Goal: Task Accomplishment & Management: Use online tool/utility

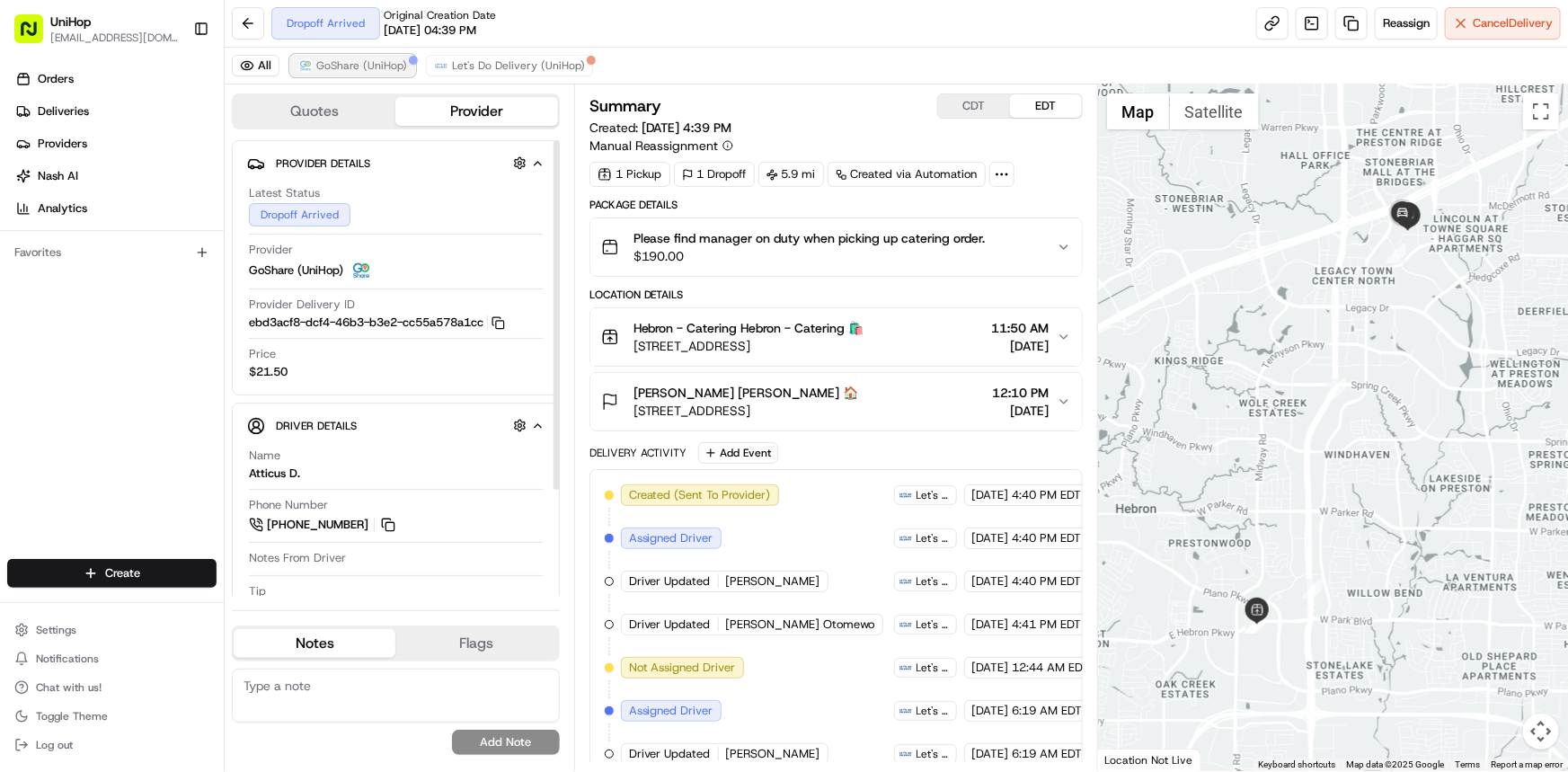
click at [325, 58] on span "GoShare (UniHop)" at bounding box center [361, 66] width 90 height 15
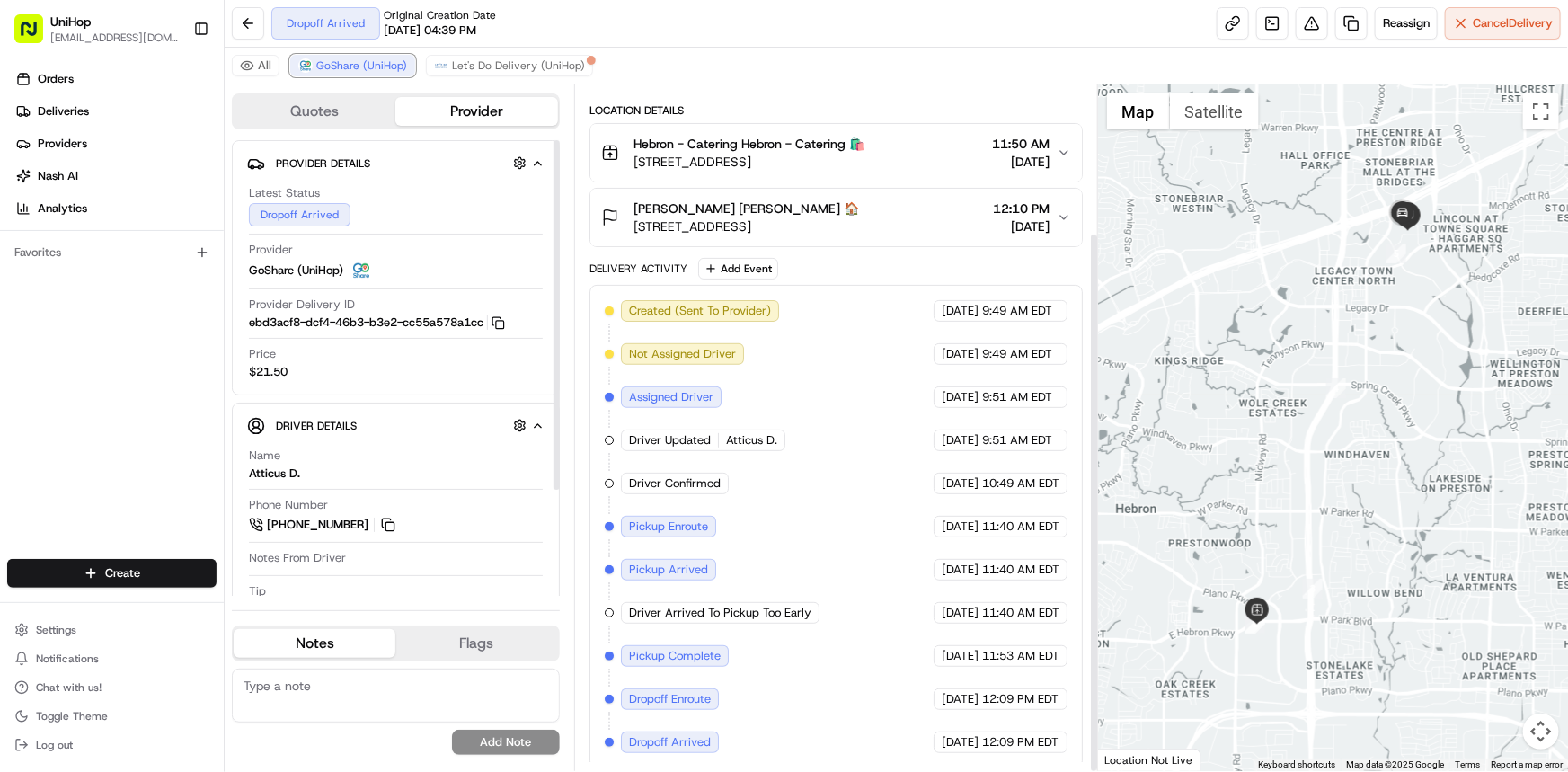
scroll to position [187, 0]
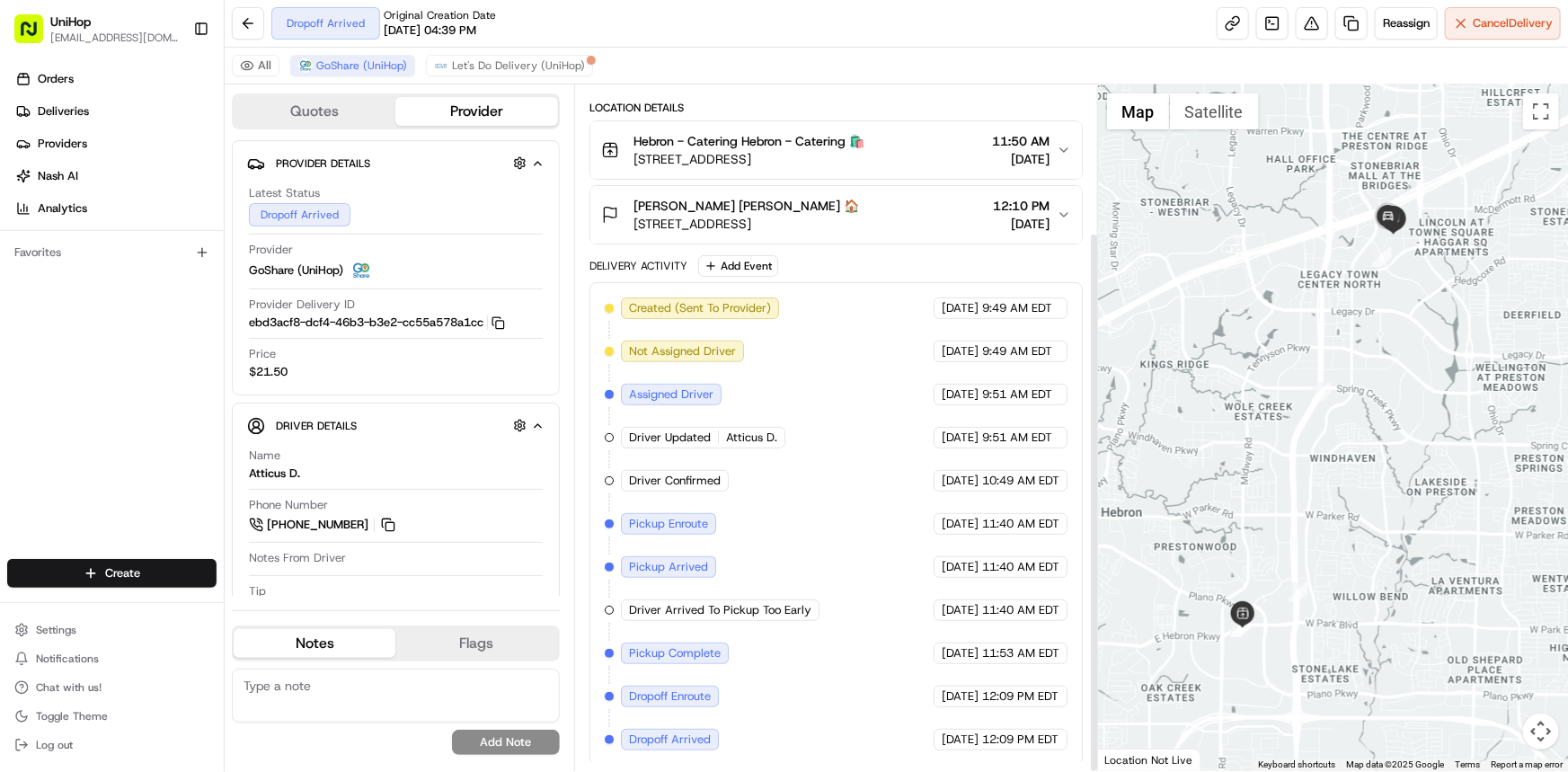
drag, startPoint x: 1463, startPoint y: 428, endPoint x: 1458, endPoint y: 445, distance: 17.7
click at [1457, 436] on div at bounding box center [1332, 428] width 470 height 687
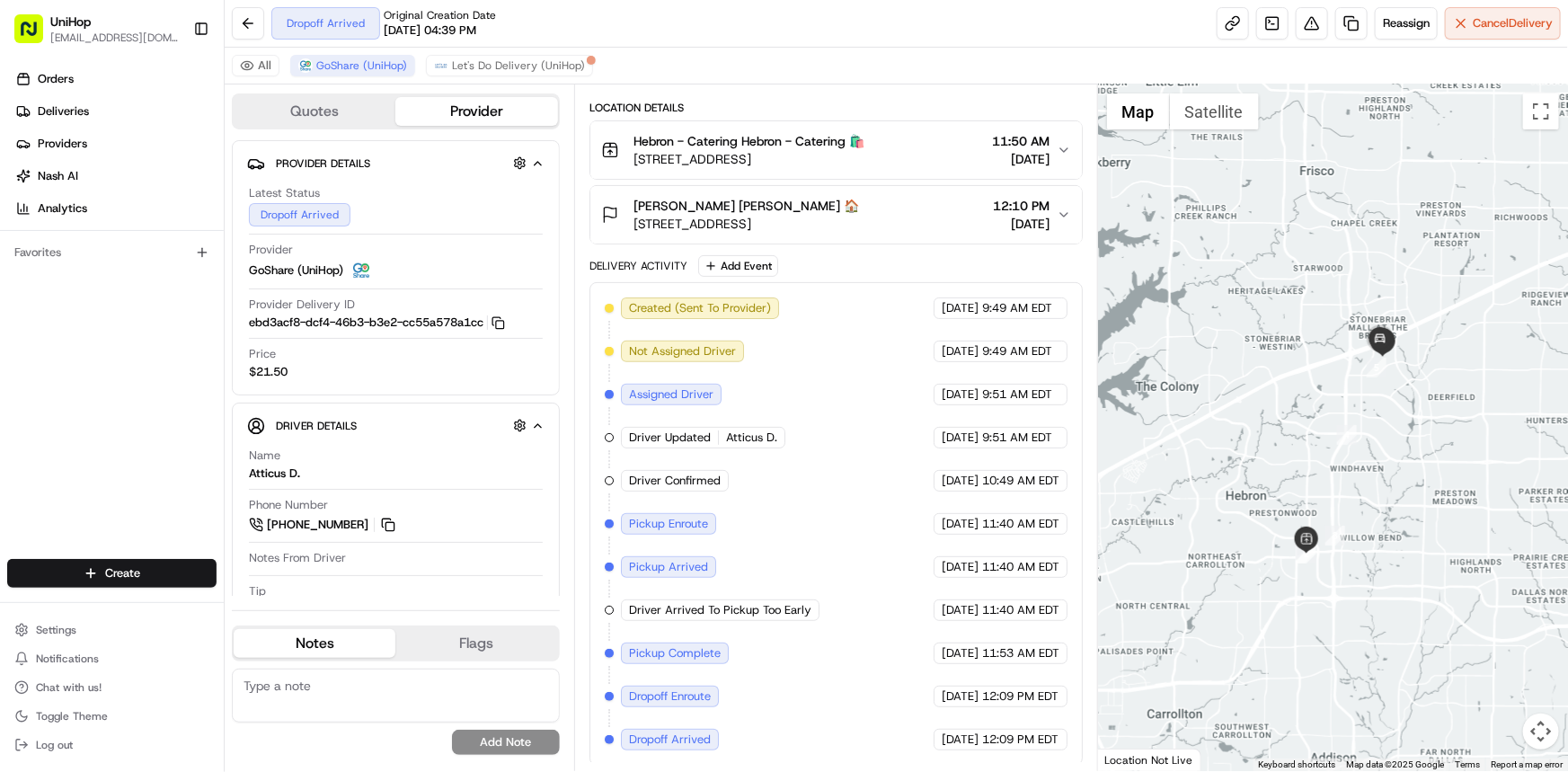
drag, startPoint x: 1365, startPoint y: 386, endPoint x: 1341, endPoint y: 442, distance: 60.9
click at [1355, 410] on div at bounding box center [1332, 428] width 470 height 687
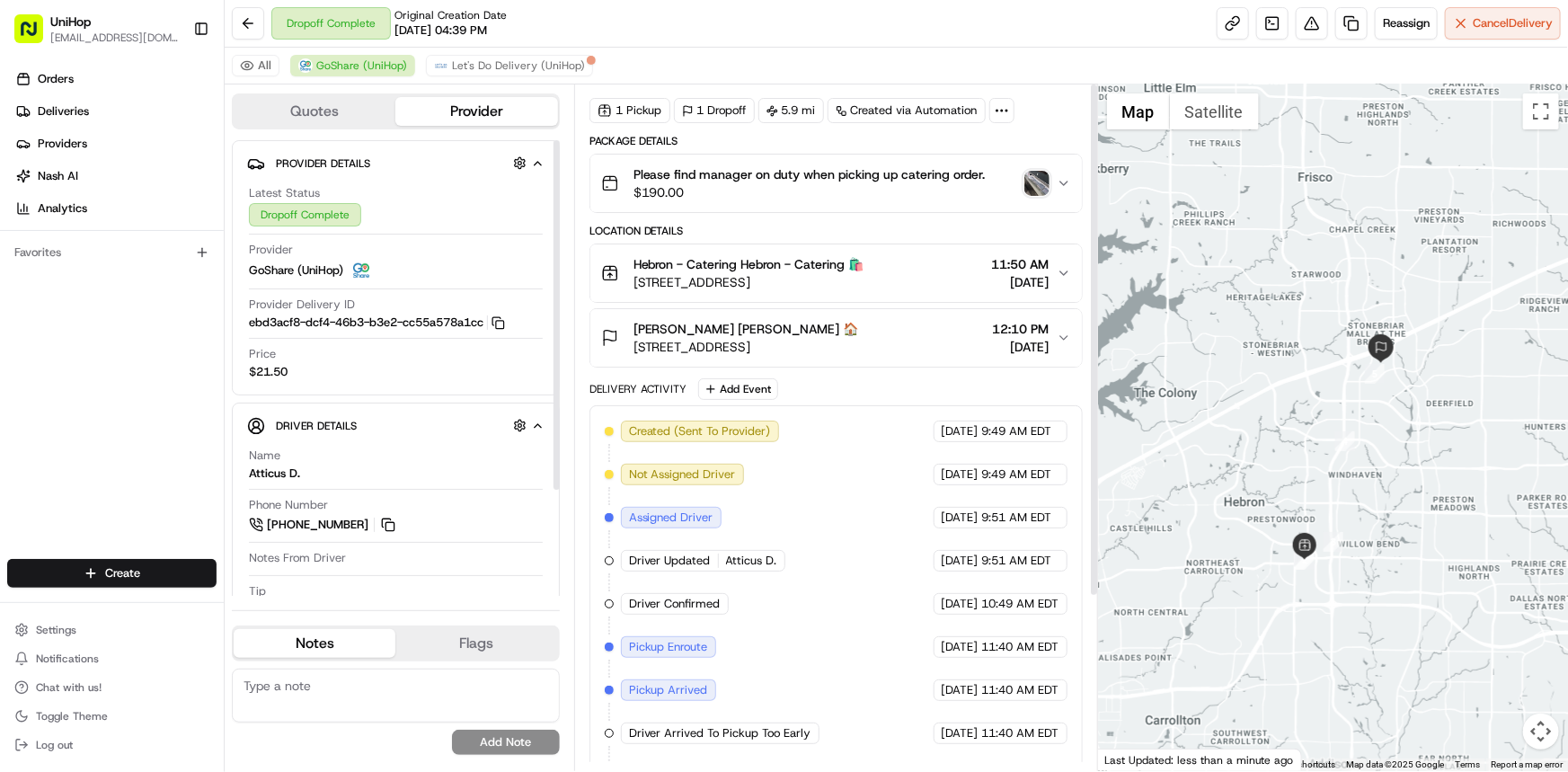
scroll to position [0, 0]
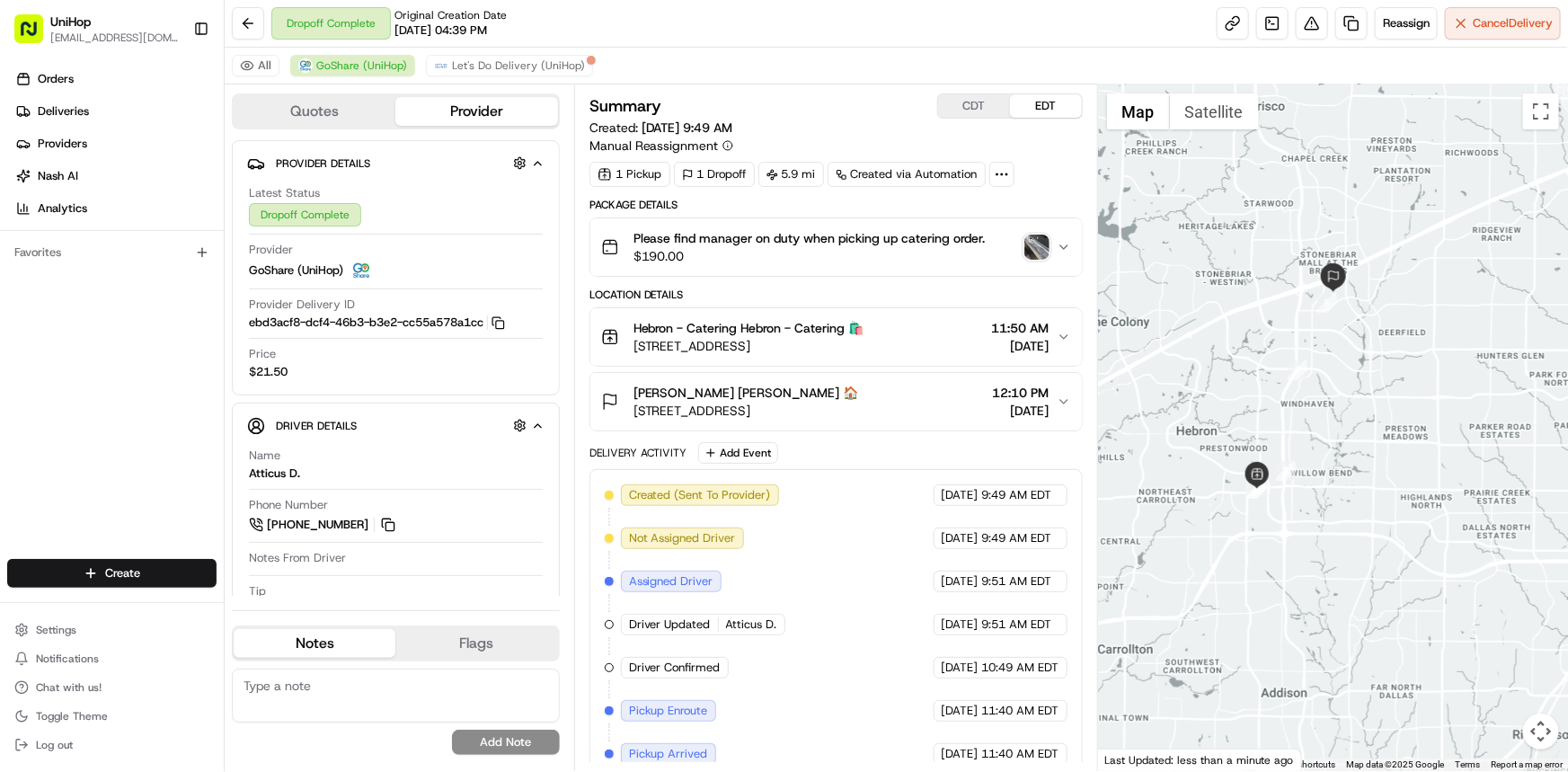
drag, startPoint x: 1309, startPoint y: 413, endPoint x: 1258, endPoint y: 384, distance: 58.7
click at [1249, 354] on div at bounding box center [1332, 428] width 470 height 687
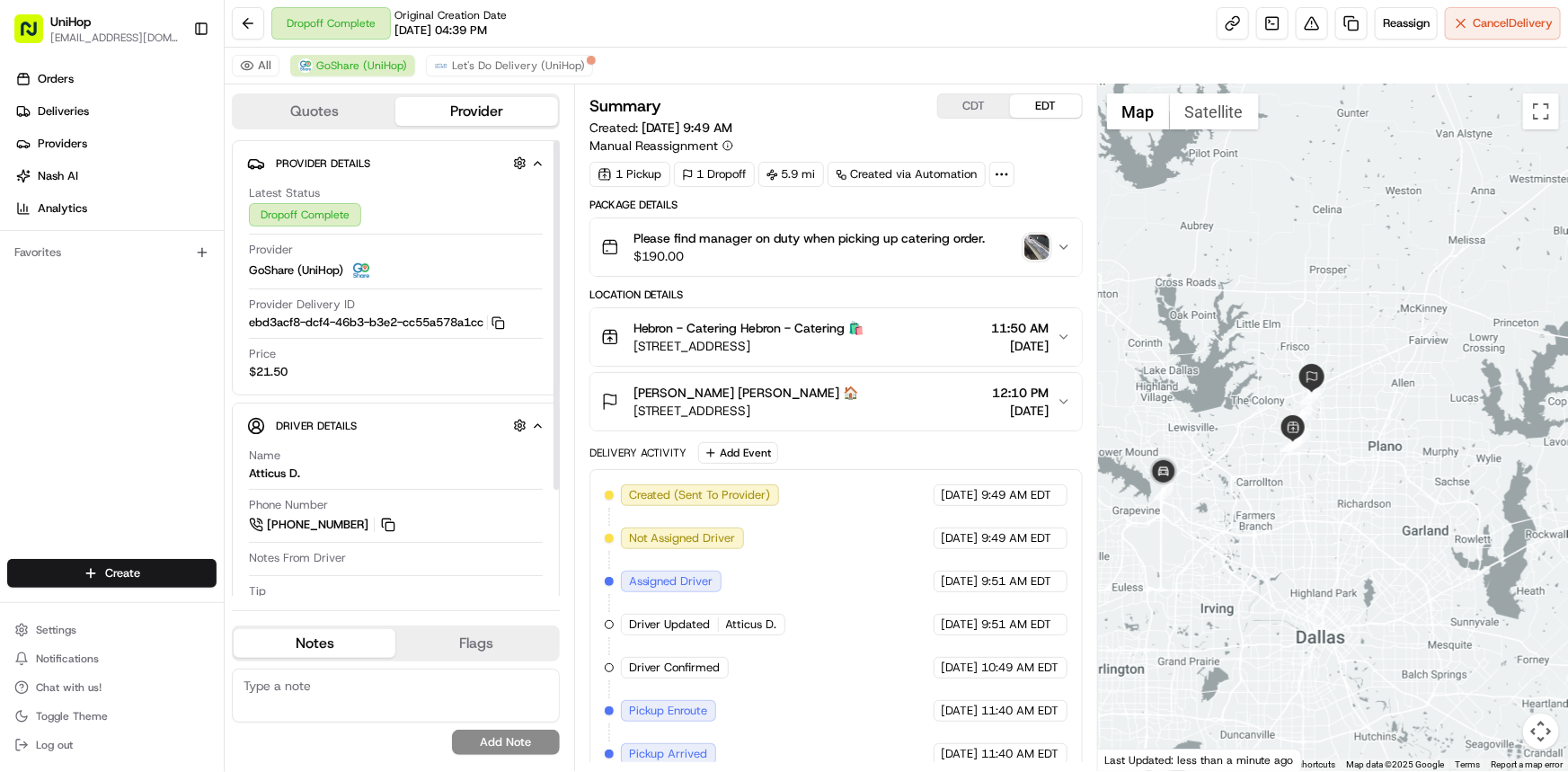
click at [1037, 248] on img "button" at bounding box center [1037, 248] width 26 height 26
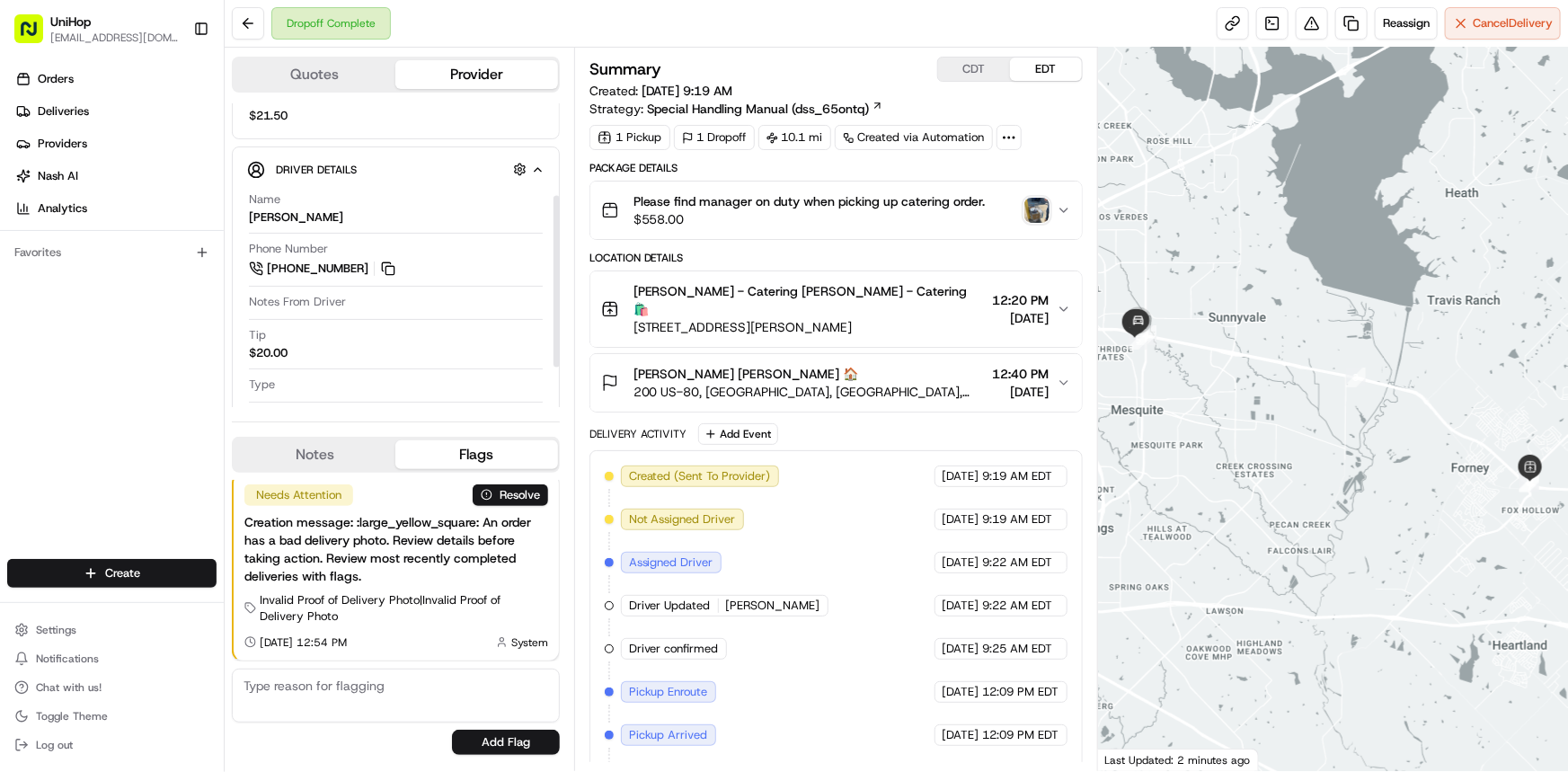
click at [340, 448] on button "Notes" at bounding box center [314, 454] width 162 height 28
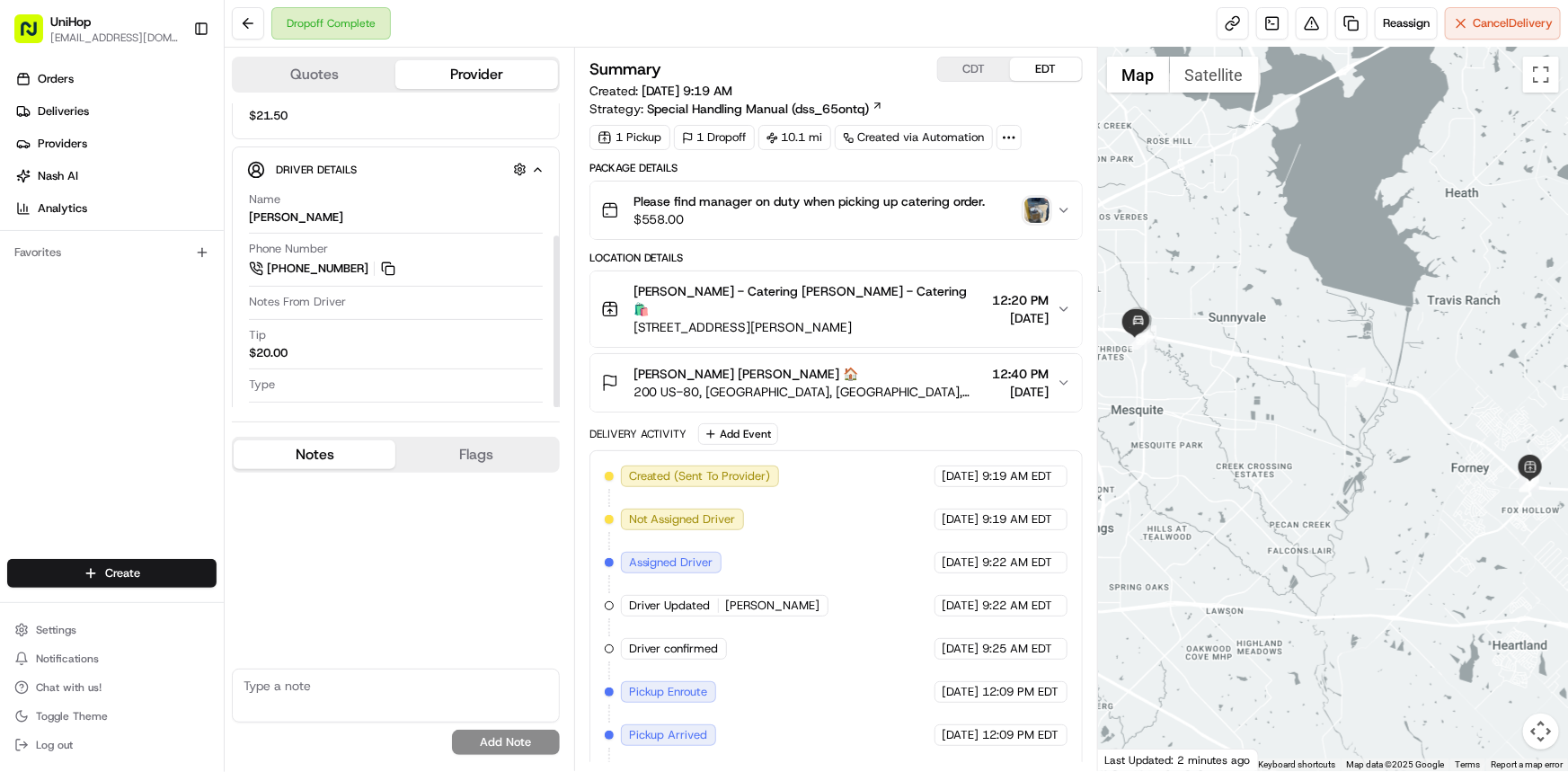
scroll to position [234, 0]
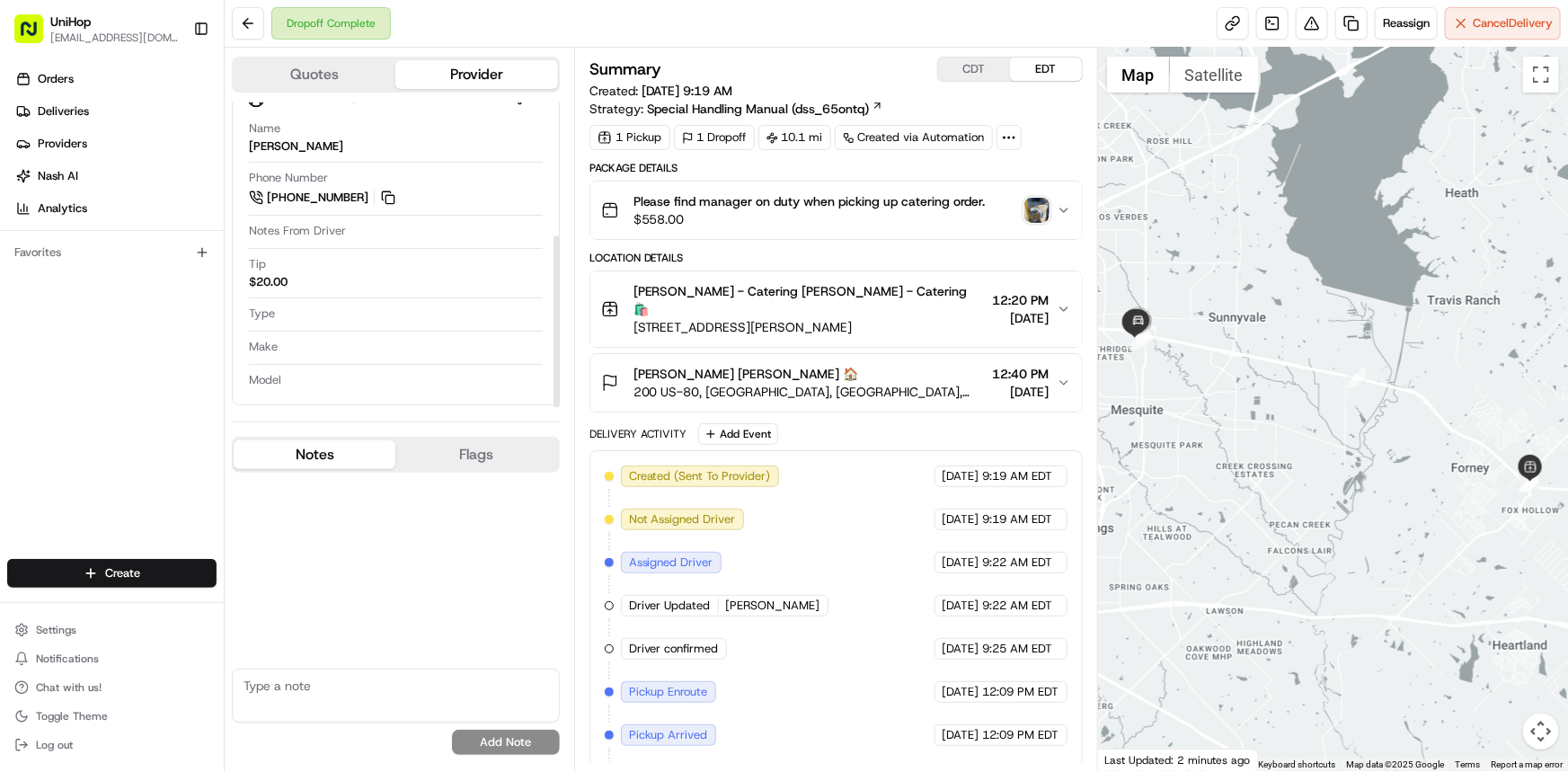
click at [1034, 207] on img "button" at bounding box center [1037, 210] width 26 height 26
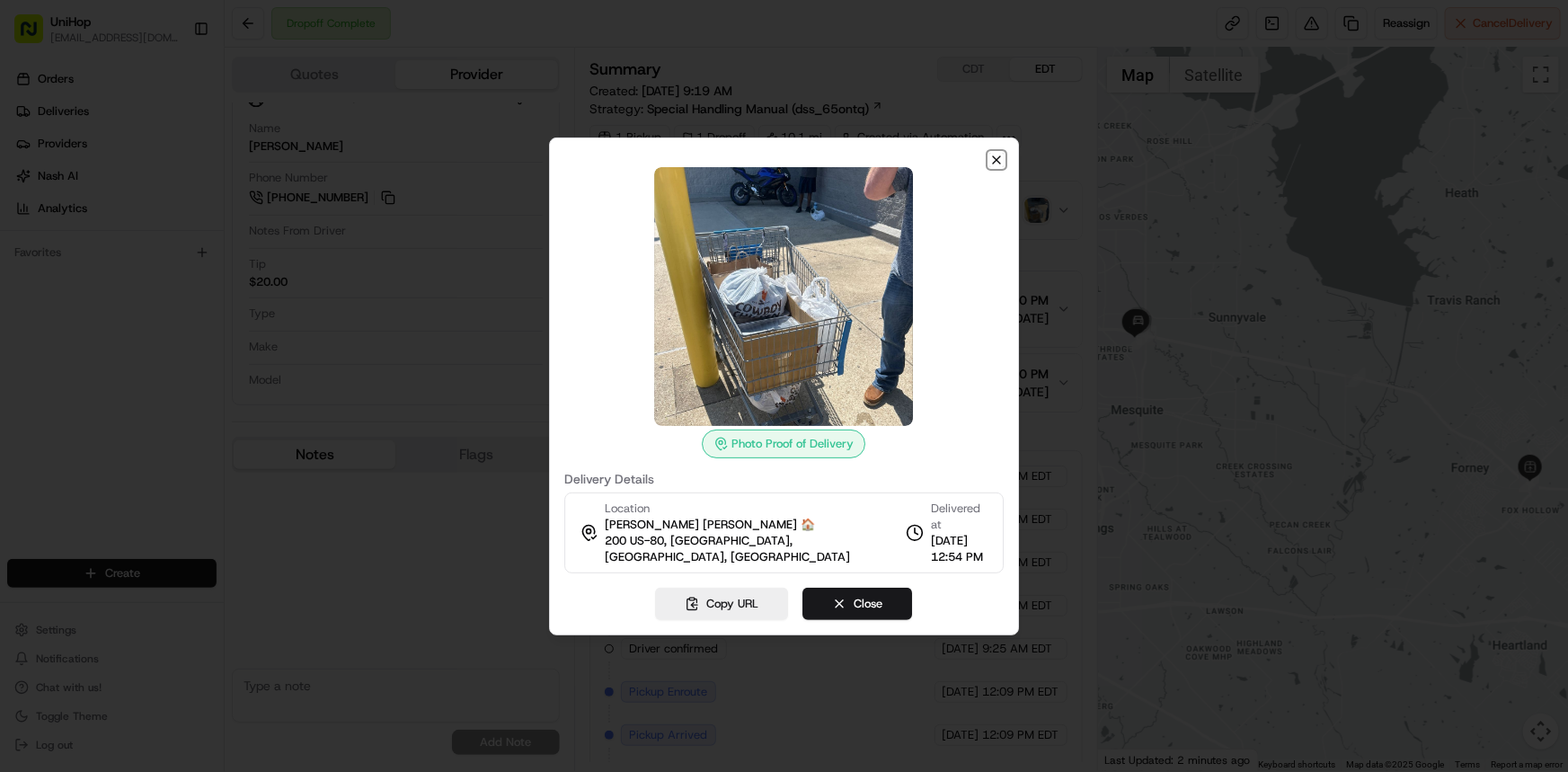
click at [995, 163] on icon "button" at bounding box center [996, 160] width 15 height 15
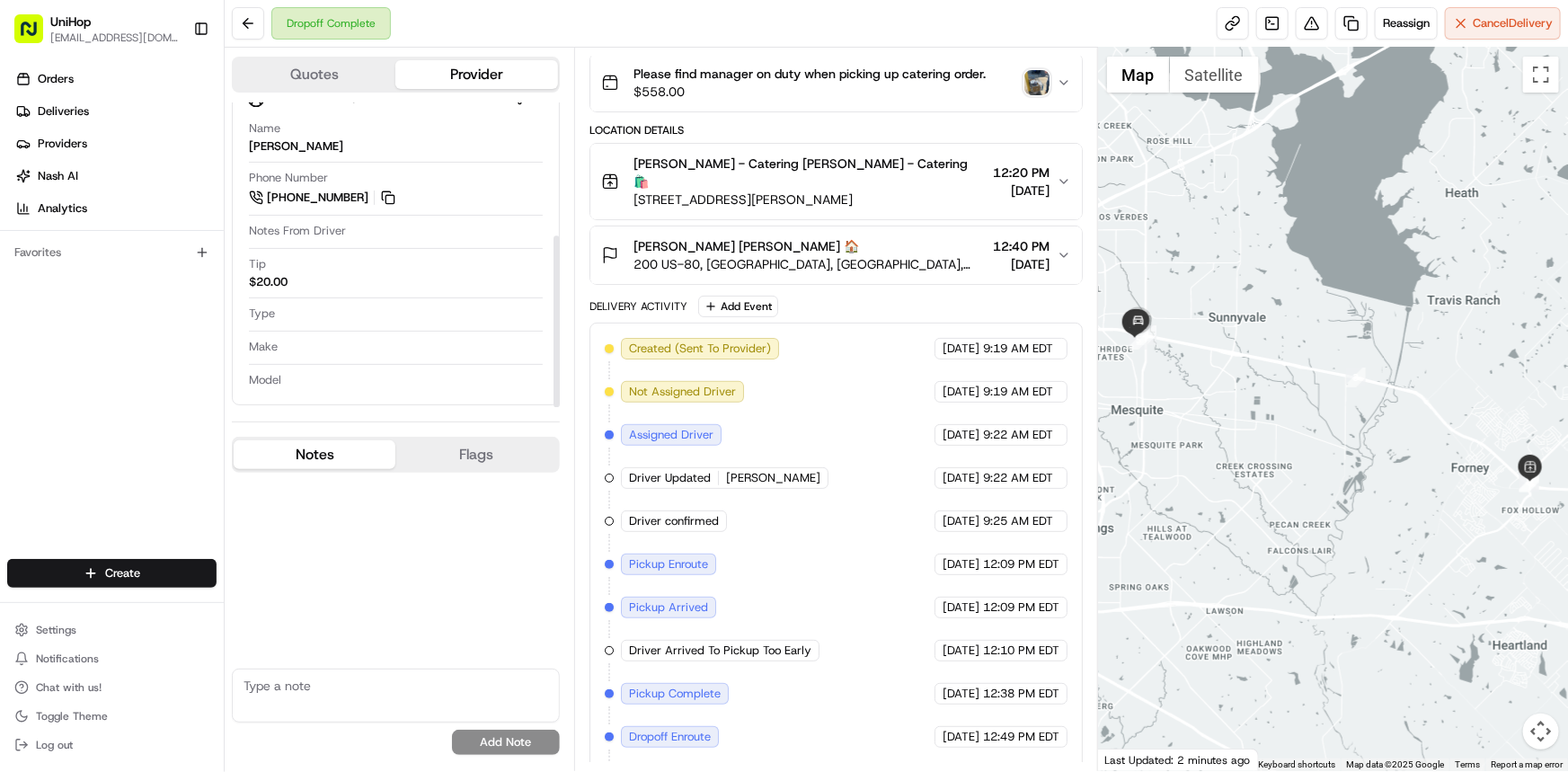
scroll to position [236, 0]
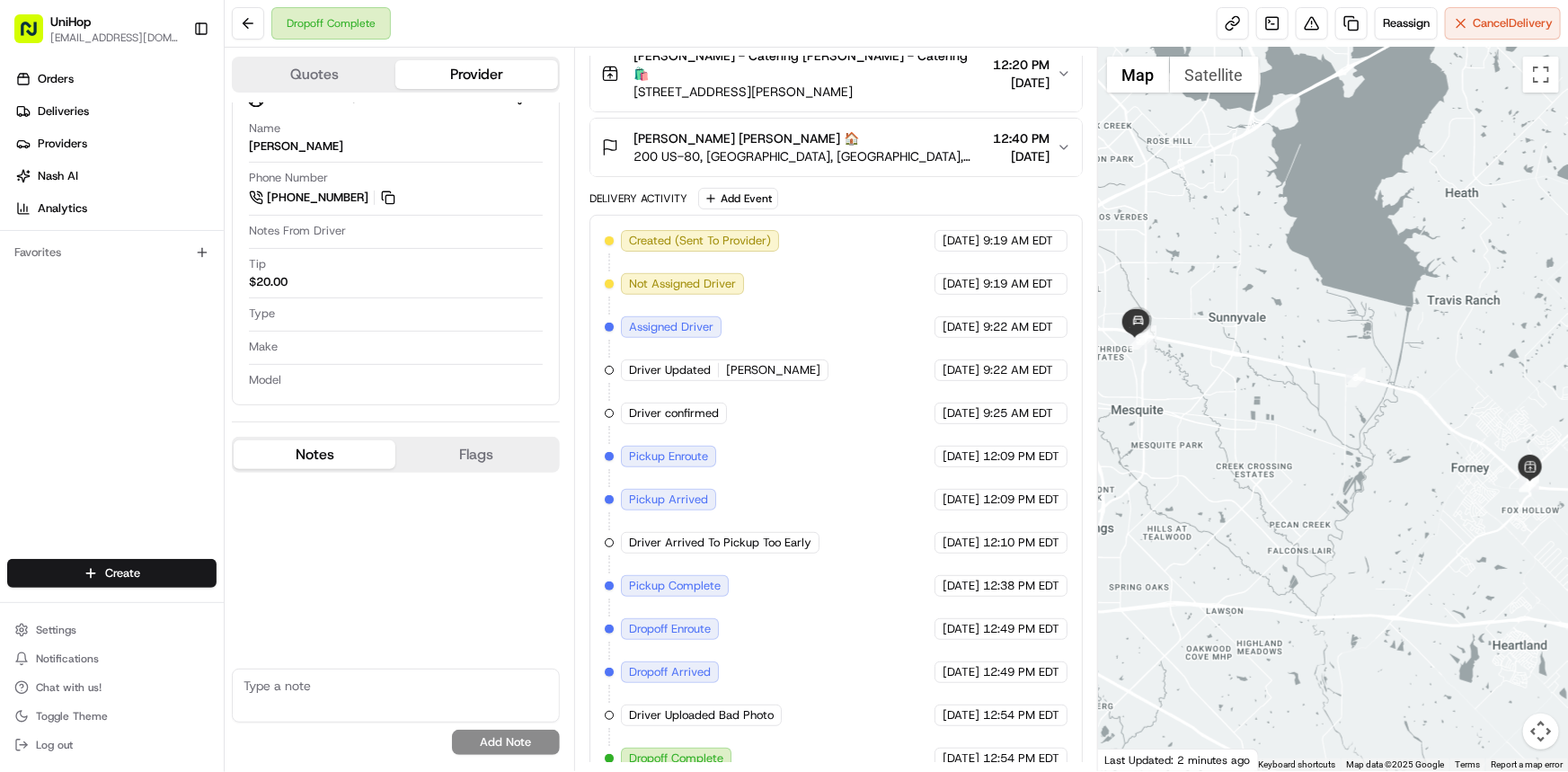
click at [0, 350] on div "Orders Deliveries Providers Nash AI Analytics Favorites" at bounding box center [111, 313] width 224 height 513
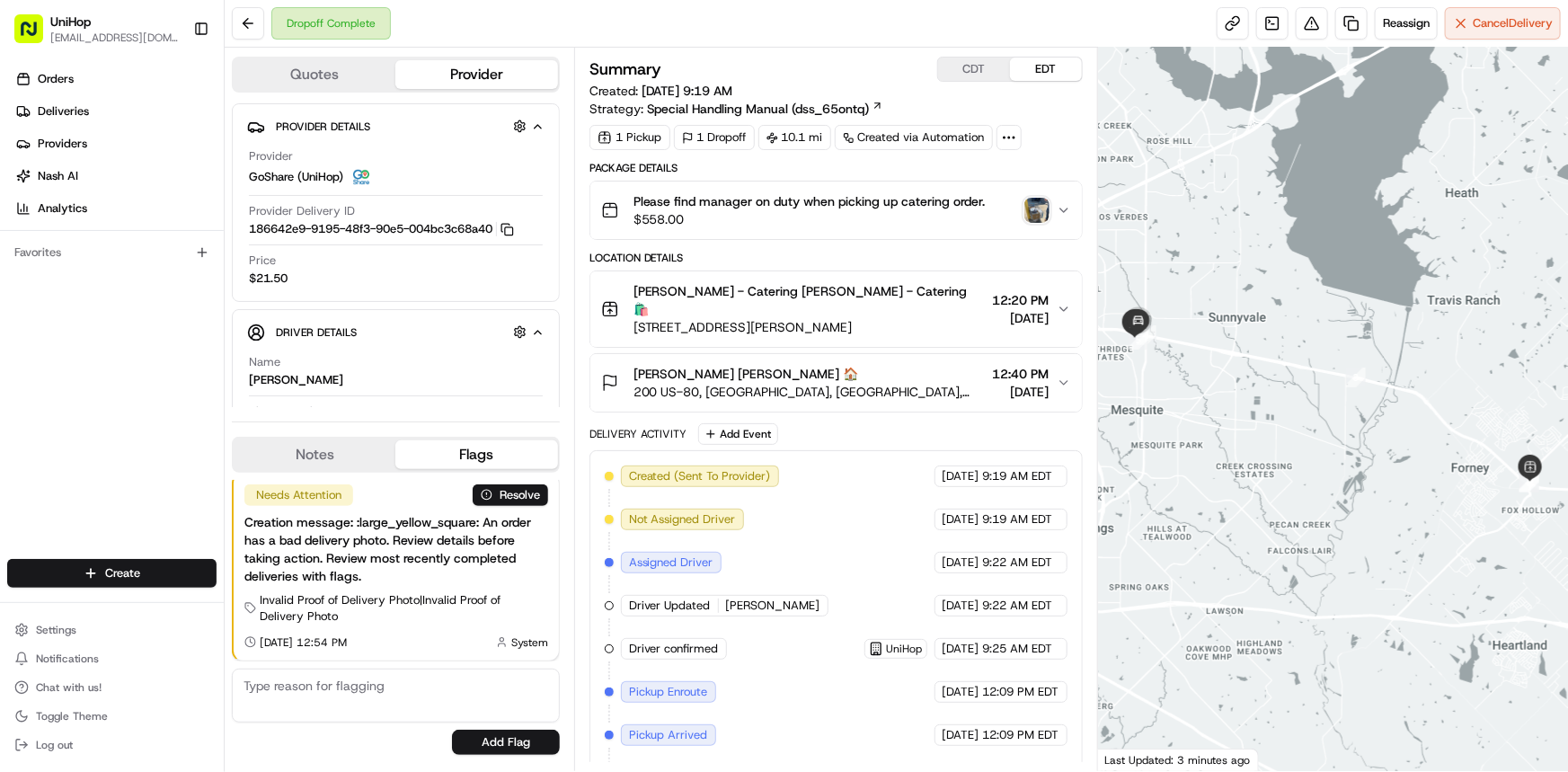
click at [1330, 418] on div at bounding box center [1332, 409] width 470 height 724
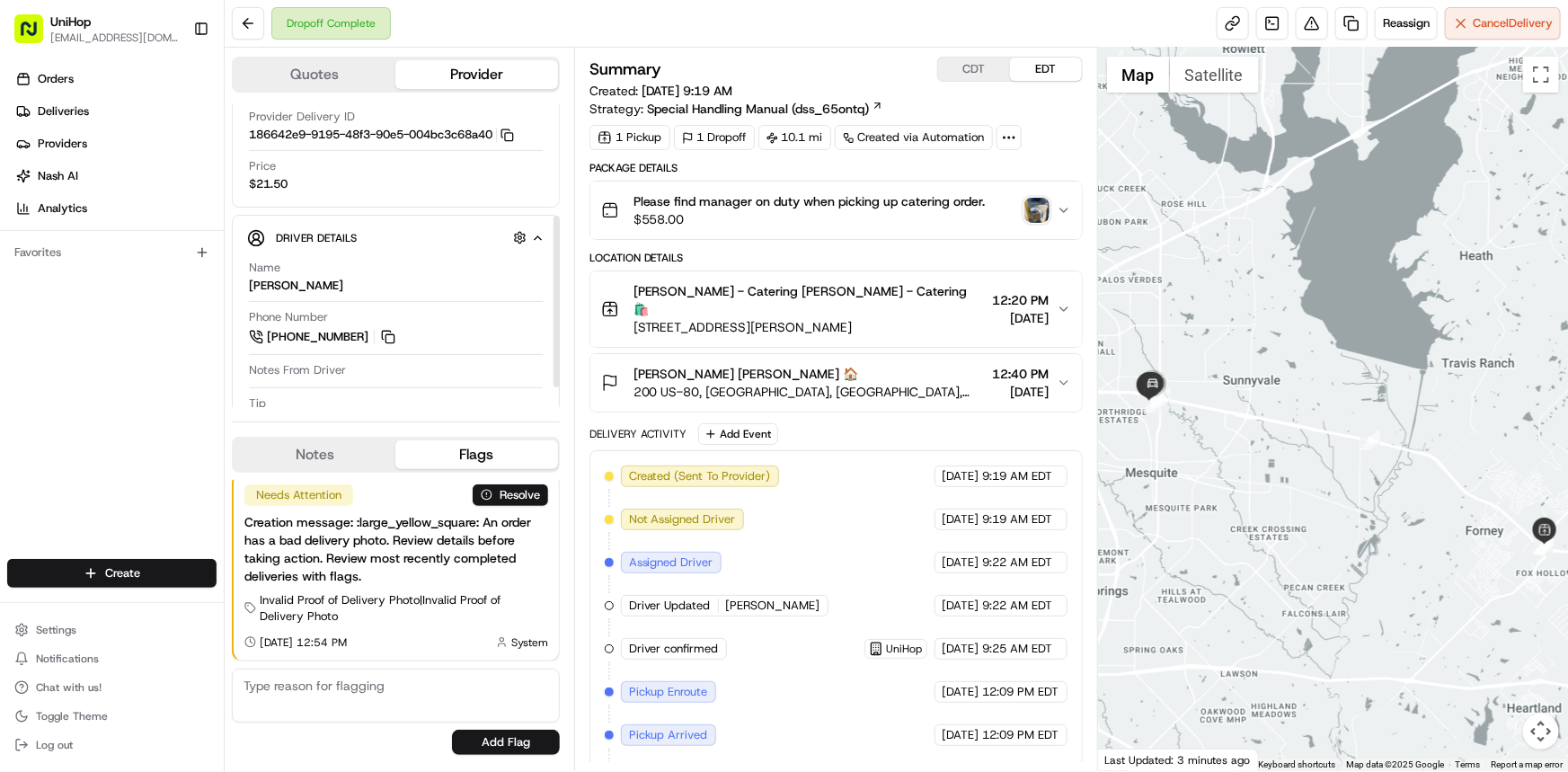
scroll to position [234, 0]
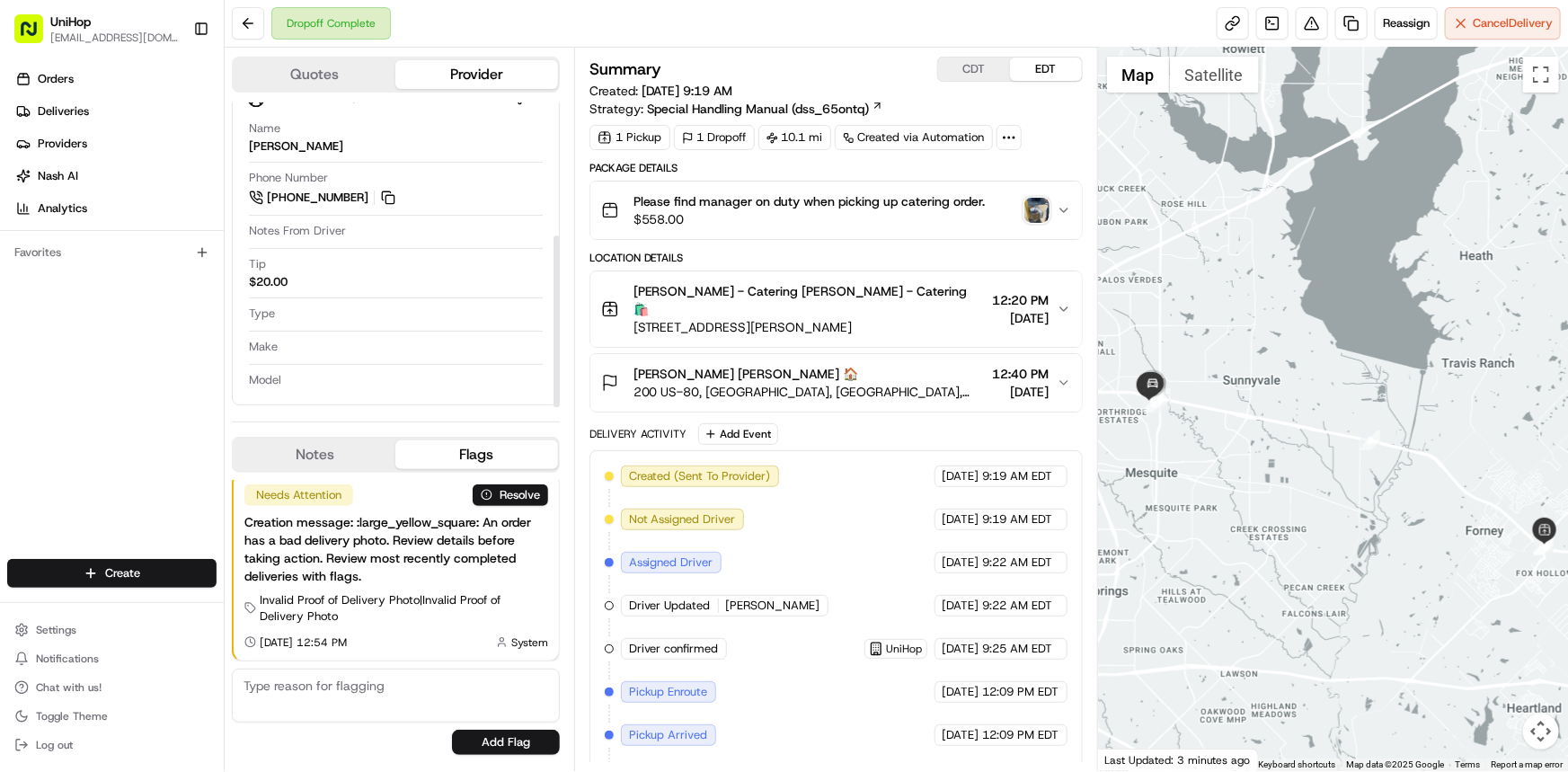
click at [1035, 215] on img "button" at bounding box center [1037, 210] width 26 height 26
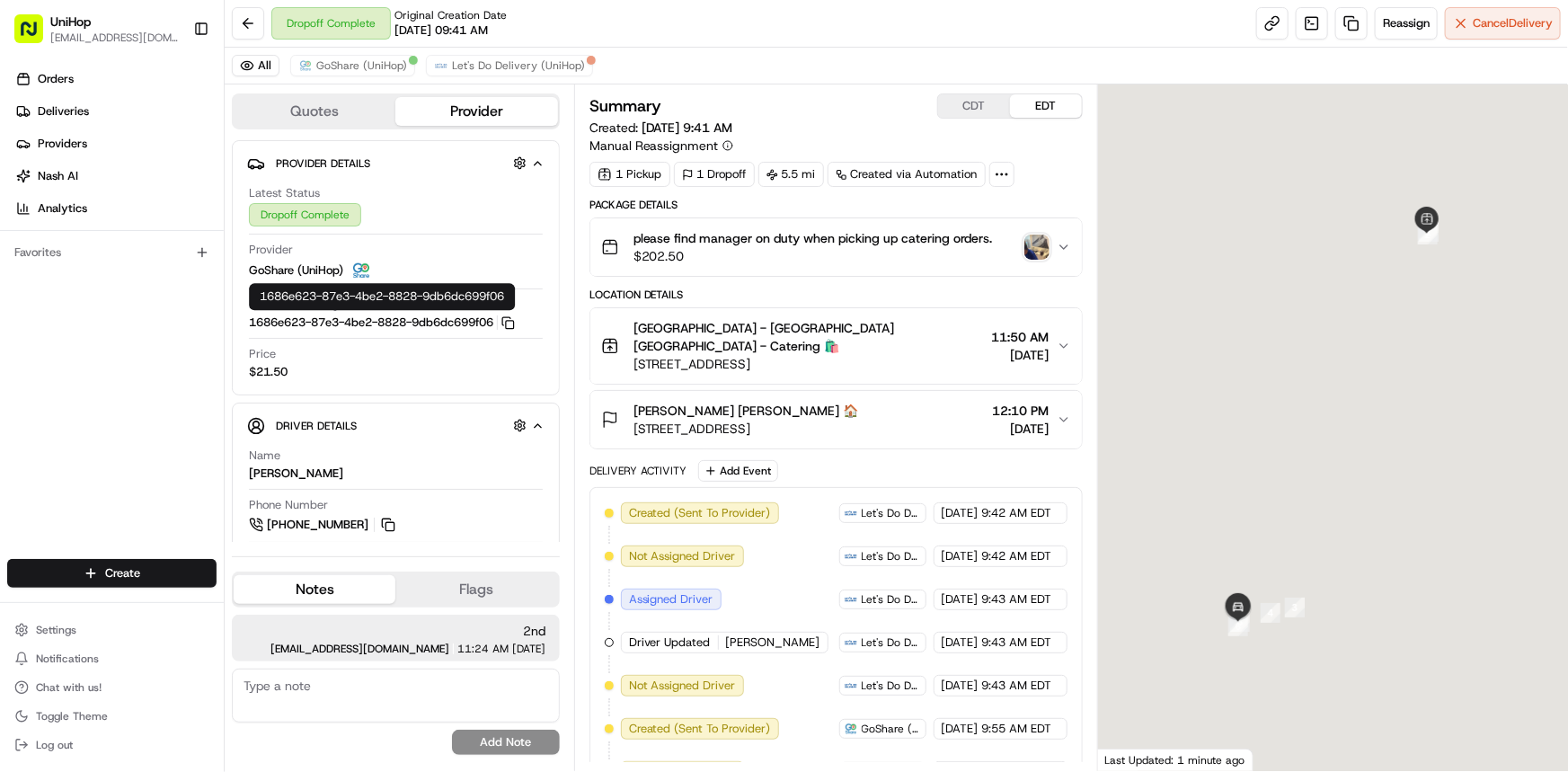
click at [404, 694] on textarea at bounding box center [395, 695] width 328 height 54
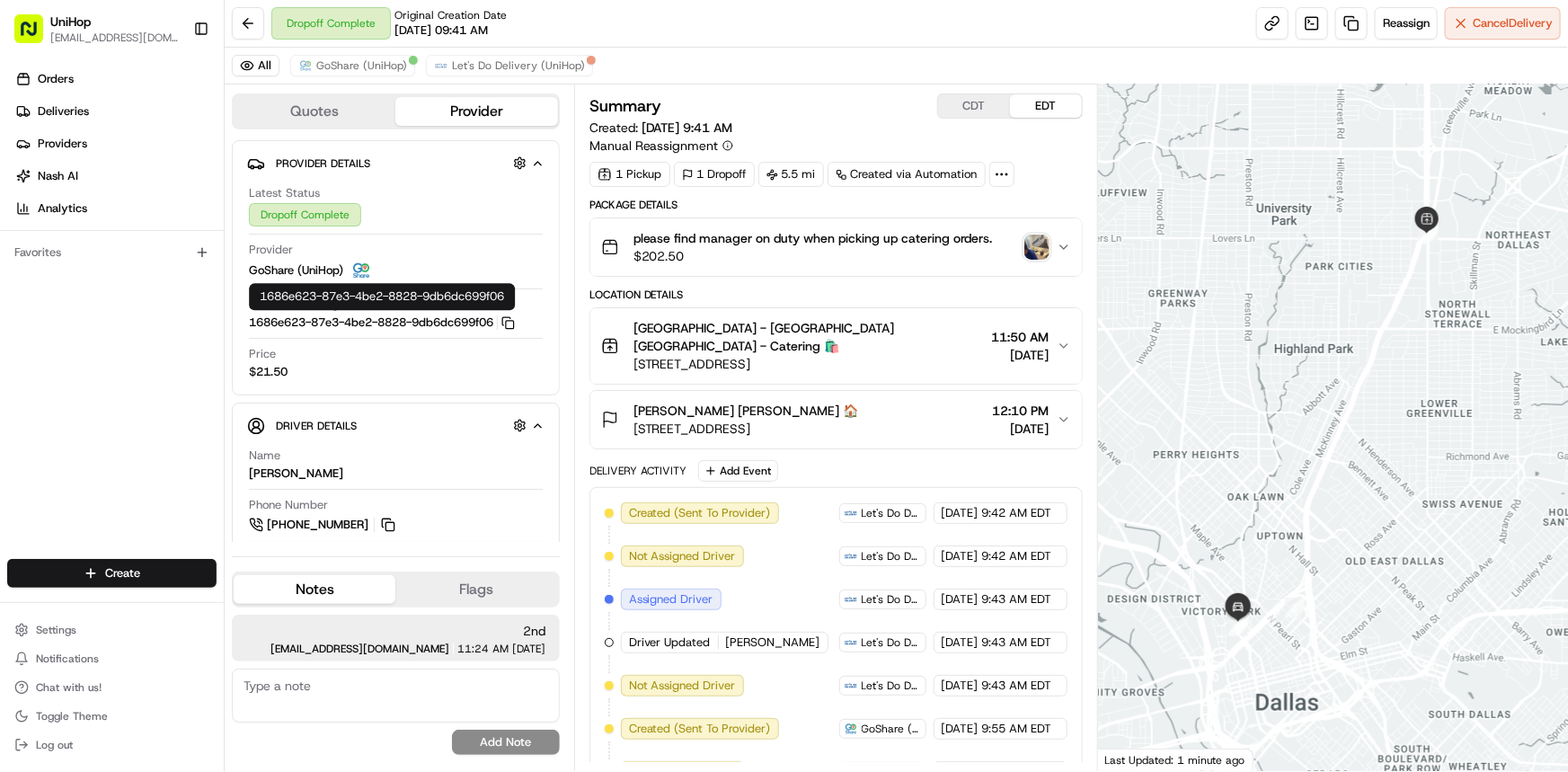
paste textarea "Invesco"
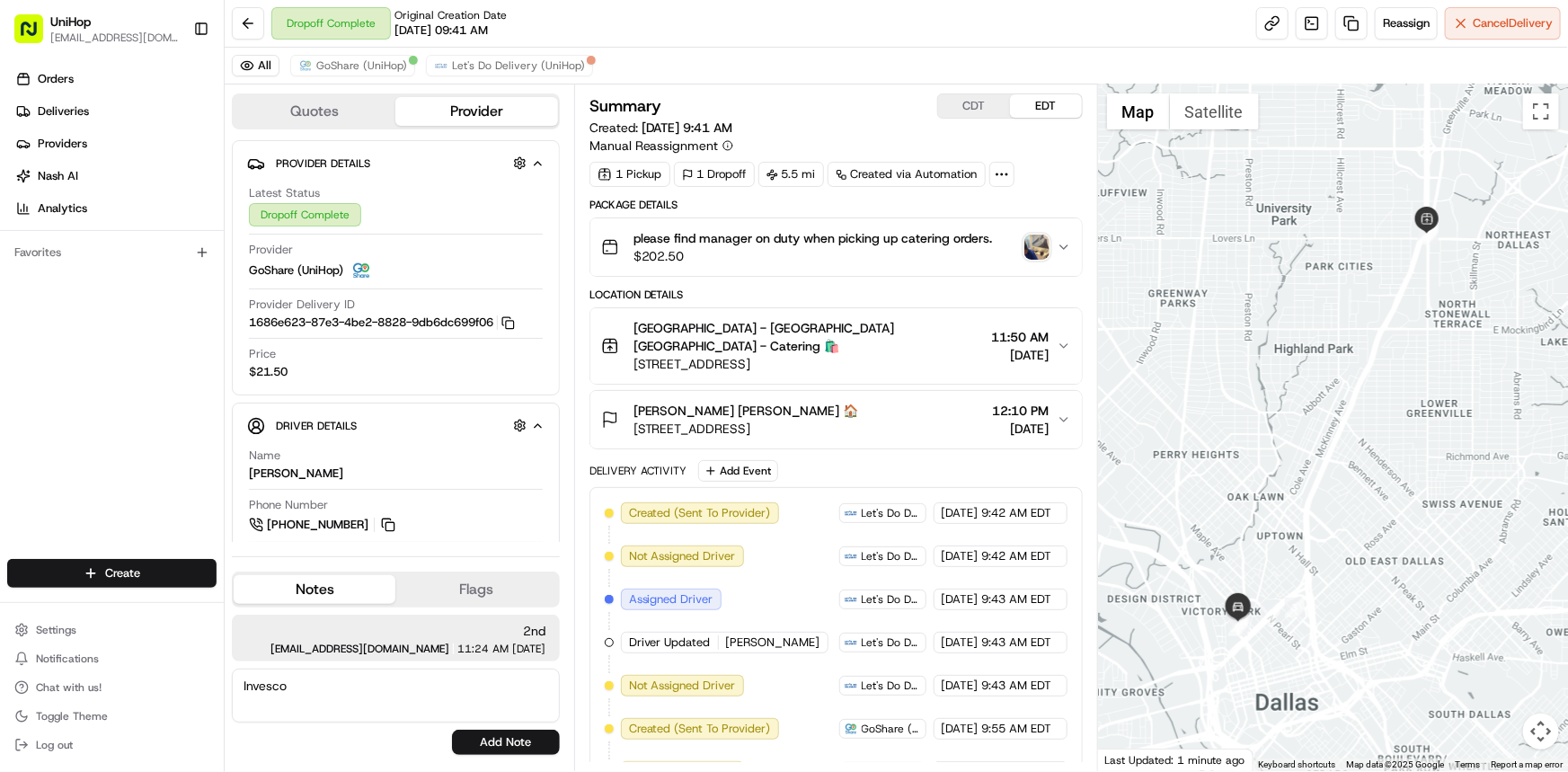
click at [489, 726] on div "Invesco No results found Add Note" at bounding box center [395, 712] width 328 height 86
click at [444, 692] on textarea "Invesco" at bounding box center [395, 695] width 328 height 54
type textarea "Invesco company"
click at [488, 738] on button "Add Note" at bounding box center [506, 743] width 108 height 26
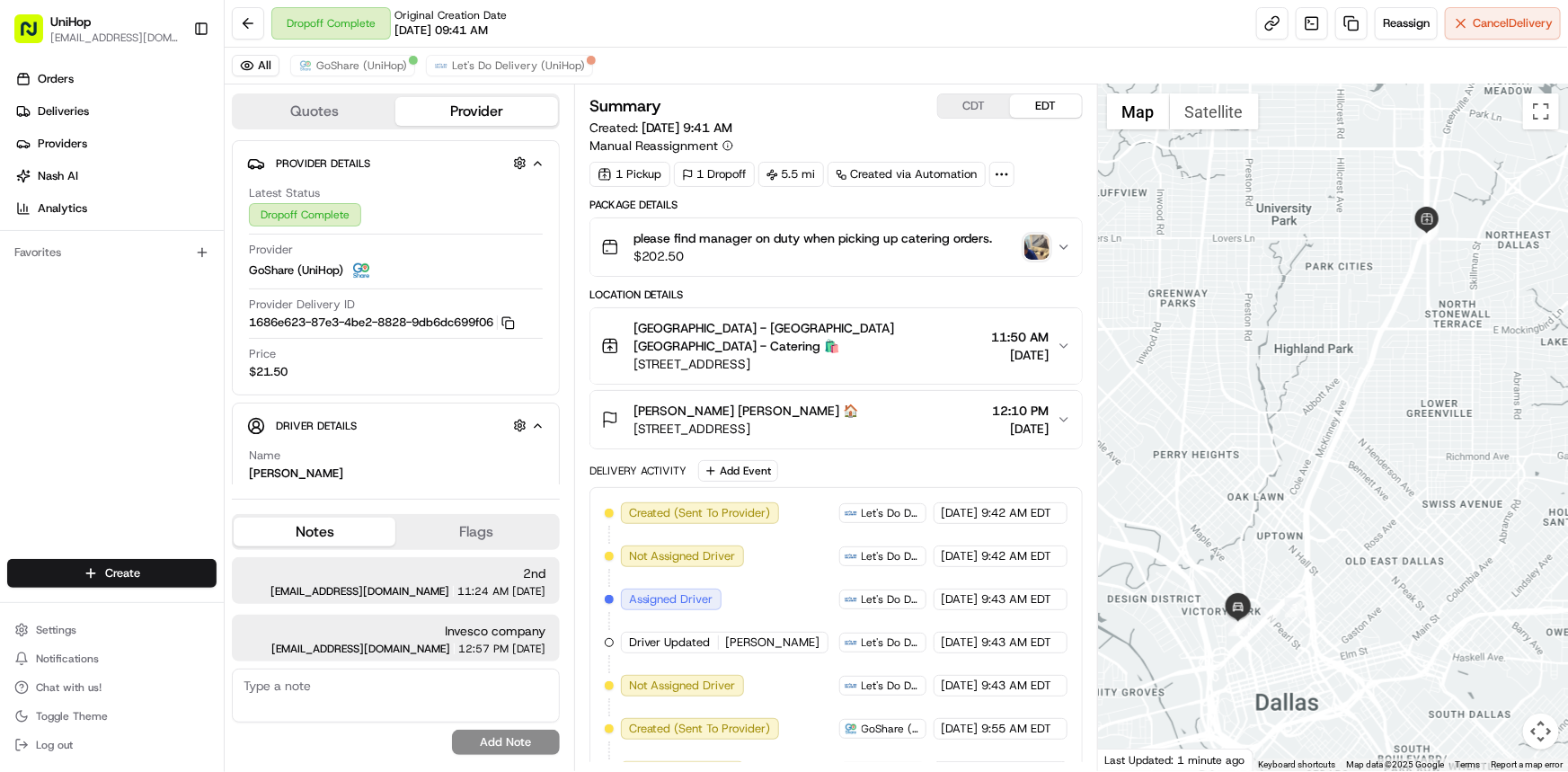
click at [427, 684] on textarea at bounding box center [395, 695] width 328 height 54
paste textarea "12th floor"
type textarea "12th floor"
click at [516, 752] on button "Add Note" at bounding box center [506, 743] width 108 height 26
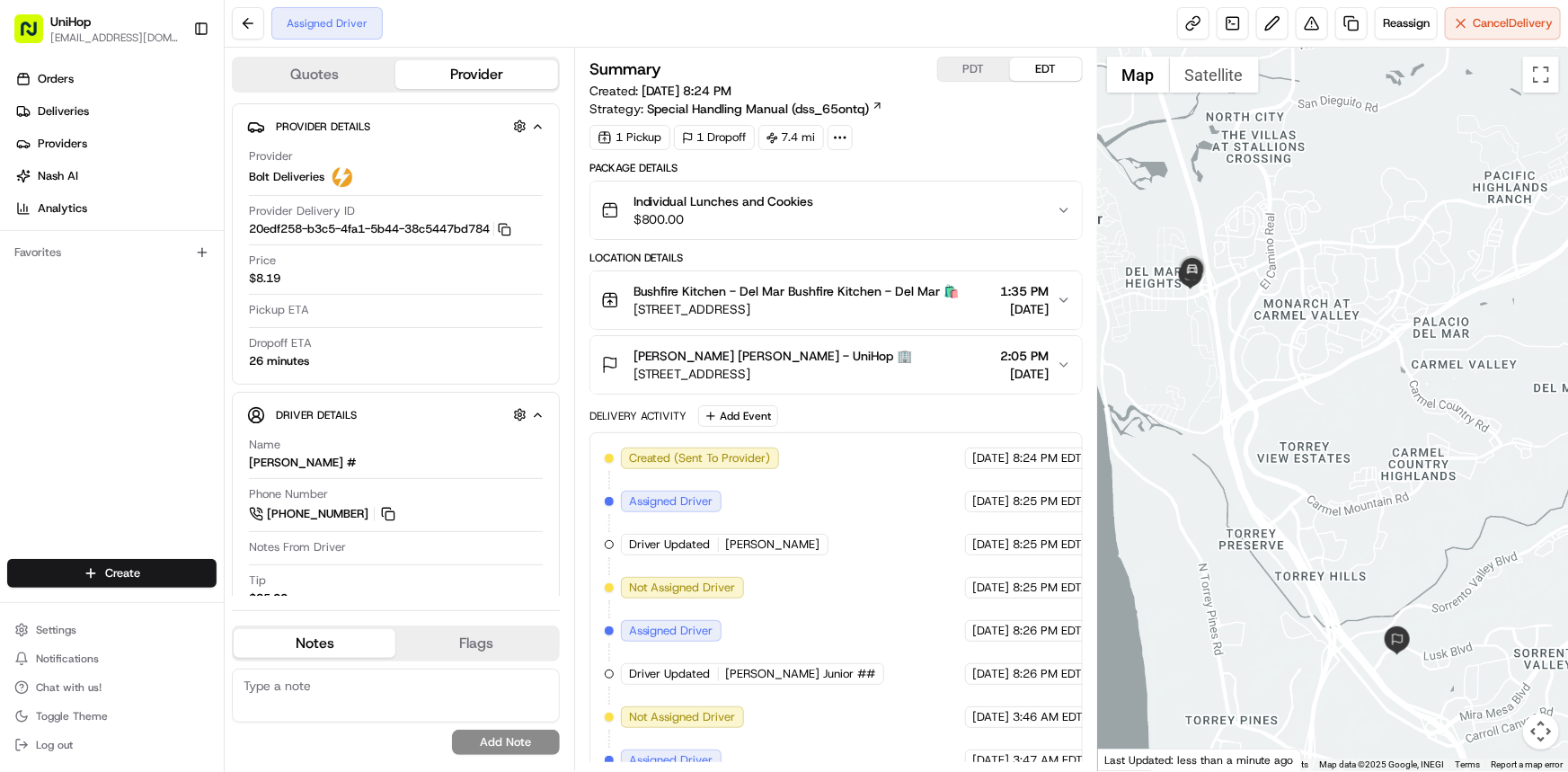
drag, startPoint x: 1229, startPoint y: 494, endPoint x: 1242, endPoint y: 522, distance: 30.9
click at [1237, 517] on div at bounding box center [1332, 409] width 470 height 724
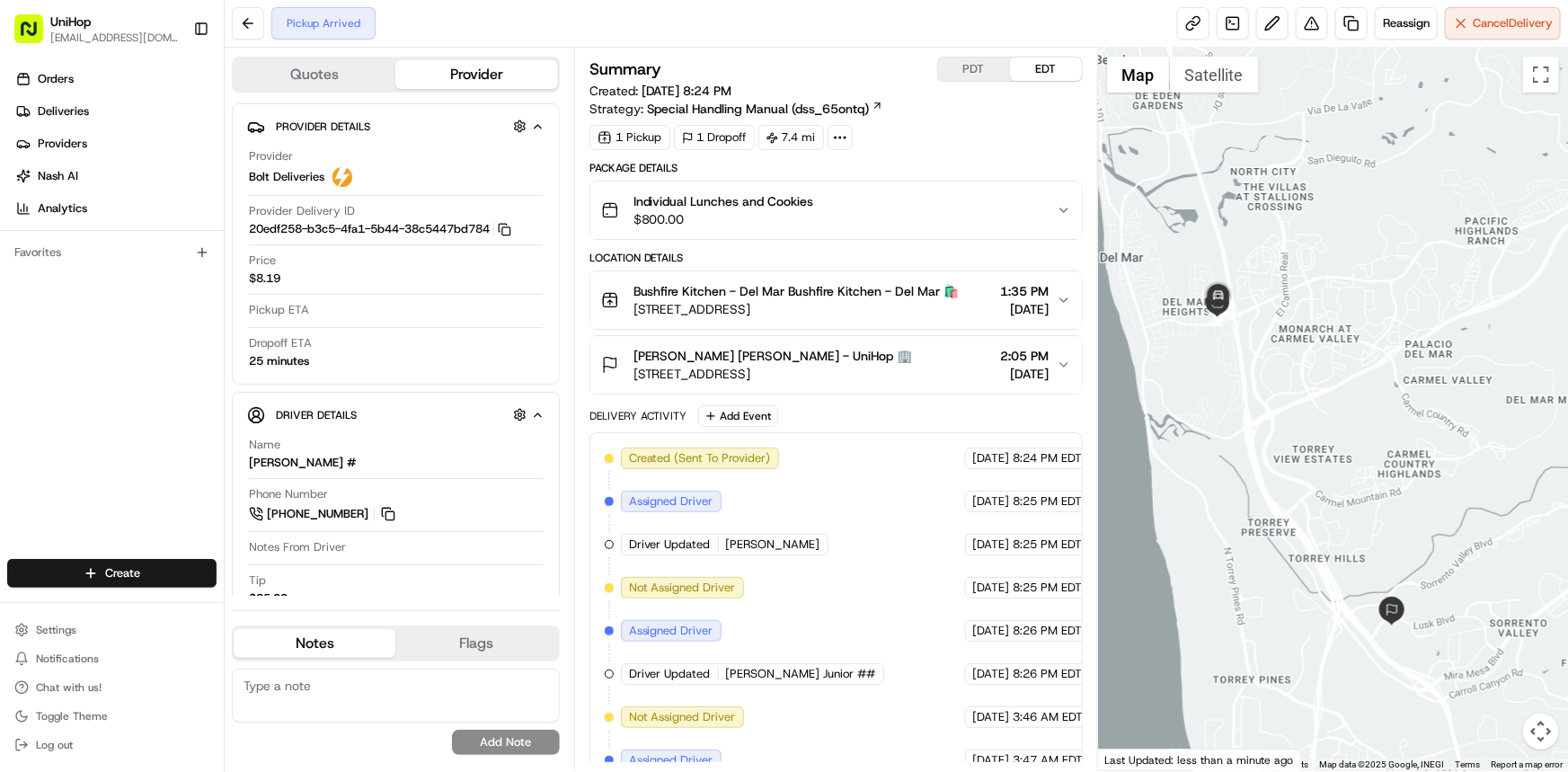
click at [1378, 449] on div at bounding box center [1332, 409] width 470 height 724
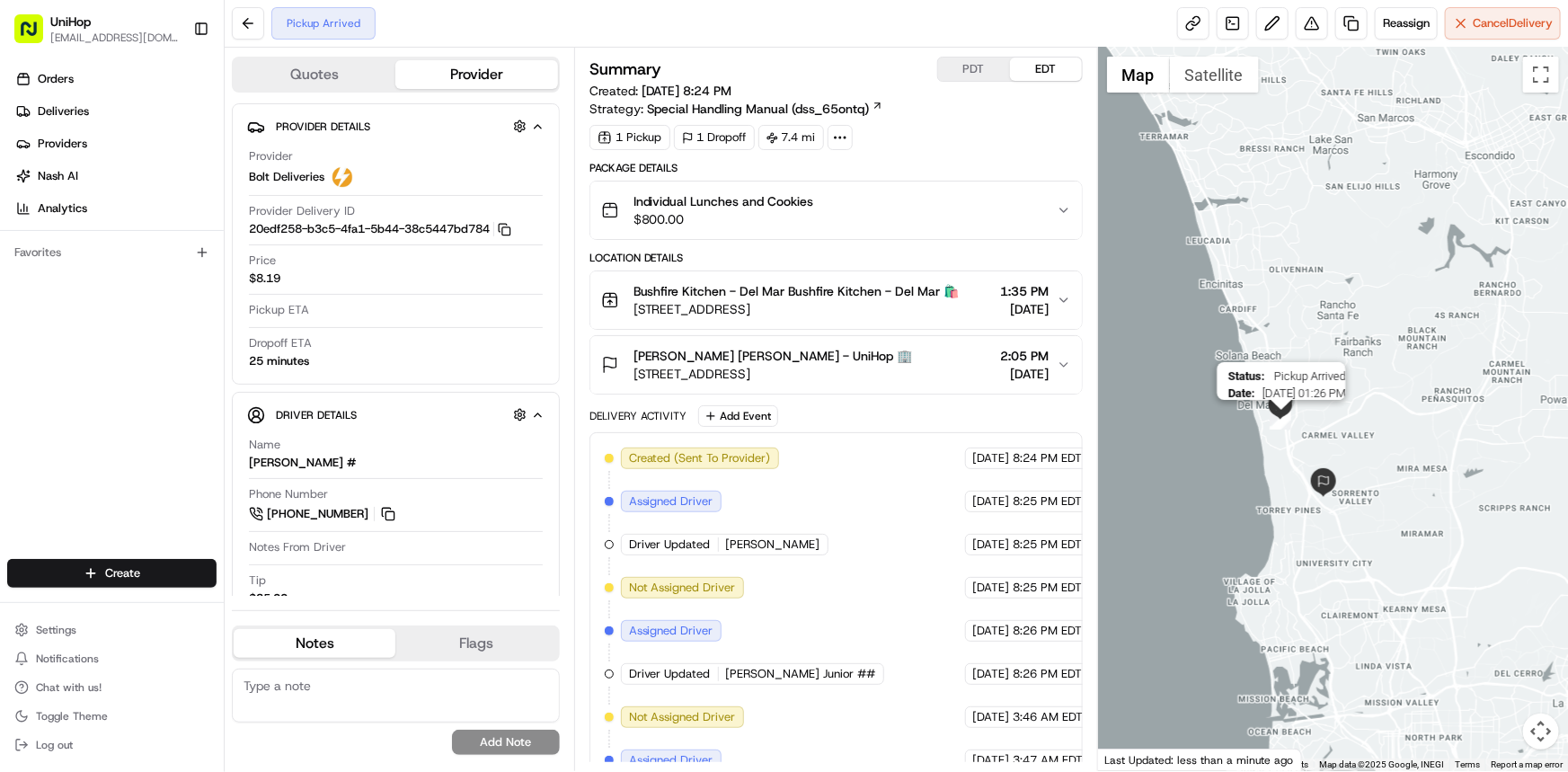
drag, startPoint x: 1304, startPoint y: 415, endPoint x: 1291, endPoint y: 424, distance: 15.8
click at [1290, 423] on img "8" at bounding box center [1281, 420] width 20 height 20
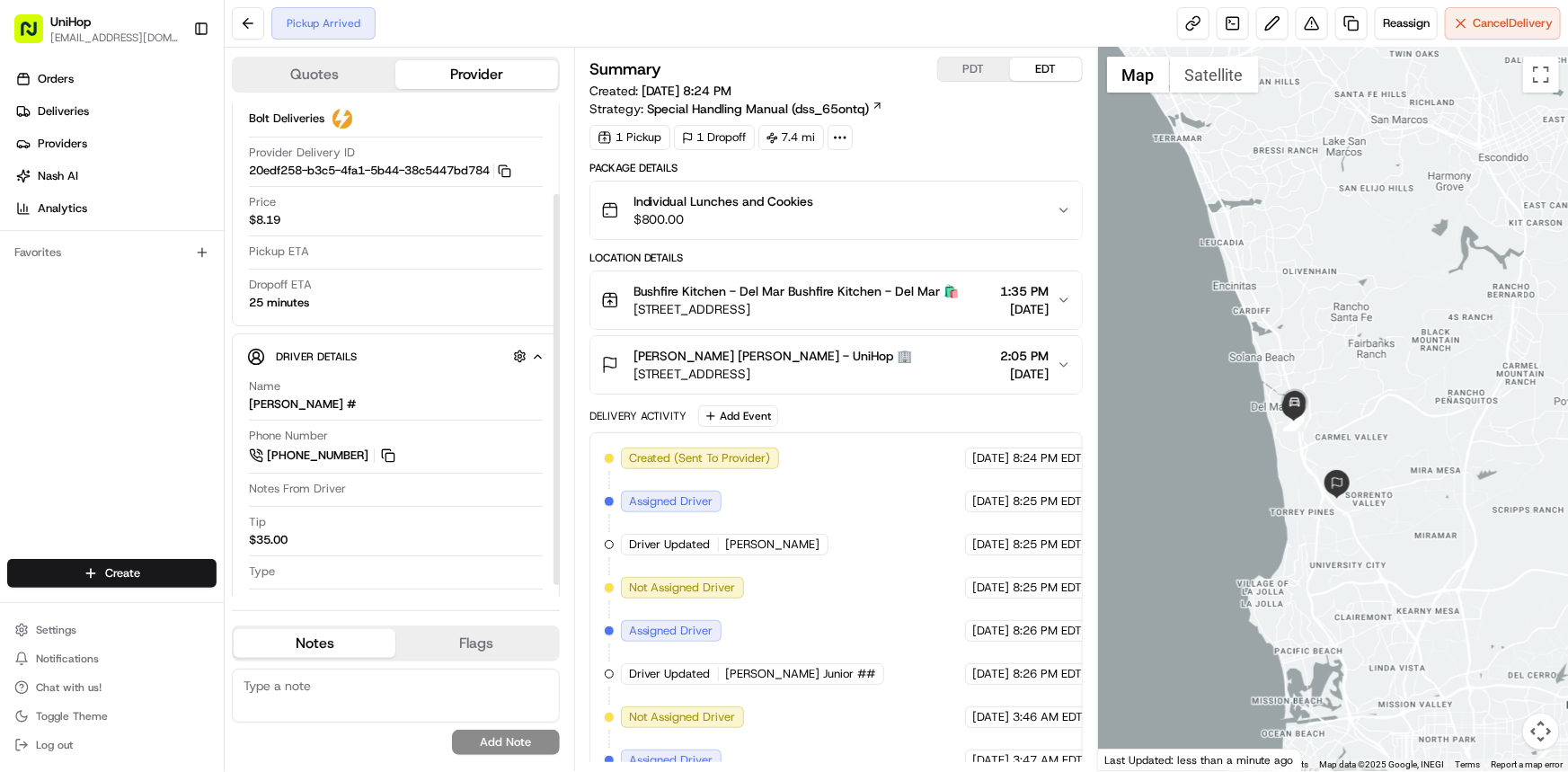
scroll to position [128, 0]
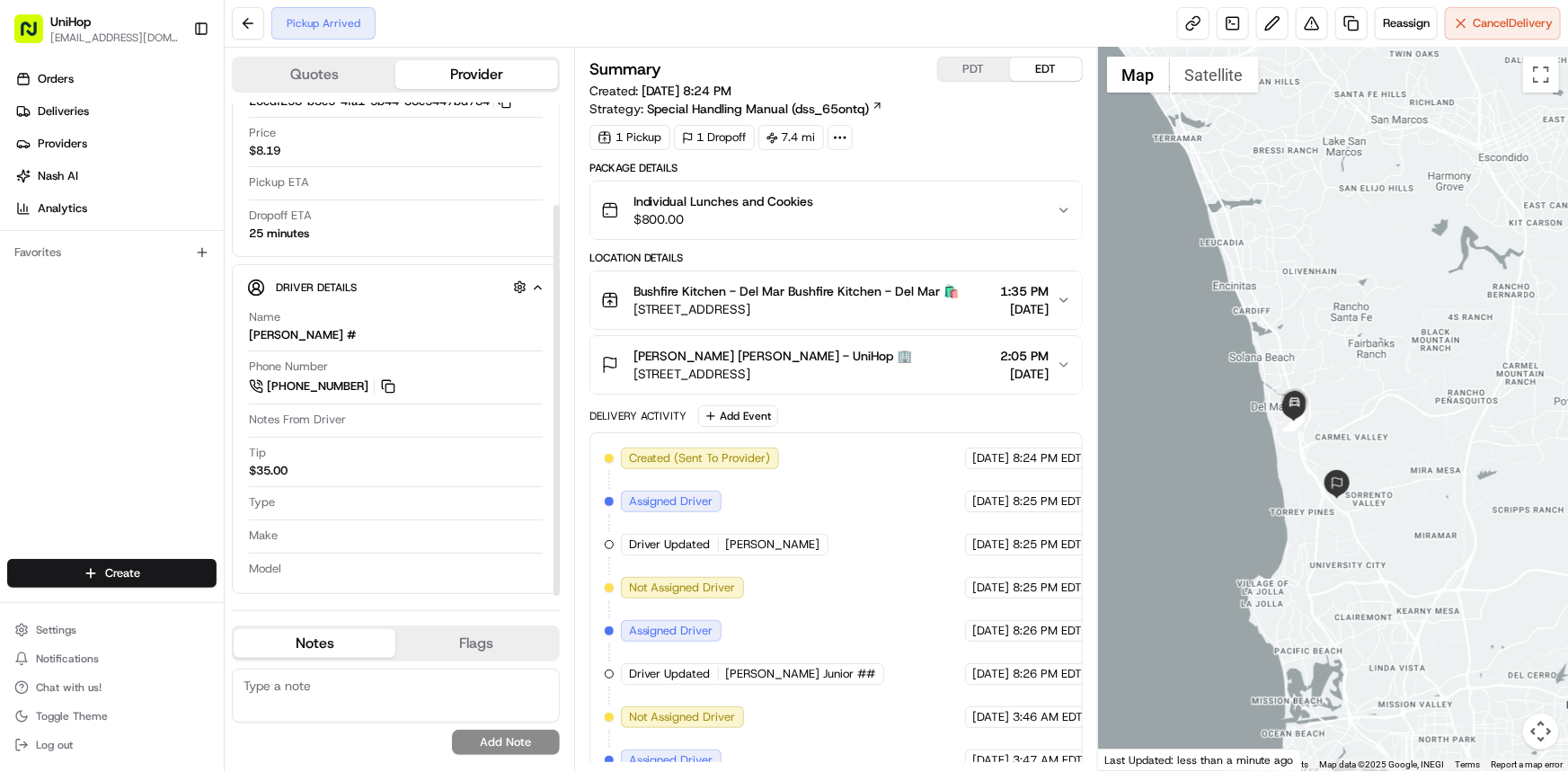
click at [1324, 407] on div "To navigate, press the arrow keys." at bounding box center [1332, 409] width 470 height 724
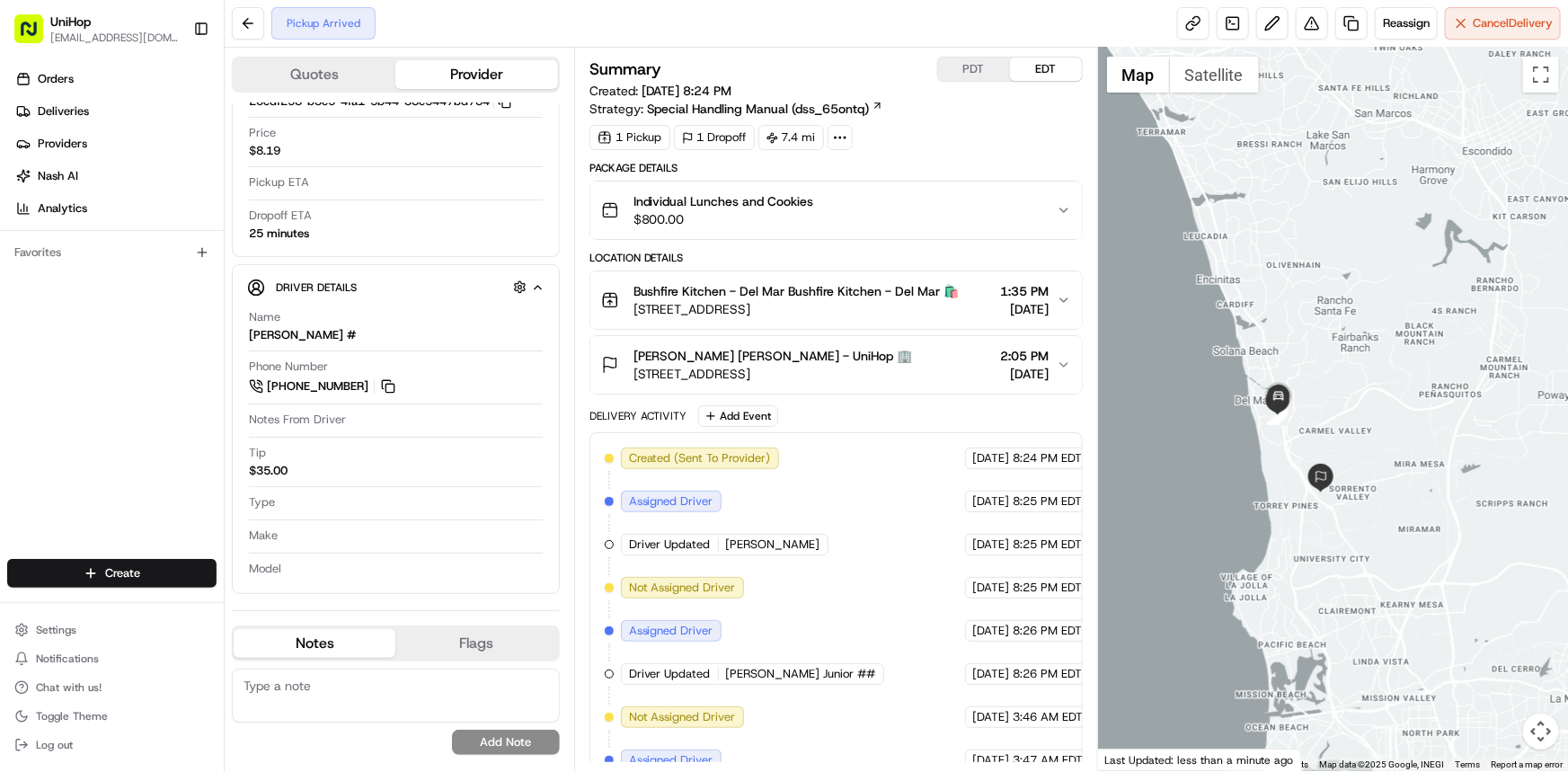
drag, startPoint x: 0, startPoint y: 331, endPoint x: 332, endPoint y: 541, distance: 392.8
click at [0, 331] on div "Orders Deliveries Providers [PERSON_NAME] Analytics Favorites" at bounding box center [111, 313] width 224 height 513
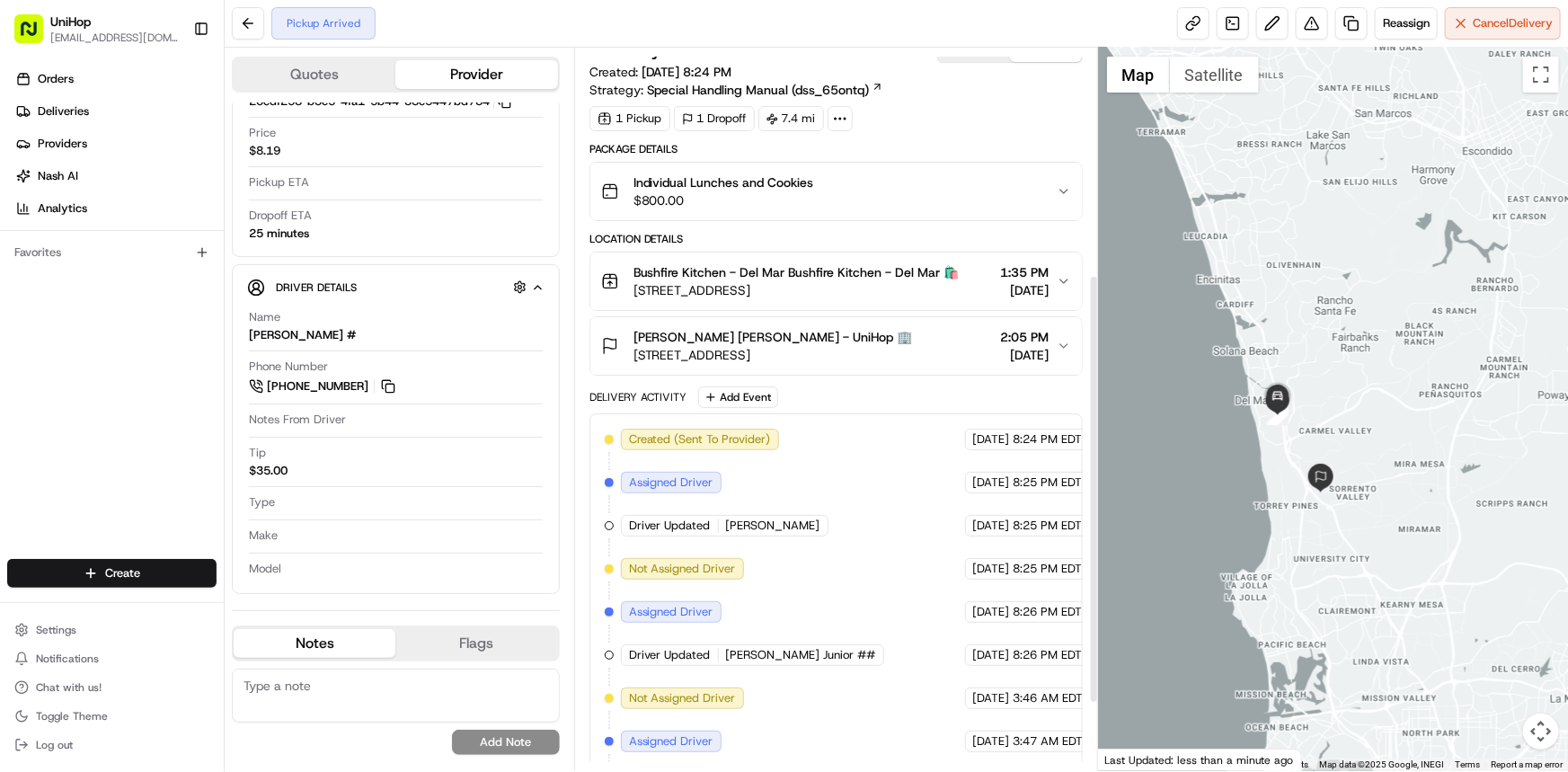
scroll to position [0, 0]
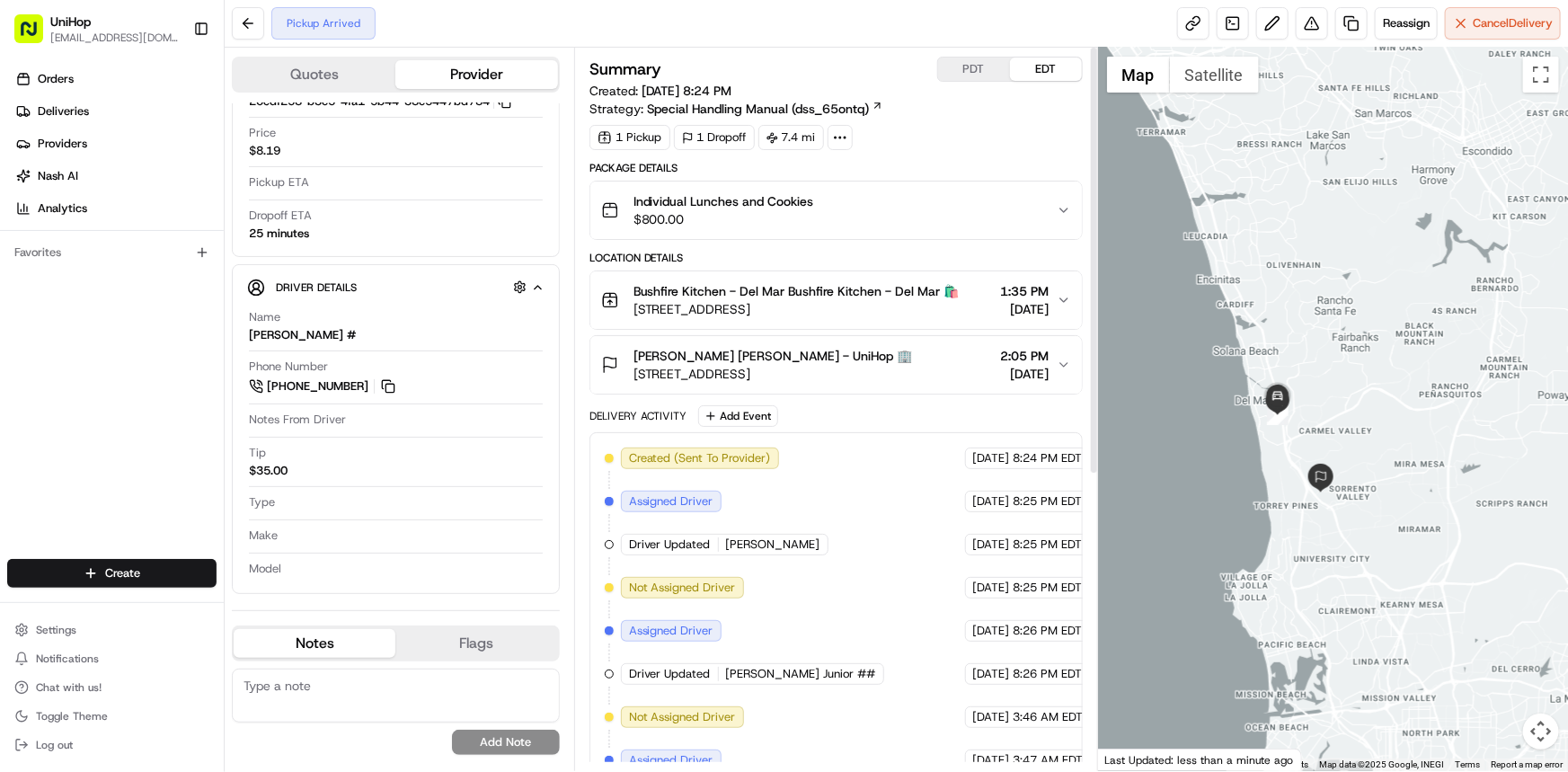
click at [984, 83] on div "Summary PDT EDT Created: Aug 20 2025 8:24 PM Strategy: Special Handling Manual …" at bounding box center [836, 87] width 493 height 61
click at [985, 72] on button "PDT" at bounding box center [973, 69] width 72 height 24
click at [1030, 71] on button "EDT" at bounding box center [1046, 69] width 72 height 24
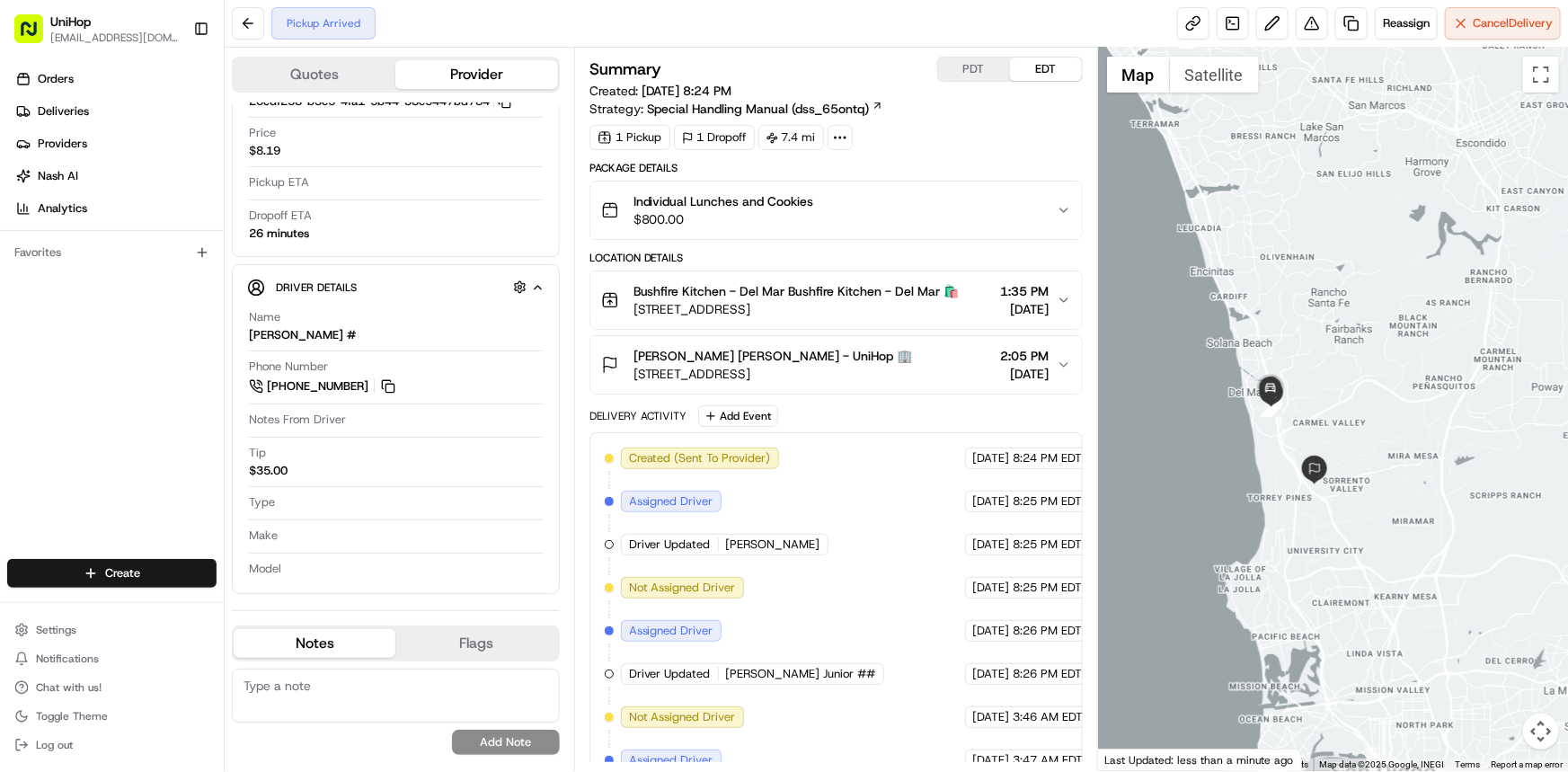
drag, startPoint x: 1374, startPoint y: 386, endPoint x: 1356, endPoint y: 287, distance: 100.6
click at [1364, 296] on div at bounding box center [1332, 409] width 470 height 724
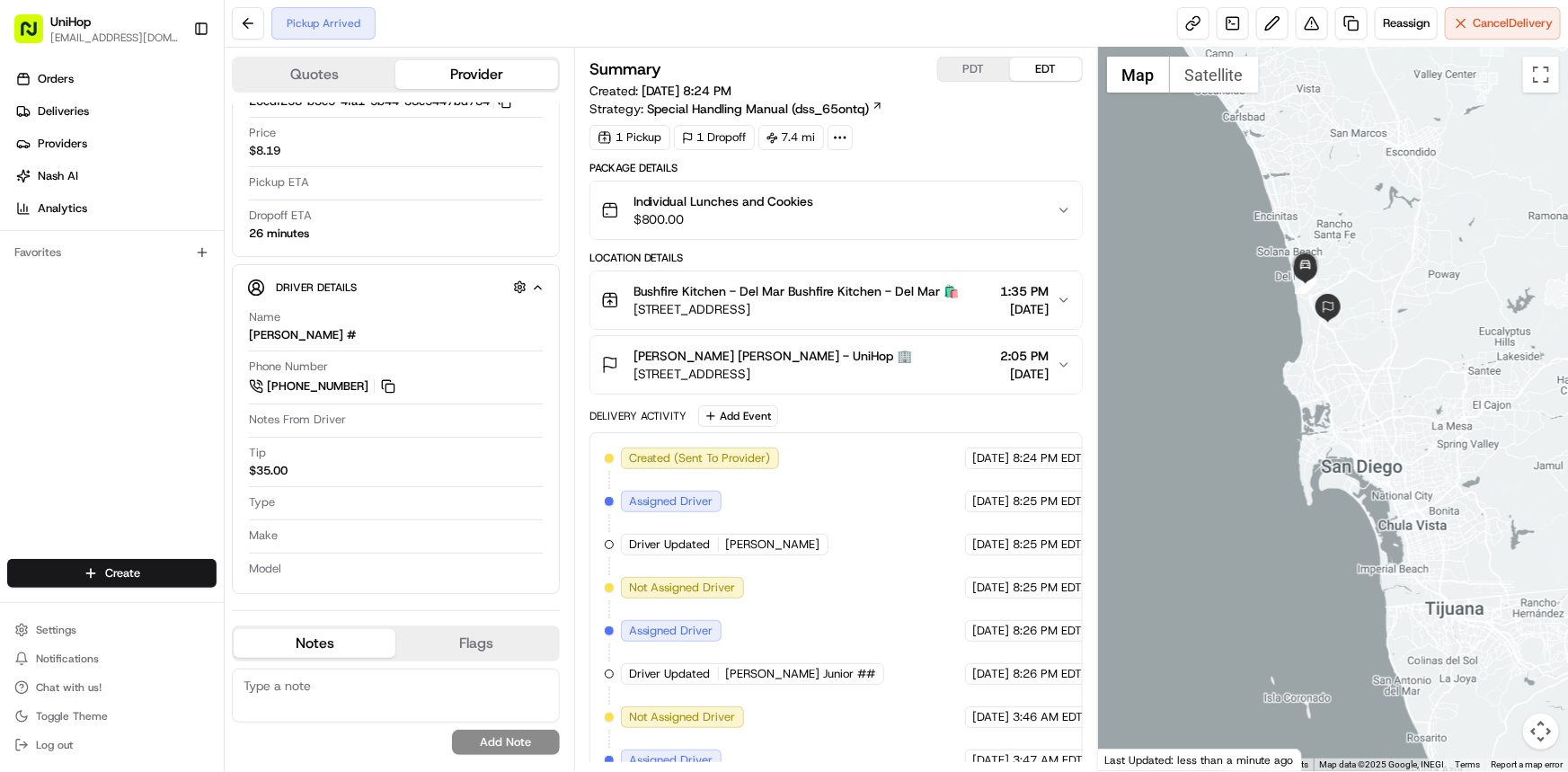
drag, startPoint x: 1362, startPoint y: 346, endPoint x: 1357, endPoint y: 370, distance: 24.5
click at [1358, 376] on div at bounding box center [1332, 409] width 470 height 724
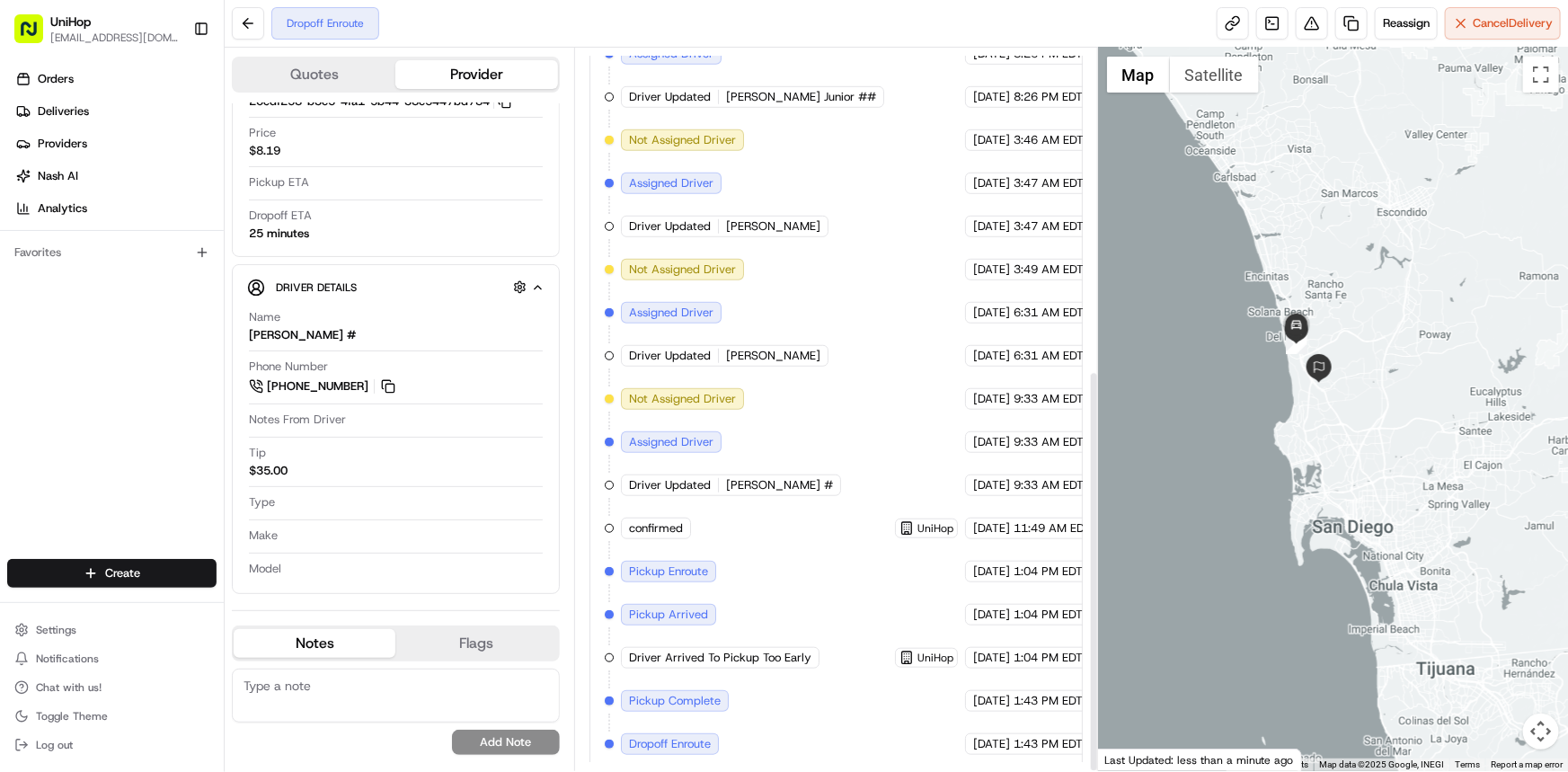
scroll to position [579, 0]
click at [0, 443] on div "Orders Deliveries Providers [PERSON_NAME] Analytics Favorites" at bounding box center [111, 313] width 224 height 513
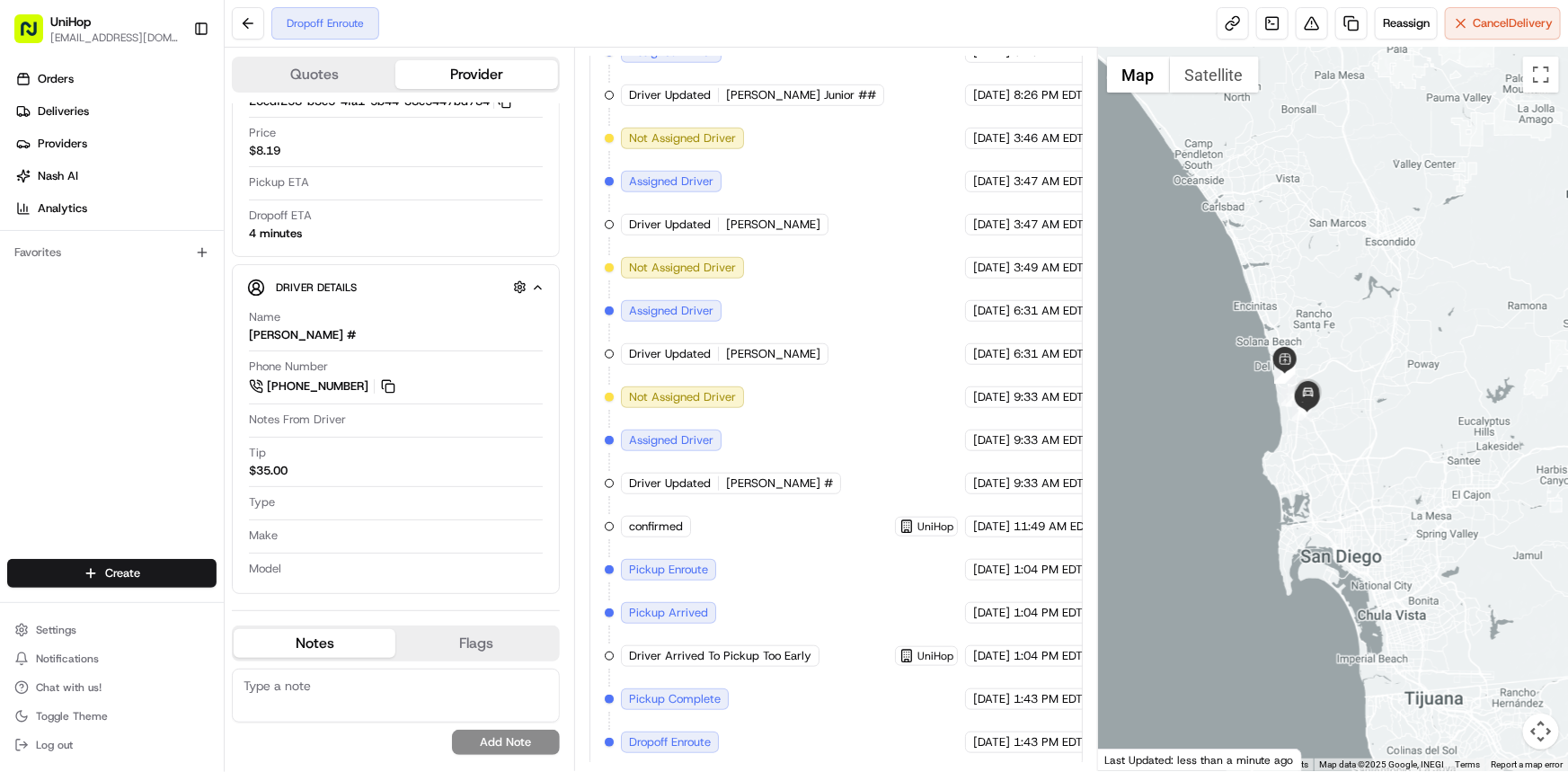
drag, startPoint x: 1363, startPoint y: 485, endPoint x: 1349, endPoint y: 519, distance: 36.8
click at [1349, 519] on div at bounding box center [1332, 409] width 470 height 724
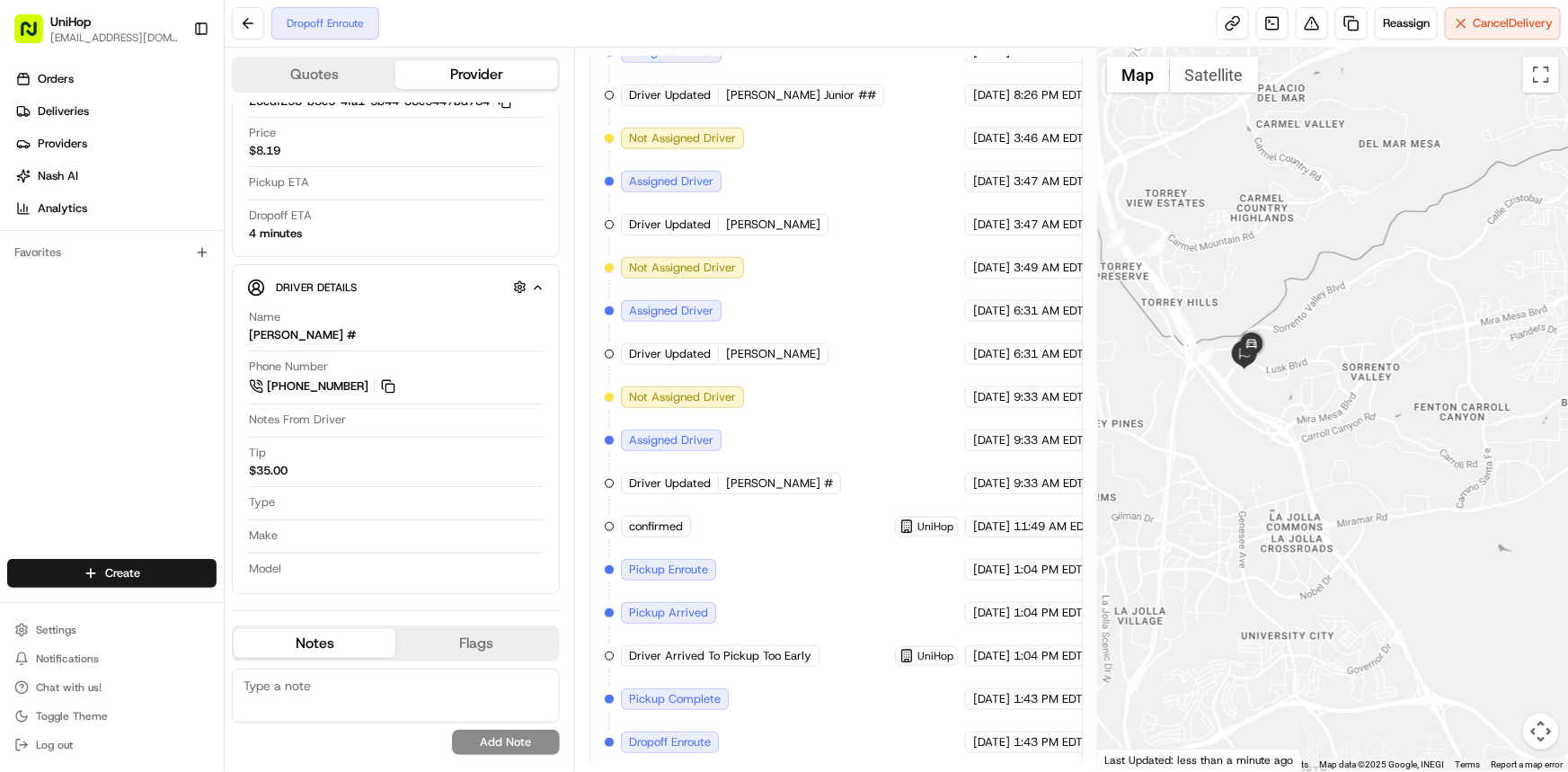
click at [1328, 479] on div at bounding box center [1332, 409] width 470 height 724
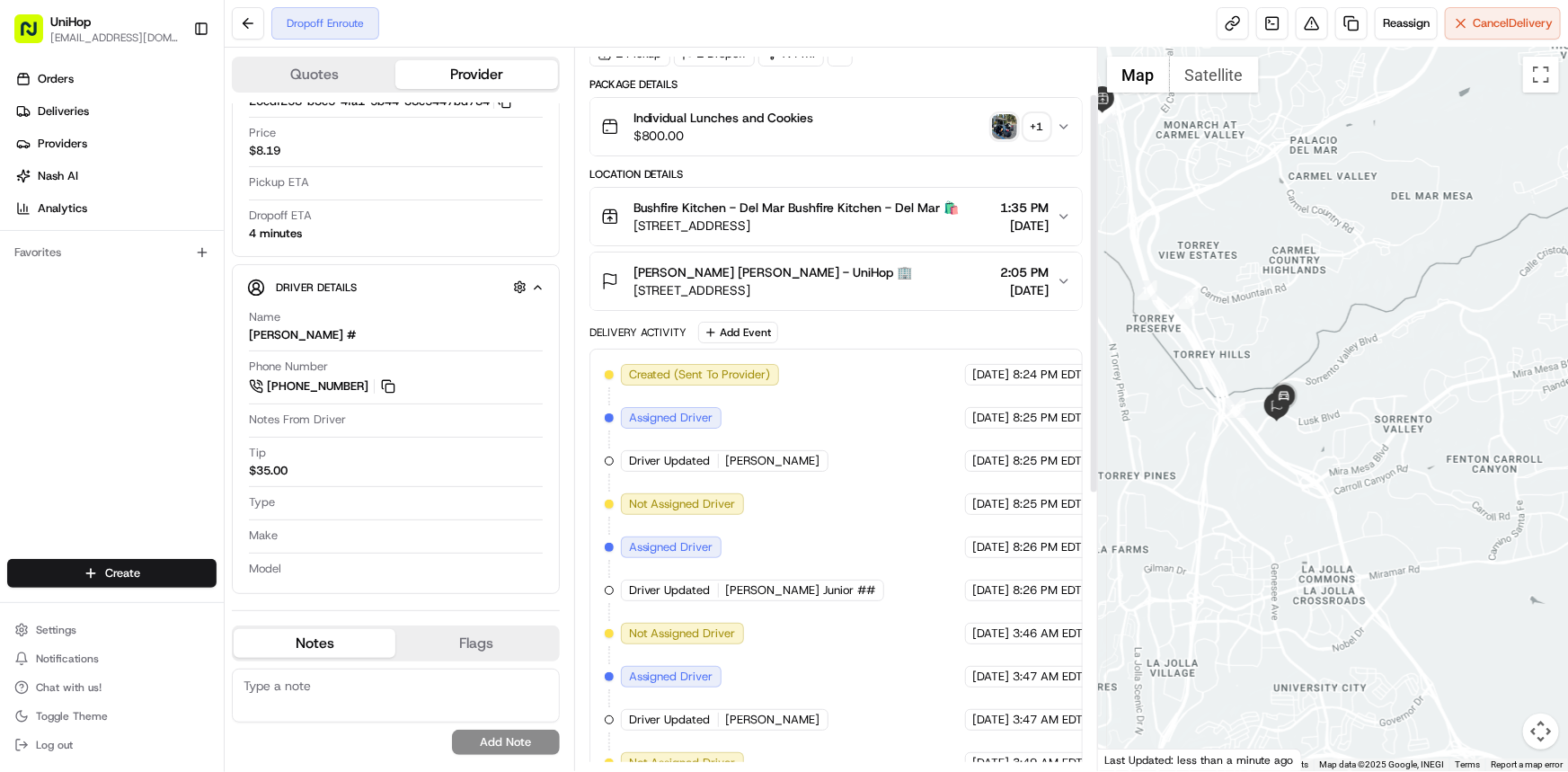
scroll to position [0, 0]
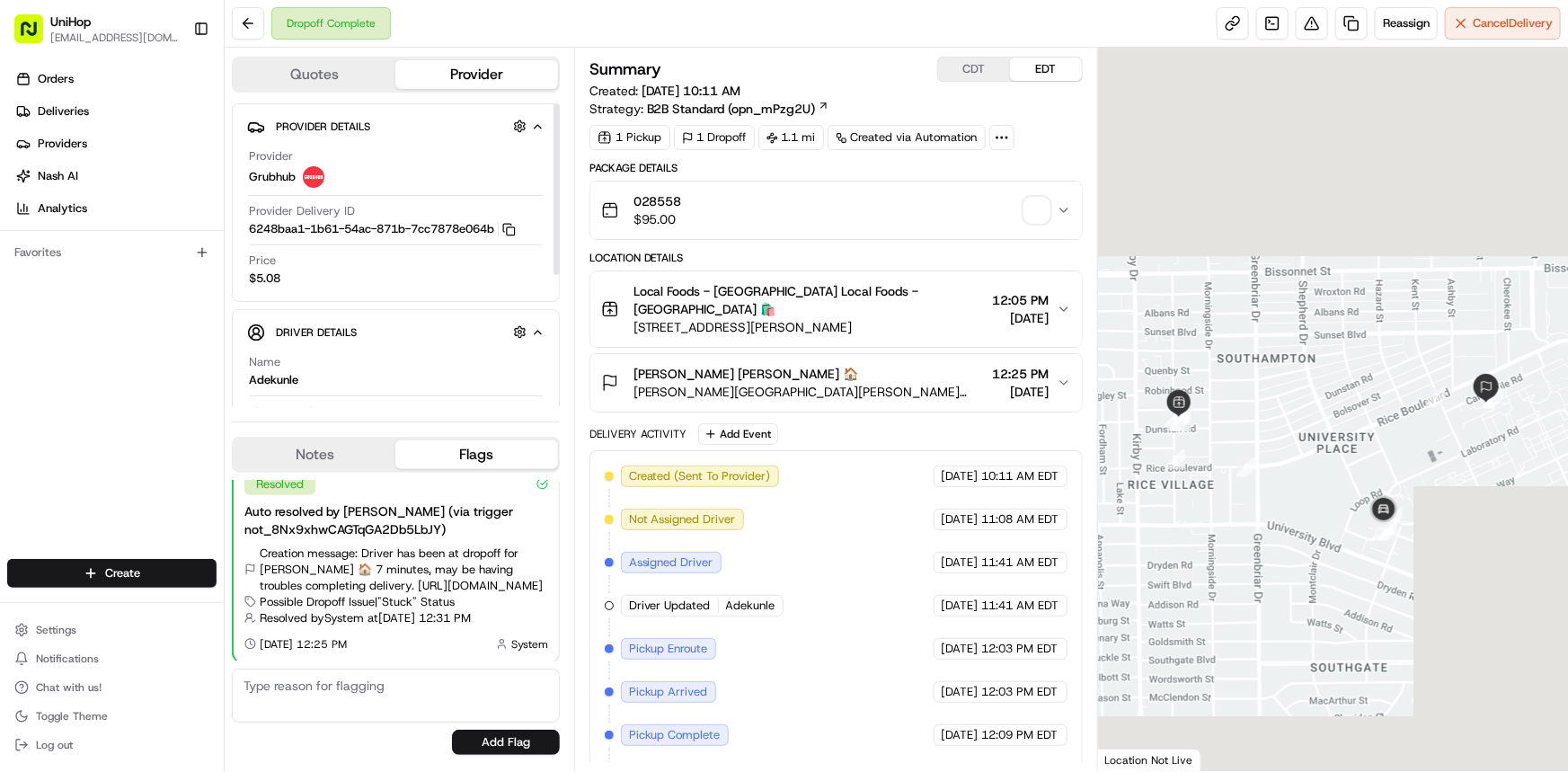
click at [1028, 217] on span "button" at bounding box center [1037, 210] width 26 height 26
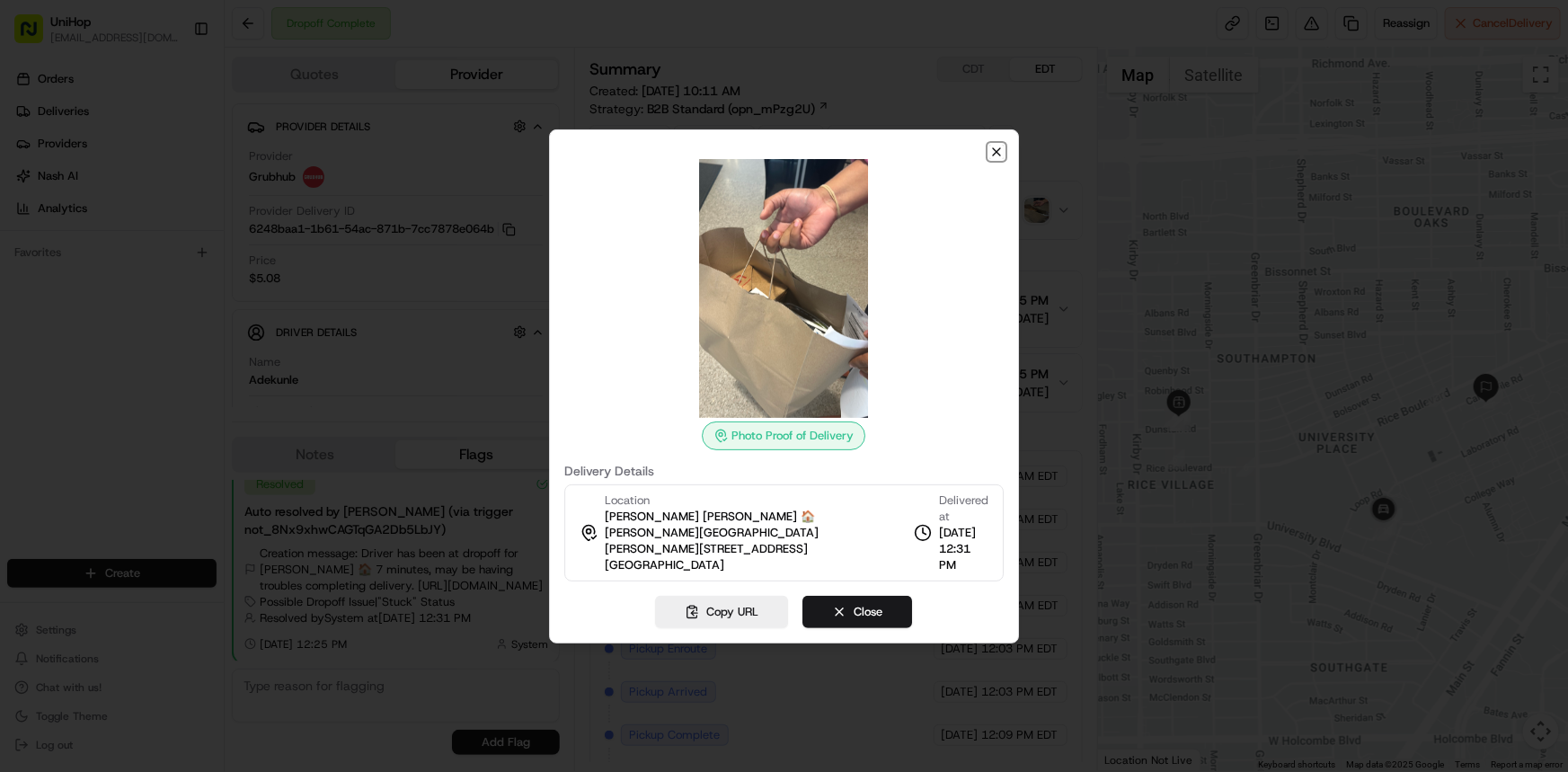
click at [994, 155] on icon "button" at bounding box center [996, 152] width 7 height 7
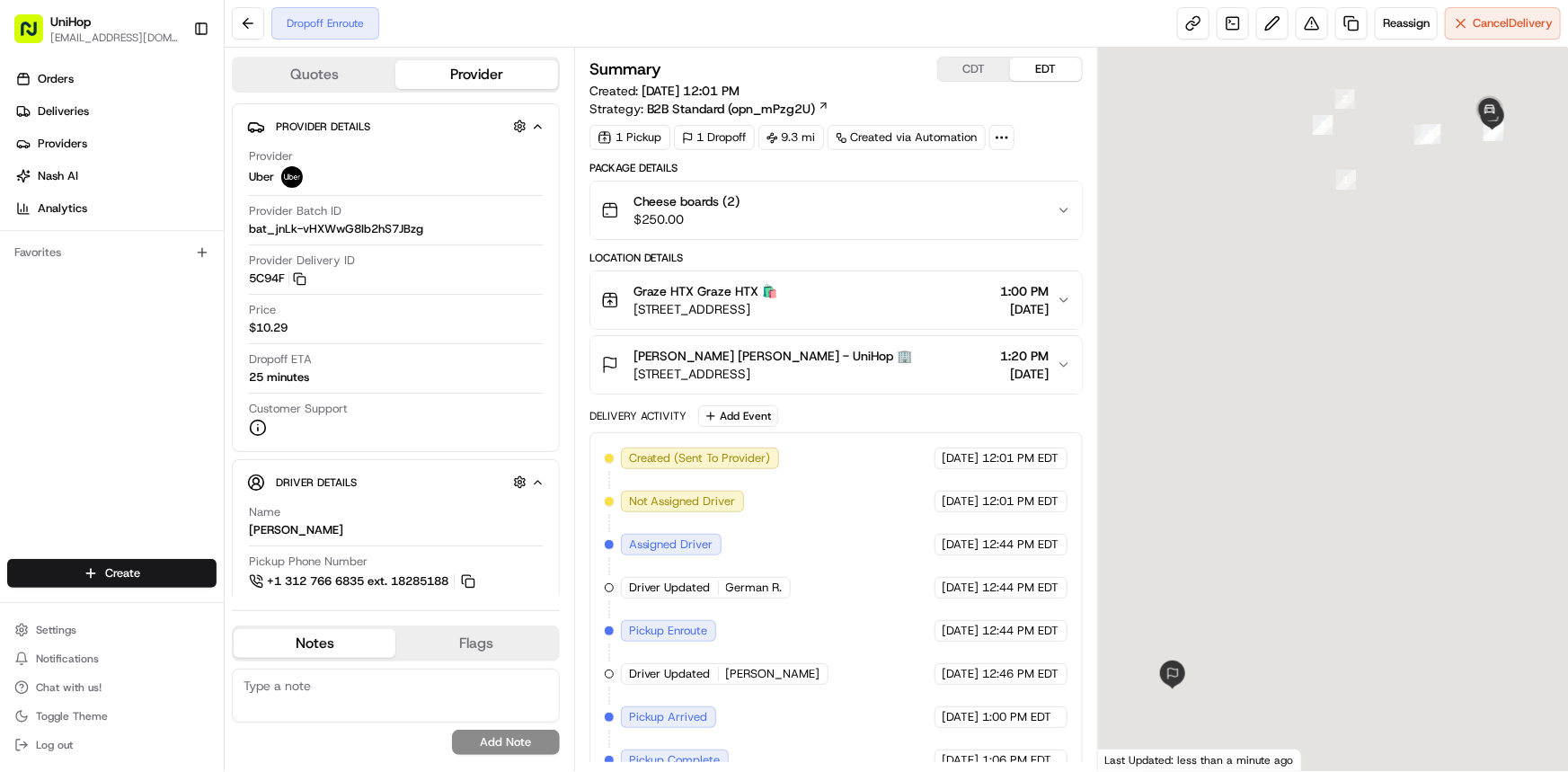
click at [1343, 437] on div at bounding box center [1332, 409] width 470 height 724
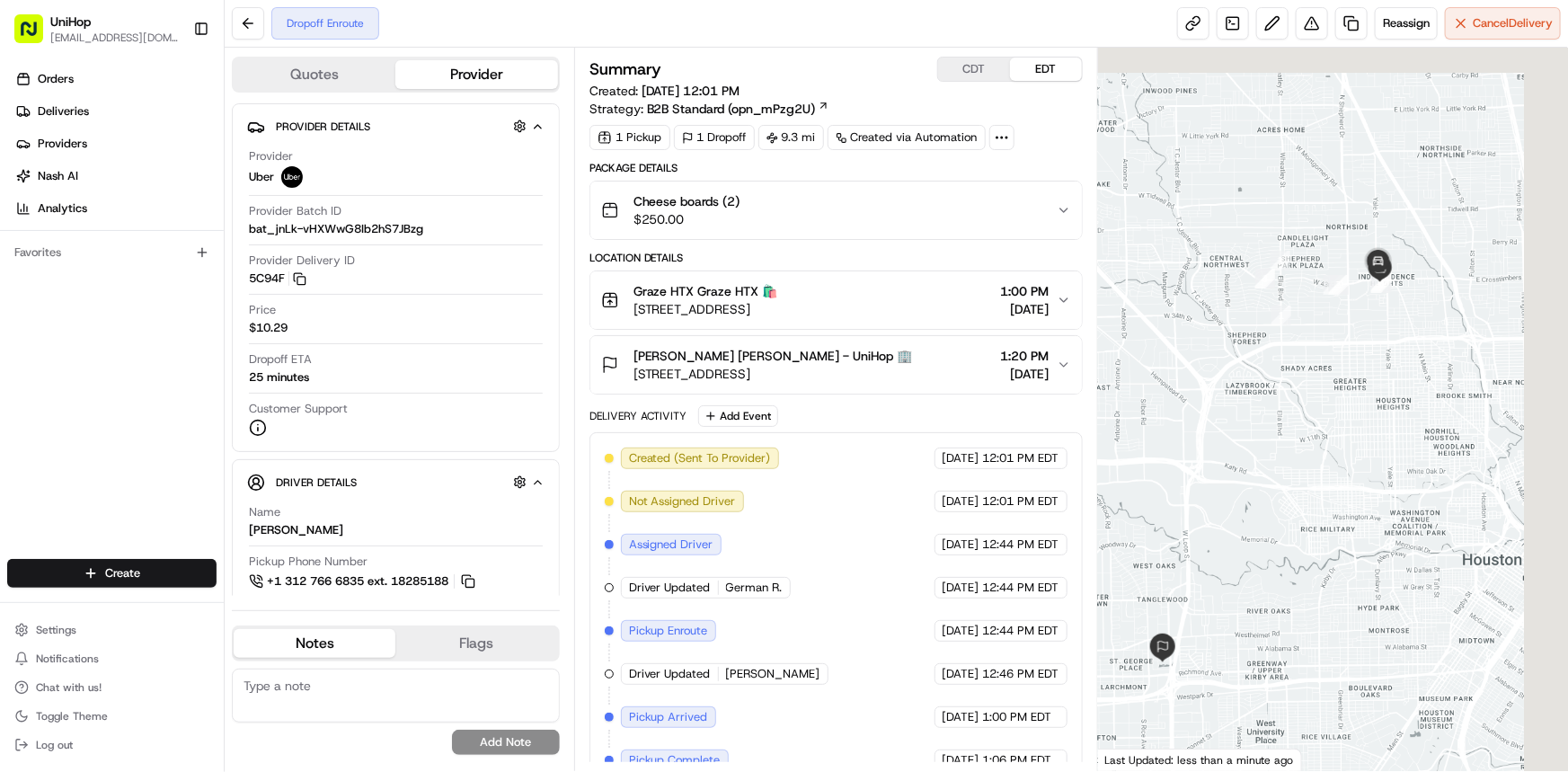
click at [1331, 473] on div at bounding box center [1332, 409] width 470 height 724
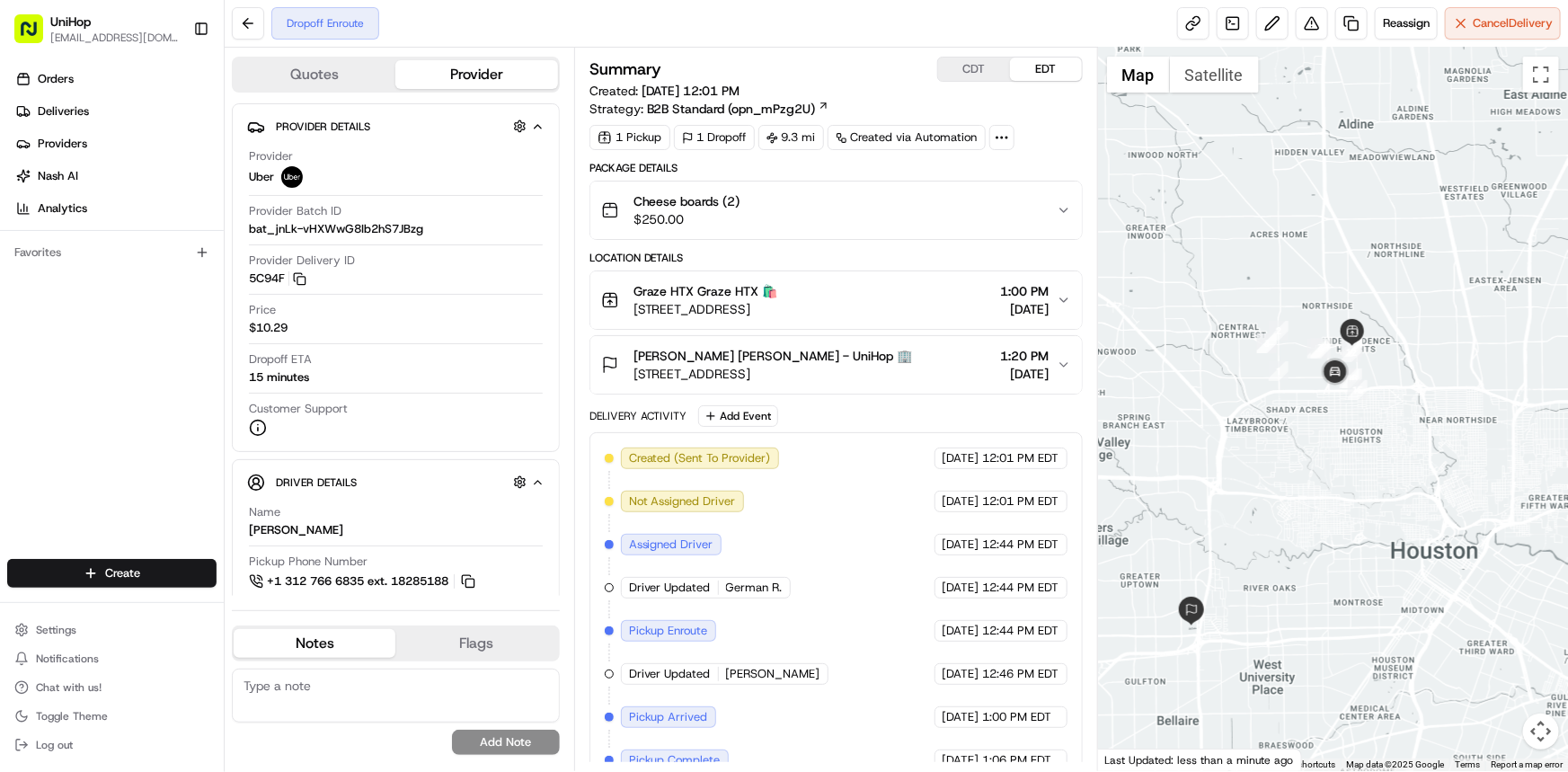
click at [1331, 471] on div at bounding box center [1332, 409] width 470 height 724
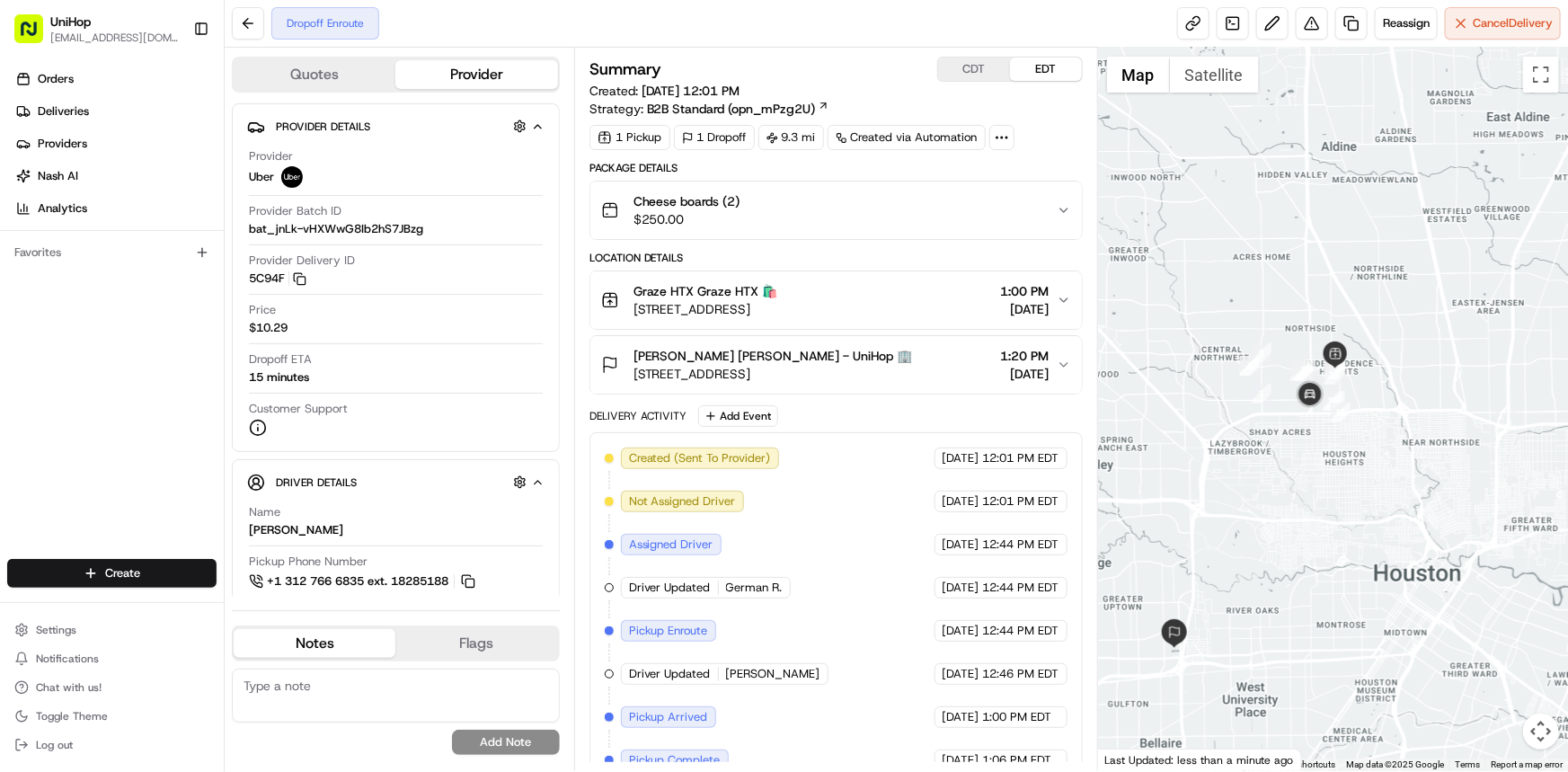
drag, startPoint x: 1351, startPoint y: 473, endPoint x: 1352, endPoint y: 451, distance: 22.0
click at [1352, 451] on div at bounding box center [1332, 409] width 470 height 724
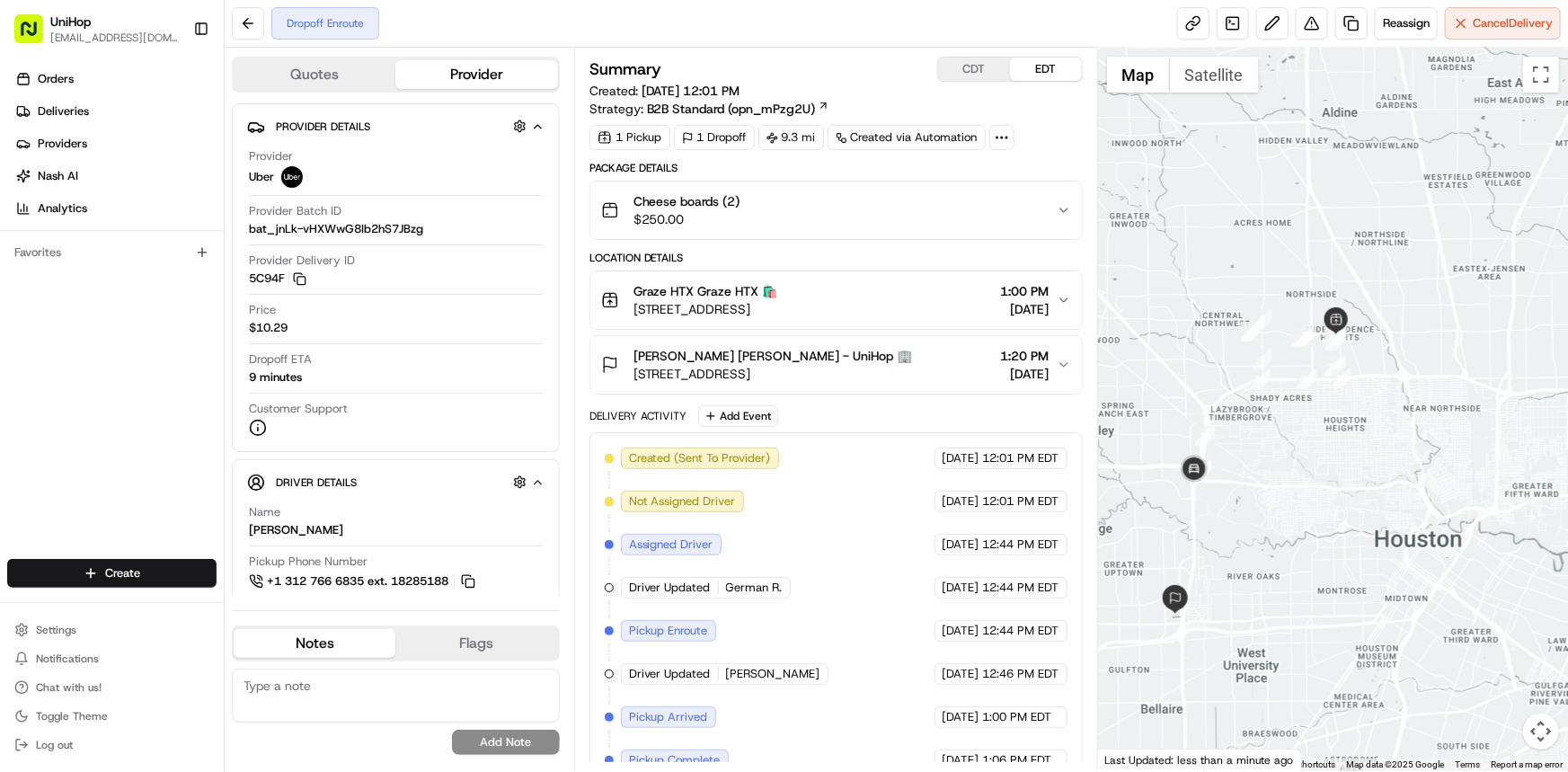
drag, startPoint x: 1295, startPoint y: 350, endPoint x: 1264, endPoint y: 344, distance: 31.6
click at [1264, 344] on div at bounding box center [1332, 409] width 470 height 724
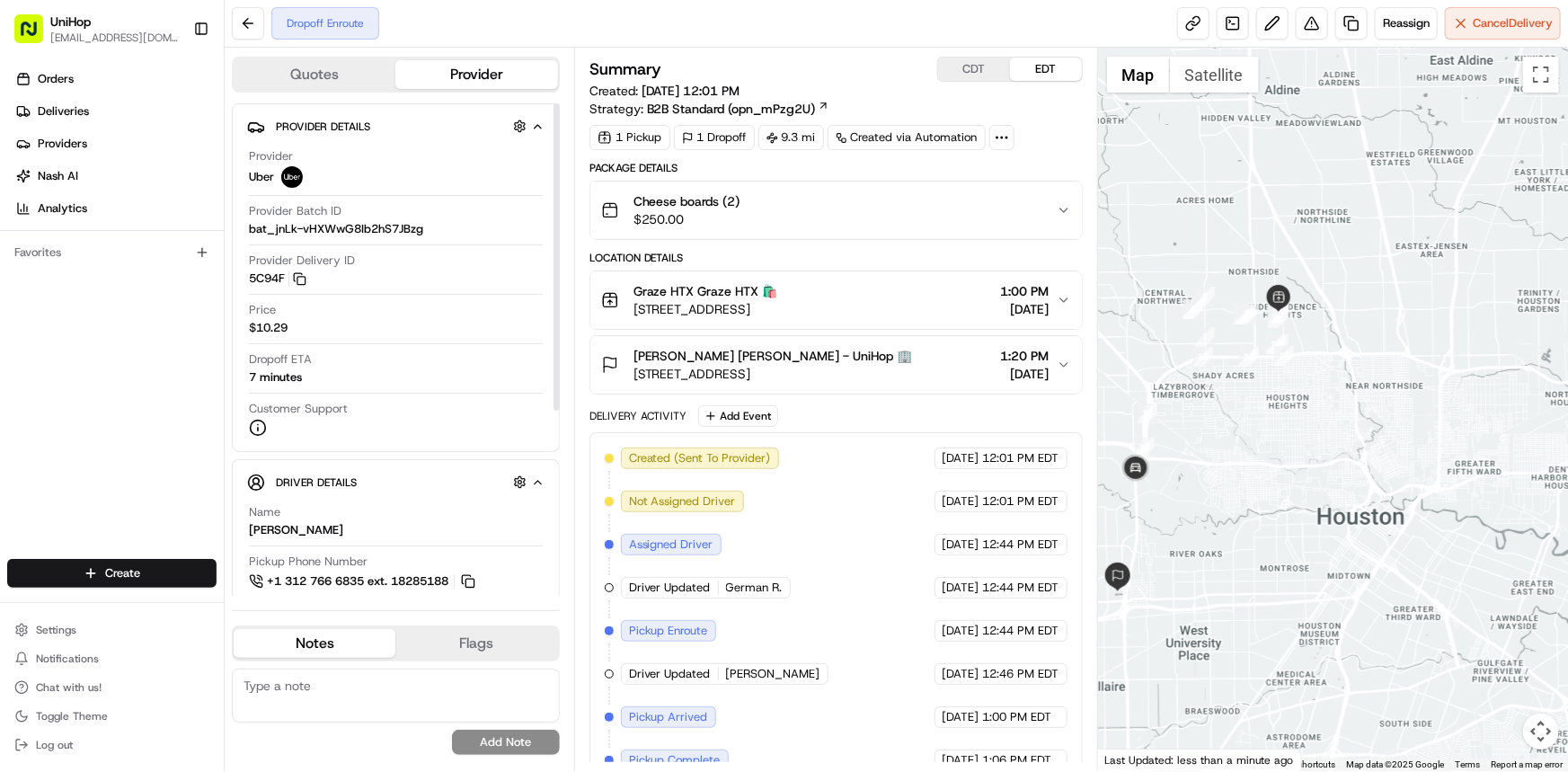
click at [1375, 337] on div at bounding box center [1332, 409] width 470 height 724
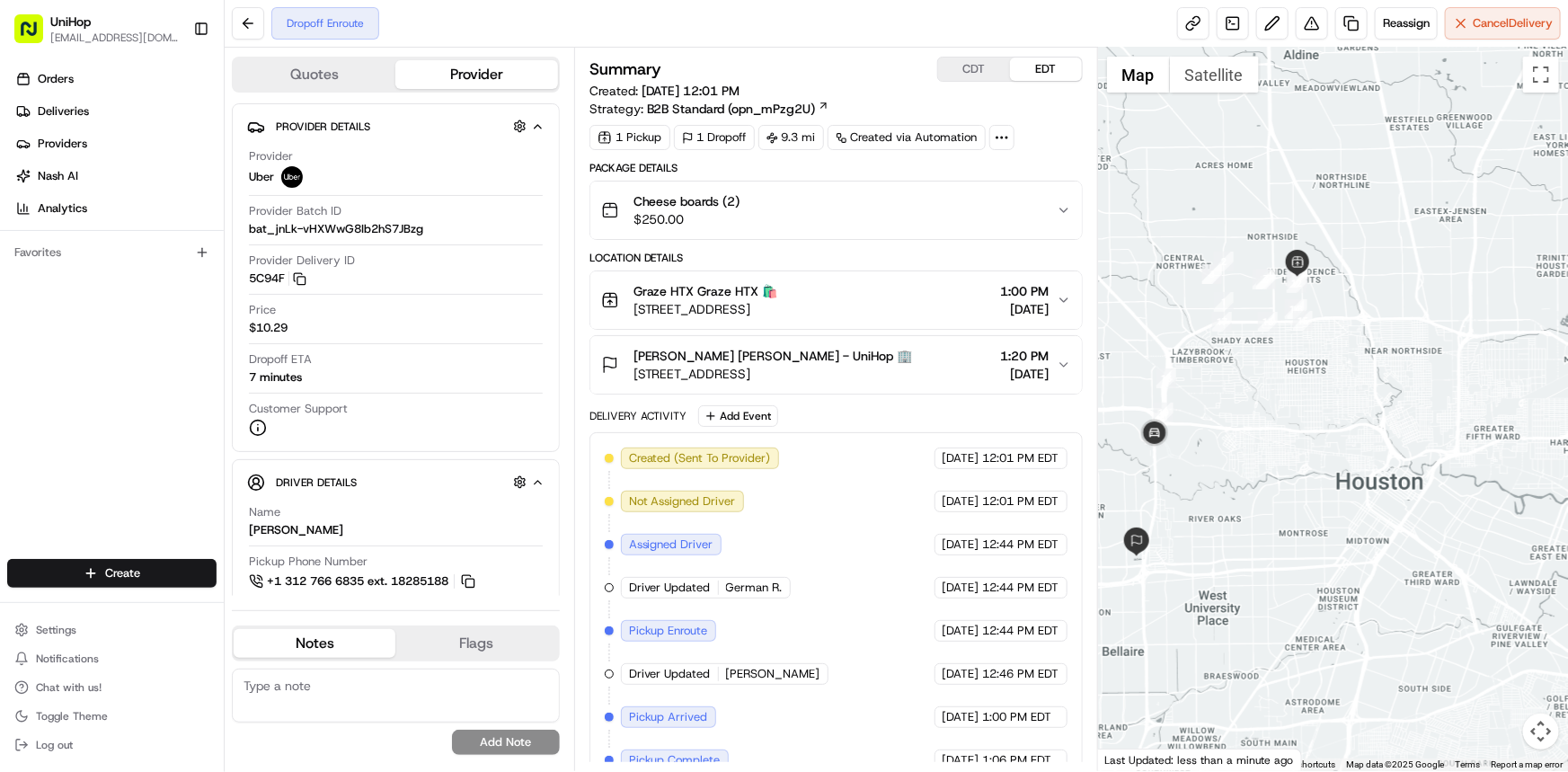
drag, startPoint x: 1303, startPoint y: 410, endPoint x: 1321, endPoint y: 394, distance: 24.1
click at [1315, 387] on div at bounding box center [1332, 409] width 470 height 724
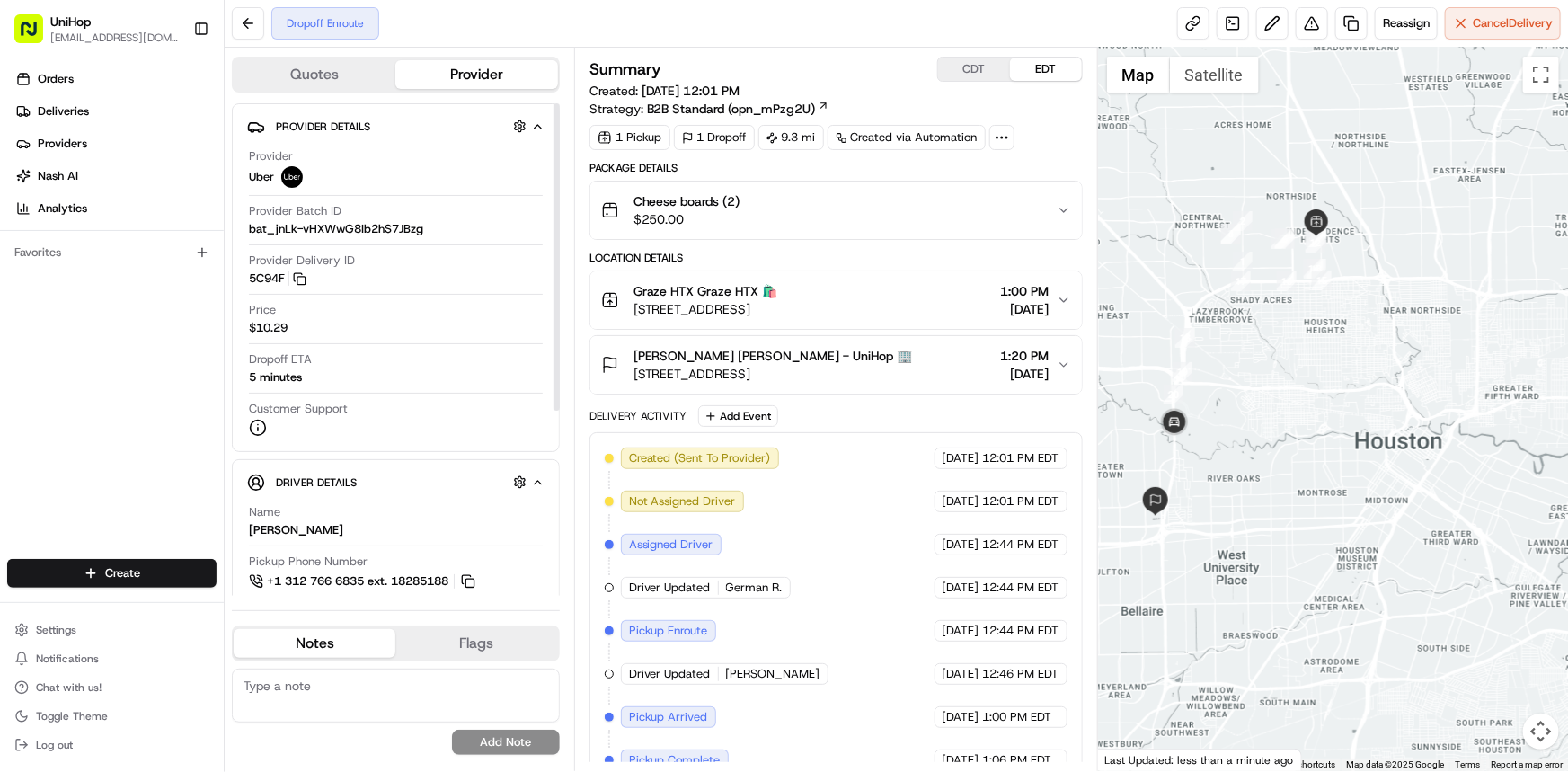
click at [1257, 351] on div at bounding box center [1332, 409] width 470 height 724
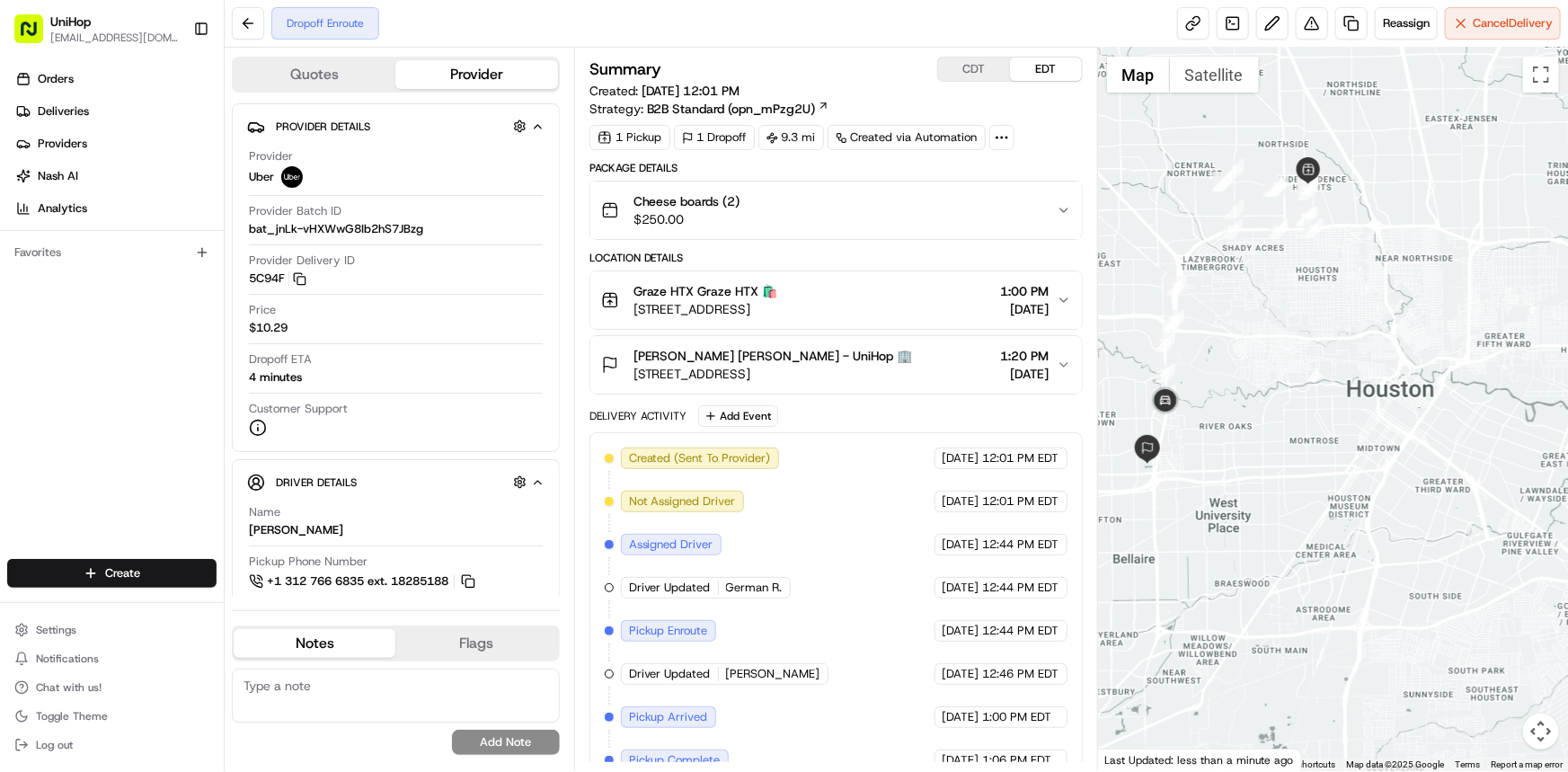
drag, startPoint x: 1471, startPoint y: 458, endPoint x: 1470, endPoint y: 414, distance: 44.0
click at [1470, 414] on div at bounding box center [1332, 409] width 470 height 724
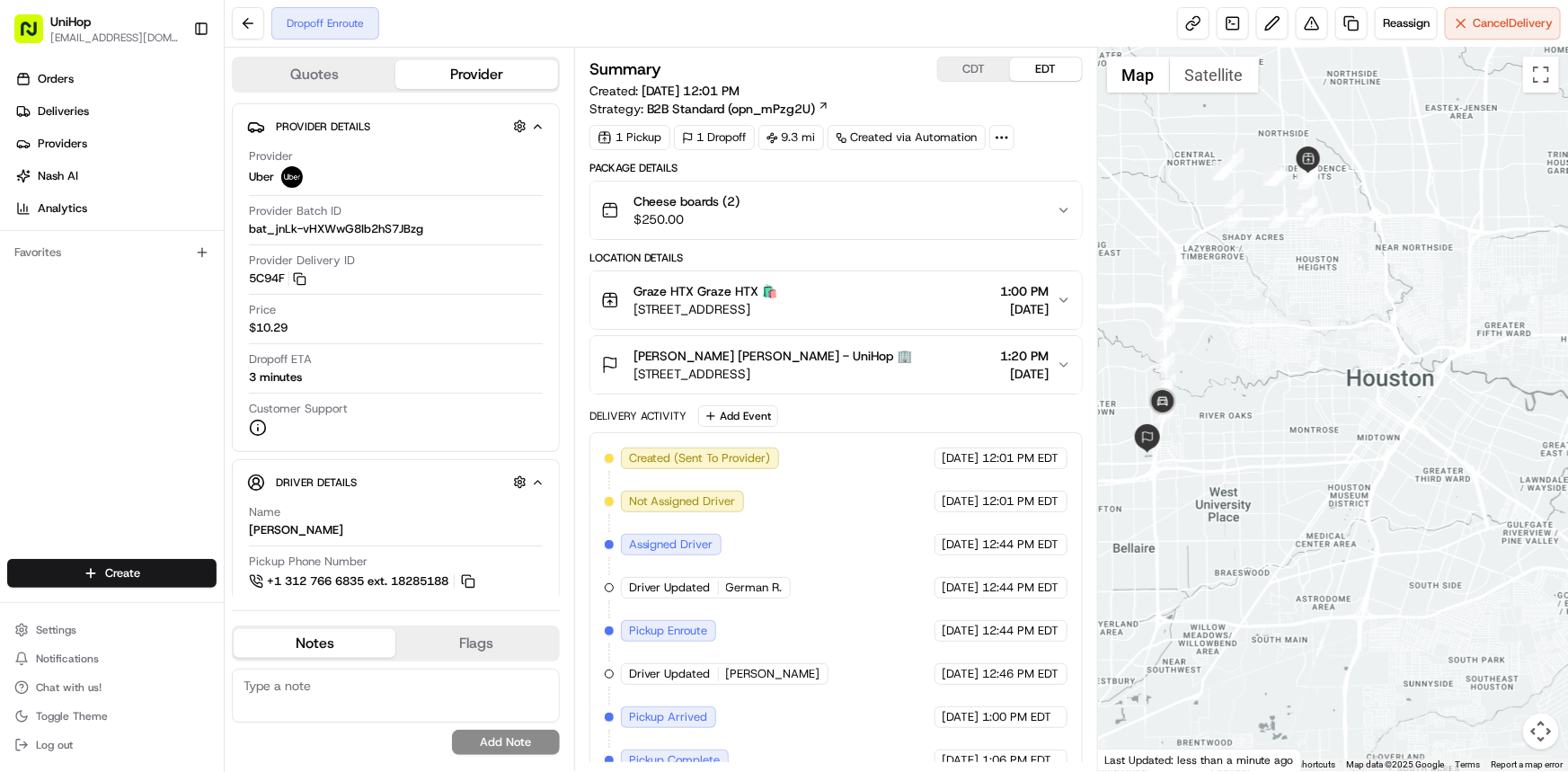
click at [1343, 409] on div at bounding box center [1332, 409] width 470 height 724
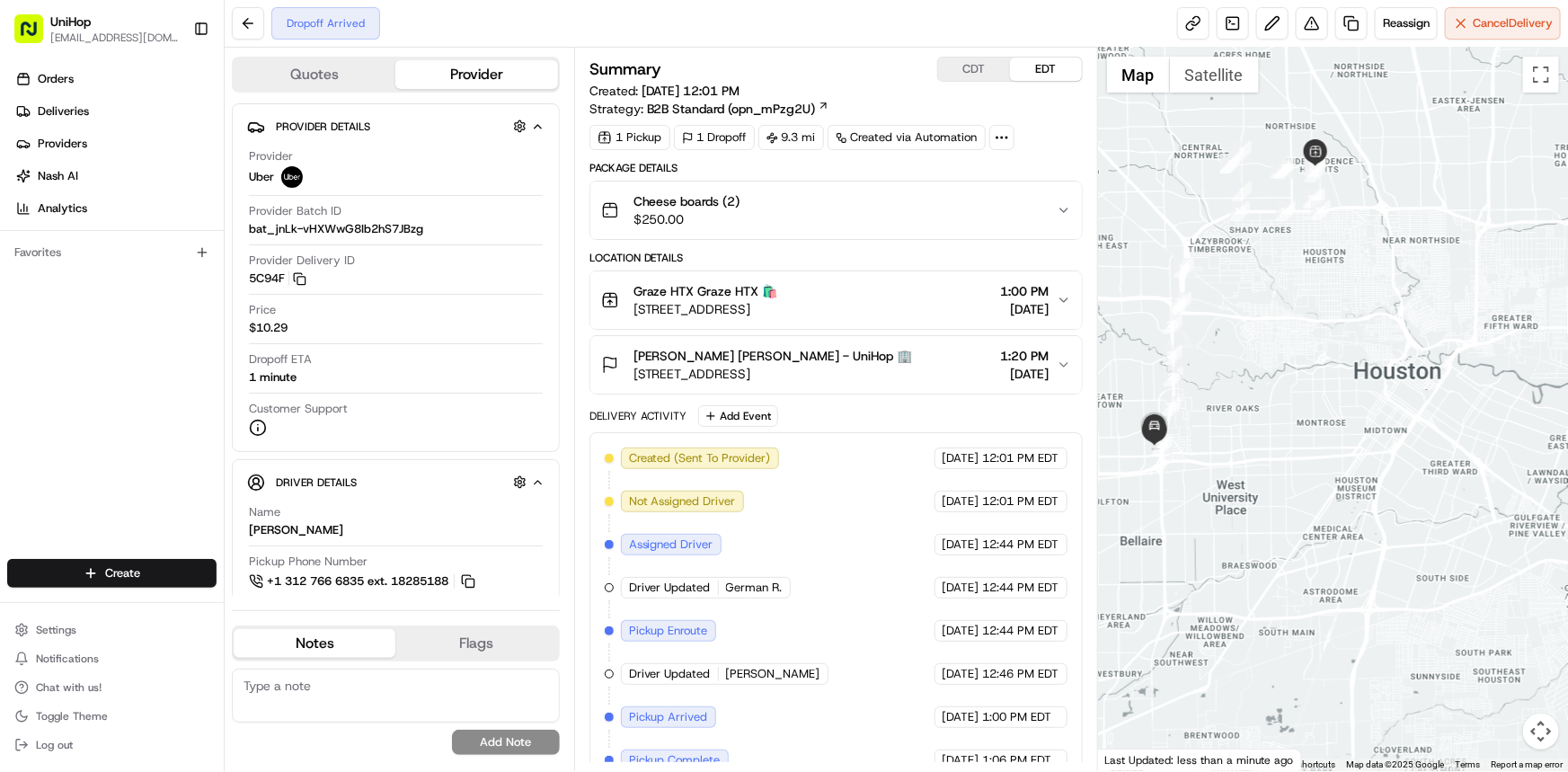
drag, startPoint x: 1309, startPoint y: 405, endPoint x: 1323, endPoint y: 439, distance: 36.8
click at [1319, 411] on div at bounding box center [1332, 409] width 470 height 724
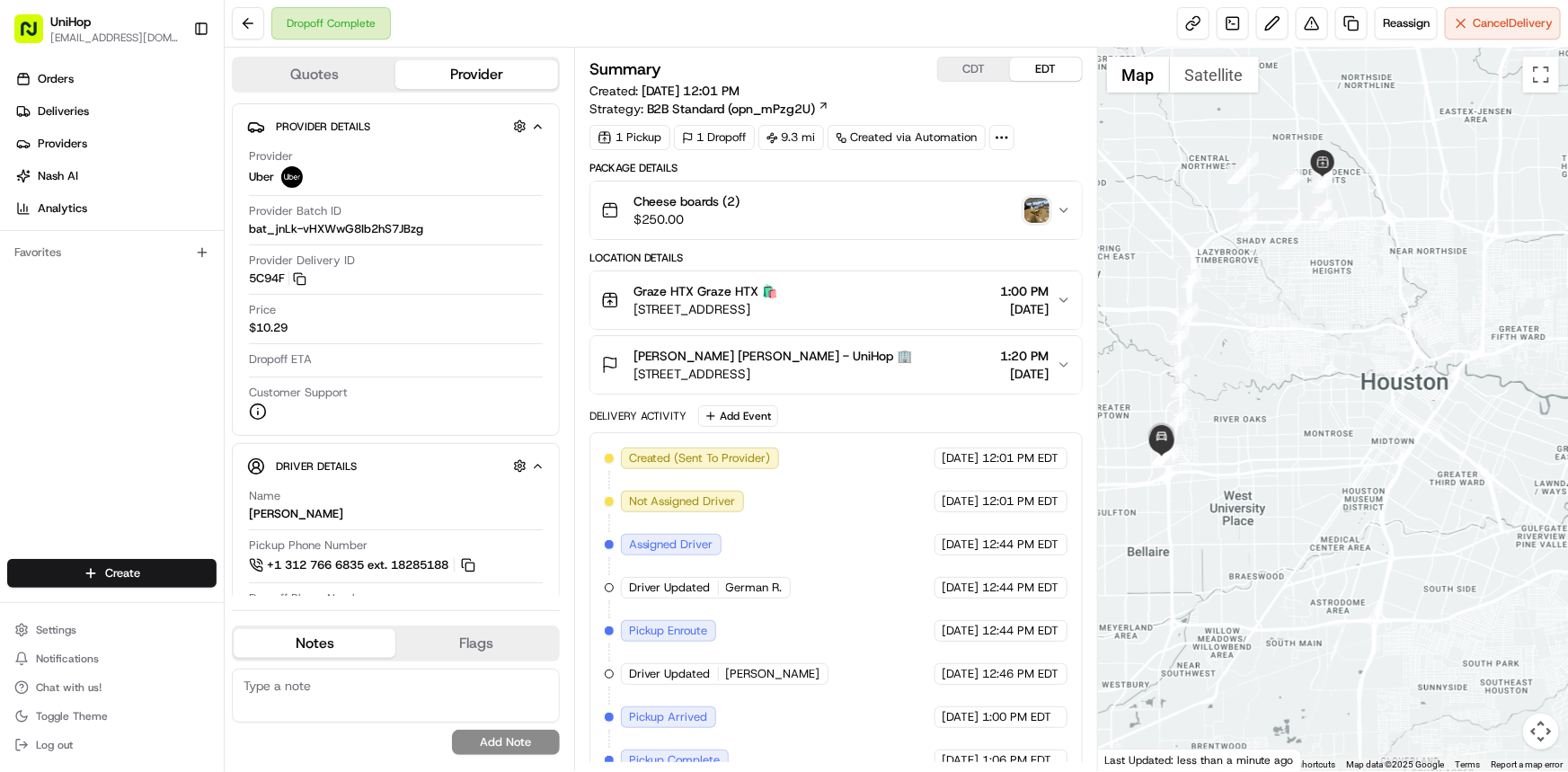
click at [1343, 418] on div at bounding box center [1332, 409] width 470 height 724
click at [1049, 206] on img "button" at bounding box center [1037, 210] width 26 height 26
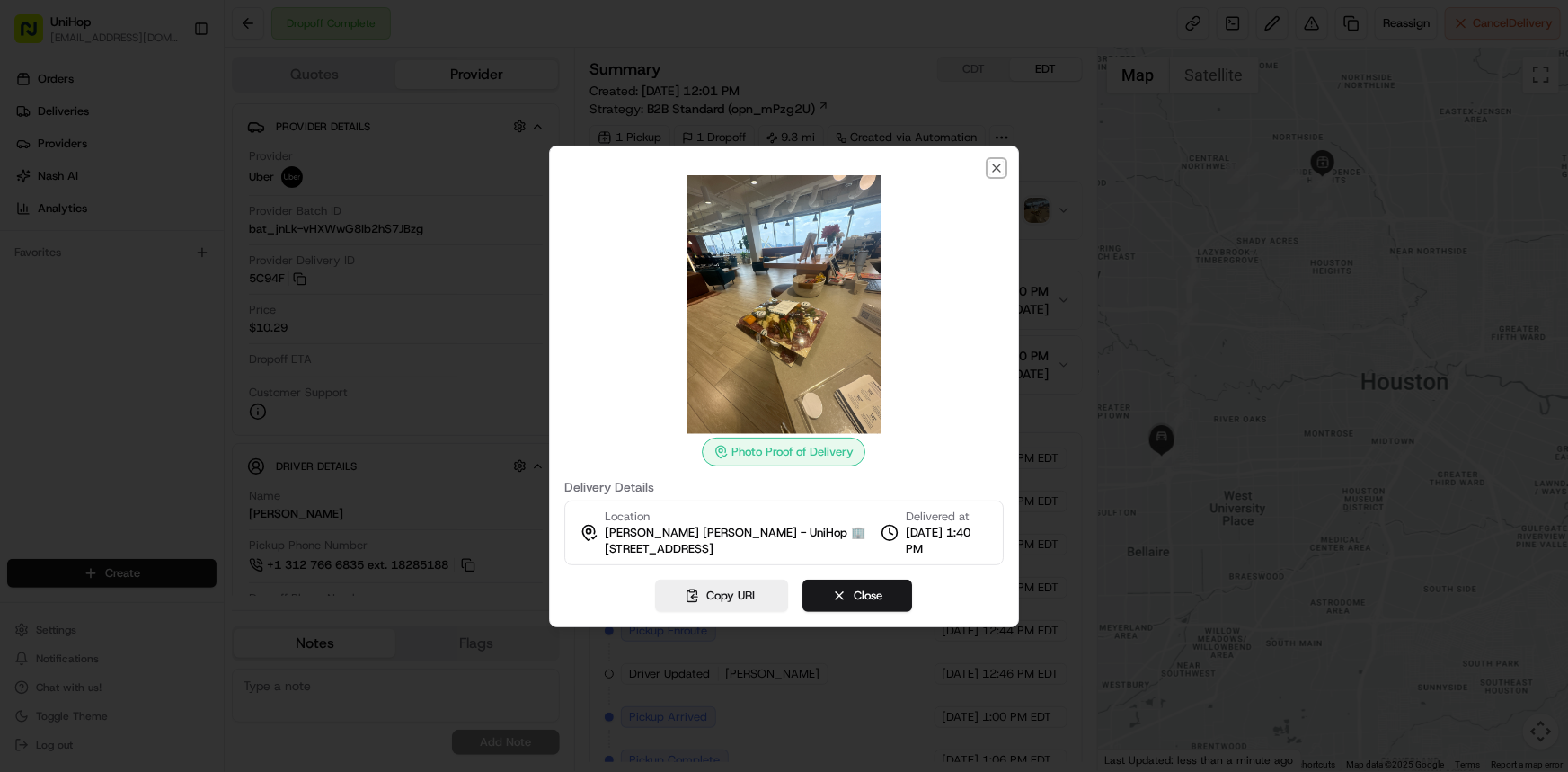
click at [998, 167] on icon "button" at bounding box center [996, 168] width 15 height 15
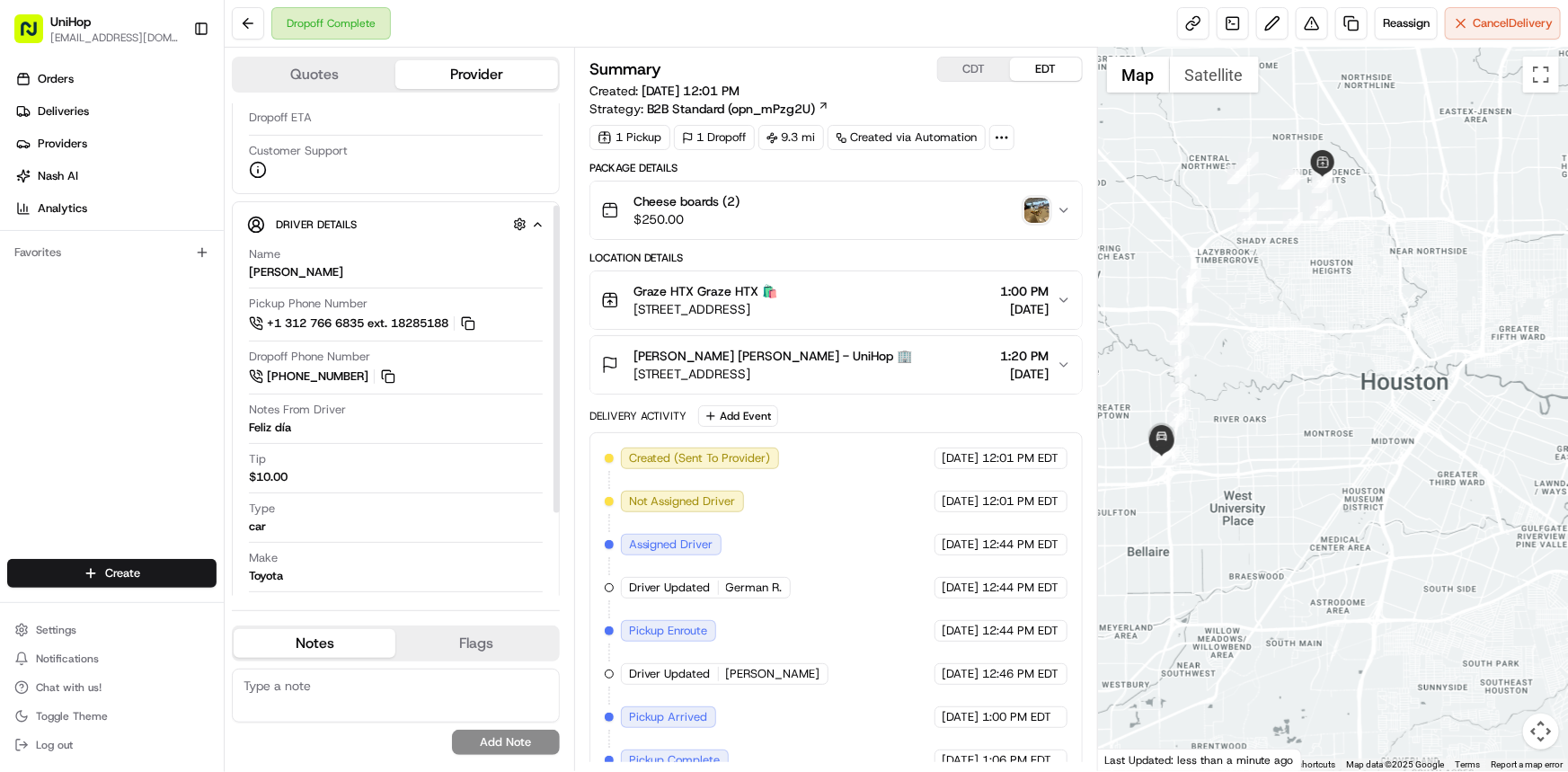
scroll to position [297, 0]
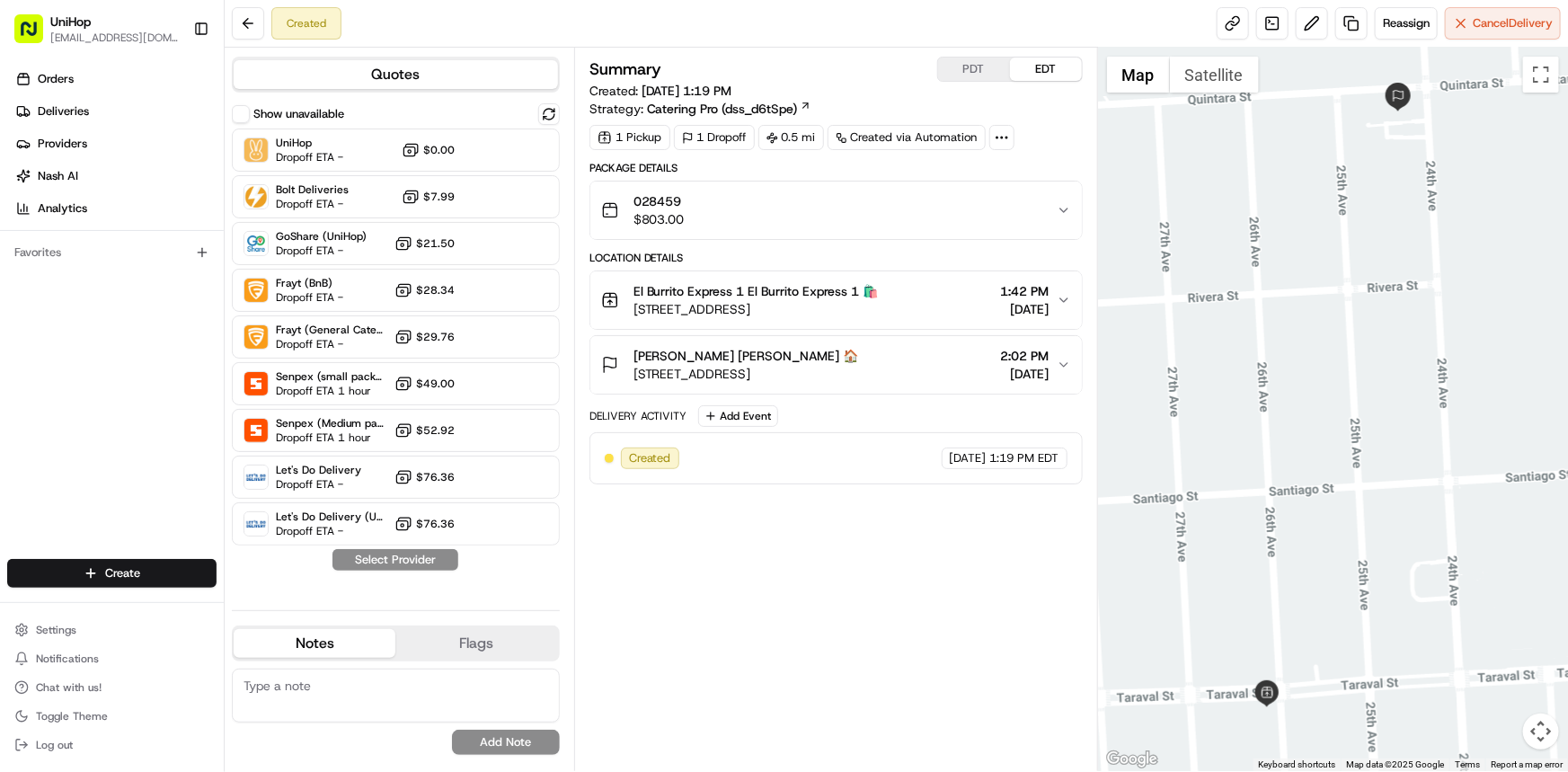
click at [100, 432] on div "Orders Deliveries Providers [PERSON_NAME] Analytics Favorites" at bounding box center [111, 313] width 224 height 513
click at [1409, 395] on div at bounding box center [1332, 409] width 470 height 724
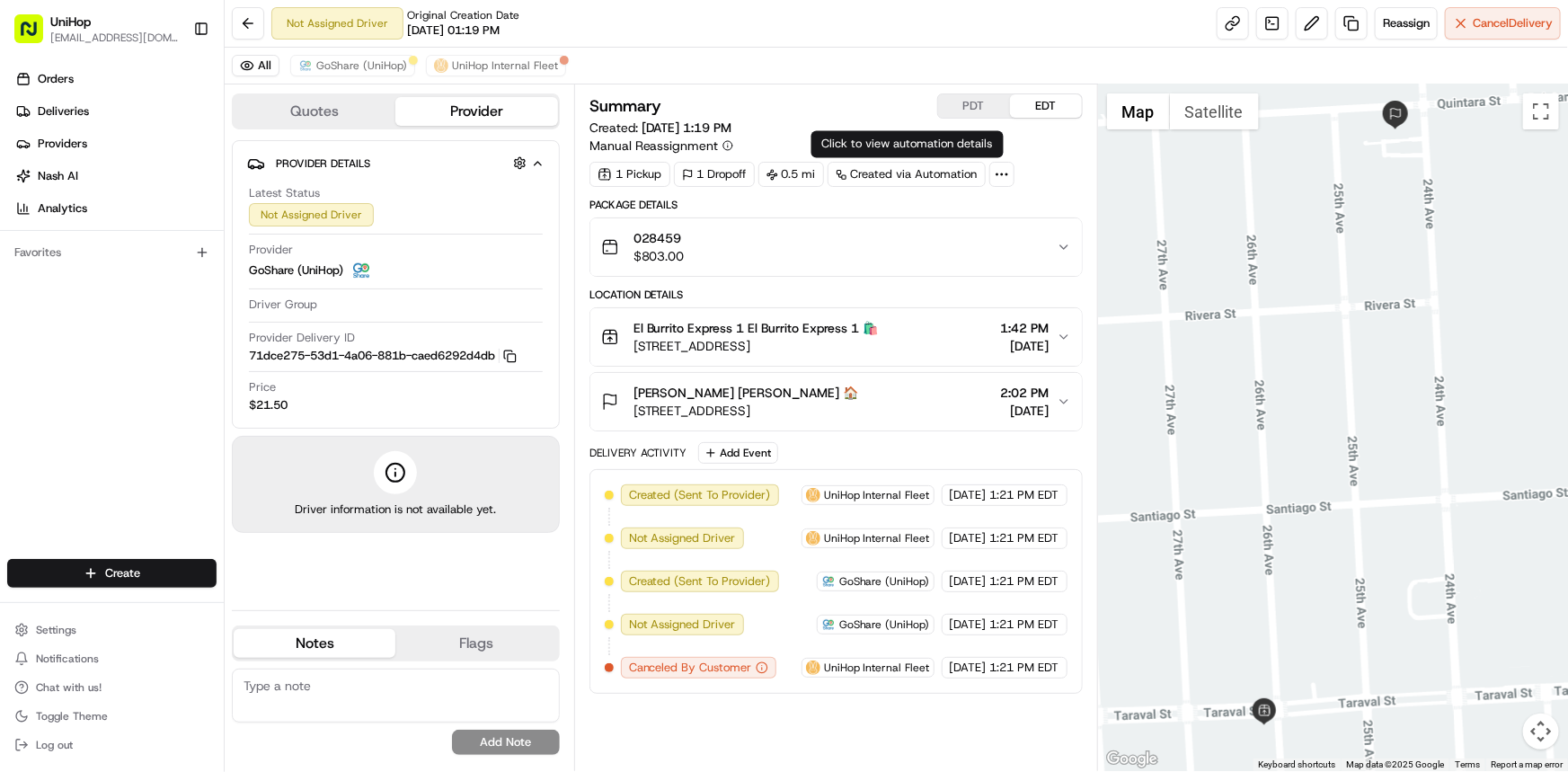
click at [1327, 405] on div at bounding box center [1332, 428] width 470 height 687
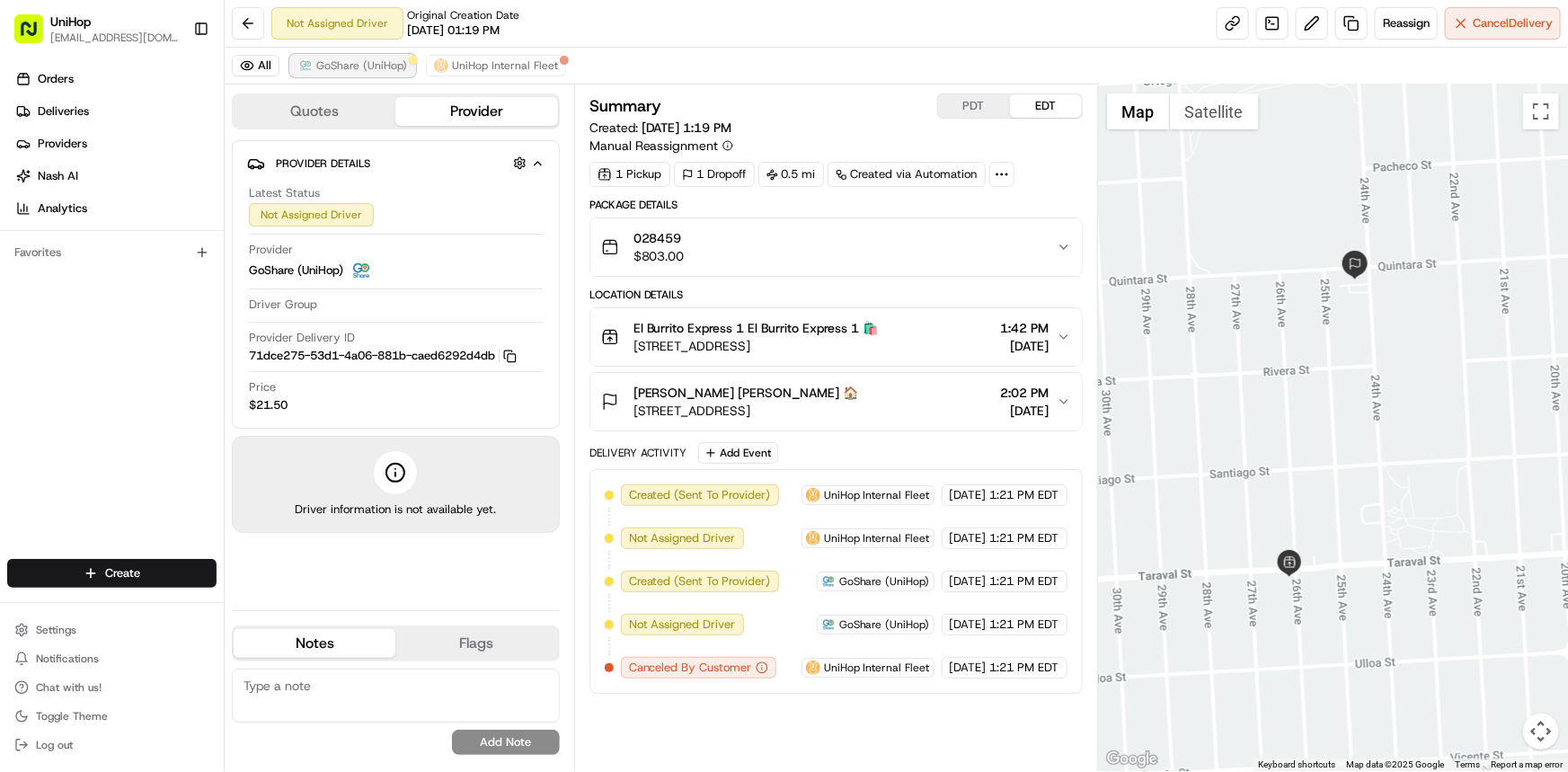
click at [385, 61] on span "GoShare (UniHop)" at bounding box center [361, 66] width 90 height 15
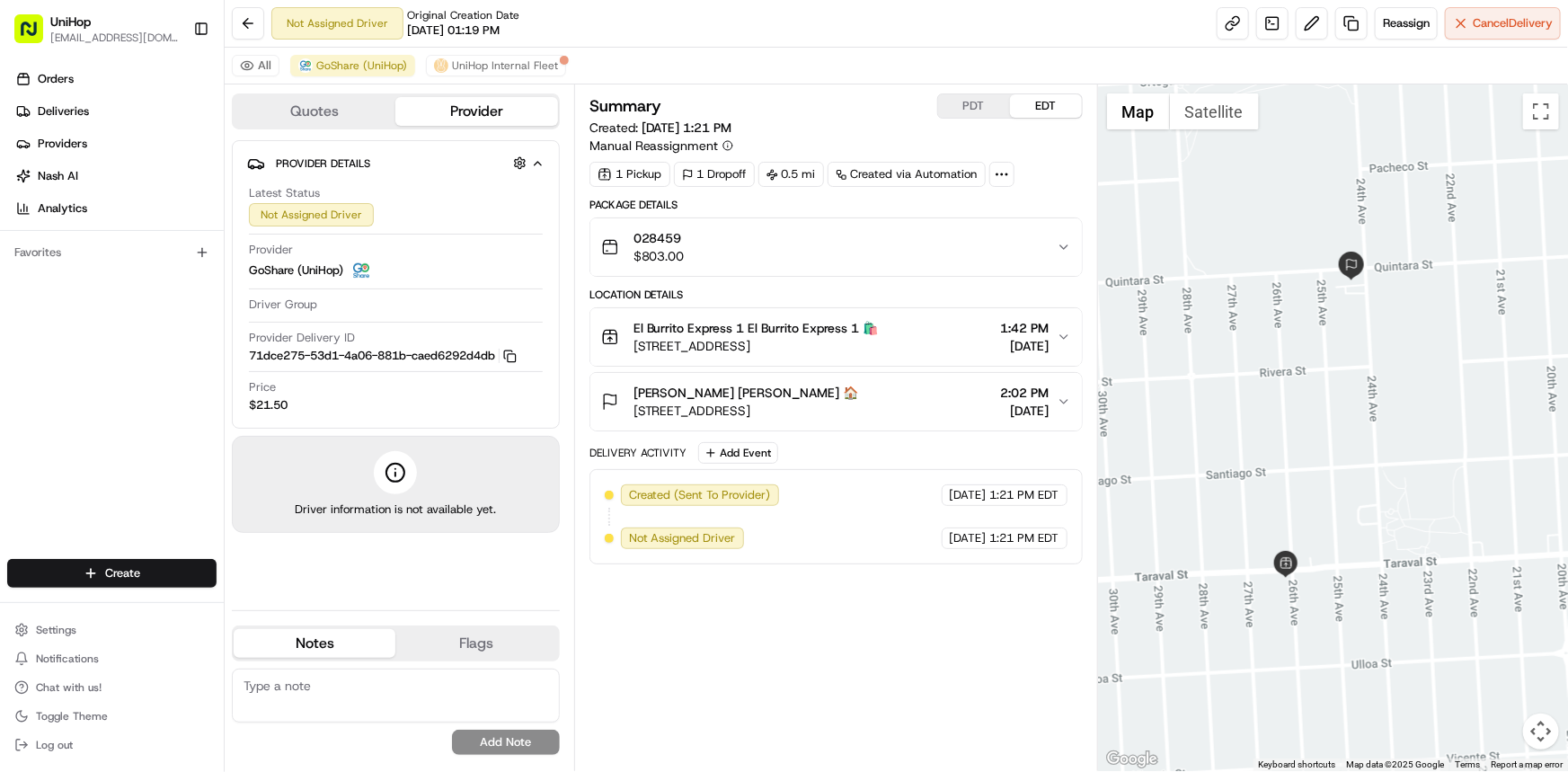
drag, startPoint x: 1390, startPoint y: 407, endPoint x: 1384, endPoint y: 434, distance: 27.7
click at [1383, 413] on div at bounding box center [1332, 428] width 470 height 687
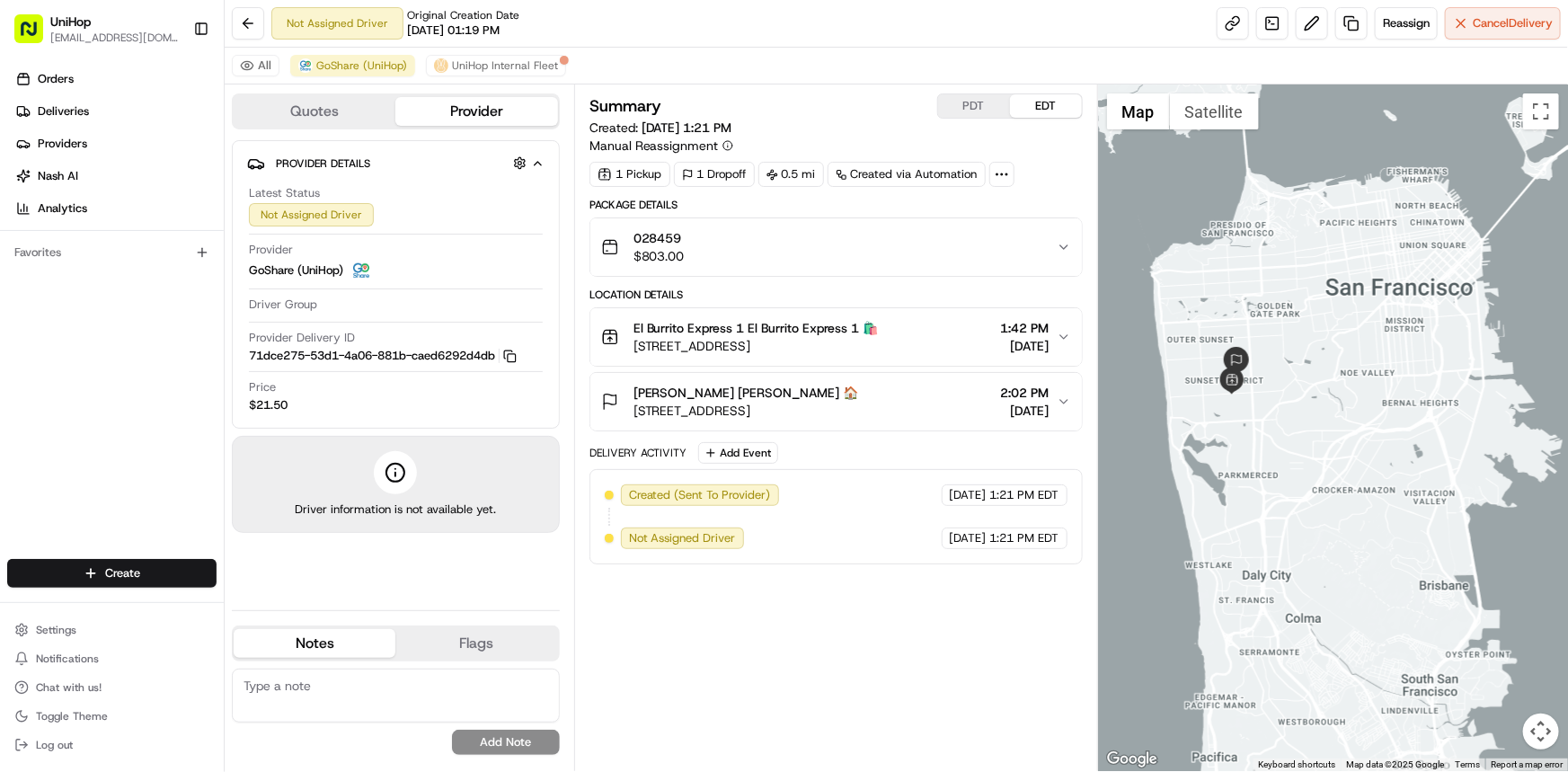
drag, startPoint x: 1413, startPoint y: 439, endPoint x: 1268, endPoint y: 390, distance: 153.1
click at [1268, 390] on div at bounding box center [1332, 428] width 470 height 687
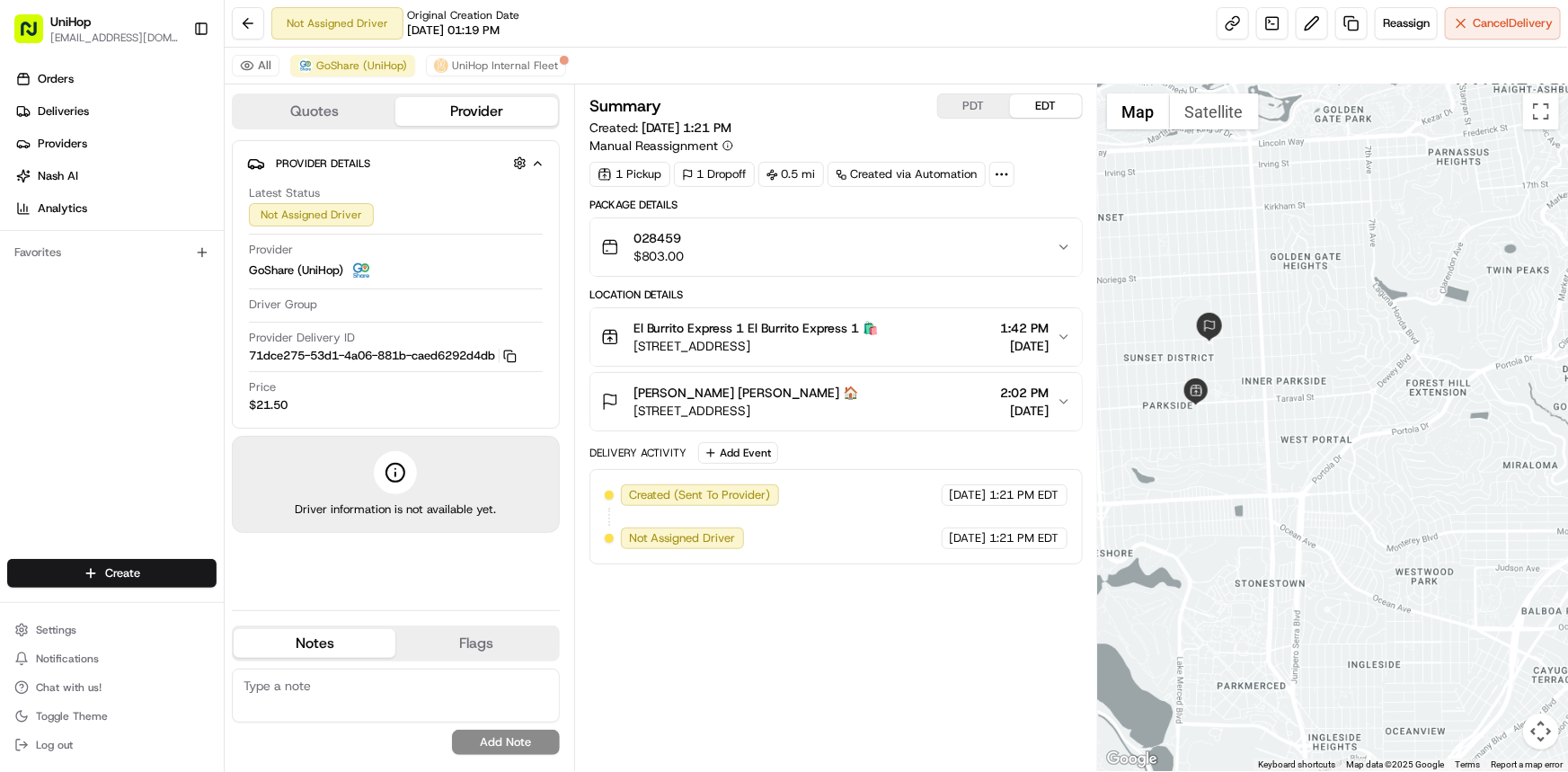
drag, startPoint x: 1248, startPoint y: 384, endPoint x: 1310, endPoint y: 319, distance: 89.8
click at [1310, 319] on div at bounding box center [1332, 428] width 470 height 687
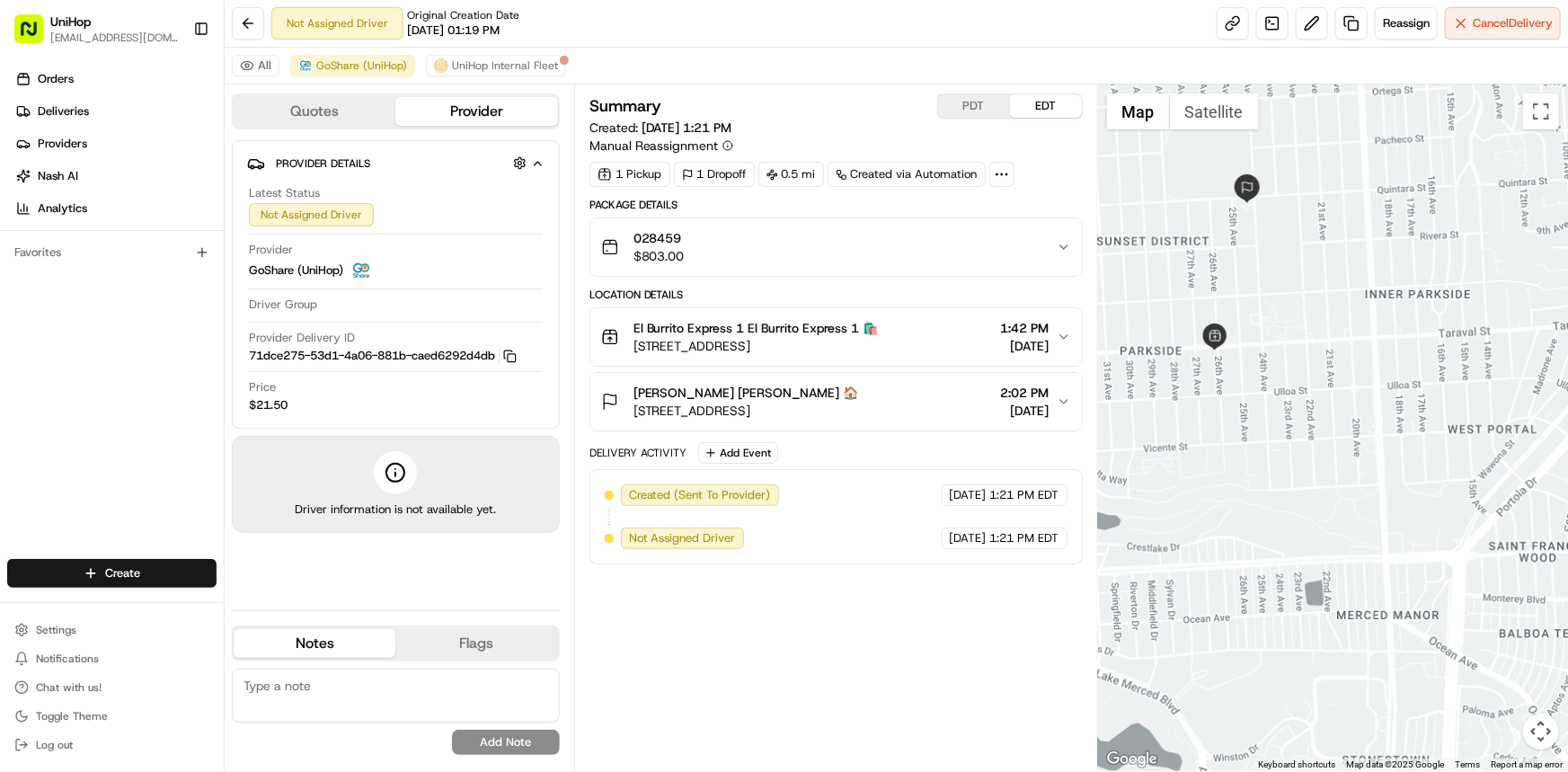
drag, startPoint x: 1310, startPoint y: 278, endPoint x: 1330, endPoint y: 346, distance: 70.9
click at [1325, 339] on div at bounding box center [1332, 428] width 470 height 687
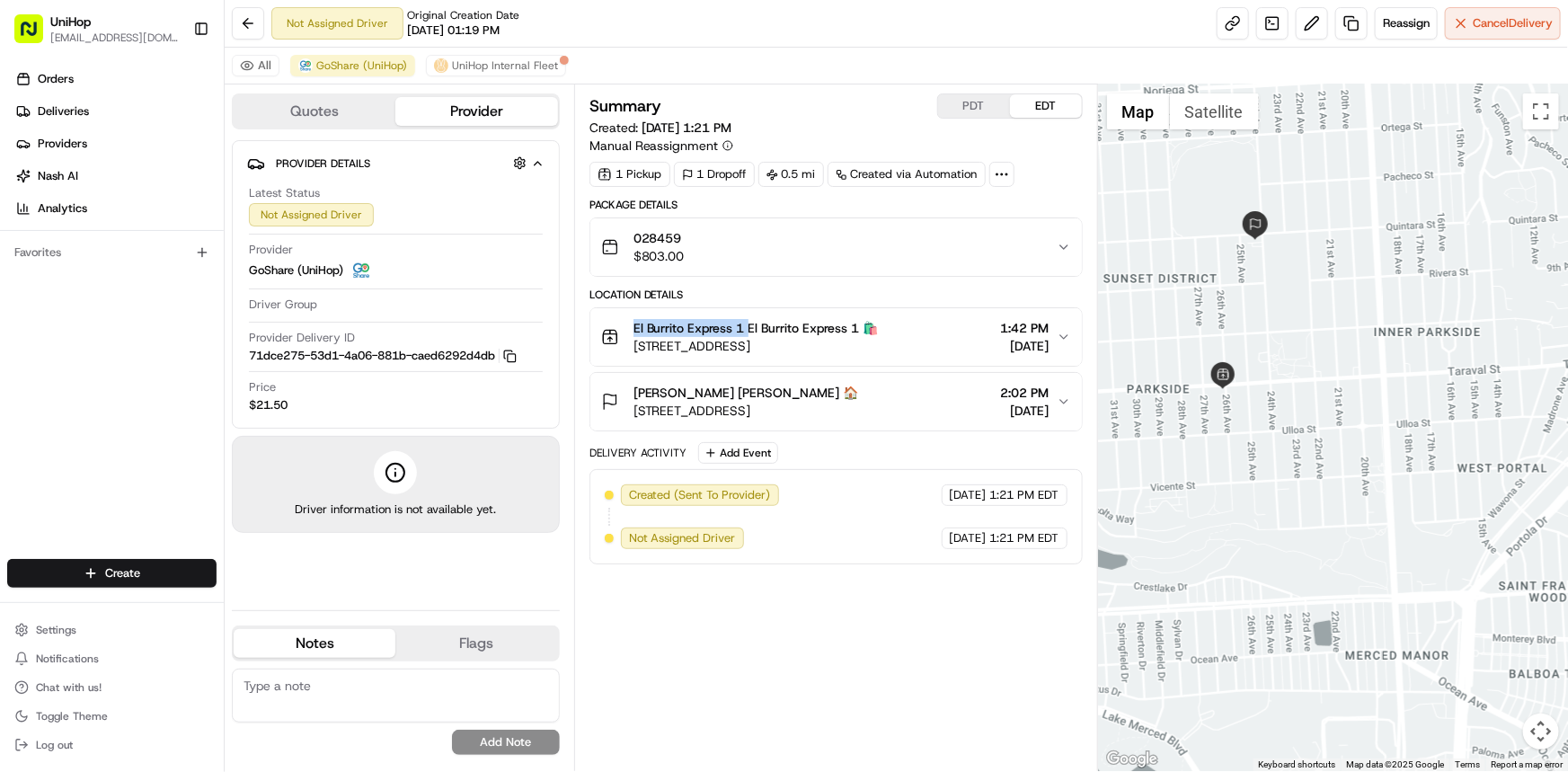
drag, startPoint x: 629, startPoint y: 323, endPoint x: 746, endPoint y: 334, distance: 117.5
click at [746, 334] on div "El Burrito Express 1 El Burrito Express 1 🛍️ [STREET_ADDRESS]" at bounding box center [740, 336] width 278 height 36
copy span "El Burrito Express 1"
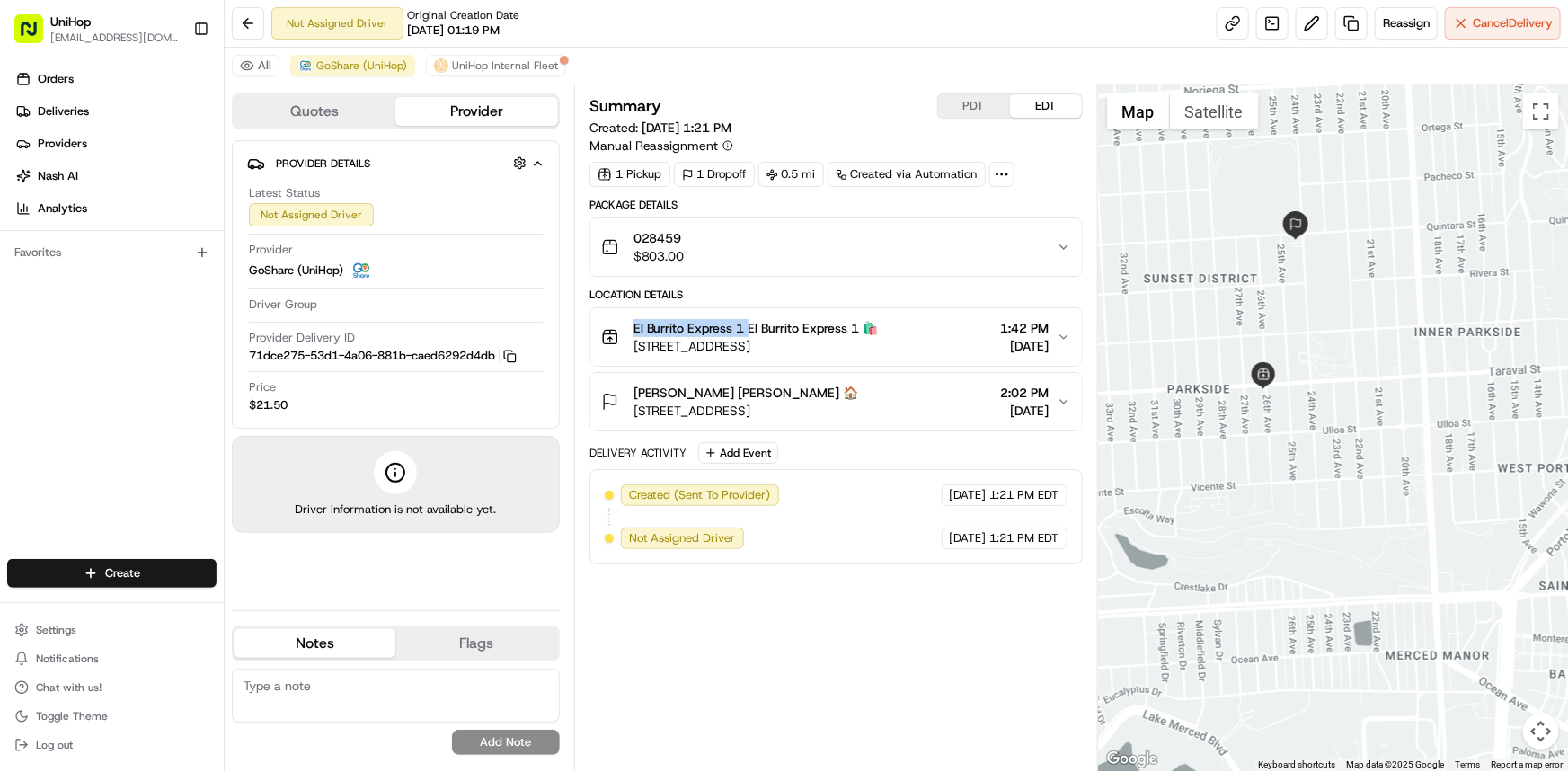
click at [1304, 418] on div at bounding box center [1332, 428] width 470 height 687
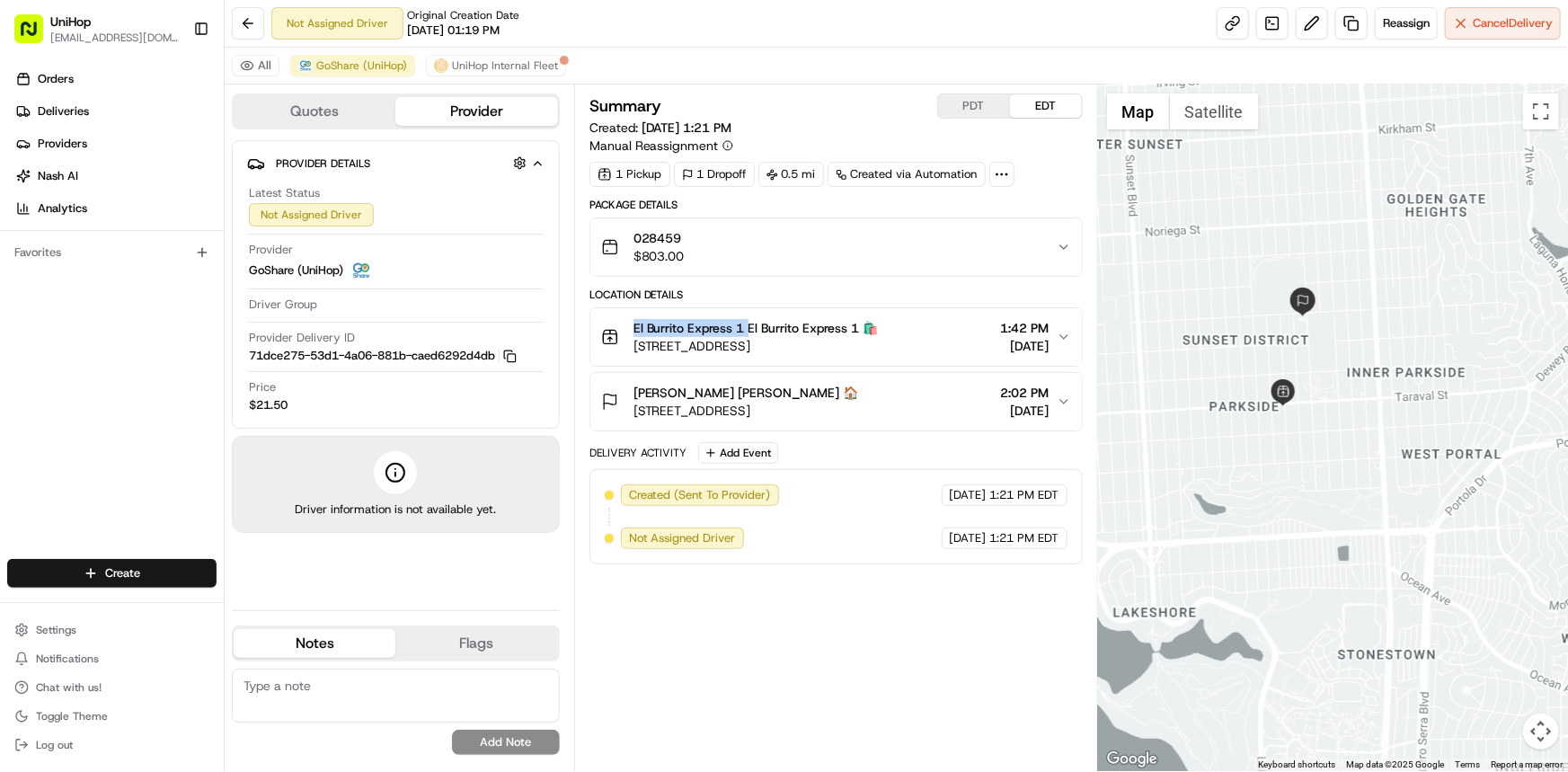
drag, startPoint x: 1321, startPoint y: 440, endPoint x: 1321, endPoint y: 469, distance: 29.0
click at [1320, 466] on div at bounding box center [1332, 428] width 470 height 687
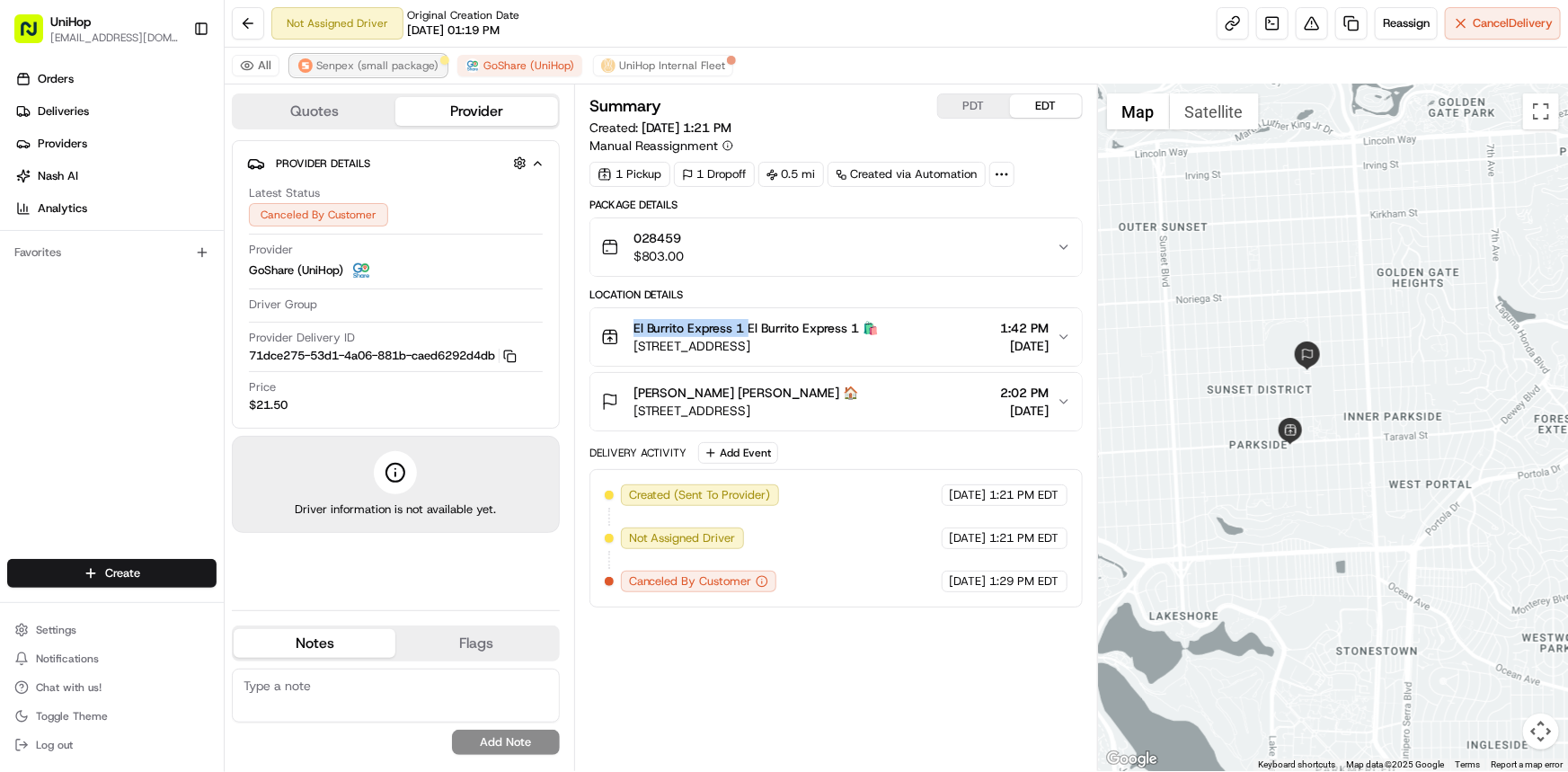
click at [385, 65] on span "Senpex (small package)" at bounding box center [377, 66] width 122 height 15
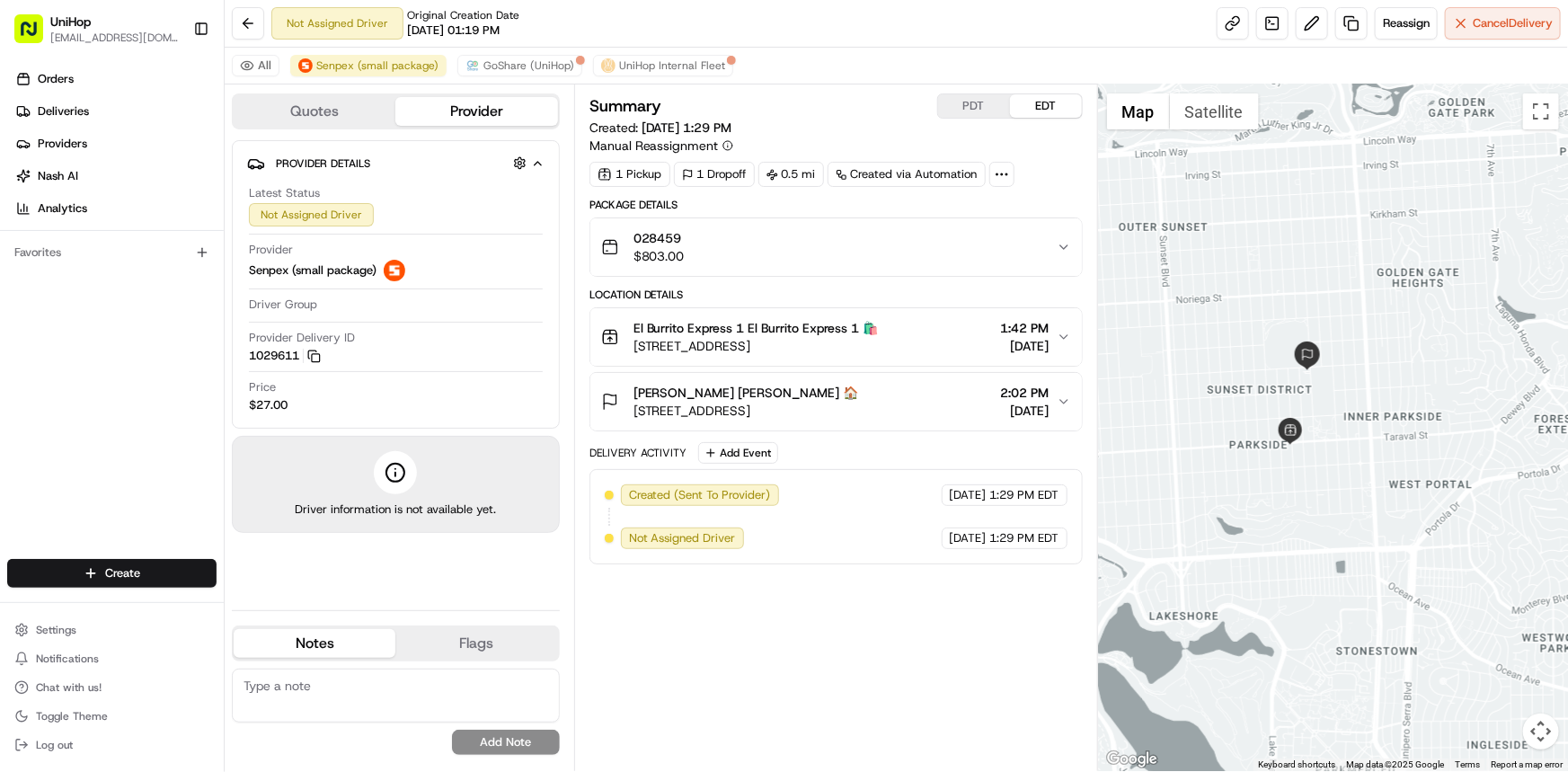
click at [439, 702] on textarea at bounding box center [395, 695] width 328 height 54
paste textarea "[URL][DOMAIN_NAME]"
type textarea "[URL][DOMAIN_NAME]"
click at [510, 739] on button "Add Note" at bounding box center [506, 743] width 108 height 26
drag, startPoint x: 1291, startPoint y: 478, endPoint x: 1255, endPoint y: 473, distance: 36.3
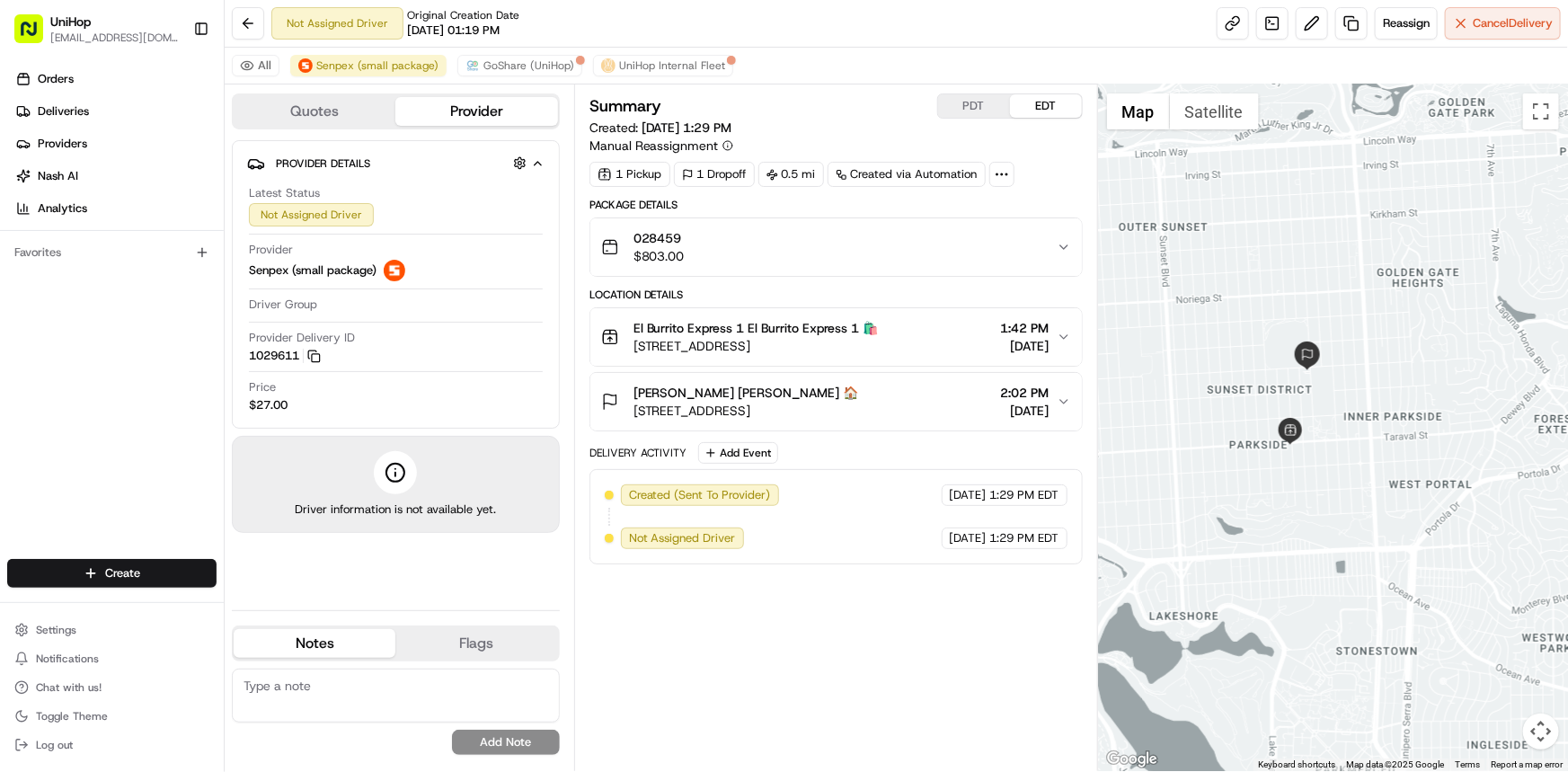
click at [1256, 473] on div at bounding box center [1332, 428] width 470 height 687
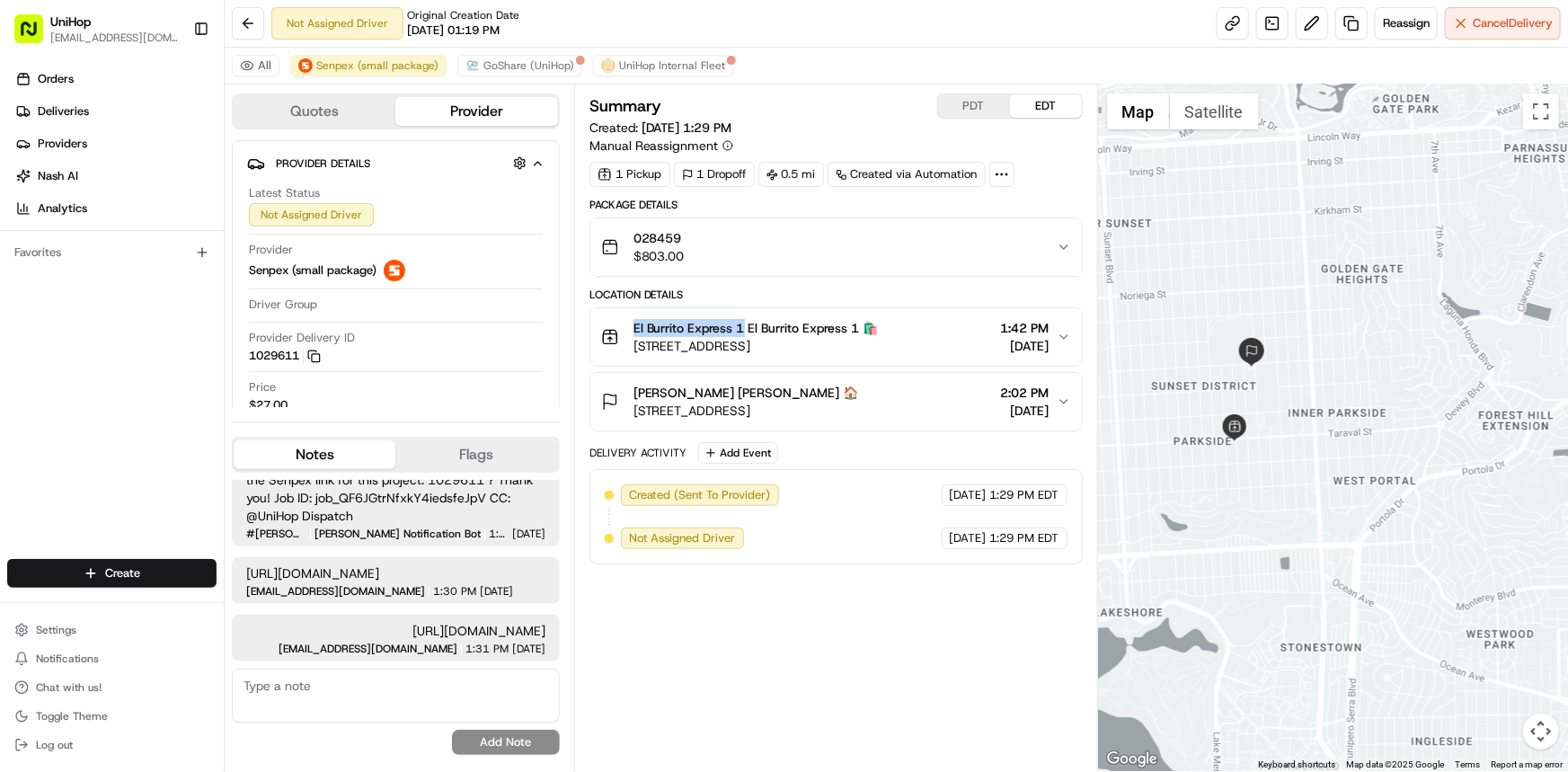
copy span "El Burrito Express 1"
drag, startPoint x: 627, startPoint y: 320, endPoint x: 746, endPoint y: 330, distance: 119.4
click at [744, 328] on div "El Burrito Express 1 El Burrito Express 1 🛍️ [STREET_ADDRESS]" at bounding box center [740, 336] width 278 height 36
drag, startPoint x: 0, startPoint y: 321, endPoint x: 6, endPoint y: 329, distance: 10.0
click at [0, 321] on div "Orders Deliveries Providers [PERSON_NAME] Analytics Favorites" at bounding box center [111, 313] width 224 height 513
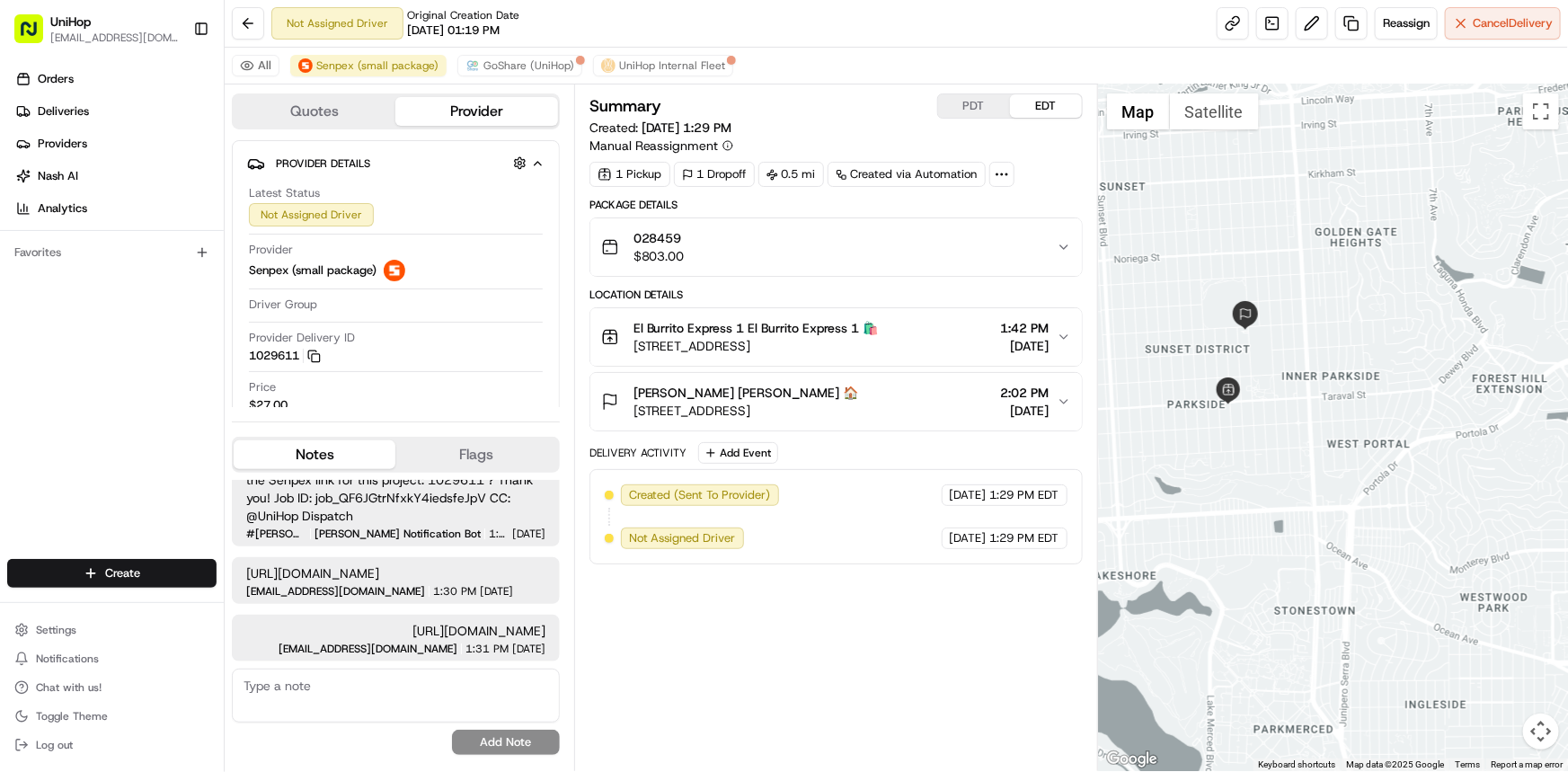
drag, startPoint x: 1180, startPoint y: 273, endPoint x: 1170, endPoint y: 230, distance: 44.1
click at [1170, 230] on div at bounding box center [1332, 428] width 470 height 687
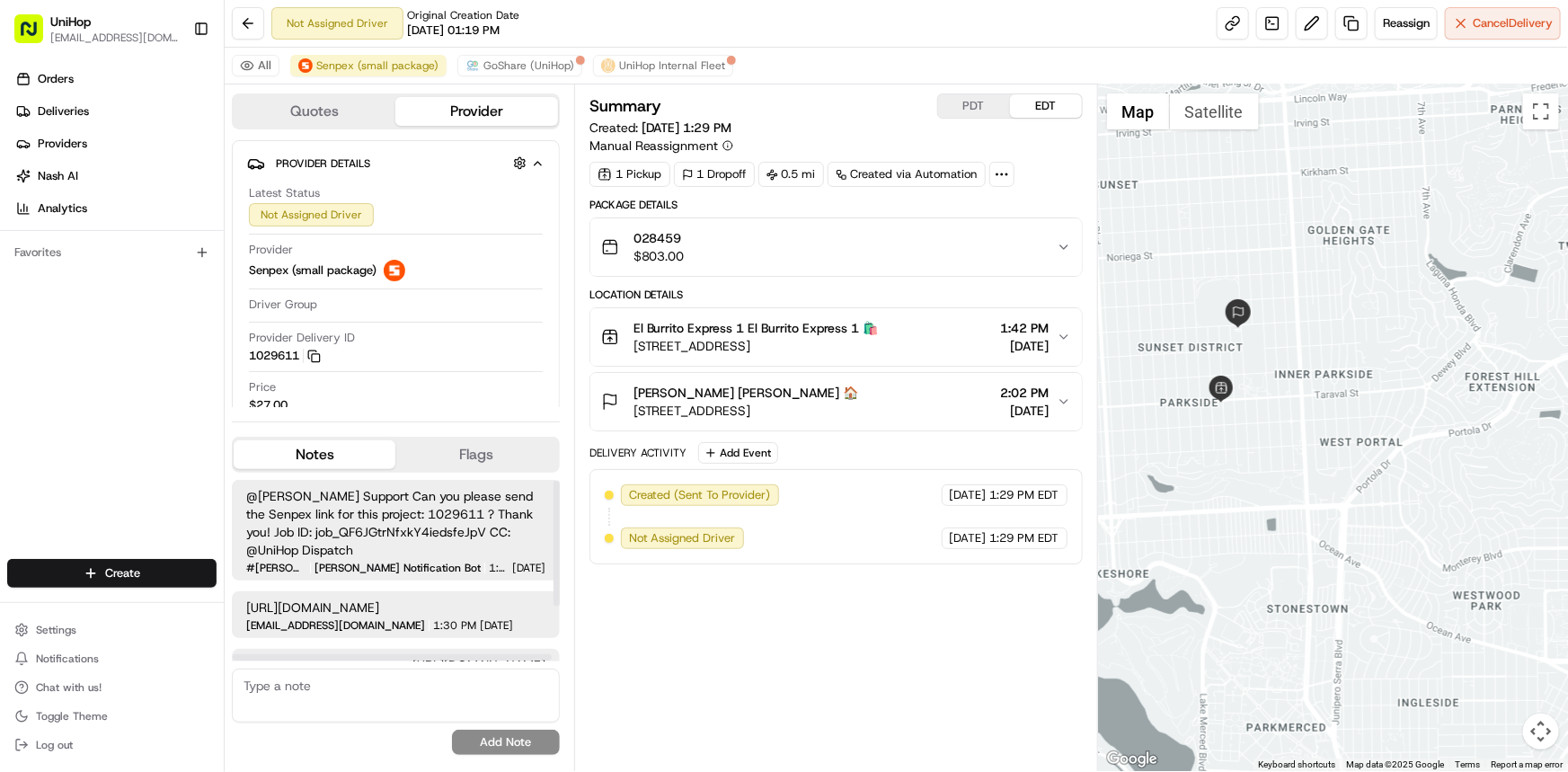
scroll to position [81, 0]
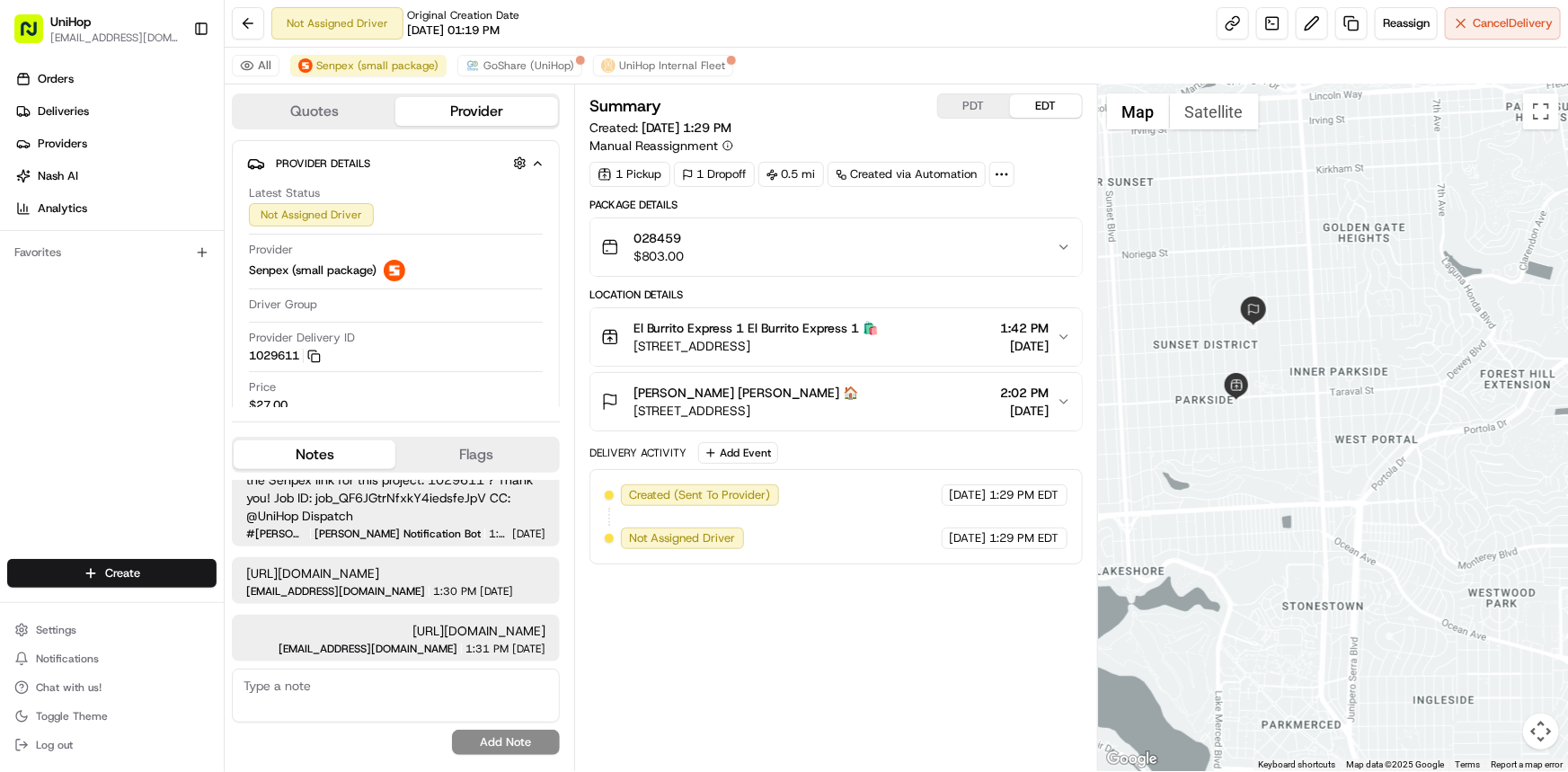
drag, startPoint x: 1331, startPoint y: 374, endPoint x: 1351, endPoint y: 377, distance: 20.2
click at [1351, 377] on div at bounding box center [1332, 428] width 470 height 687
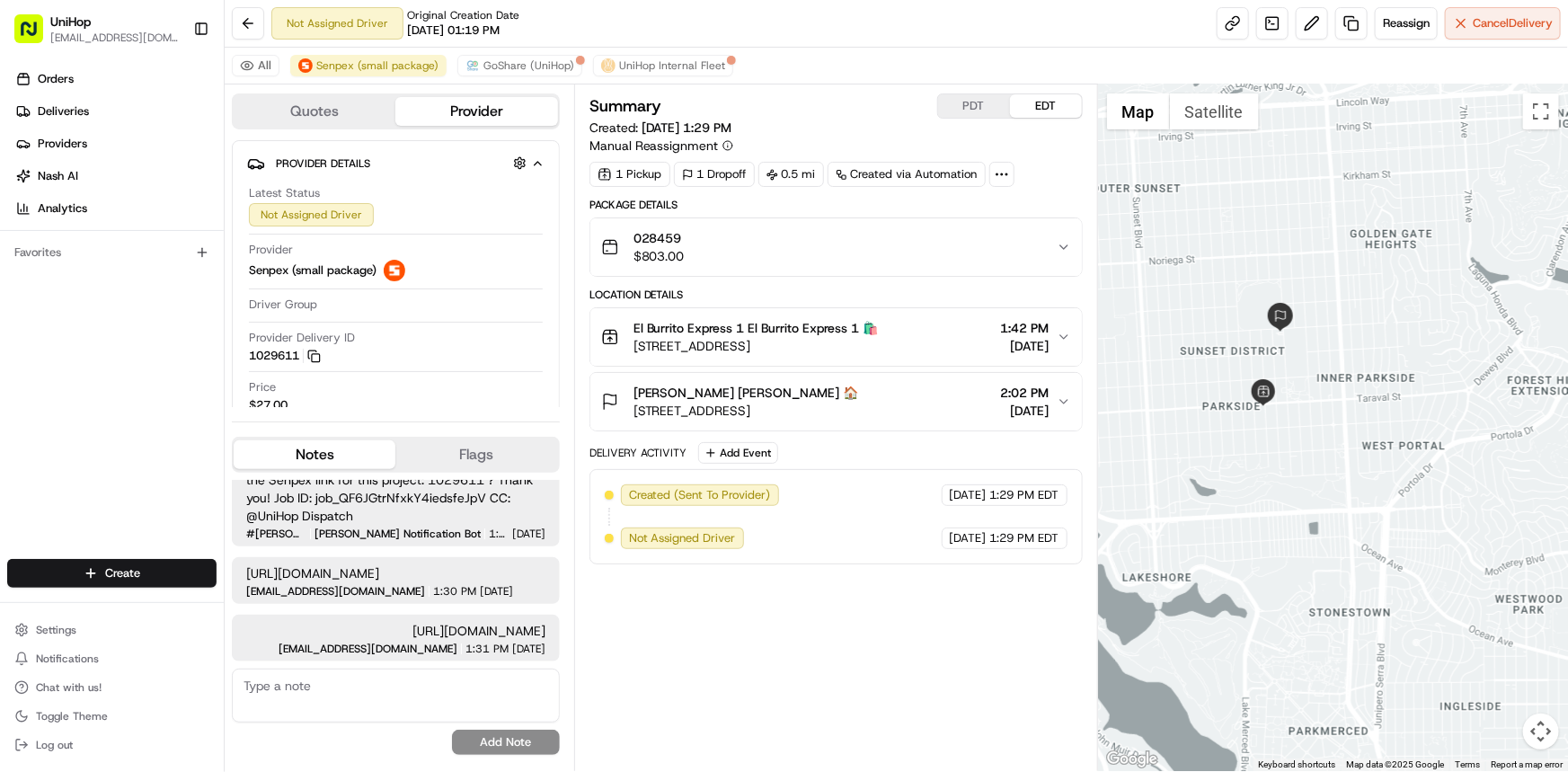
drag, startPoint x: 1336, startPoint y: 377, endPoint x: 1344, endPoint y: 363, distance: 16.1
click at [1344, 363] on div at bounding box center [1332, 428] width 470 height 687
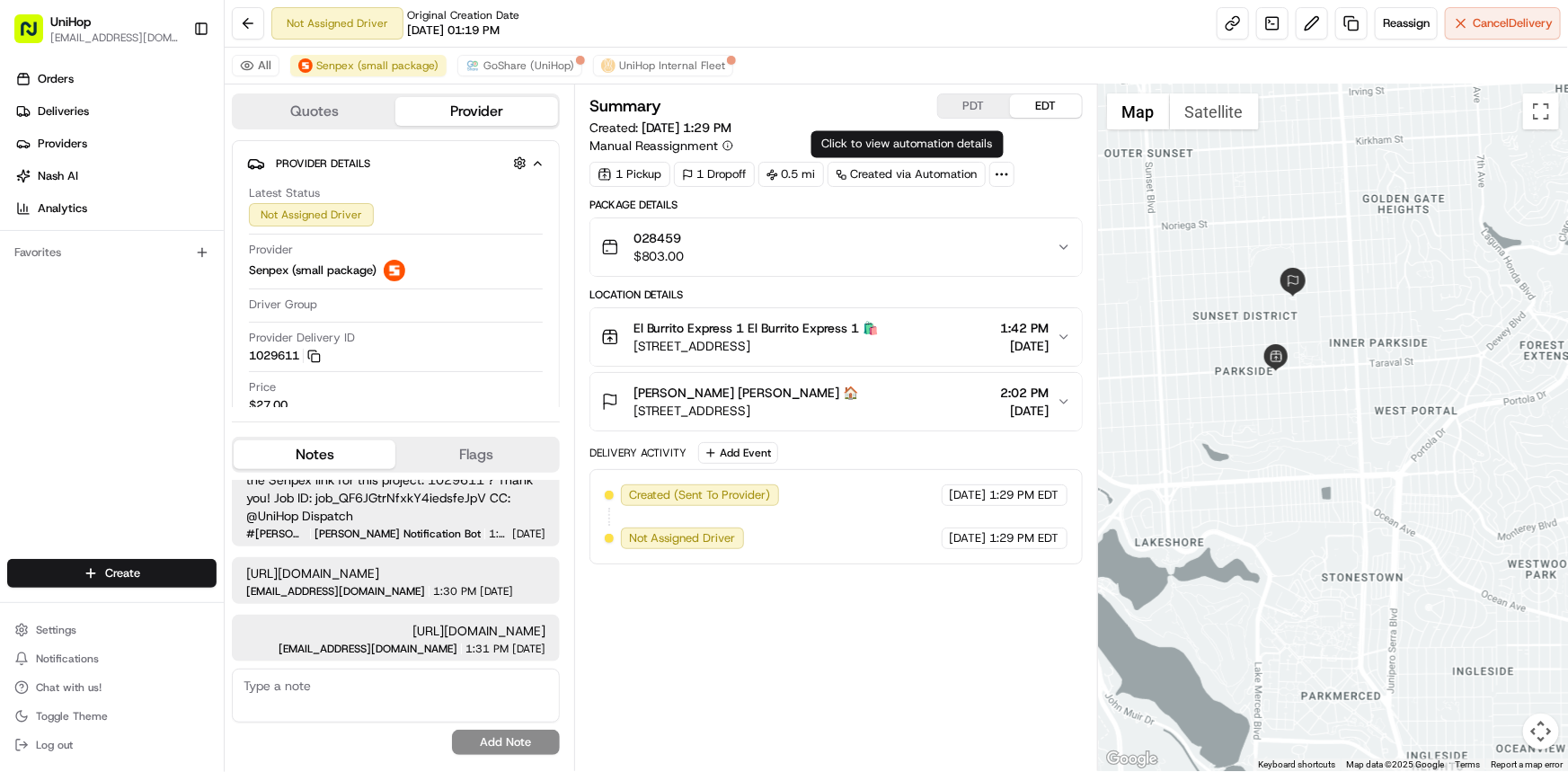
click at [985, 102] on button "PDT" at bounding box center [973, 106] width 72 height 24
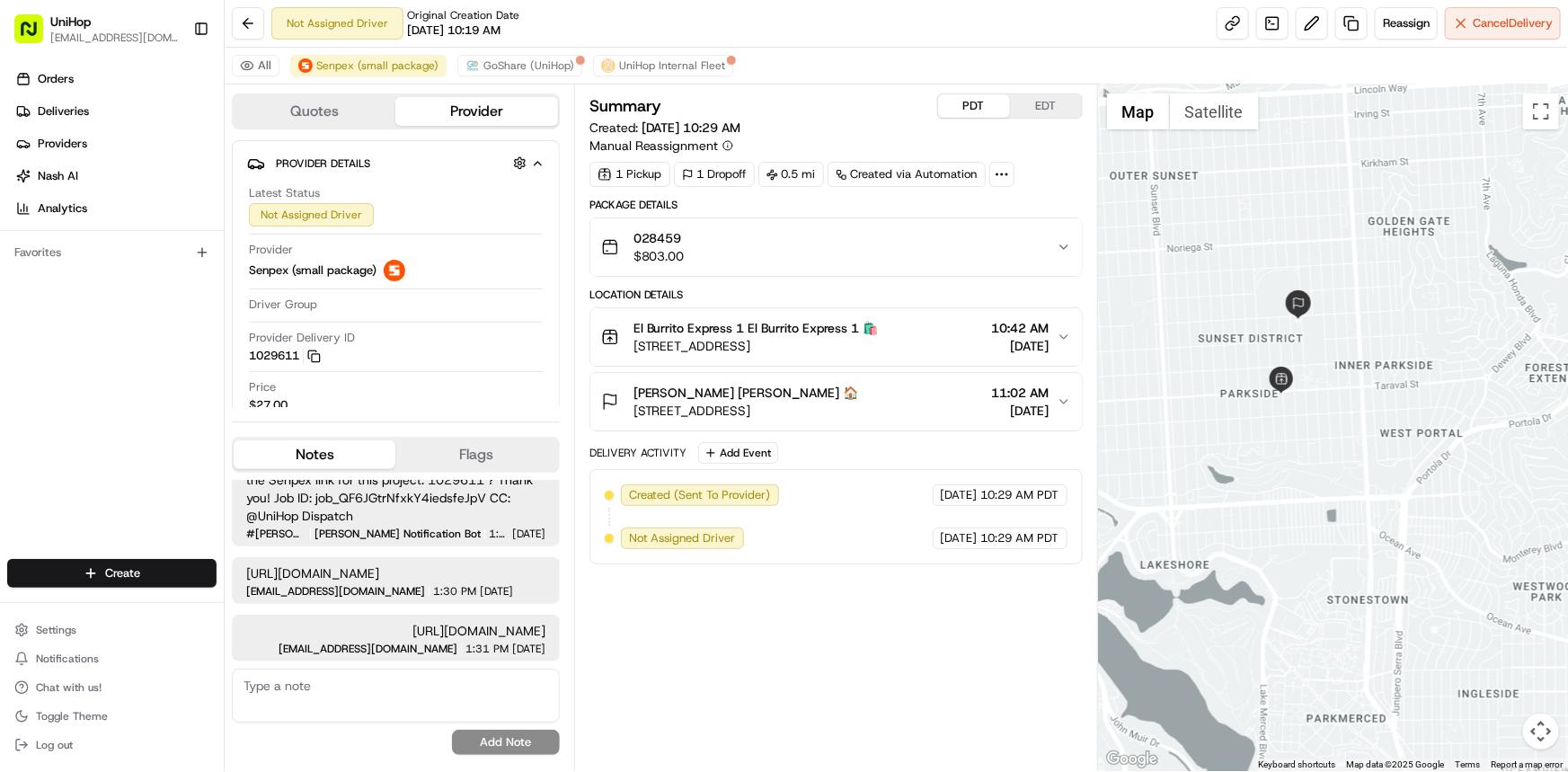
drag, startPoint x: 1368, startPoint y: 356, endPoint x: 1374, endPoint y: 386, distance: 30.6
click at [1374, 386] on div at bounding box center [1332, 428] width 470 height 687
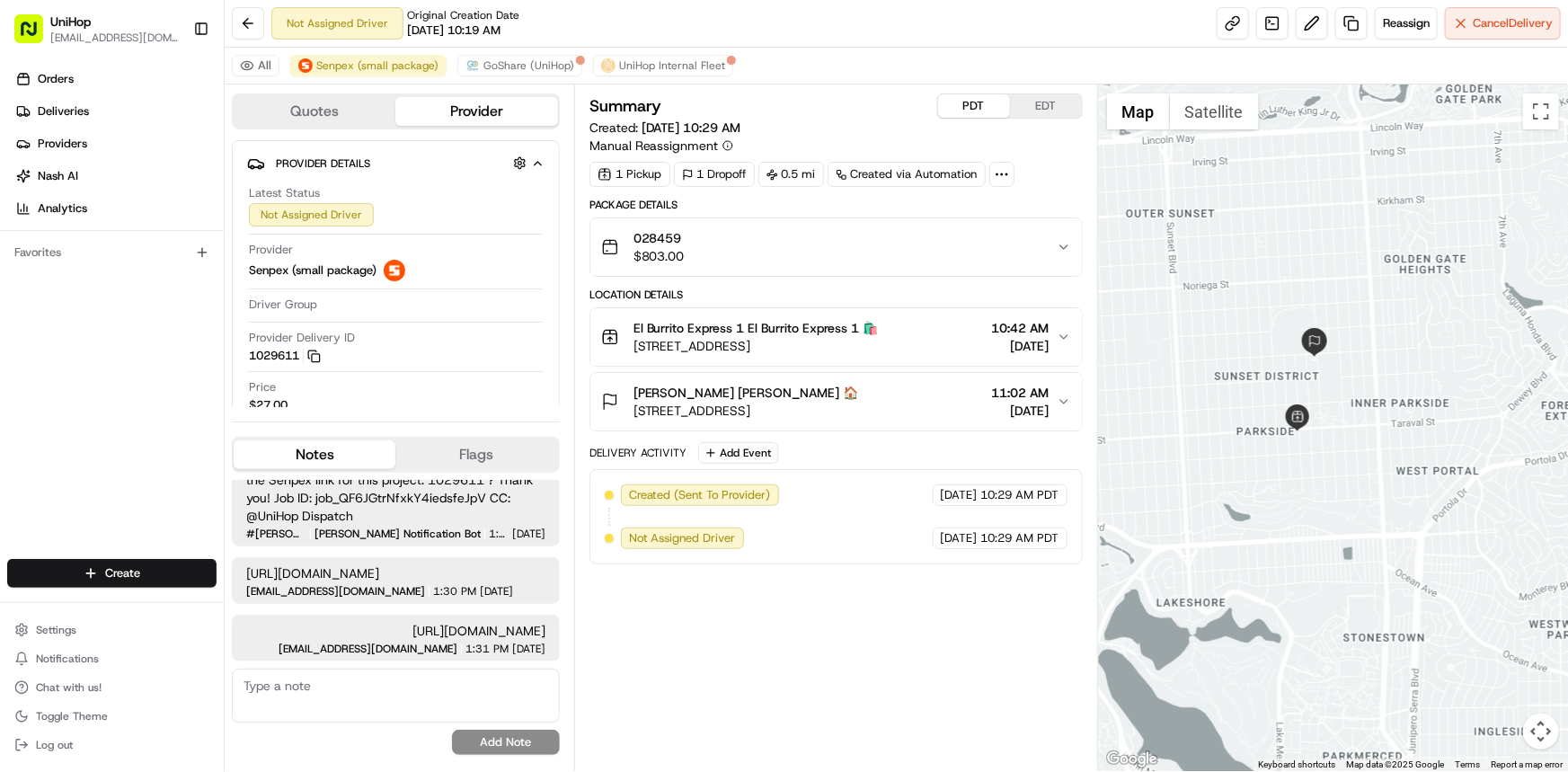
click at [1386, 392] on div at bounding box center [1332, 428] width 470 height 687
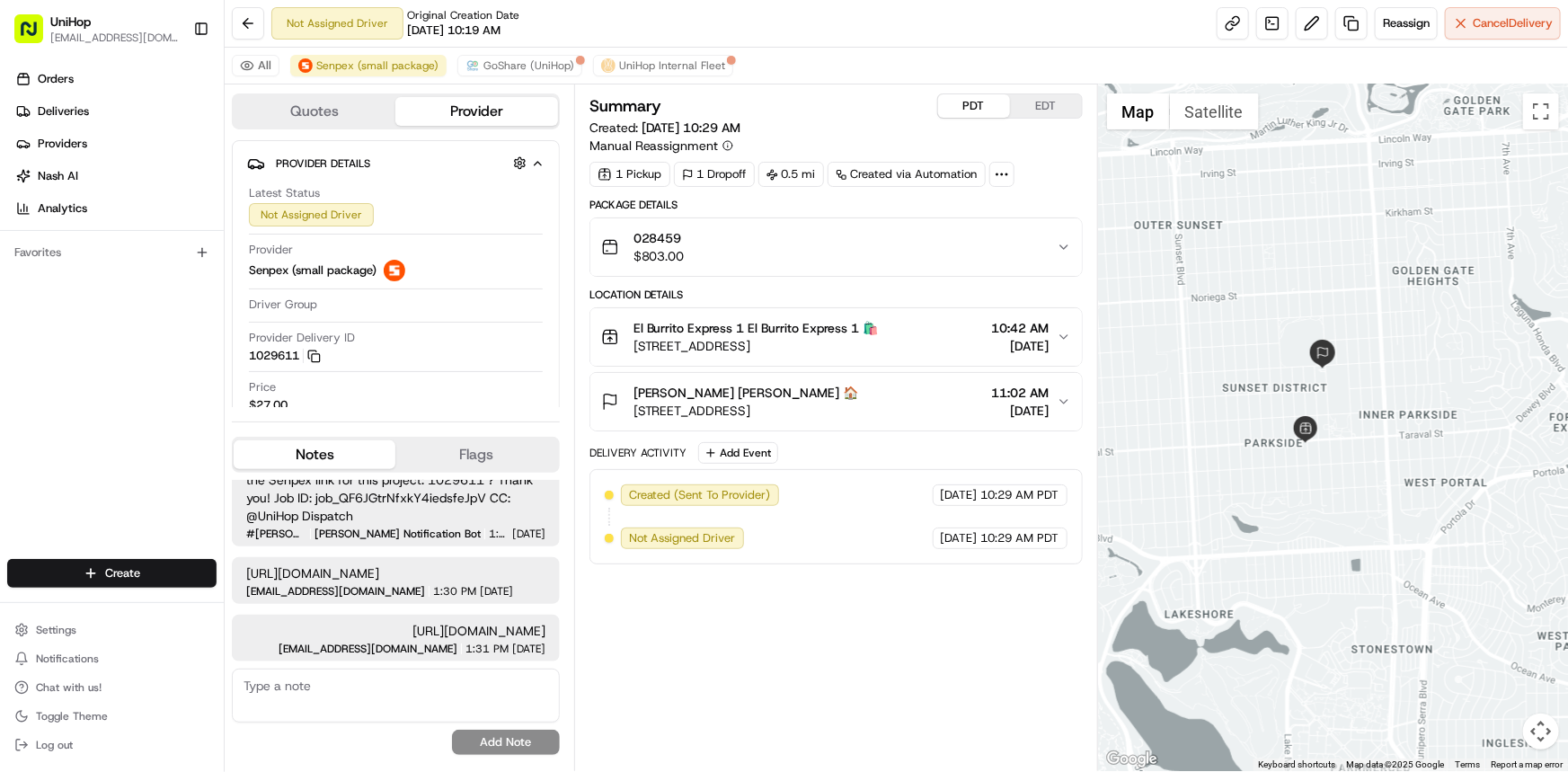
click at [1367, 411] on div at bounding box center [1332, 428] width 470 height 687
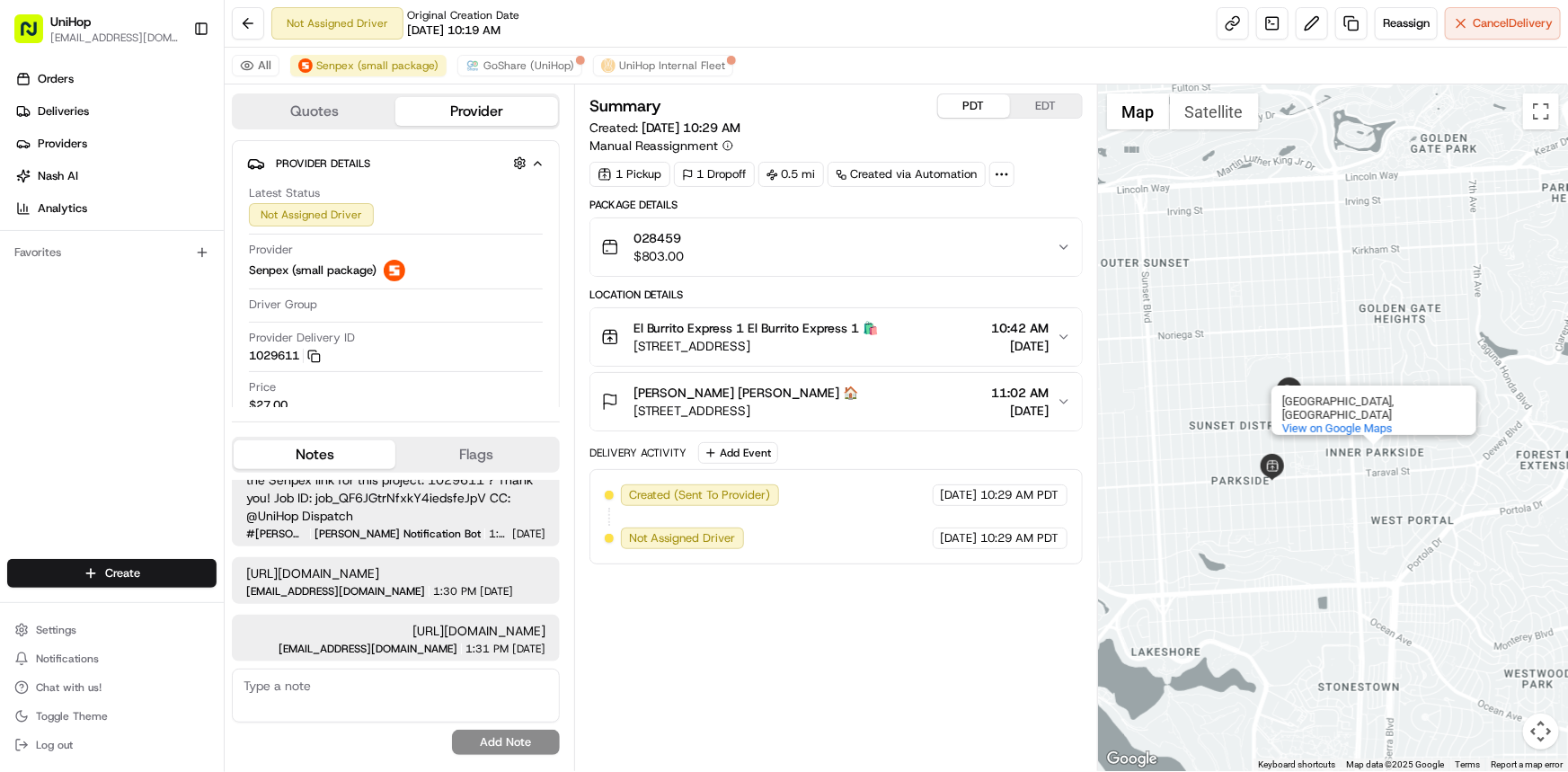
drag, startPoint x: 1348, startPoint y: 449, endPoint x: 1302, endPoint y: 510, distance: 76.4
click at [1307, 494] on div "Inner Parkside [GEOGRAPHIC_DATA], [GEOGRAPHIC_DATA] View on Google Maps" at bounding box center [1332, 428] width 470 height 687
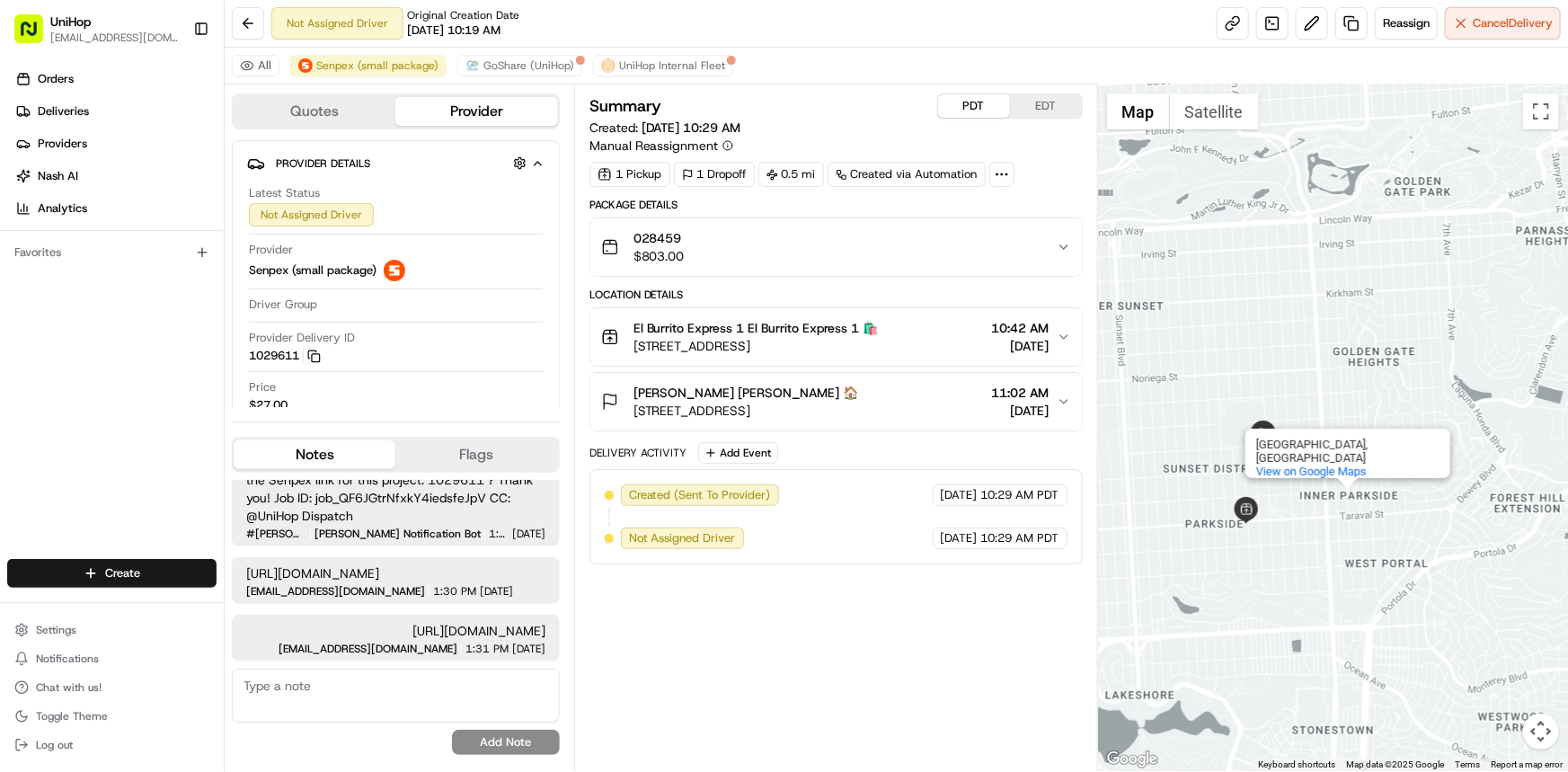
click at [1311, 377] on div "Inner Parkside [GEOGRAPHIC_DATA], [GEOGRAPHIC_DATA] View on Google Maps" at bounding box center [1332, 428] width 470 height 687
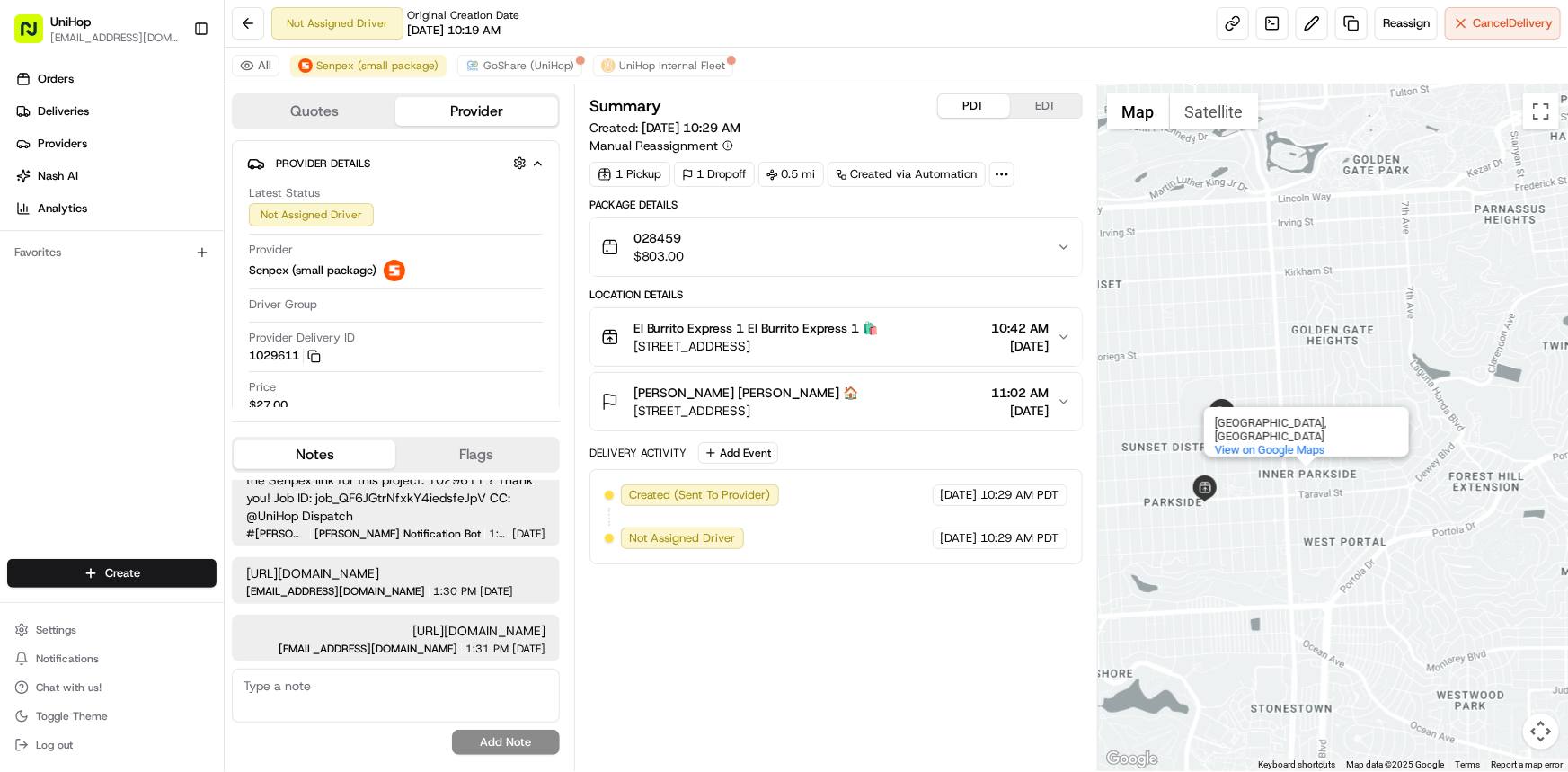
drag, startPoint x: 1342, startPoint y: 354, endPoint x: 1330, endPoint y: 309, distance: 46.6
click at [1329, 309] on div "Inner Parkside [GEOGRAPHIC_DATA], [GEOGRAPHIC_DATA] View on Google Maps" at bounding box center [1332, 428] width 470 height 687
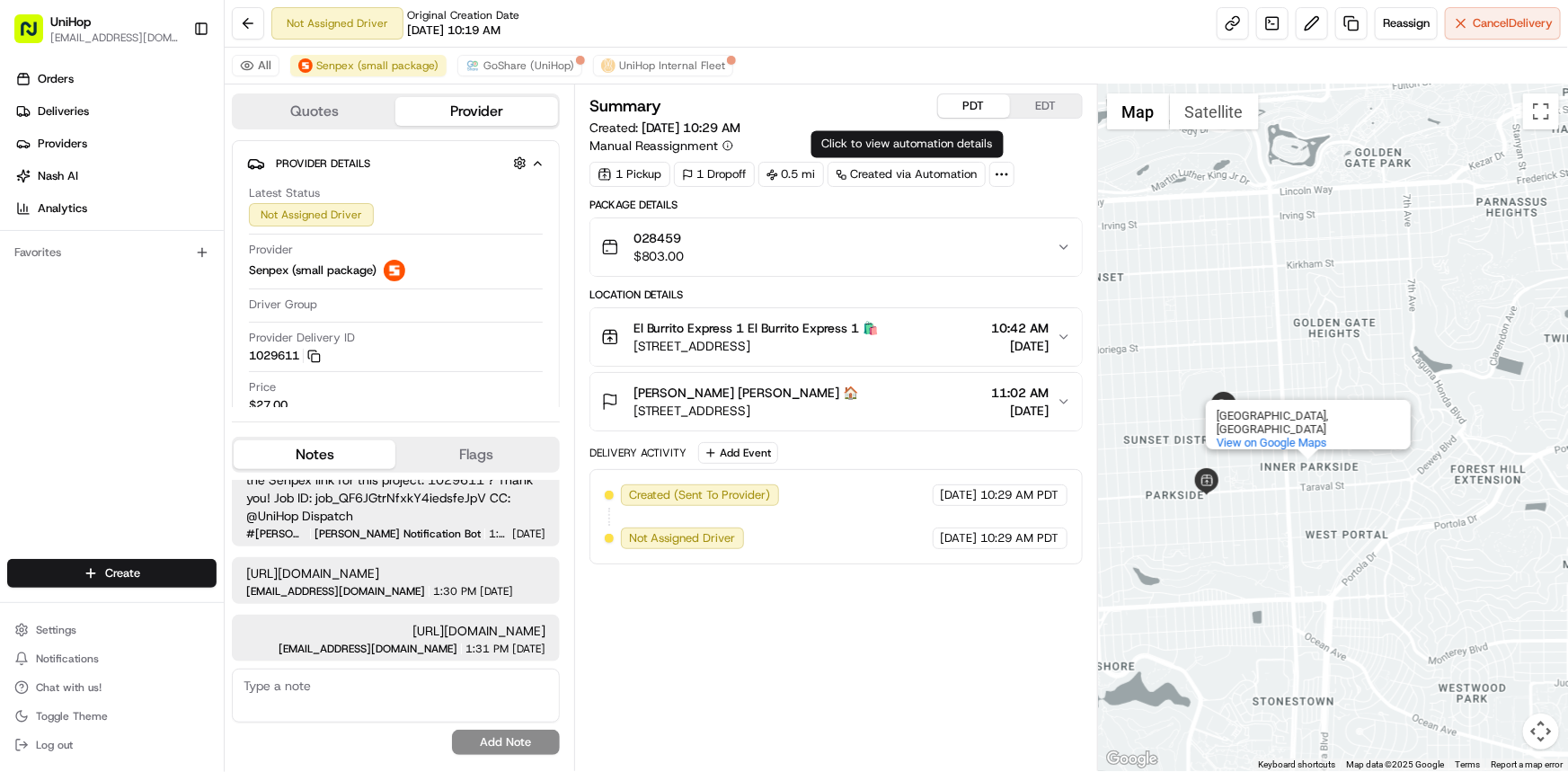
click at [1353, 483] on div "Inner Parkside [GEOGRAPHIC_DATA], [GEOGRAPHIC_DATA] View on Google Maps" at bounding box center [1332, 428] width 470 height 687
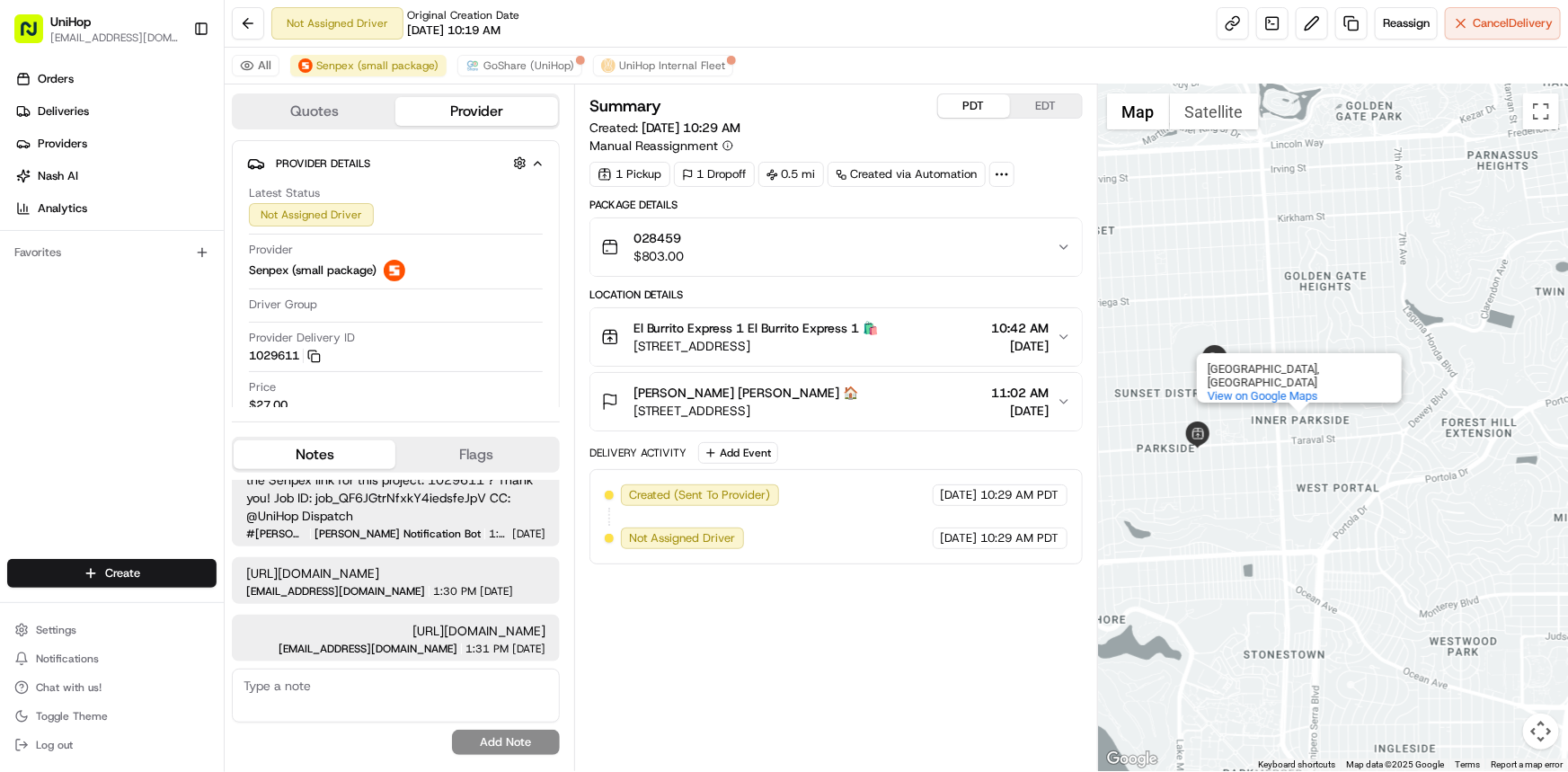
click at [931, 610] on div "Summary PDT EDT Created: [DATE] 10:29 AM Manual Reassignment 1 Pickup 1 Dropoff…" at bounding box center [836, 428] width 493 height 669
drag, startPoint x: 633, startPoint y: 348, endPoint x: 911, endPoint y: 344, distance: 278.0
click at [911, 344] on div "El Burrito Express 1 El Burrito Express 1 🛍️ [STREET_ADDRESS] 10:42 AM [DATE]" at bounding box center [828, 336] width 456 height 36
copy span "[STREET_ADDRESS]"
click at [1341, 467] on div "Inner Parkside [GEOGRAPHIC_DATA], [GEOGRAPHIC_DATA] View on Google Maps" at bounding box center [1332, 428] width 470 height 687
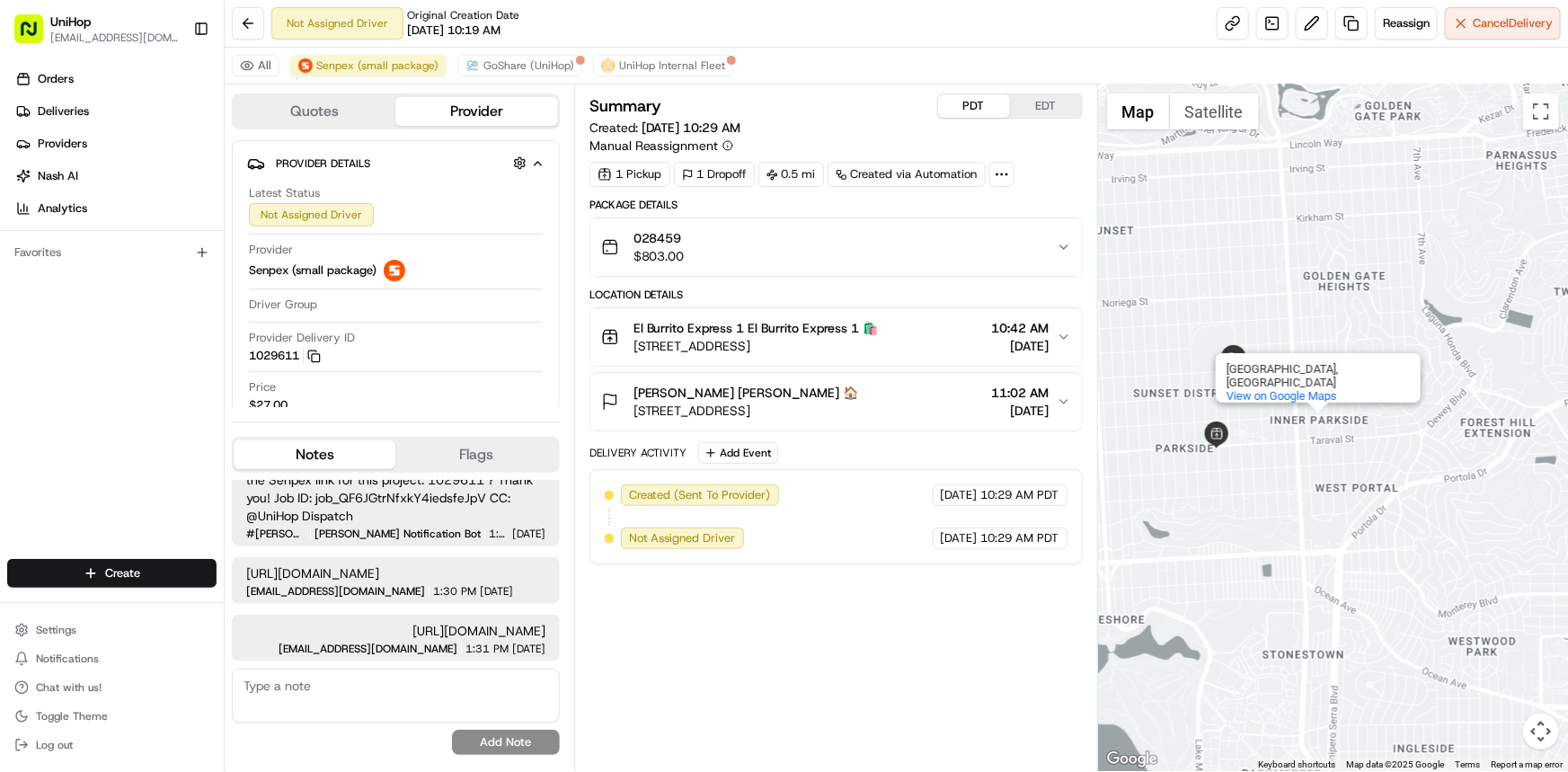
drag, startPoint x: 1305, startPoint y: 438, endPoint x: 1323, endPoint y: 438, distance: 18.0
click at [1323, 438] on div "Inner Parkside [GEOGRAPHIC_DATA], [GEOGRAPHIC_DATA] View on Google Maps" at bounding box center [1332, 428] width 470 height 687
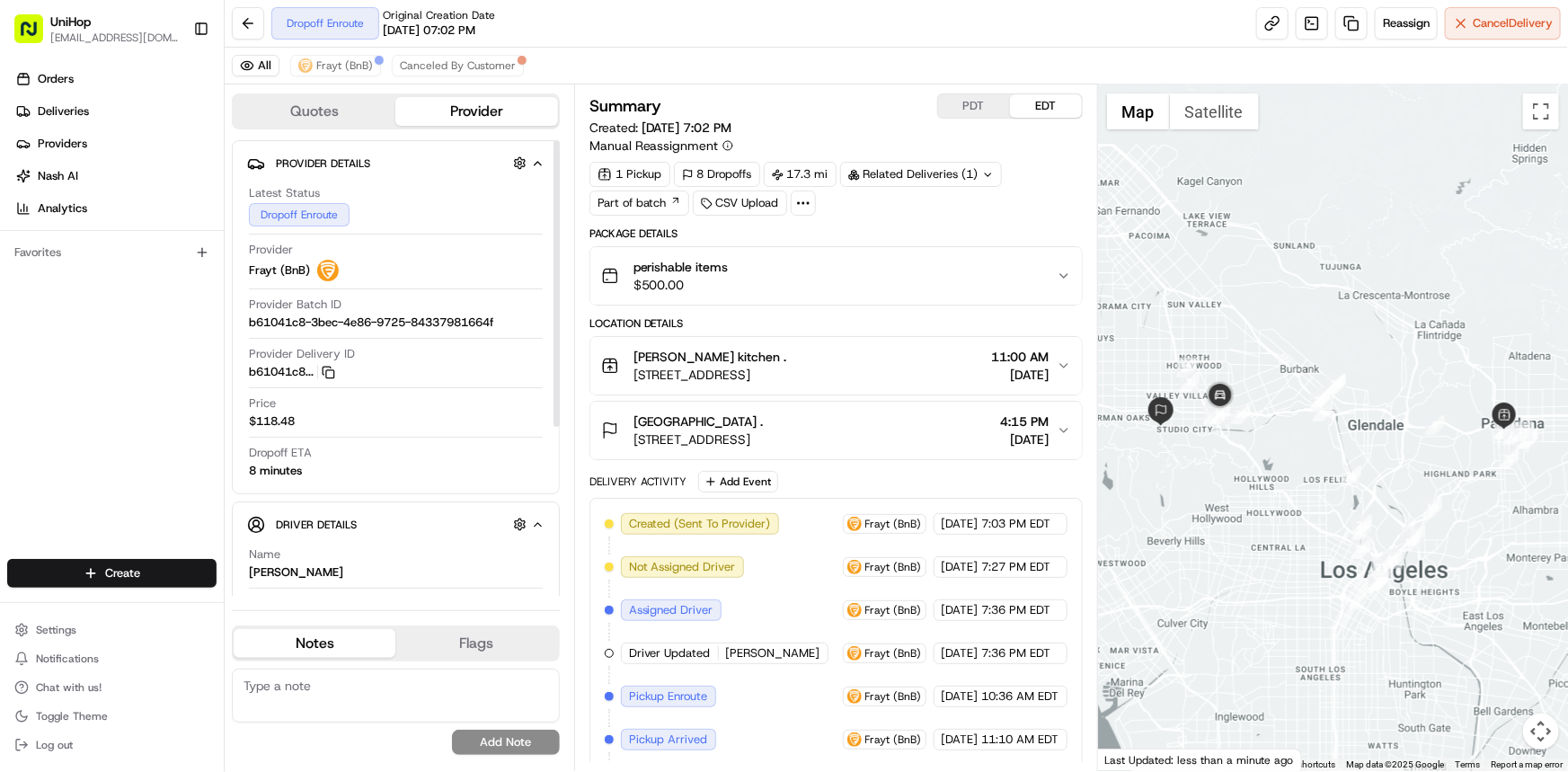
click at [0, 358] on div "Orders Deliveries Providers [PERSON_NAME] Analytics Favorites" at bounding box center [111, 313] width 224 height 513
drag, startPoint x: 1447, startPoint y: 592, endPoint x: 1415, endPoint y: 581, distance: 33.8
click at [1429, 587] on div at bounding box center [1332, 428] width 470 height 687
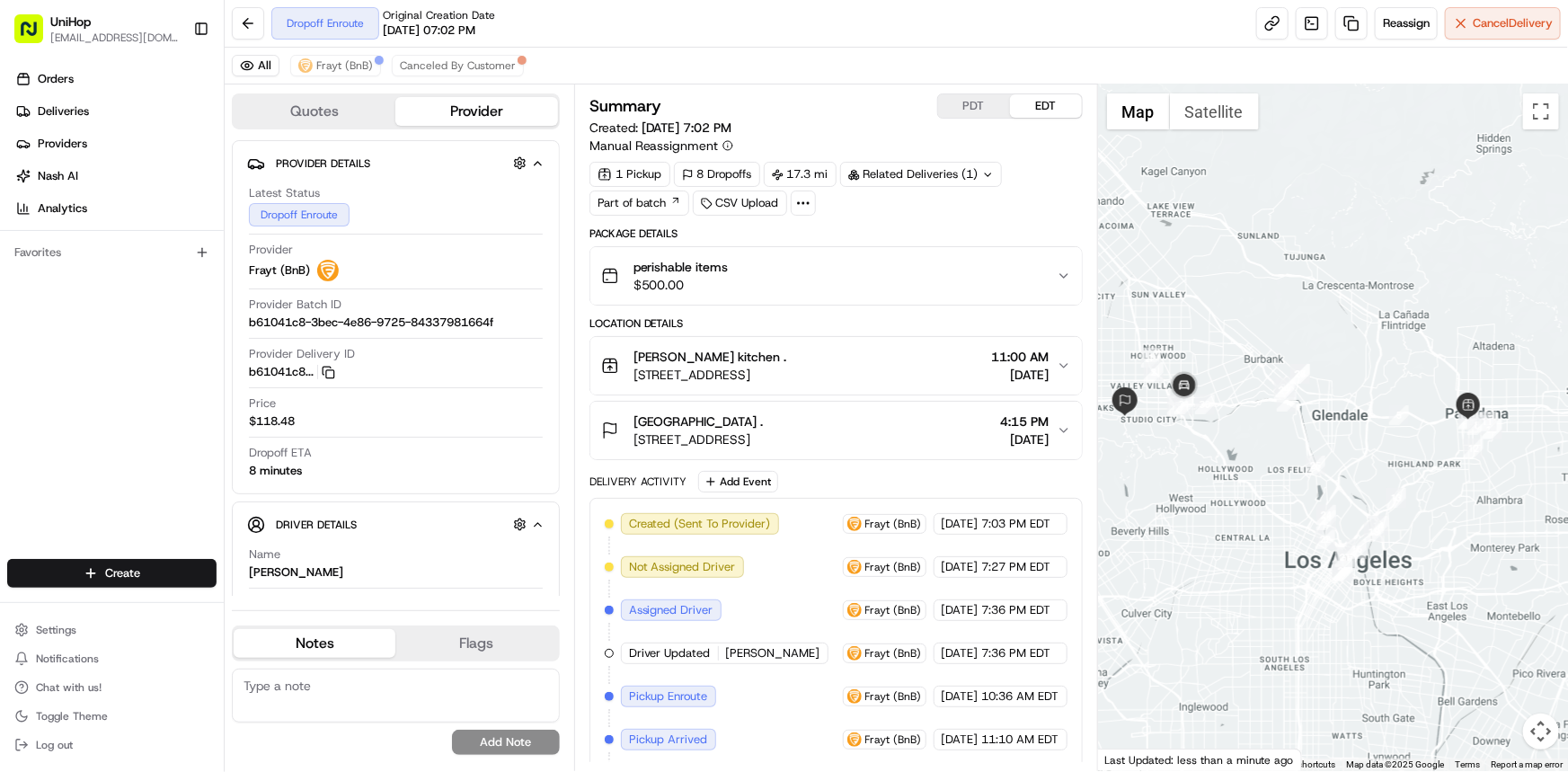
click at [1343, 425] on div at bounding box center [1332, 428] width 470 height 687
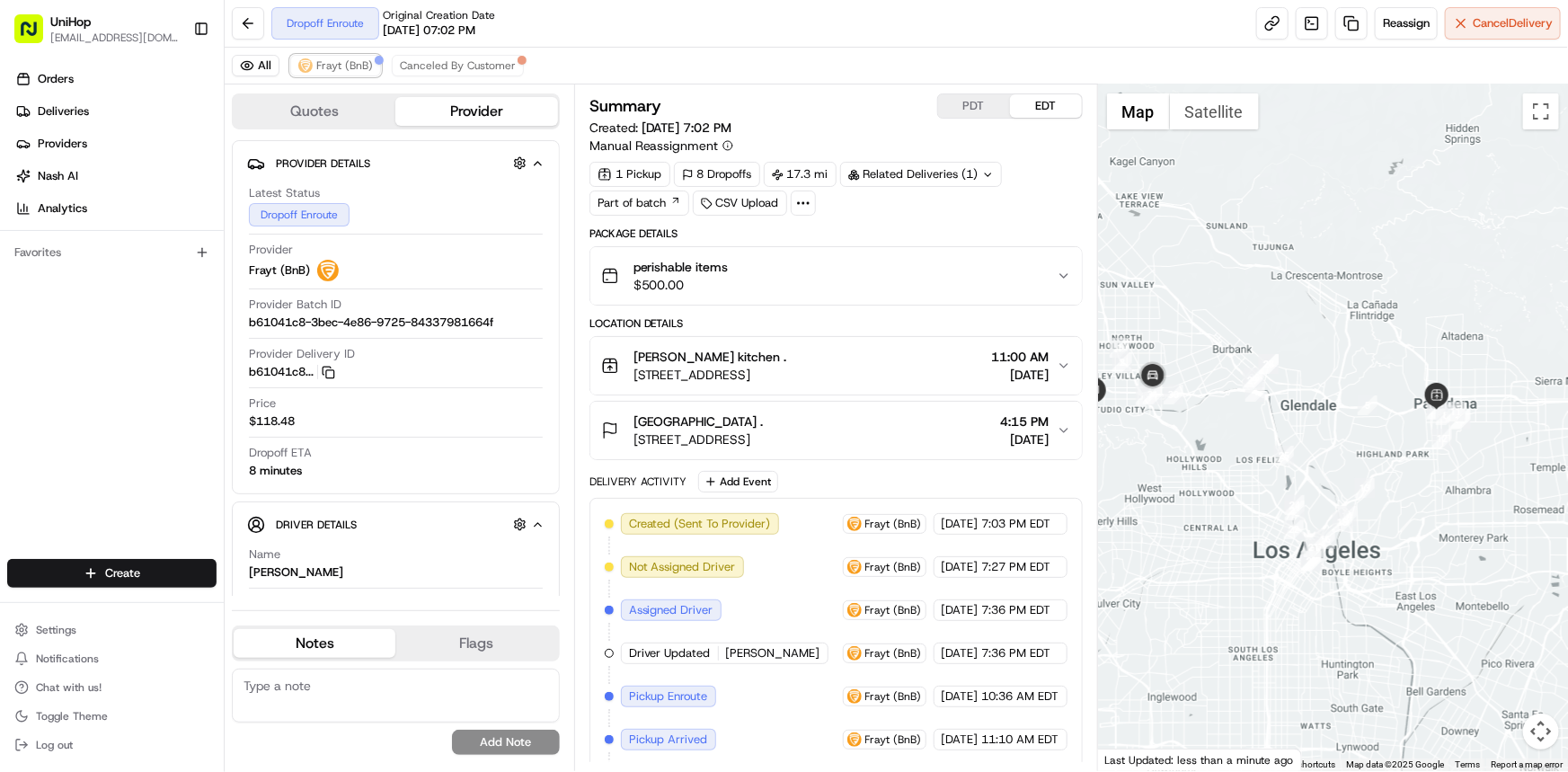
click at [353, 60] on span "Frayt (BnB)" at bounding box center [344, 66] width 57 height 15
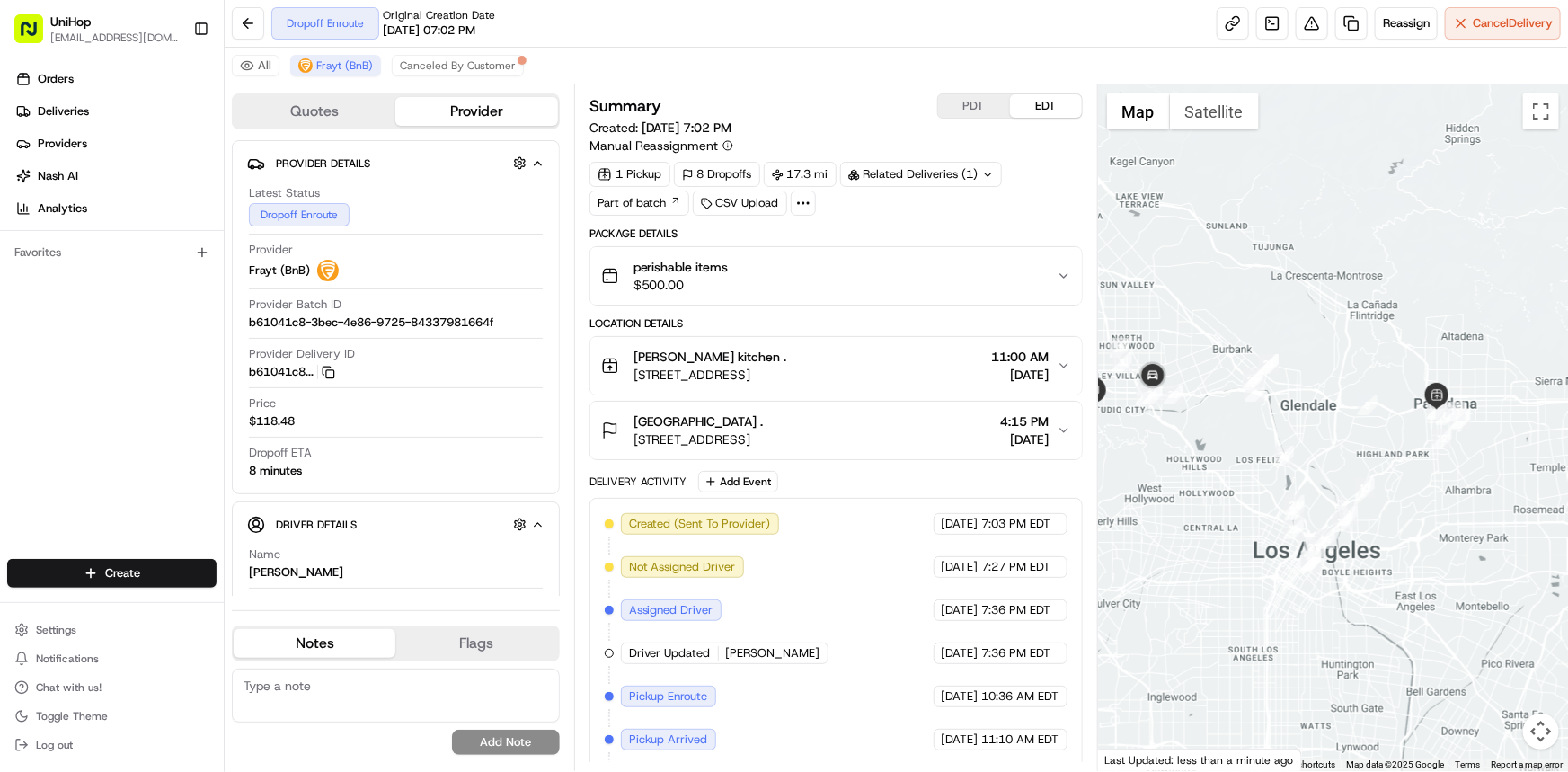
drag, startPoint x: 1202, startPoint y: 370, endPoint x: 1247, endPoint y: 412, distance: 61.6
click at [1247, 412] on div at bounding box center [1332, 428] width 470 height 687
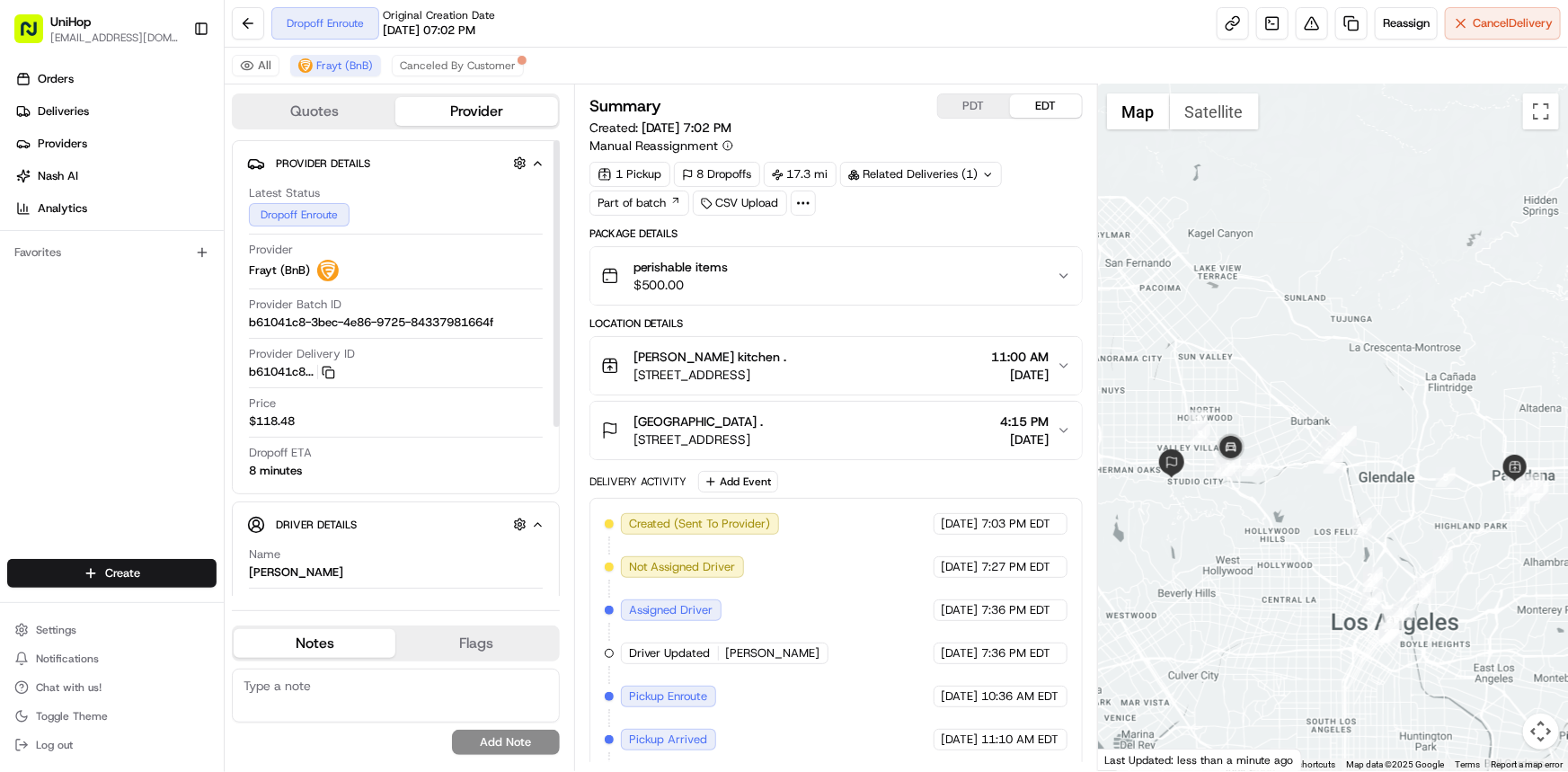
drag, startPoint x: 1259, startPoint y: 381, endPoint x: 1238, endPoint y: 381, distance: 21.0
click at [1240, 381] on div at bounding box center [1332, 428] width 470 height 687
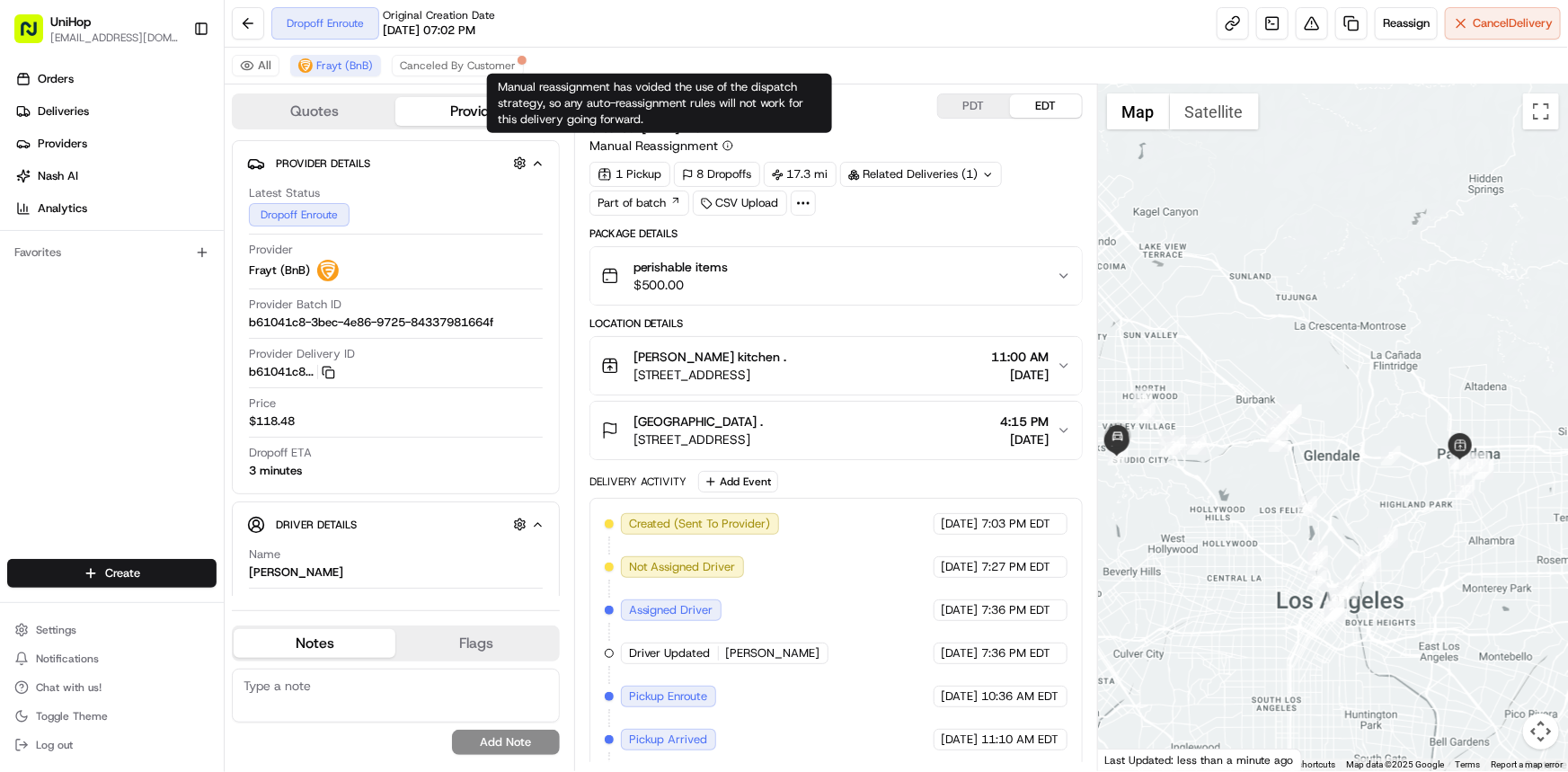
drag, startPoint x: 1341, startPoint y: 473, endPoint x: 1329, endPoint y: 456, distance: 20.8
click at [1339, 458] on div at bounding box center [1332, 428] width 470 height 687
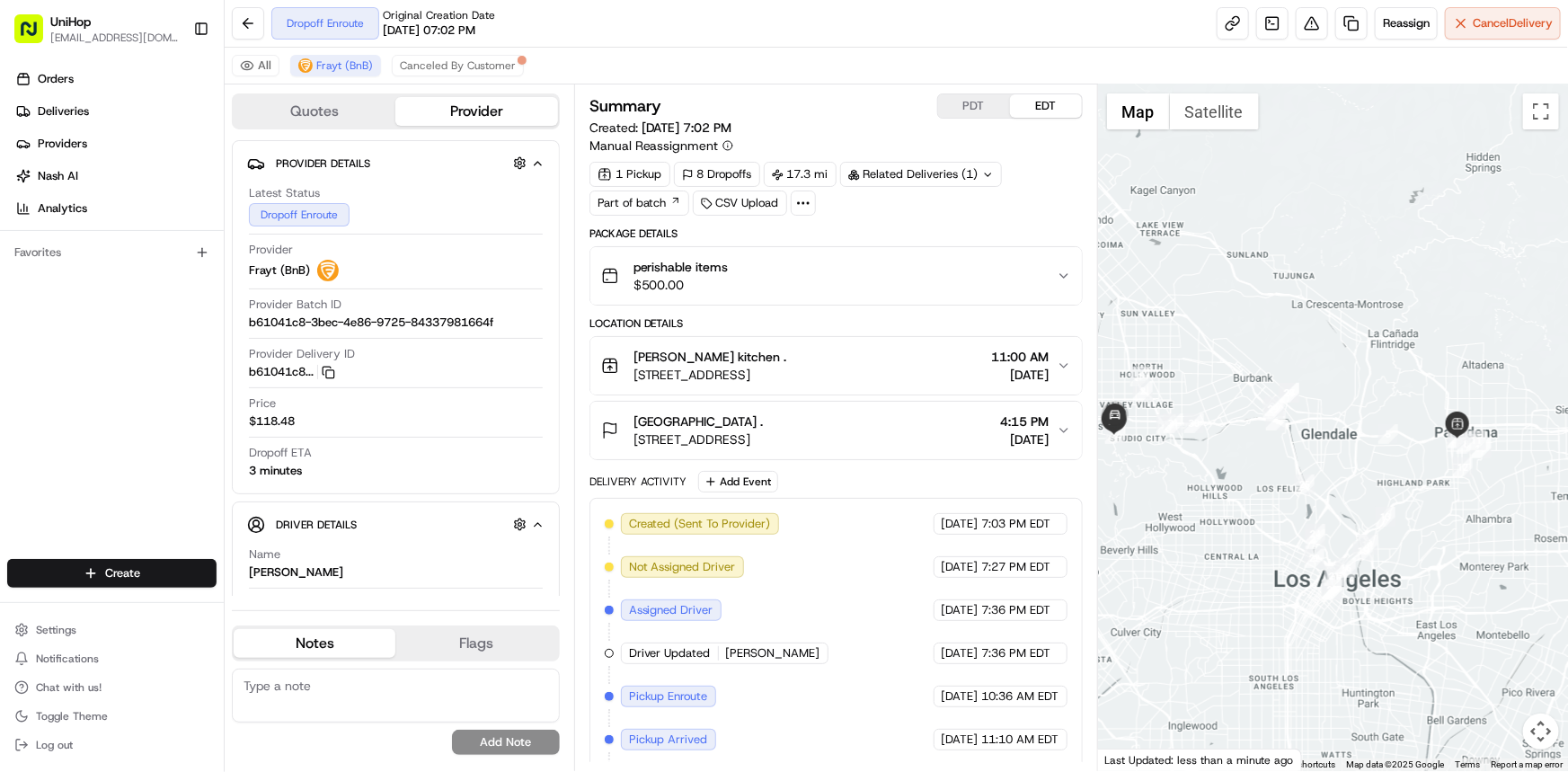
drag, startPoint x: 1428, startPoint y: 416, endPoint x: 1418, endPoint y: 403, distance: 16.4
click at [1418, 403] on div at bounding box center [1332, 428] width 470 height 687
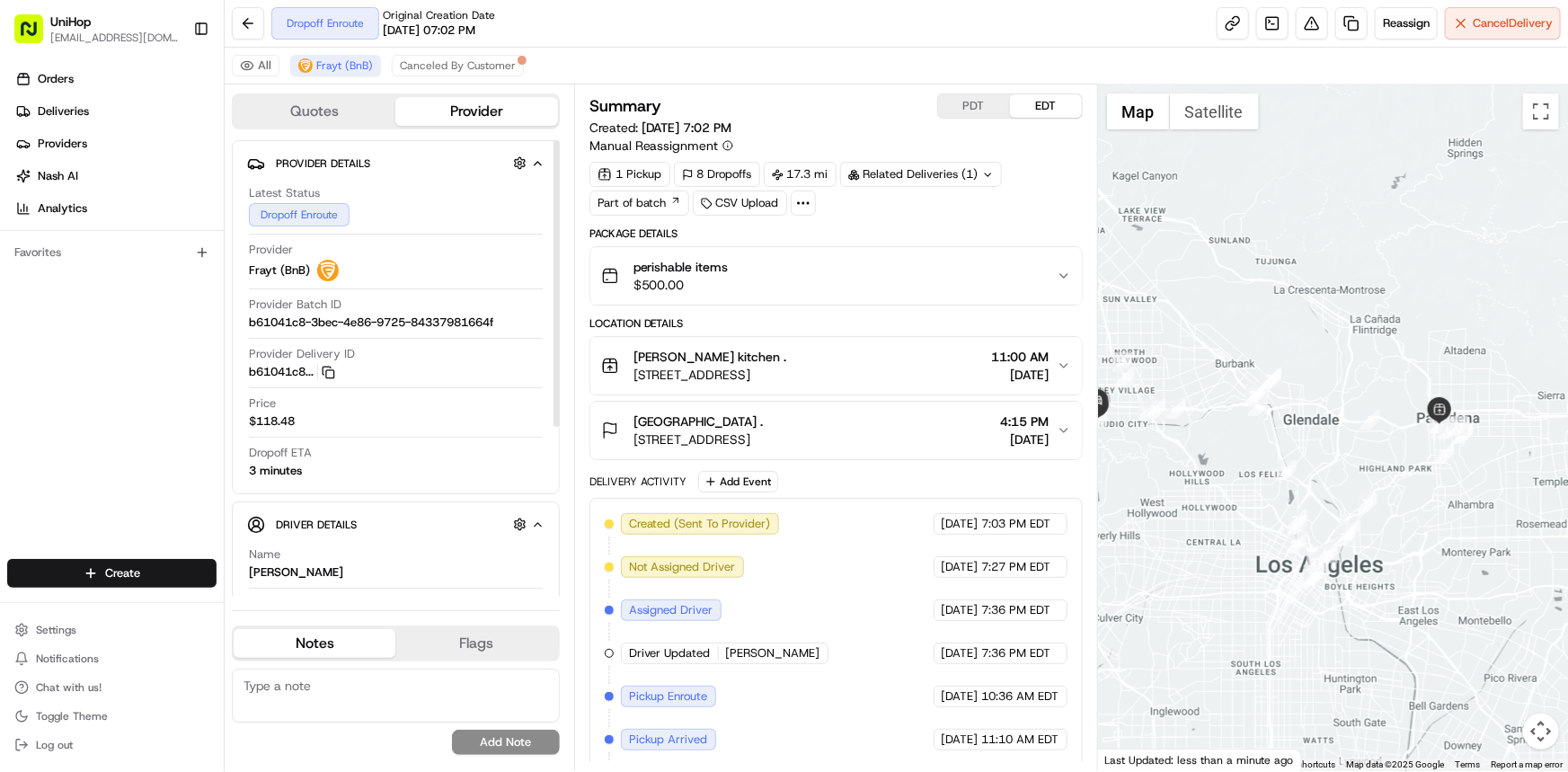
drag, startPoint x: 1229, startPoint y: 494, endPoint x: 1216, endPoint y: 502, distance: 15.3
click at [1213, 496] on div at bounding box center [1332, 428] width 470 height 687
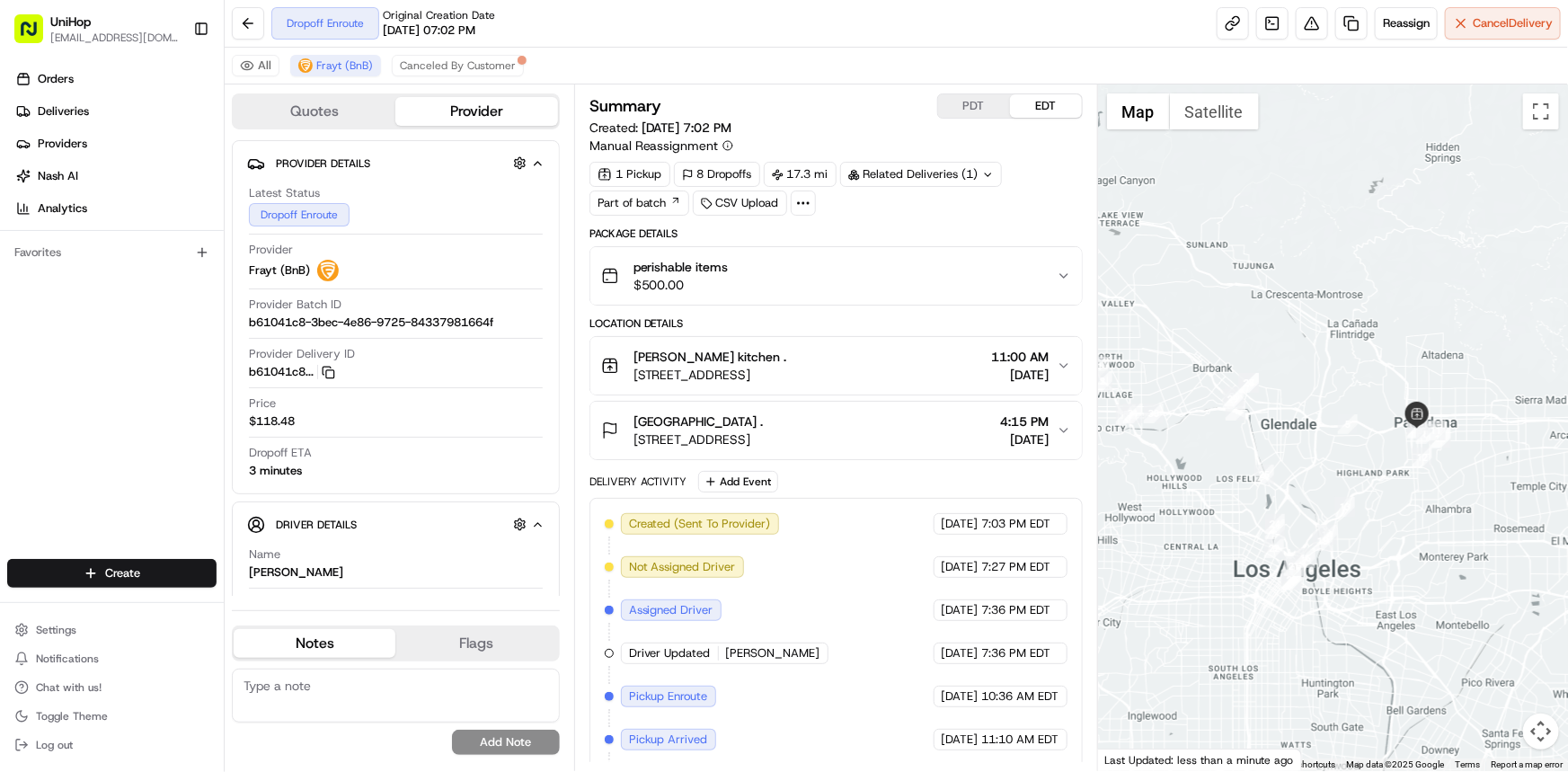
drag, startPoint x: 1201, startPoint y: 463, endPoint x: 1177, endPoint y: 431, distance: 40.0
click at [1285, 468] on div at bounding box center [1332, 428] width 470 height 687
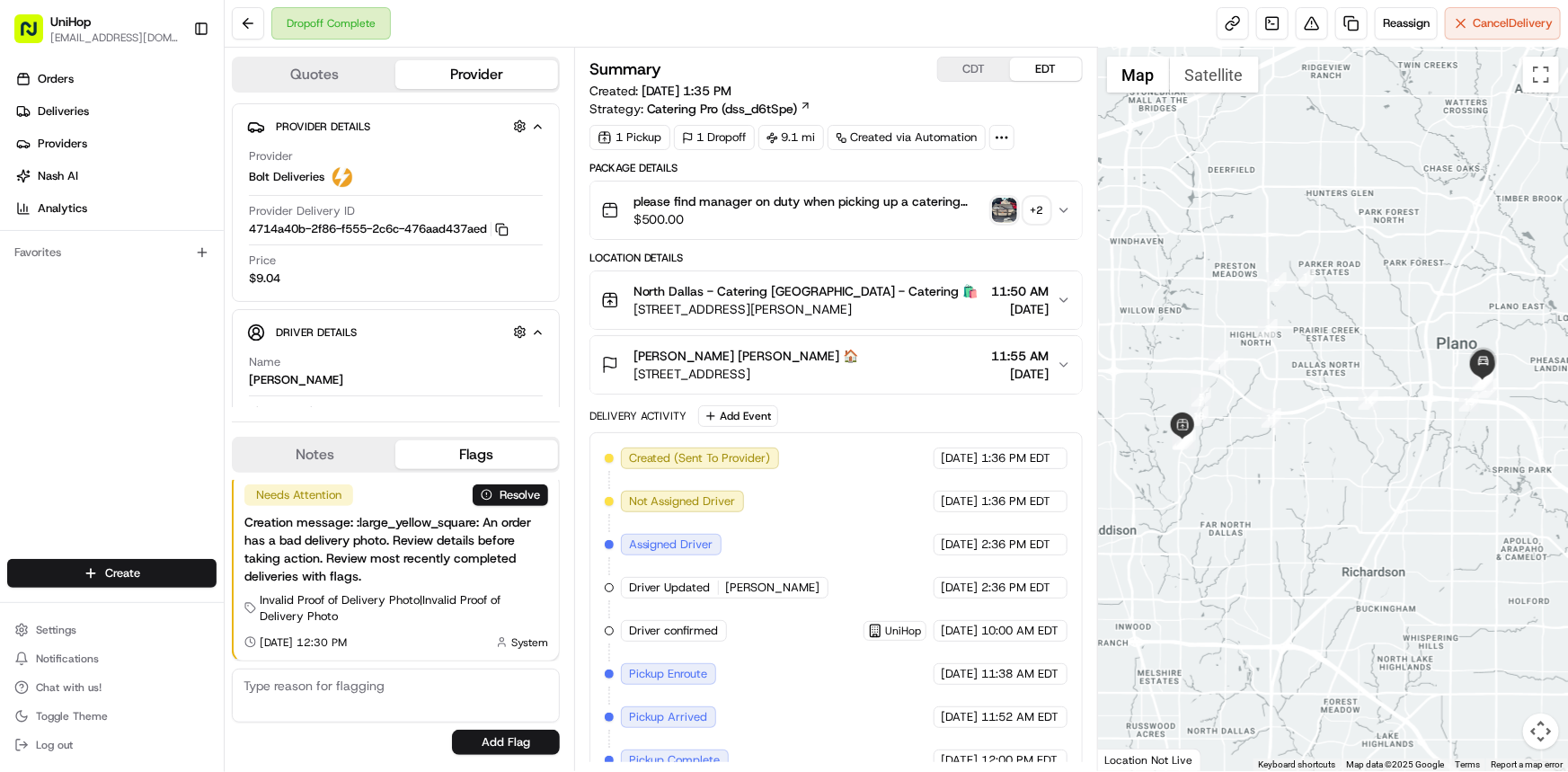
click at [1415, 485] on div at bounding box center [1332, 409] width 470 height 724
click at [342, 449] on button "Notes" at bounding box center [314, 454] width 162 height 28
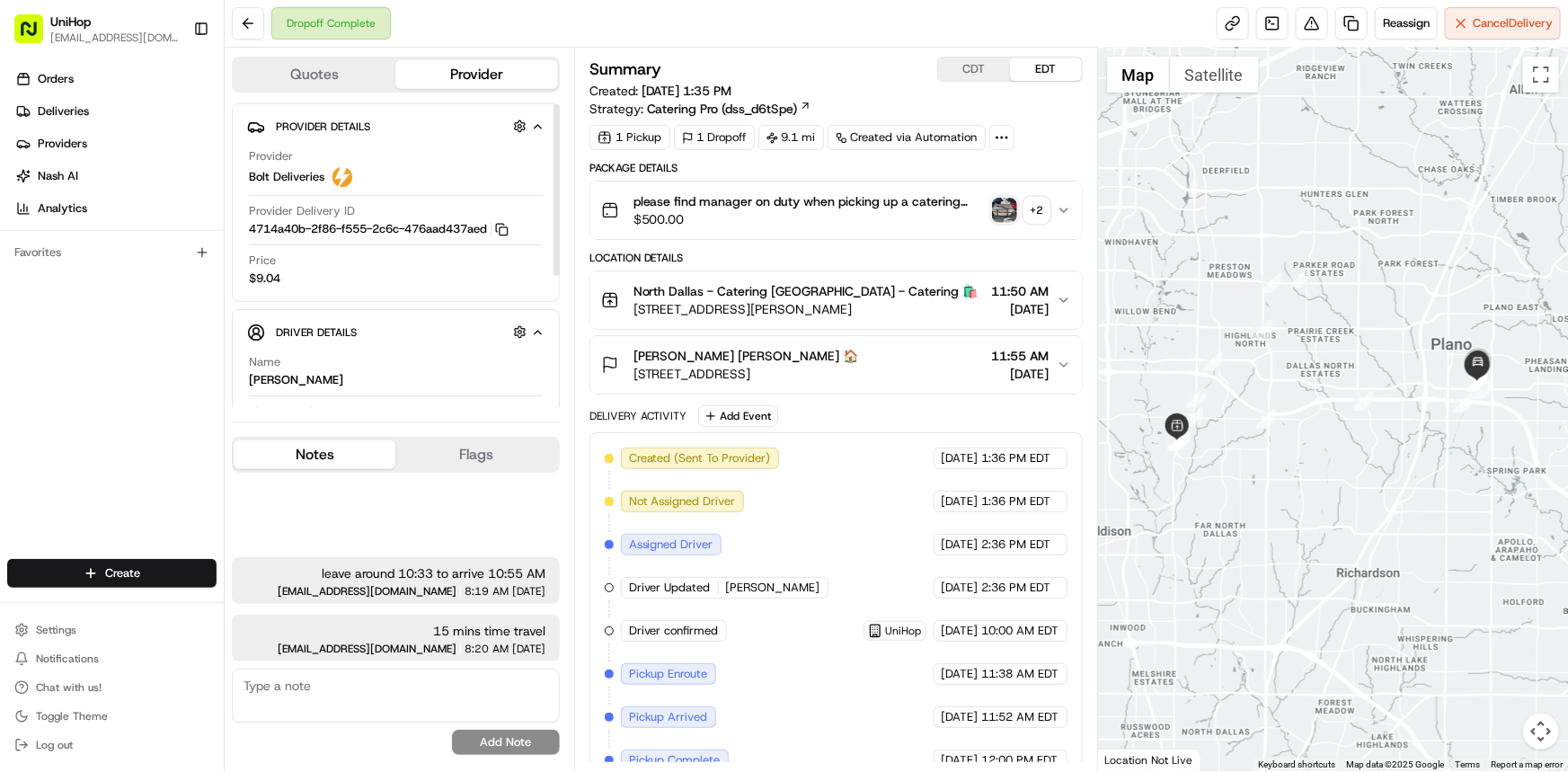
scroll to position [81, 0]
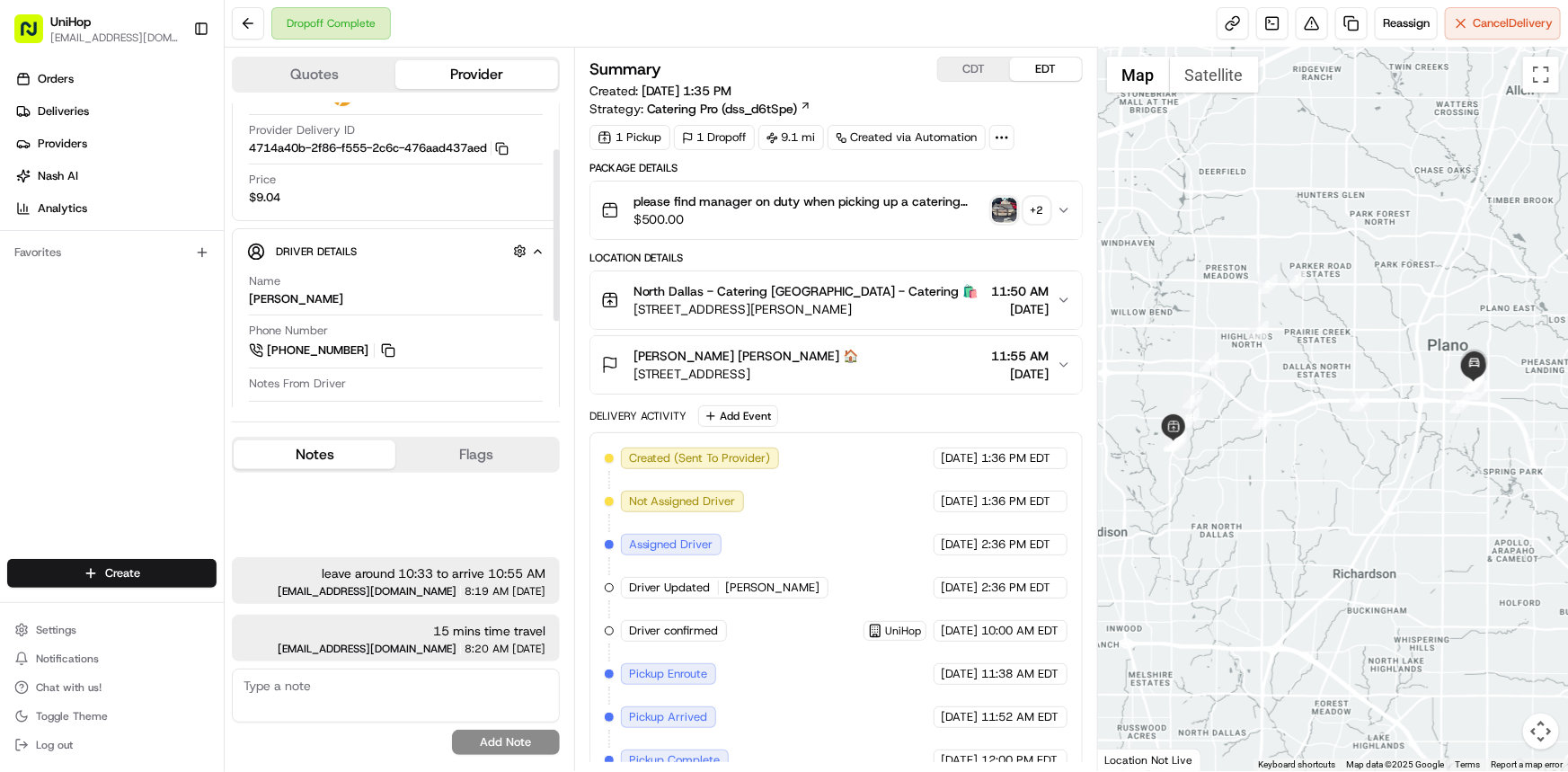
drag, startPoint x: 1334, startPoint y: 526, endPoint x: 1206, endPoint y: 605, distance: 150.4
click at [1314, 536] on div at bounding box center [1332, 409] width 470 height 724
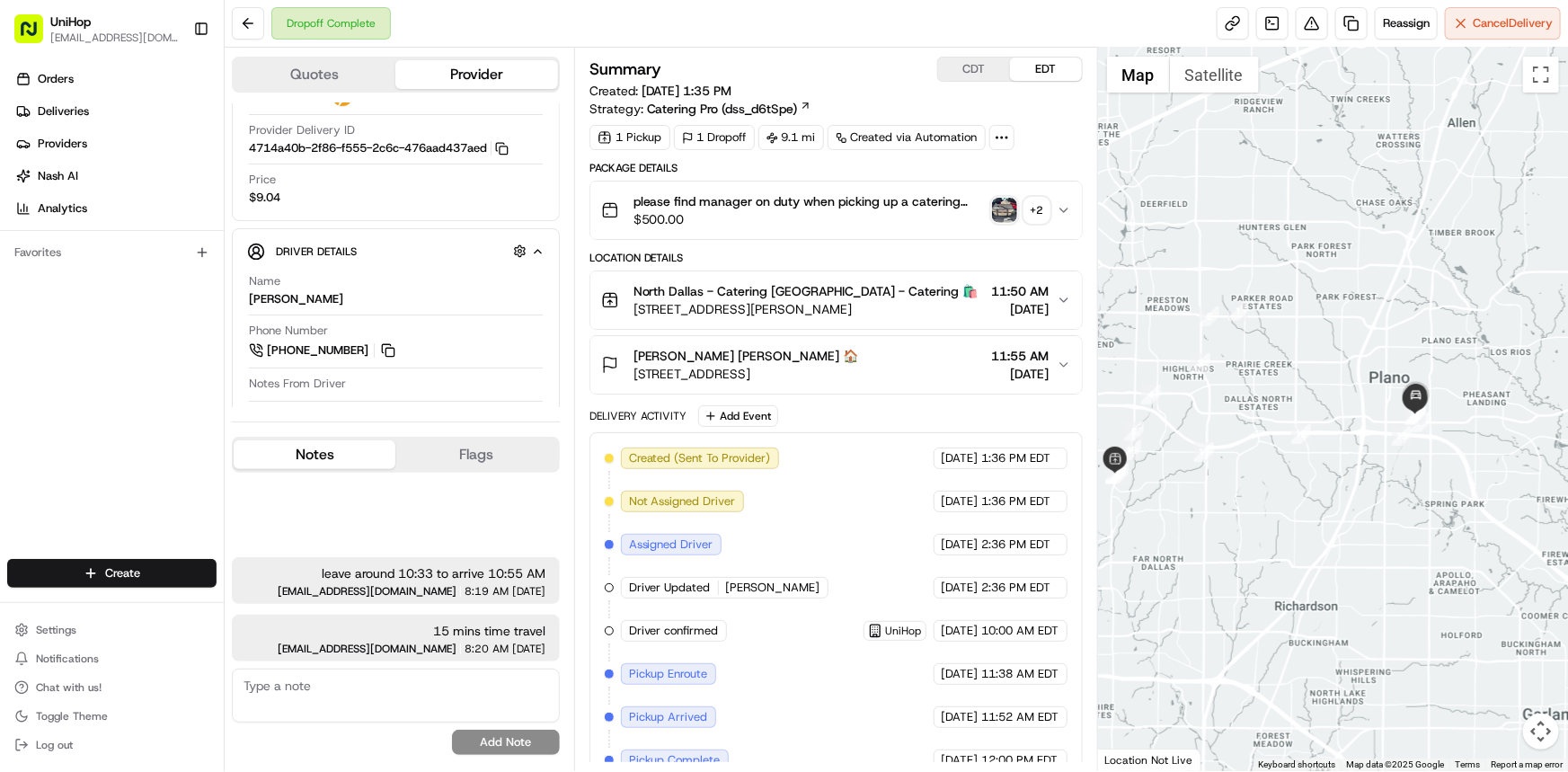
click at [0, 360] on div "Orders Deliveries Providers [PERSON_NAME] Analytics Favorites" at bounding box center [111, 313] width 224 height 513
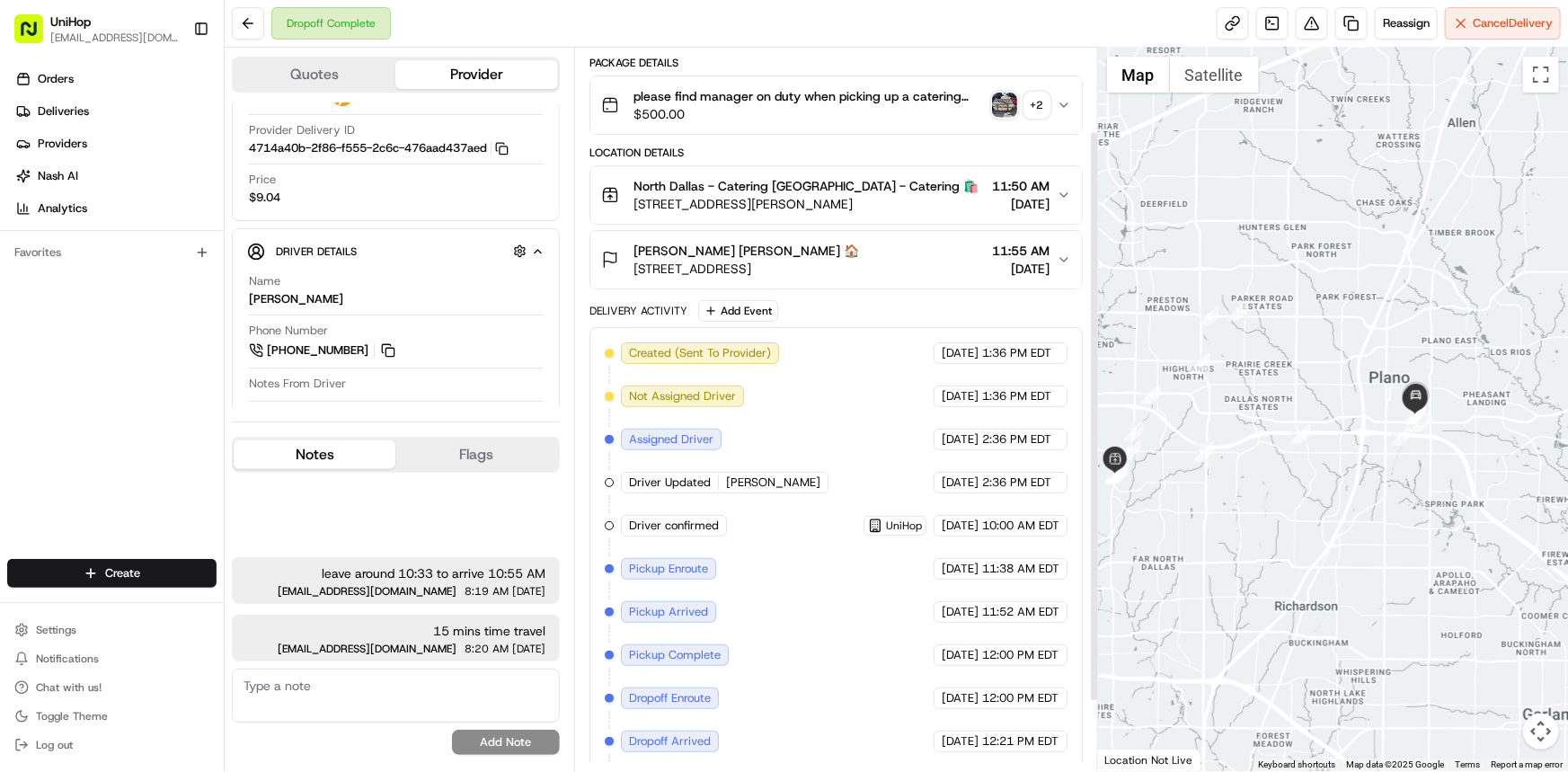
scroll to position [0, 0]
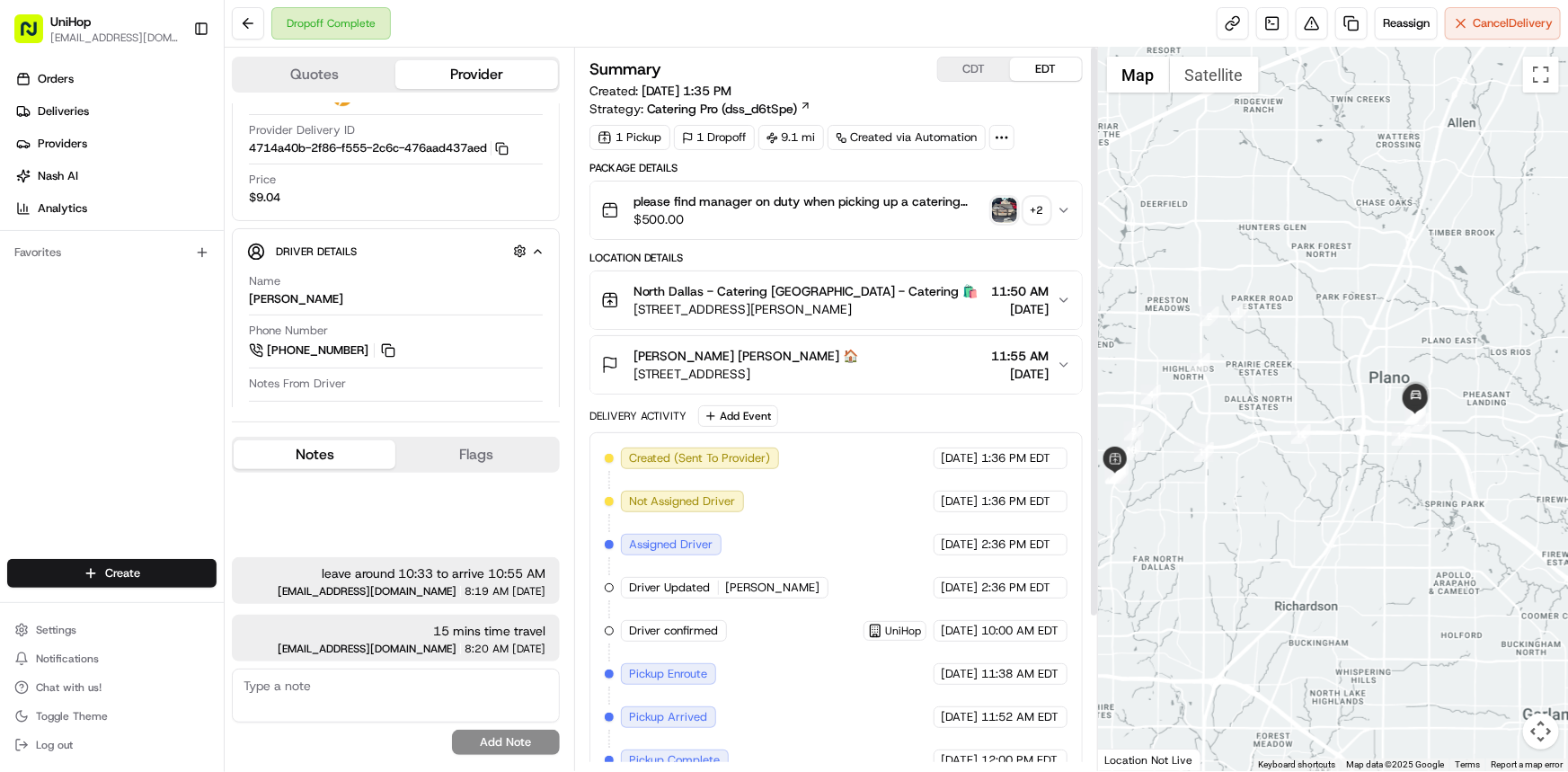
click at [983, 79] on button "CDT" at bounding box center [973, 69] width 72 height 24
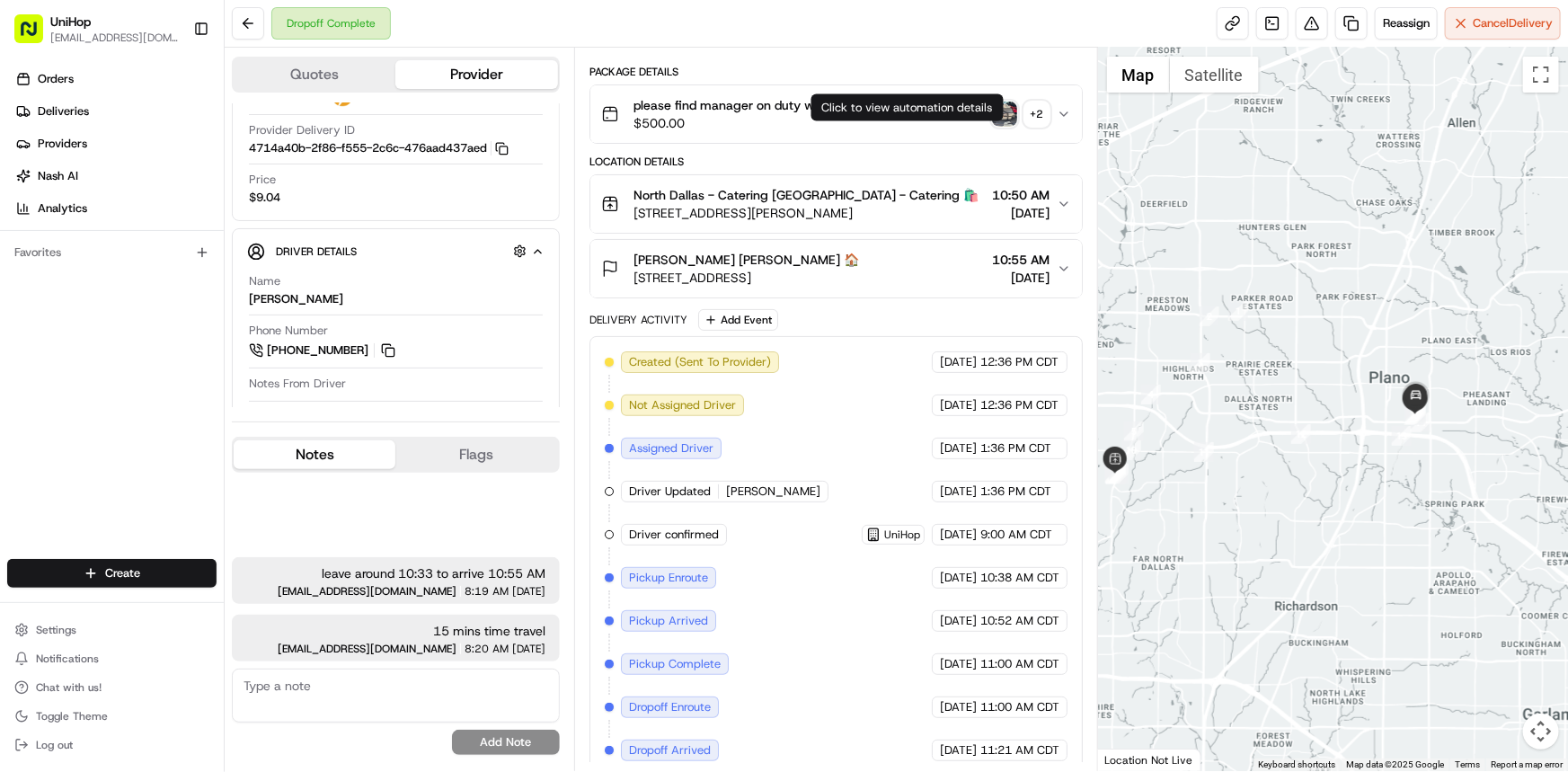
scroll to position [193, 0]
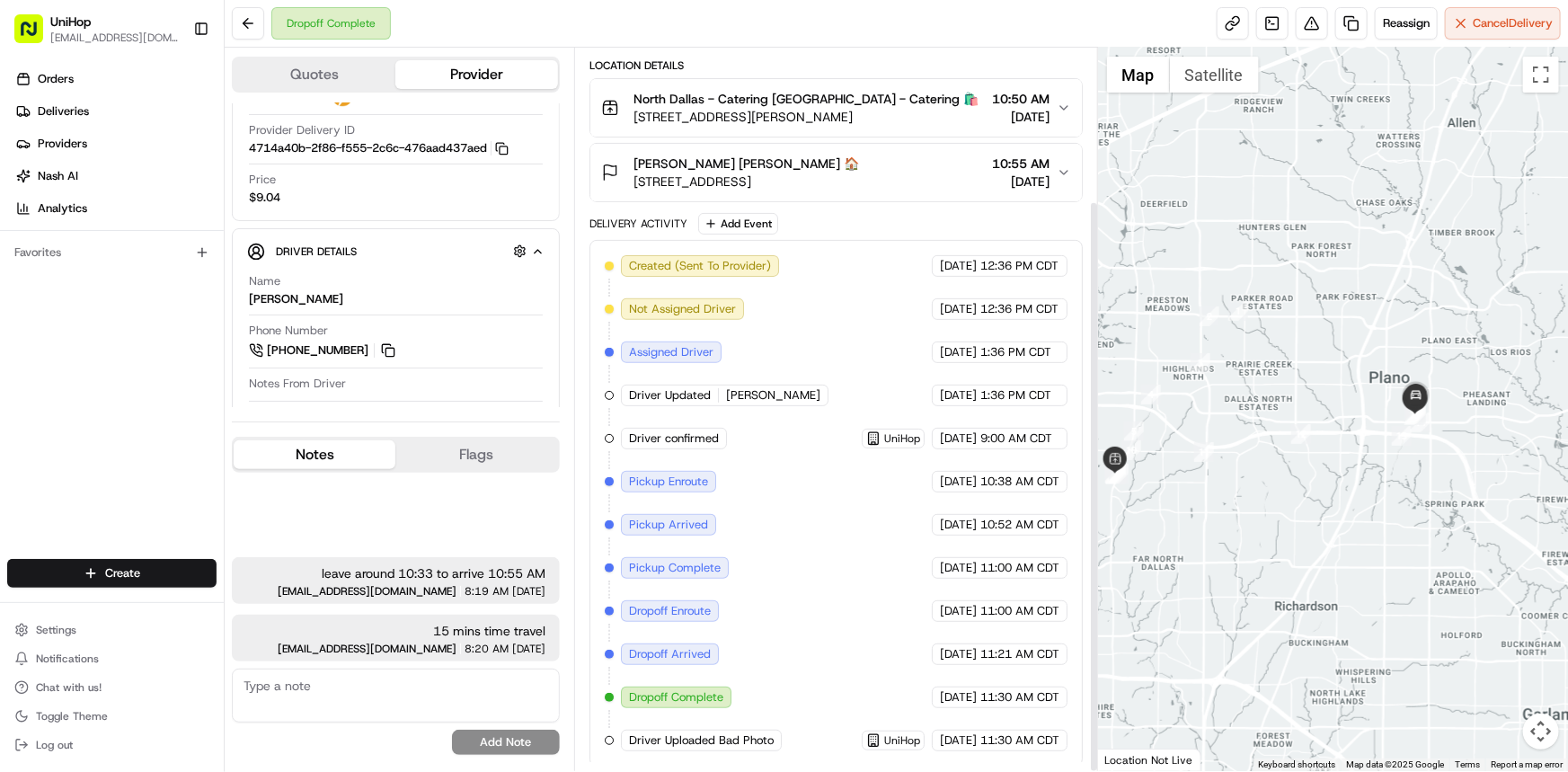
drag, startPoint x: 1403, startPoint y: 490, endPoint x: 1100, endPoint y: 682, distance: 358.7
click at [1396, 494] on div at bounding box center [1332, 409] width 470 height 724
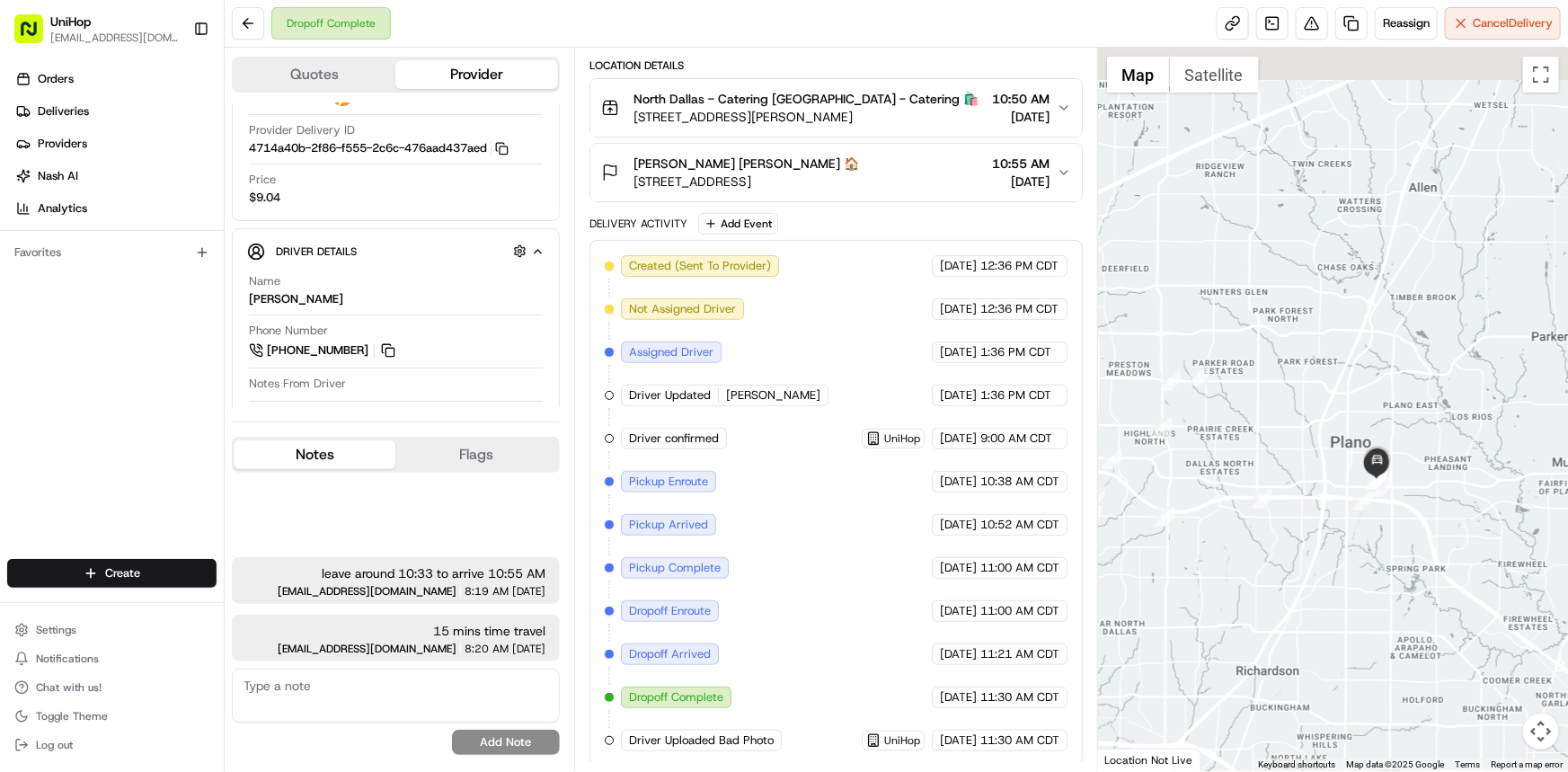
drag, startPoint x: 1437, startPoint y: 522, endPoint x: 1403, endPoint y: 593, distance: 78.7
click at [1402, 581] on div at bounding box center [1332, 409] width 470 height 724
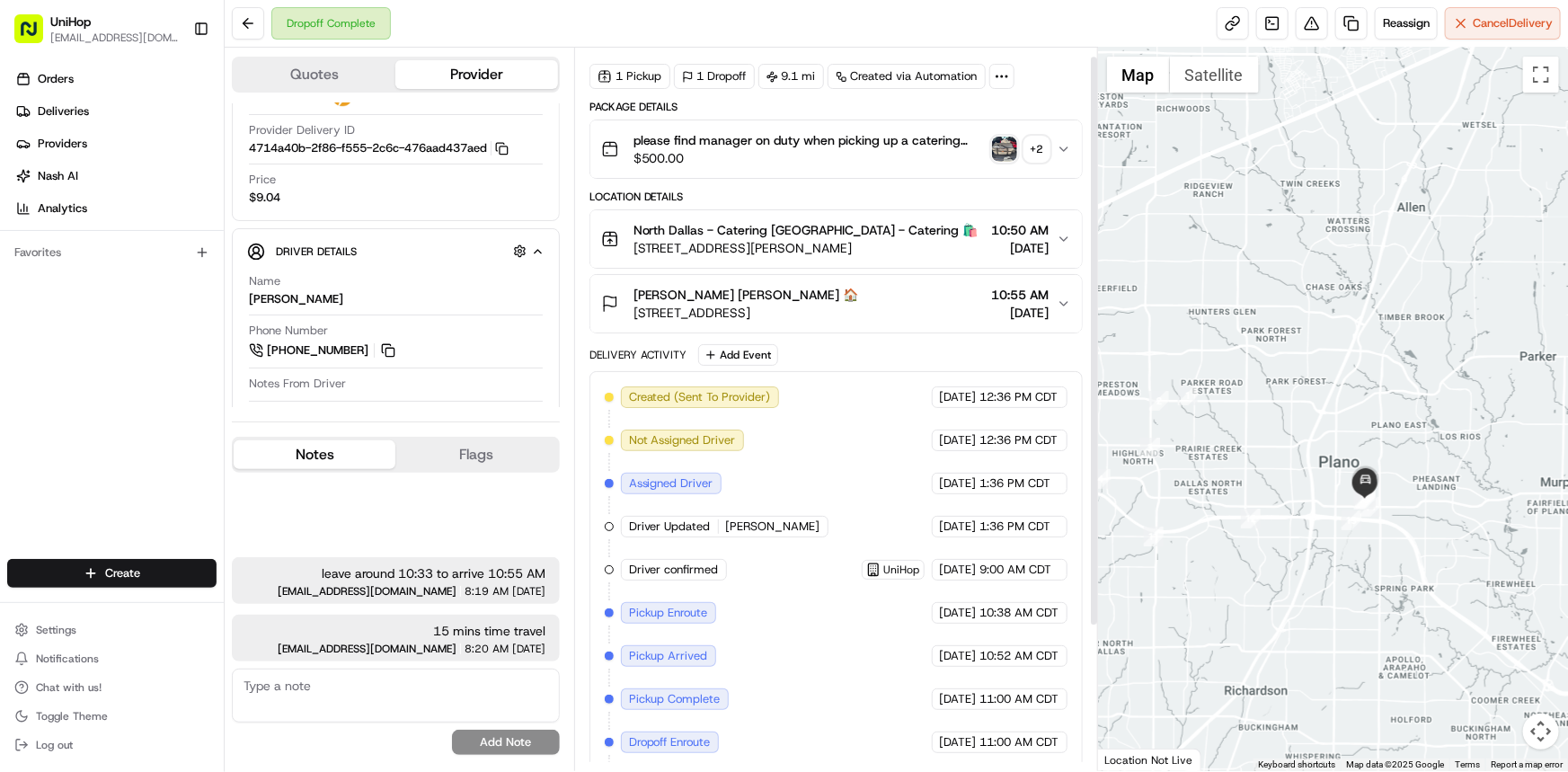
scroll to position [0, 0]
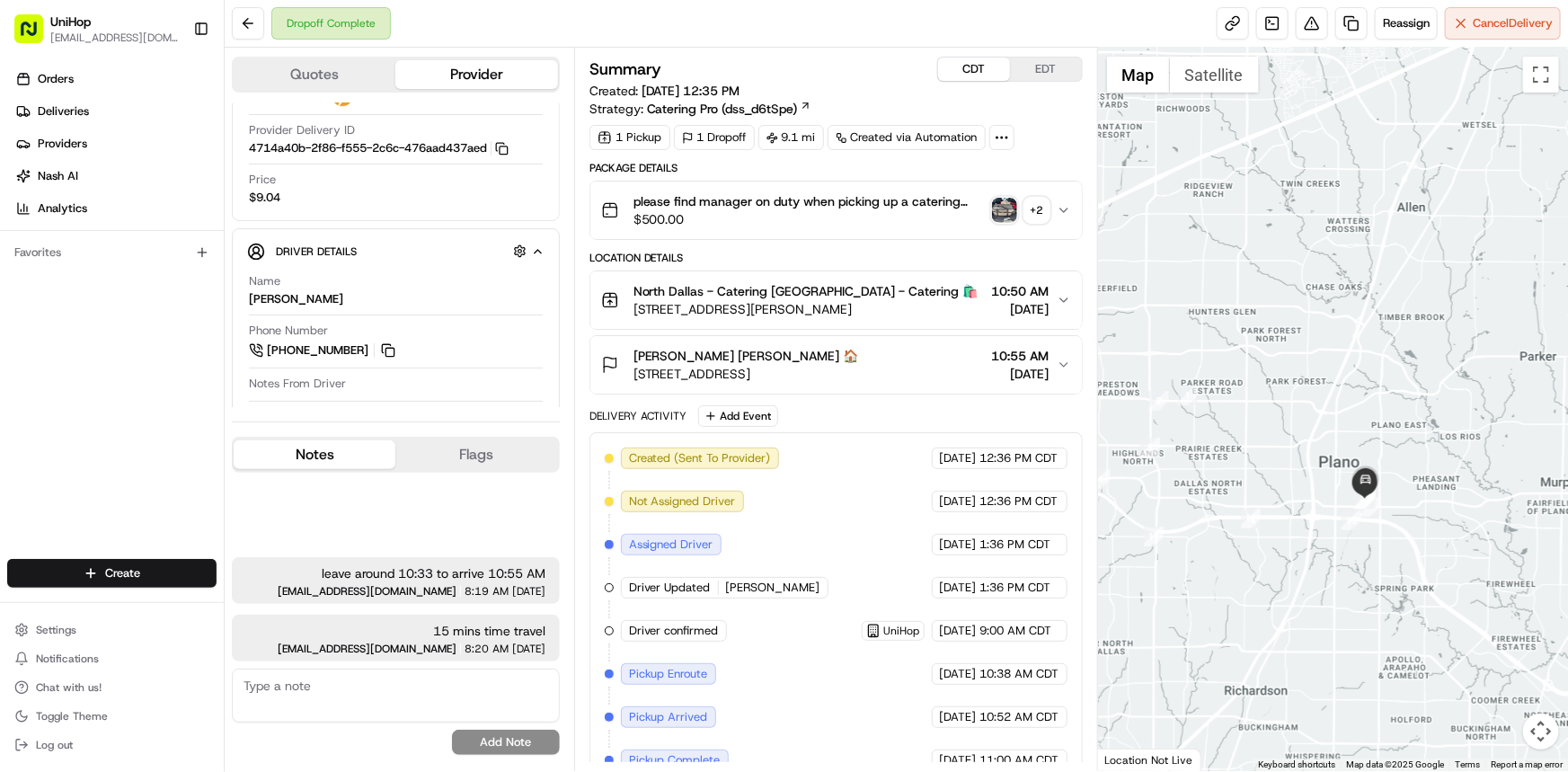
click at [1050, 62] on button "EDT" at bounding box center [1046, 69] width 72 height 24
click at [1258, 602] on div at bounding box center [1332, 409] width 470 height 724
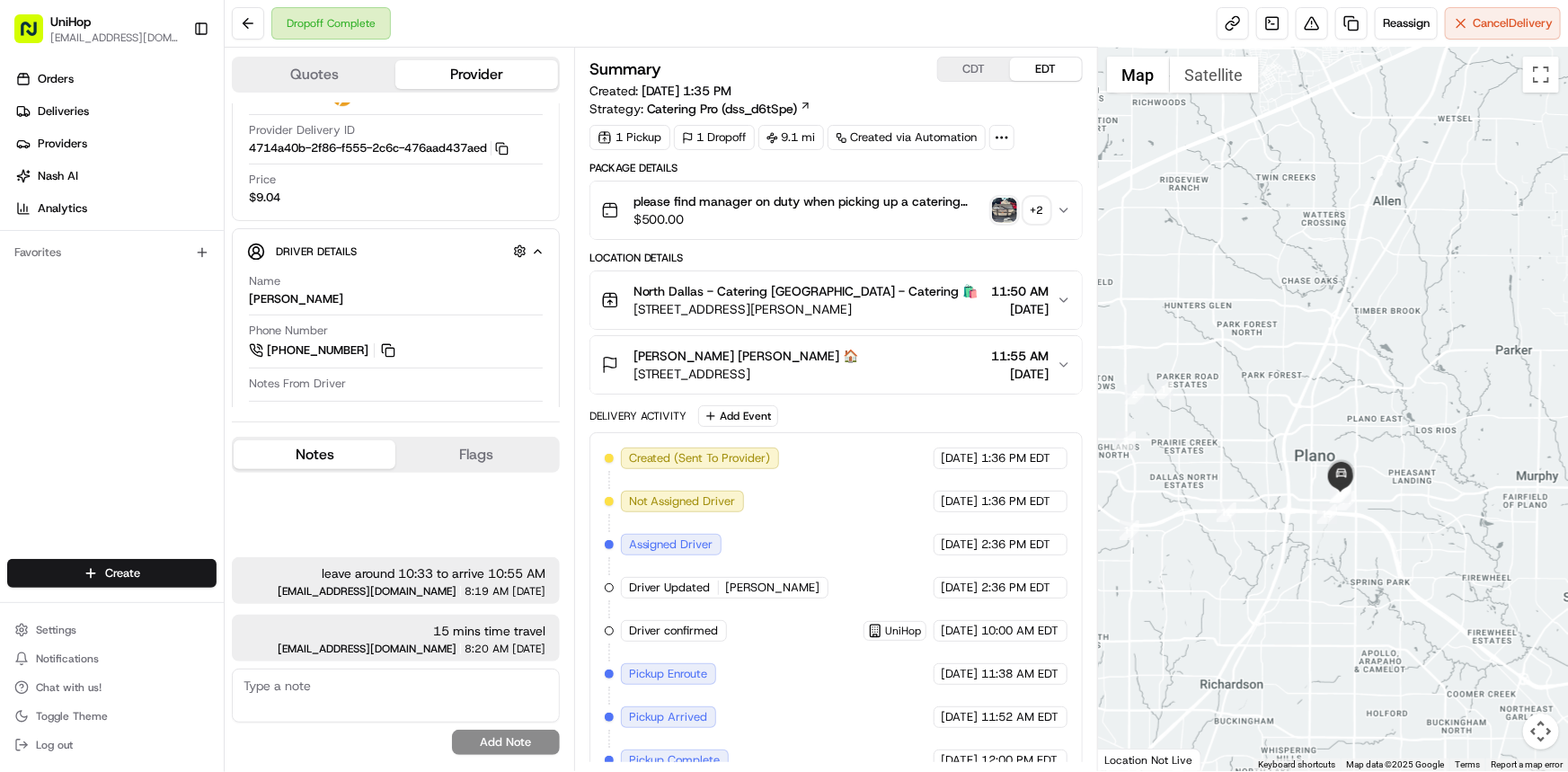
click at [0, 411] on div "Orders Deliveries Providers [PERSON_NAME] Analytics Favorites" at bounding box center [111, 313] width 224 height 513
click at [395, 343] on button at bounding box center [388, 351] width 20 height 20
drag, startPoint x: 47, startPoint y: 403, endPoint x: 593, endPoint y: 548, distance: 564.9
click at [47, 402] on div "Orders Deliveries Providers [PERSON_NAME] Analytics Favorites" at bounding box center [111, 313] width 224 height 513
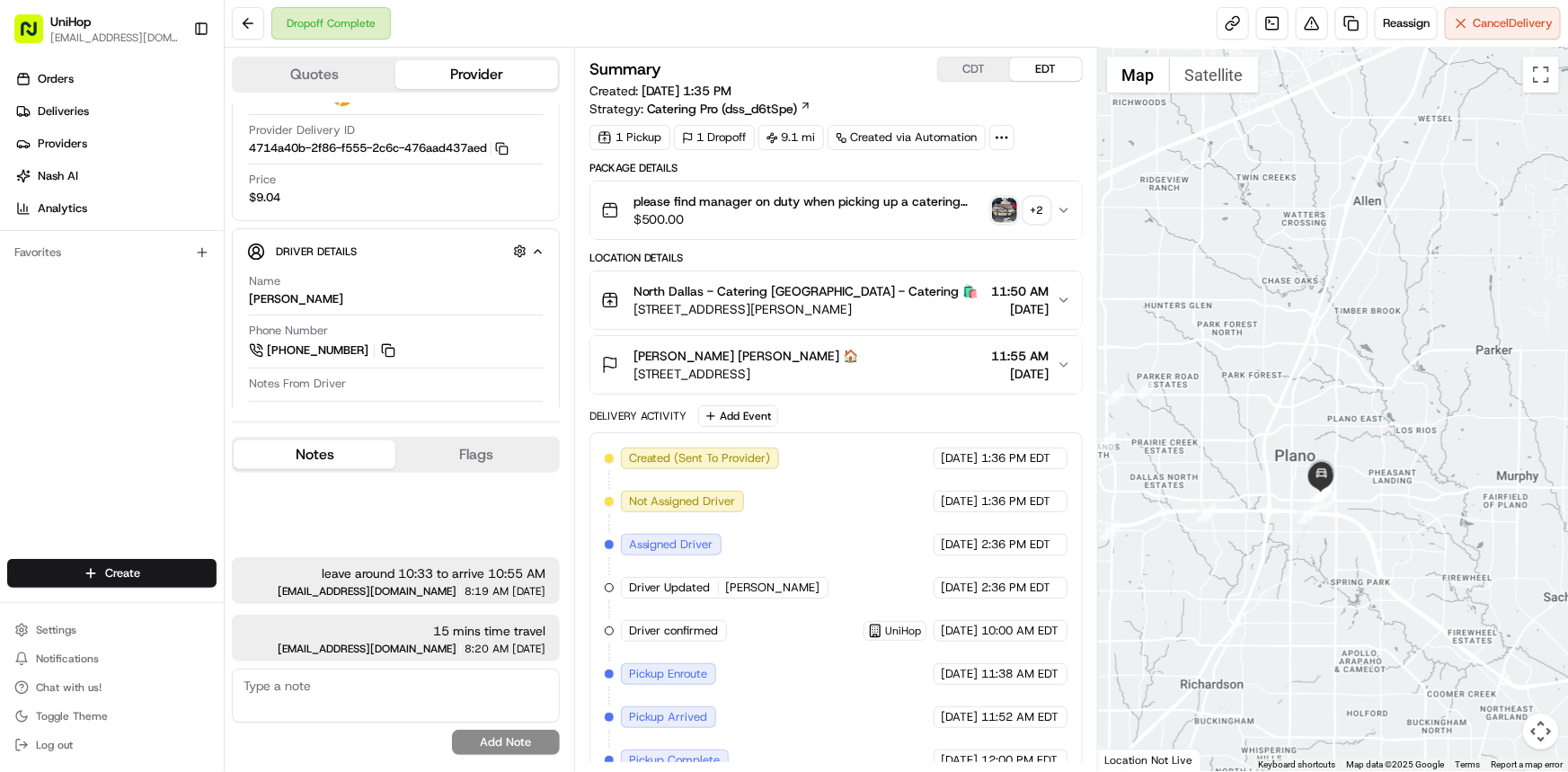
drag, startPoint x: 1217, startPoint y: 522, endPoint x: 1216, endPoint y: 537, distance: 15.0
click at [1213, 530] on div at bounding box center [1332, 409] width 470 height 724
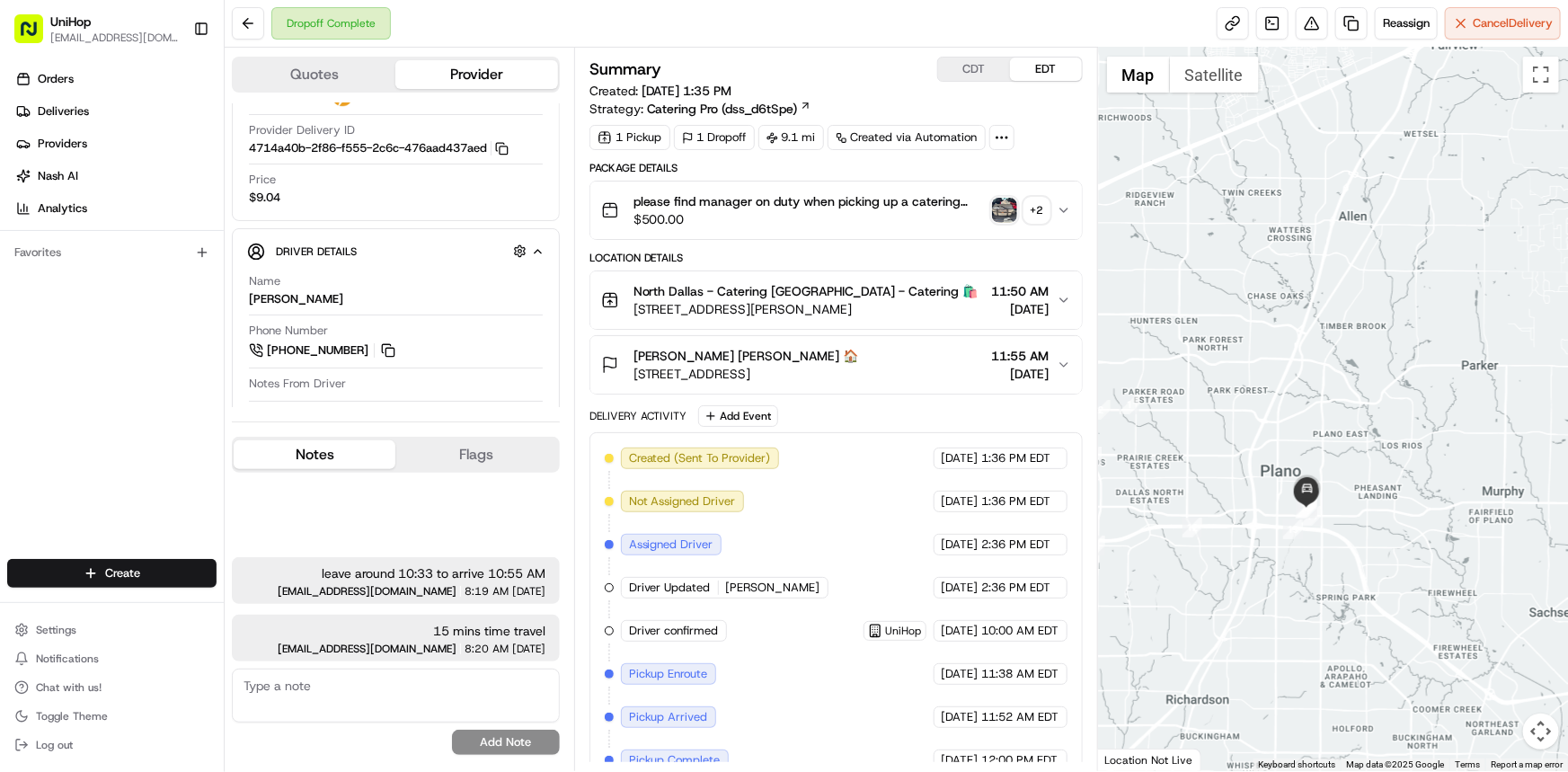
drag, startPoint x: 6, startPoint y: 375, endPoint x: 69, endPoint y: 380, distance: 63.2
click at [6, 375] on div "Orders Deliveries Providers [PERSON_NAME] Analytics Favorites" at bounding box center [111, 313] width 224 height 513
click at [1438, 440] on div at bounding box center [1332, 409] width 470 height 724
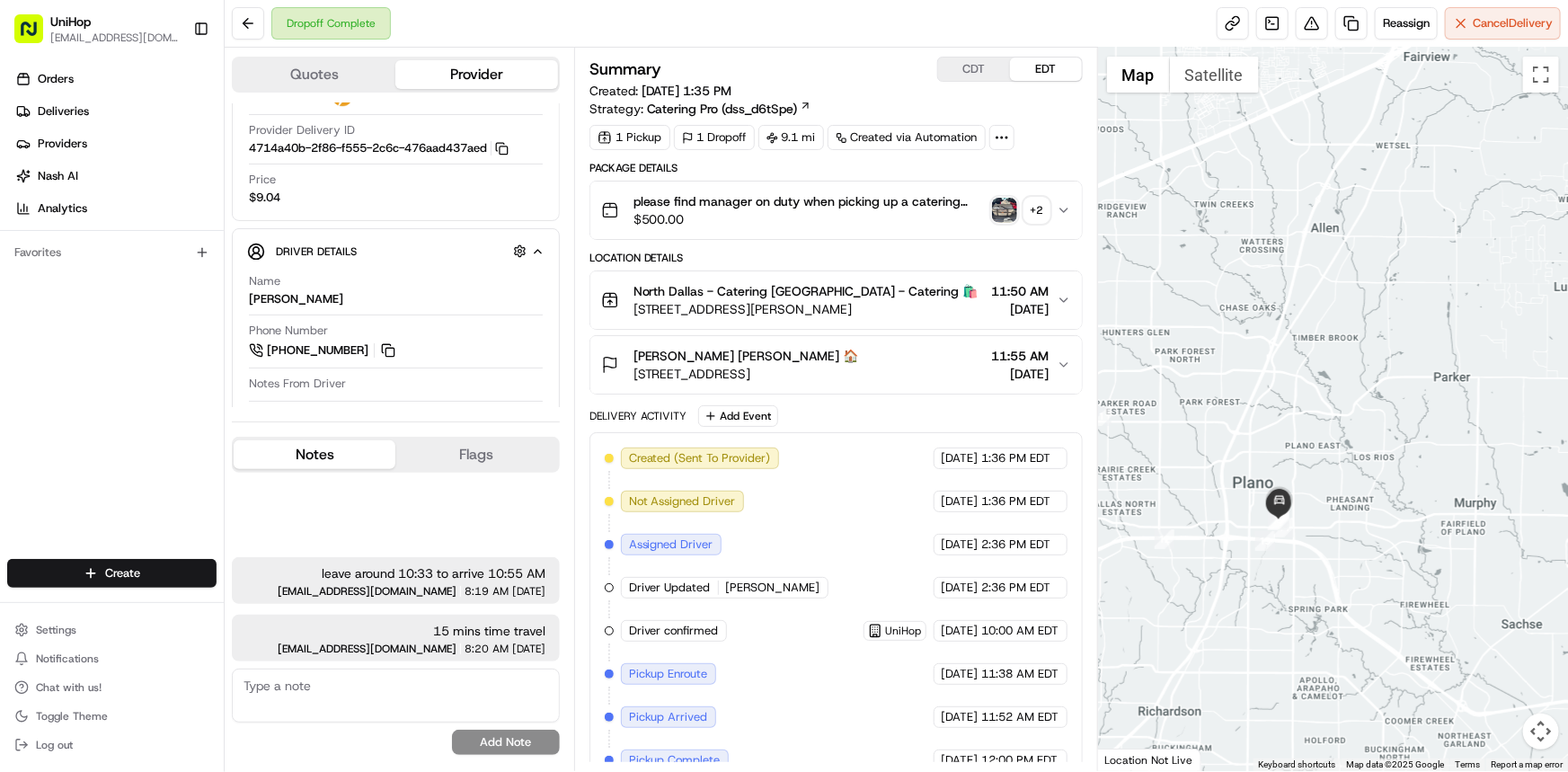
drag, startPoint x: 1309, startPoint y: 469, endPoint x: 1336, endPoint y: 426, distance: 50.8
click at [1319, 470] on div at bounding box center [1332, 409] width 470 height 724
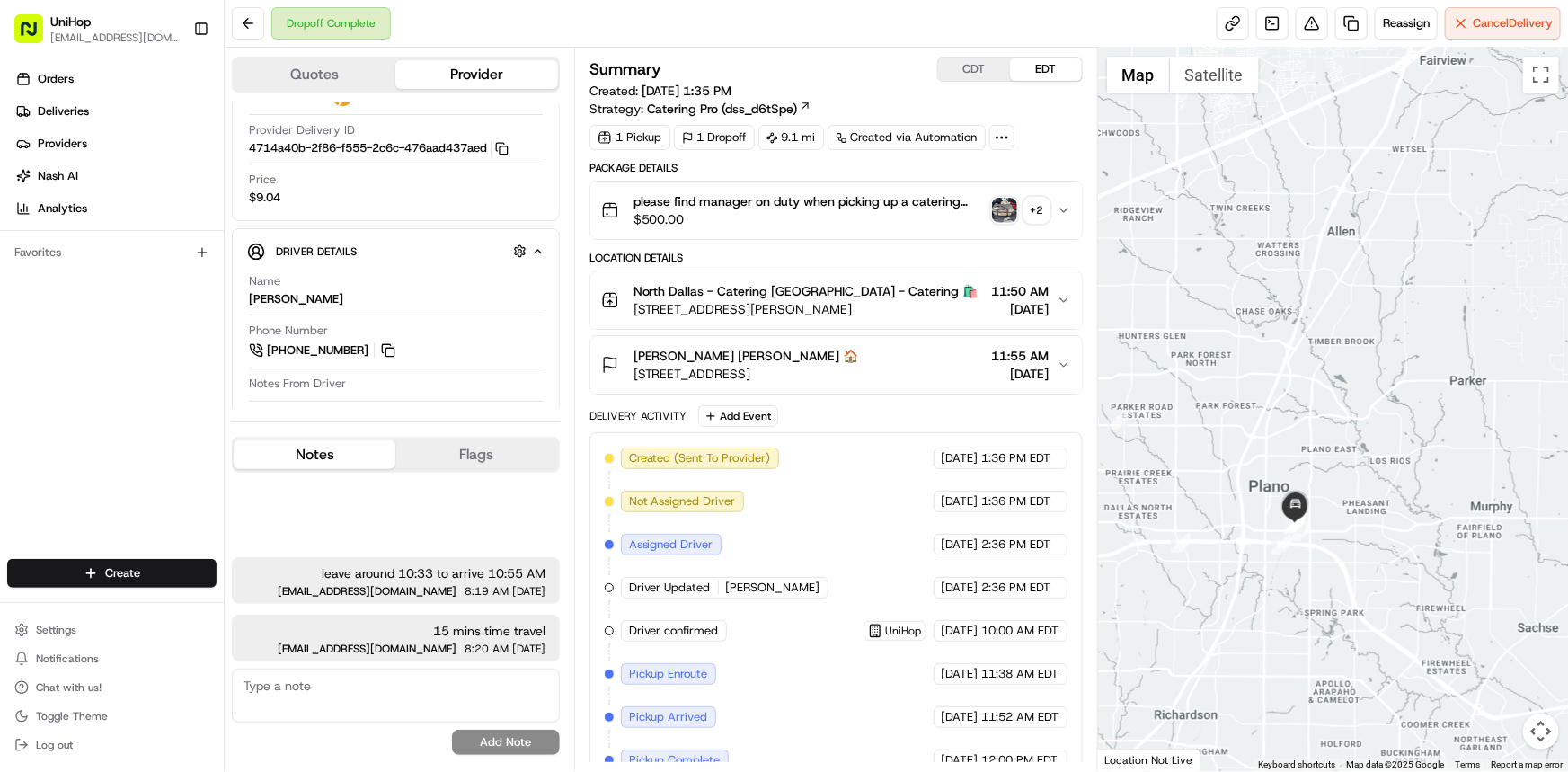
click at [0, 453] on div "Orders Deliveries Providers [PERSON_NAME] Analytics Favorites" at bounding box center [111, 313] width 224 height 513
click at [988, 73] on button "CDT" at bounding box center [973, 69] width 72 height 24
drag, startPoint x: 632, startPoint y: 309, endPoint x: 894, endPoint y: 307, distance: 262.0
click at [894, 307] on div "[GEOGRAPHIC_DATA] - Catering [GEOGRAPHIC_DATA] - Catering 🛍️ [STREET_ADDRESS][P…" at bounding box center [789, 300] width 377 height 36
drag, startPoint x: 637, startPoint y: 369, endPoint x: 869, endPoint y: 372, distance: 232.0
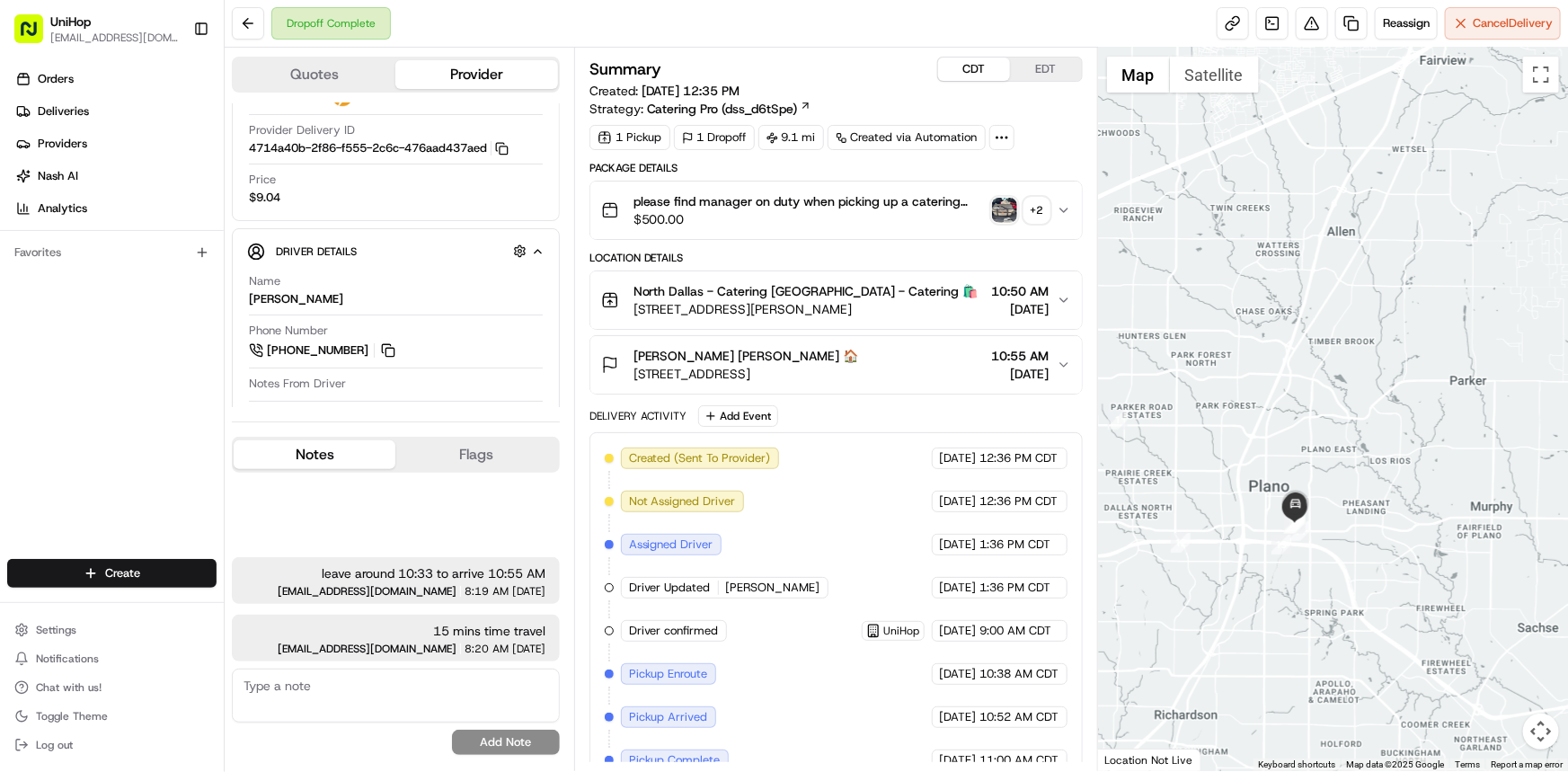
click at [859, 372] on span "[STREET_ADDRESS]" at bounding box center [746, 374] width 226 height 18
copy span "[STREET_ADDRESS]"
drag, startPoint x: 1256, startPoint y: 494, endPoint x: 1243, endPoint y: 502, distance: 15.3
click at [1245, 494] on div at bounding box center [1332, 409] width 470 height 724
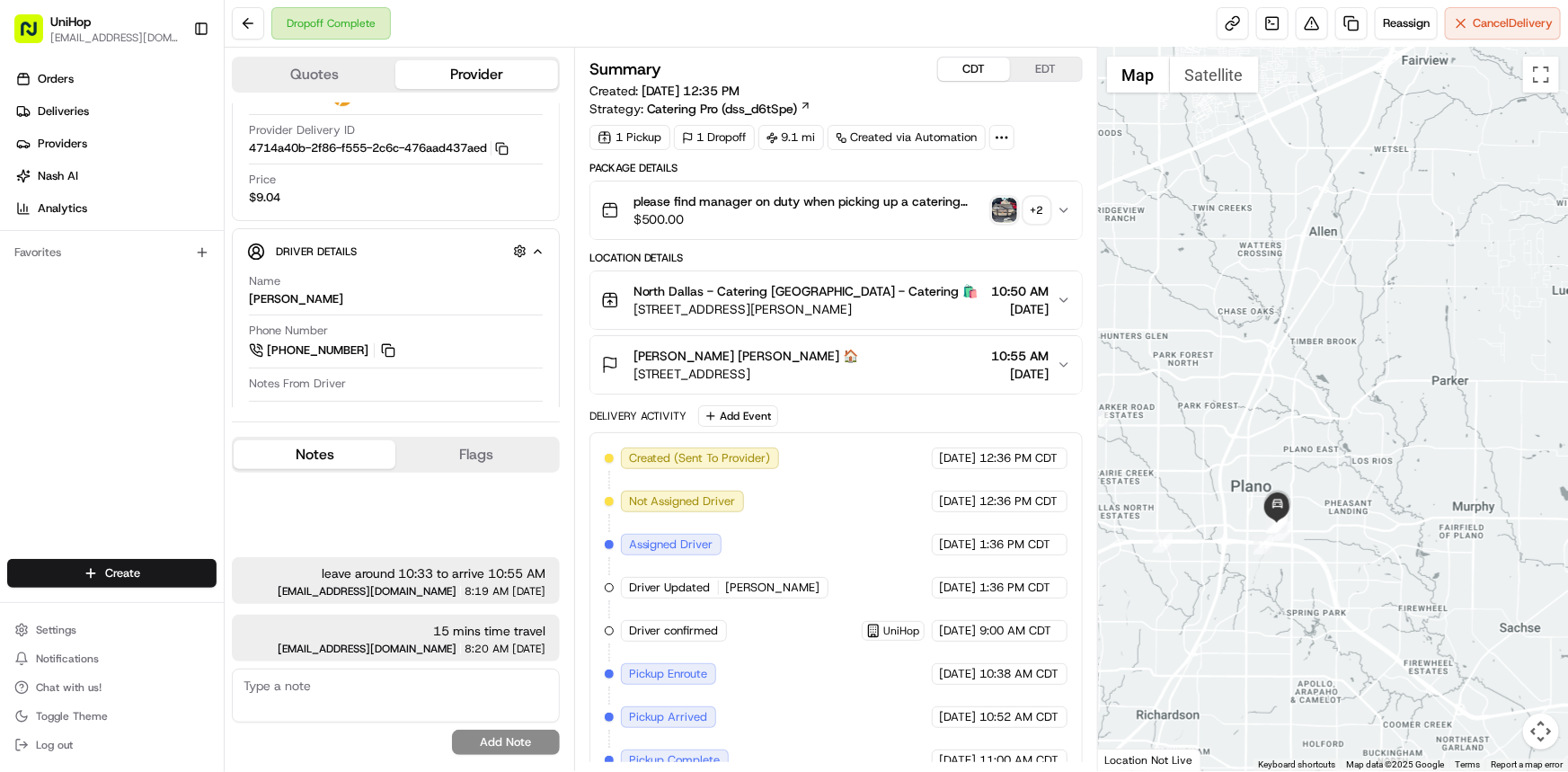
drag, startPoint x: 57, startPoint y: 376, endPoint x: 26, endPoint y: 400, distance: 39.2
click at [57, 376] on div "Orders Deliveries Providers [PERSON_NAME] Analytics Favorites" at bounding box center [111, 313] width 224 height 513
drag, startPoint x: 631, startPoint y: 373, endPoint x: 914, endPoint y: 373, distance: 283.0
click at [914, 373] on div "[PERSON_NAME] [PERSON_NAME] 🏠 [STREET_ADDRESS] 10:55 AM [DATE]" at bounding box center [828, 365] width 456 height 36
copy span "[STREET_ADDRESS]"
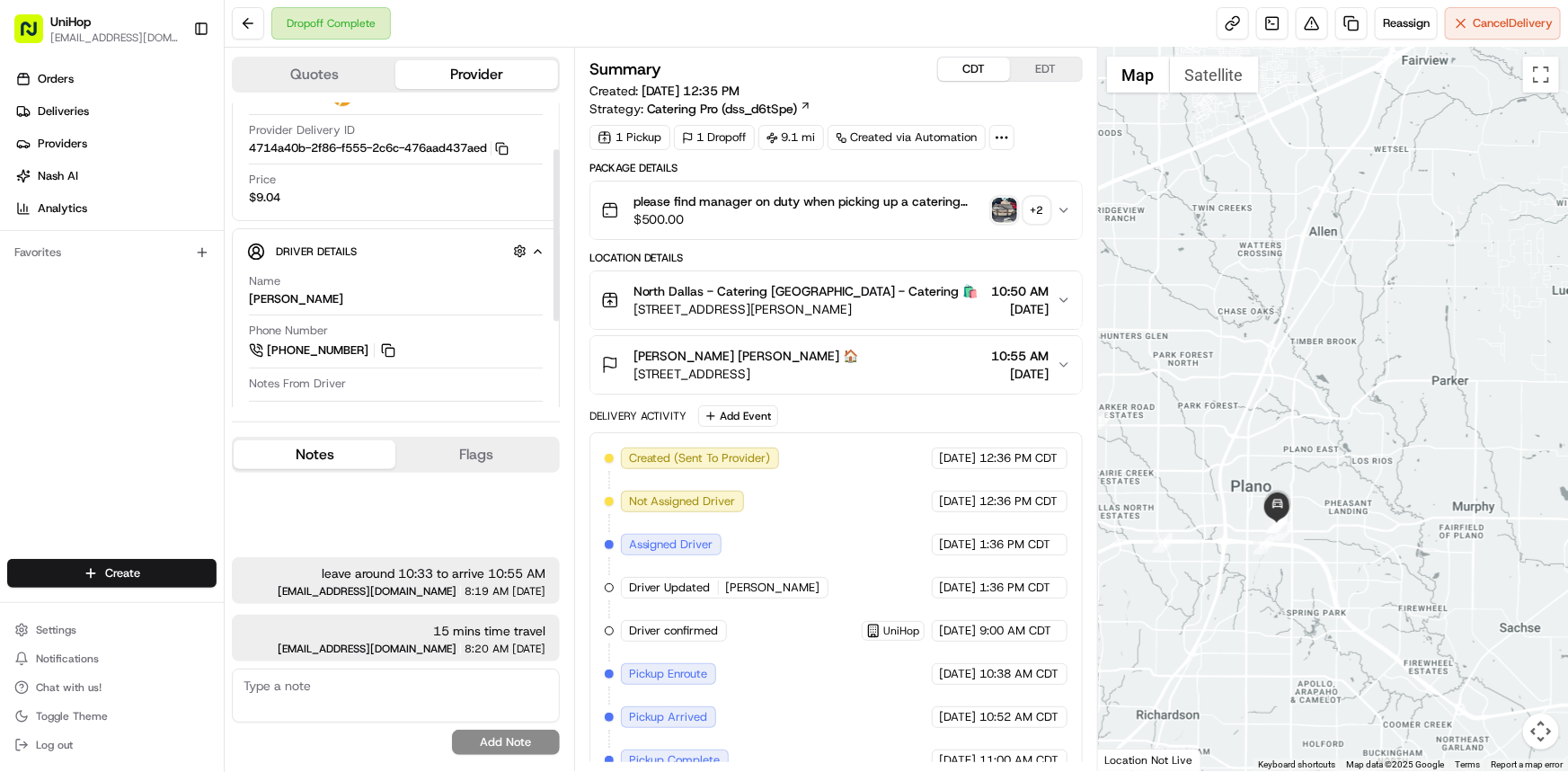
click at [1327, 307] on div at bounding box center [1332, 409] width 470 height 724
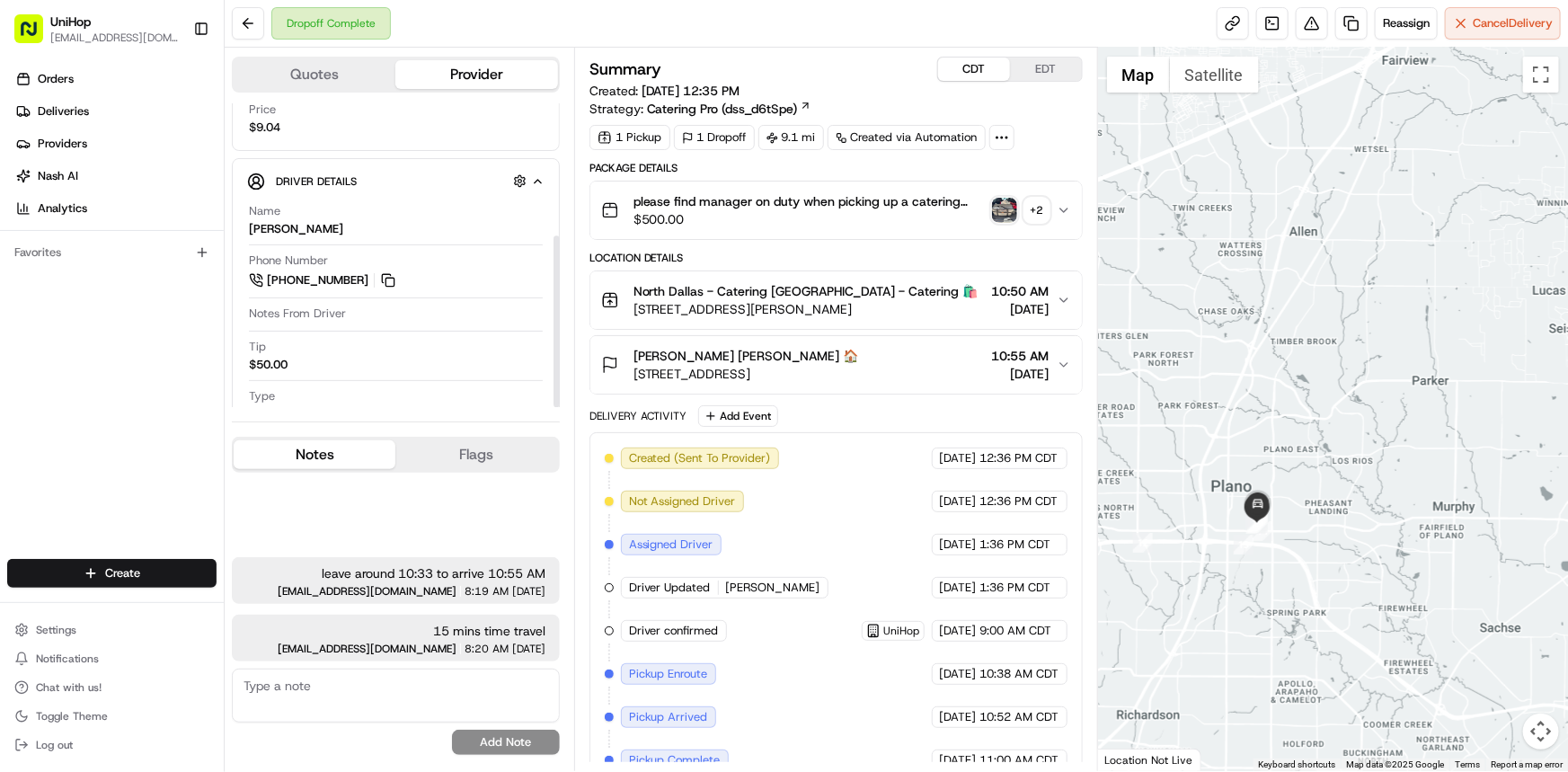
scroll to position [234, 0]
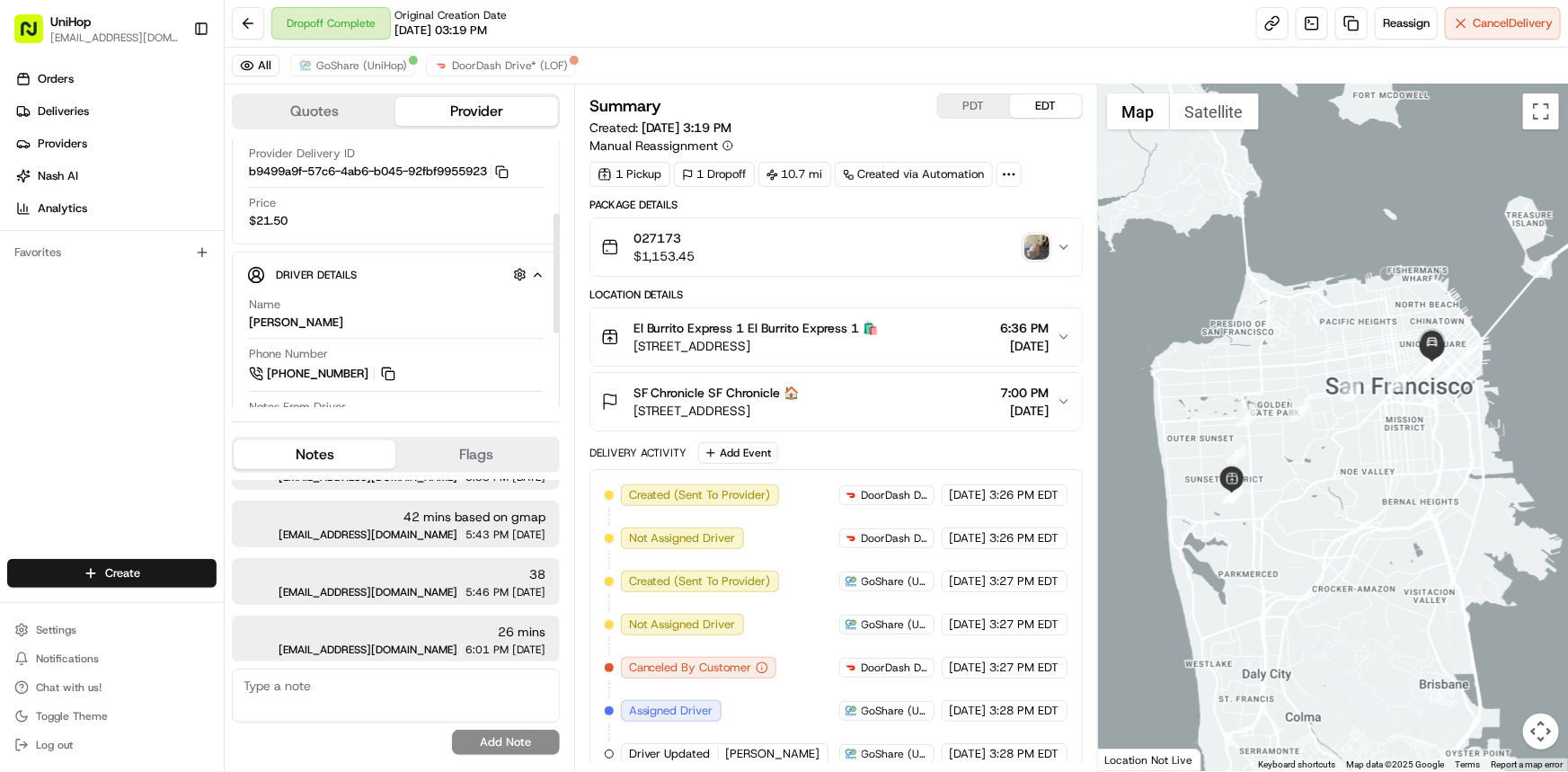
scroll to position [163, 0]
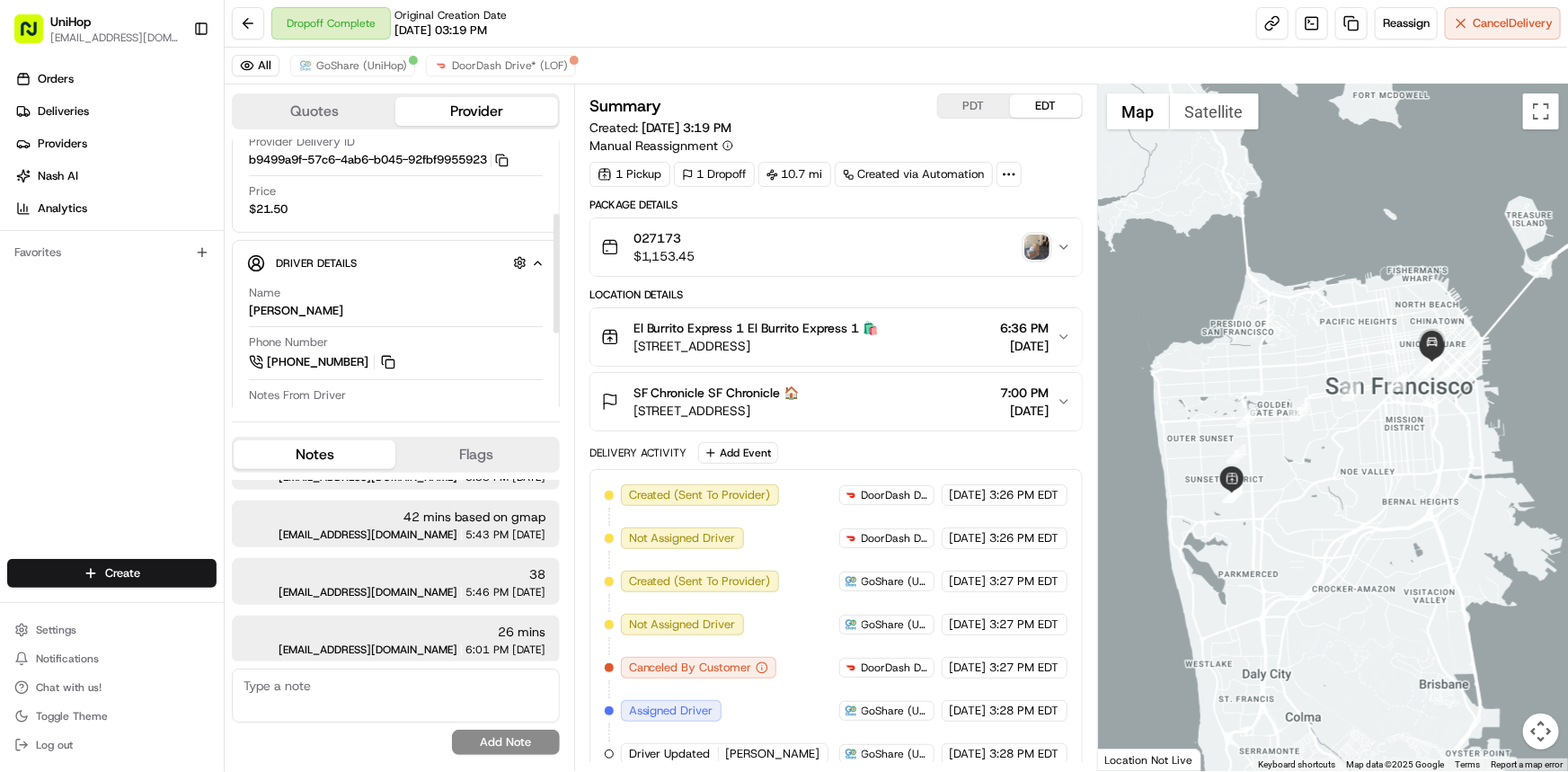
drag, startPoint x: 1338, startPoint y: 539, endPoint x: 1321, endPoint y: 541, distance: 17.1
click at [1321, 541] on div at bounding box center [1332, 428] width 470 height 687
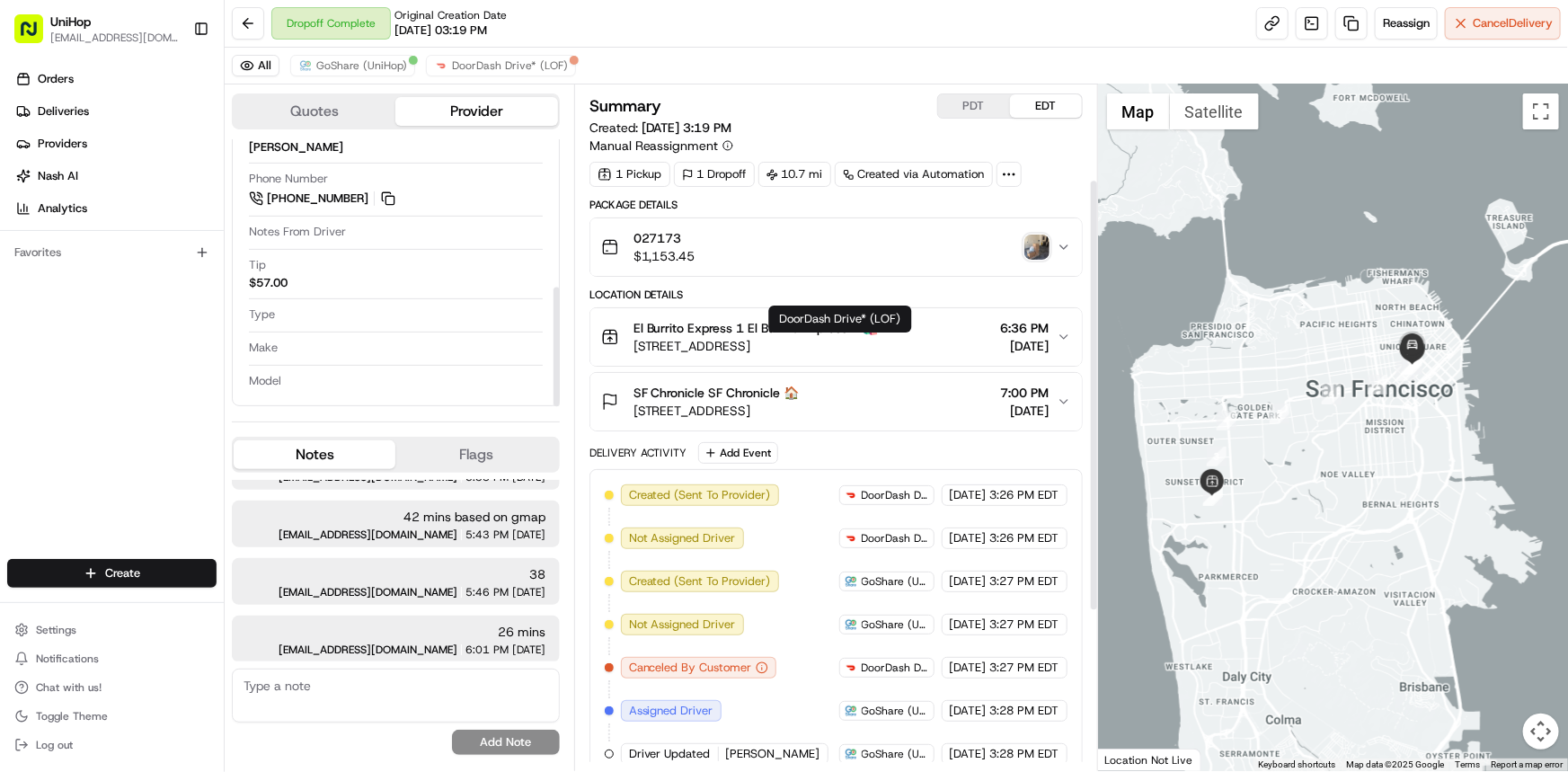
scroll to position [245, 0]
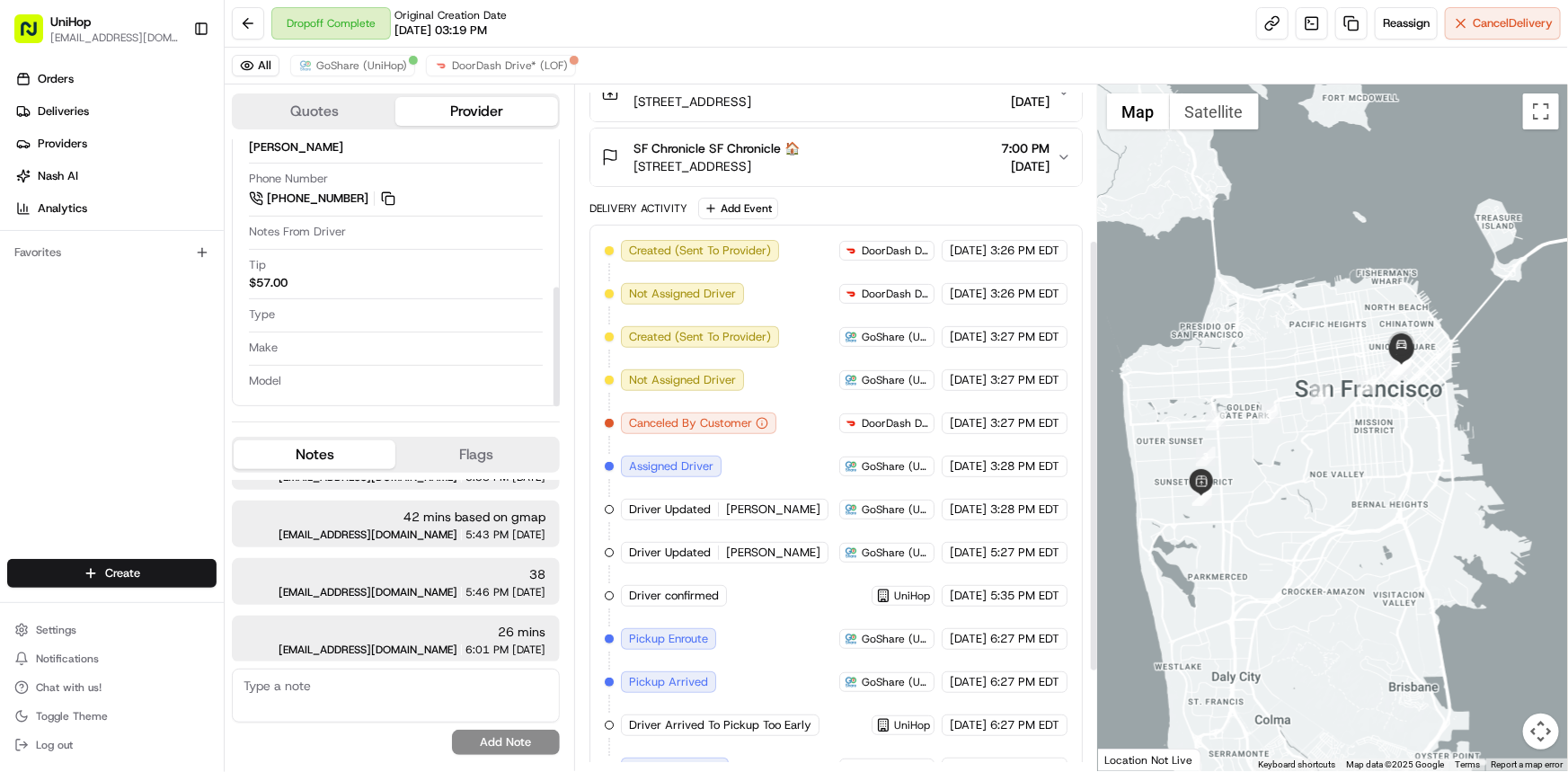
drag, startPoint x: 1153, startPoint y: 434, endPoint x: 1121, endPoint y: 471, distance: 48.9
click at [1135, 442] on div at bounding box center [1332, 428] width 470 height 687
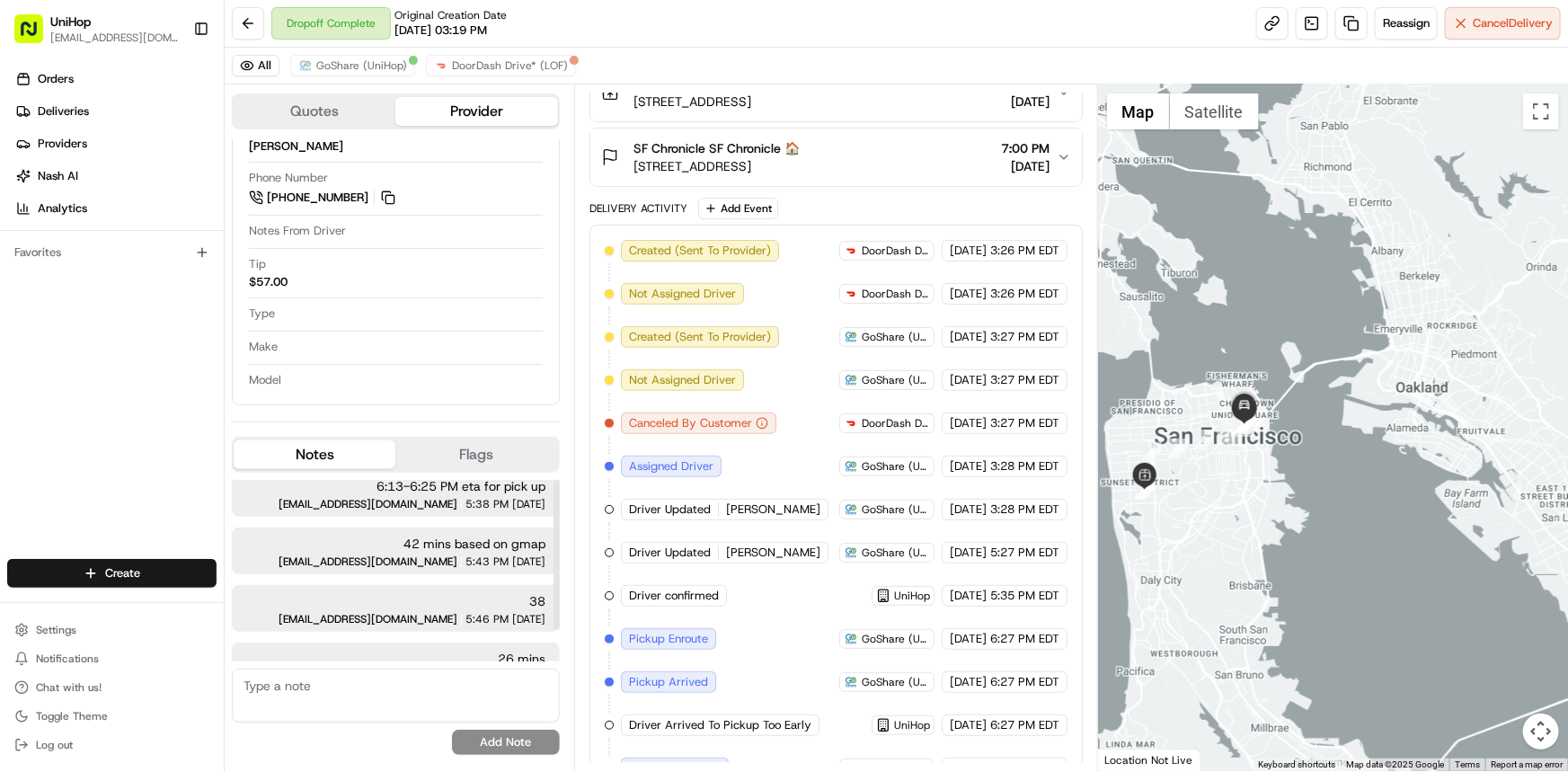
scroll to position [0, 0]
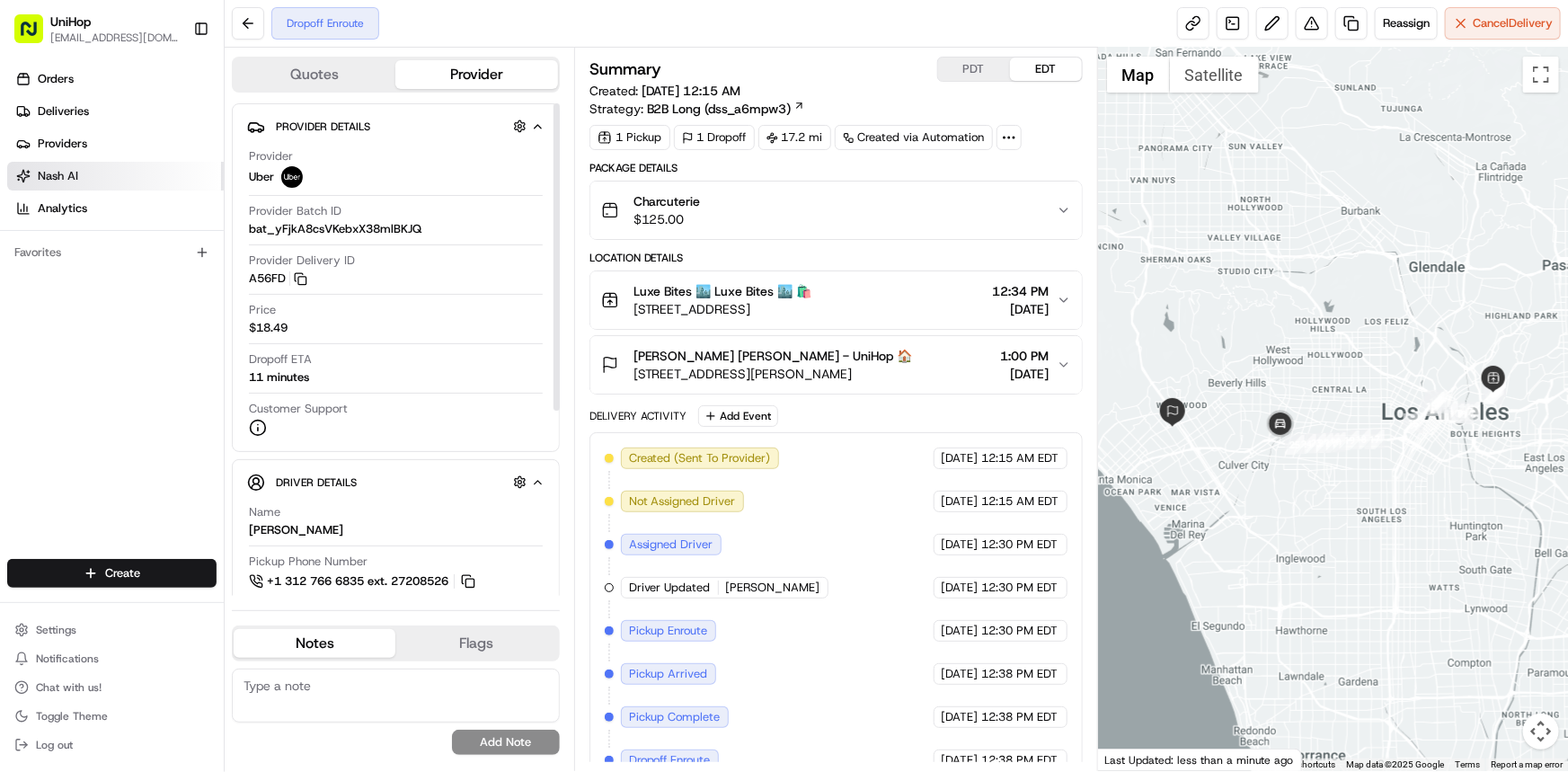
drag, startPoint x: 0, startPoint y: 171, endPoint x: 26, endPoint y: 186, distance: 30.0
click at [0, 171] on div "Orders Deliveries Providers [PERSON_NAME] Analytics" at bounding box center [111, 143] width 224 height 173
click at [1306, 397] on div at bounding box center [1332, 409] width 470 height 724
drag, startPoint x: 1369, startPoint y: 451, endPoint x: 1374, endPoint y: 376, distance: 75.2
click at [1376, 377] on div at bounding box center [1332, 409] width 470 height 724
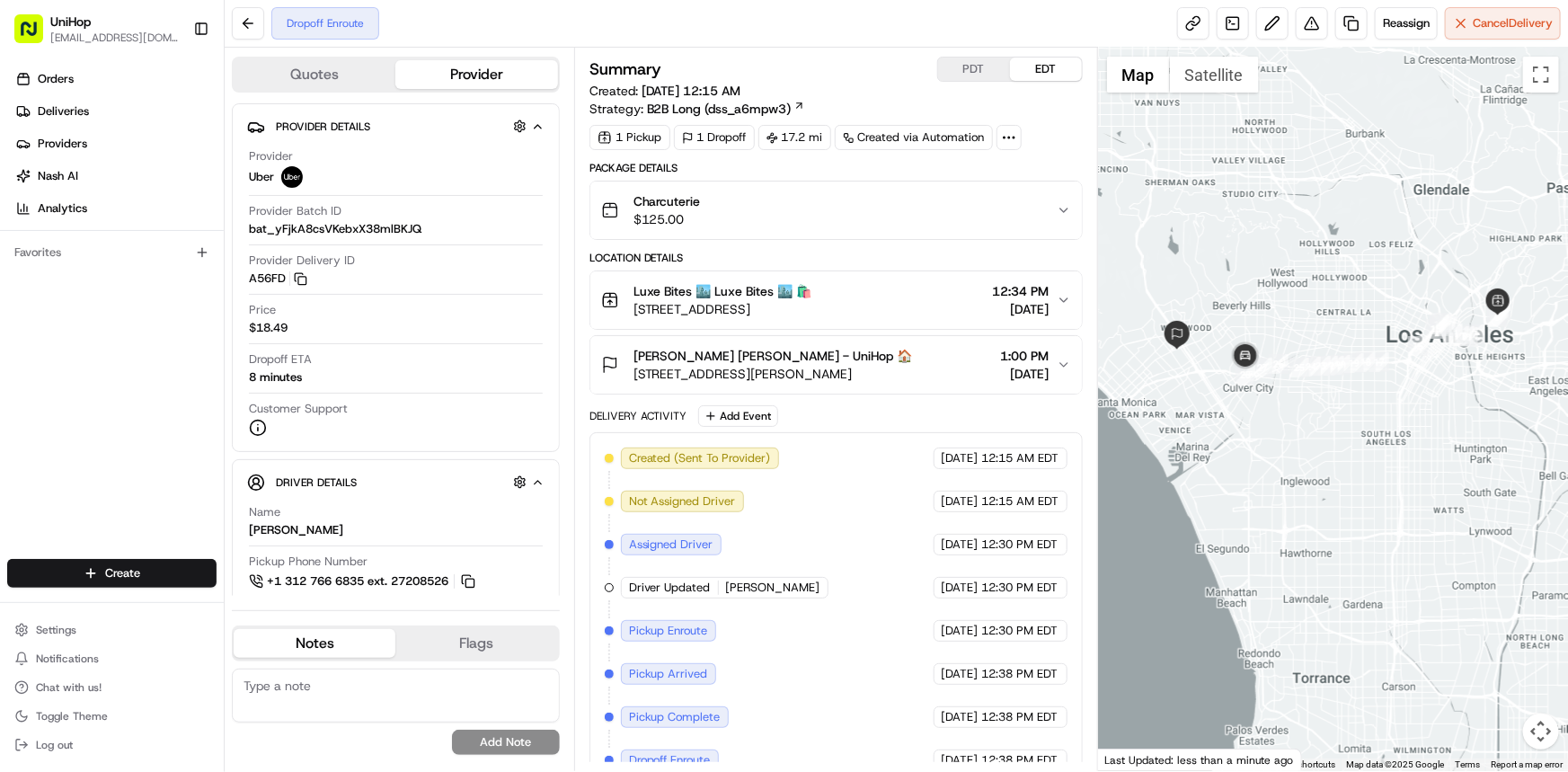
click at [1458, 461] on div at bounding box center [1332, 409] width 470 height 724
drag, startPoint x: 1329, startPoint y: 324, endPoint x: 1321, endPoint y: 332, distance: 11.3
click at [1327, 324] on div at bounding box center [1332, 409] width 470 height 724
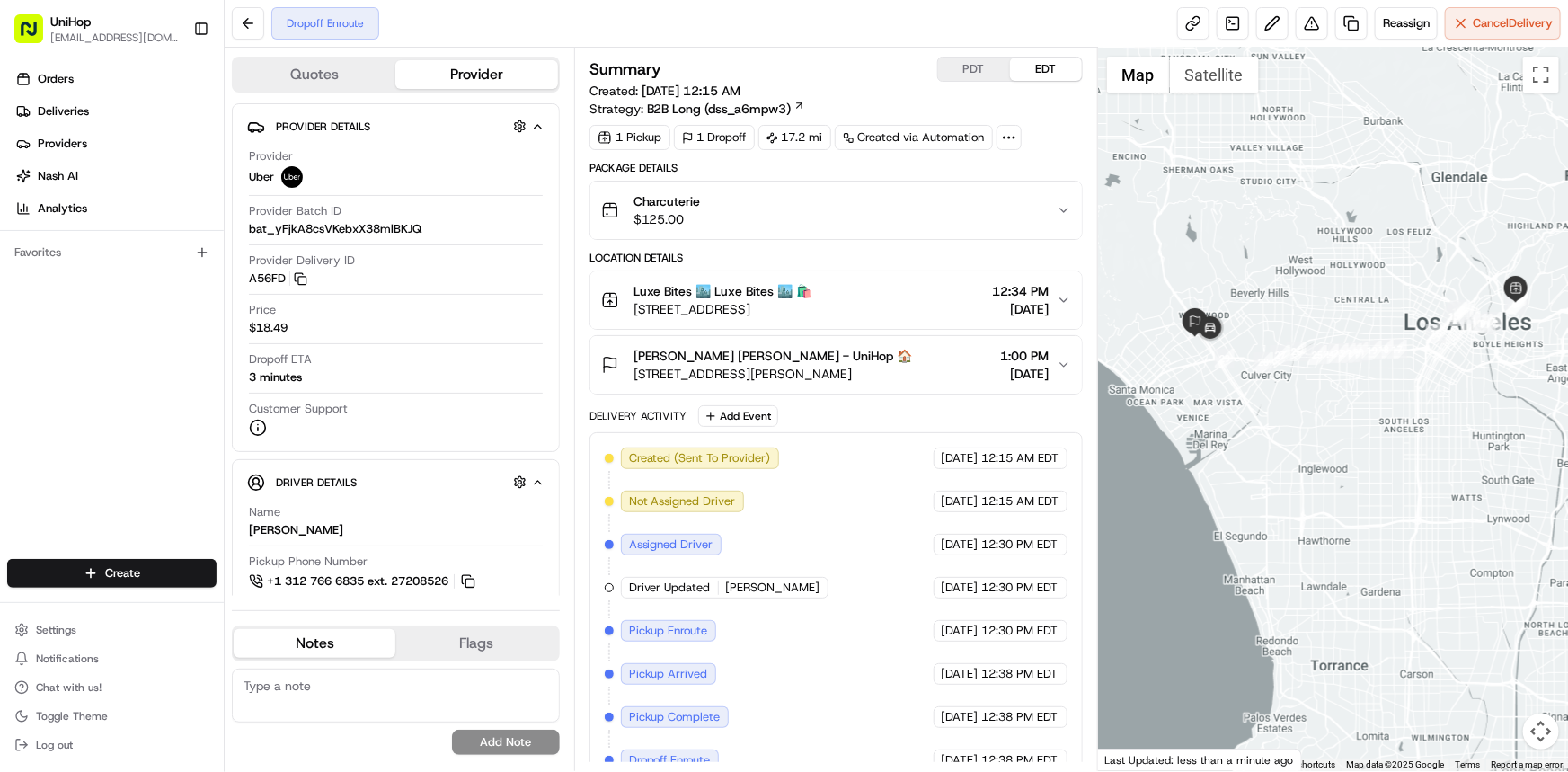
drag, startPoint x: 1121, startPoint y: 311, endPoint x: 1141, endPoint y: 299, distance: 23.3
click at [1141, 299] on div at bounding box center [1332, 409] width 470 height 724
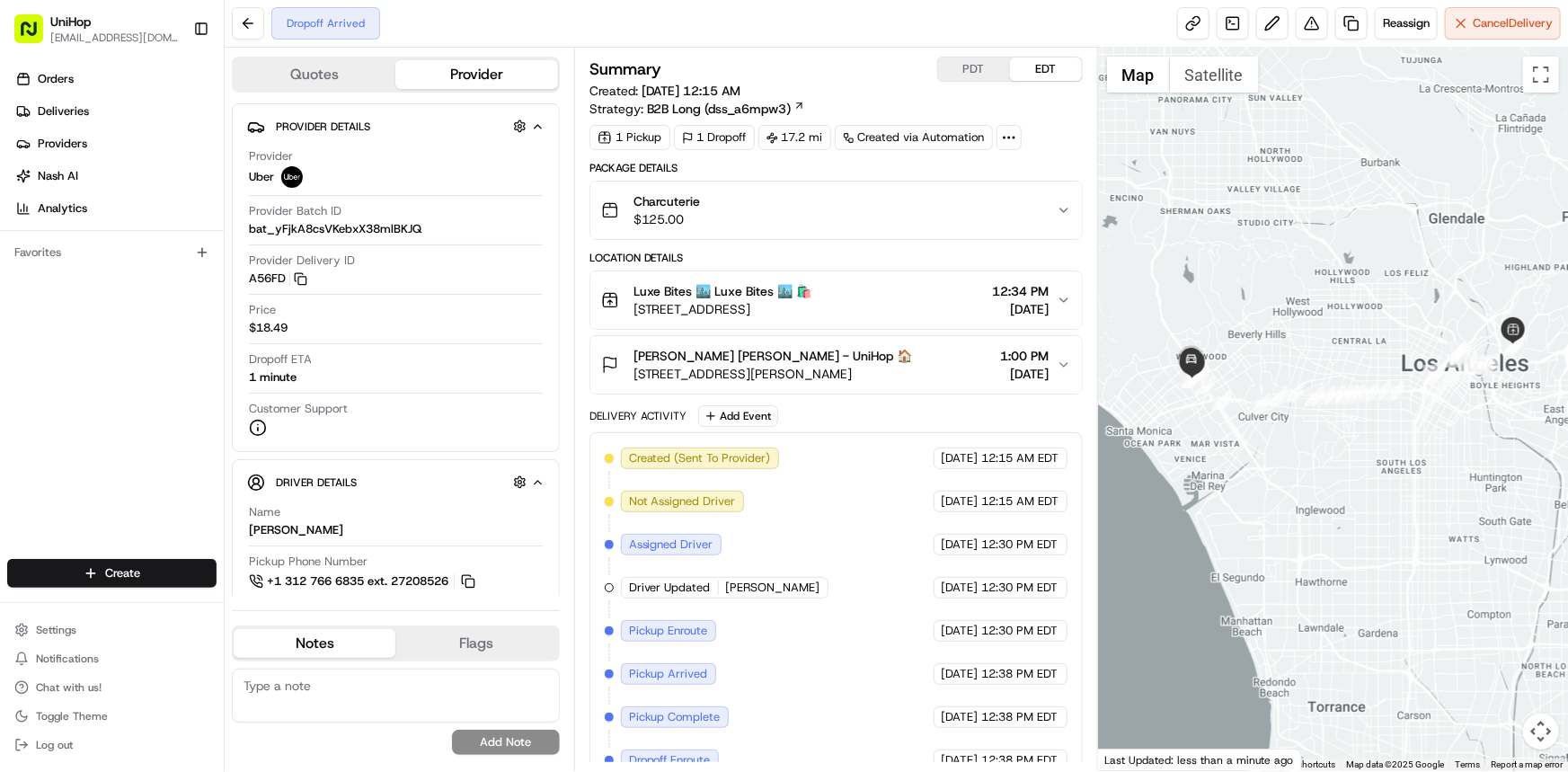
click at [1535, 491] on div at bounding box center [1332, 409] width 470 height 724
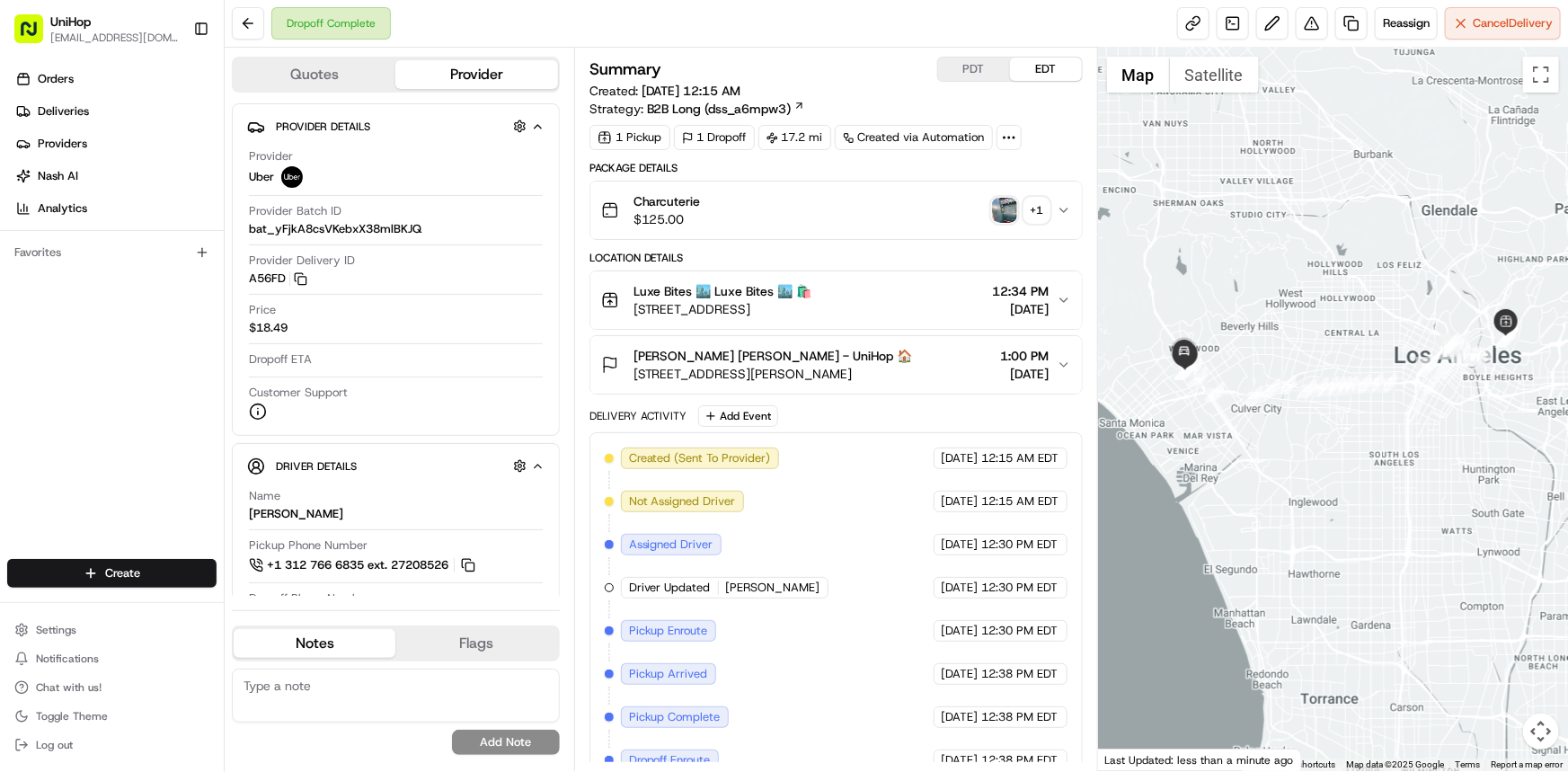
click at [1220, 393] on div at bounding box center [1332, 409] width 470 height 724
click at [1219, 392] on div at bounding box center [1332, 409] width 470 height 724
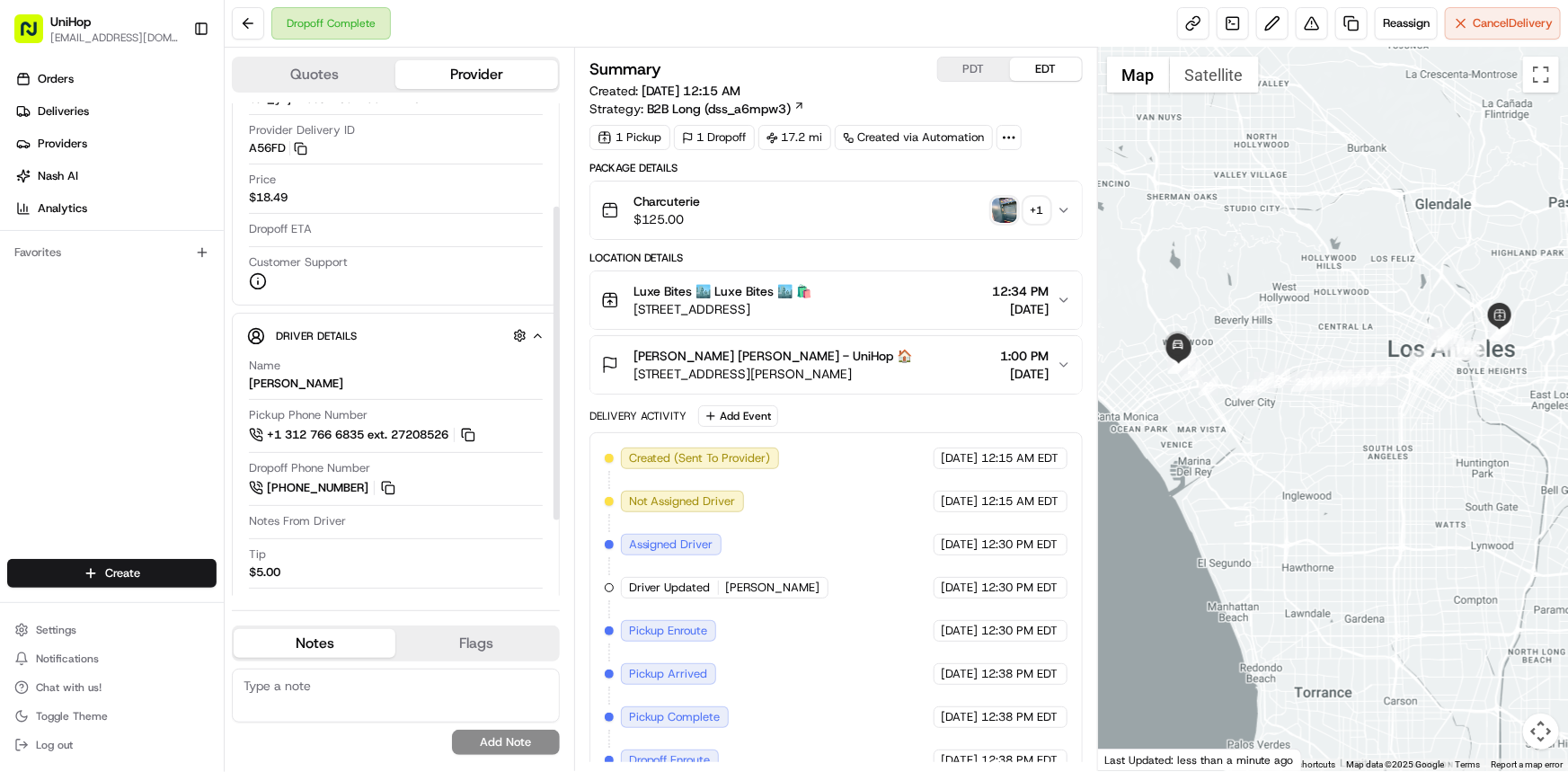
scroll to position [280, 0]
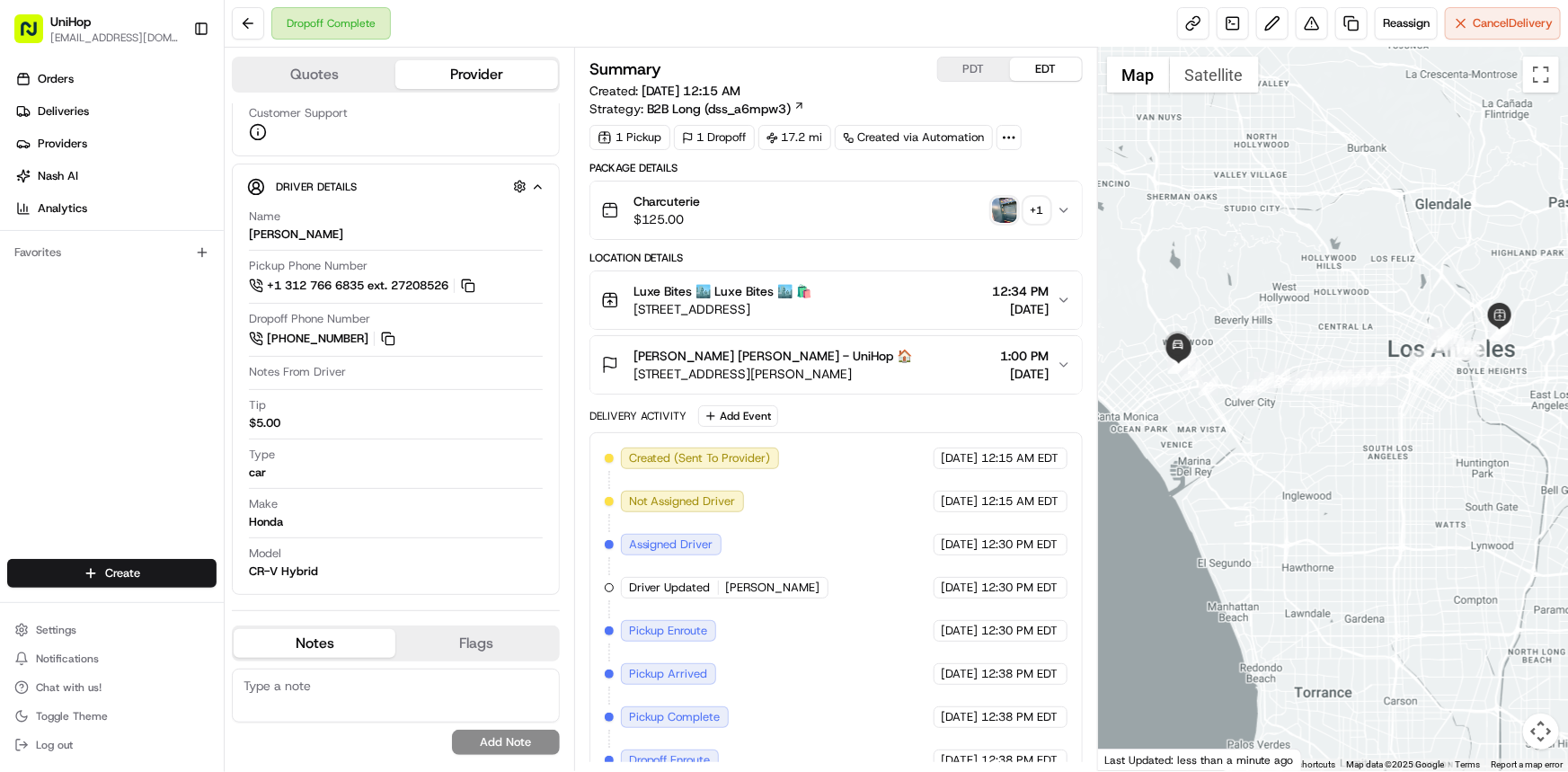
click at [1004, 199] on img "button" at bounding box center [1005, 210] width 26 height 26
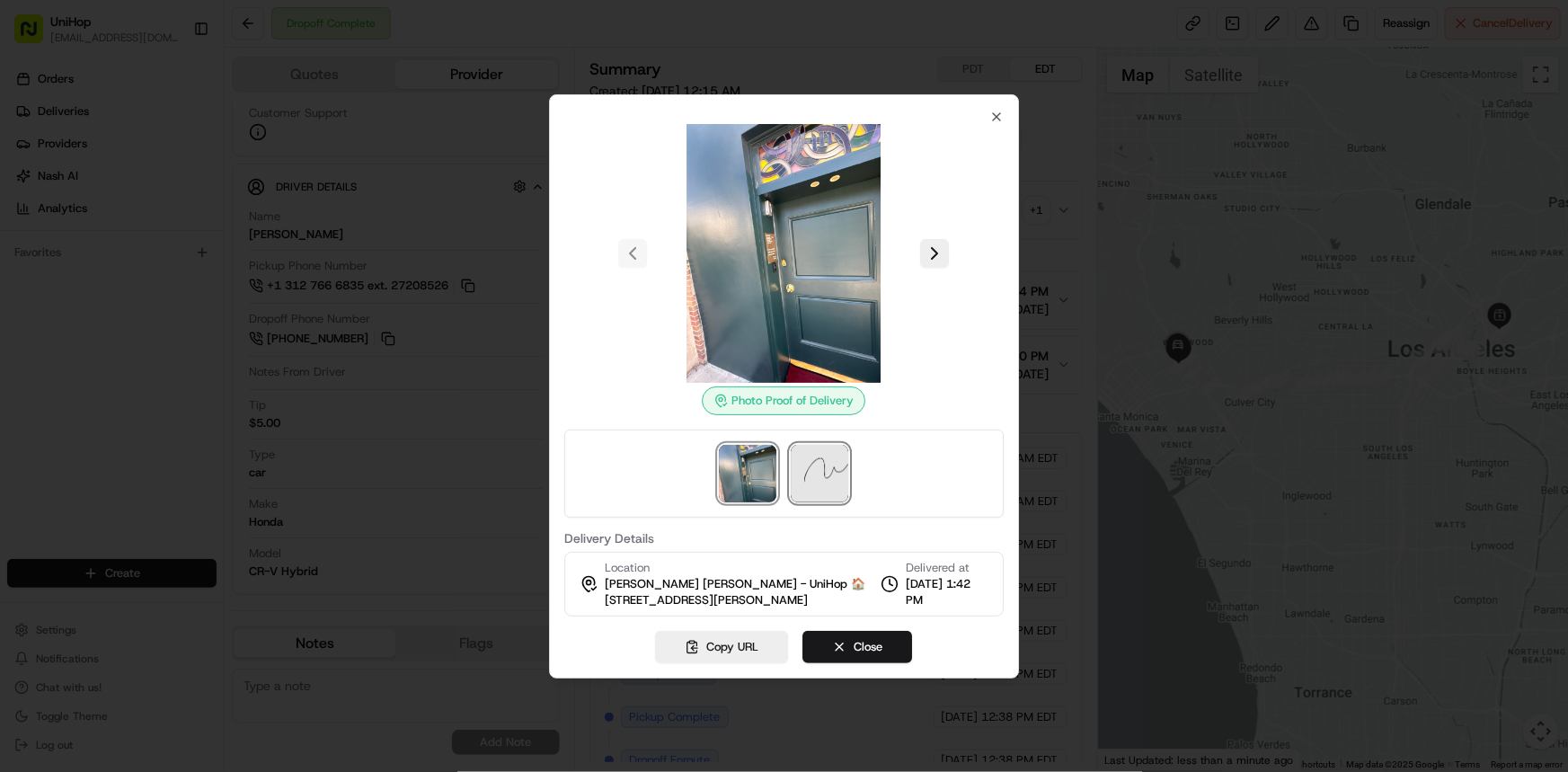
click at [823, 471] on img at bounding box center [820, 473] width 58 height 58
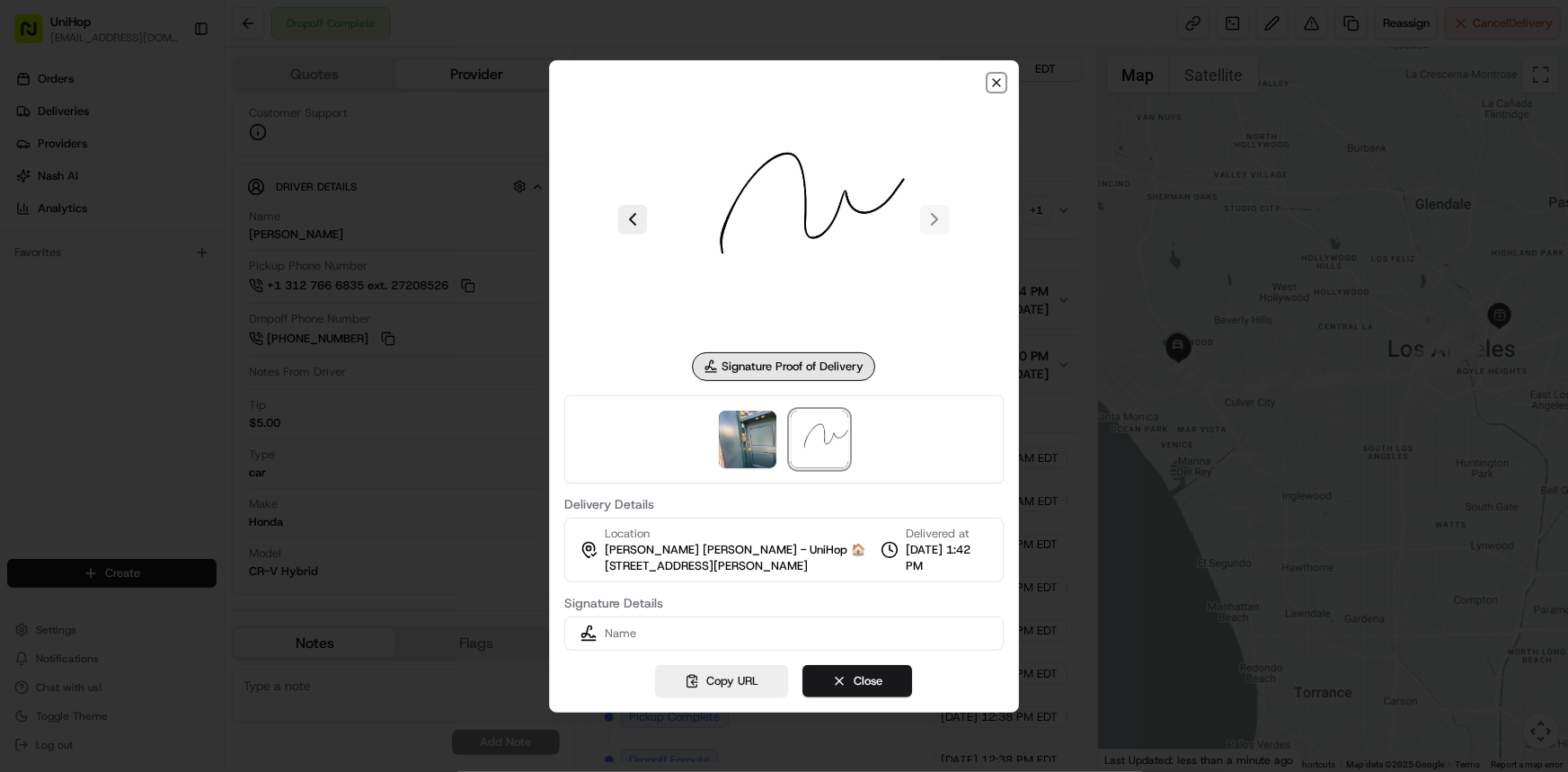
click at [997, 76] on icon "button" at bounding box center [996, 83] width 15 height 15
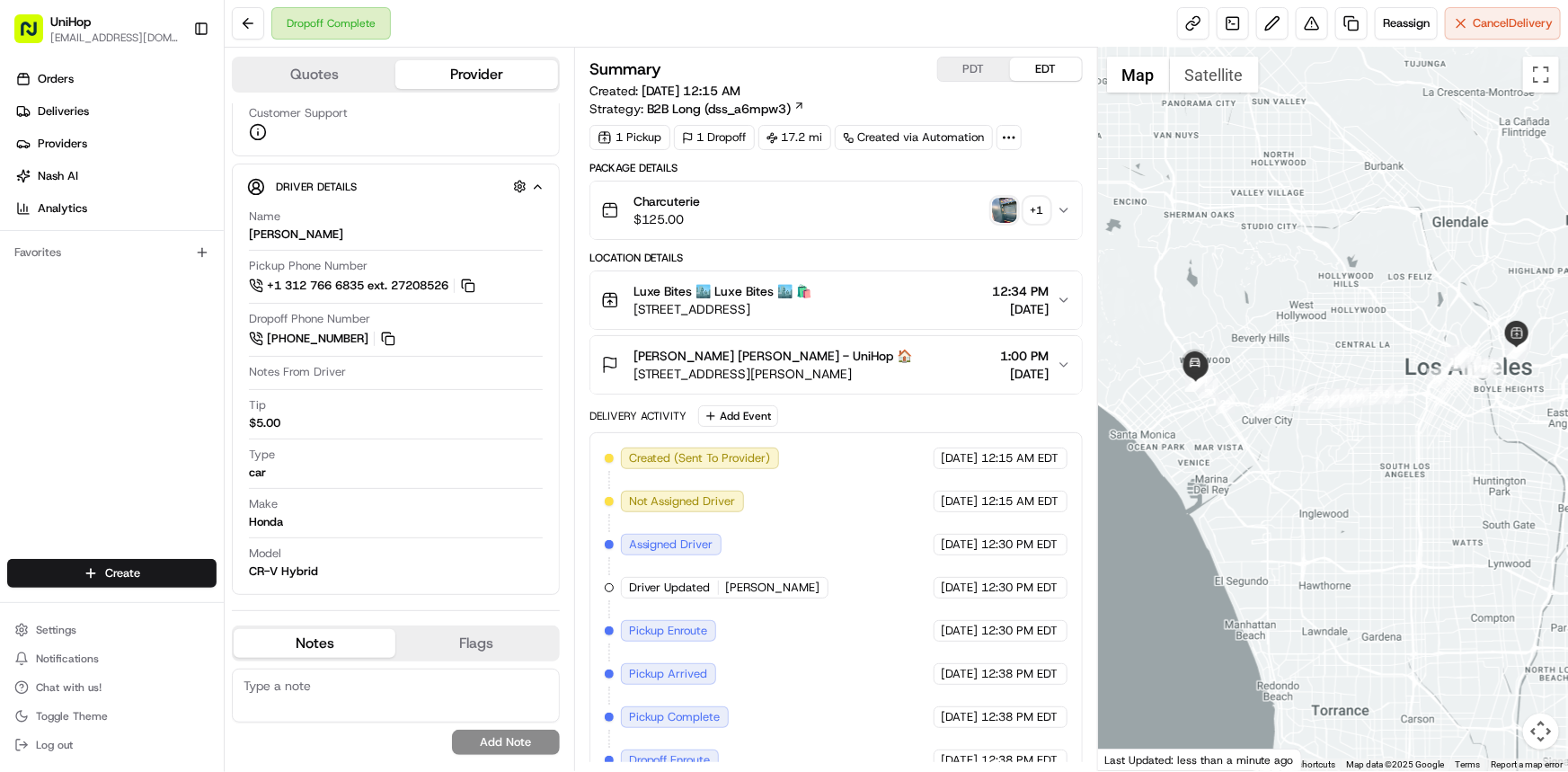
drag, startPoint x: 1384, startPoint y: 402, endPoint x: 1369, endPoint y: 418, distance: 21.9
click at [1412, 420] on div at bounding box center [1332, 409] width 470 height 724
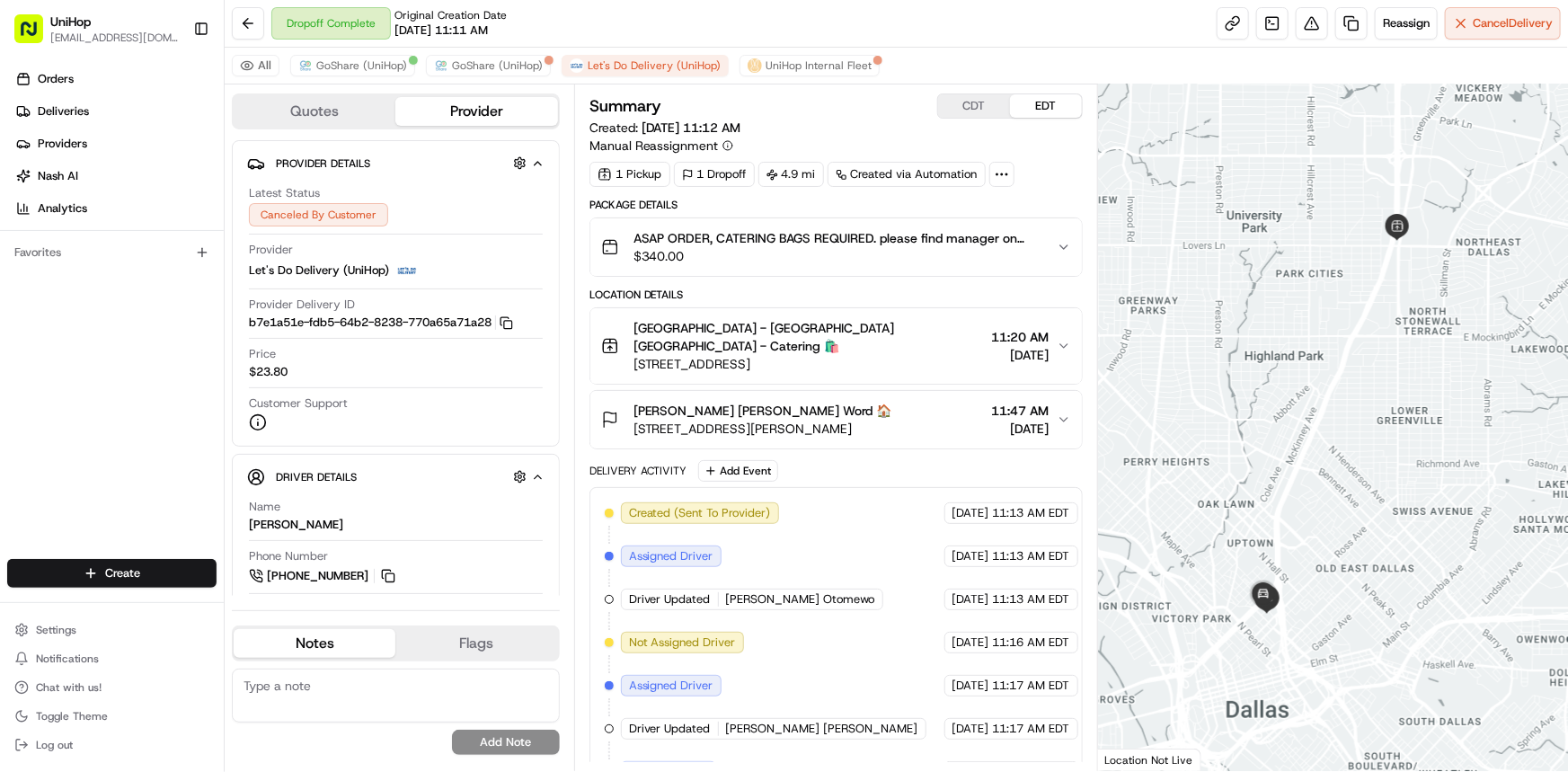
drag, startPoint x: 0, startPoint y: 372, endPoint x: 973, endPoint y: 536, distance: 986.7
click at [0, 372] on div "Orders Deliveries Providers [PERSON_NAME] Analytics Favorites" at bounding box center [111, 313] width 224 height 513
click at [321, 62] on span "GoShare (UniHop)" at bounding box center [361, 66] width 90 height 15
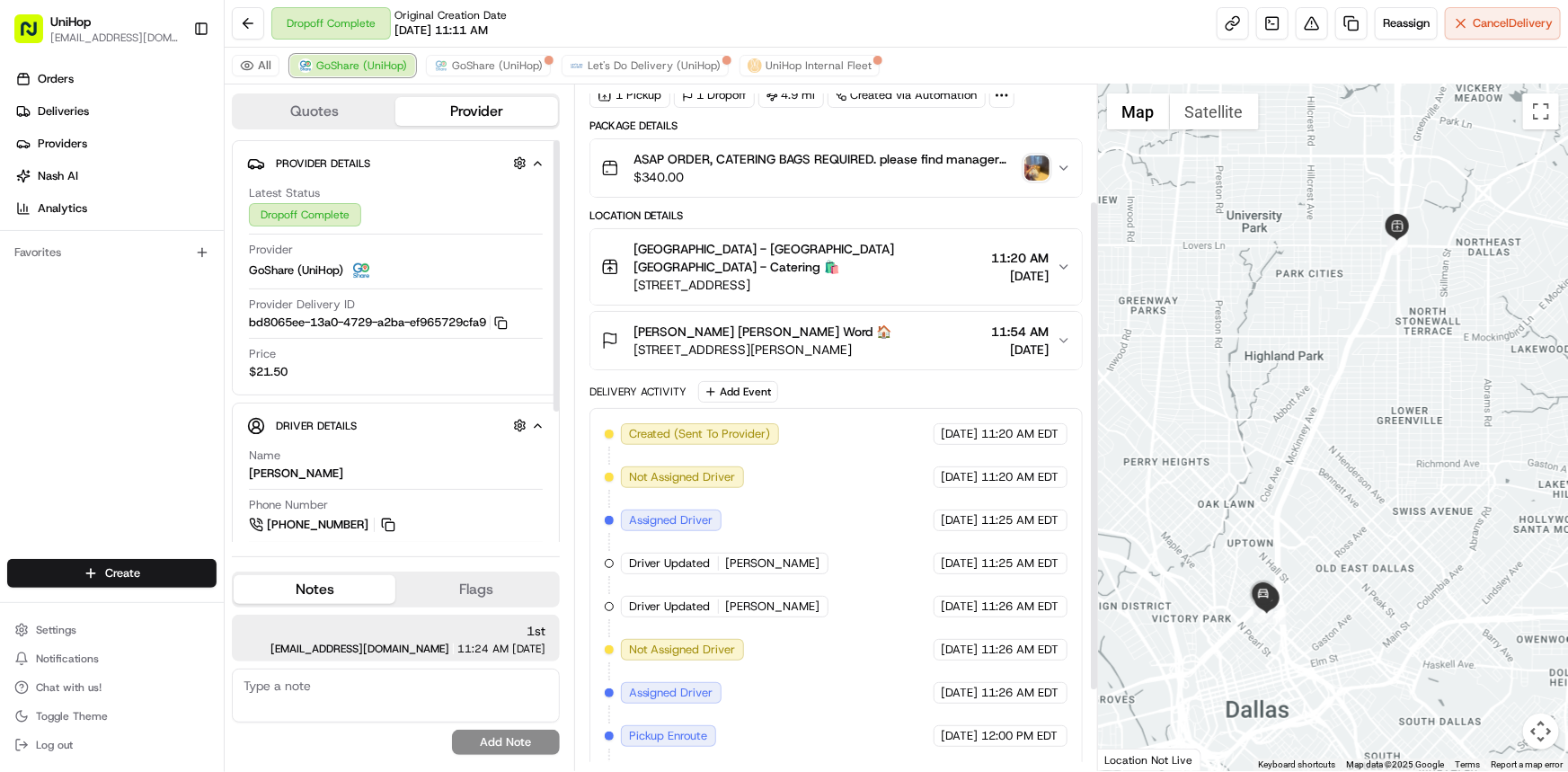
scroll to position [245, 0]
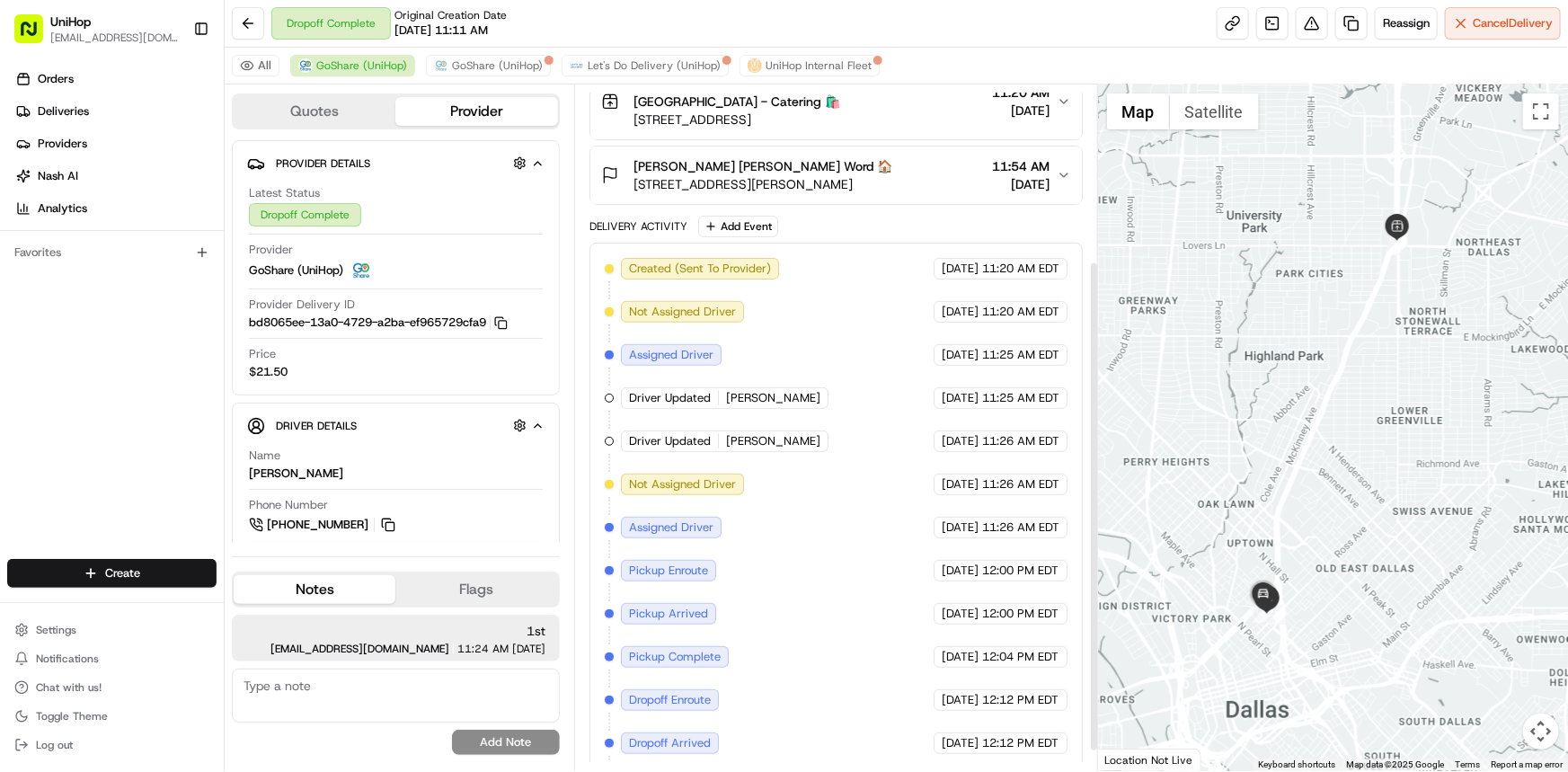
drag, startPoint x: 1214, startPoint y: 427, endPoint x: 1170, endPoint y: 426, distance: 44.0
click at [1170, 426] on div at bounding box center [1332, 428] width 470 height 687
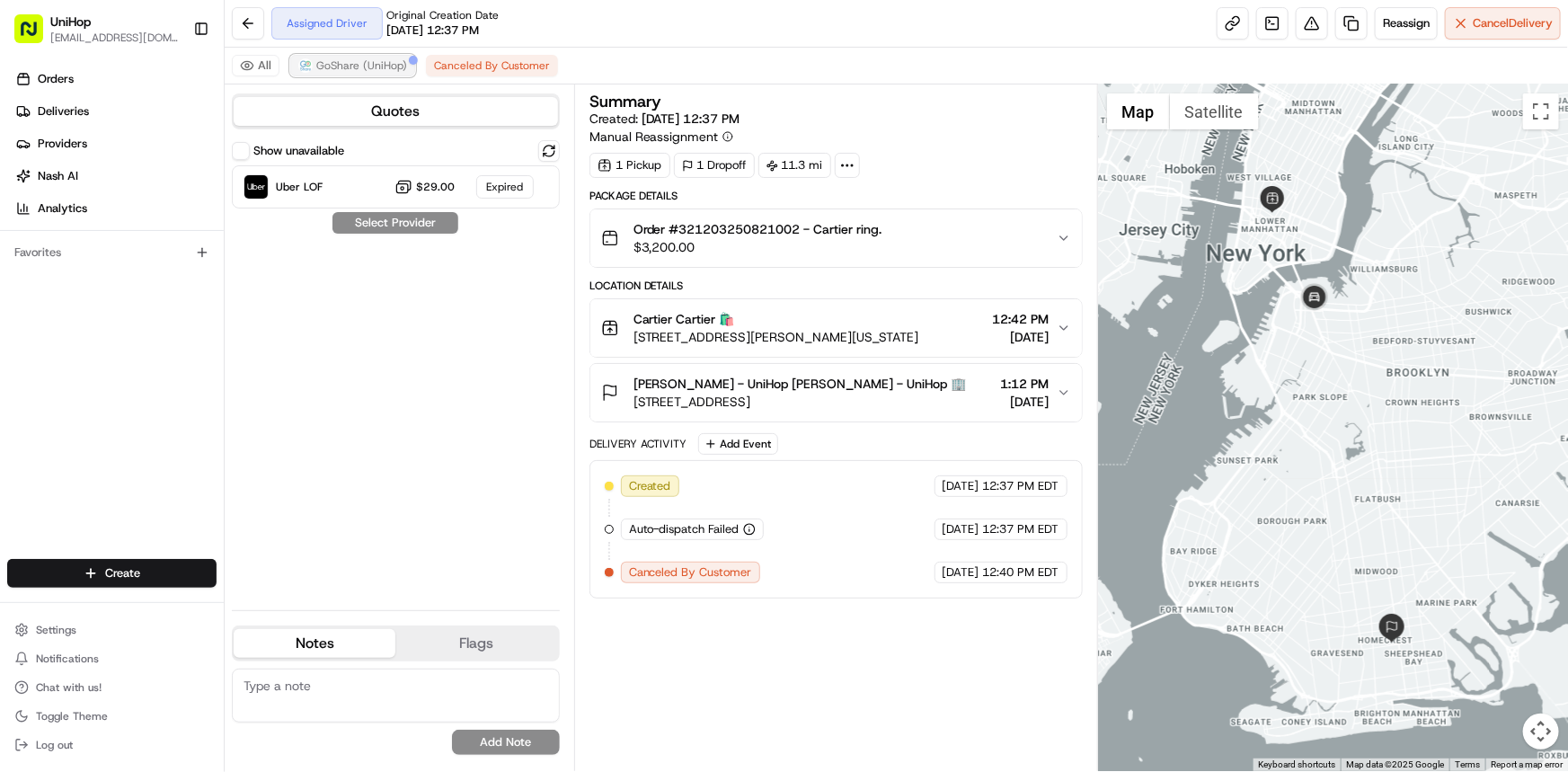
click at [364, 65] on span "GoShare (UniHop)" at bounding box center [361, 66] width 90 height 15
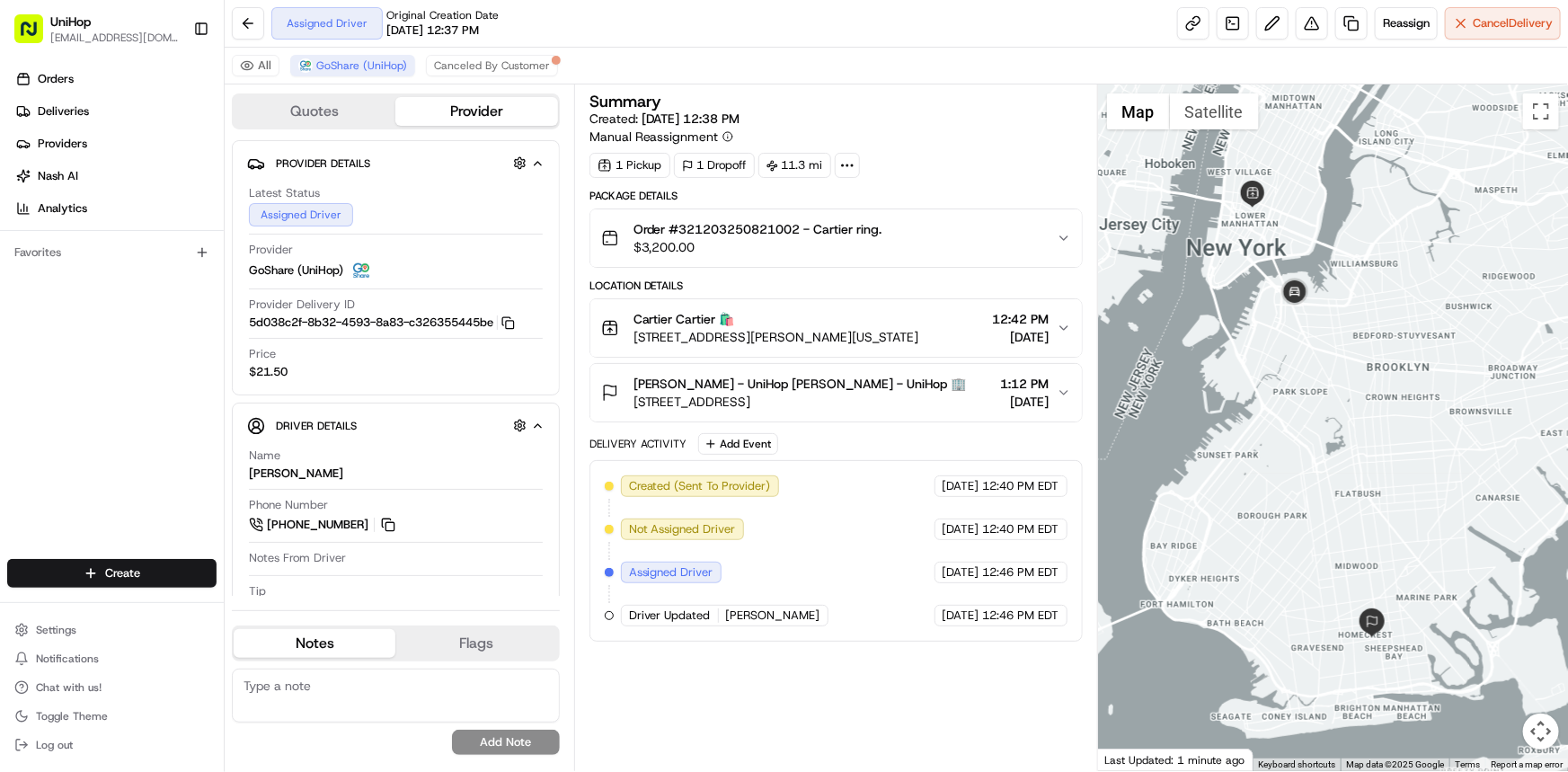
drag, startPoint x: 1296, startPoint y: 421, endPoint x: 1246, endPoint y: 385, distance: 61.6
click at [1246, 385] on div at bounding box center [1332, 428] width 470 height 687
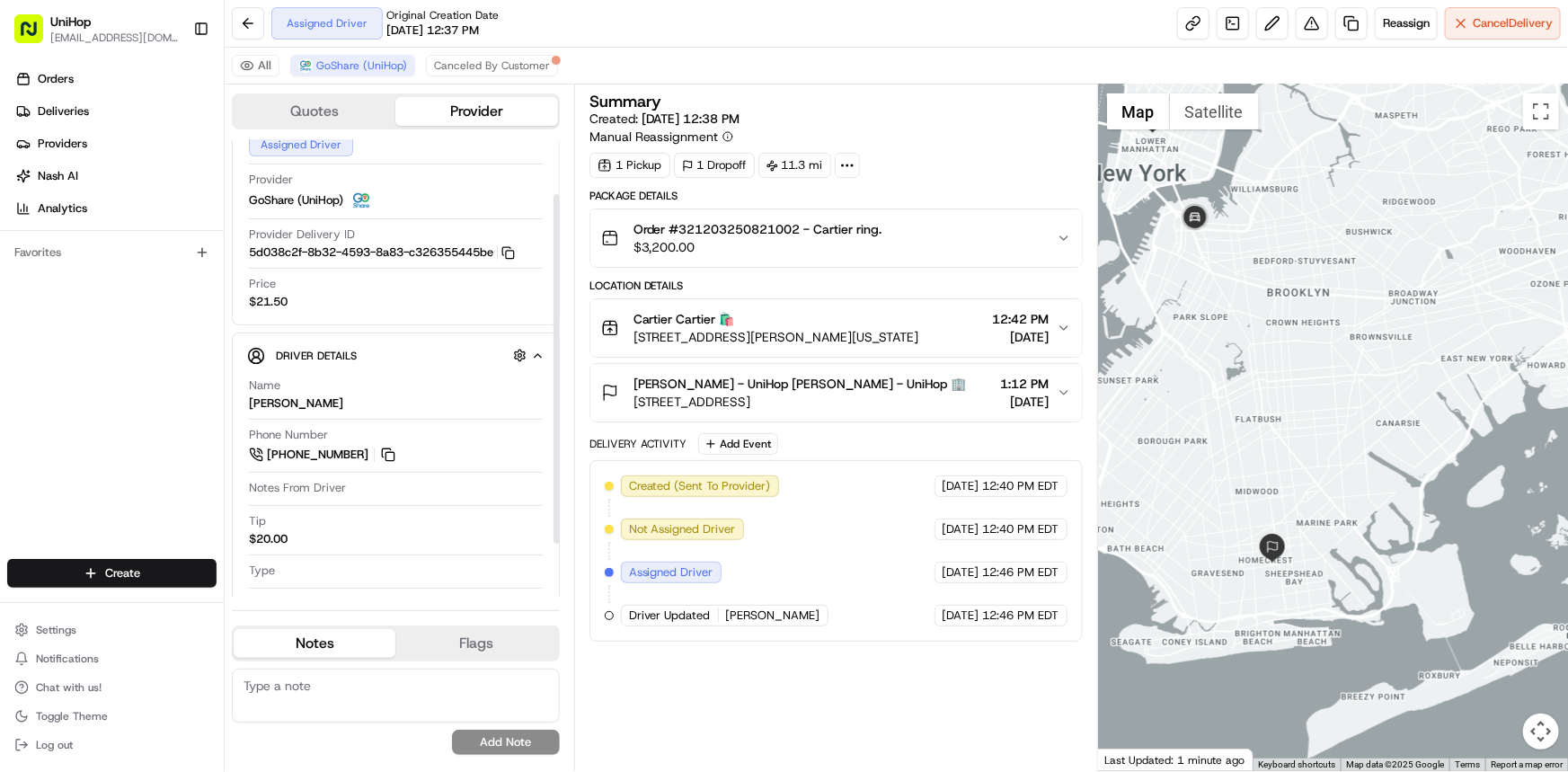
scroll to position [139, 0]
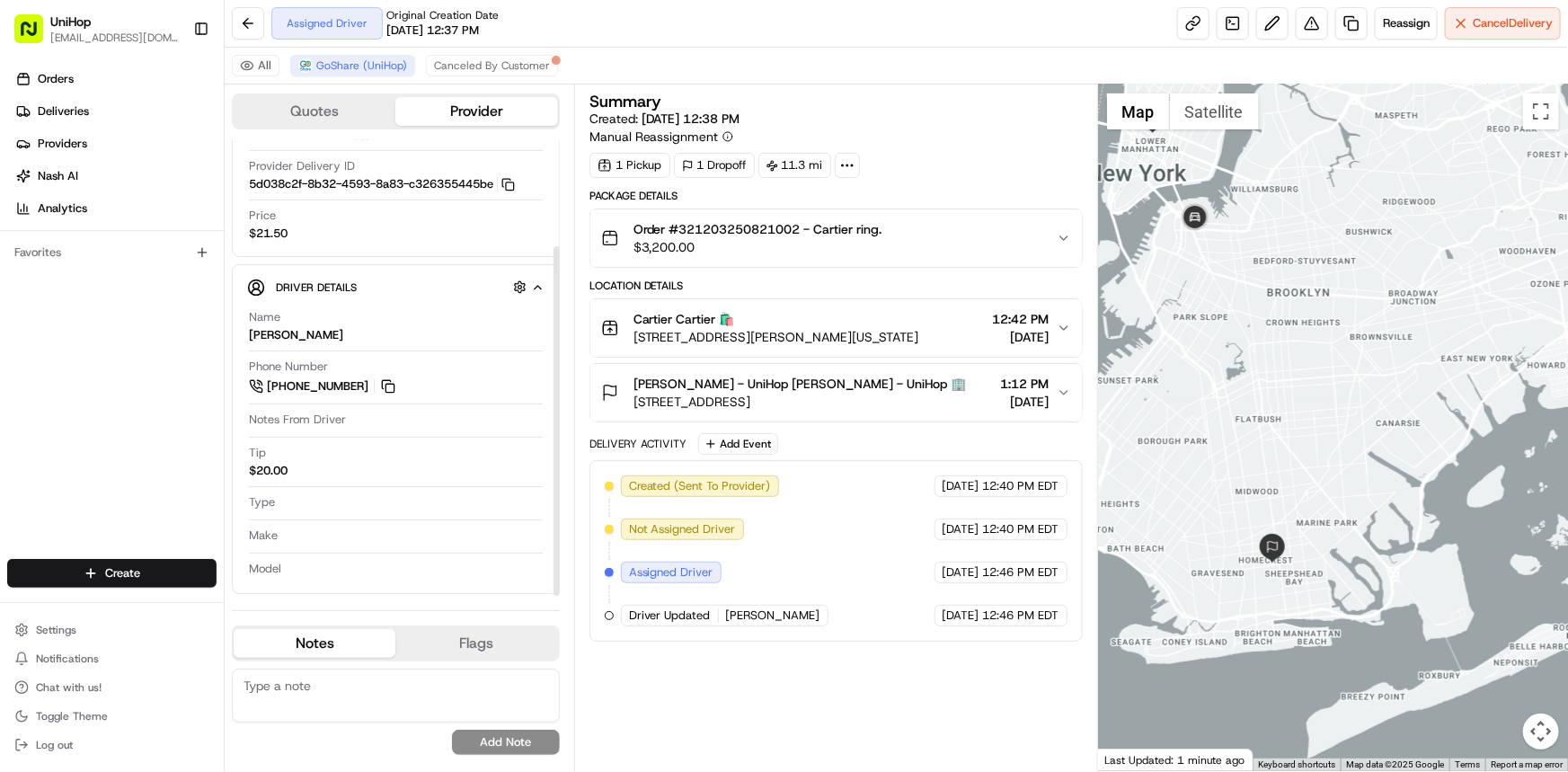
drag, startPoint x: 1155, startPoint y: 377, endPoint x: 1155, endPoint y: 350, distance: 27.0
click at [1155, 350] on div at bounding box center [1332, 428] width 470 height 687
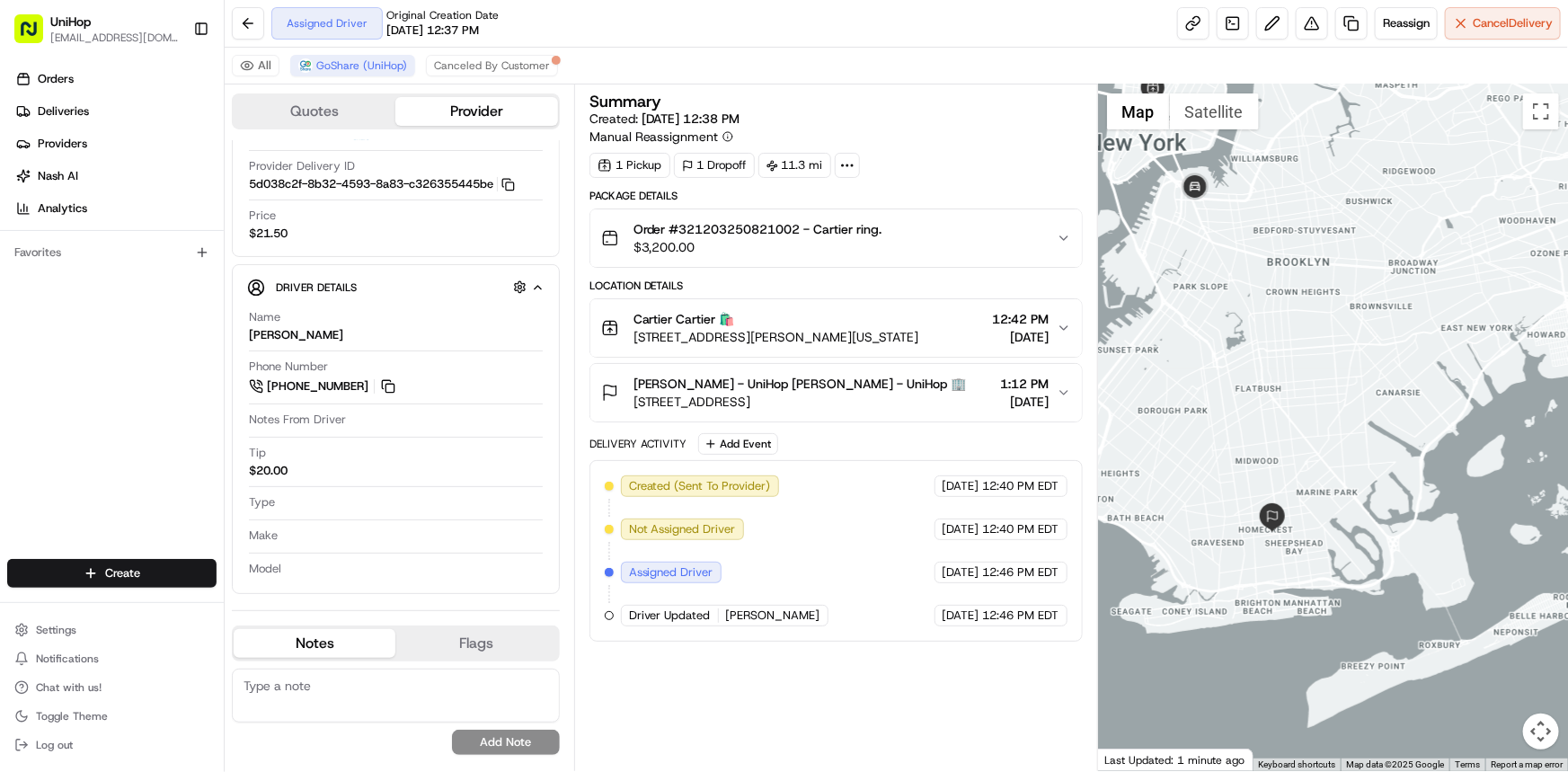
drag, startPoint x: 1212, startPoint y: 331, endPoint x: 1265, endPoint y: 448, distance: 128.4
click at [1265, 448] on div at bounding box center [1332, 428] width 470 height 687
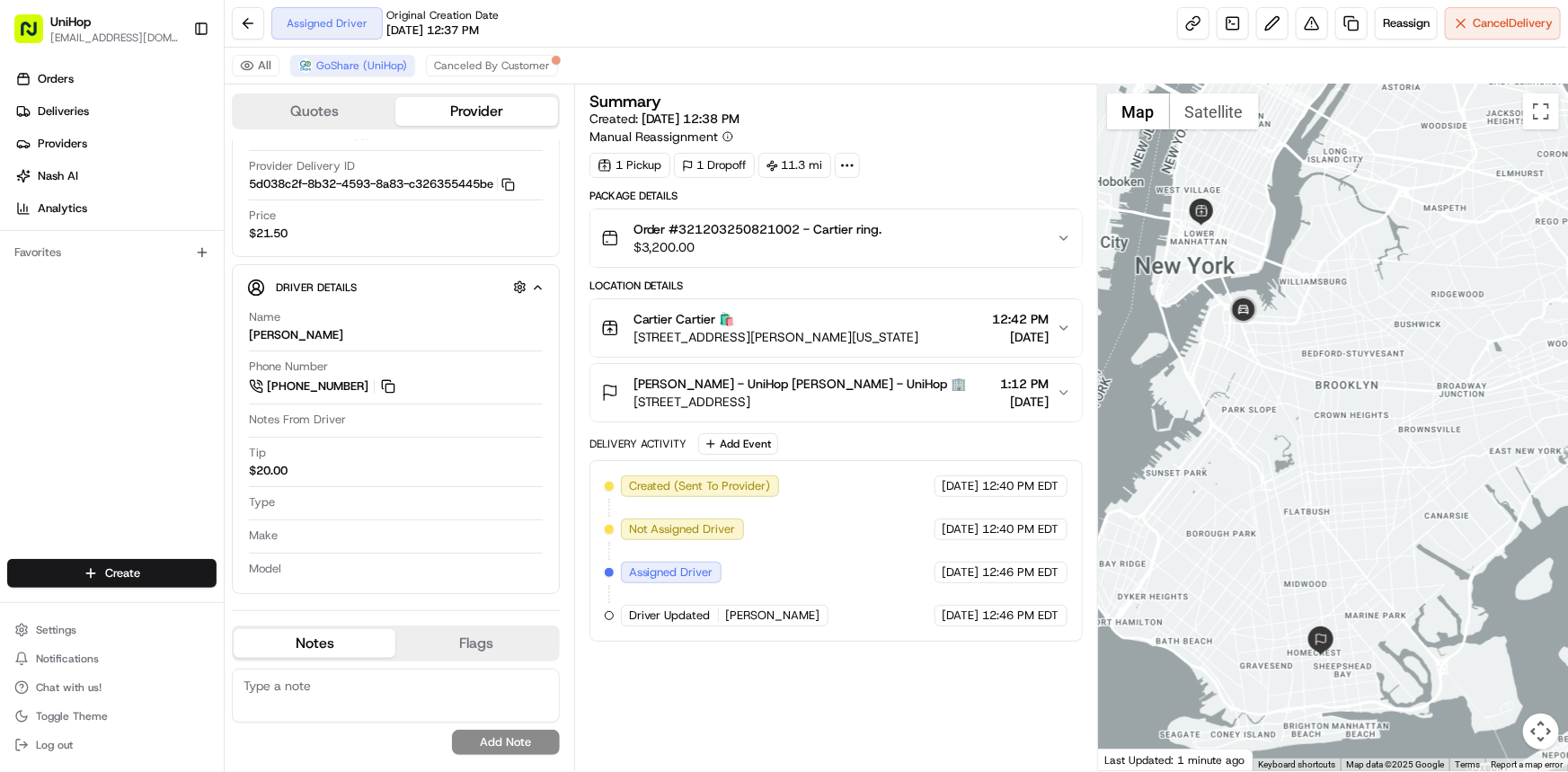
drag, startPoint x: 1273, startPoint y: 319, endPoint x: 1302, endPoint y: 362, distance: 51.9
click at [1302, 362] on div at bounding box center [1332, 428] width 470 height 687
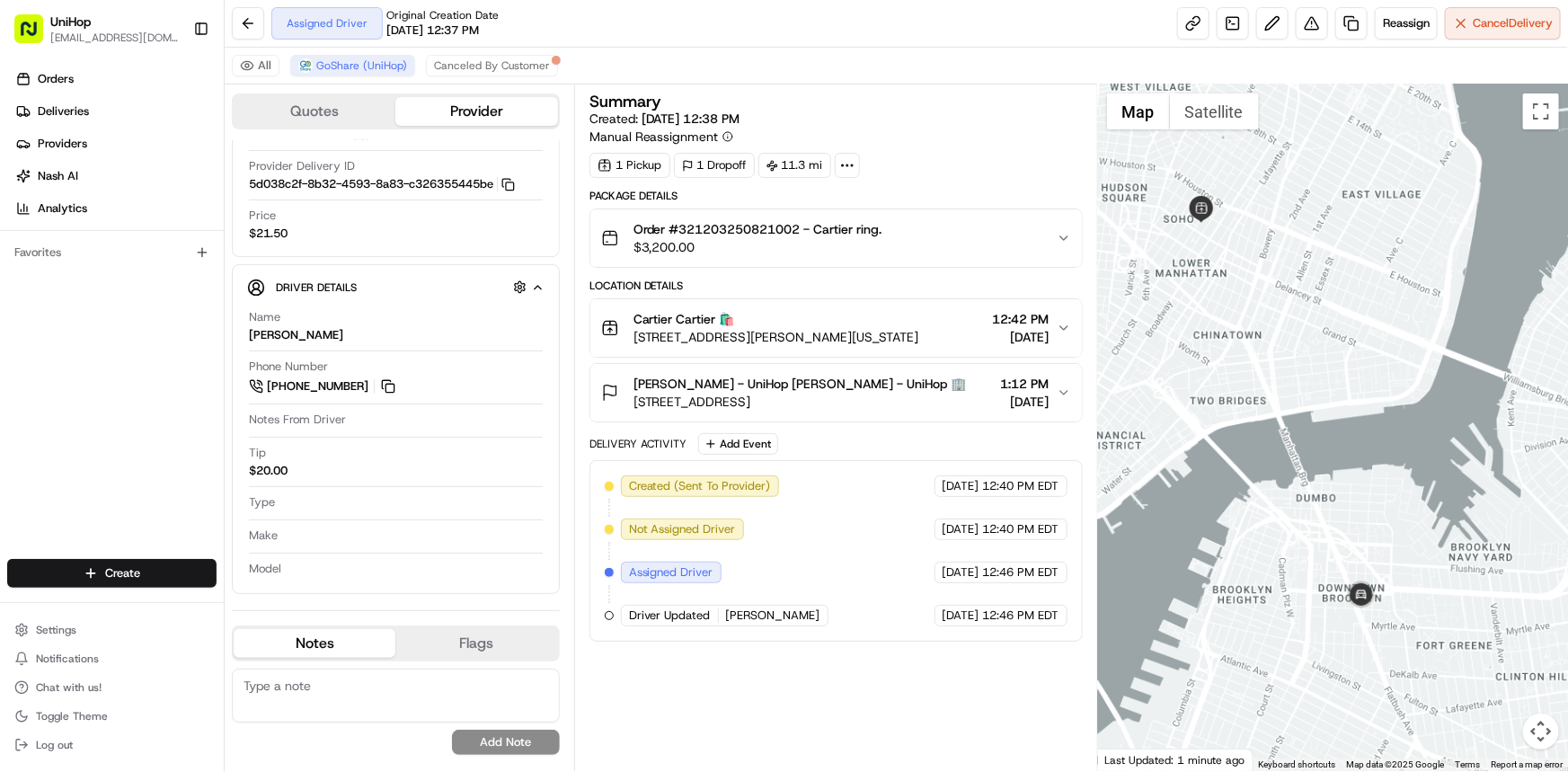
drag, startPoint x: 1409, startPoint y: 430, endPoint x: 1392, endPoint y: 425, distance: 17.7
click at [1392, 425] on div at bounding box center [1332, 428] width 470 height 687
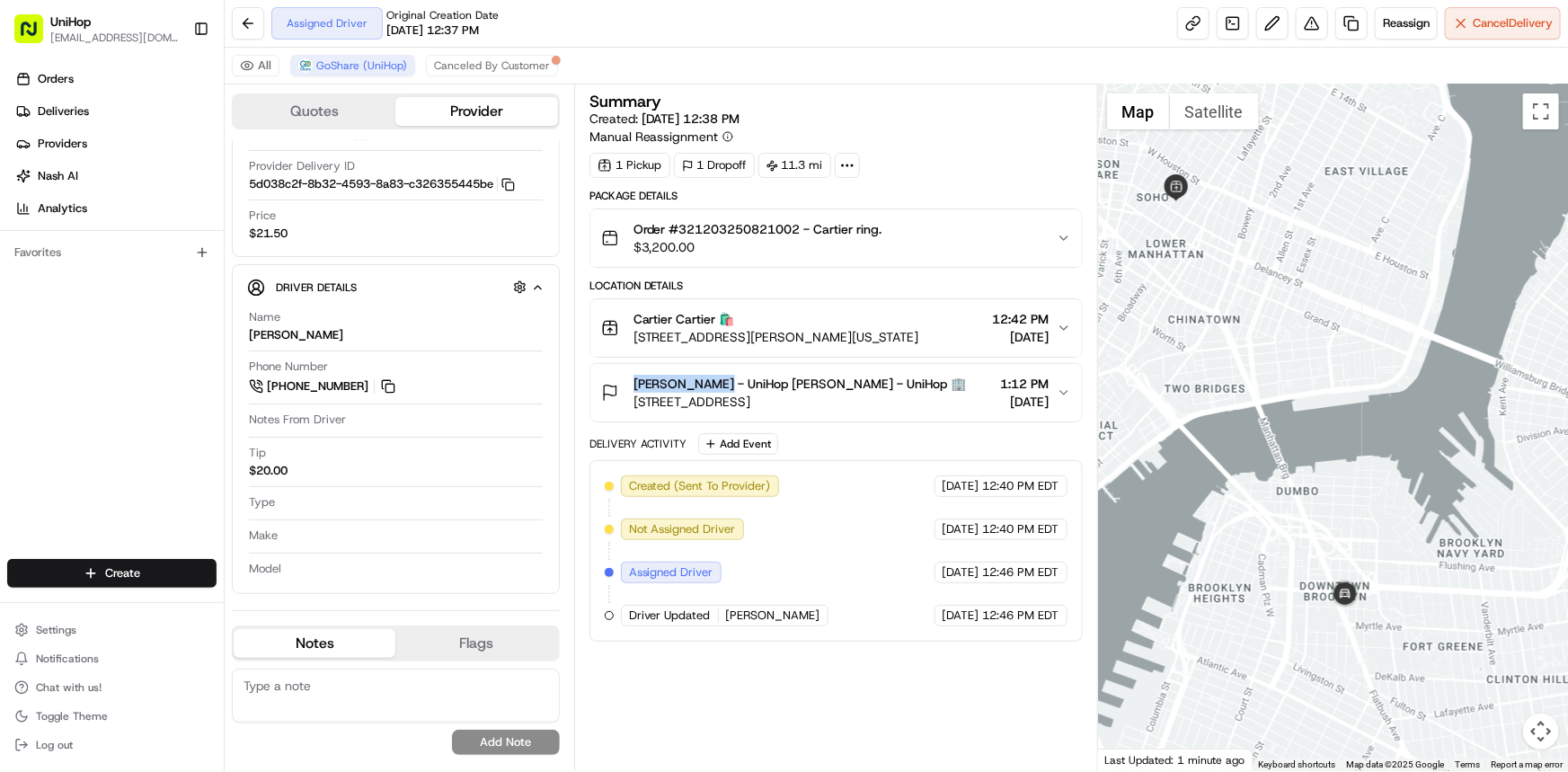
copy span "[PERSON_NAME]"
drag, startPoint x: 640, startPoint y: 382, endPoint x: 706, endPoint y: 386, distance: 66.1
click at [706, 386] on div "[PERSON_NAME] - UniHop [PERSON_NAME] - UniHop 🏢 [STREET_ADDRESS]" at bounding box center [784, 392] width 365 height 36
copy span "Order #321203250821002"
drag, startPoint x: 627, startPoint y: 225, endPoint x: 801, endPoint y: 228, distance: 174.0
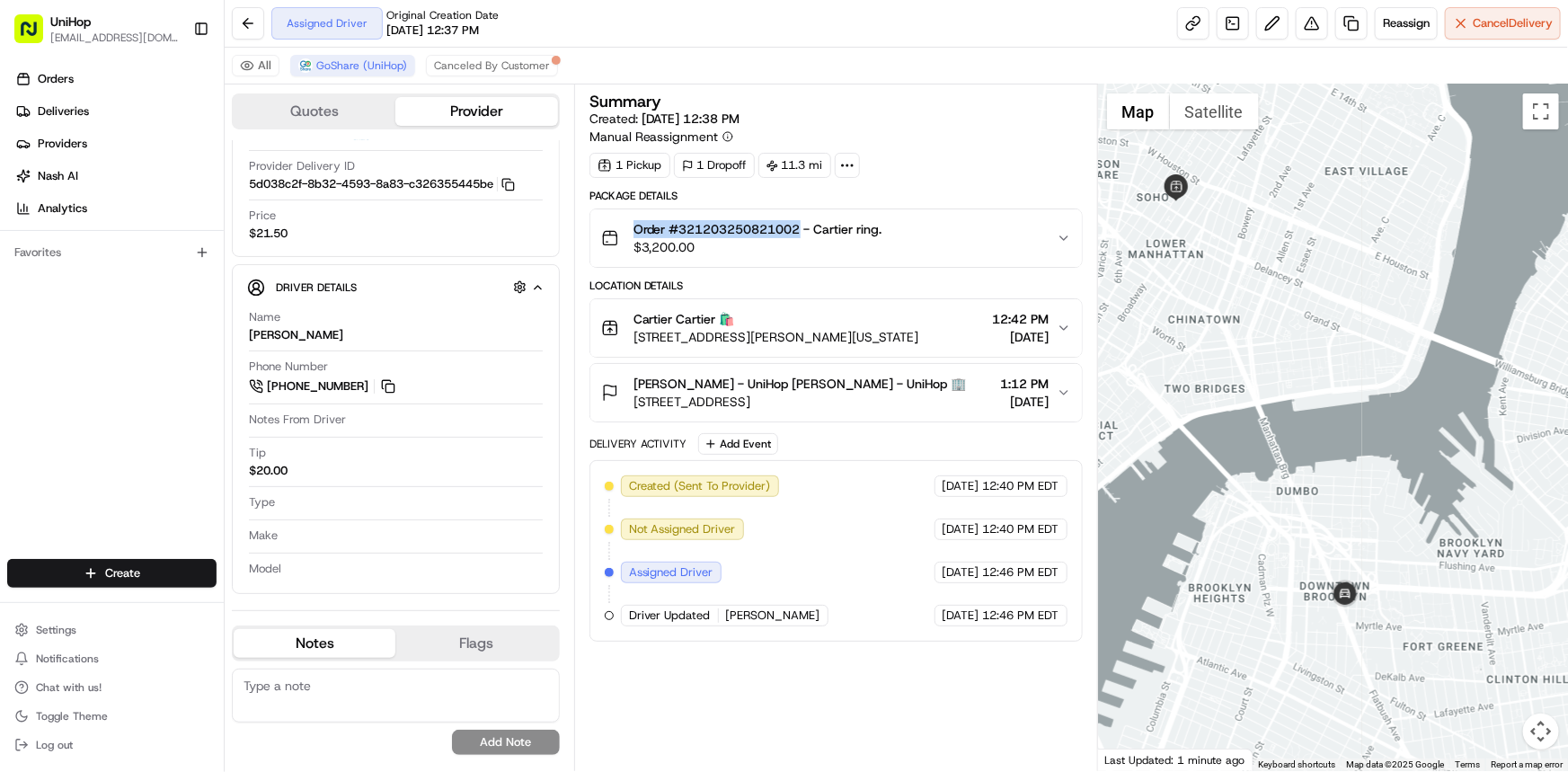
click at [801, 228] on div "Order #321203250821002 - Cartier ring. $3,200.00" at bounding box center [742, 238] width 281 height 36
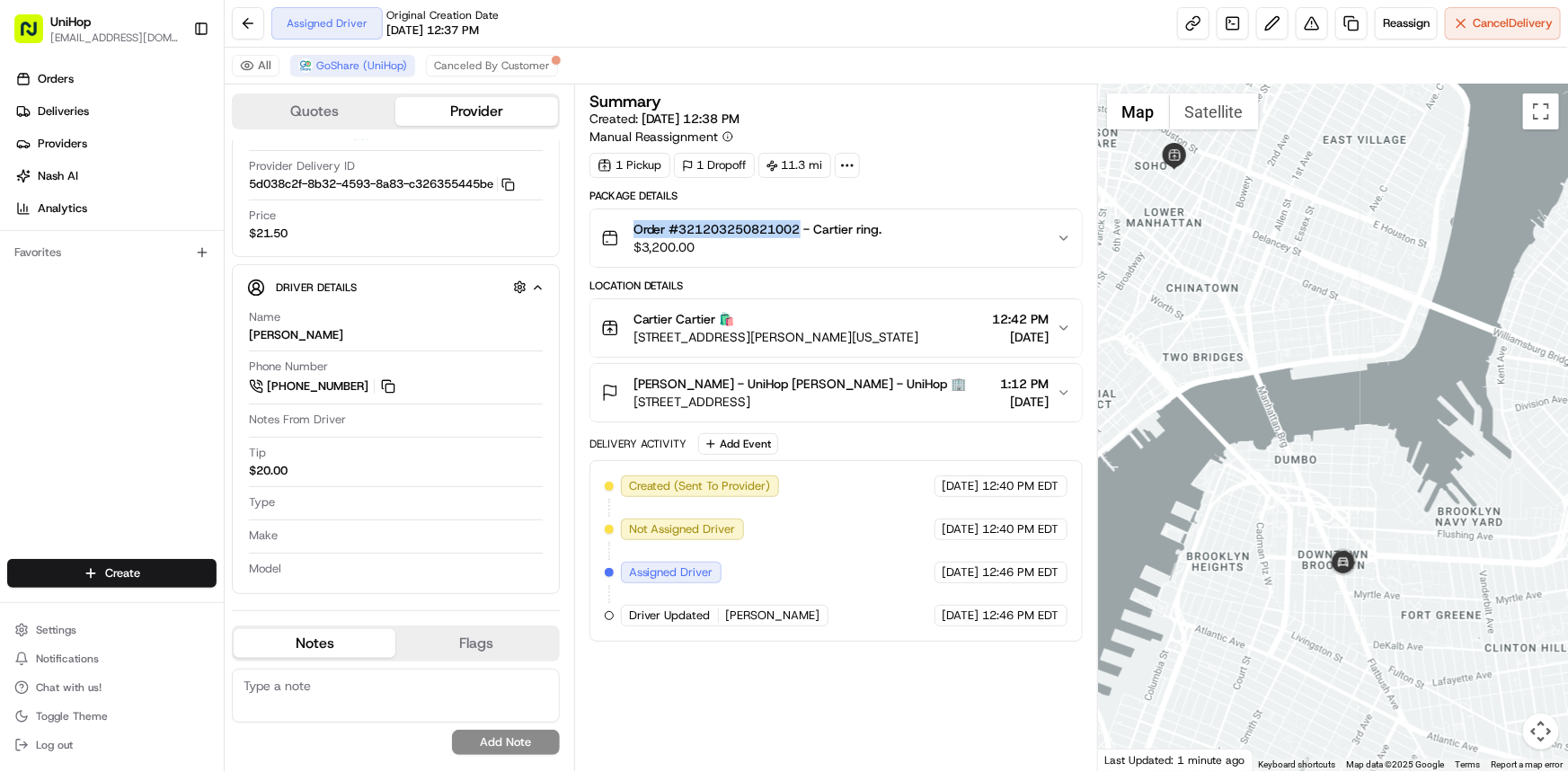
drag, startPoint x: 1482, startPoint y: 383, endPoint x: 1476, endPoint y: 375, distance: 10.0
click at [1476, 375] on div at bounding box center [1332, 428] width 470 height 687
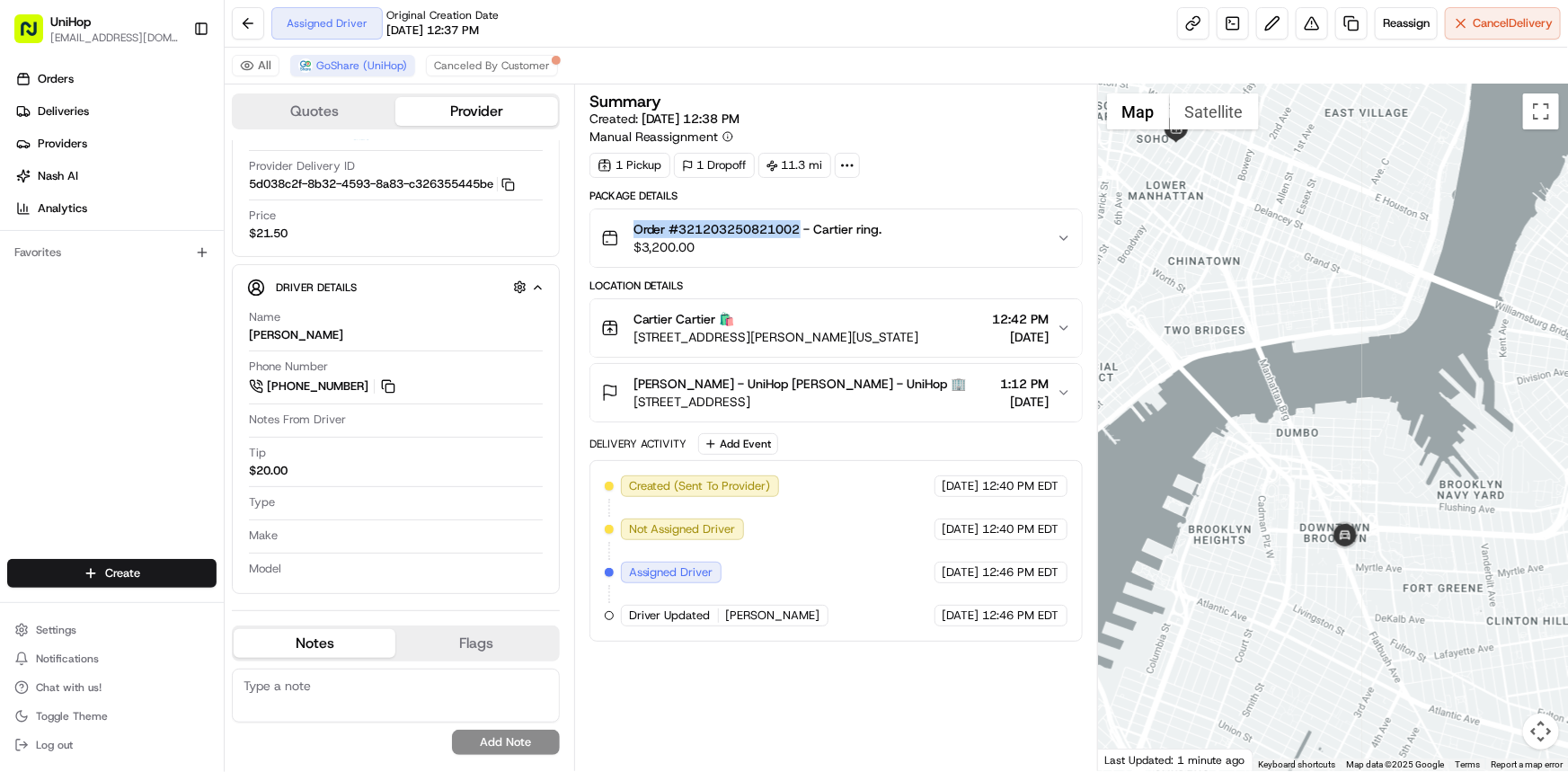
drag, startPoint x: 1411, startPoint y: 371, endPoint x: 1402, endPoint y: 380, distance: 12.7
click at [1405, 346] on div at bounding box center [1332, 428] width 470 height 687
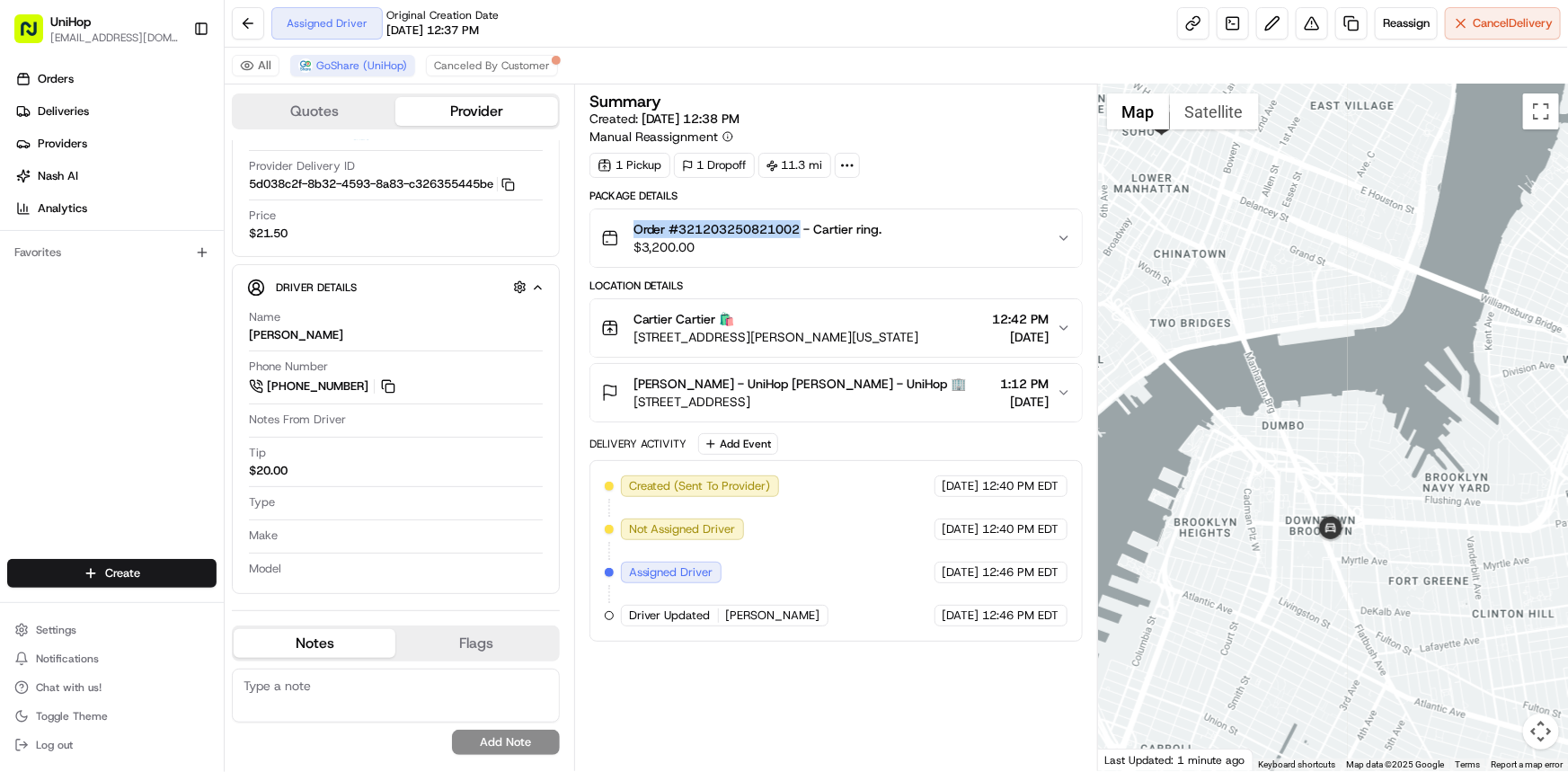
drag, startPoint x: 1402, startPoint y: 380, endPoint x: 1418, endPoint y: 425, distance: 47.8
click at [1417, 422] on div at bounding box center [1332, 428] width 470 height 687
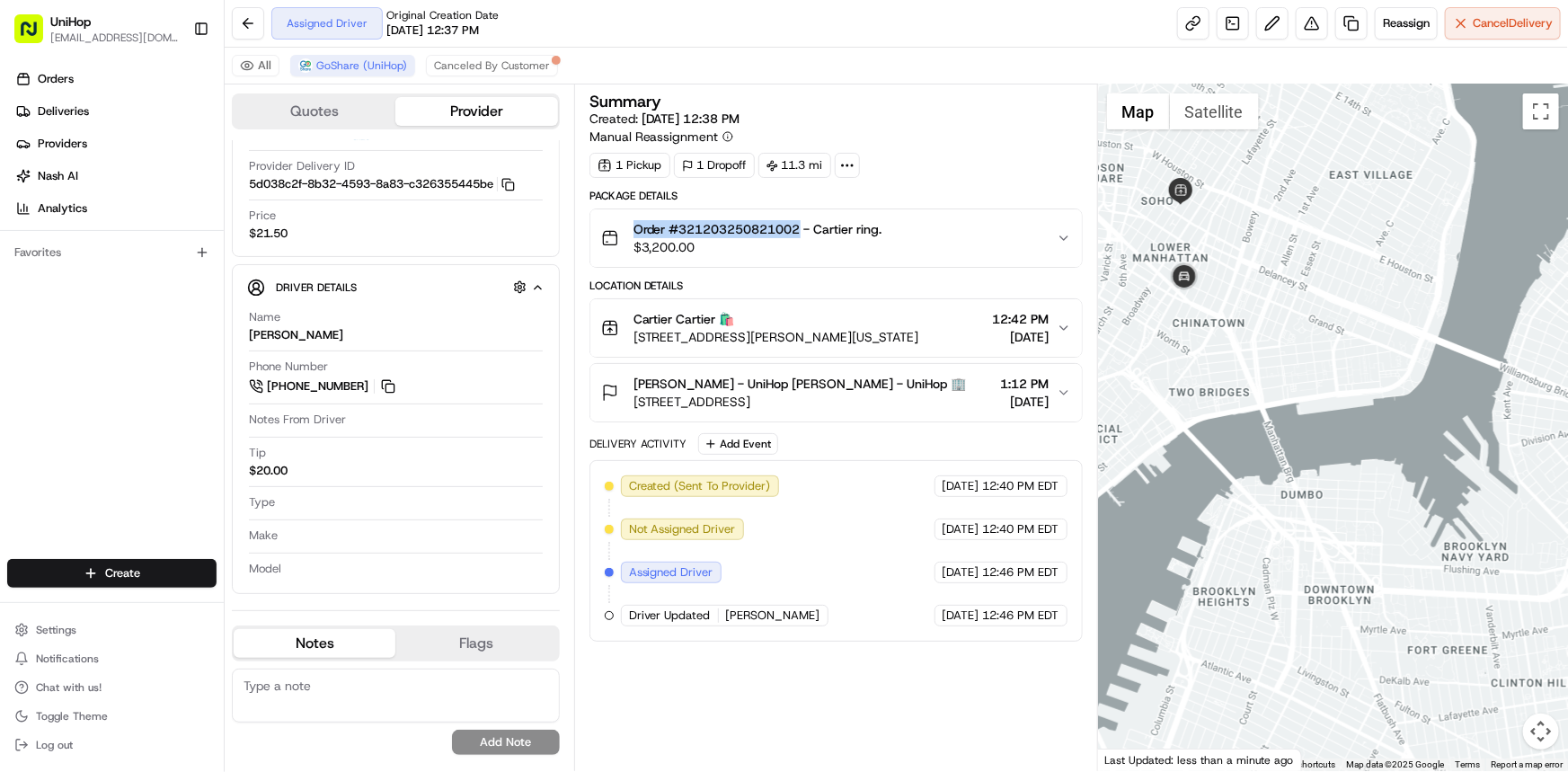
click at [1195, 286] on div at bounding box center [1332, 428] width 470 height 687
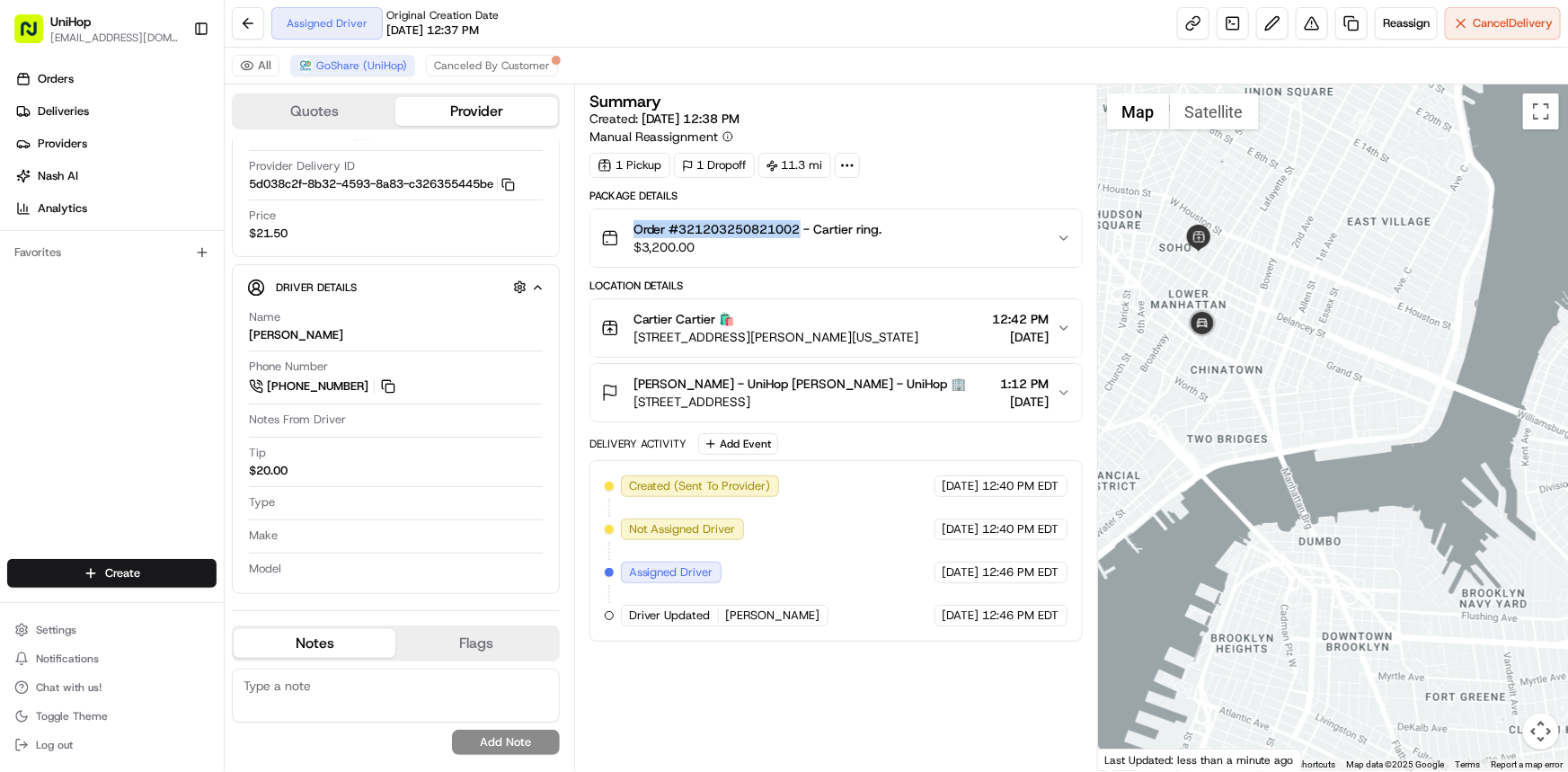
drag, startPoint x: 1228, startPoint y: 375, endPoint x: 1240, endPoint y: 428, distance: 54.3
click at [1240, 427] on div at bounding box center [1332, 428] width 470 height 687
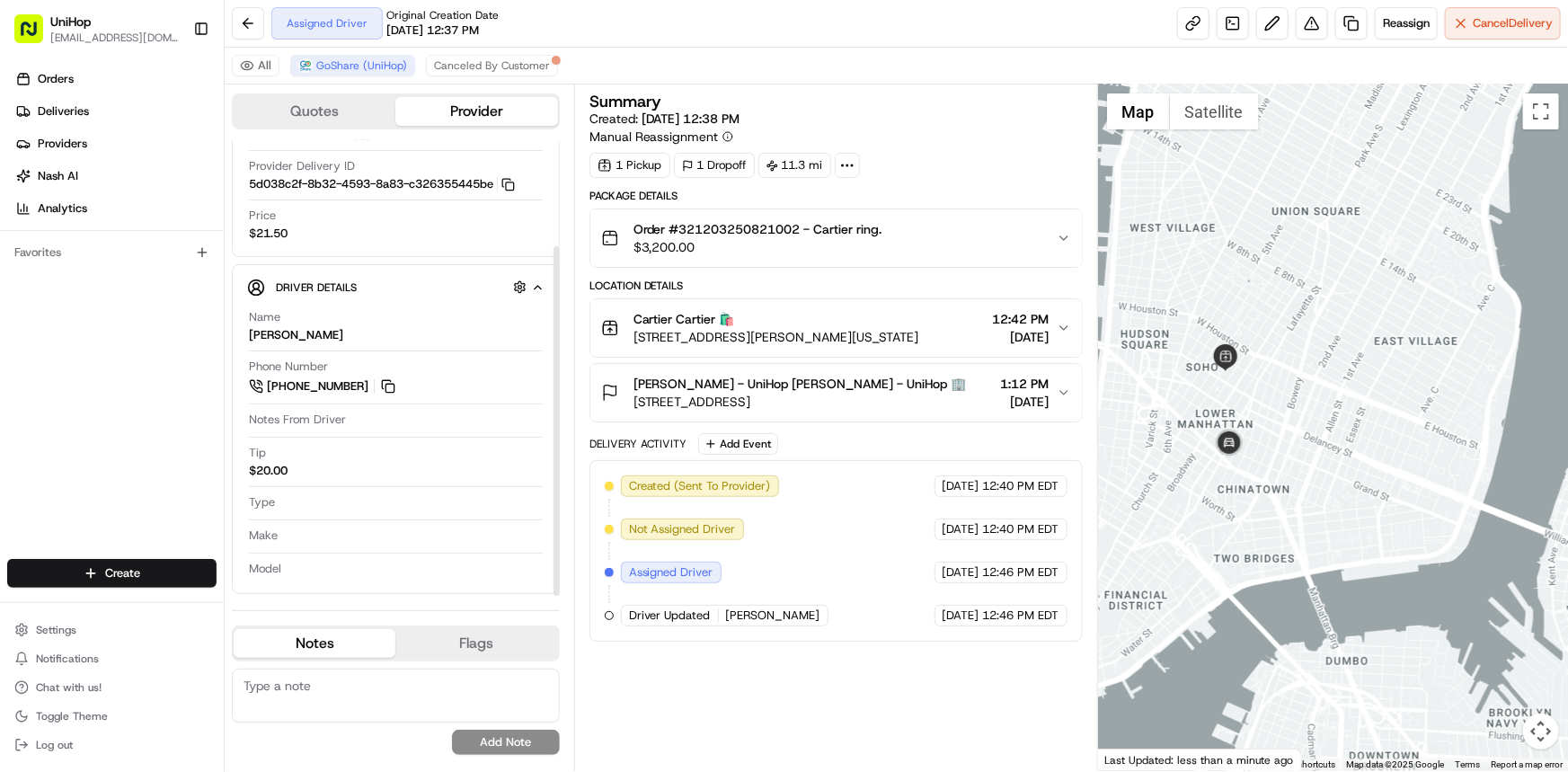
click at [123, 414] on div "Orders Deliveries Providers [PERSON_NAME] Analytics Favorites" at bounding box center [111, 313] width 224 height 513
click at [389, 376] on button at bounding box center [388, 386] width 20 height 20
drag, startPoint x: 1476, startPoint y: 522, endPoint x: 1471, endPoint y: 503, distance: 19.6
click at [1485, 494] on div at bounding box center [1332, 428] width 470 height 687
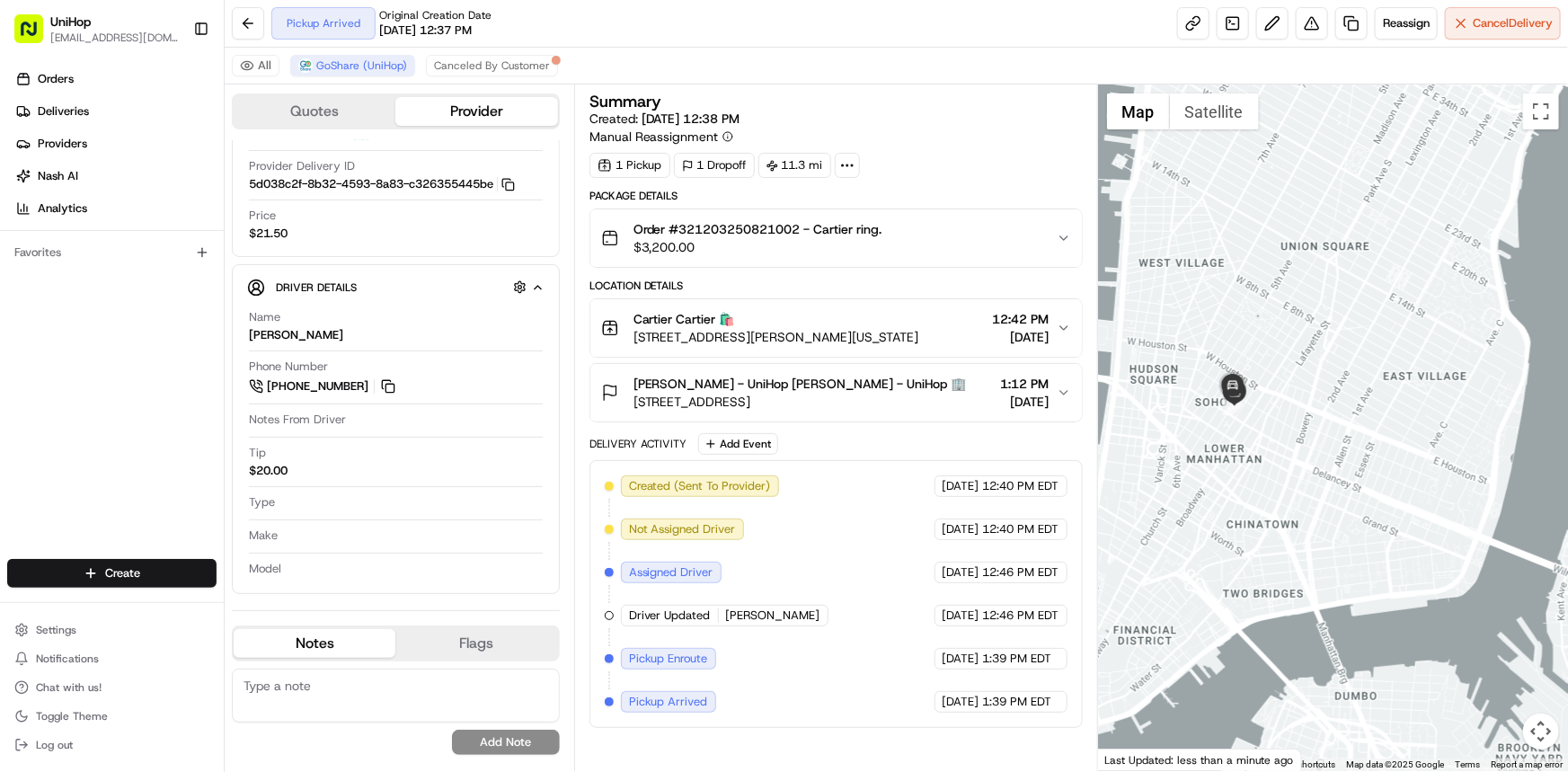
drag, startPoint x: 1303, startPoint y: 423, endPoint x: 1278, endPoint y: 425, distance: 25.1
click at [1279, 427] on div at bounding box center [1332, 428] width 470 height 687
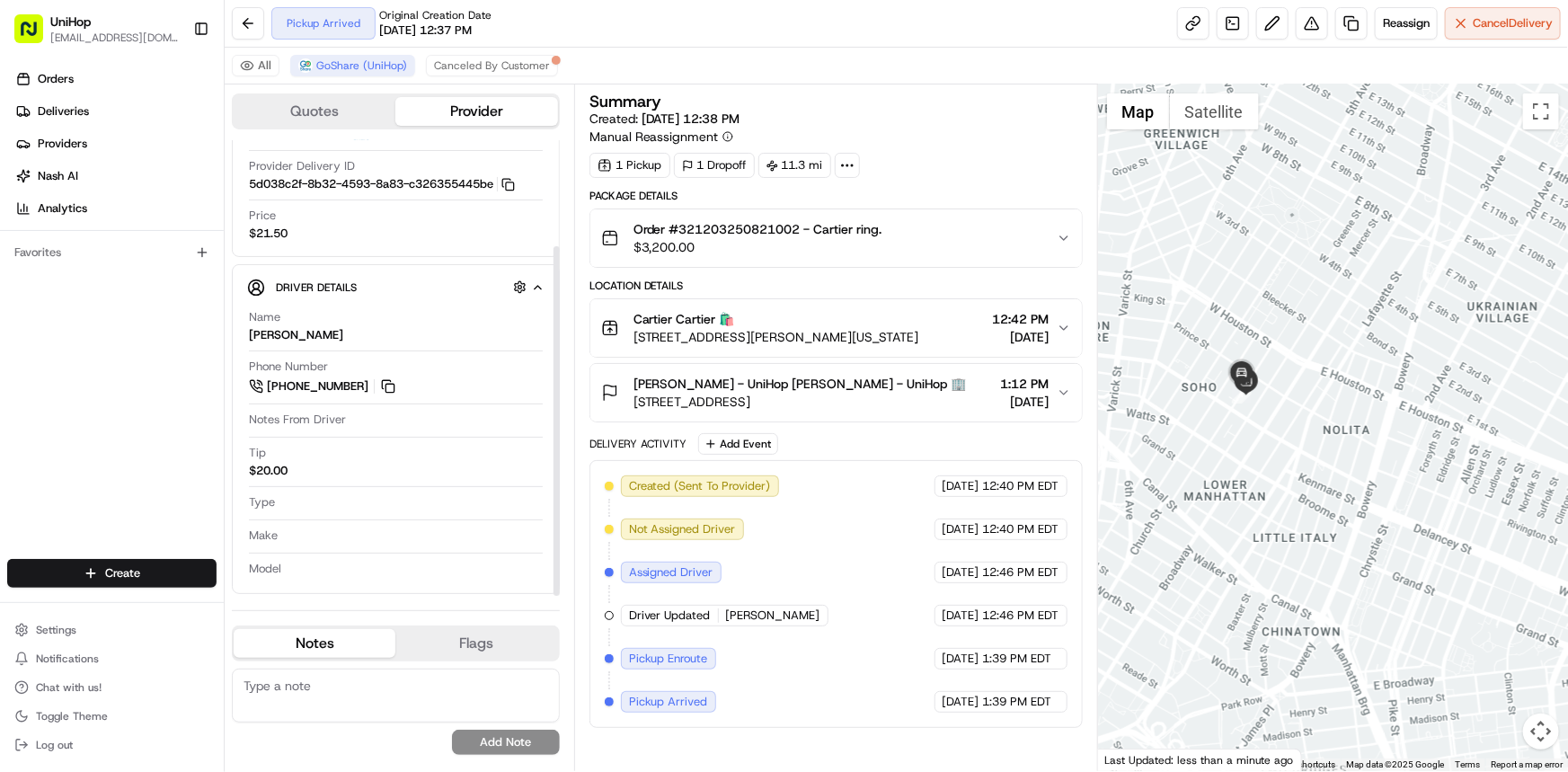
drag, startPoint x: 1335, startPoint y: 436, endPoint x: 1338, endPoint y: 483, distance: 47.1
click at [1338, 483] on div at bounding box center [1332, 428] width 470 height 687
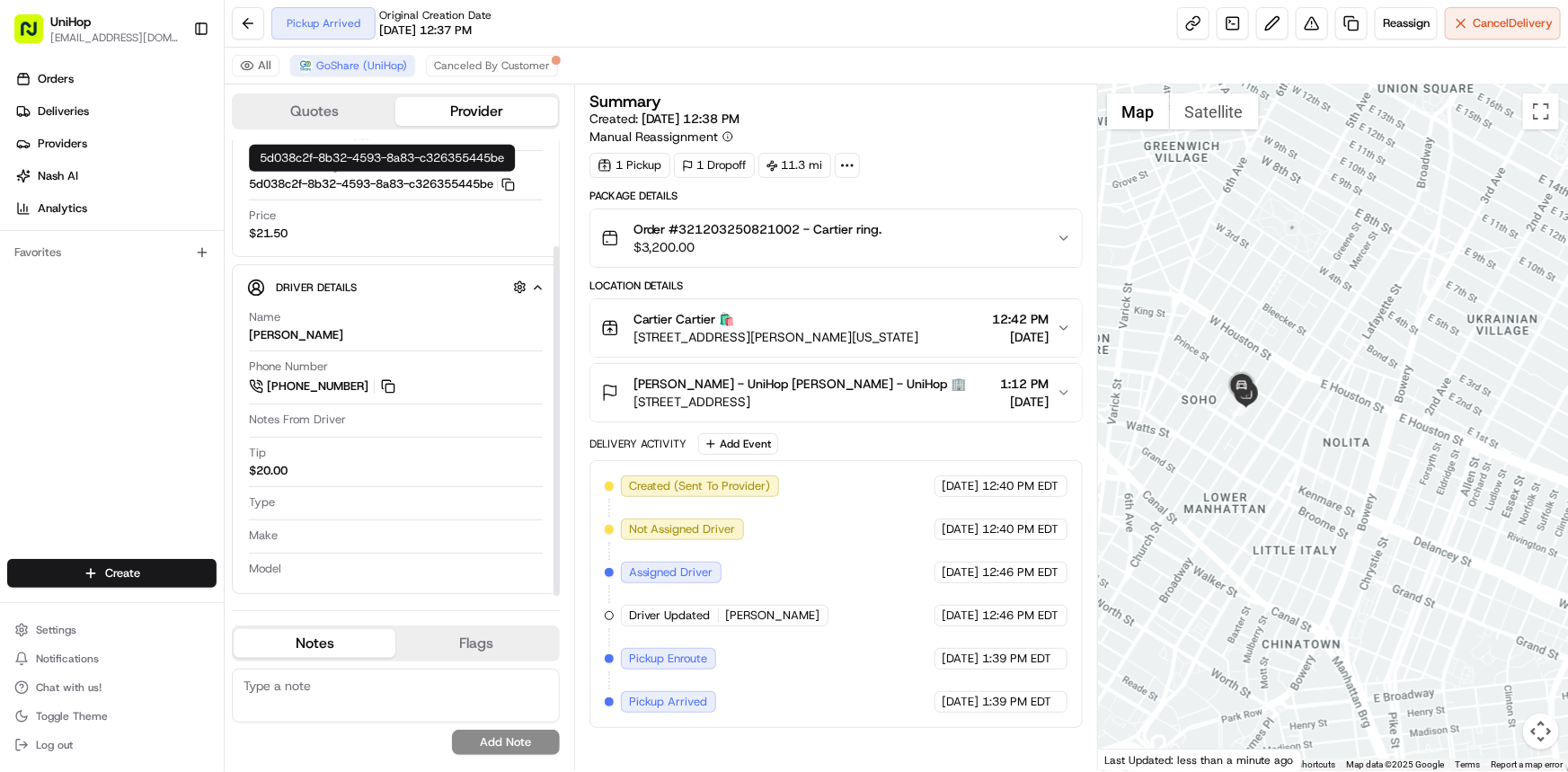
drag, startPoint x: 1282, startPoint y: 537, endPoint x: 1263, endPoint y: 534, distance: 19.2
click at [1265, 534] on div at bounding box center [1332, 428] width 470 height 687
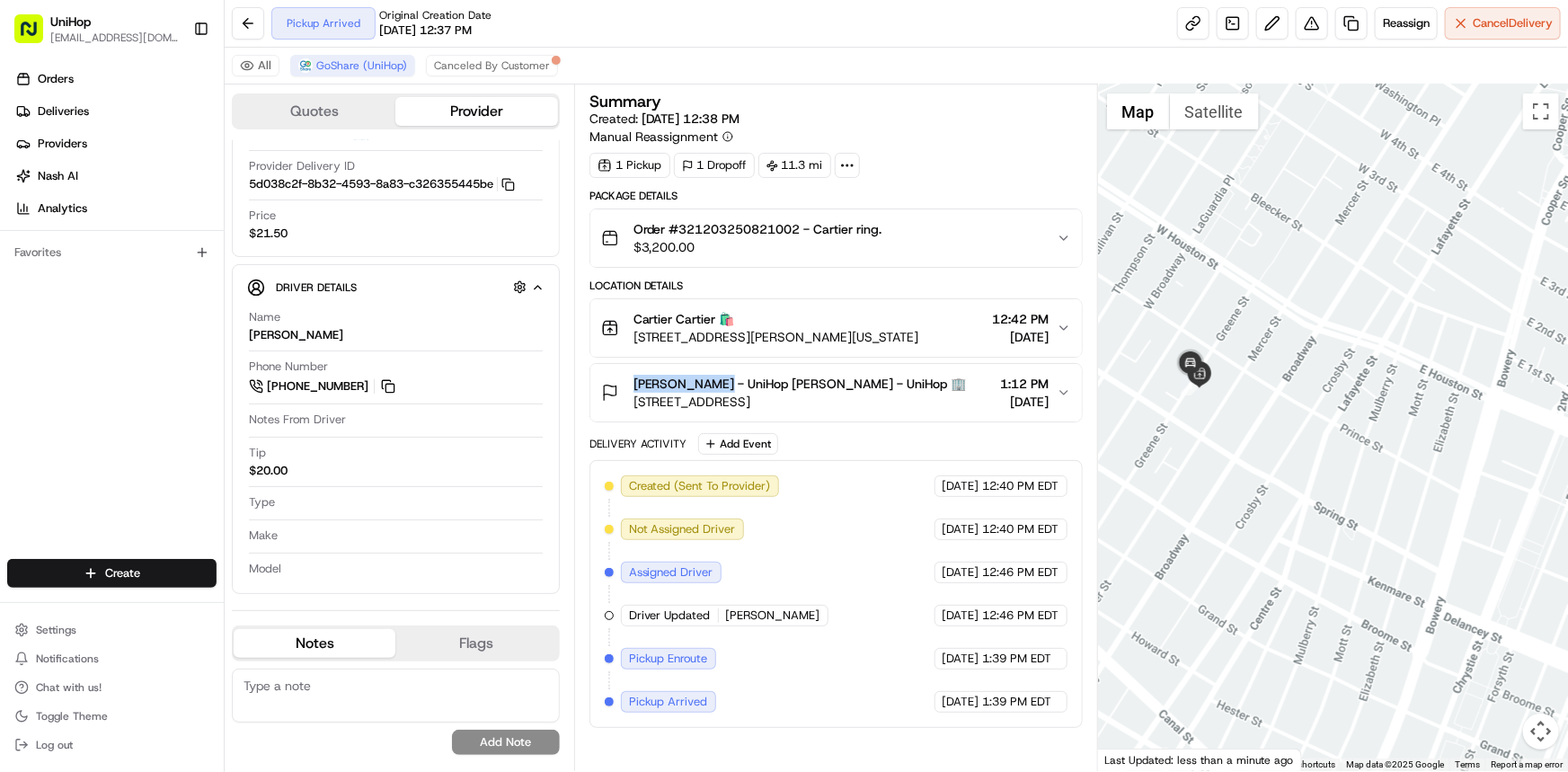
drag, startPoint x: 626, startPoint y: 380, endPoint x: 710, endPoint y: 386, distance: 84.2
click at [710, 386] on div "[PERSON_NAME] - UniHop [PERSON_NAME] - UniHop 🏢 [STREET_ADDRESS]" at bounding box center [784, 392] width 365 height 36
copy span "[PERSON_NAME]"
click at [10, 357] on div "Orders Deliveries Providers [PERSON_NAME] Analytics Favorites" at bounding box center [111, 313] width 224 height 513
click at [1001, 411] on button "[PERSON_NAME] - UniHop [PERSON_NAME] - UniHop 🏢 [STREET_ADDRESS] 1:12 PM [DATE]" at bounding box center [836, 392] width 491 height 58
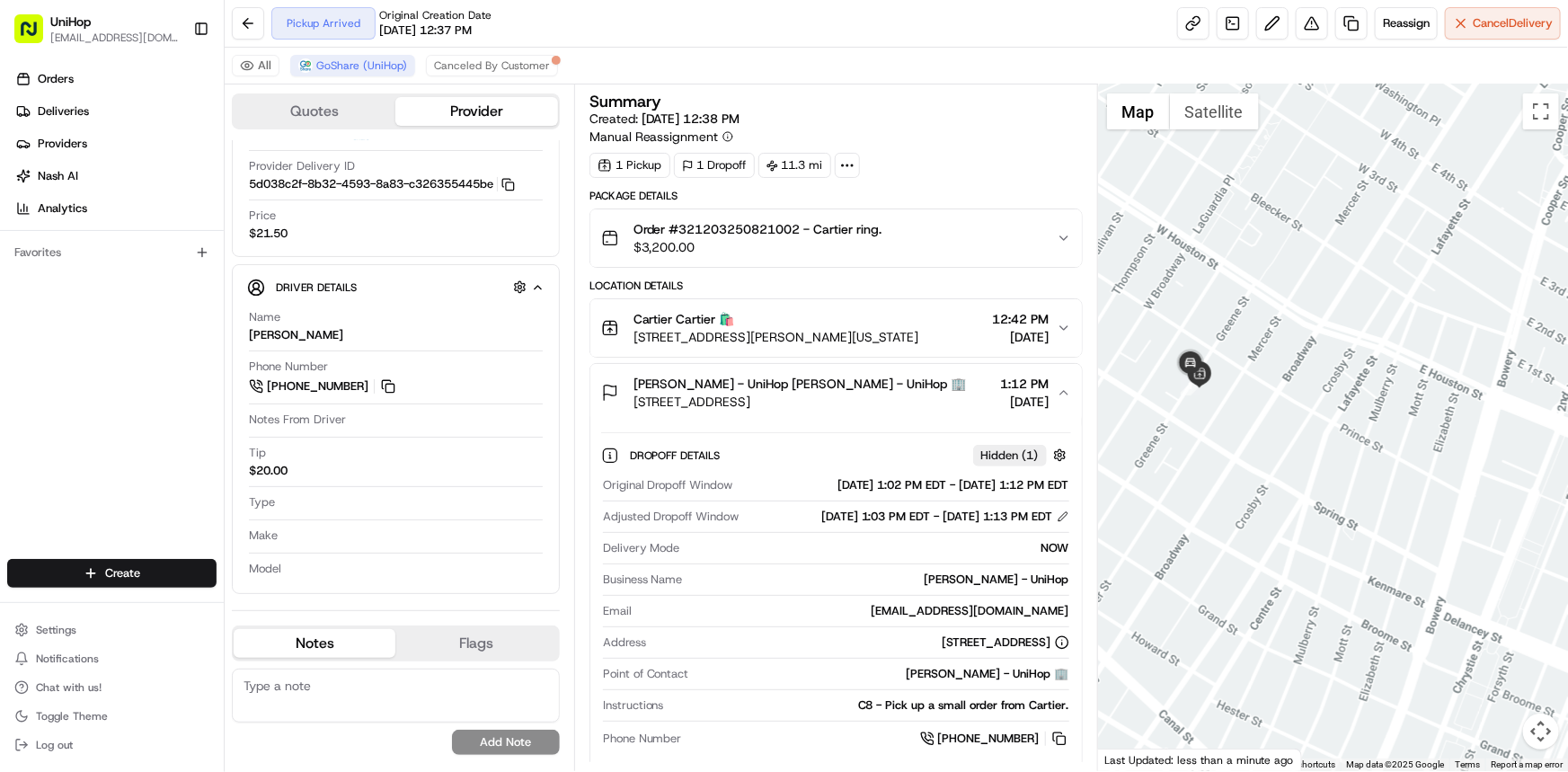
click at [1017, 422] on div "Dropoff Details Hidden ( 1 ) Original Dropoff Window [DATE] 1:02 PM EDT - [DATE…" at bounding box center [836, 594] width 491 height 345
drag, startPoint x: 1340, startPoint y: 376, endPoint x: 1272, endPoint y: 369, distance: 68.4
click at [1338, 348] on div at bounding box center [1332, 428] width 470 height 687
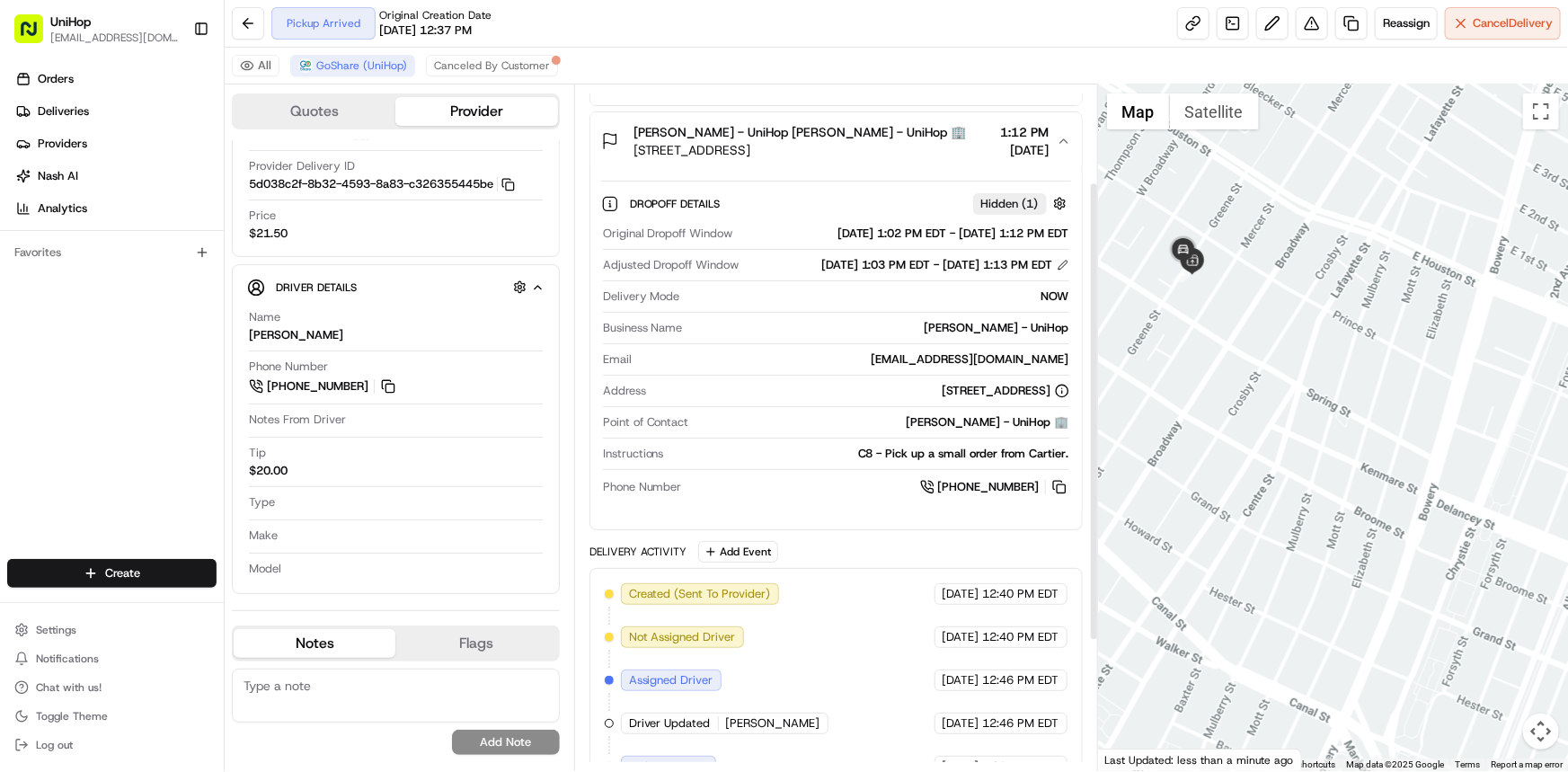
scroll to position [92, 0]
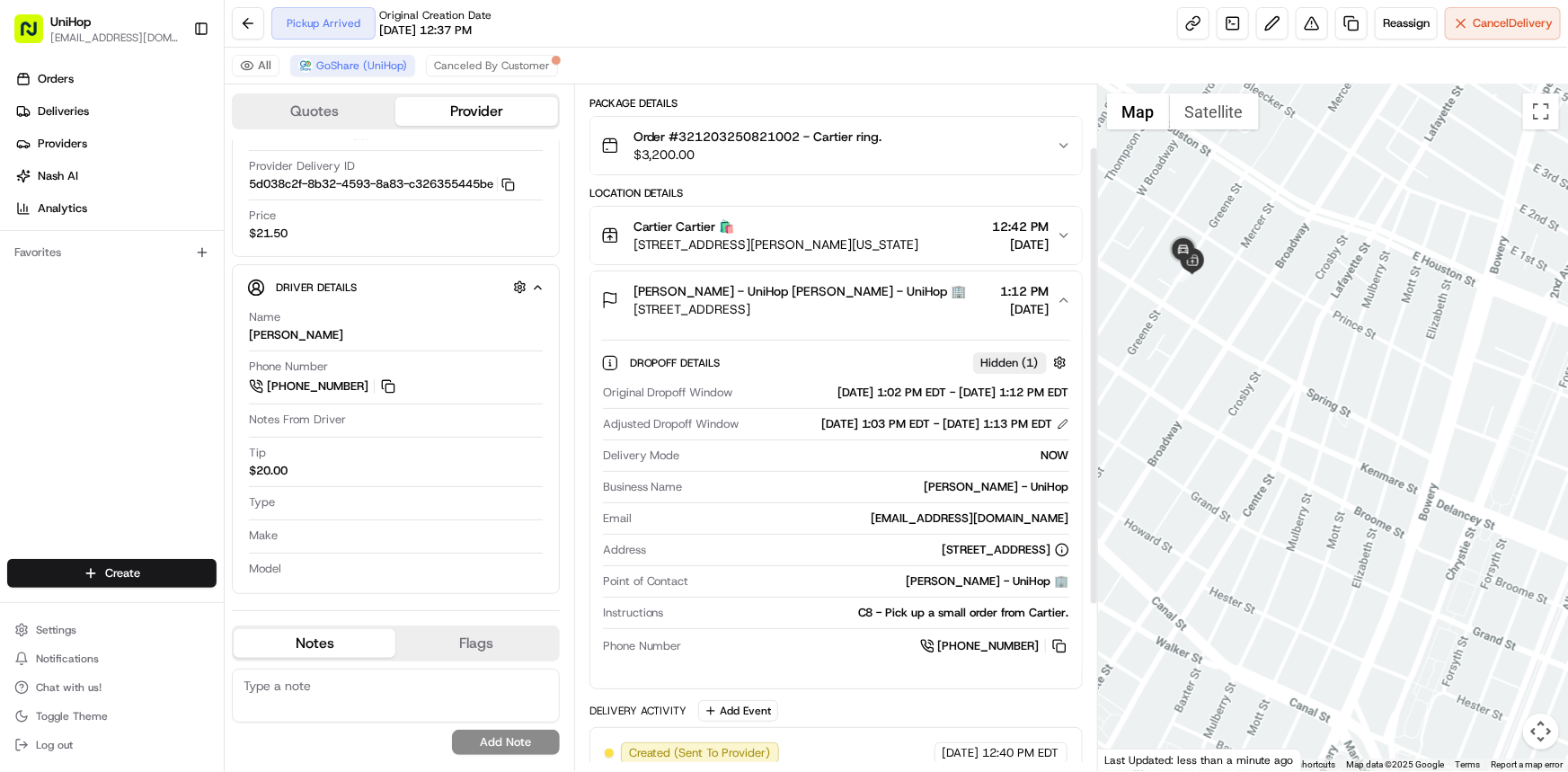
click at [1054, 291] on div "[PERSON_NAME] - UniHop [PERSON_NAME] - UniHop 🏢 [STREET_ADDRESS] 1:12 PM [DATE]" at bounding box center [828, 300] width 456 height 36
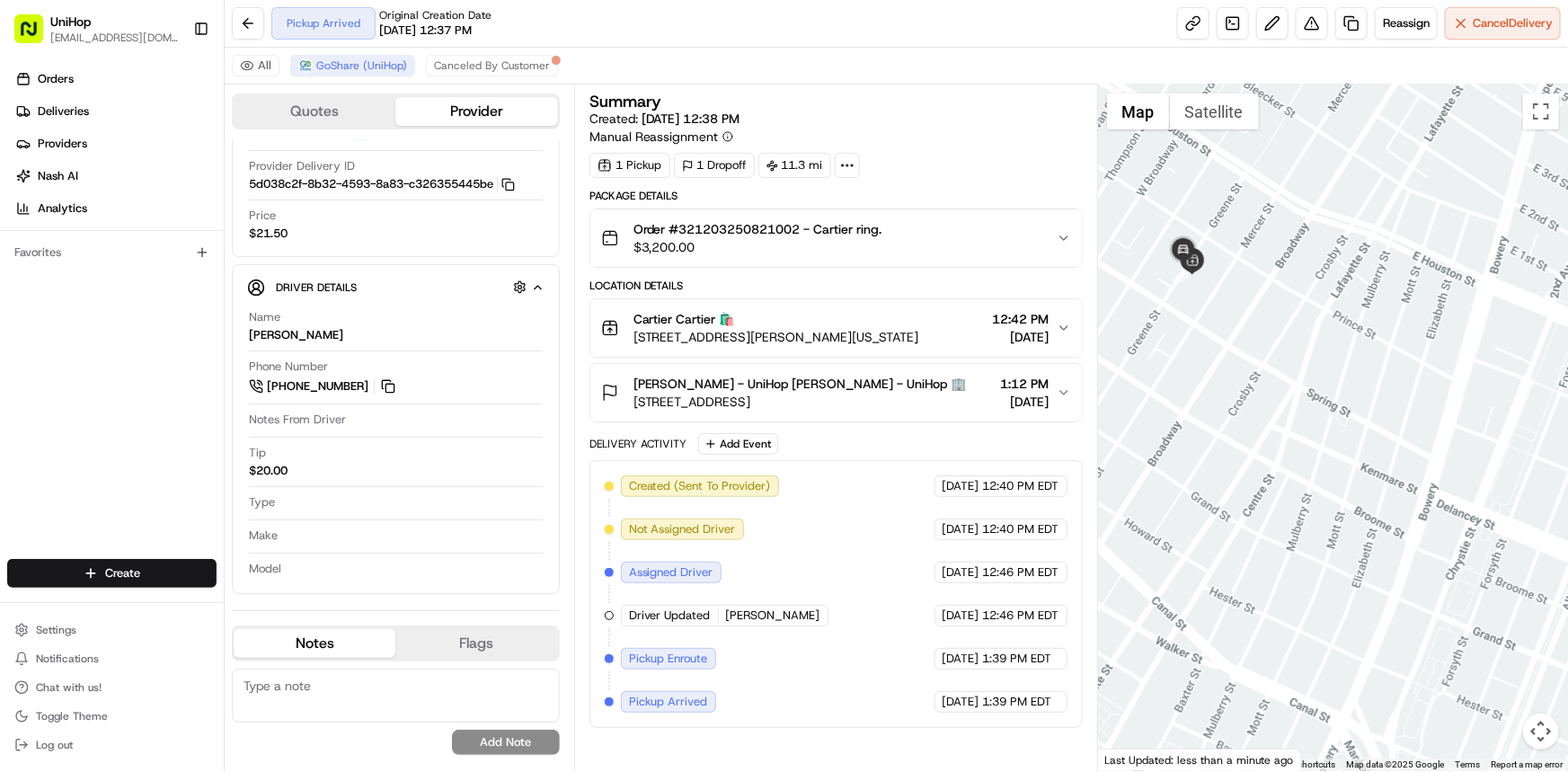
drag, startPoint x: 1226, startPoint y: 335, endPoint x: 1247, endPoint y: 417, distance: 84.6
click at [1247, 418] on div at bounding box center [1332, 428] width 470 height 687
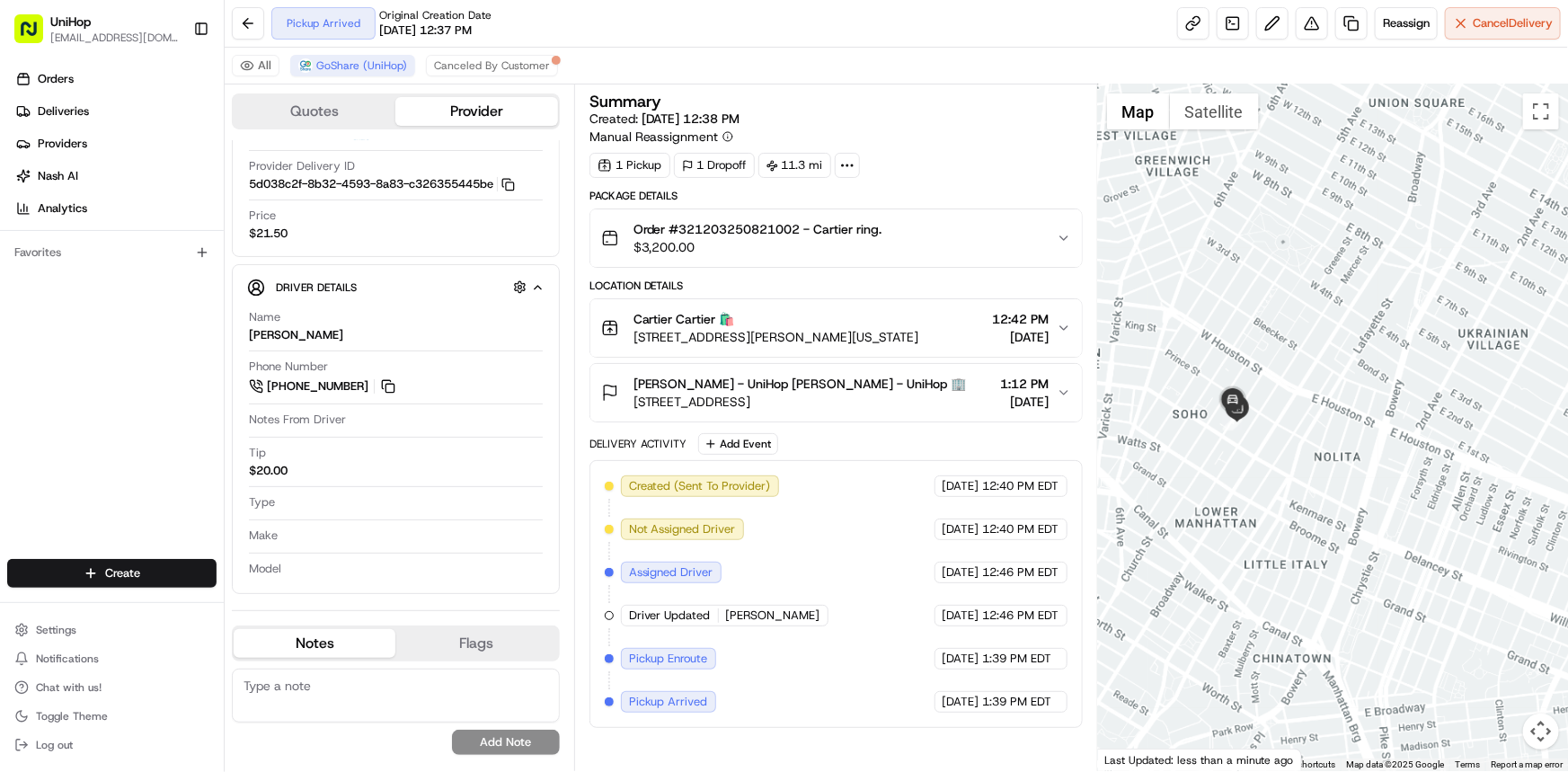
click at [1335, 456] on div at bounding box center [1332, 428] width 470 height 687
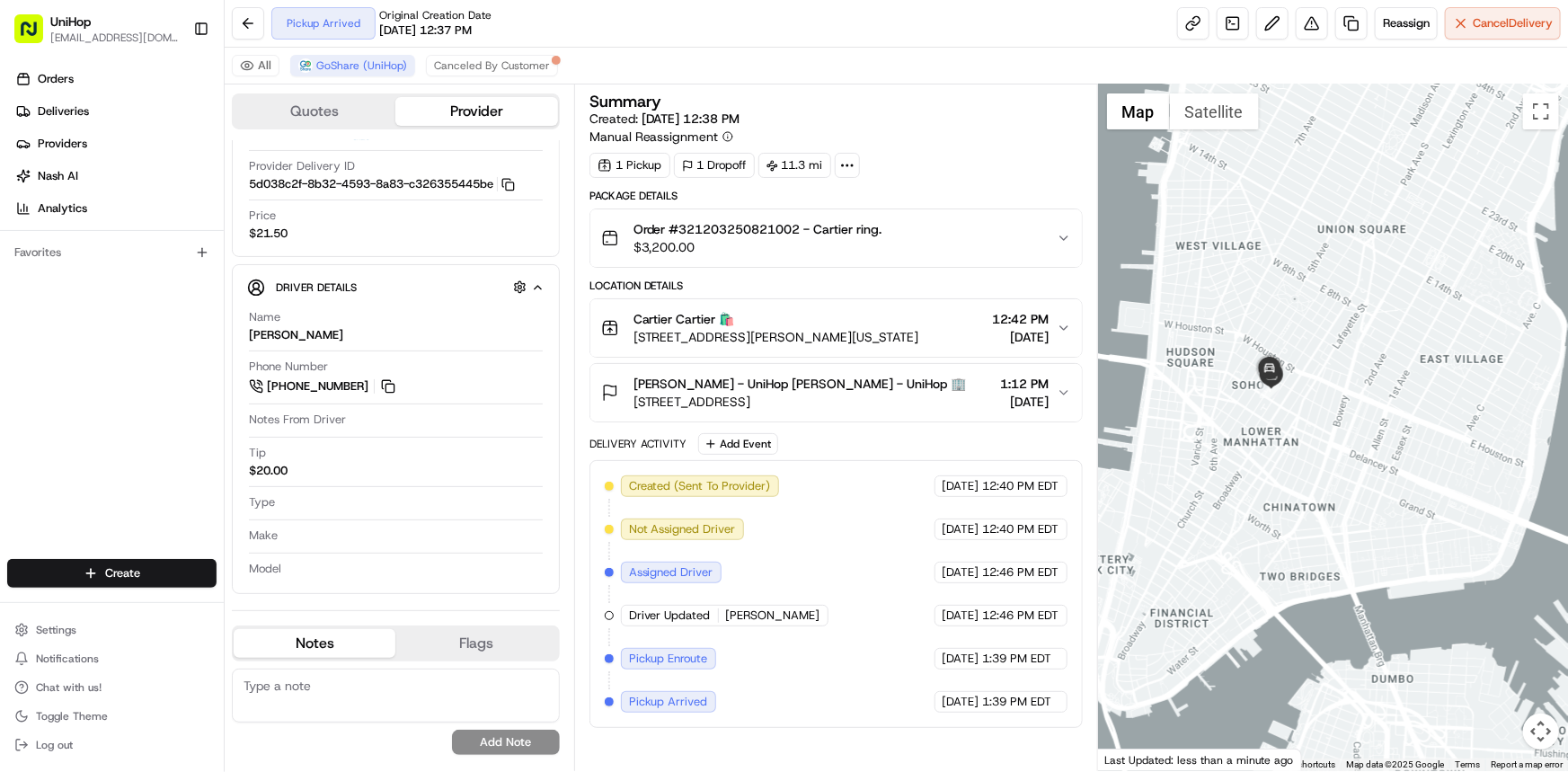
drag, startPoint x: 1333, startPoint y: 467, endPoint x: 1300, endPoint y: 481, distance: 35.8
click at [1310, 474] on div at bounding box center [1332, 428] width 470 height 687
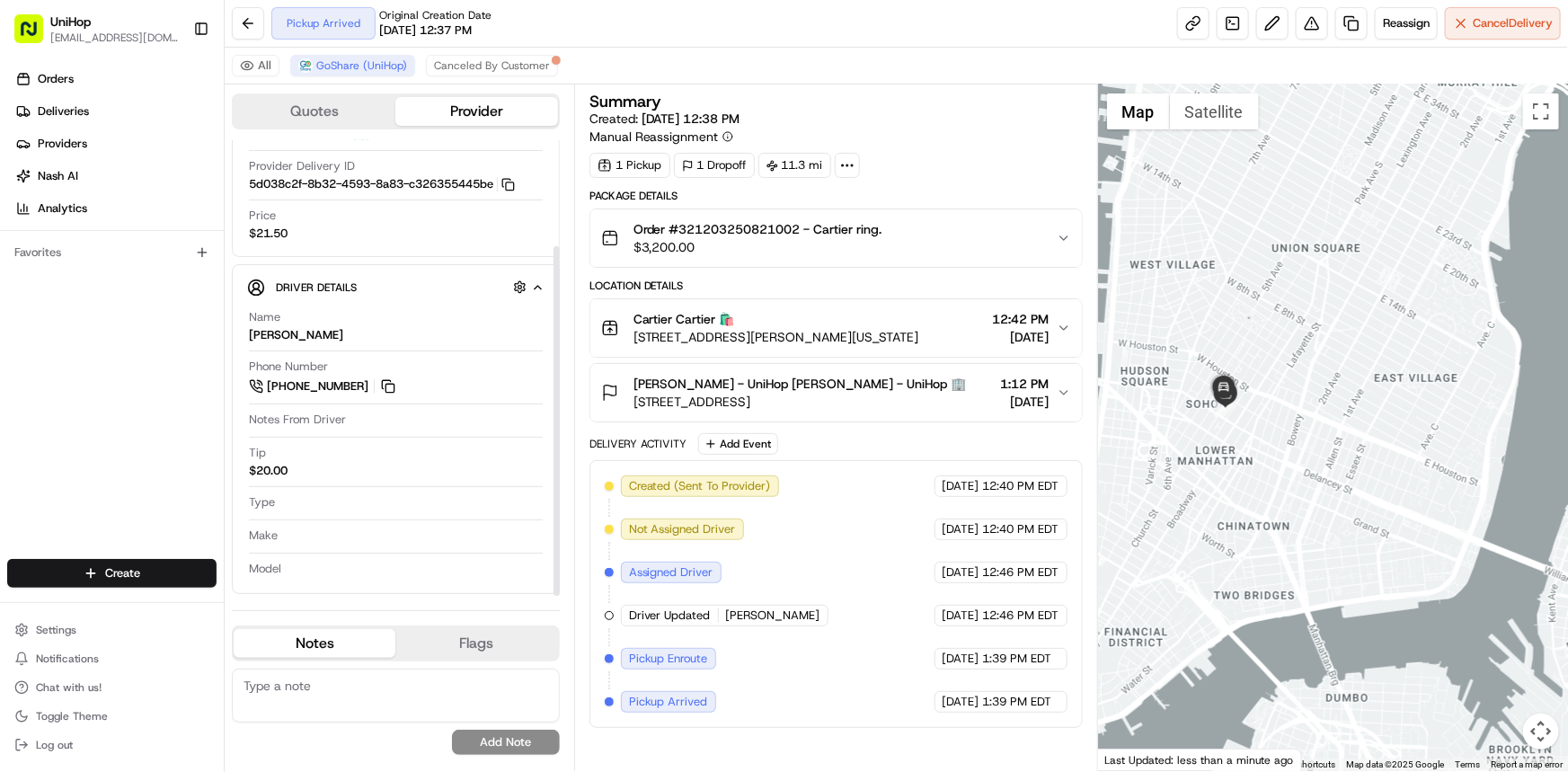
drag, startPoint x: 1306, startPoint y: 485, endPoint x: 1291, endPoint y: 471, distance: 20.5
click at [1294, 471] on div at bounding box center [1332, 428] width 470 height 687
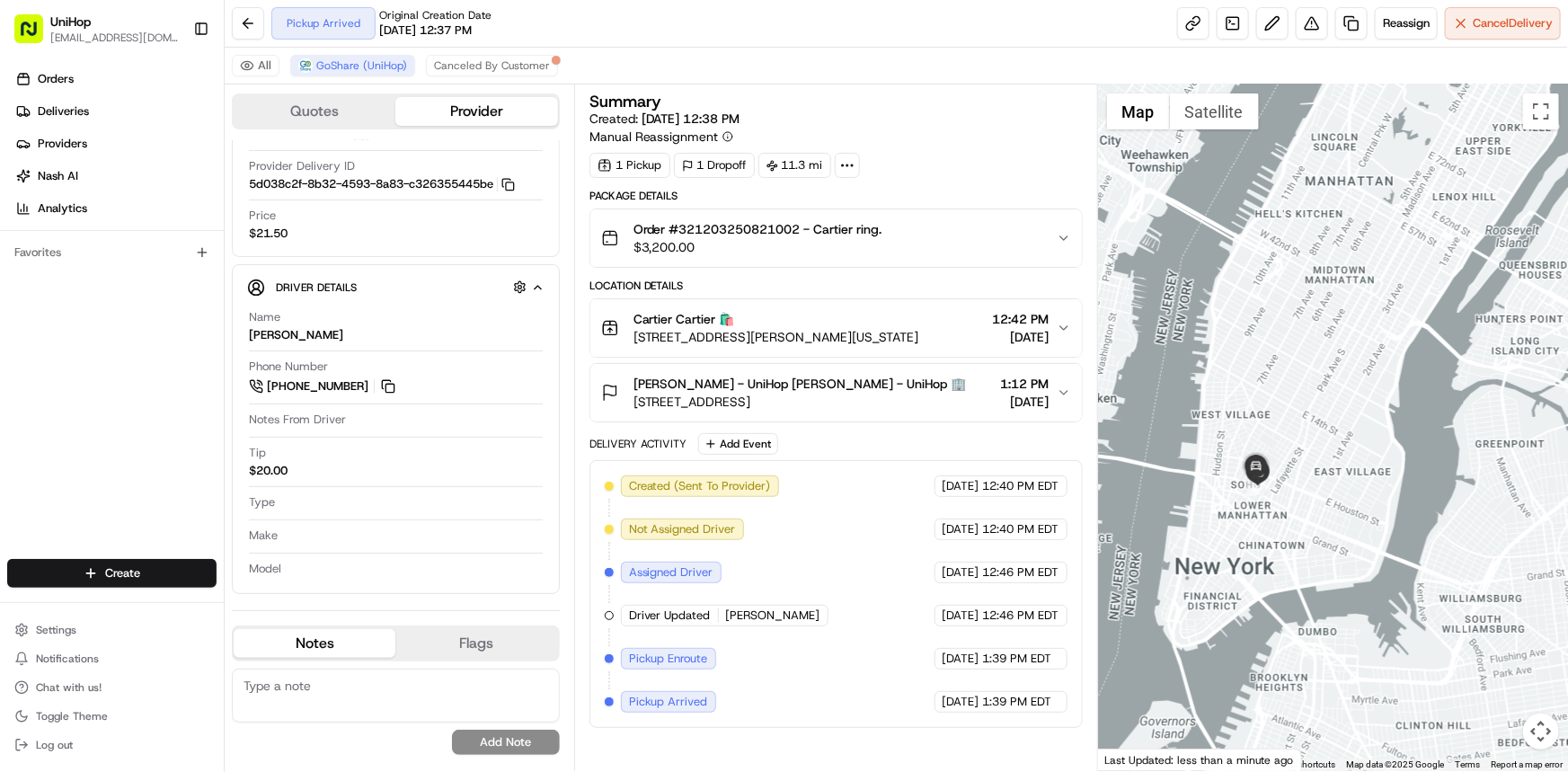
click at [1069, 333] on icon "button" at bounding box center [1064, 328] width 15 height 15
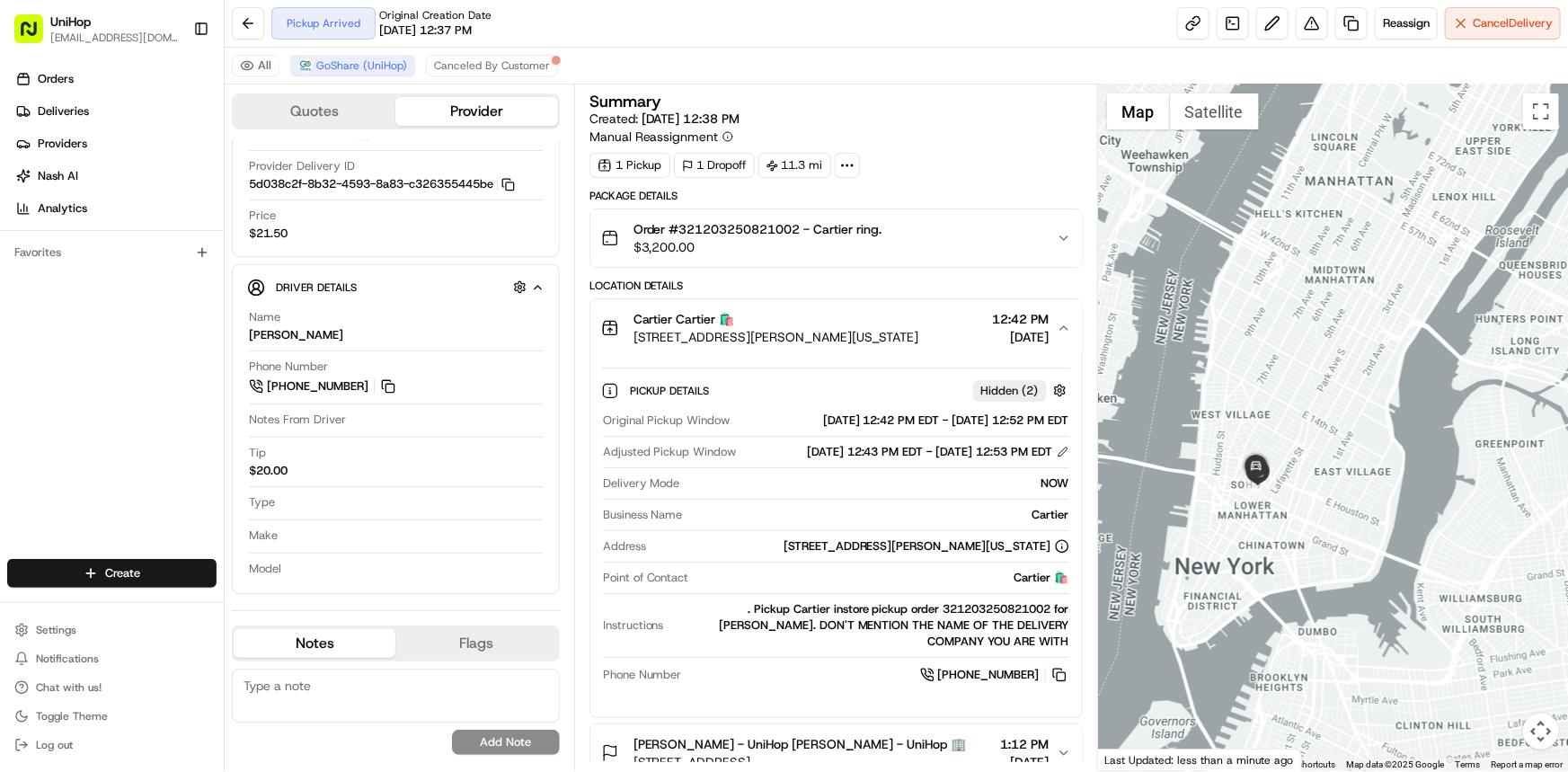
click at [1069, 333] on icon "button" at bounding box center [1064, 328] width 15 height 15
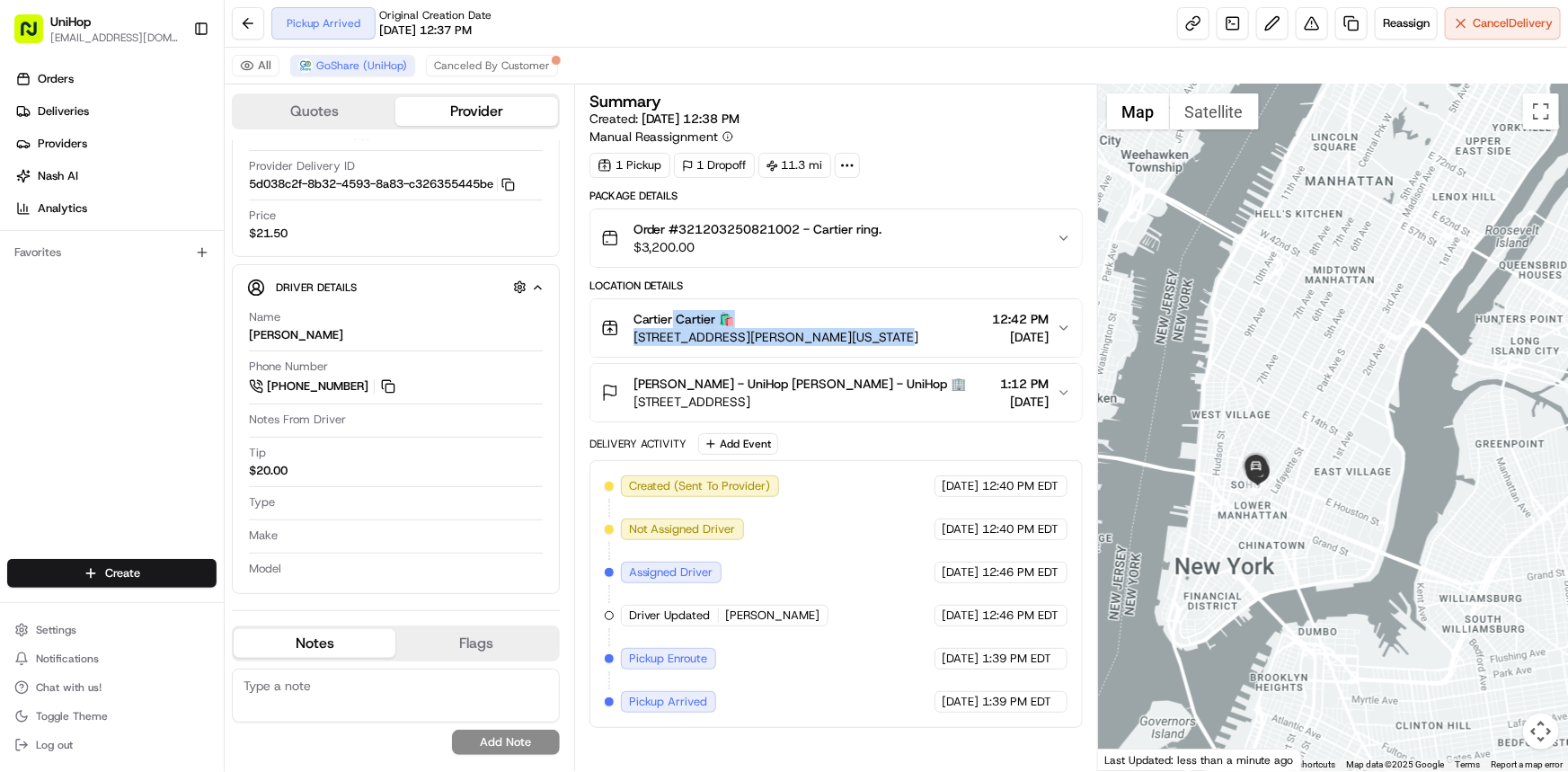
drag, startPoint x: 674, startPoint y: 313, endPoint x: 879, endPoint y: 337, distance: 206.4
click at [879, 337] on div "Cartier Cartier 🛍️ 102 Greene St, New York, NY 10012, USA" at bounding box center [776, 327] width 286 height 36
drag, startPoint x: 124, startPoint y: 436, endPoint x: 857, endPoint y: 635, distance: 759.5
click at [124, 434] on div "Orders Deliveries Providers [PERSON_NAME] Analytics Favorites" at bounding box center [111, 313] width 224 height 513
drag, startPoint x: 1408, startPoint y: 540, endPoint x: 1423, endPoint y: 545, distance: 15.8
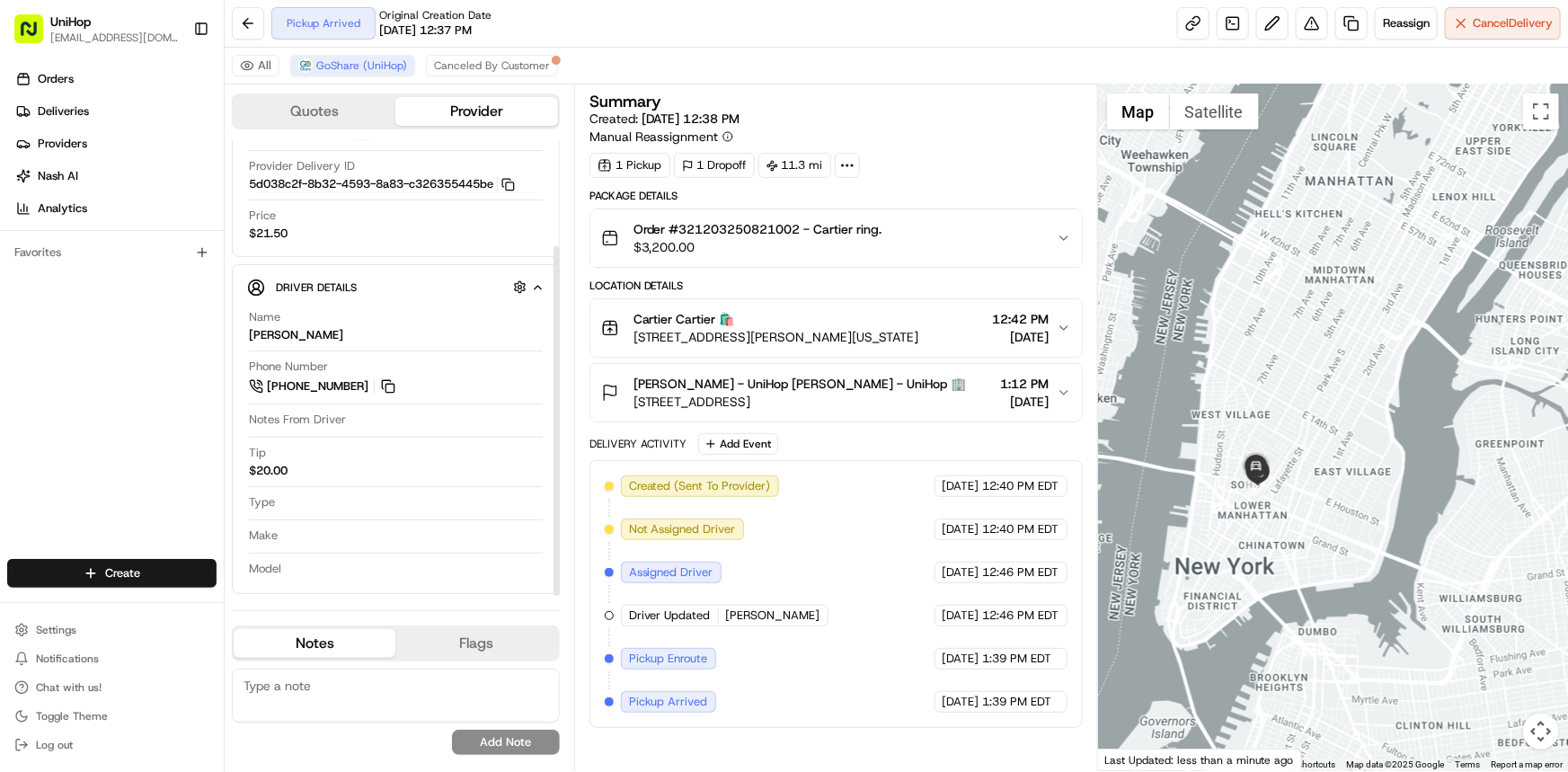
click at [1423, 545] on div at bounding box center [1332, 428] width 470 height 687
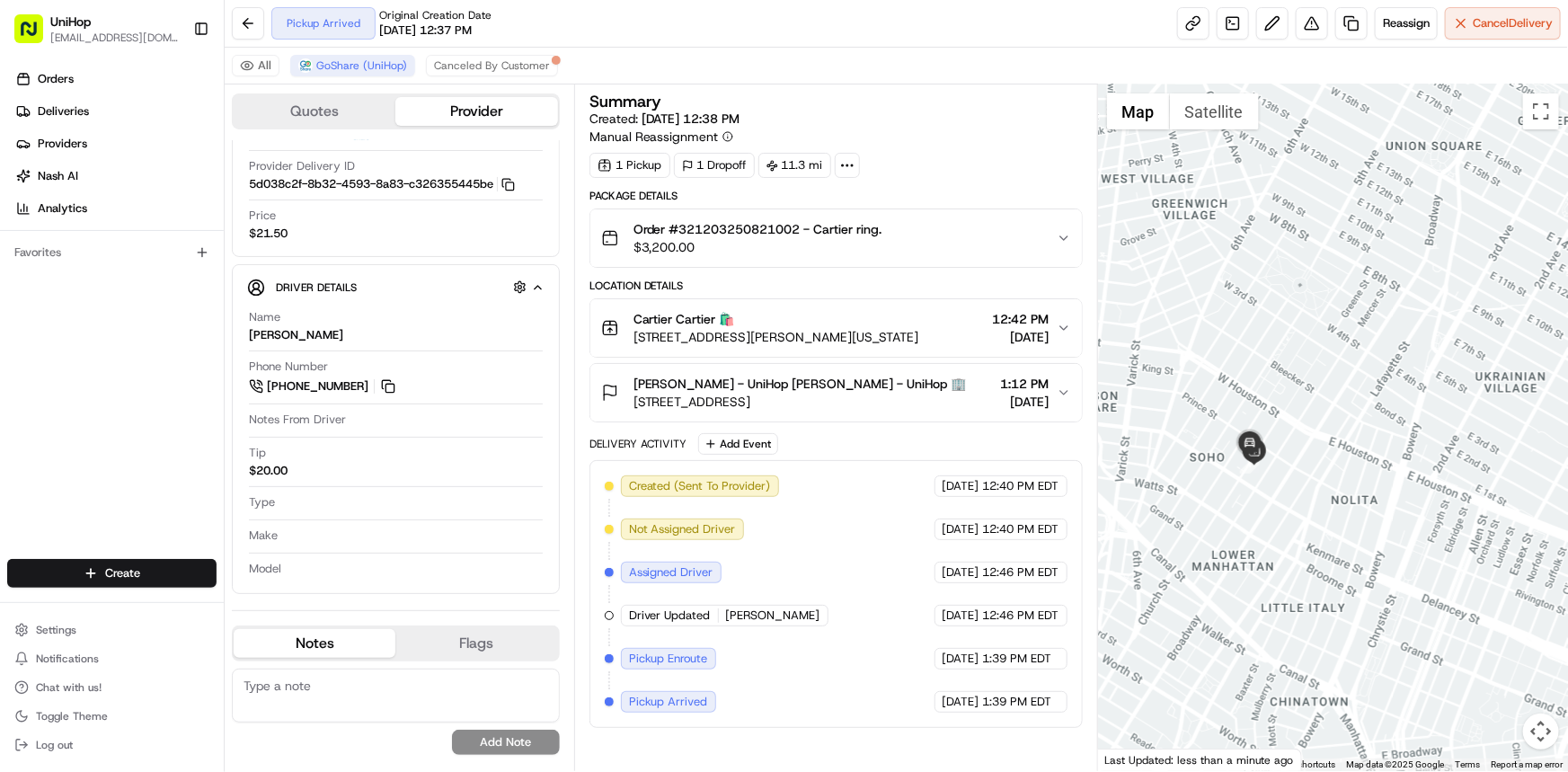
drag, startPoint x: 1276, startPoint y: 522, endPoint x: 1260, endPoint y: 542, distance: 25.6
click at [1269, 520] on div at bounding box center [1332, 428] width 470 height 687
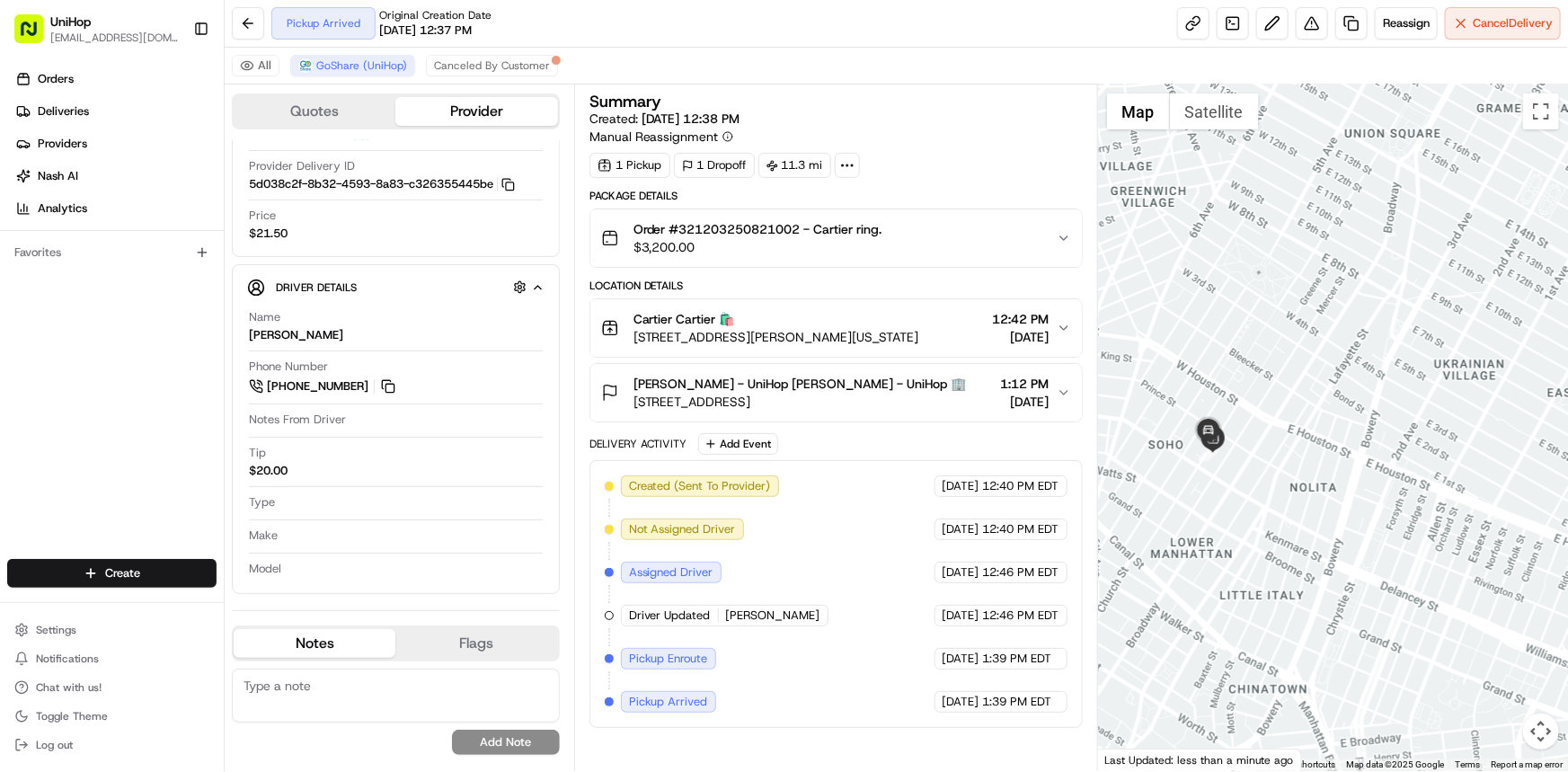
drag, startPoint x: 1339, startPoint y: 481, endPoint x: 1320, endPoint y: 476, distance: 19.6
click at [1319, 473] on div at bounding box center [1332, 428] width 470 height 687
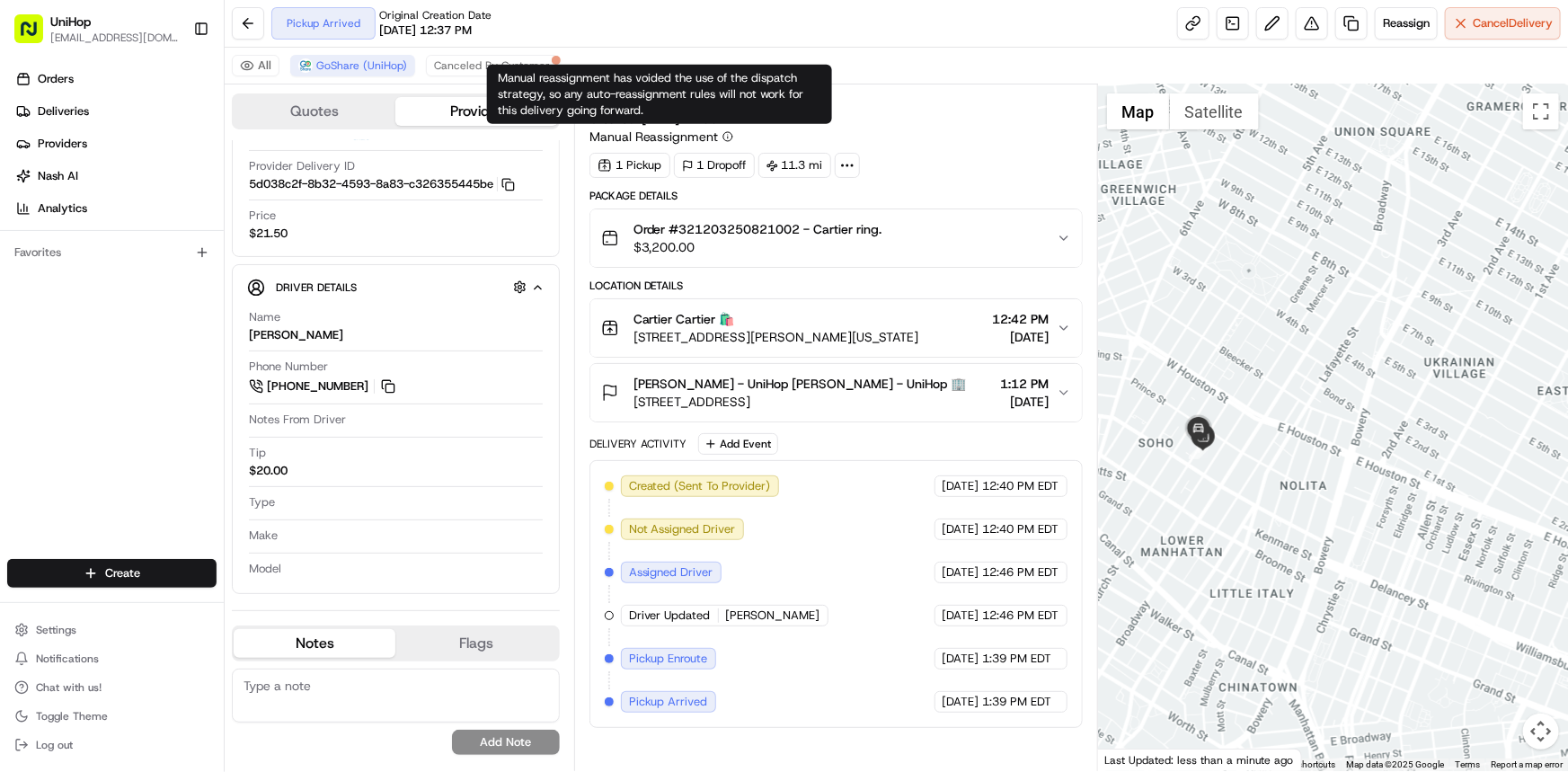
drag, startPoint x: 1384, startPoint y: 486, endPoint x: 1367, endPoint y: 485, distance: 17.0
click at [1367, 485] on div at bounding box center [1332, 428] width 470 height 687
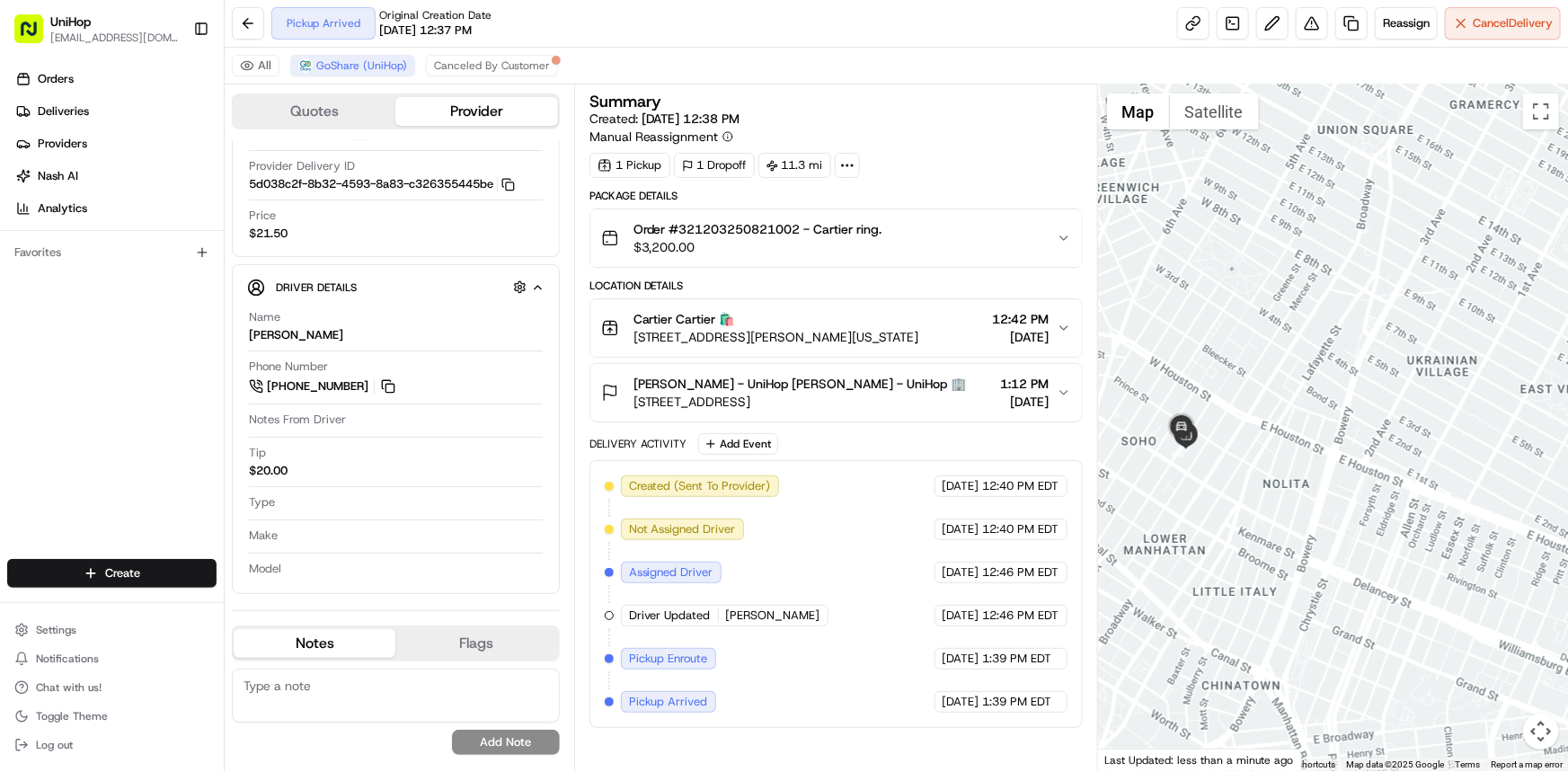
click at [1278, 380] on div at bounding box center [1332, 428] width 470 height 687
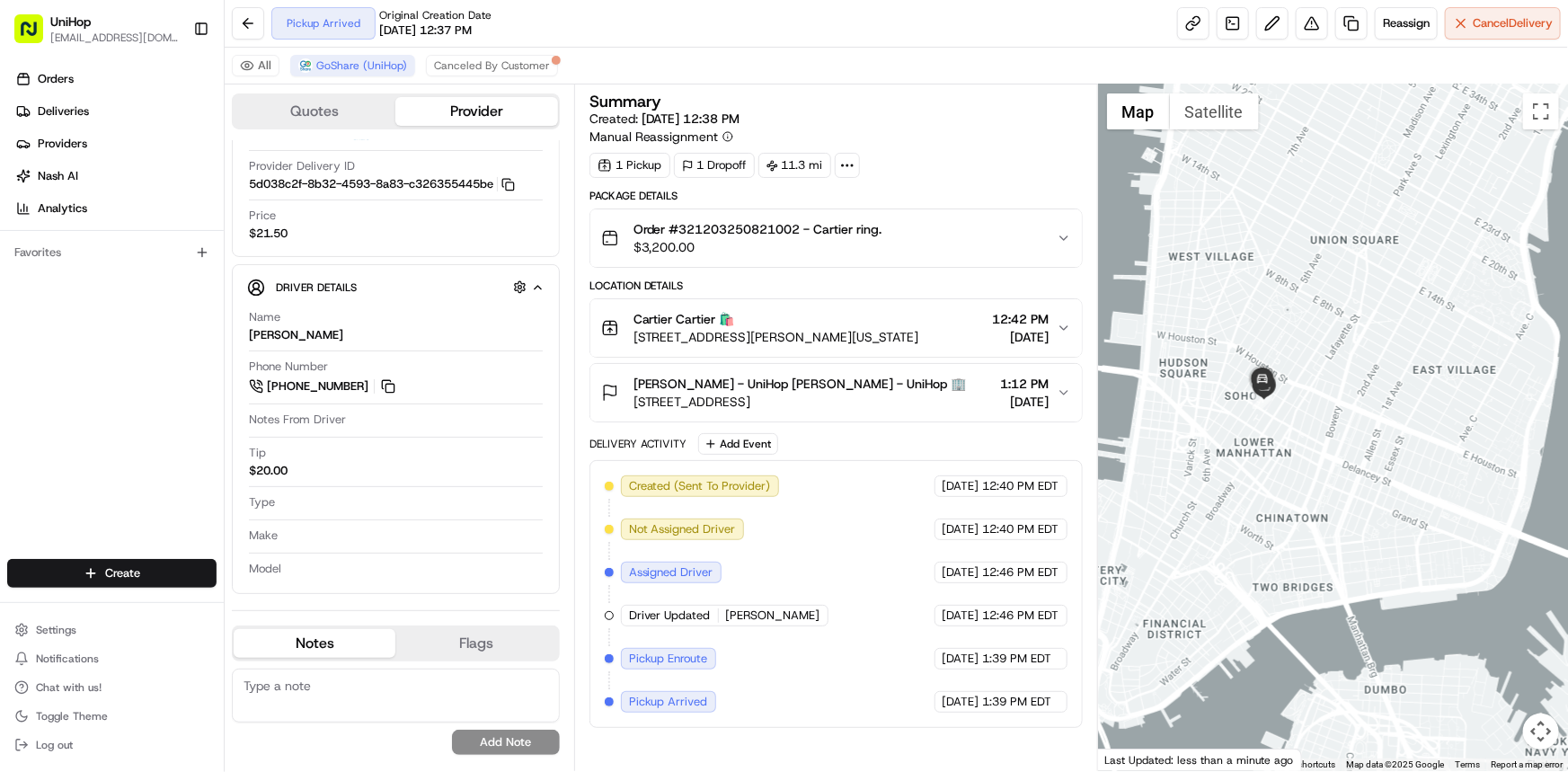
drag, startPoint x: 21, startPoint y: 389, endPoint x: 1025, endPoint y: 523, distance: 1012.9
click at [21, 389] on div "Orders Deliveries Providers [PERSON_NAME] Analytics Favorites" at bounding box center [111, 313] width 224 height 513
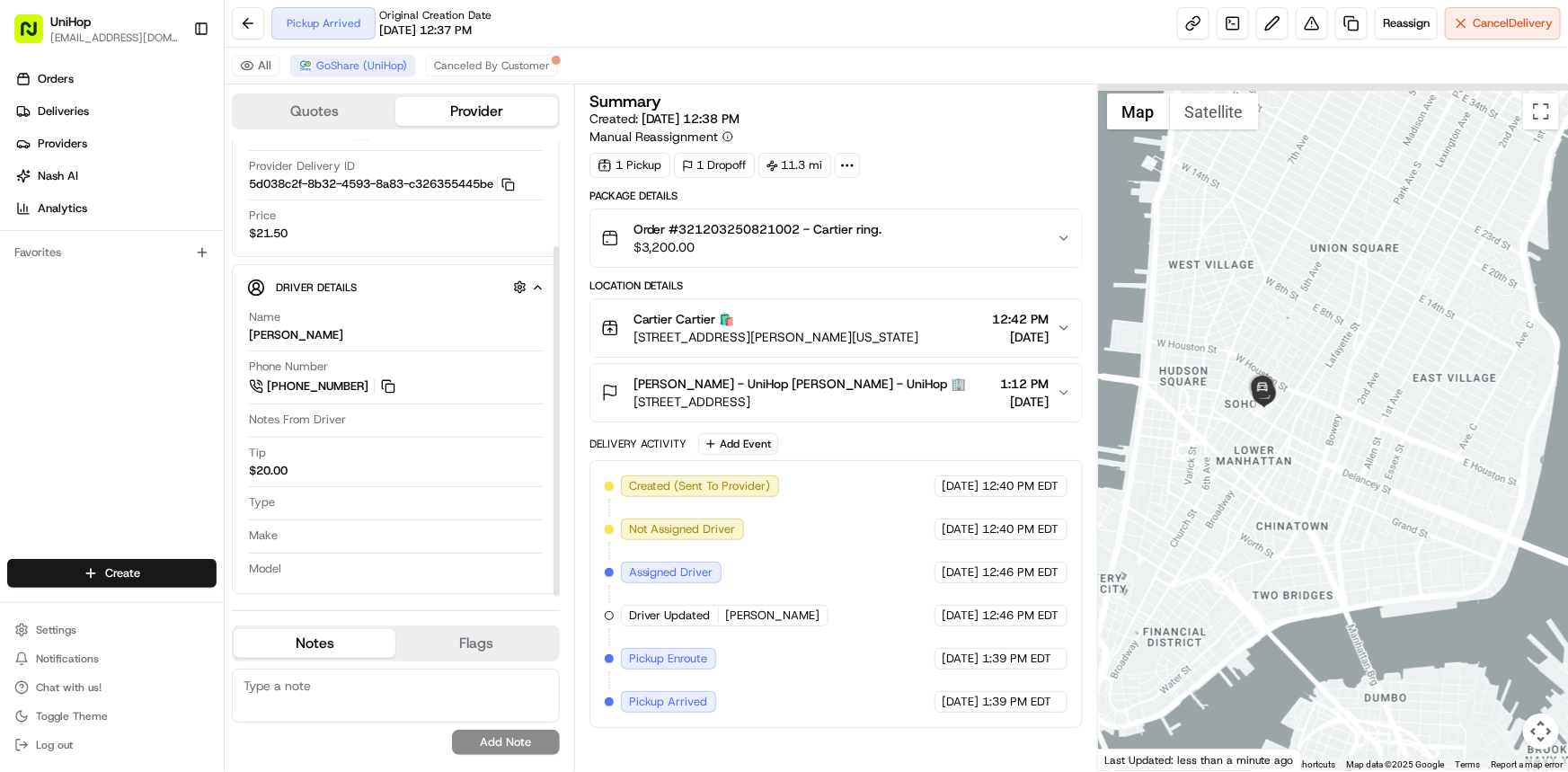
drag, startPoint x: 1173, startPoint y: 478, endPoint x: 1171, endPoint y: 502, distance: 24.1
click at [1173, 498] on div at bounding box center [1332, 428] width 470 height 687
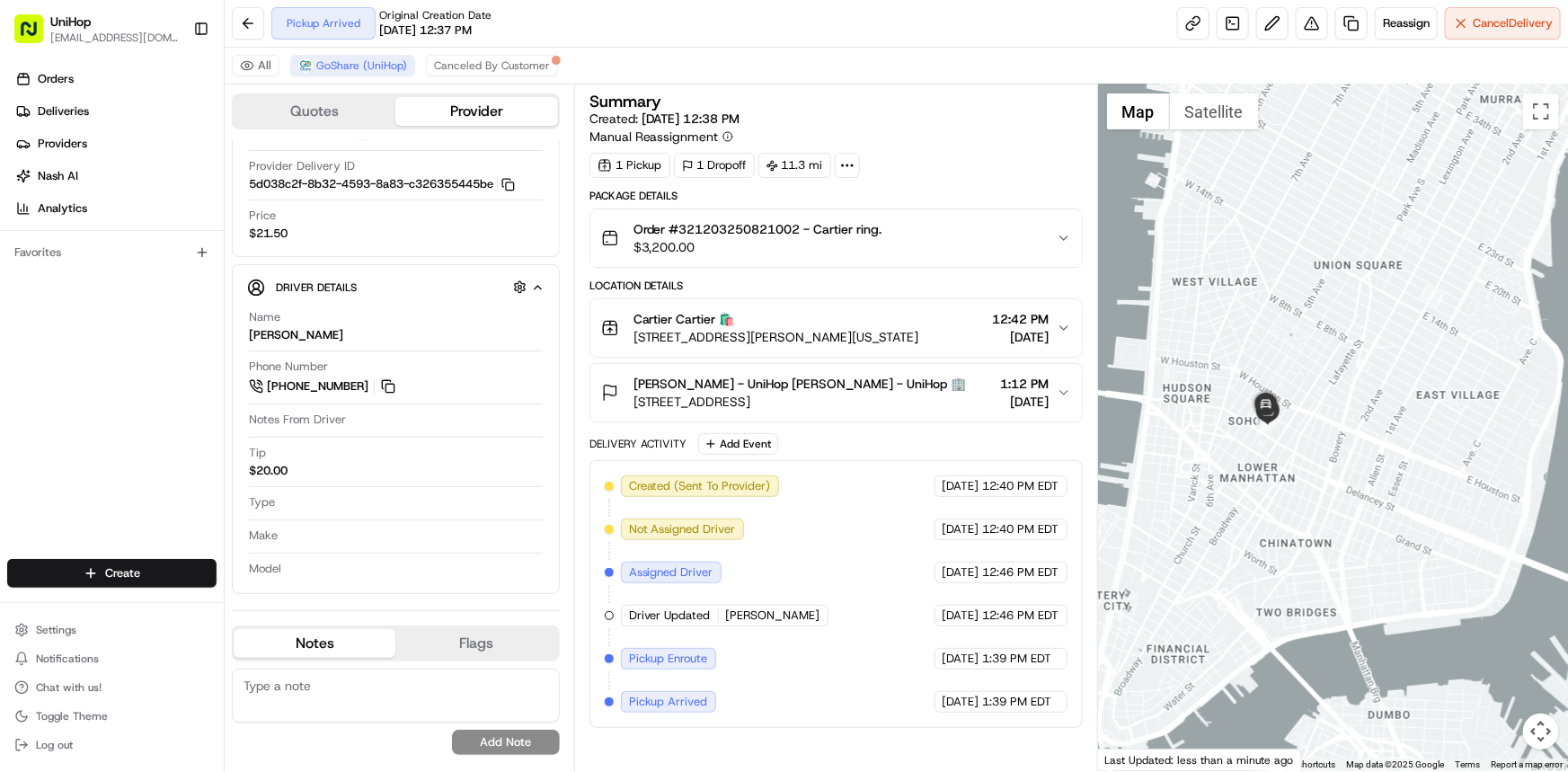
drag, startPoint x: 1285, startPoint y: 525, endPoint x: 1275, endPoint y: 540, distance: 18.0
click at [1275, 539] on div at bounding box center [1332, 428] width 470 height 687
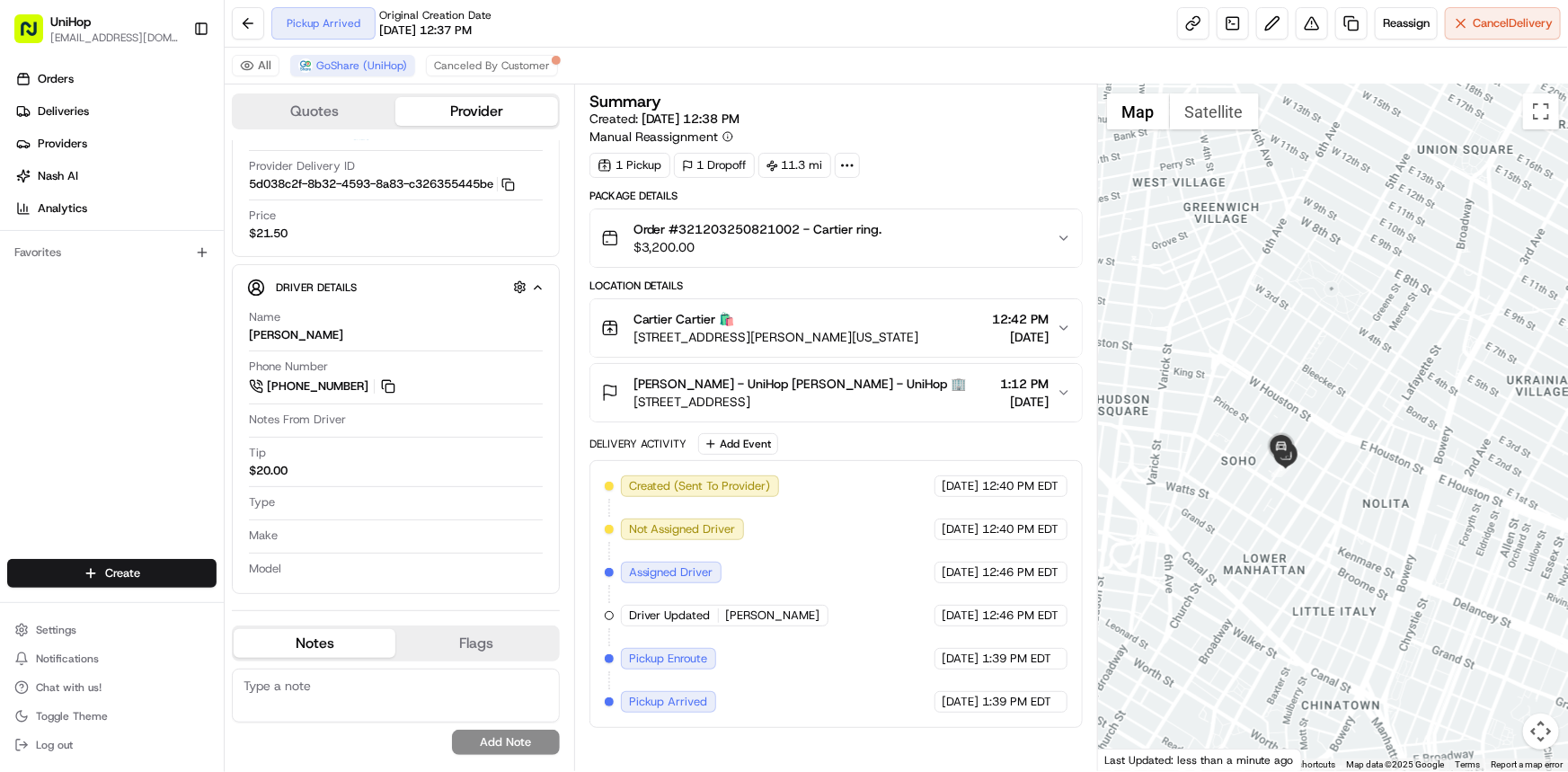
drag, startPoint x: 1324, startPoint y: 416, endPoint x: 1298, endPoint y: 420, distance: 26.3
click at [1300, 421] on div at bounding box center [1332, 428] width 470 height 687
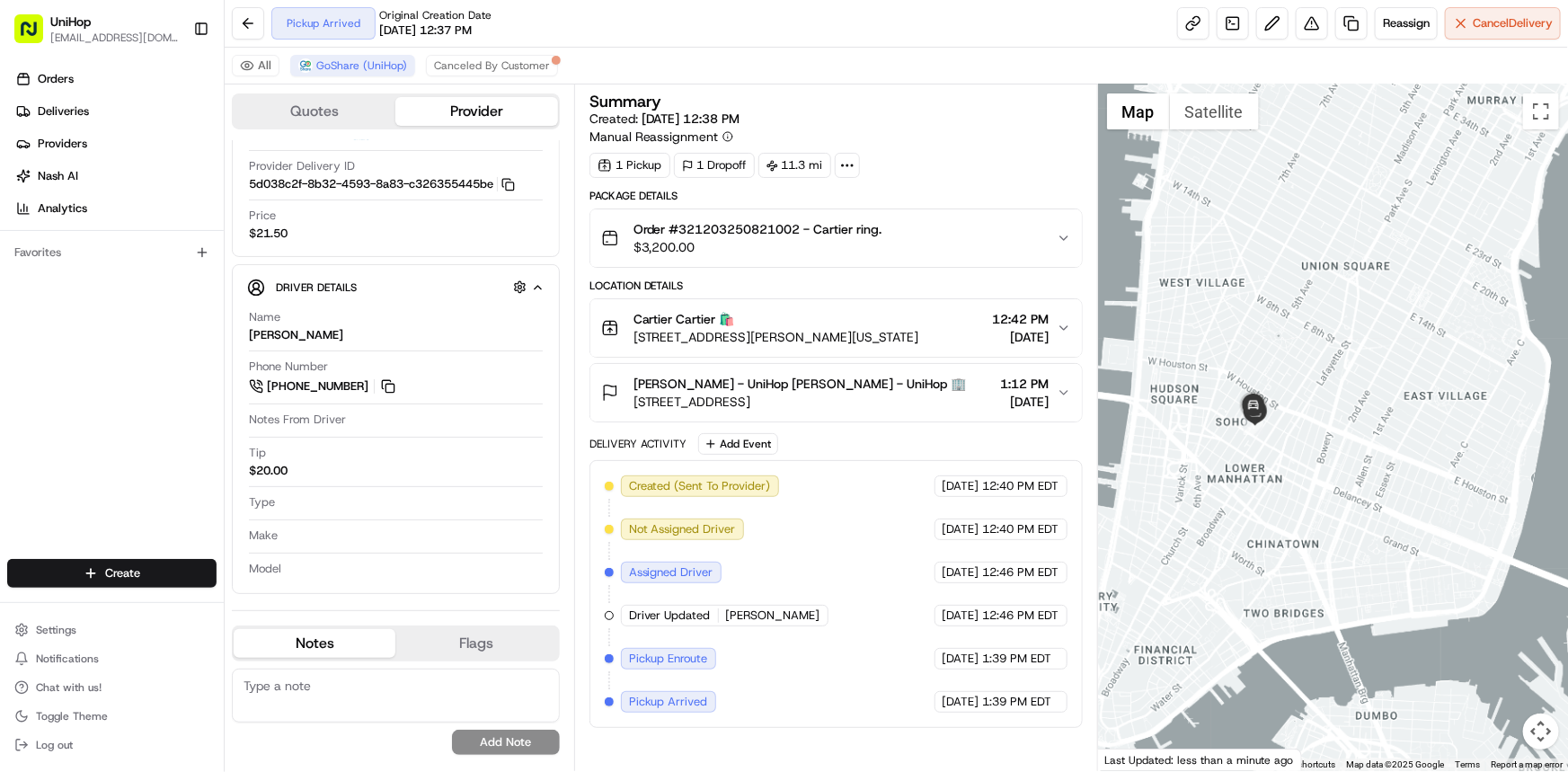
click at [1253, 502] on div at bounding box center [1332, 428] width 470 height 687
click at [1202, 485] on div at bounding box center [1332, 428] width 470 height 687
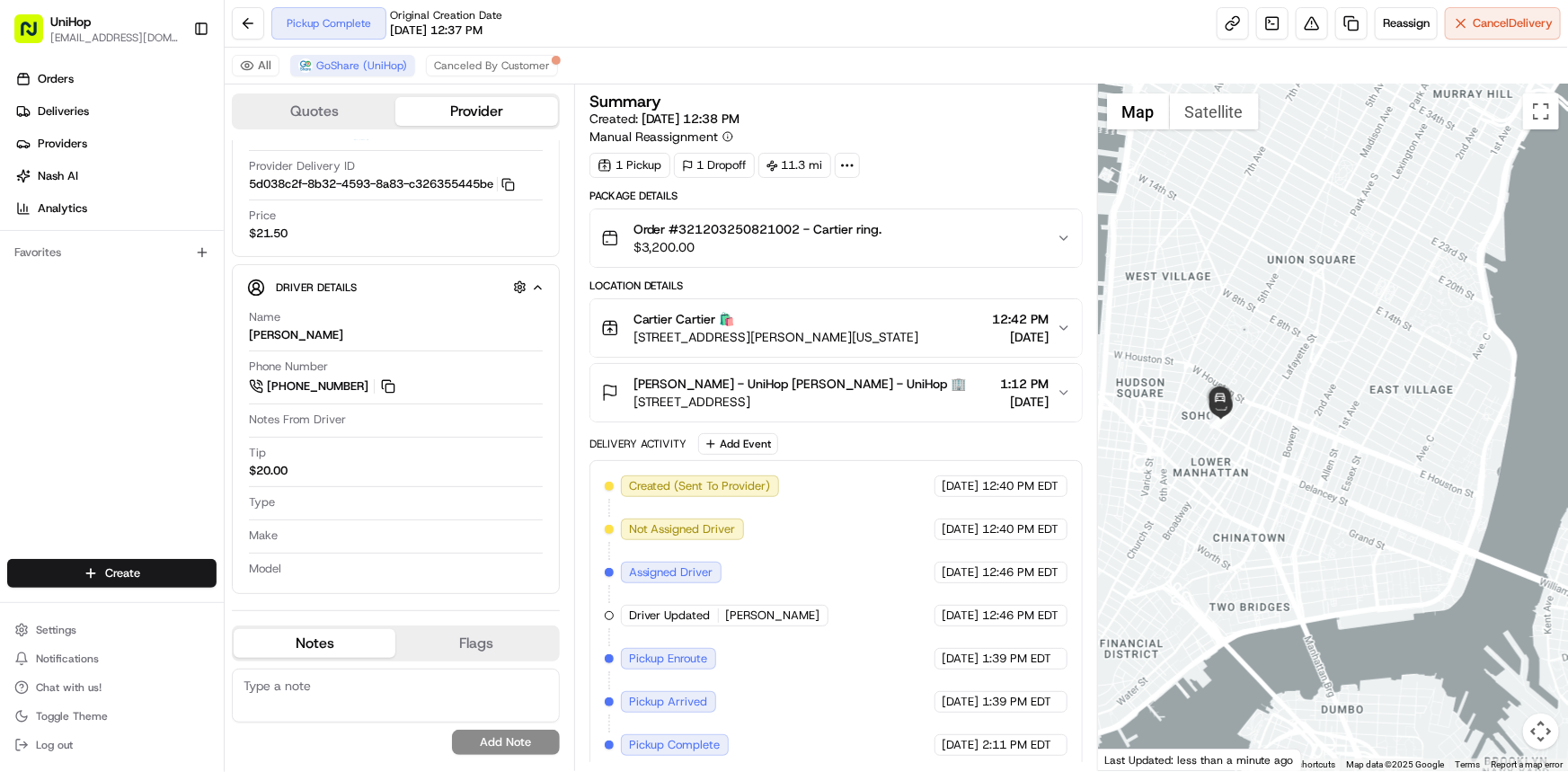
drag, startPoint x: 1275, startPoint y: 404, endPoint x: 1260, endPoint y: 411, distance: 16.6
click at [1257, 403] on div at bounding box center [1332, 428] width 470 height 687
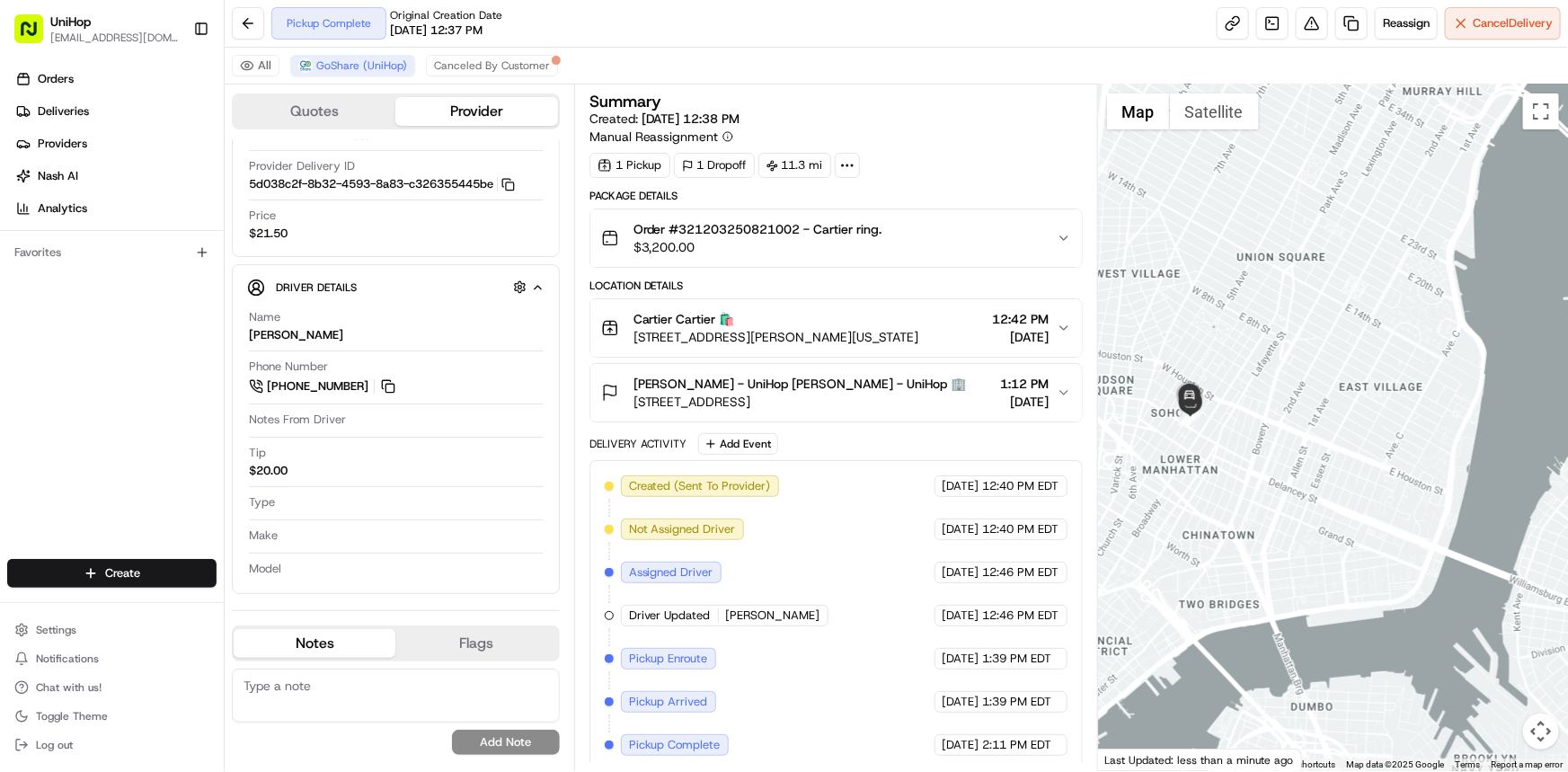
scroll to position [5, 0]
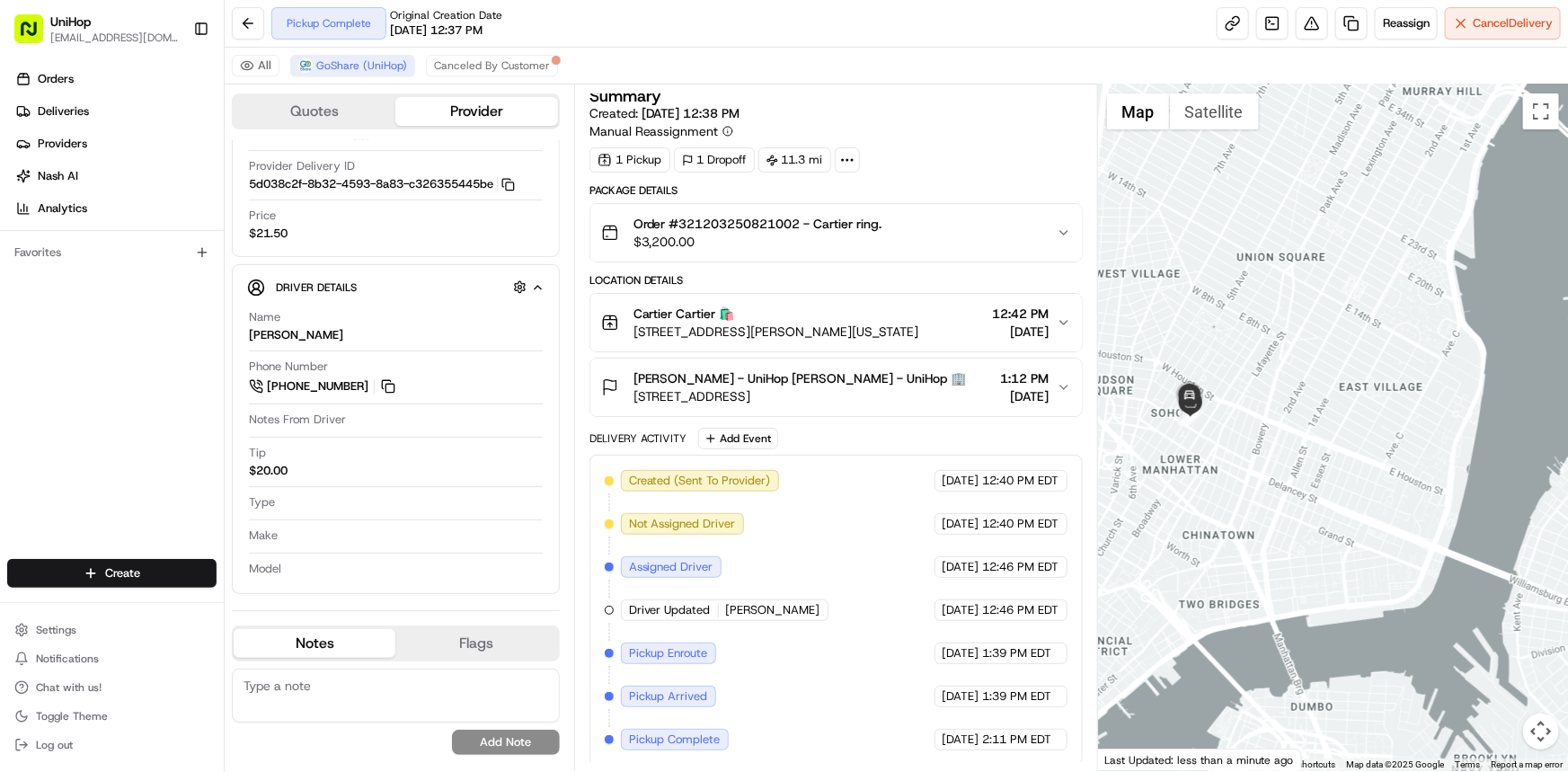
click at [1273, 466] on div at bounding box center [1332, 428] width 470 height 687
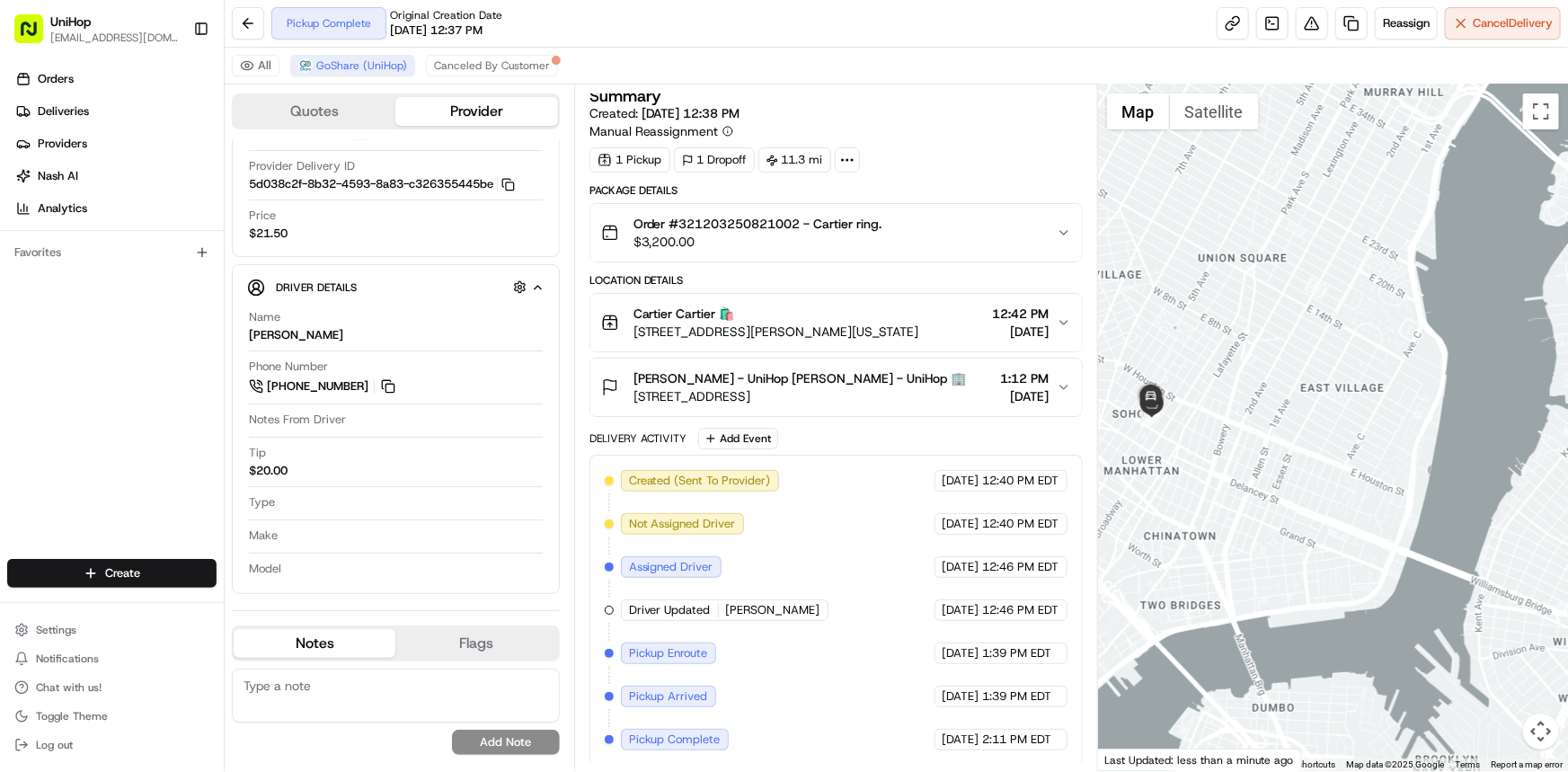
drag, startPoint x: 1330, startPoint y: 421, endPoint x: 1347, endPoint y: 381, distance: 43.5
click at [1357, 369] on div at bounding box center [1332, 428] width 470 height 687
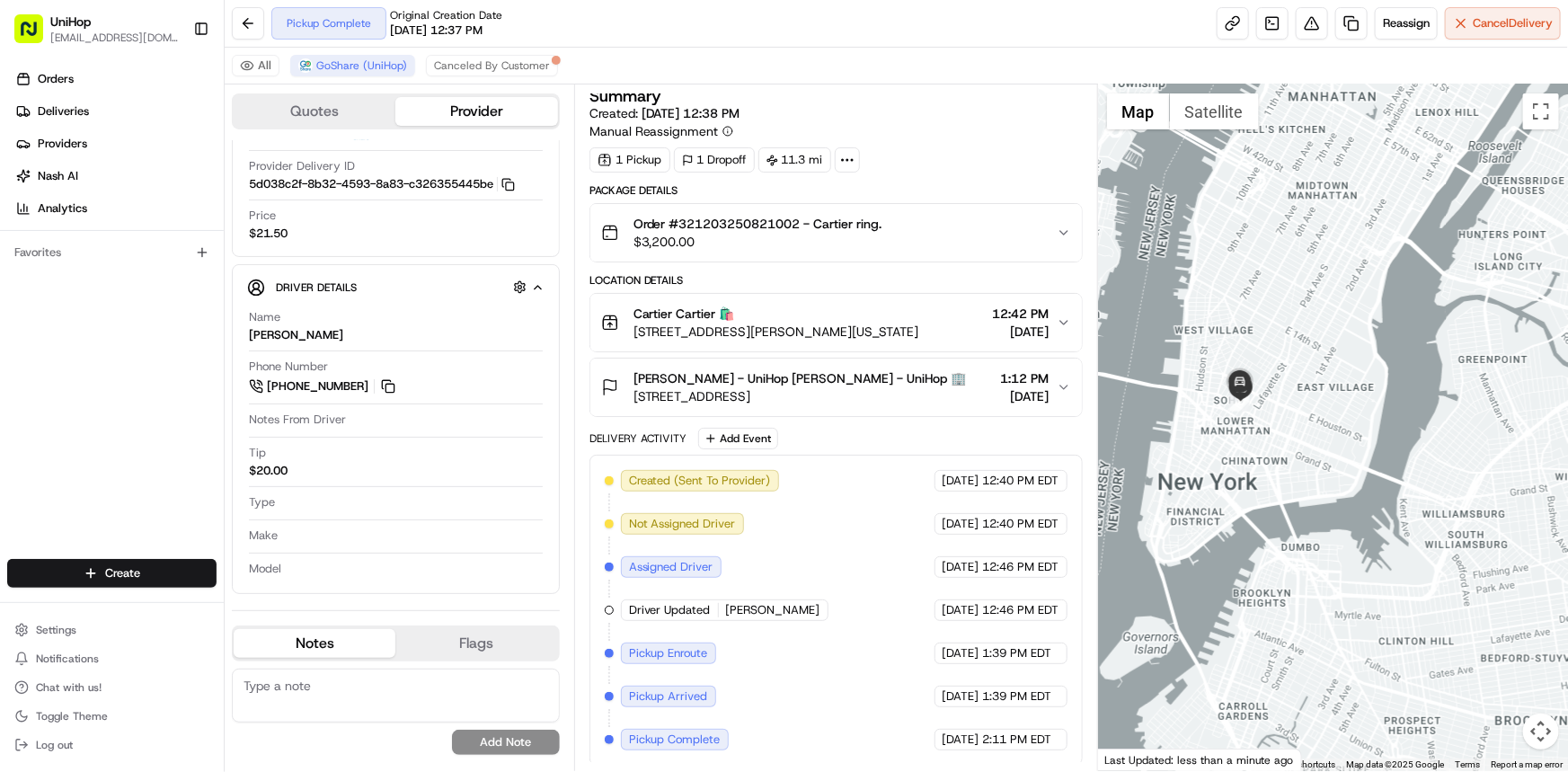
drag, startPoint x: 1415, startPoint y: 519, endPoint x: 1423, endPoint y: 539, distance: 21.5
click at [1420, 526] on div at bounding box center [1332, 428] width 470 height 687
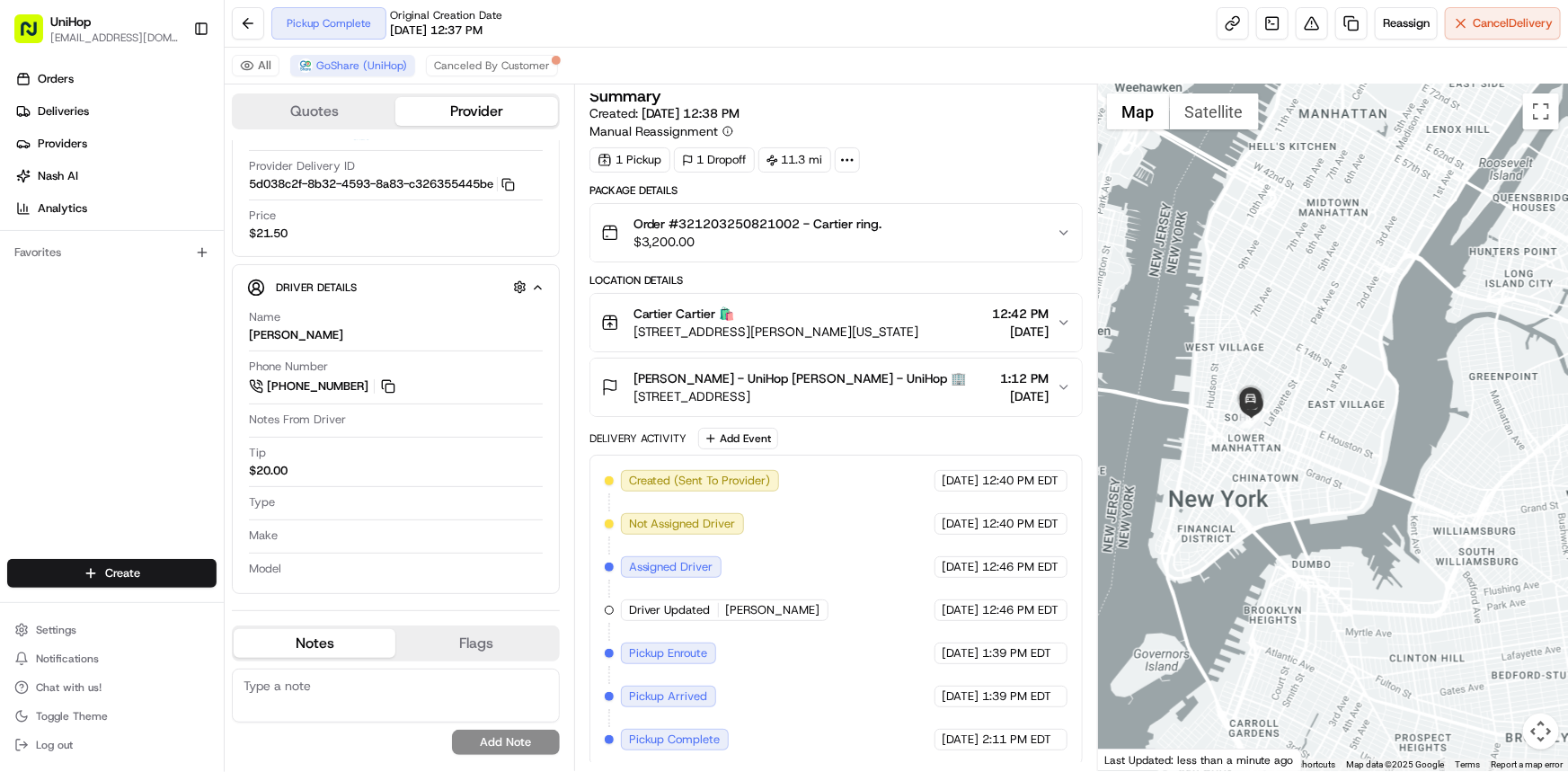
drag, startPoint x: 1224, startPoint y: 458, endPoint x: 1200, endPoint y: 439, distance: 30.6
click at [1200, 439] on div at bounding box center [1332, 428] width 470 height 687
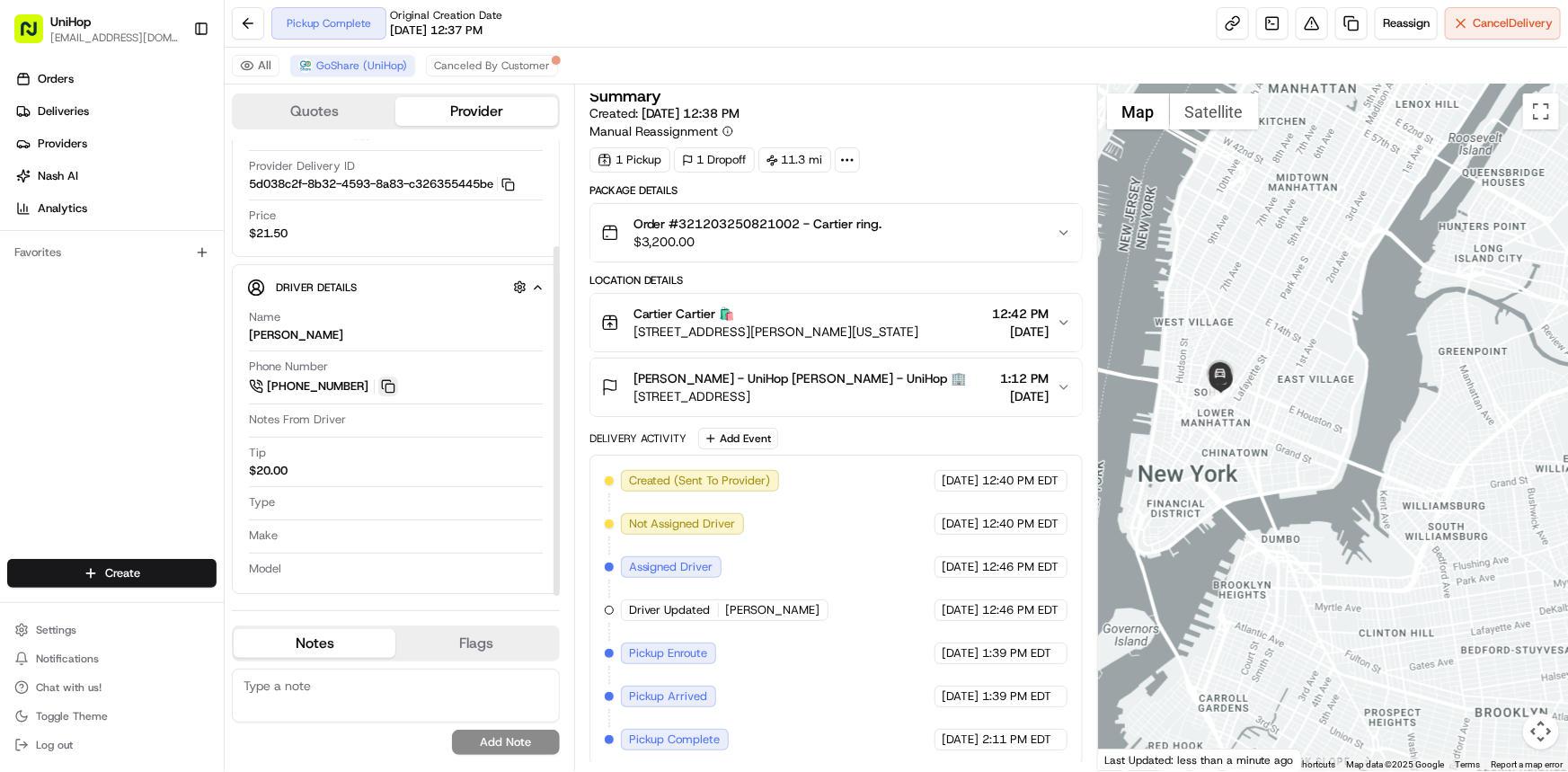
click at [394, 382] on button at bounding box center [388, 386] width 20 height 20
click at [47, 337] on div "Orders Deliveries Providers [PERSON_NAME] Analytics Favorites" at bounding box center [111, 313] width 224 height 513
click at [383, 376] on button at bounding box center [388, 386] width 20 height 20
drag, startPoint x: 1296, startPoint y: 406, endPoint x: 1308, endPoint y: 365, distance: 42.7
click at [1308, 365] on div at bounding box center [1332, 428] width 470 height 687
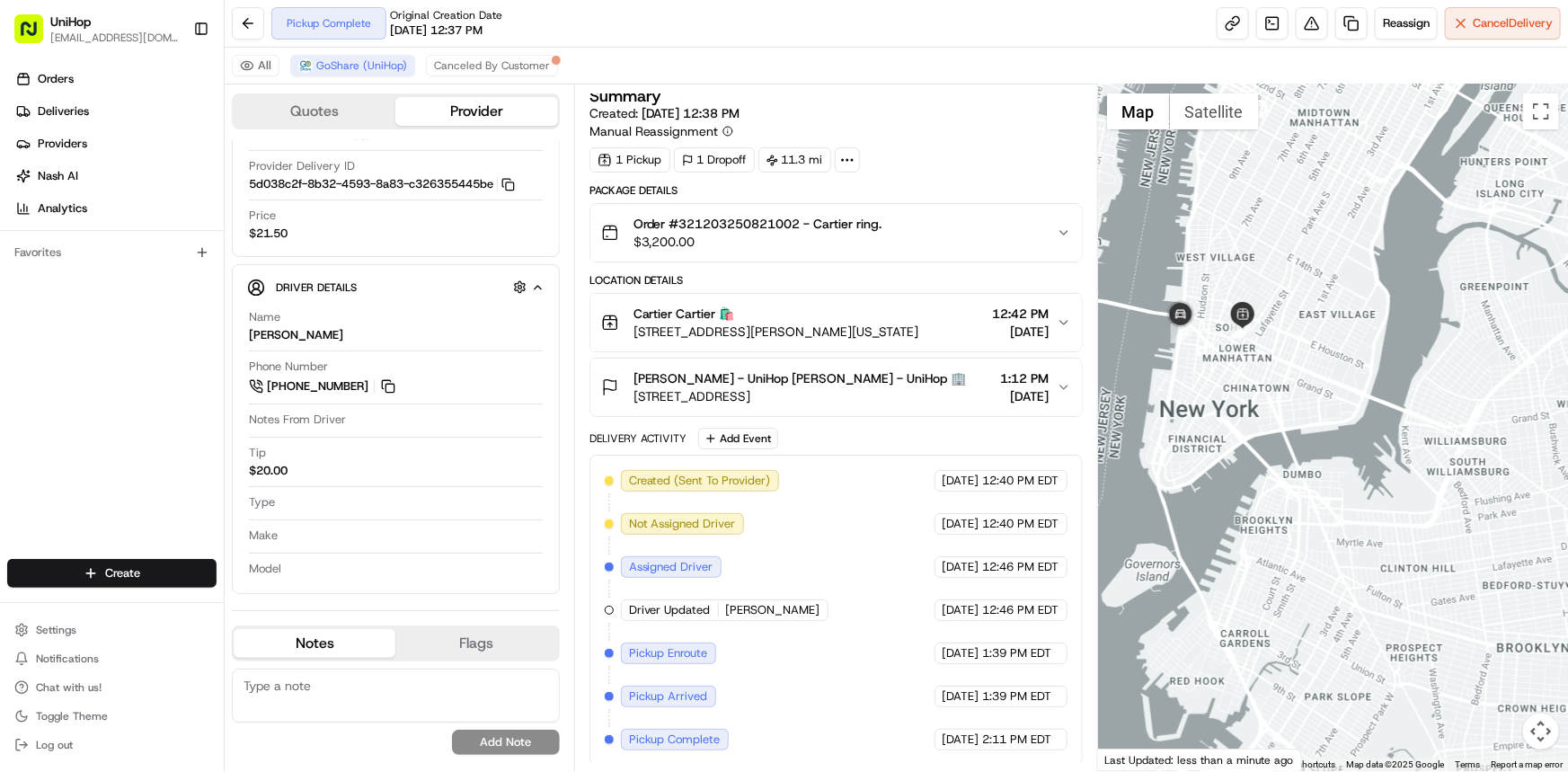
click at [1245, 431] on div at bounding box center [1332, 428] width 470 height 687
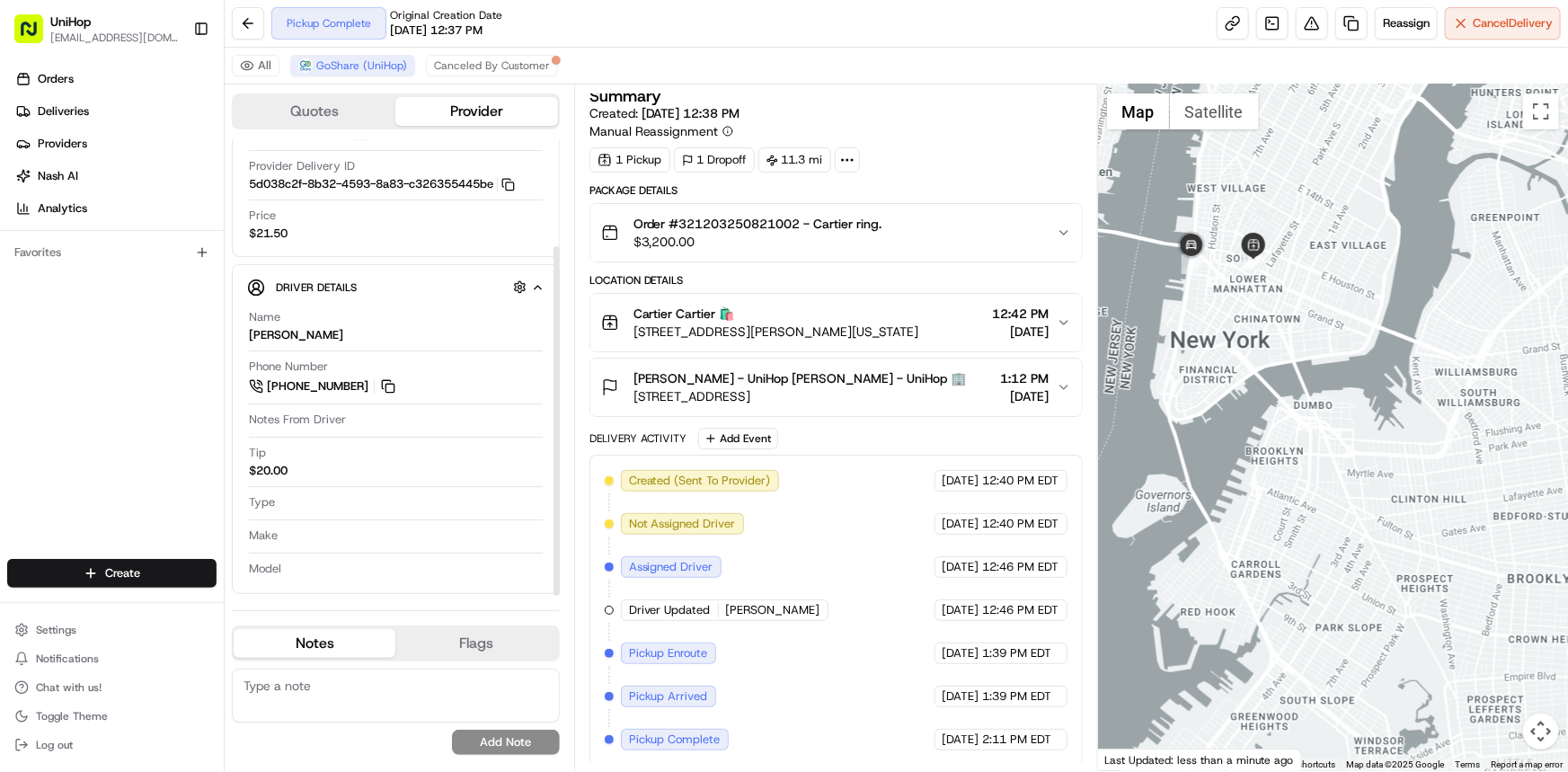
drag, startPoint x: 1343, startPoint y: 418, endPoint x: 1334, endPoint y: 431, distance: 15.8
click at [1343, 422] on div at bounding box center [1332, 428] width 470 height 687
click at [29, 398] on div "Orders Deliveries Providers [PERSON_NAME] Analytics Favorites" at bounding box center [111, 313] width 224 height 513
click at [1158, 439] on div at bounding box center [1332, 428] width 470 height 687
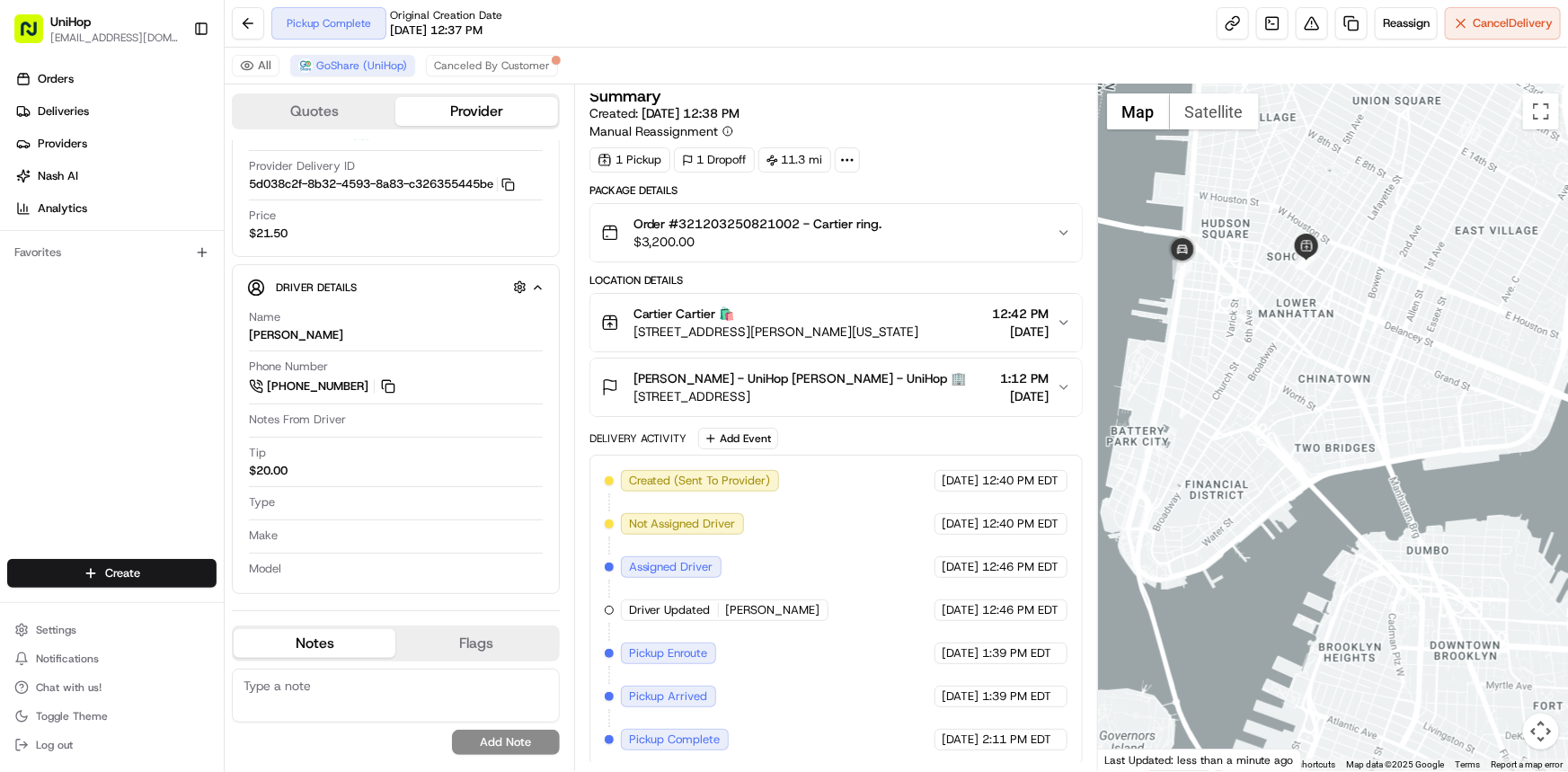
drag, startPoint x: 1369, startPoint y: 362, endPoint x: 1361, endPoint y: 397, distance: 35.9
click at [1361, 397] on div at bounding box center [1332, 428] width 470 height 687
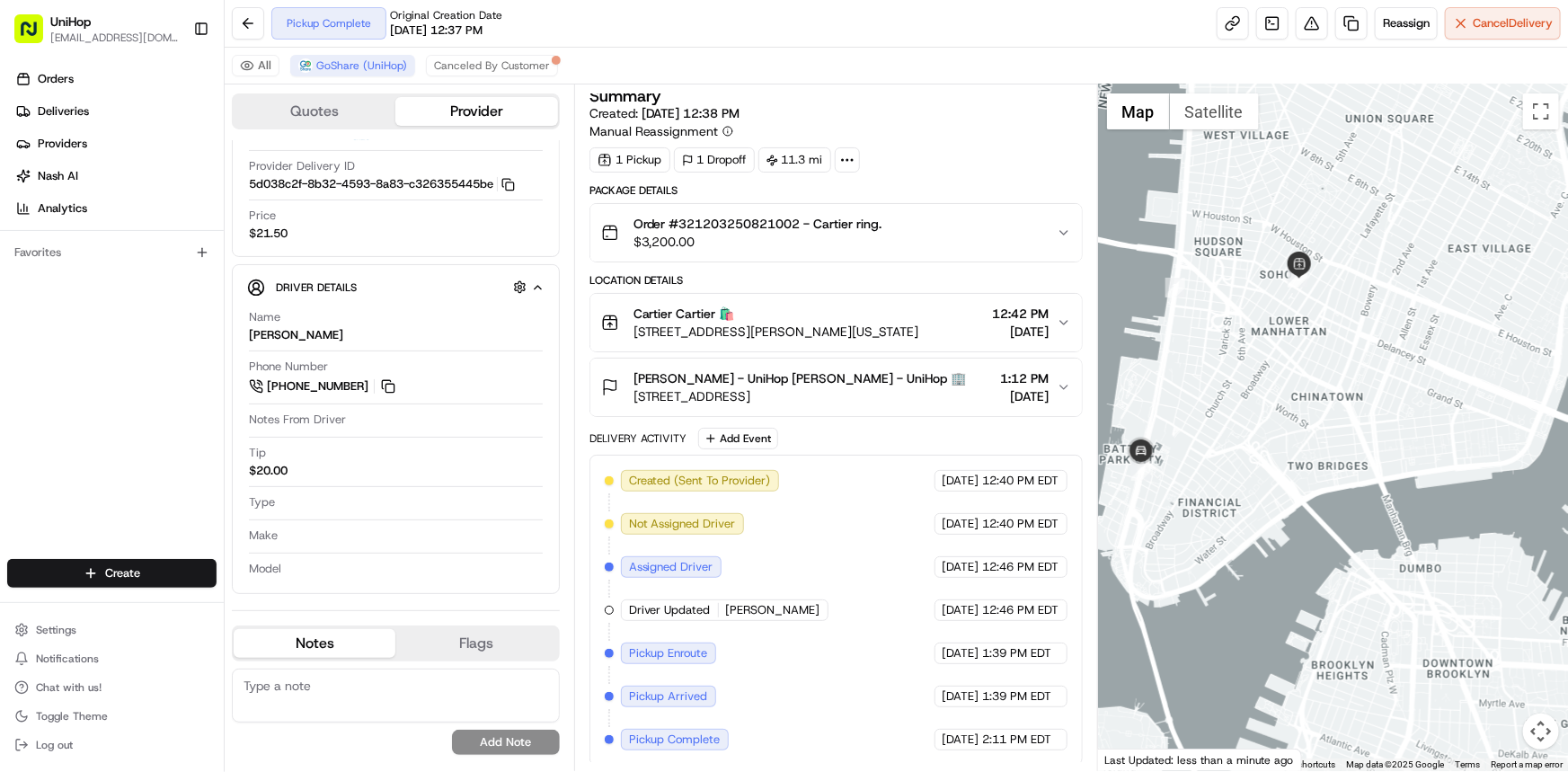
click at [1351, 353] on div at bounding box center [1332, 428] width 470 height 687
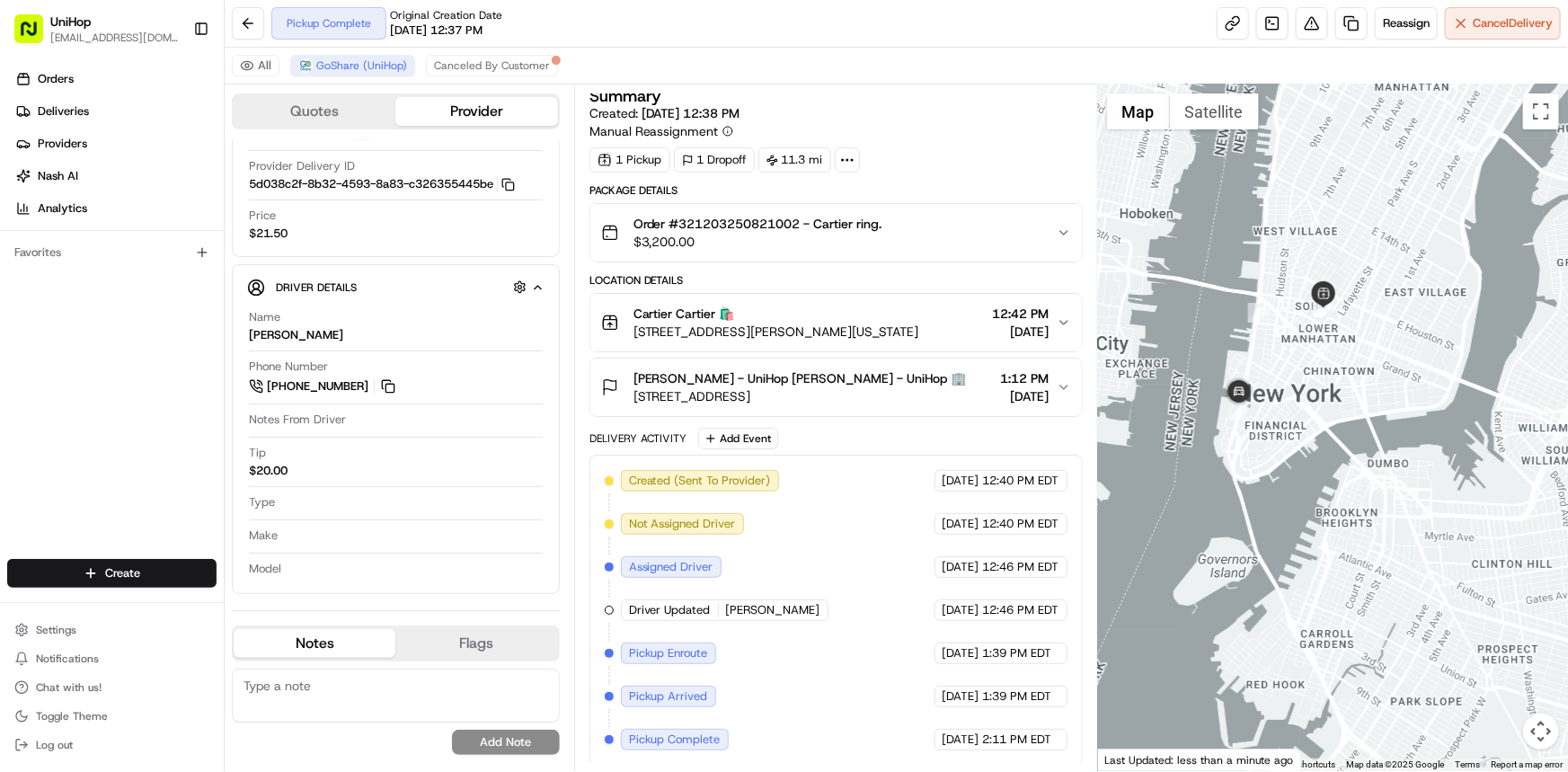
drag, startPoint x: 1305, startPoint y: 473, endPoint x: 1263, endPoint y: 490, distance: 45.3
click at [1293, 454] on div at bounding box center [1332, 428] width 470 height 687
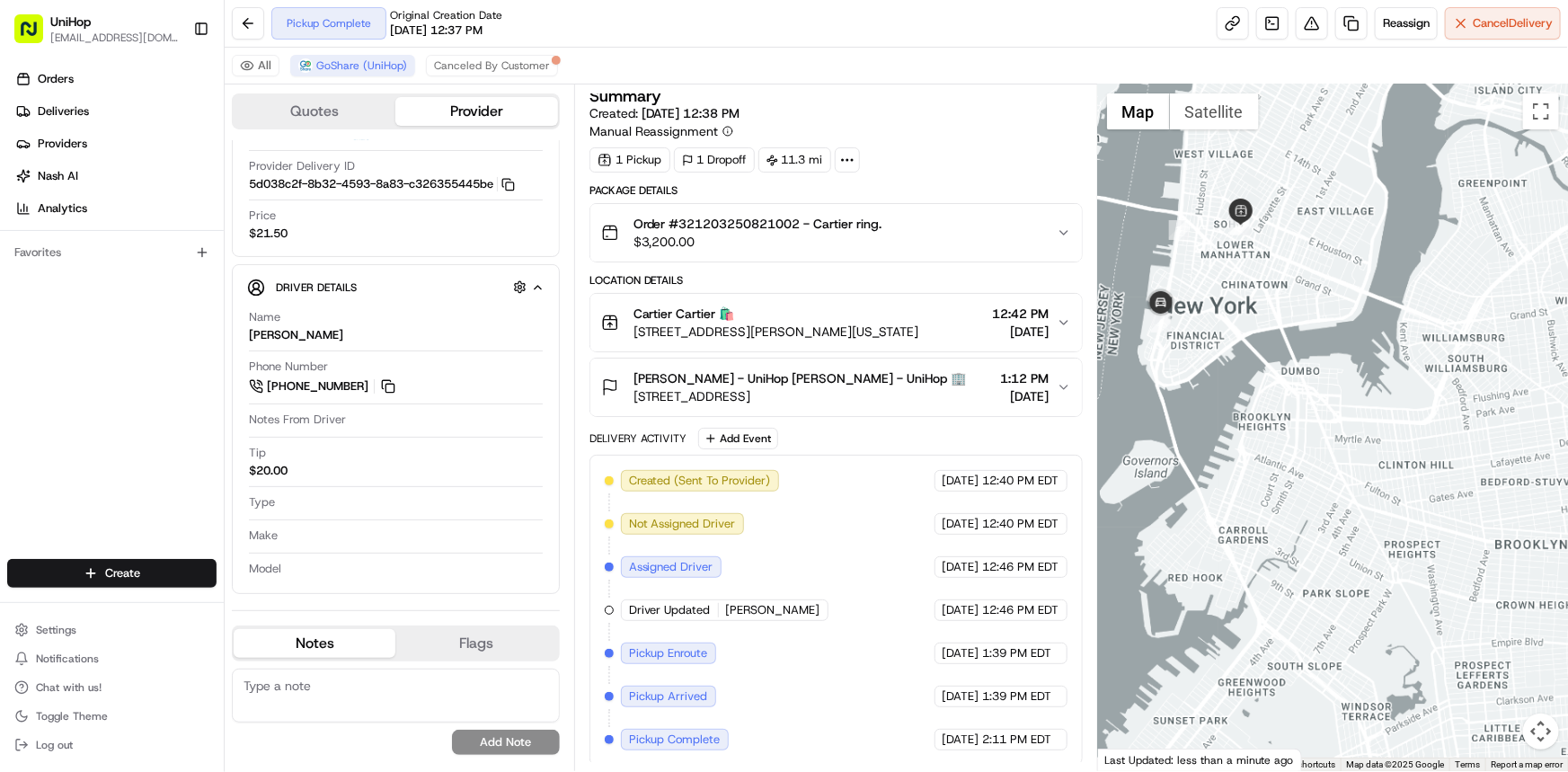
drag, startPoint x: 1294, startPoint y: 418, endPoint x: 844, endPoint y: 313, distance: 462.1
click at [1292, 418] on div at bounding box center [1332, 428] width 470 height 687
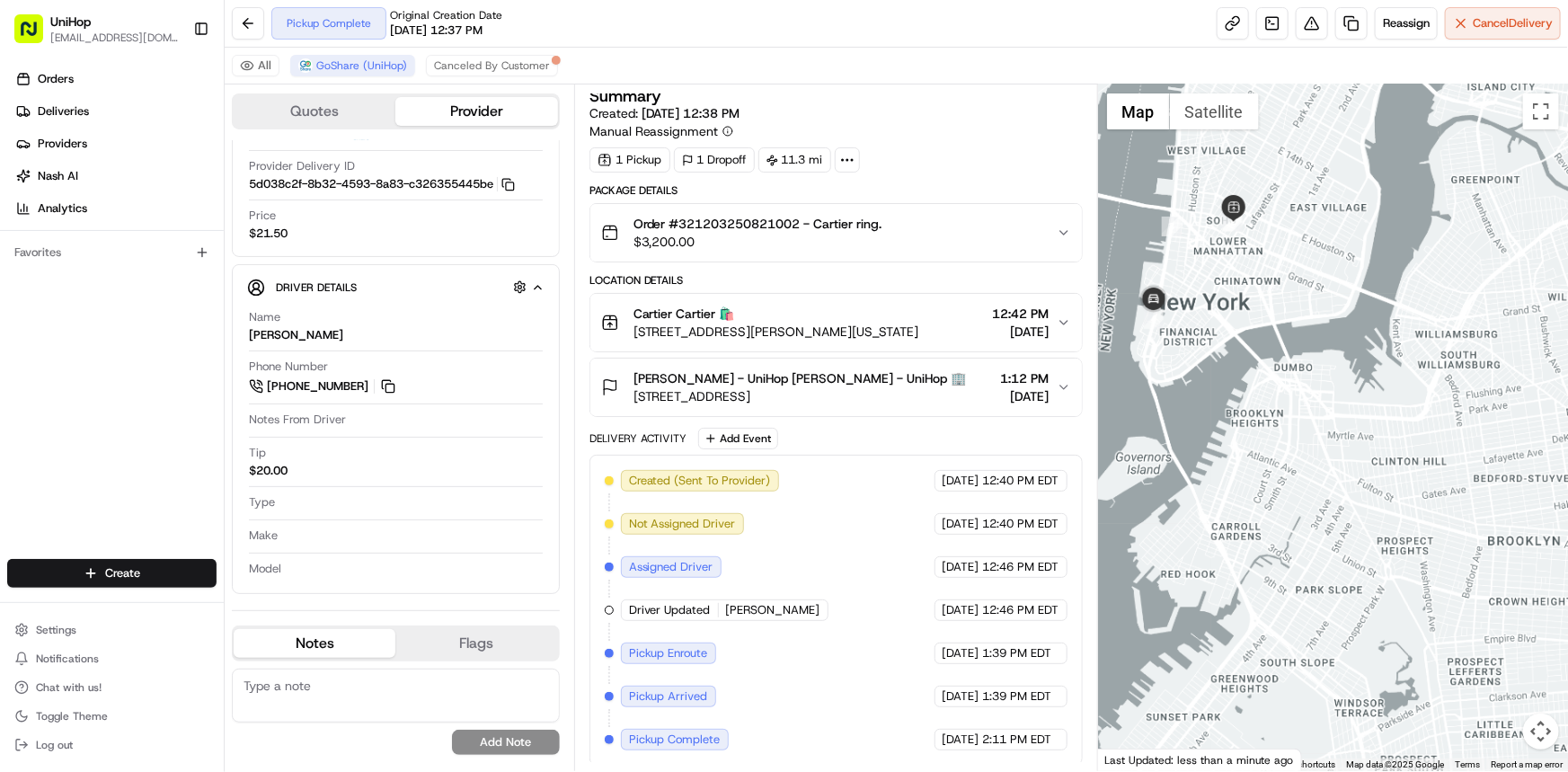
click at [930, 394] on div "Igor gorbikov - UniHop Igor gorbikov - UniHop 🏢 2050 E 18th St, Brooklyn, NY 11…" at bounding box center [828, 386] width 456 height 36
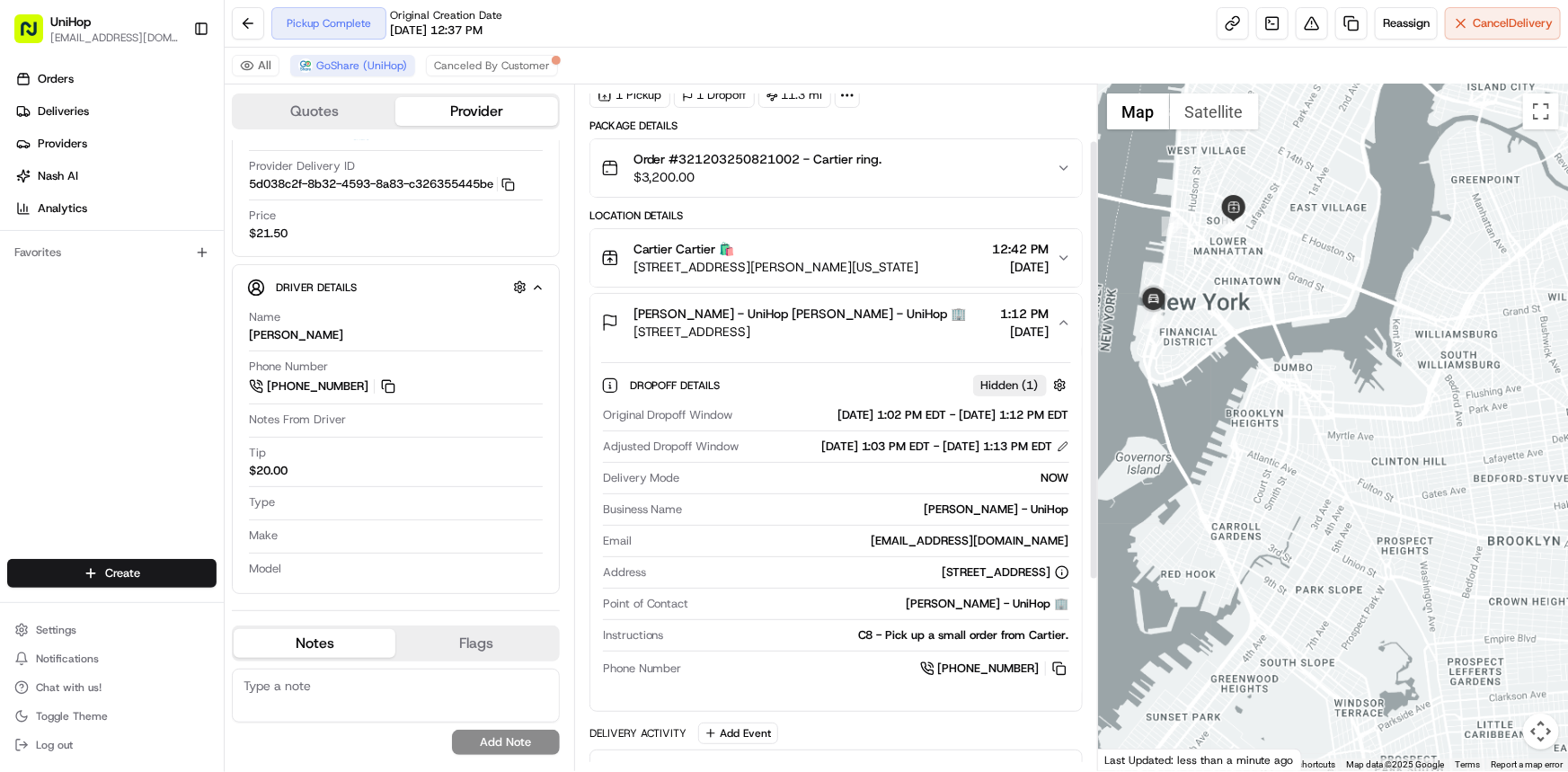
scroll to position [87, 0]
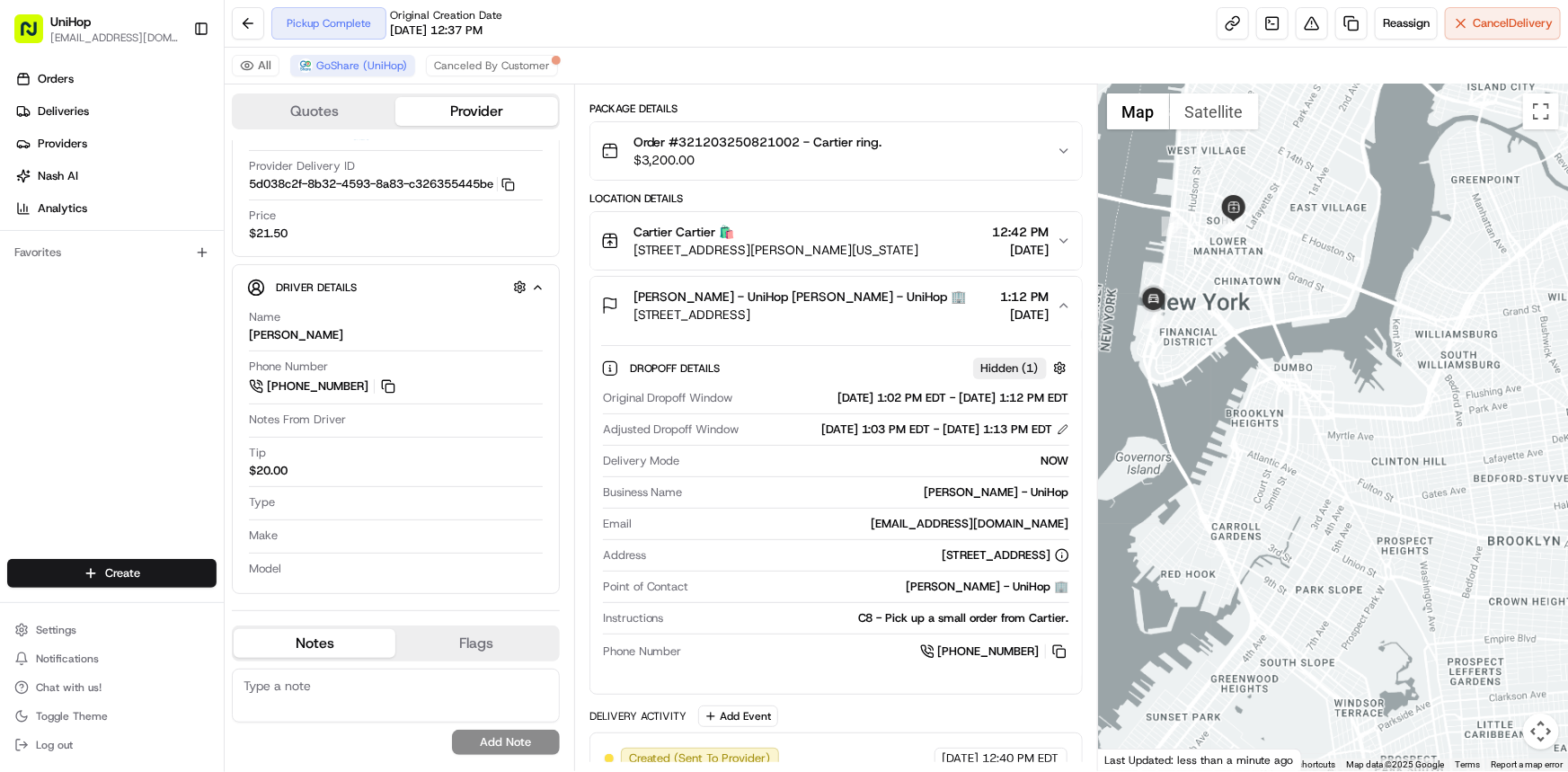
click at [949, 238] on div "Cartier Cartier 🛍️ 102 Greene St, New York, NY 10012, USA 12:42 PM Aug 21 2025" at bounding box center [828, 240] width 456 height 36
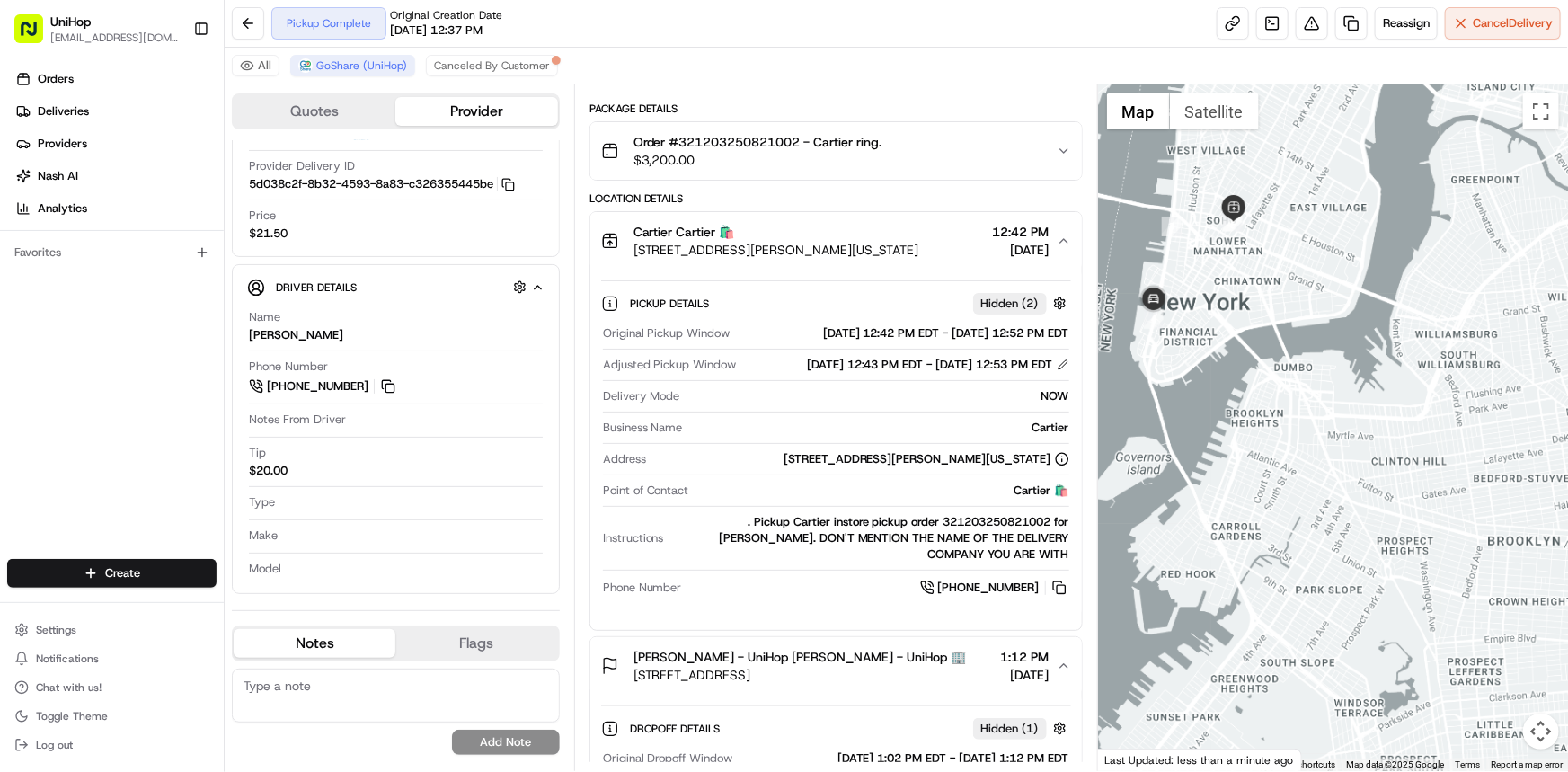
click at [949, 238] on div "Cartier Cartier 🛍️ 102 Greene St, New York, NY 10012, USA 12:42 PM Aug 21 2025" at bounding box center [828, 240] width 456 height 36
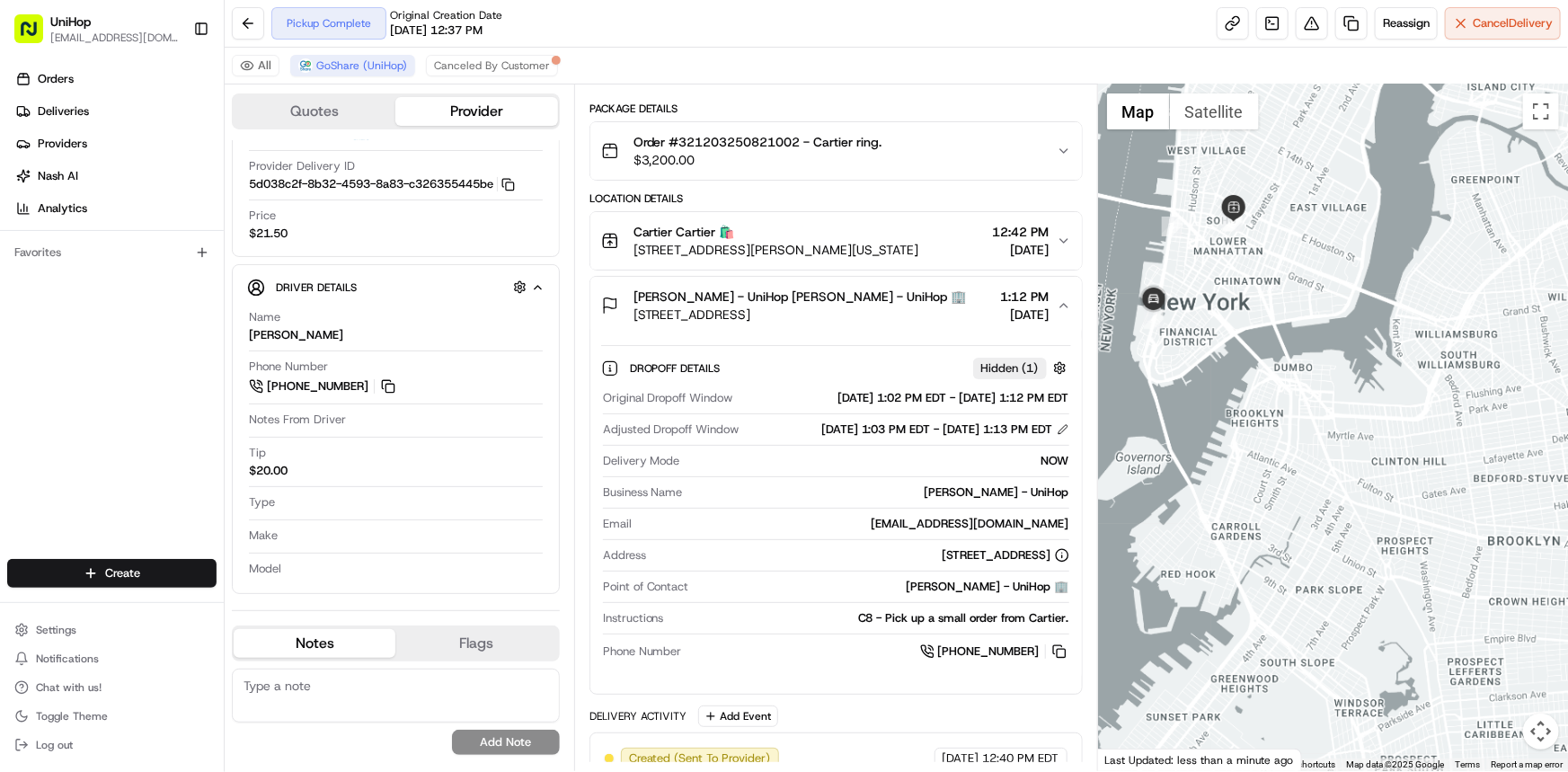
click at [1057, 299] on icon "button" at bounding box center [1064, 306] width 15 height 15
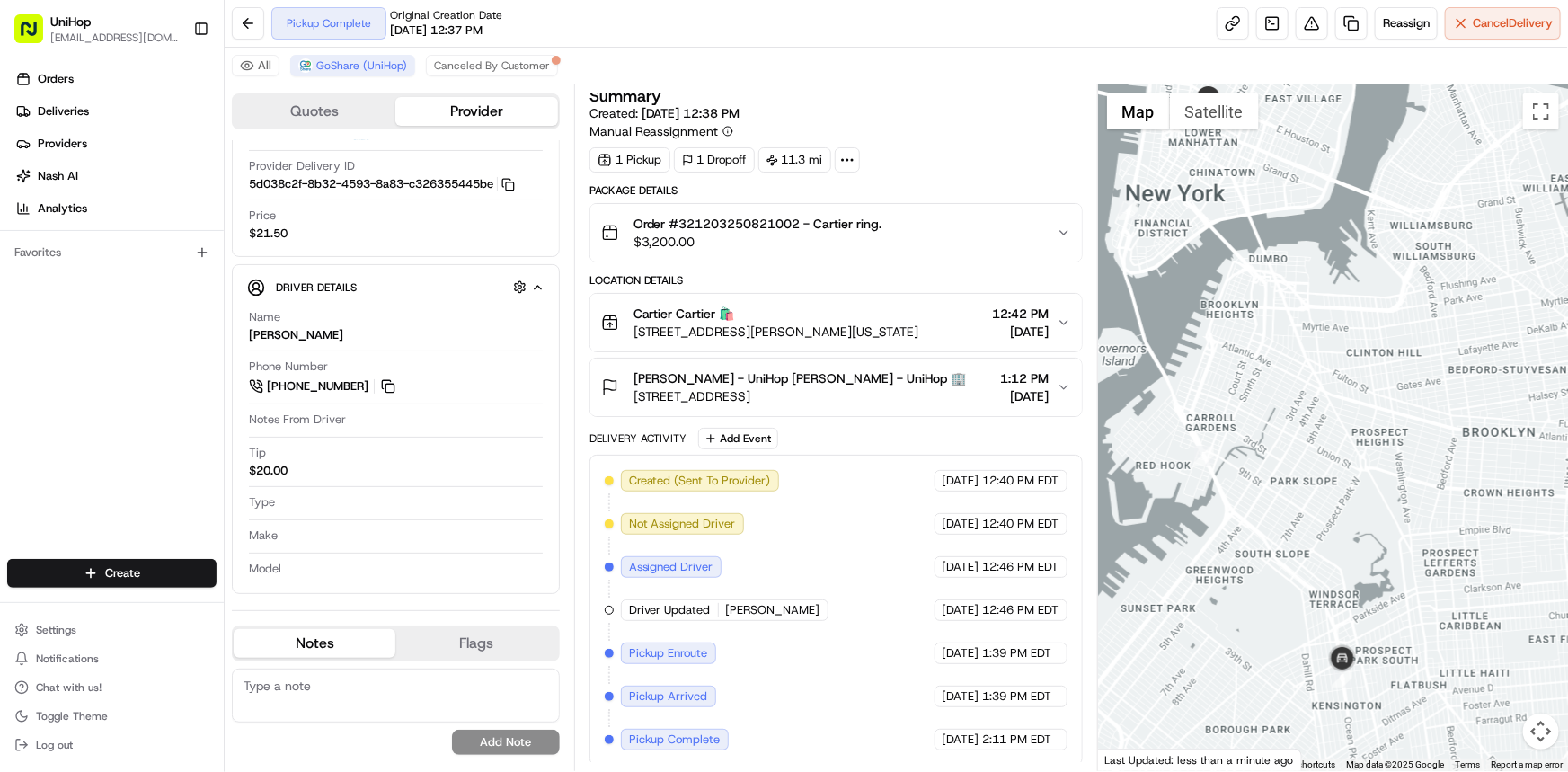
drag, startPoint x: 1323, startPoint y: 417, endPoint x: 1264, endPoint y: 256, distance: 171.5
click at [1279, 226] on div at bounding box center [1332, 428] width 470 height 687
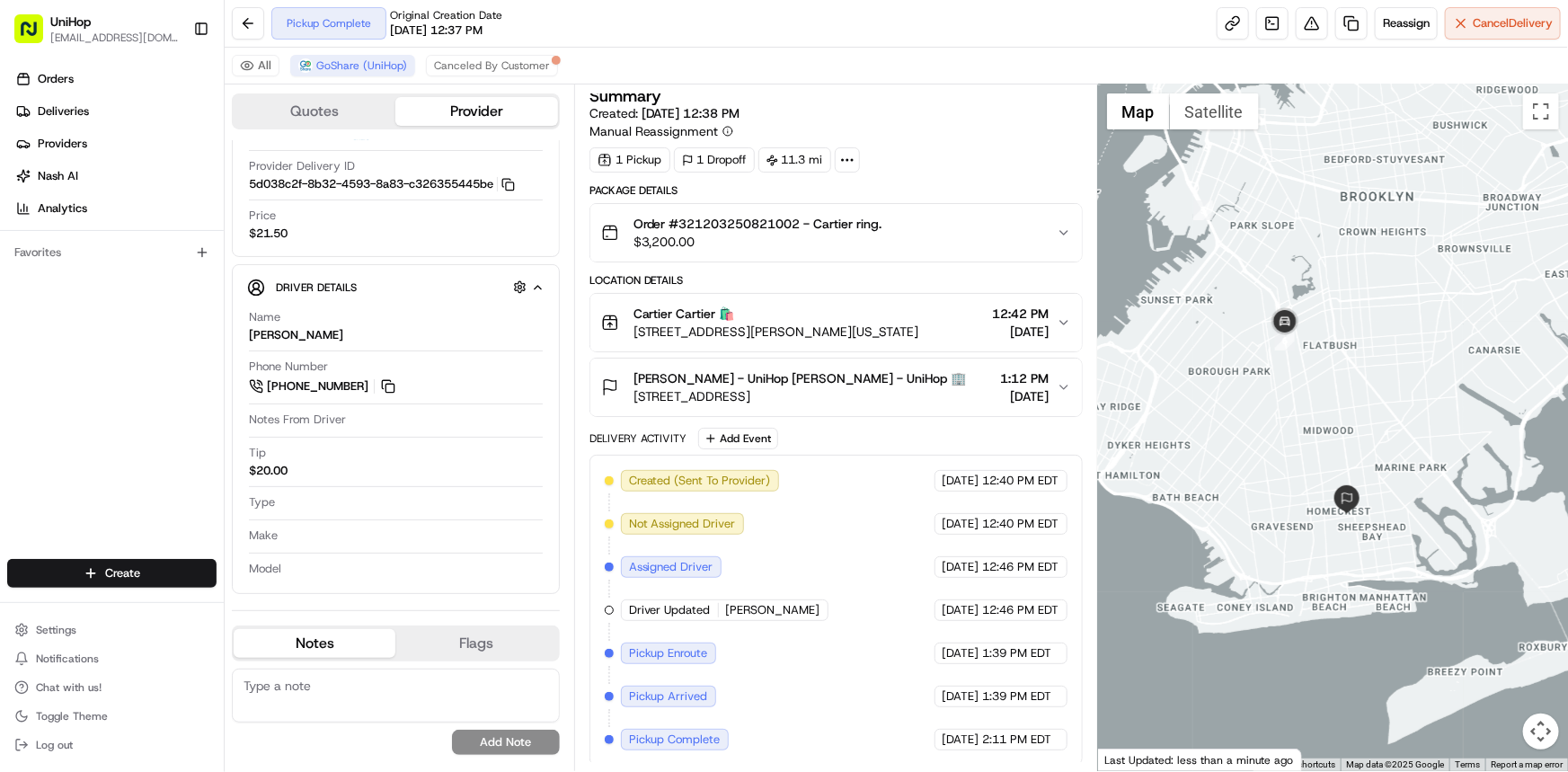
drag, startPoint x: 1307, startPoint y: 349, endPoint x: 1300, endPoint y: 256, distance: 93.3
click at [1300, 256] on div at bounding box center [1332, 428] width 470 height 687
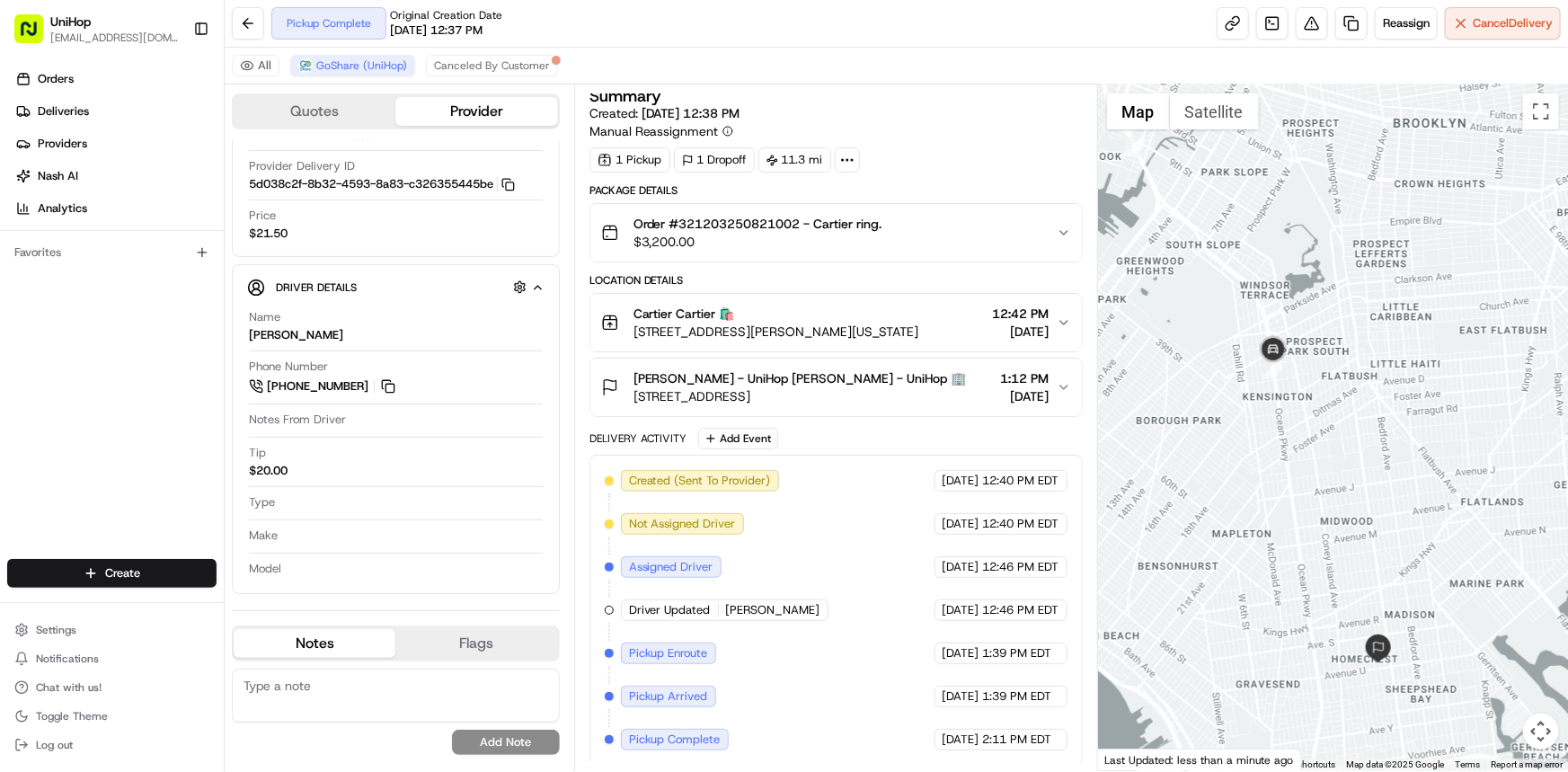
scroll to position [0, 0]
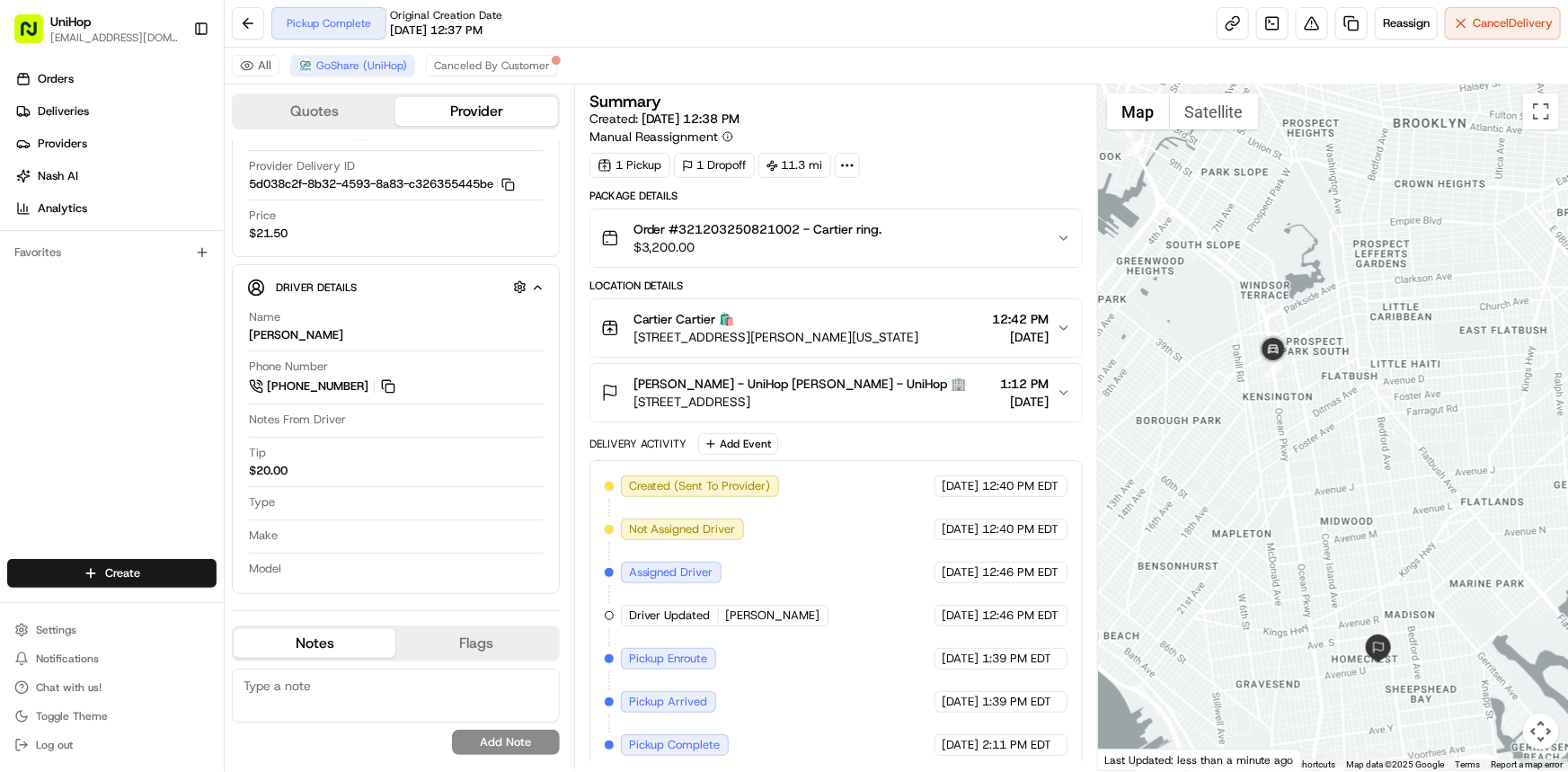
drag, startPoint x: 146, startPoint y: 449, endPoint x: 405, endPoint y: 485, distance: 261.5
click at [146, 449] on div "Orders Deliveries Providers [PERSON_NAME] Analytics Favorites" at bounding box center [111, 313] width 224 height 513
drag, startPoint x: 1318, startPoint y: 411, endPoint x: 1321, endPoint y: 362, distance: 49.1
click at [1315, 366] on div at bounding box center [1332, 428] width 470 height 687
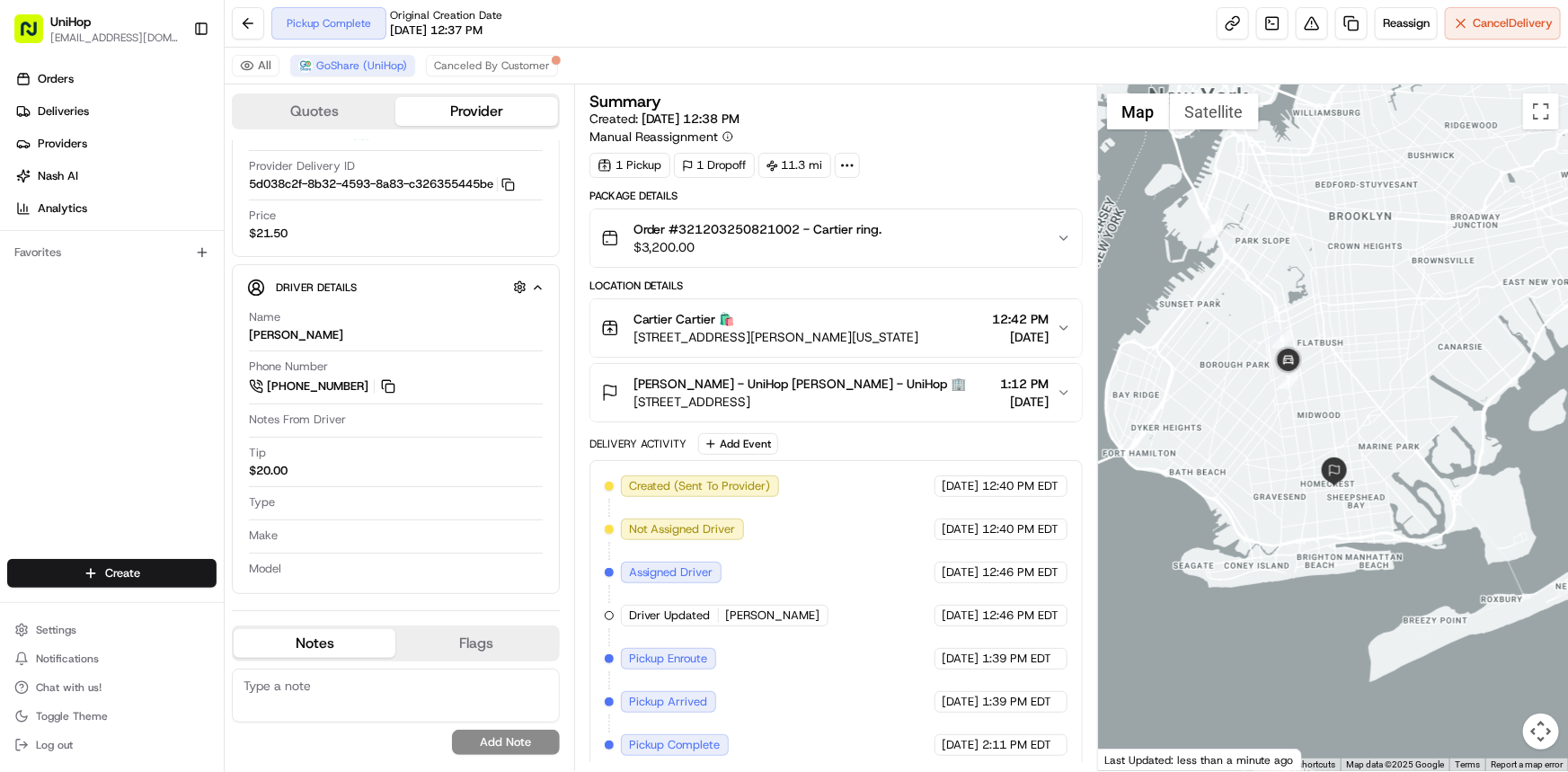
drag, startPoint x: 1341, startPoint y: 460, endPoint x: 1321, endPoint y: 433, distance: 33.6
click at [1322, 449] on div at bounding box center [1332, 428] width 470 height 687
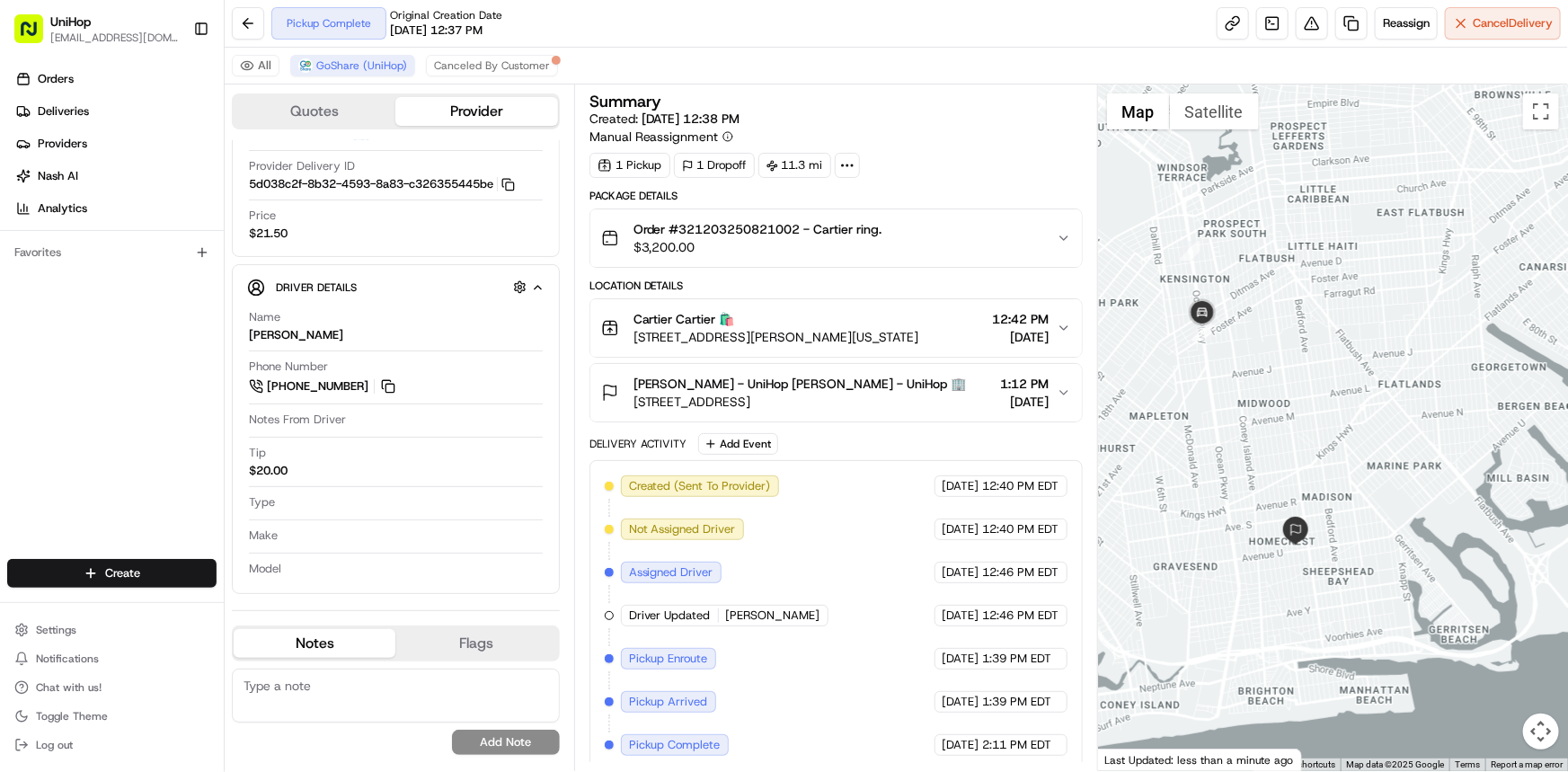
drag, startPoint x: 1215, startPoint y: 450, endPoint x: 1177, endPoint y: 502, distance: 64.4
click at [1176, 484] on div at bounding box center [1332, 428] width 470 height 687
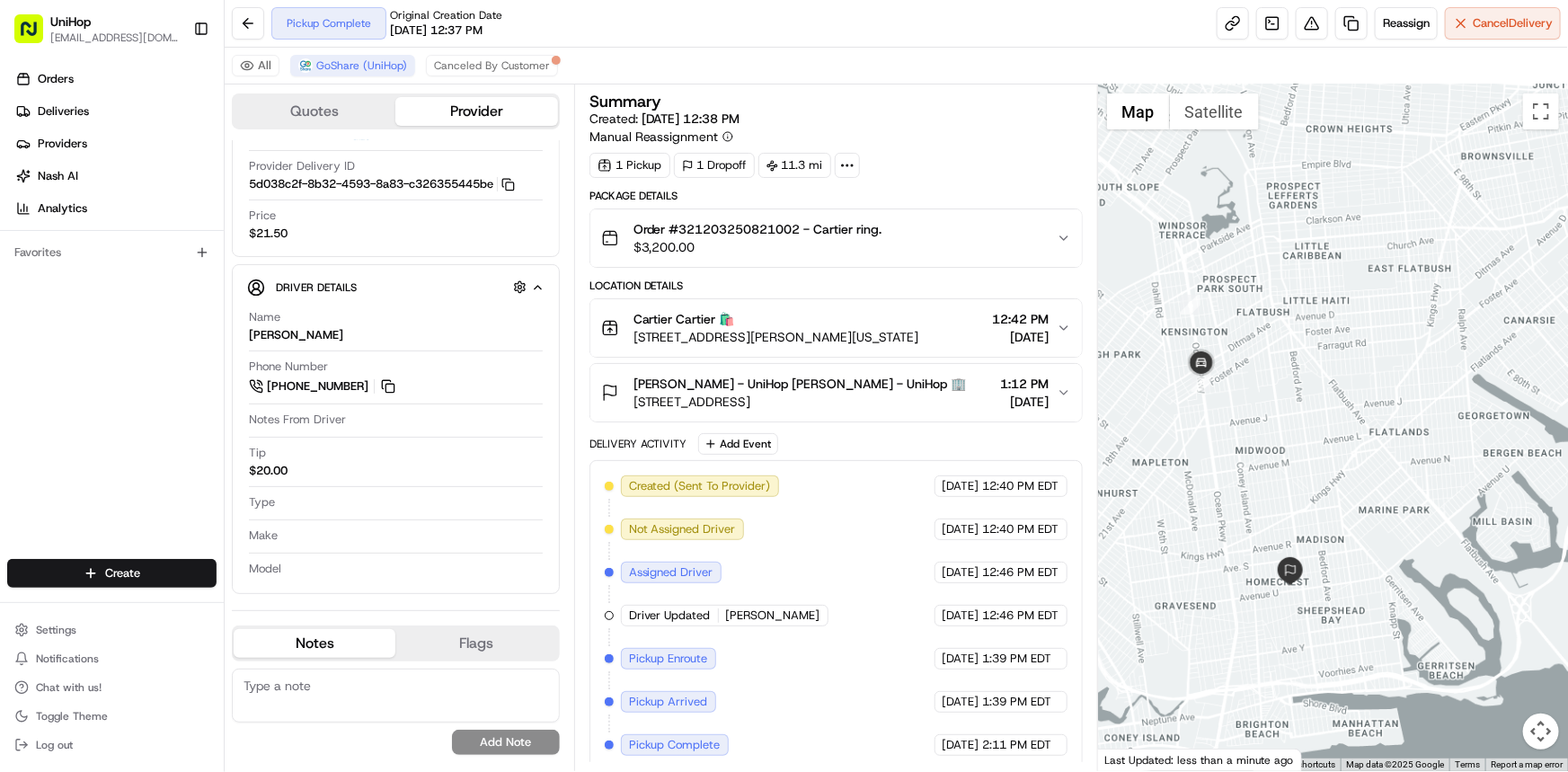
drag, startPoint x: 1229, startPoint y: 509, endPoint x: 1284, endPoint y: 421, distance: 103.8
click at [1283, 439] on div at bounding box center [1332, 428] width 470 height 687
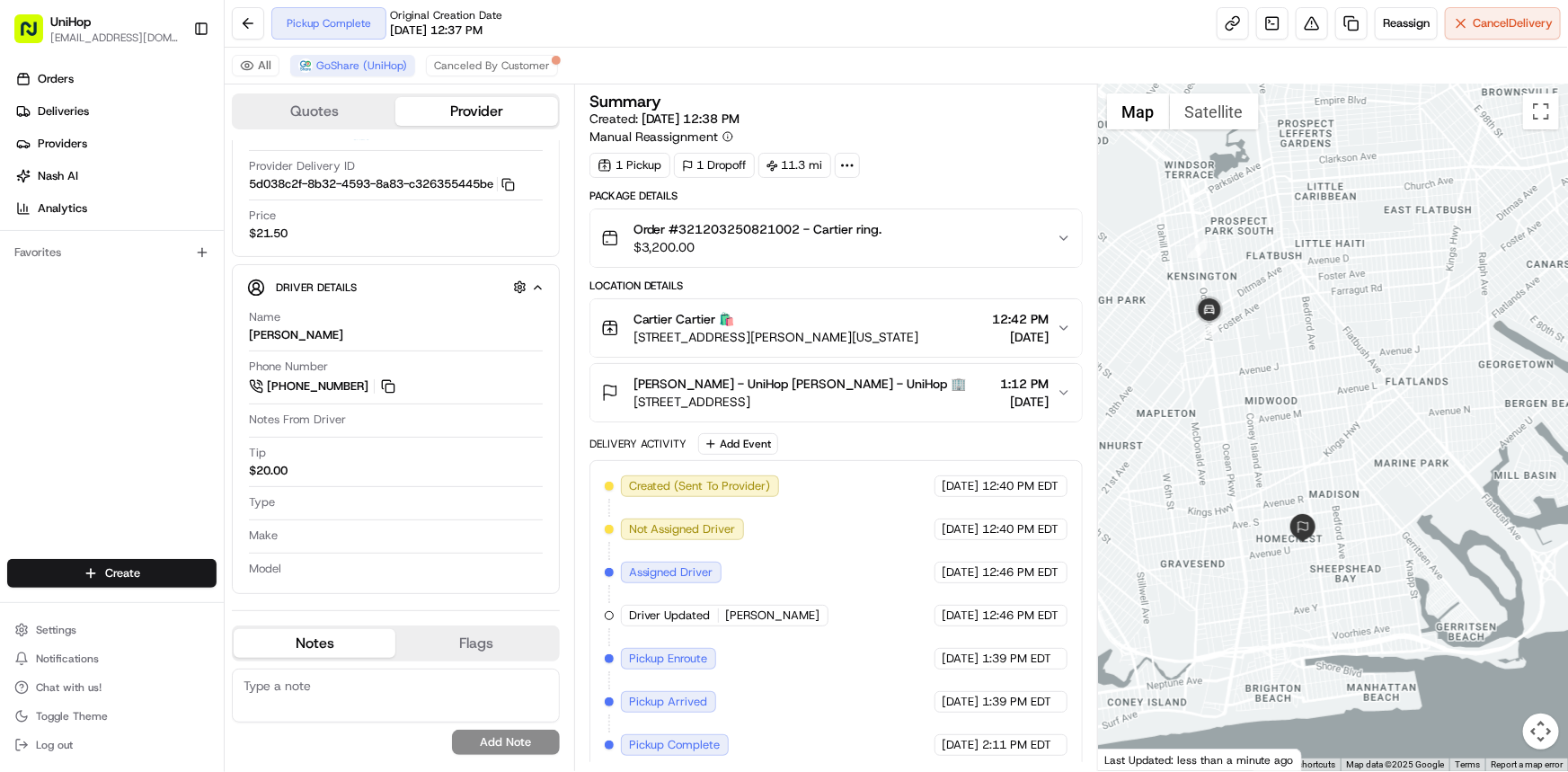
click at [960, 355] on button "Cartier Cartier 🛍️ 102 Greene St, New York, NY 10012, USA 12:42 PM Aug 21 2025" at bounding box center [836, 328] width 491 height 58
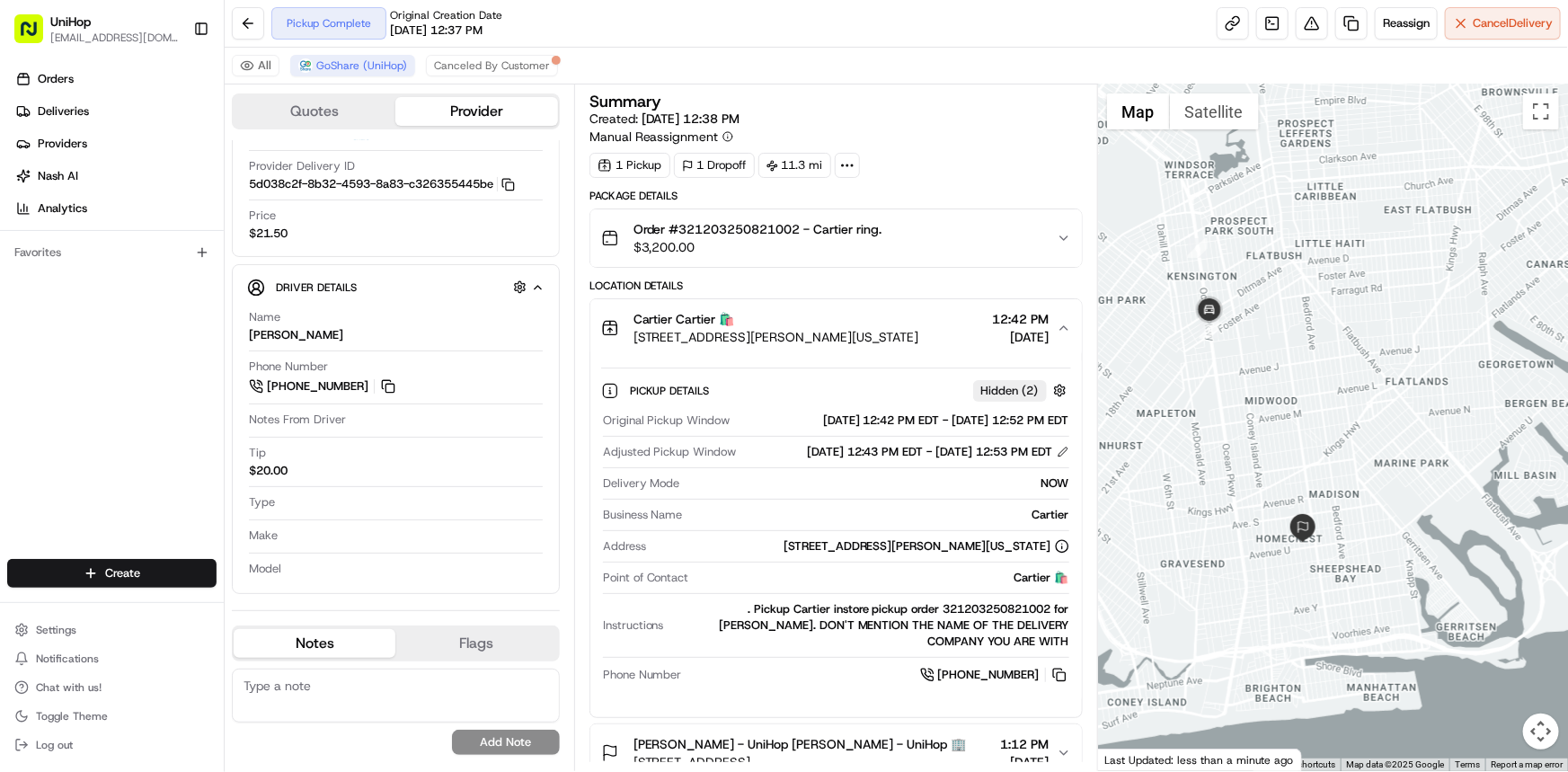
click at [994, 349] on button "Cartier Cartier 🛍️ 102 Greene St, New York, NY 10012, USA 12:42 PM Aug 21 2025" at bounding box center [836, 328] width 491 height 58
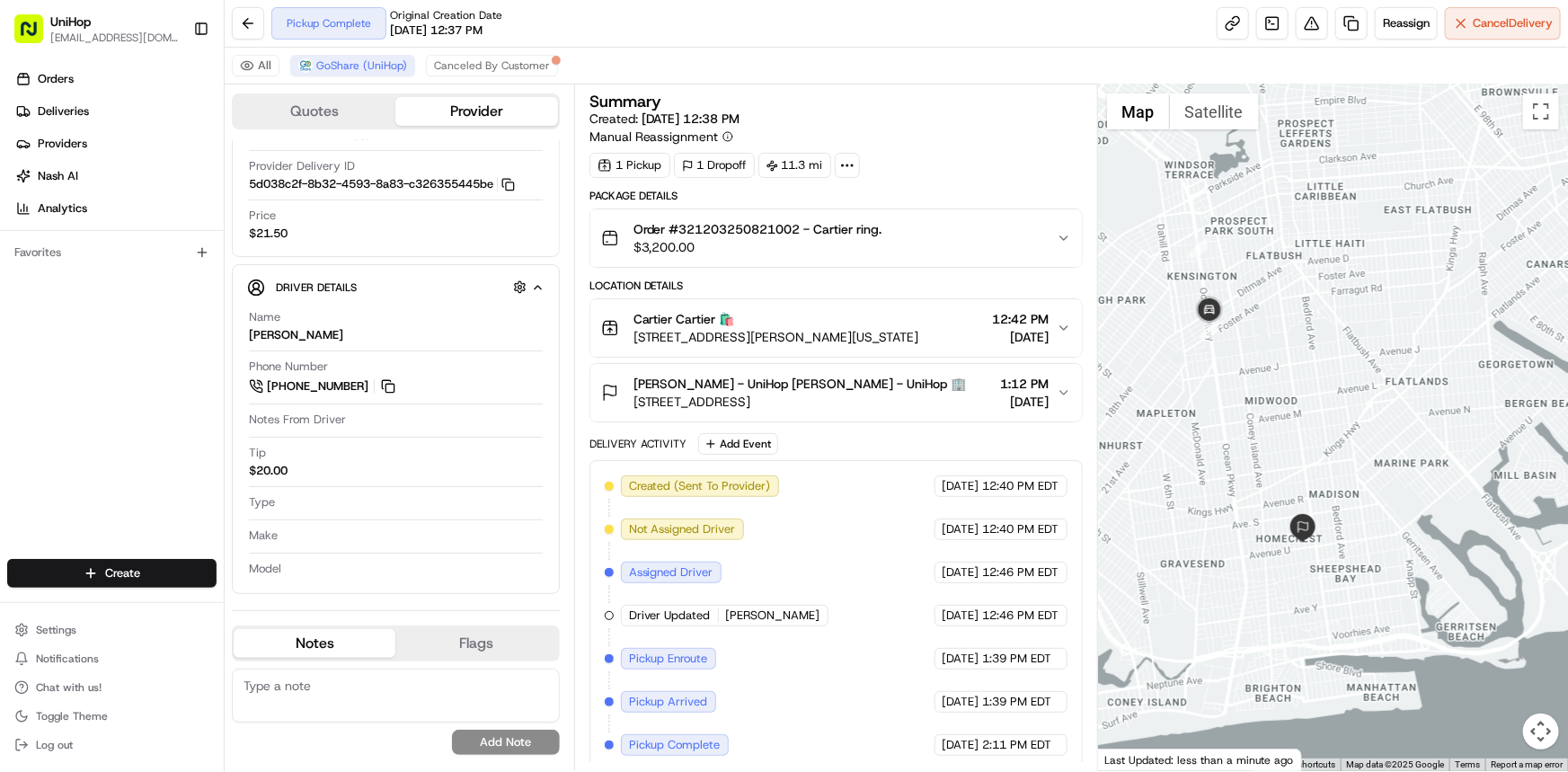
click at [1001, 390] on span "1:12 PM" at bounding box center [1025, 384] width 48 height 18
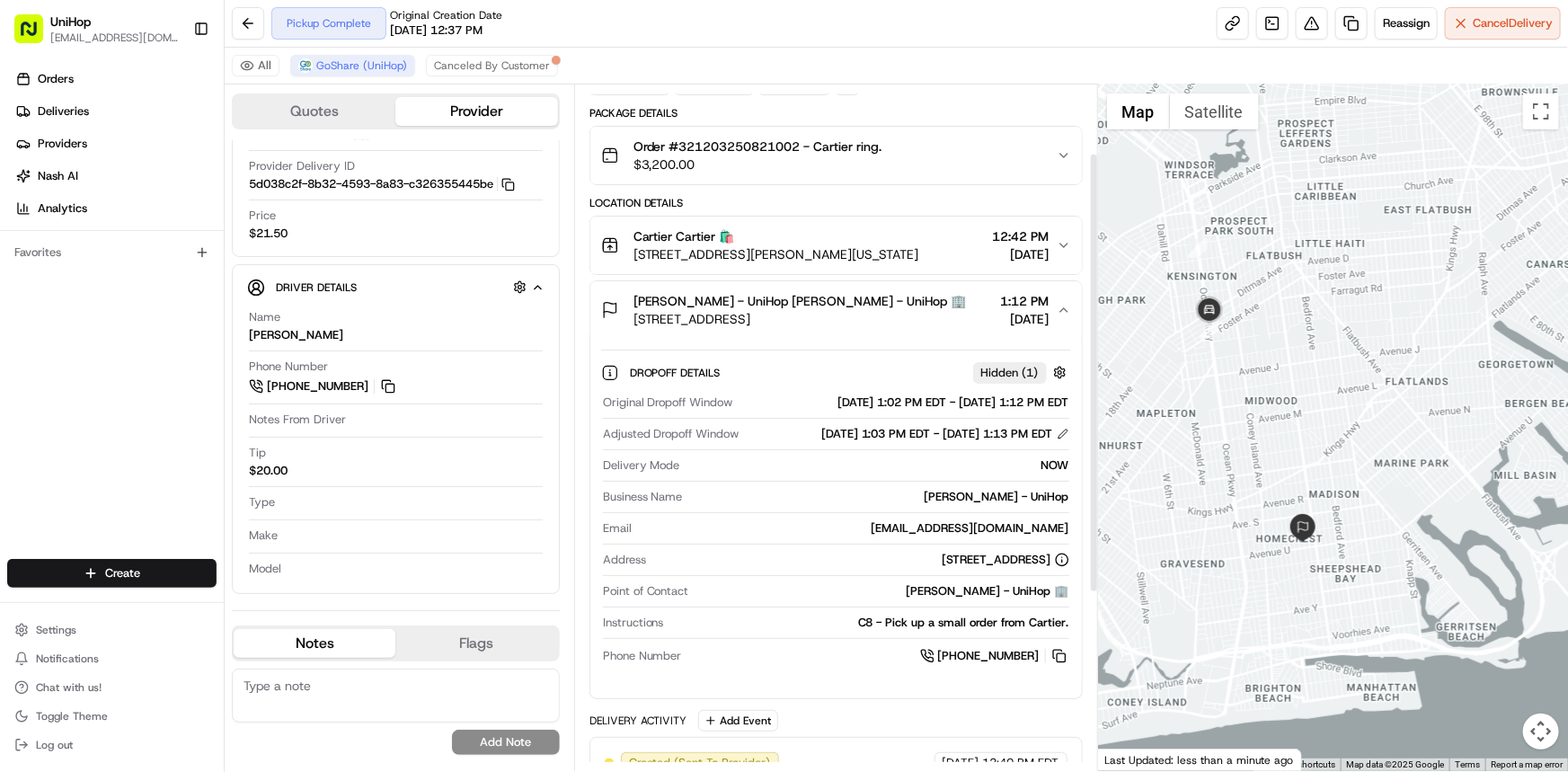
scroll to position [163, 0]
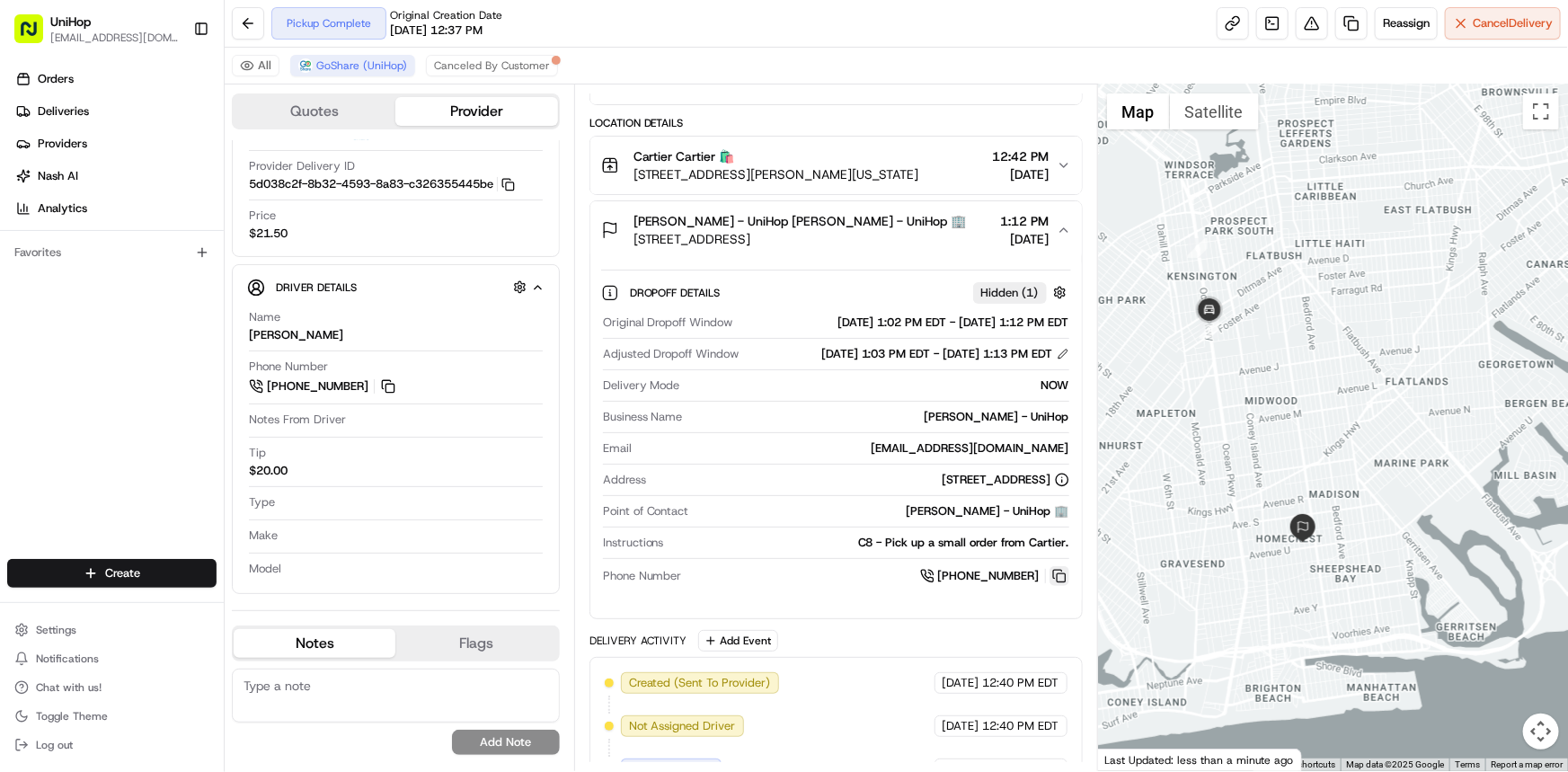
click at [1057, 586] on button at bounding box center [1059, 576] width 20 height 20
click at [936, 170] on div "Cartier Cartier 🛍️ 102 Greene St, New York, NY 10012, USA 12:42 PM Aug 21 2025" at bounding box center [828, 164] width 456 height 36
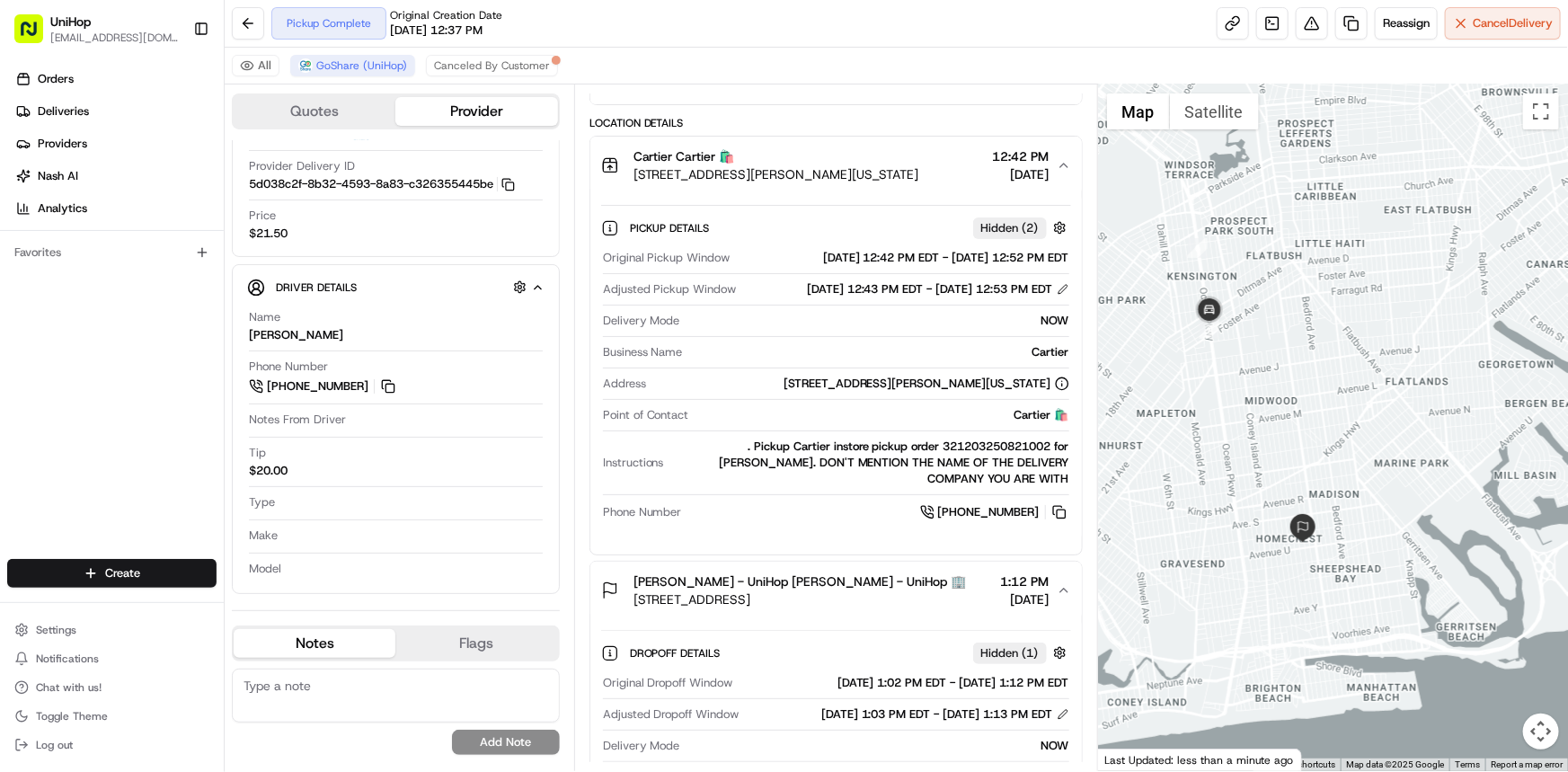
click at [993, 159] on span "12:42 PM" at bounding box center [1021, 156] width 57 height 18
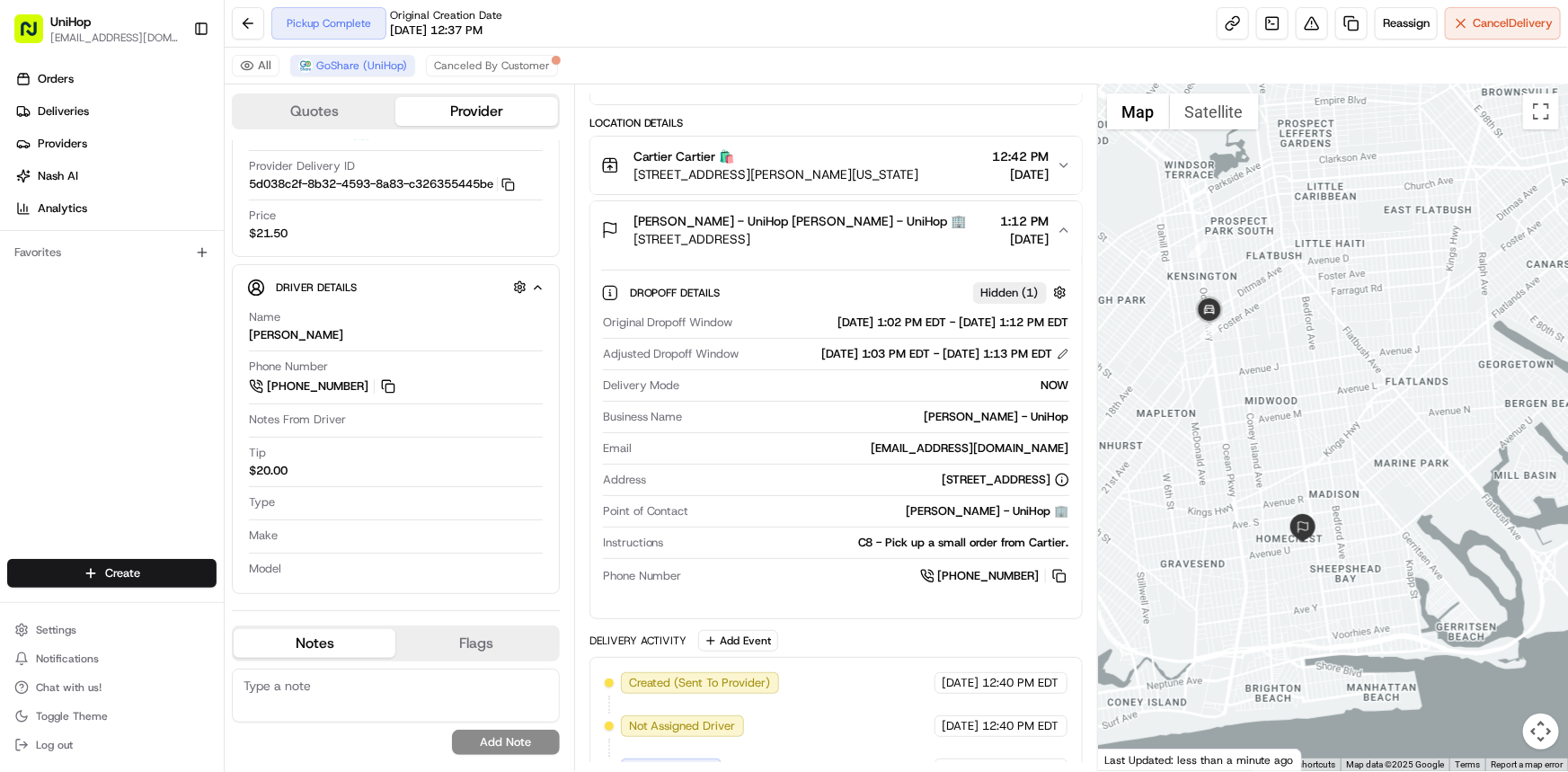
click at [1060, 220] on button "Igor gorbikov - UniHop Igor gorbikov - UniHop 🏢 2050 E 18th St, Brooklyn, NY 11…" at bounding box center [836, 229] width 491 height 58
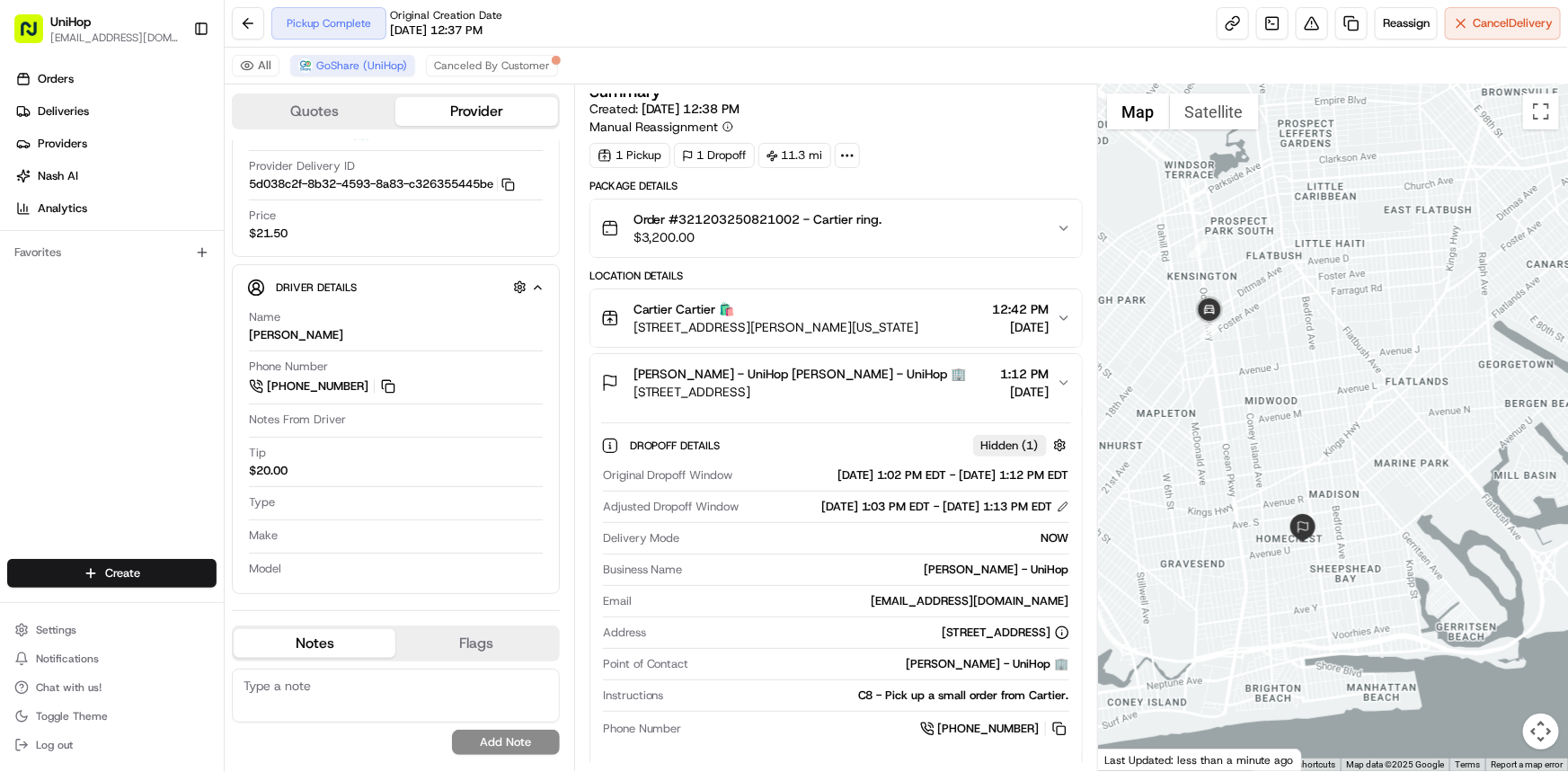
scroll to position [5, 0]
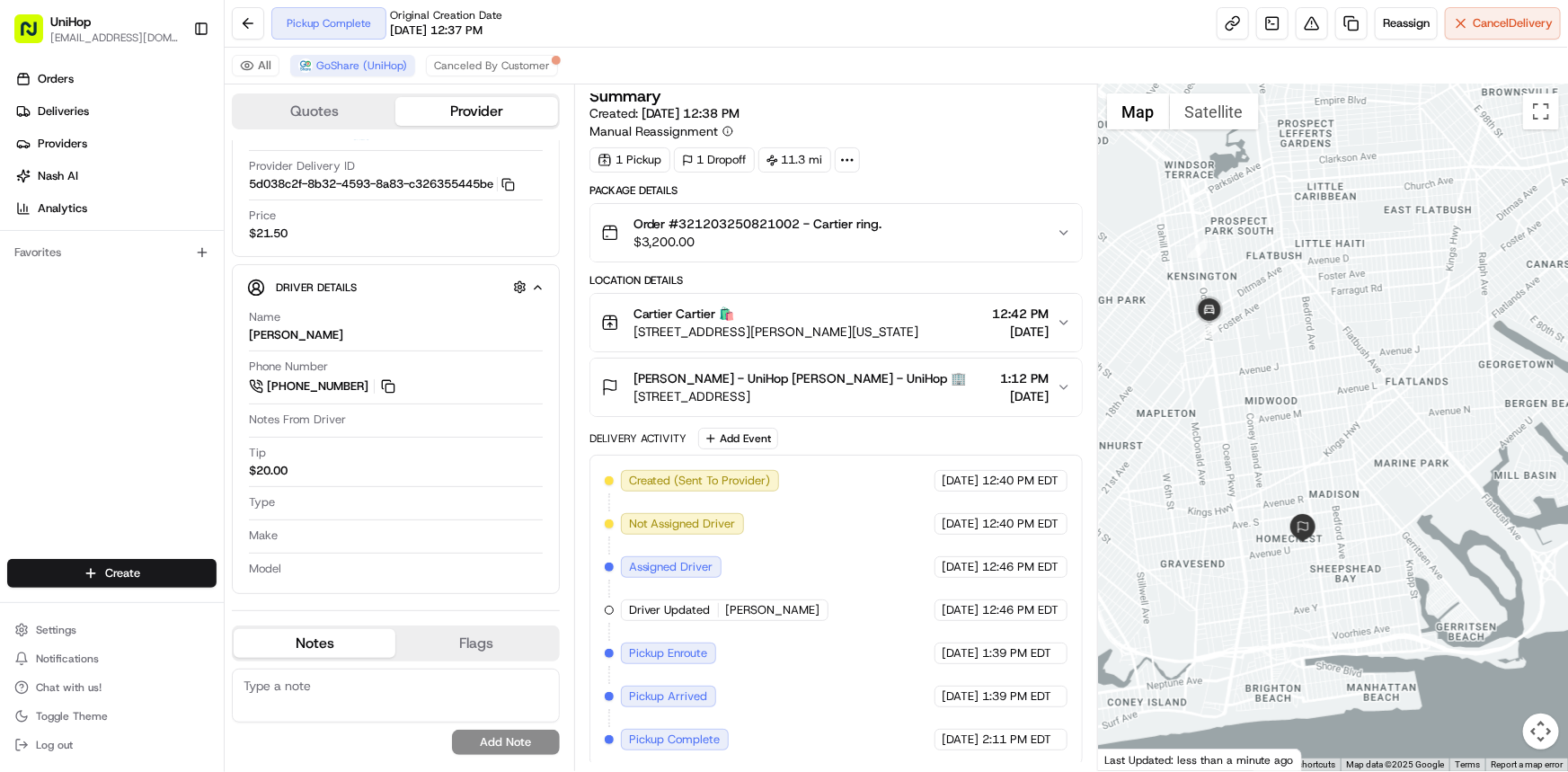
click at [113, 354] on div "Orders Deliveries Providers [PERSON_NAME] Analytics Favorites" at bounding box center [111, 313] width 224 height 513
click at [1366, 496] on div at bounding box center [1332, 428] width 470 height 687
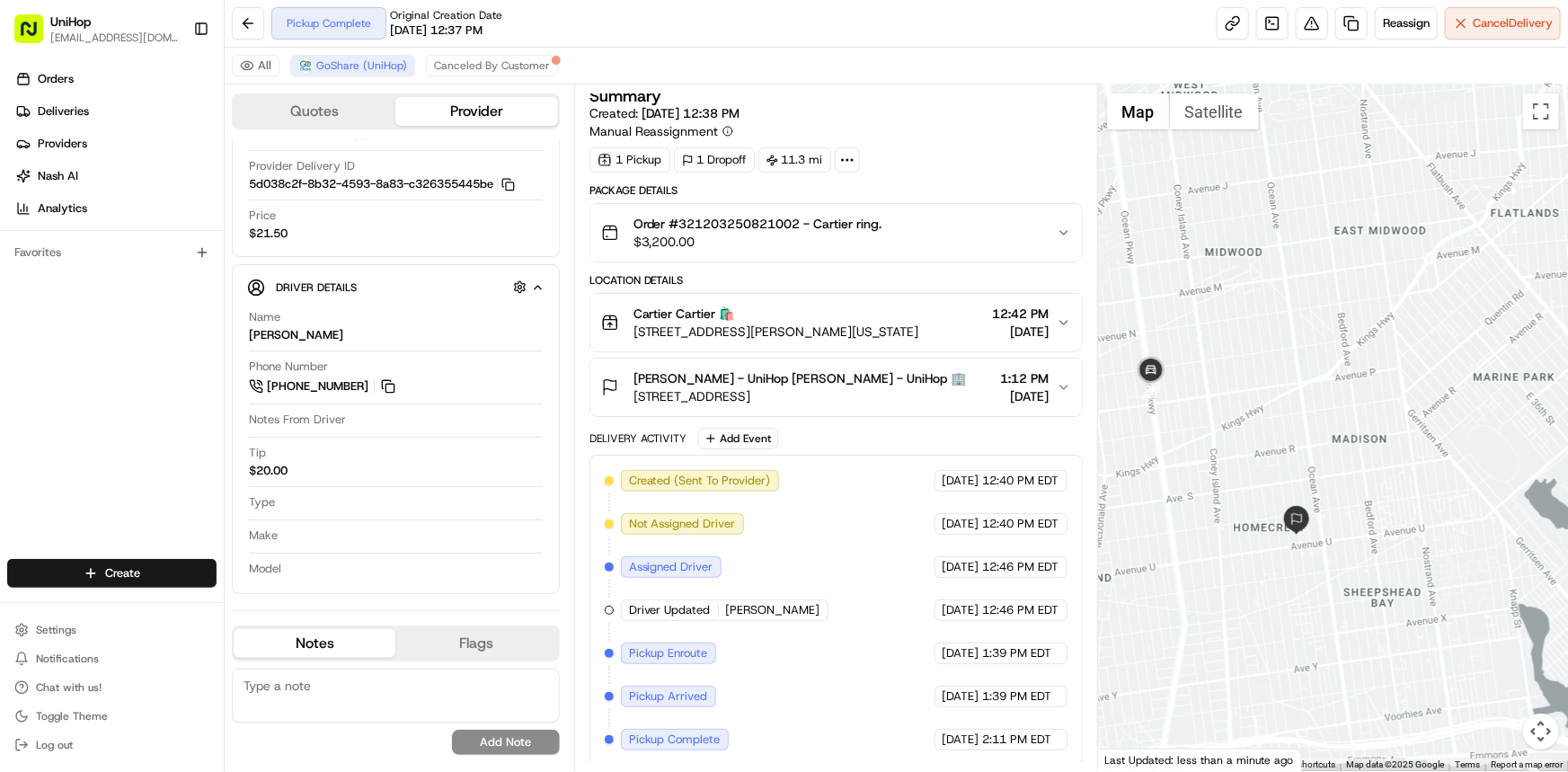
drag, startPoint x: 1223, startPoint y: 439, endPoint x: 1237, endPoint y: 439, distance: 14.0
click at [1237, 439] on div at bounding box center [1332, 428] width 470 height 687
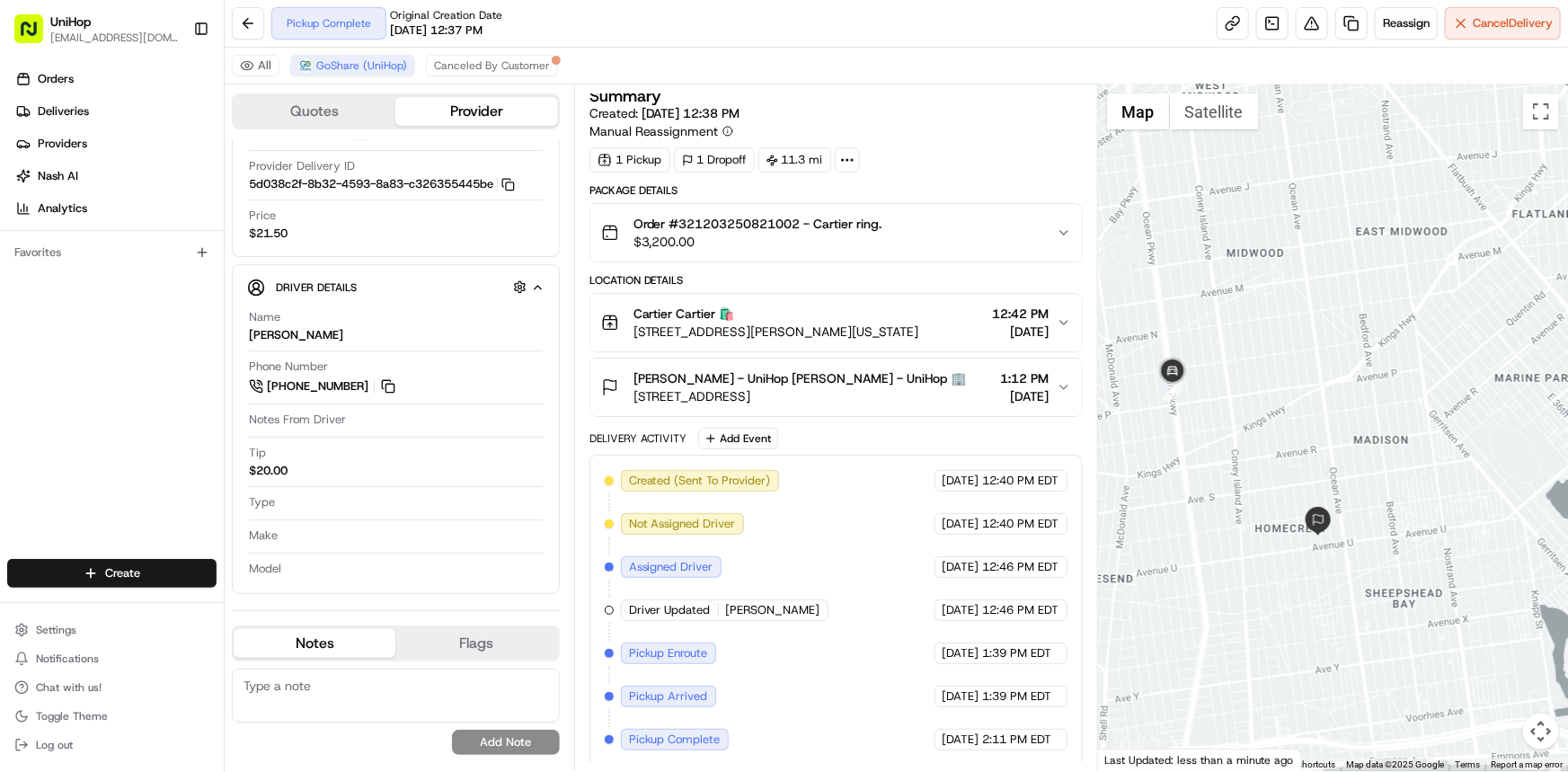
click at [933, 377] on div "Igor gorbikov - UniHop Igor gorbikov - UniHop 🏢 2050 E 18th St, Brooklyn, NY 11…" at bounding box center [828, 386] width 456 height 36
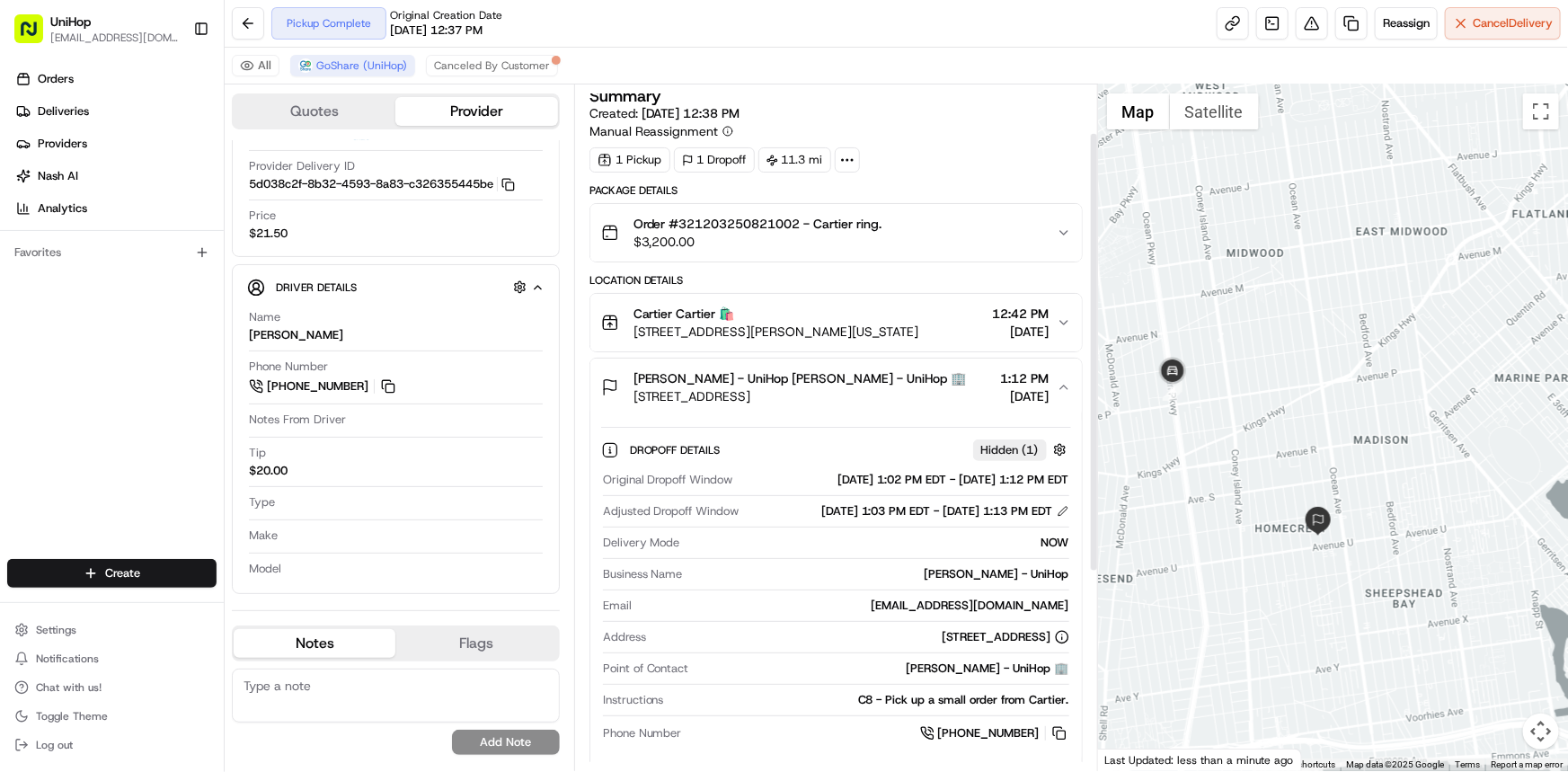
scroll to position [169, 0]
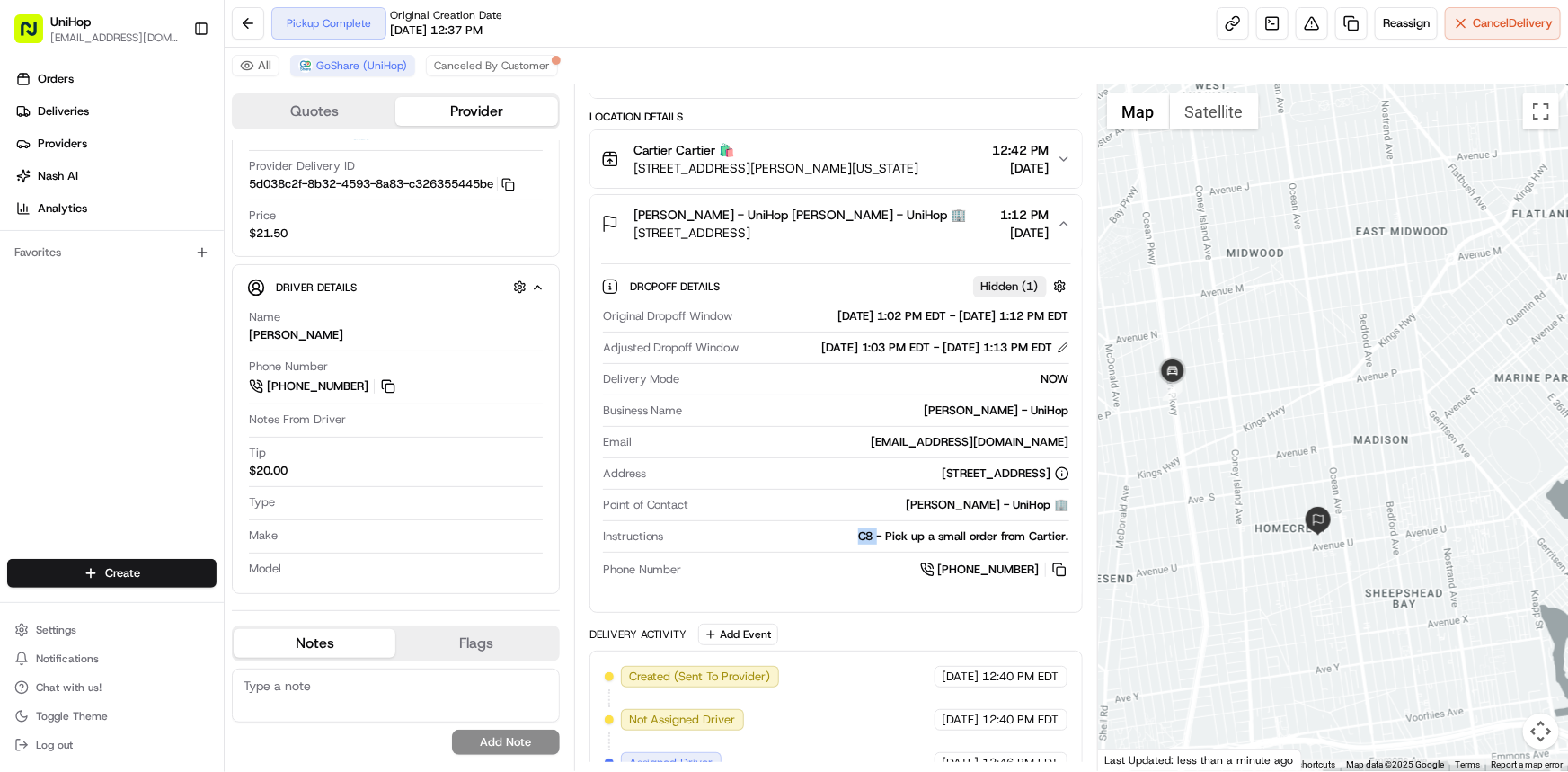
drag, startPoint x: 848, startPoint y: 552, endPoint x: 875, endPoint y: 552, distance: 27.0
click at [875, 545] on div "C8 - Pick up a small order from Cartier." at bounding box center [870, 537] width 398 height 16
copy div "C8"
copy span "Igor gorbikov"
drag, startPoint x: 638, startPoint y: 219, endPoint x: 709, endPoint y: 212, distance: 71.3
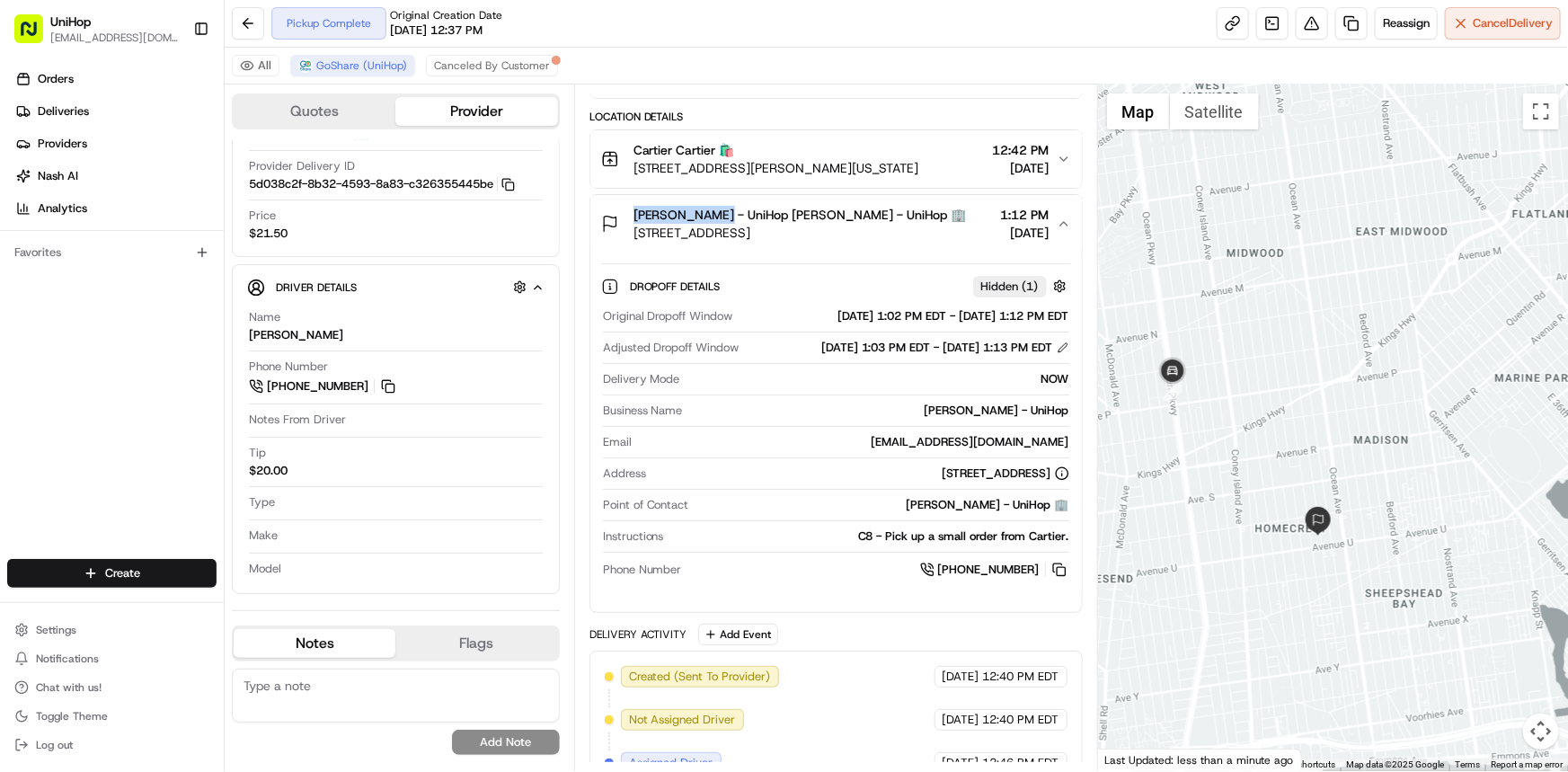
click at [709, 212] on div "Igor gorbikov - UniHop Igor gorbikov - UniHop 🏢 2050 E 18th St, Brooklyn, NY 11…" at bounding box center [784, 223] width 365 height 36
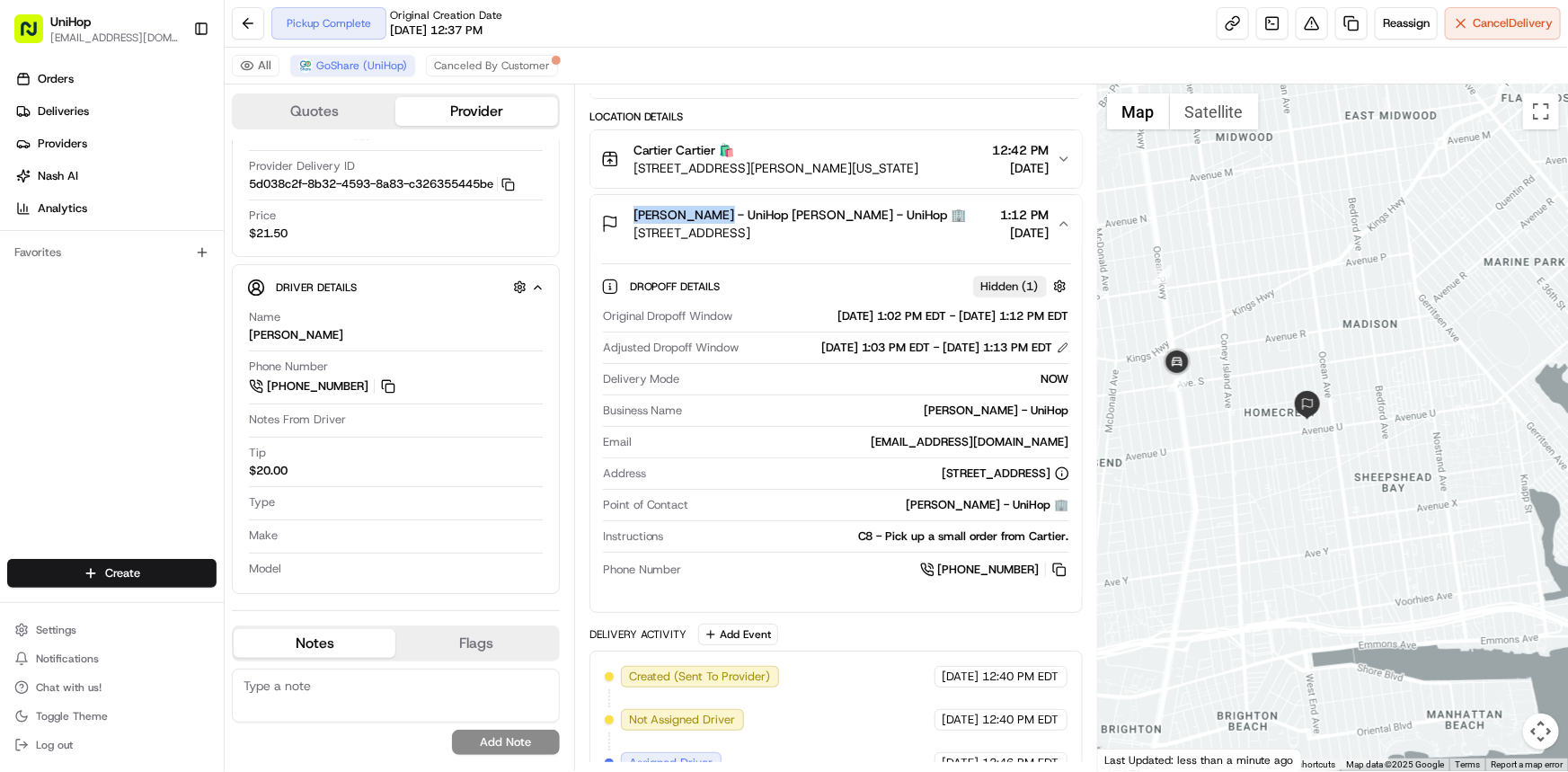
drag, startPoint x: 1236, startPoint y: 345, endPoint x: 1211, endPoint y: 247, distance: 101.1
click at [1223, 217] on div at bounding box center [1332, 428] width 470 height 687
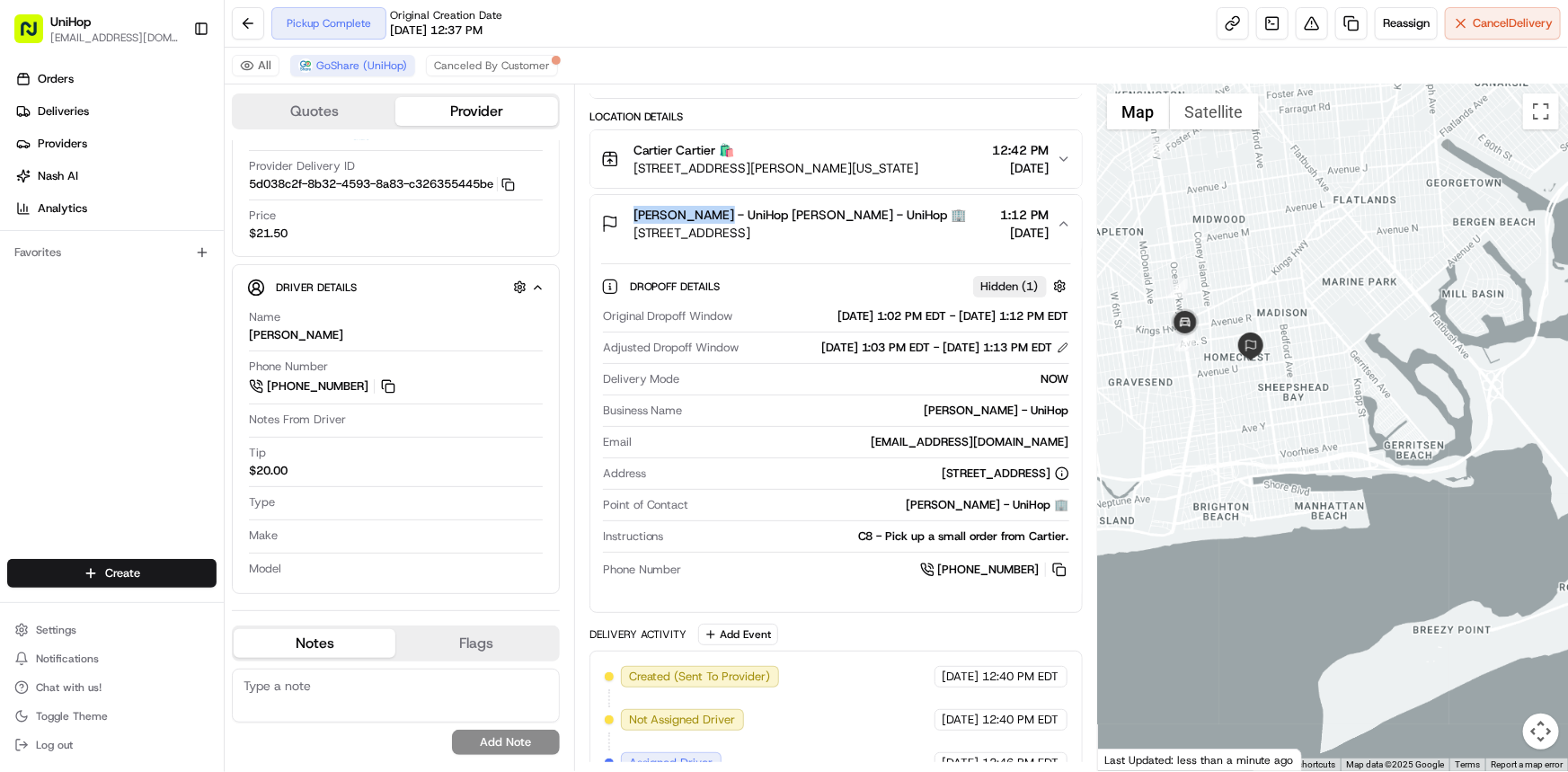
click at [9, 360] on div "Orders Deliveries Providers [PERSON_NAME] Analytics Favorites" at bounding box center [111, 313] width 224 height 513
drag, startPoint x: 1298, startPoint y: 480, endPoint x: 1276, endPoint y: 501, distance: 30.4
click at [1276, 501] on div at bounding box center [1332, 428] width 470 height 687
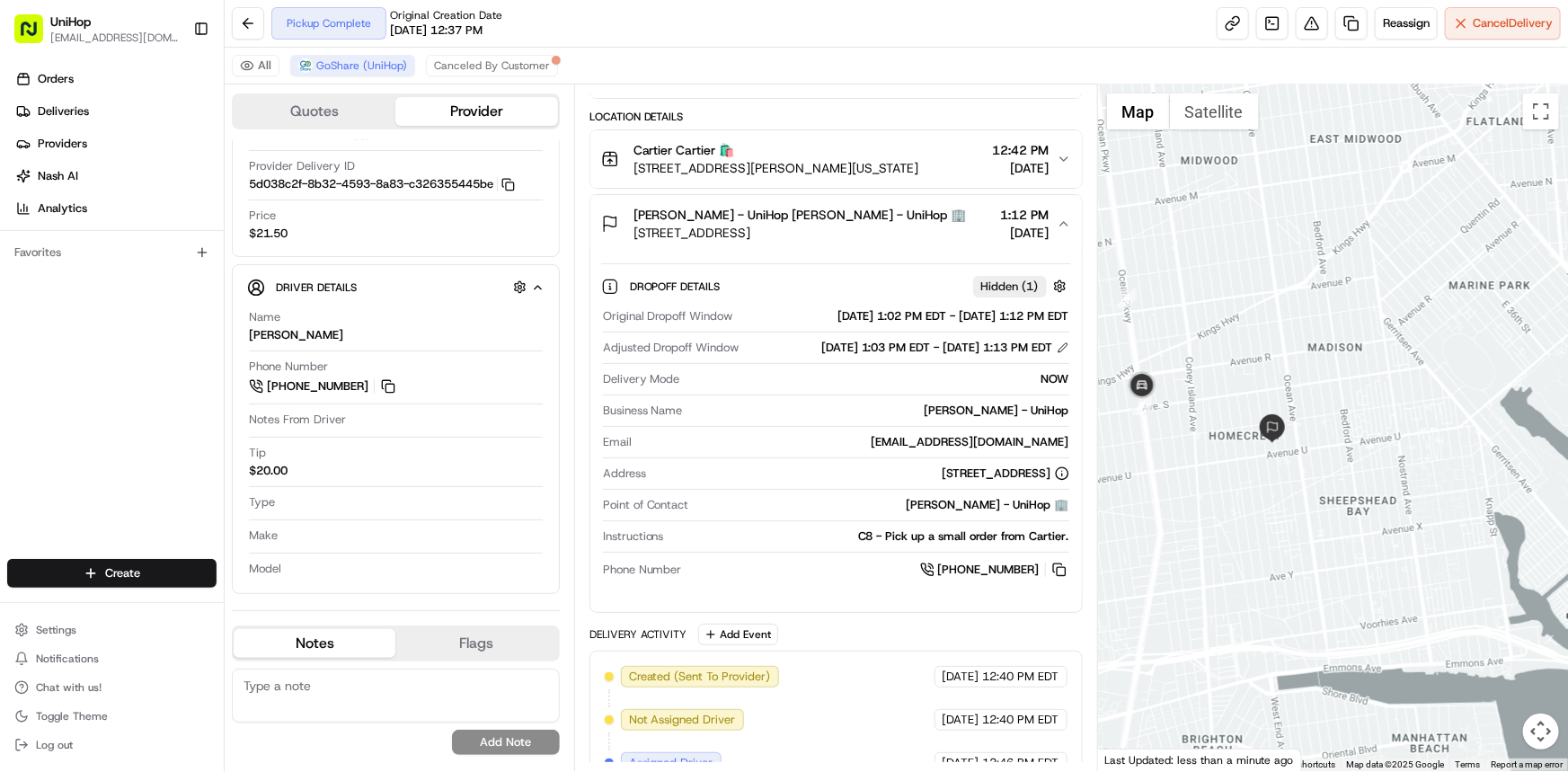
click at [1032, 224] on span "[DATE]" at bounding box center [1025, 233] width 48 height 18
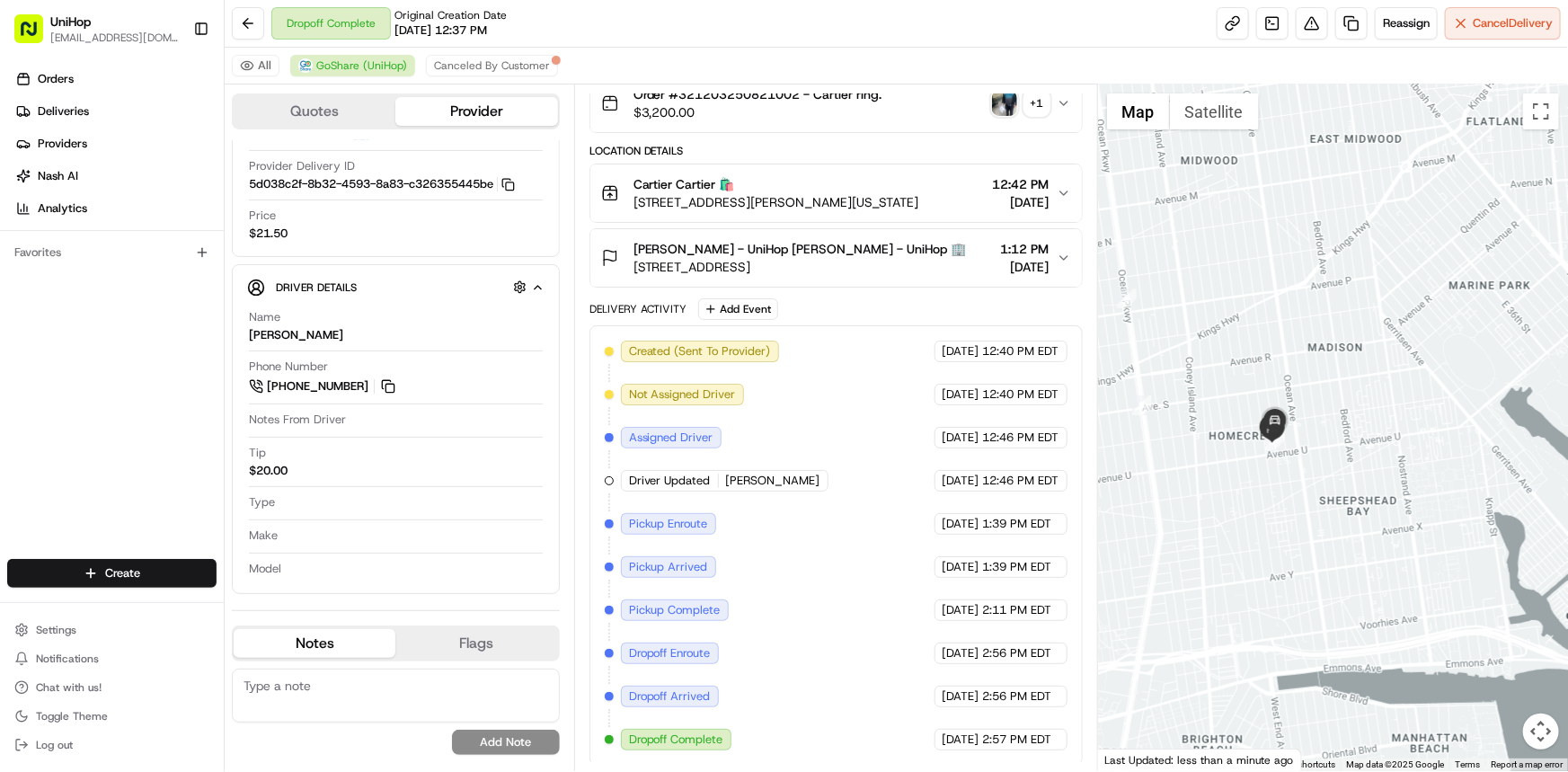
scroll to position [0, 0]
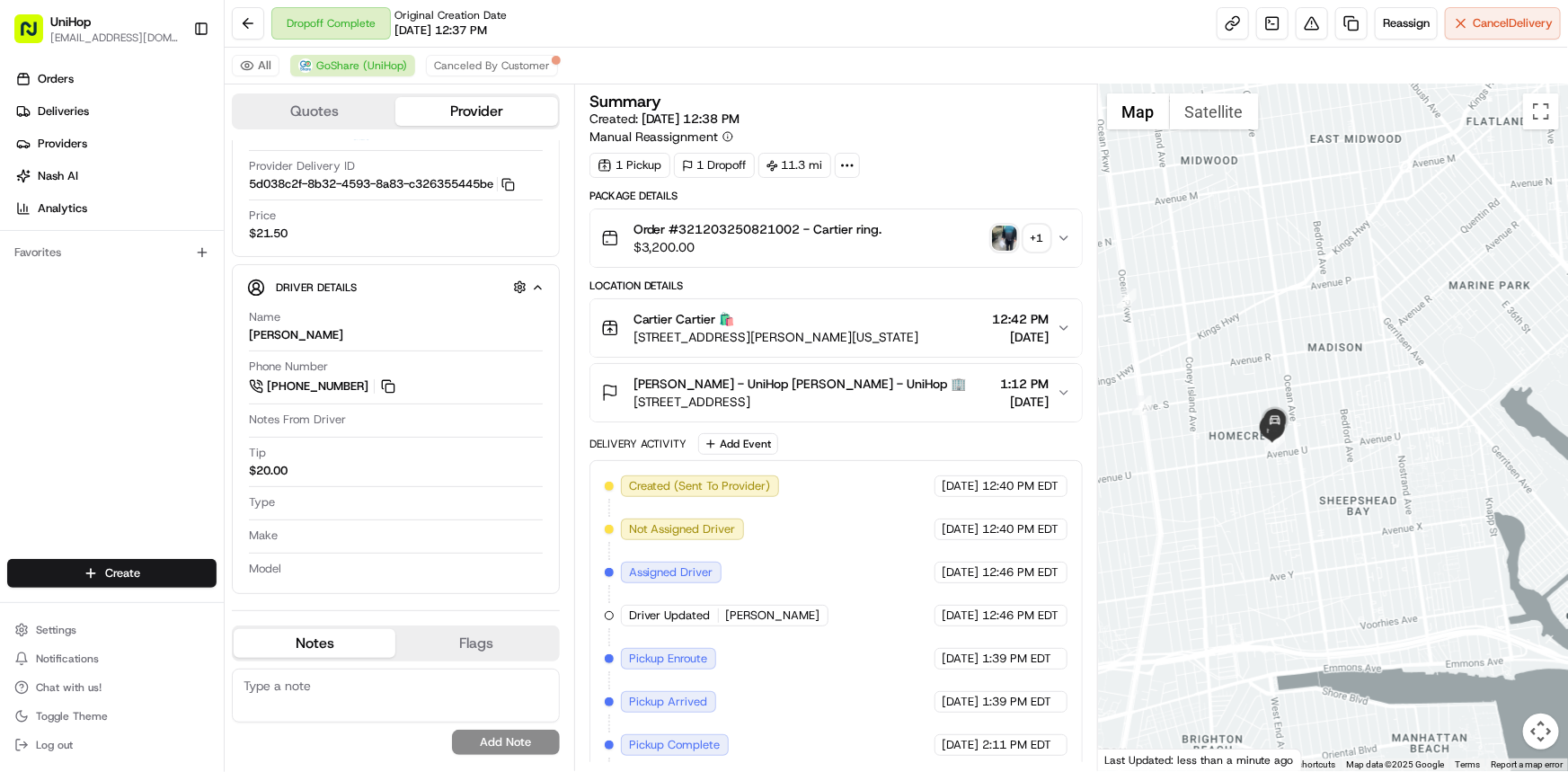
click at [995, 242] on img "button" at bounding box center [1005, 238] width 26 height 26
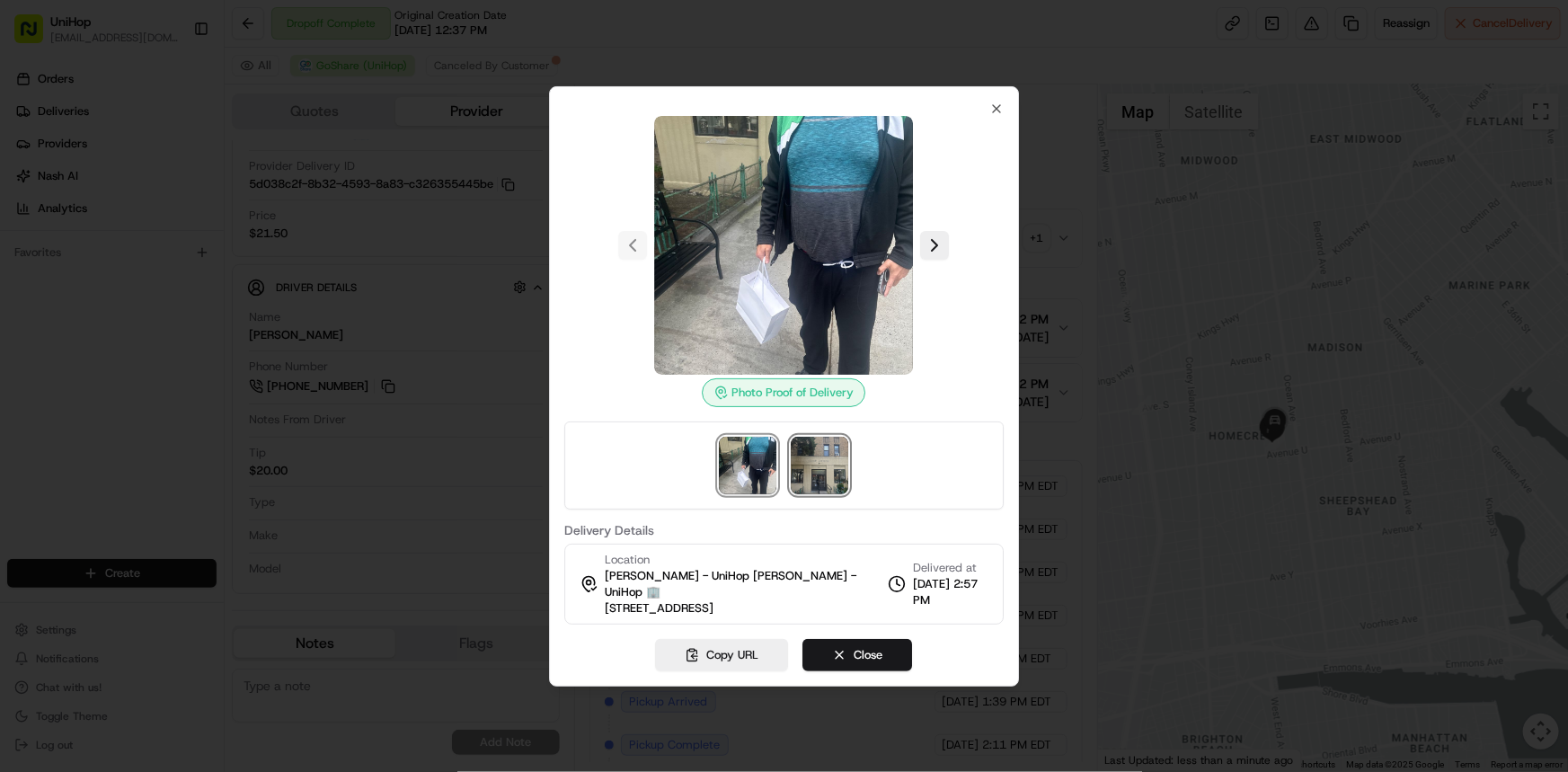
click at [822, 474] on img at bounding box center [820, 465] width 58 height 58
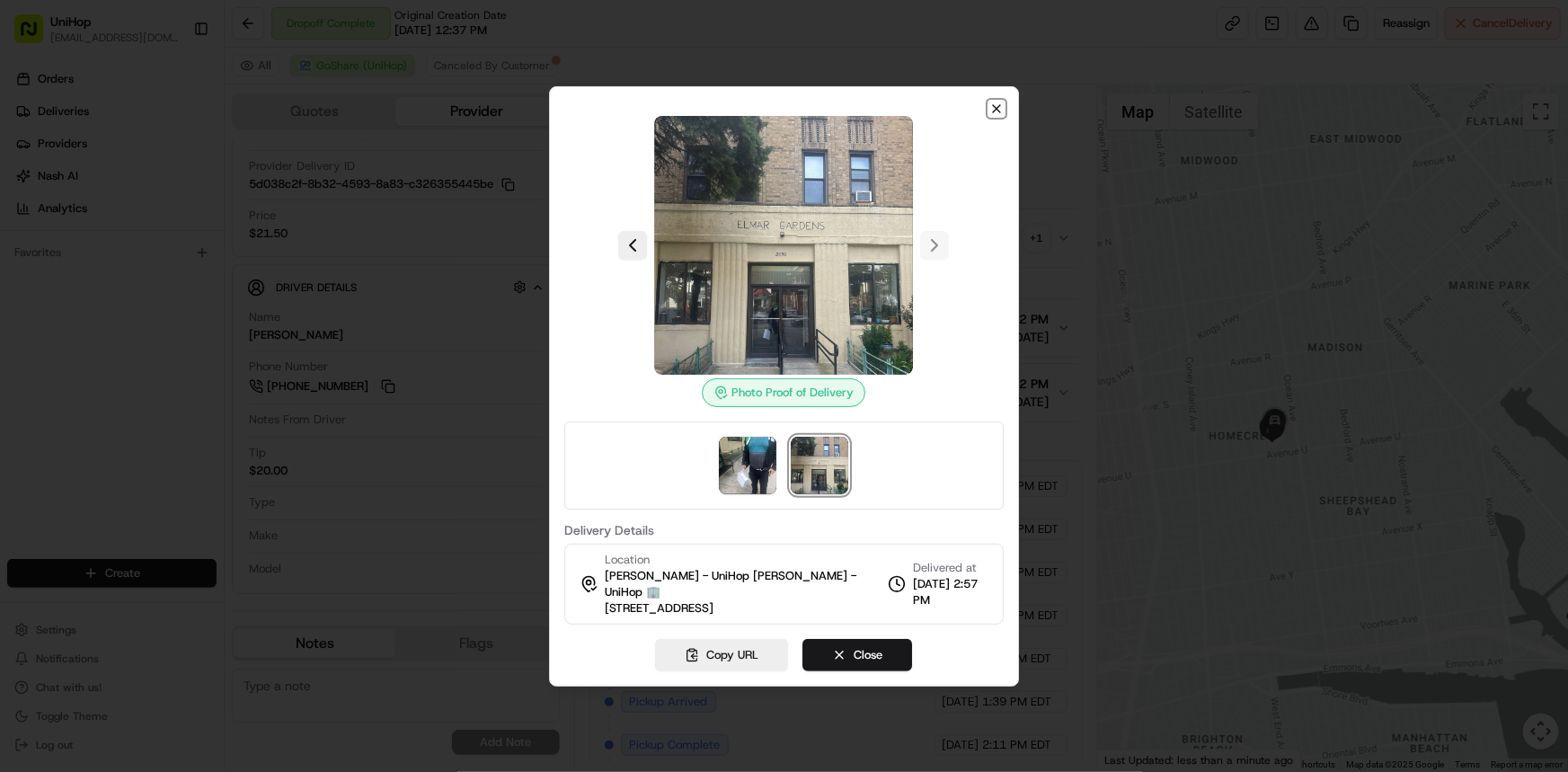
click at [995, 111] on icon "button" at bounding box center [996, 109] width 15 height 15
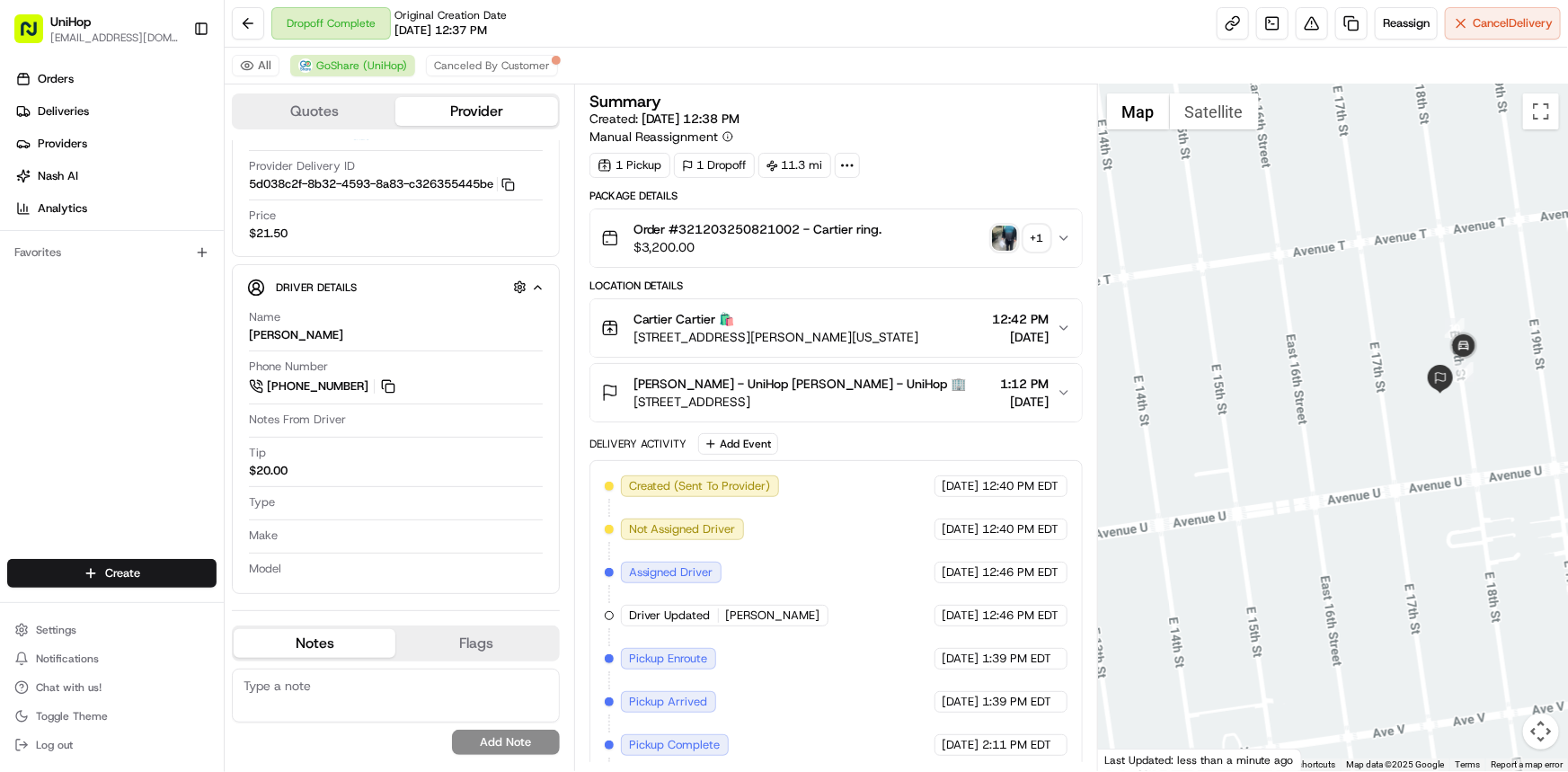
drag, startPoint x: 4, startPoint y: 367, endPoint x: 162, endPoint y: 387, distance: 159.3
click at [4, 367] on div "Orders Deliveries Providers [PERSON_NAME] Analytics Favorites" at bounding box center [111, 313] width 224 height 513
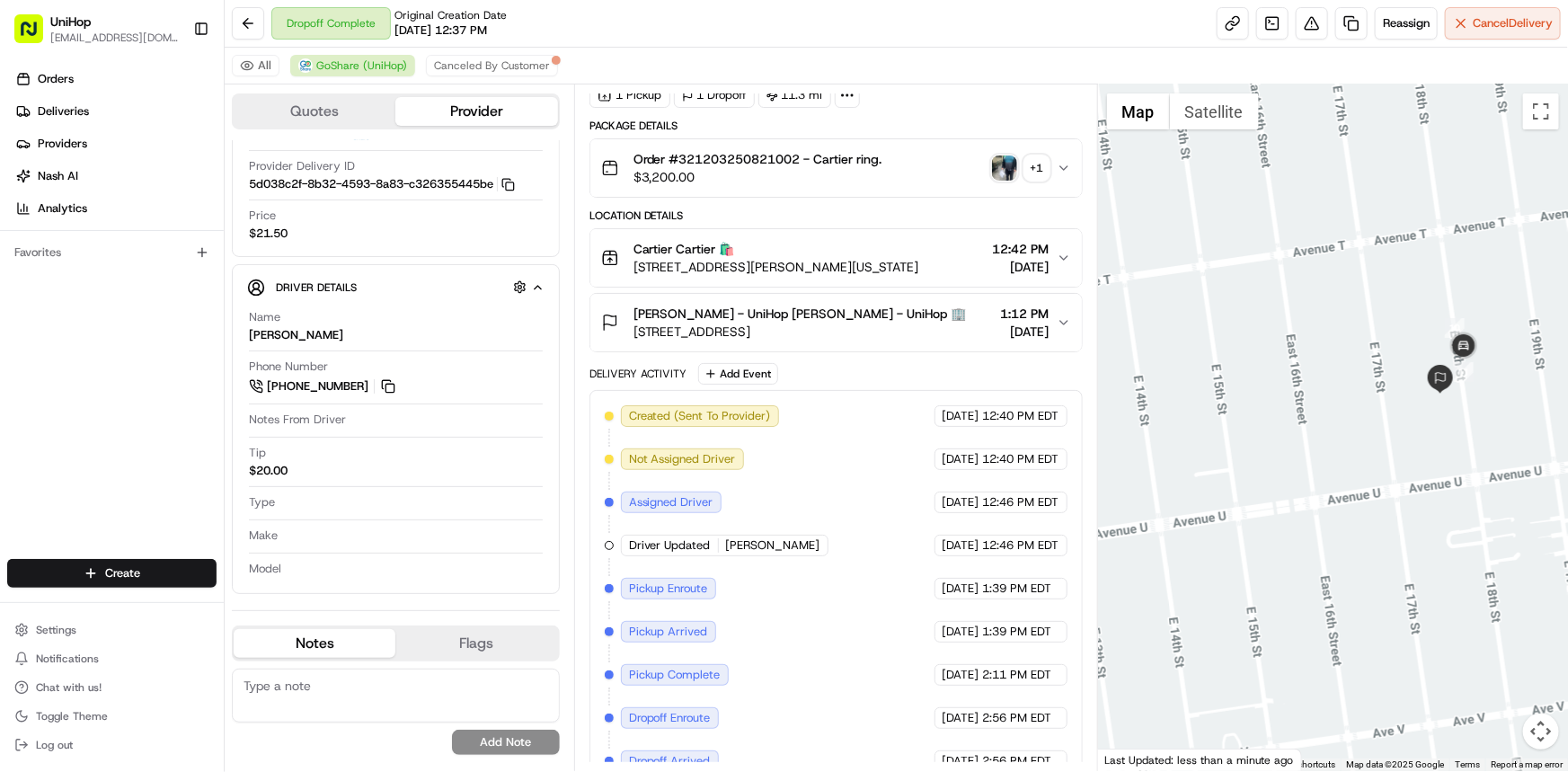
scroll to position [135, 0]
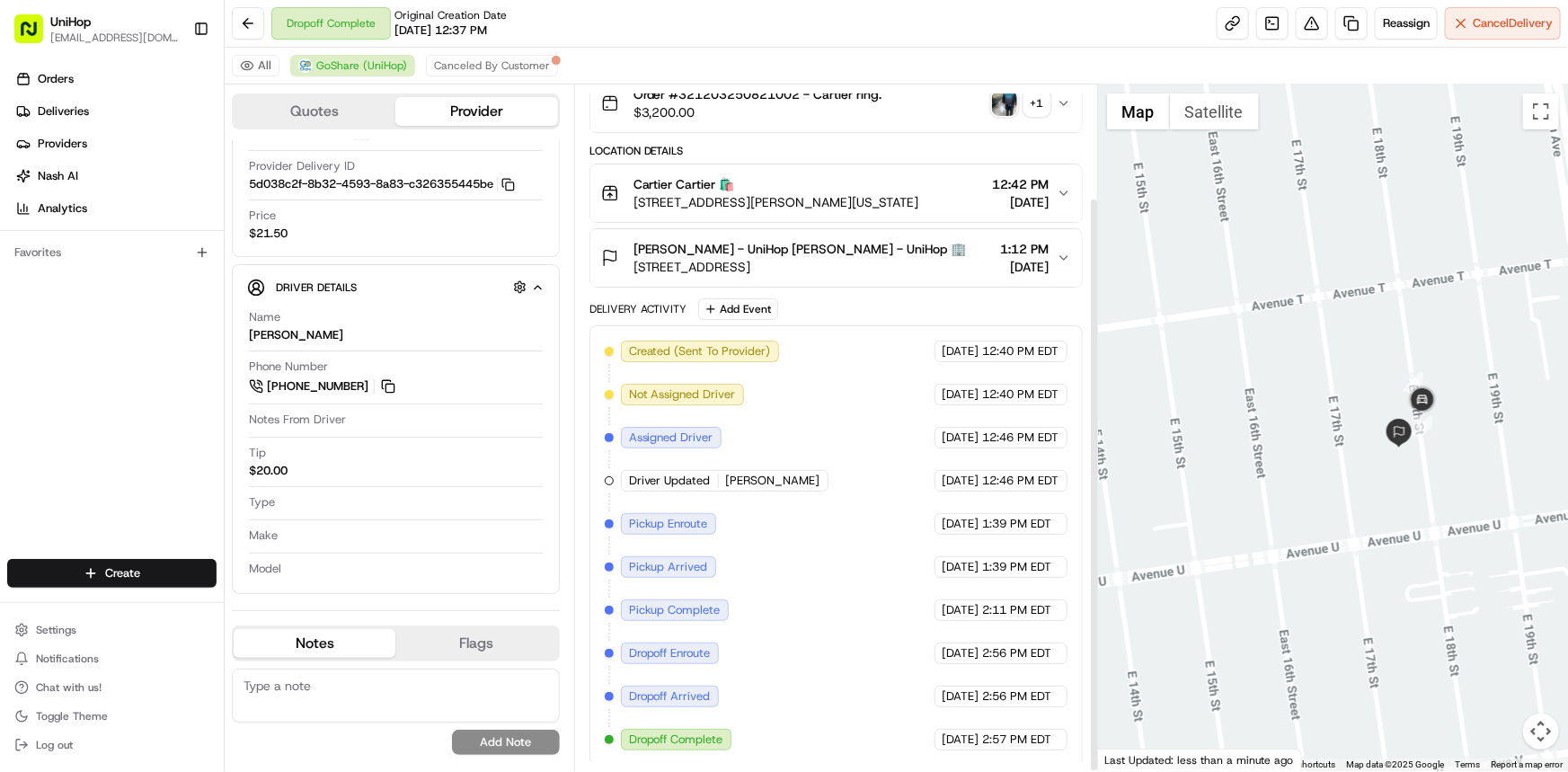
drag, startPoint x: 1316, startPoint y: 435, endPoint x: 1223, endPoint y: 534, distance: 135.8
click at [1226, 532] on div at bounding box center [1332, 428] width 470 height 687
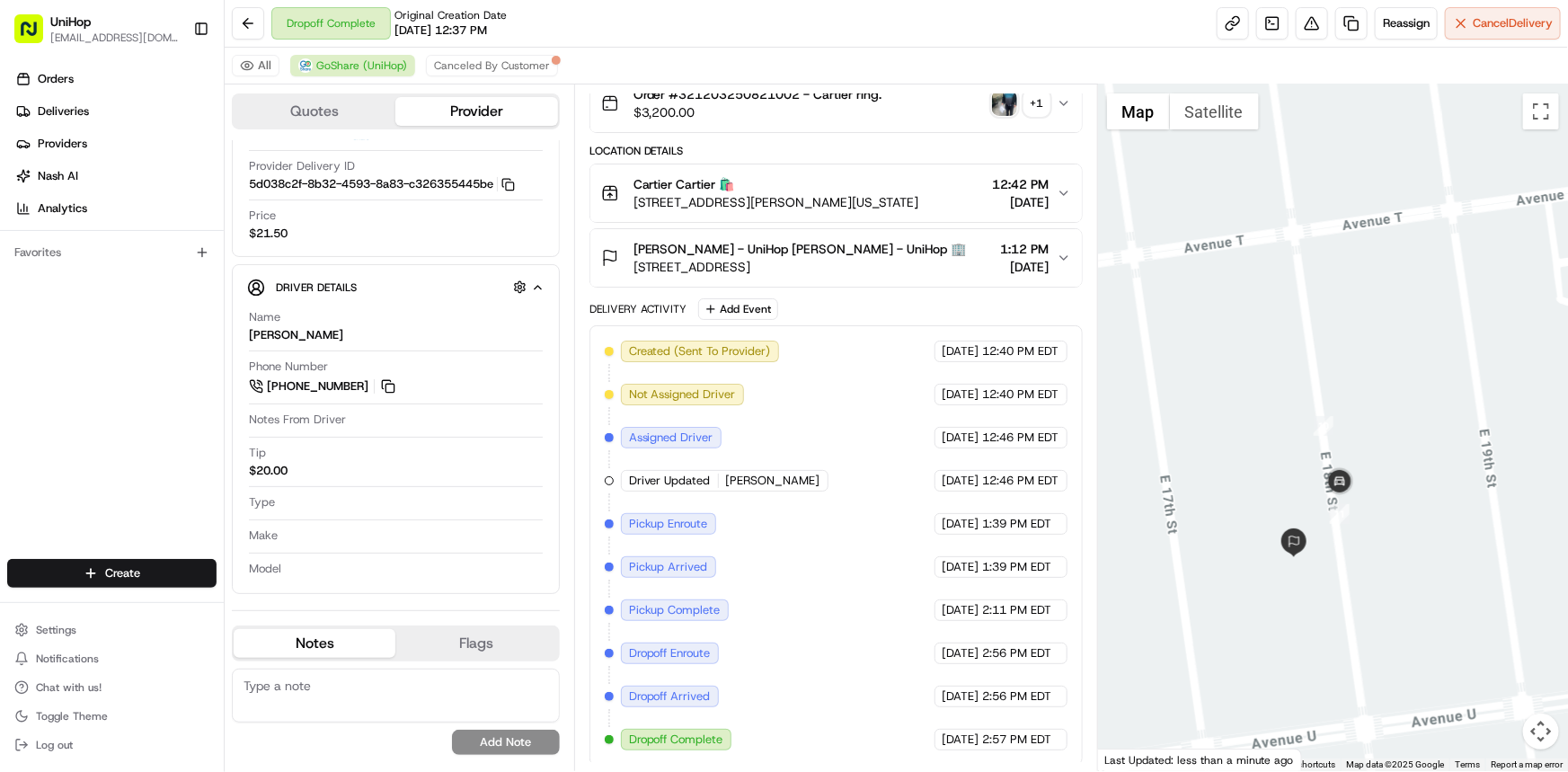
scroll to position [0, 0]
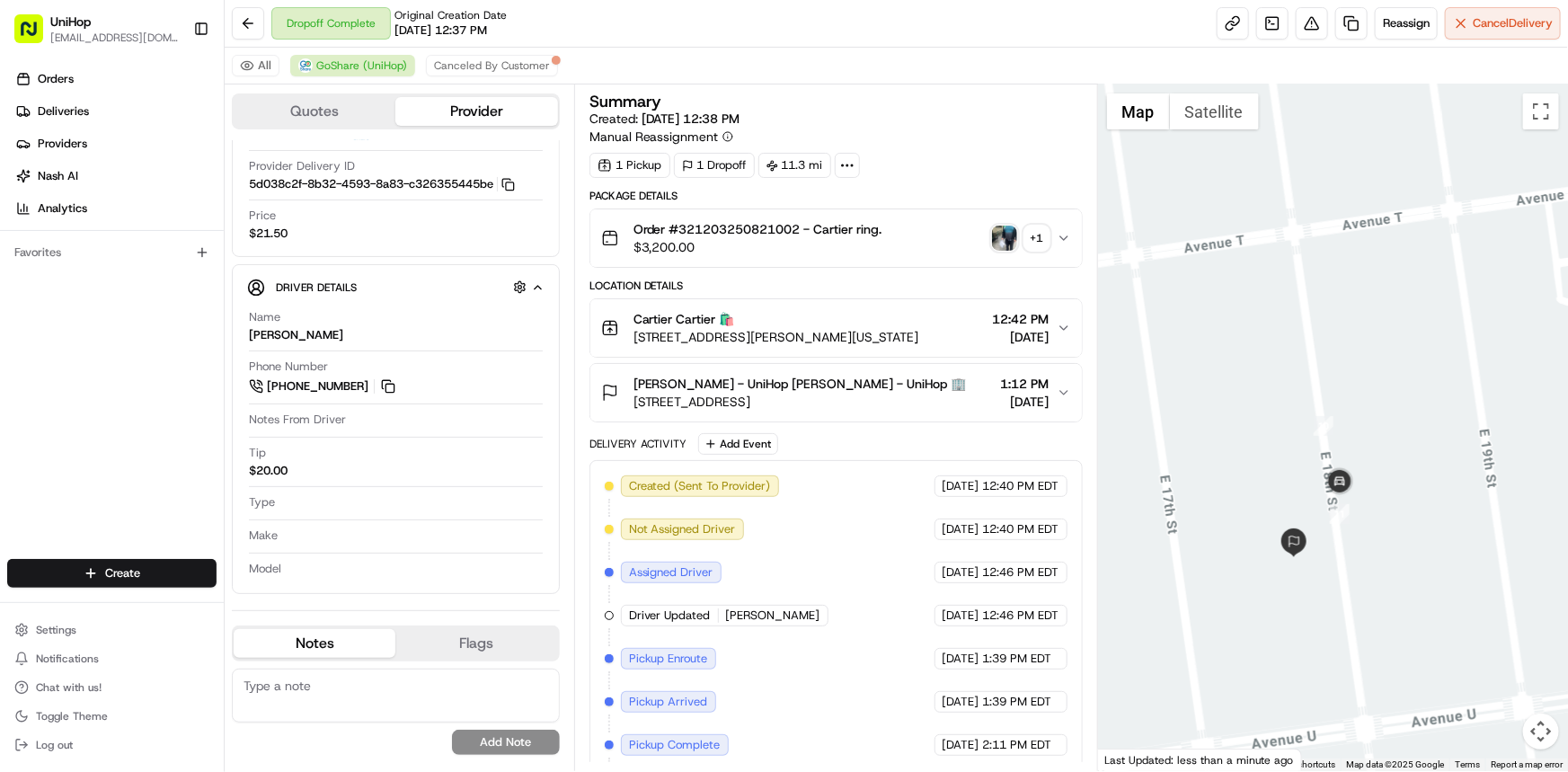
click at [1042, 242] on div "+ 1" at bounding box center [1037, 238] width 26 height 26
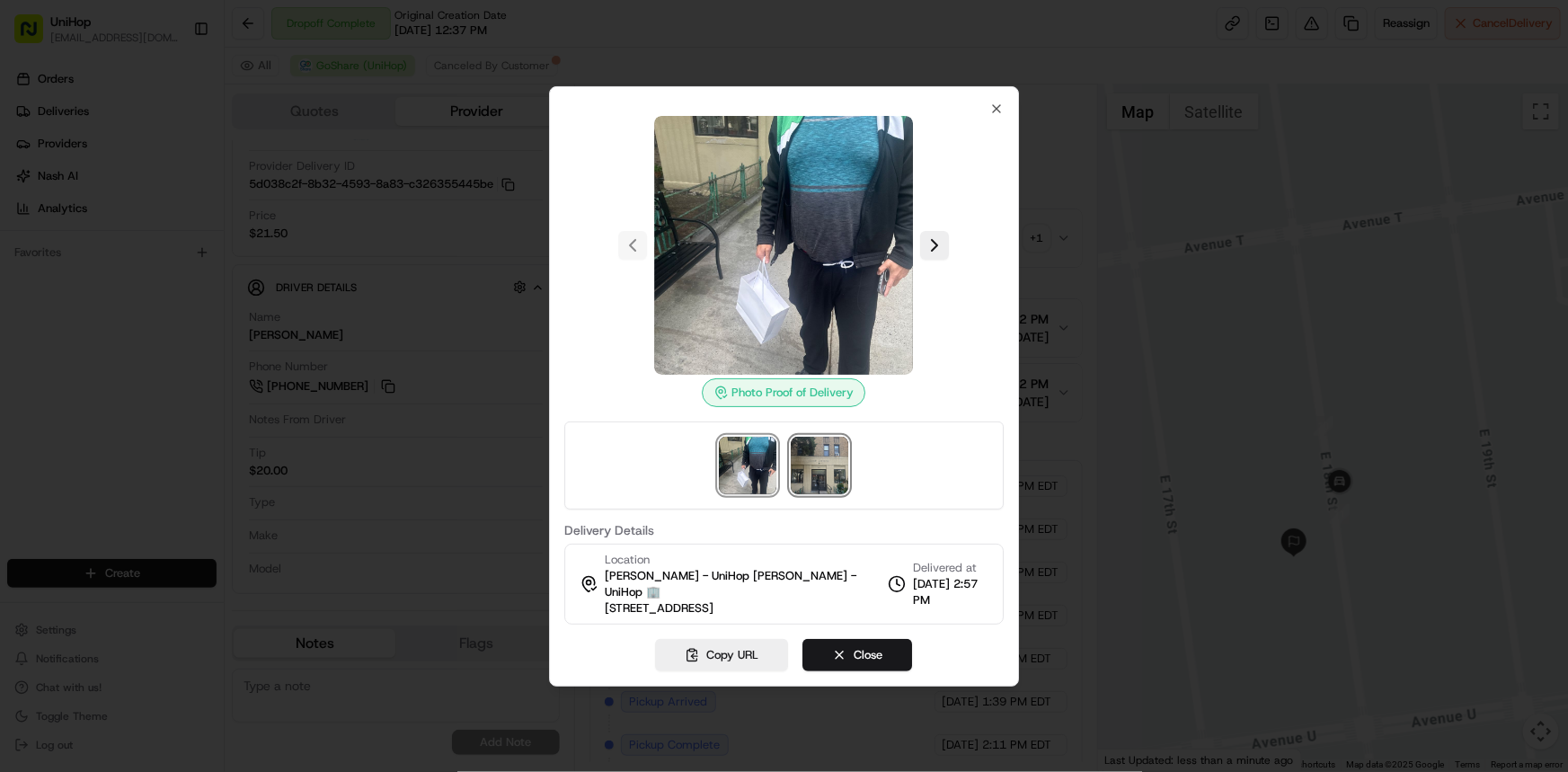
click at [828, 472] on img at bounding box center [820, 465] width 58 height 58
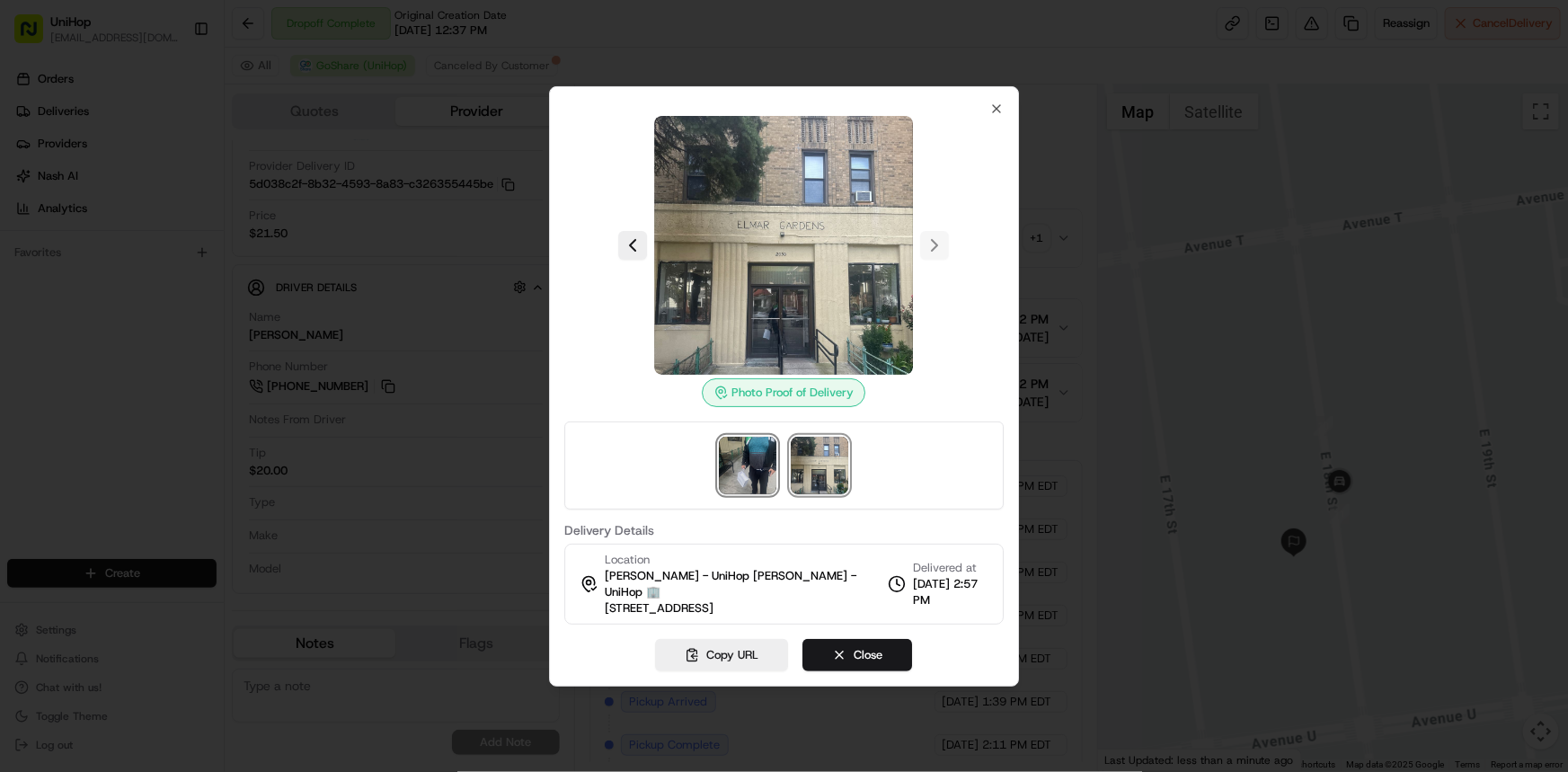
click at [756, 462] on img at bounding box center [748, 465] width 58 height 58
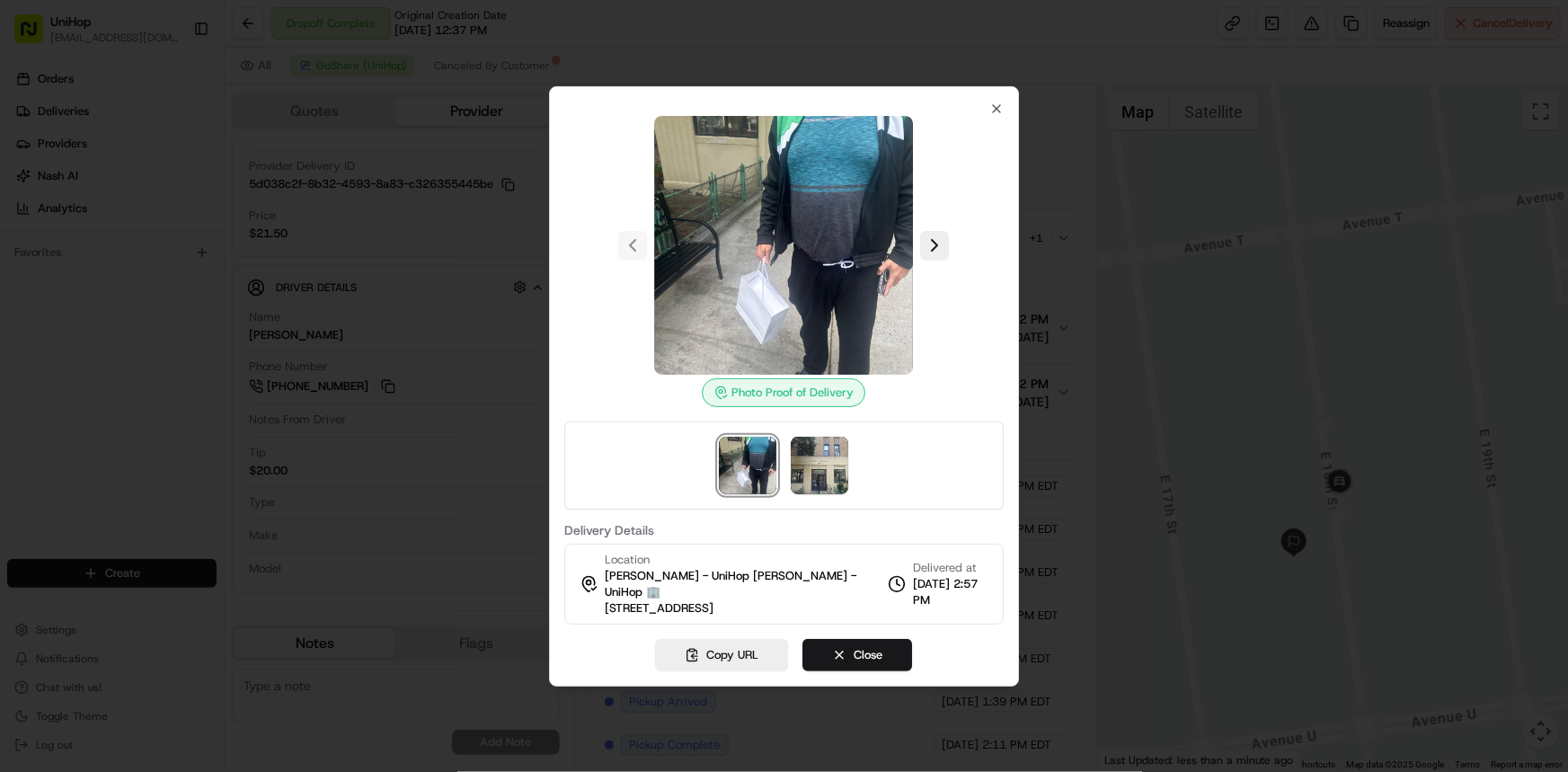
click at [1316, 548] on div at bounding box center [784, 386] width 1568 height 772
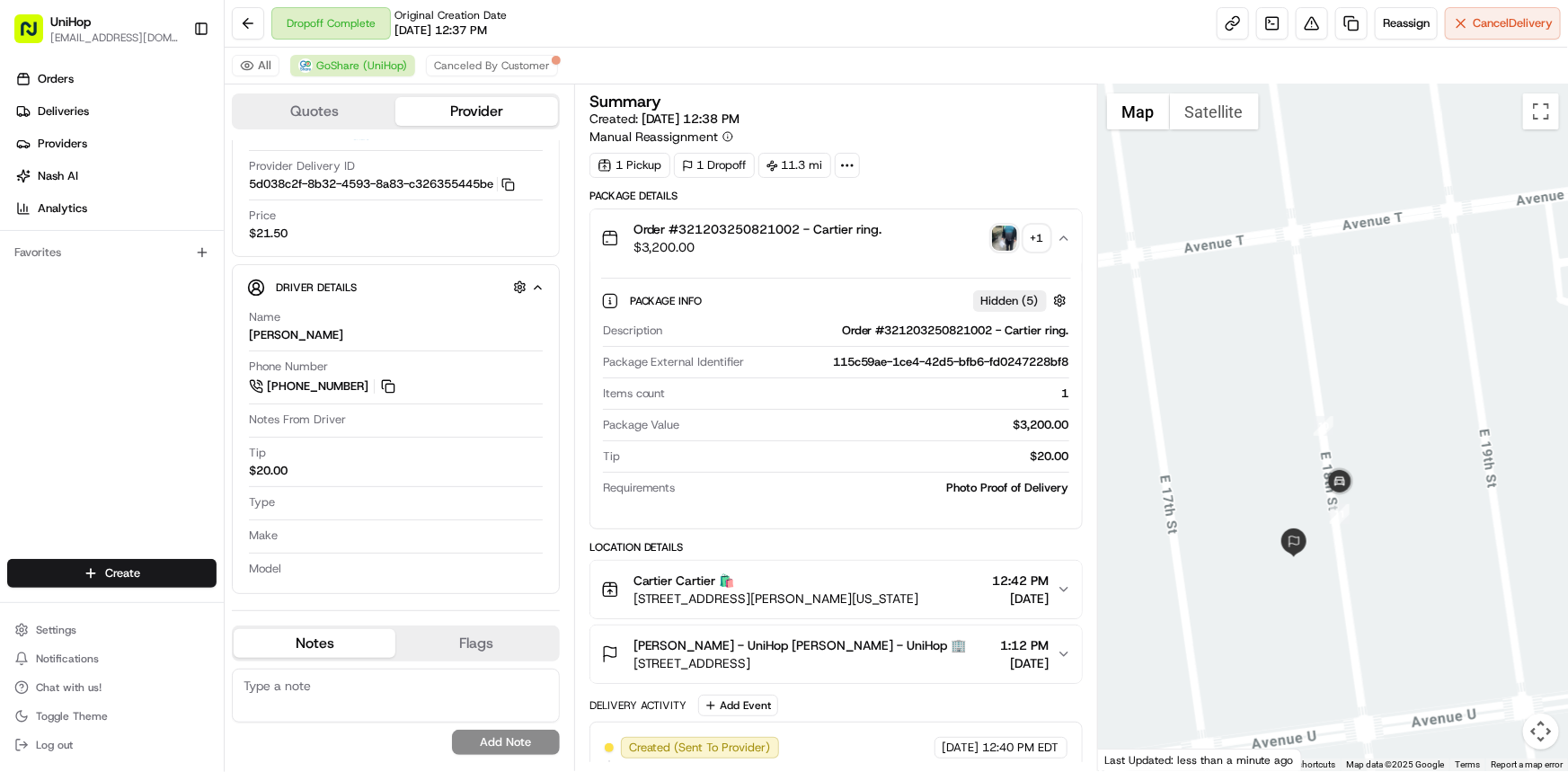
drag, startPoint x: 1321, startPoint y: 549, endPoint x: 1295, endPoint y: 408, distance: 143.4
click at [1304, 449] on div at bounding box center [1332, 428] width 470 height 687
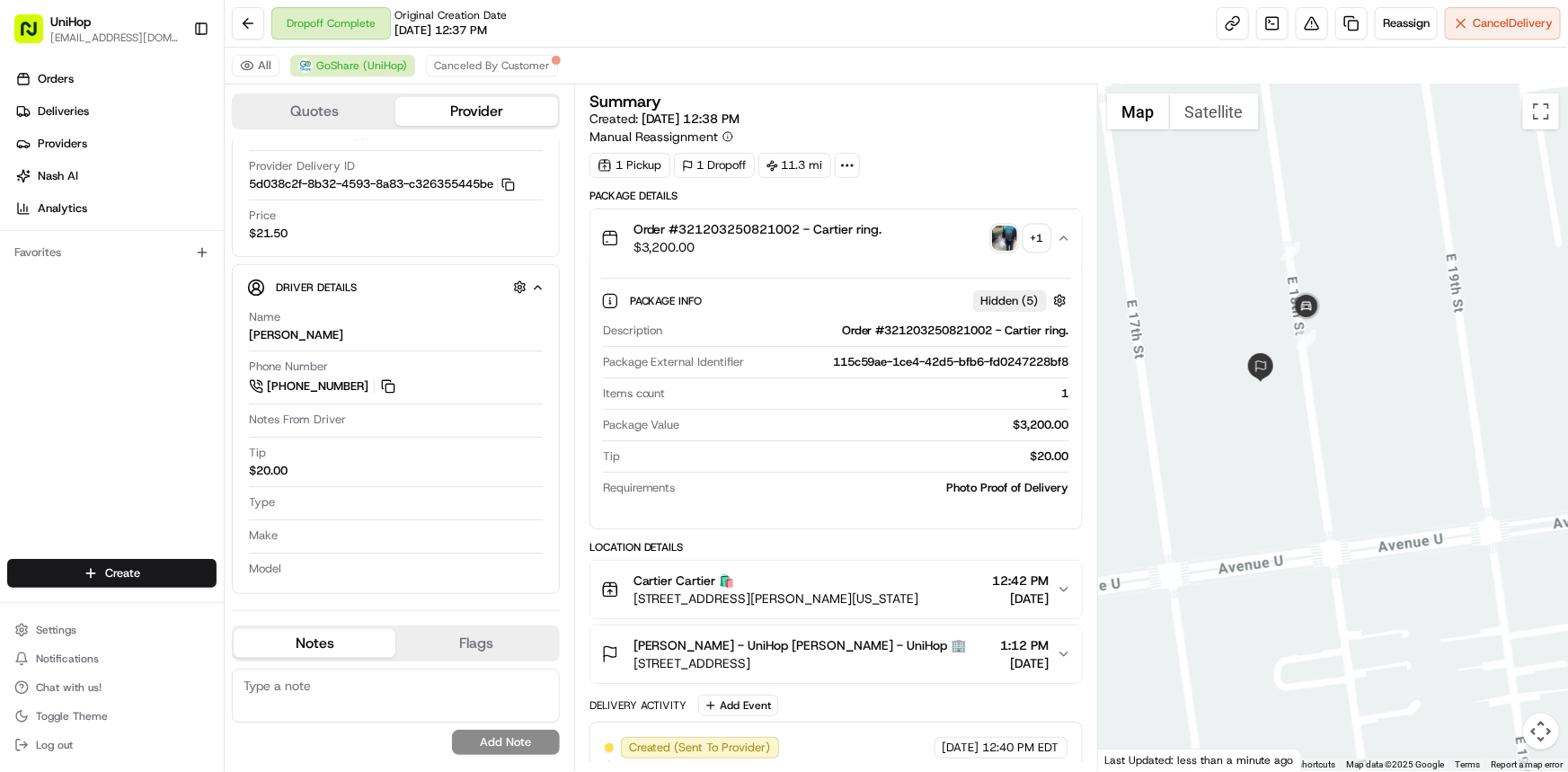
click at [1229, 111] on button "Satellite" at bounding box center [1214, 111] width 89 height 36
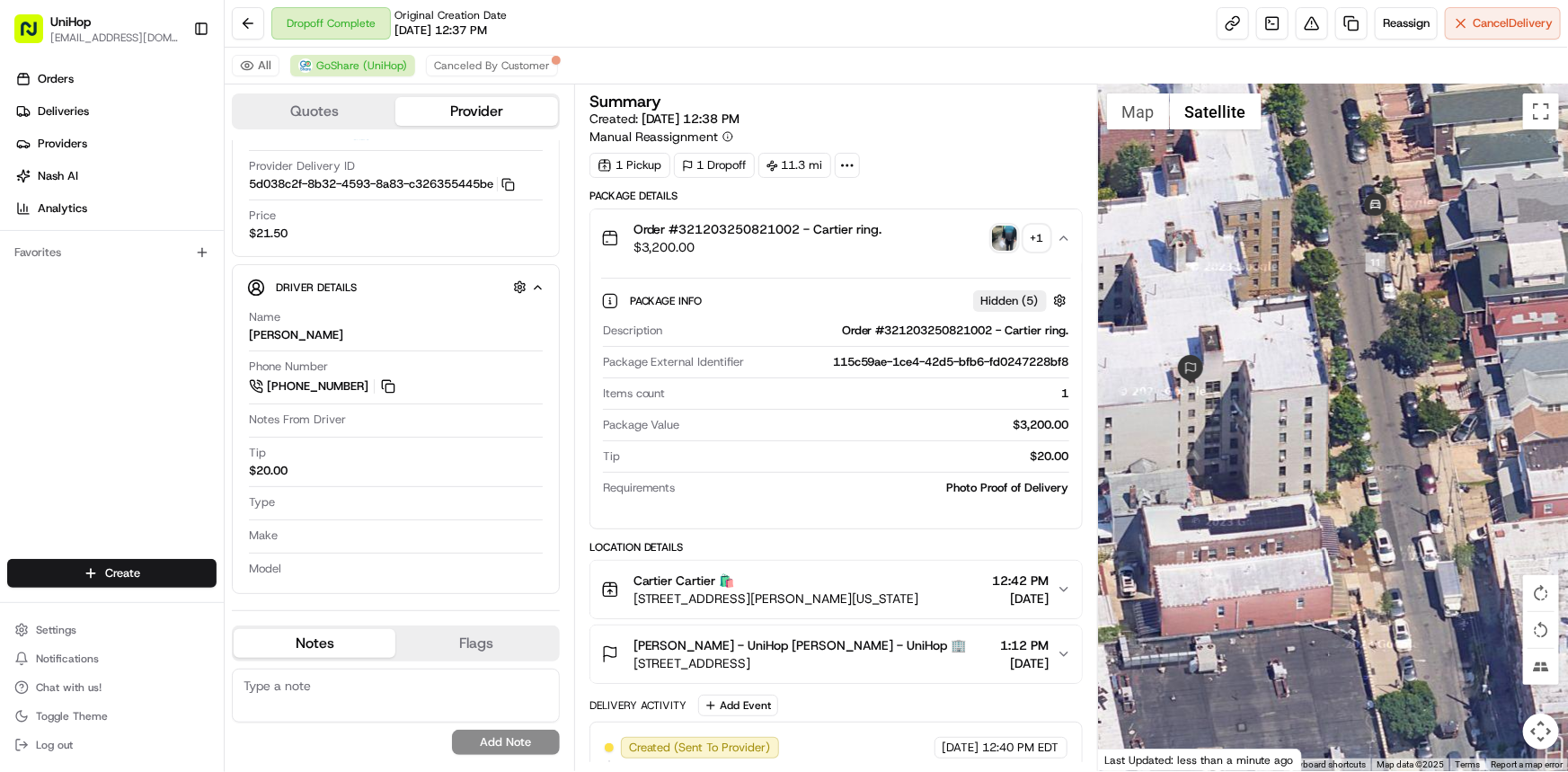
click at [1006, 249] on img "button" at bounding box center [1005, 238] width 26 height 26
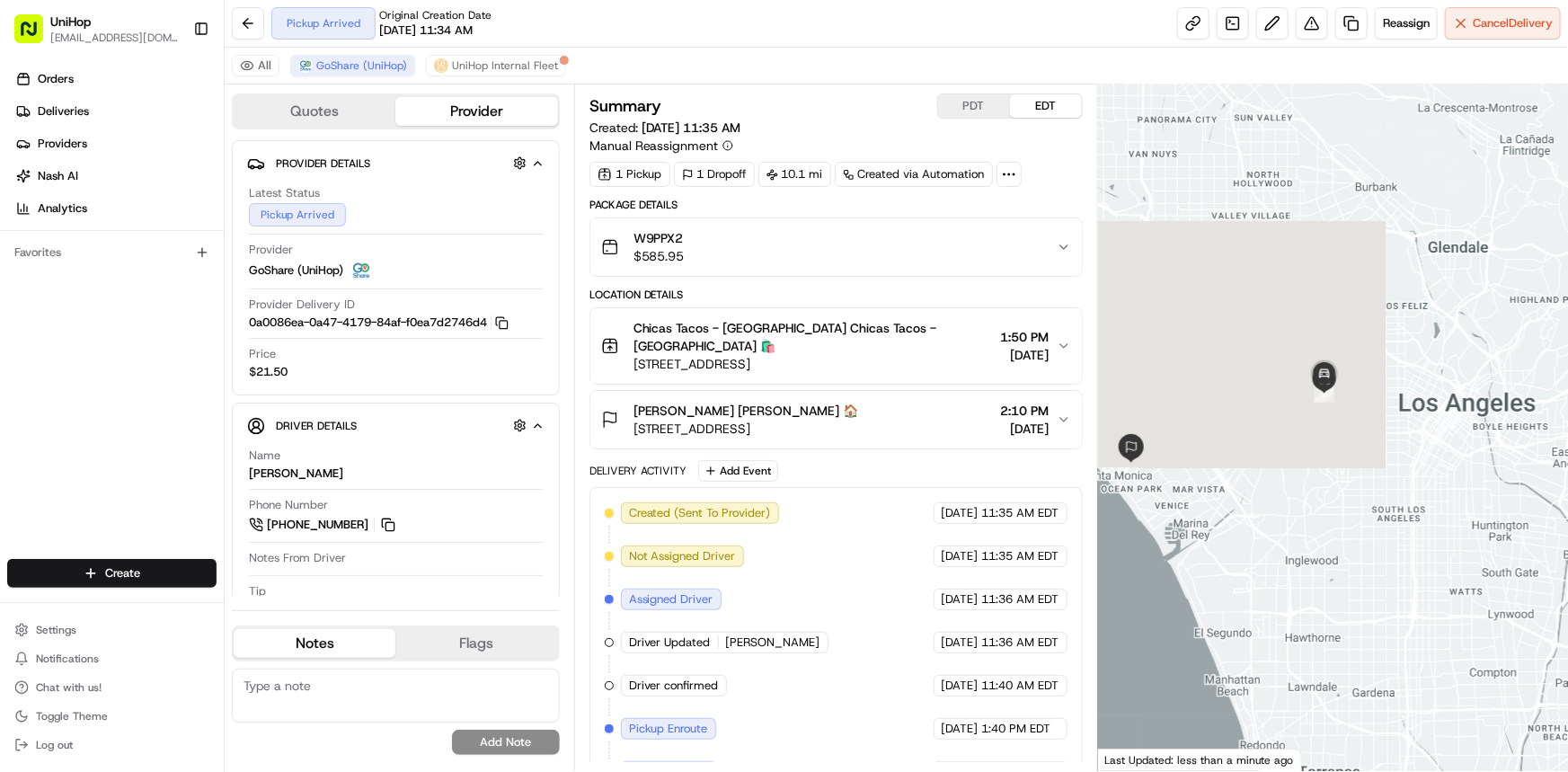
drag, startPoint x: 1307, startPoint y: 425, endPoint x: 1278, endPoint y: 448, distance: 37.0
click at [1283, 432] on div at bounding box center [1332, 428] width 470 height 687
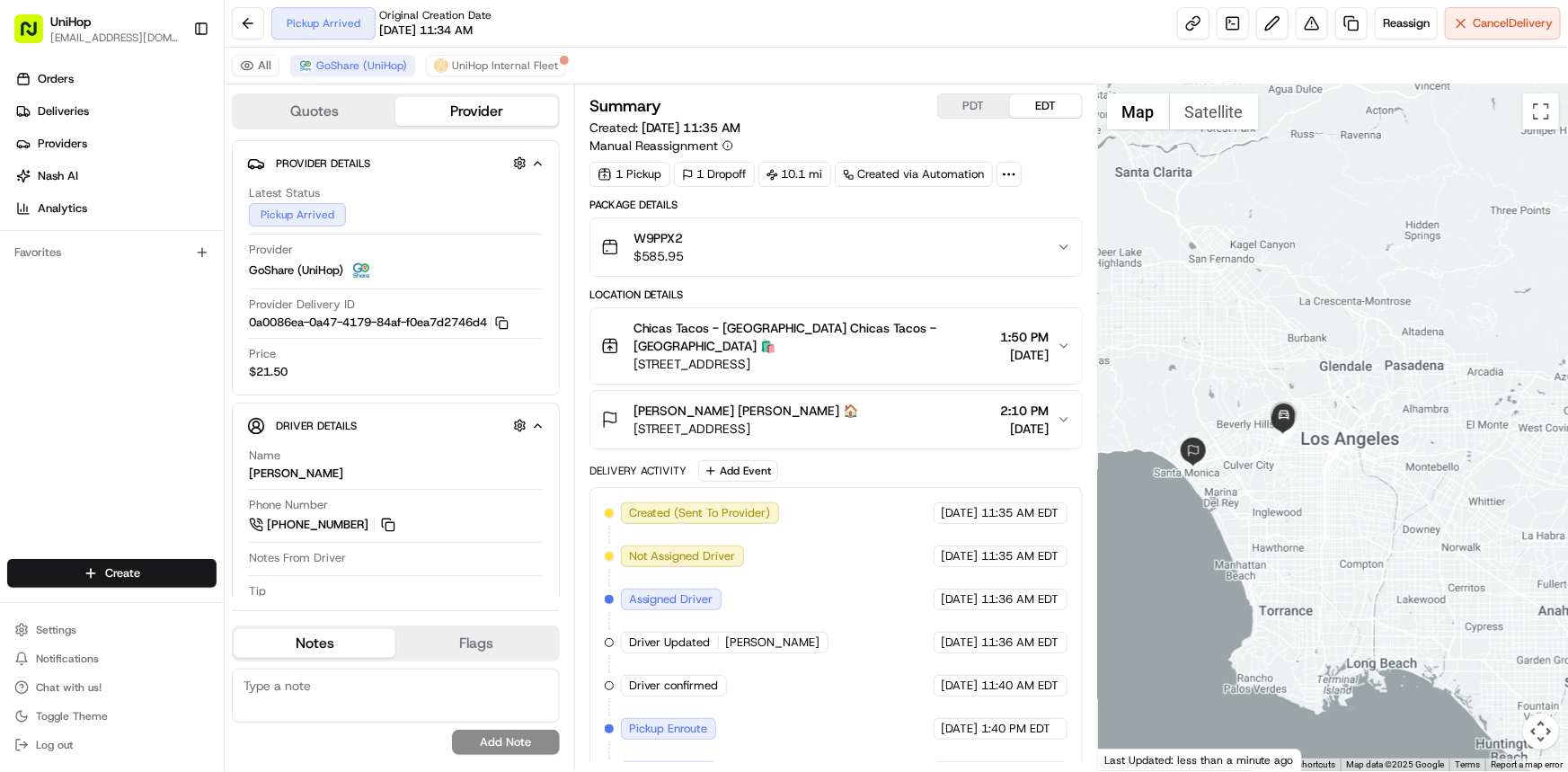
drag, startPoint x: 1297, startPoint y: 449, endPoint x: 1311, endPoint y: 456, distance: 15.7
click at [1309, 453] on div at bounding box center [1332, 428] width 470 height 687
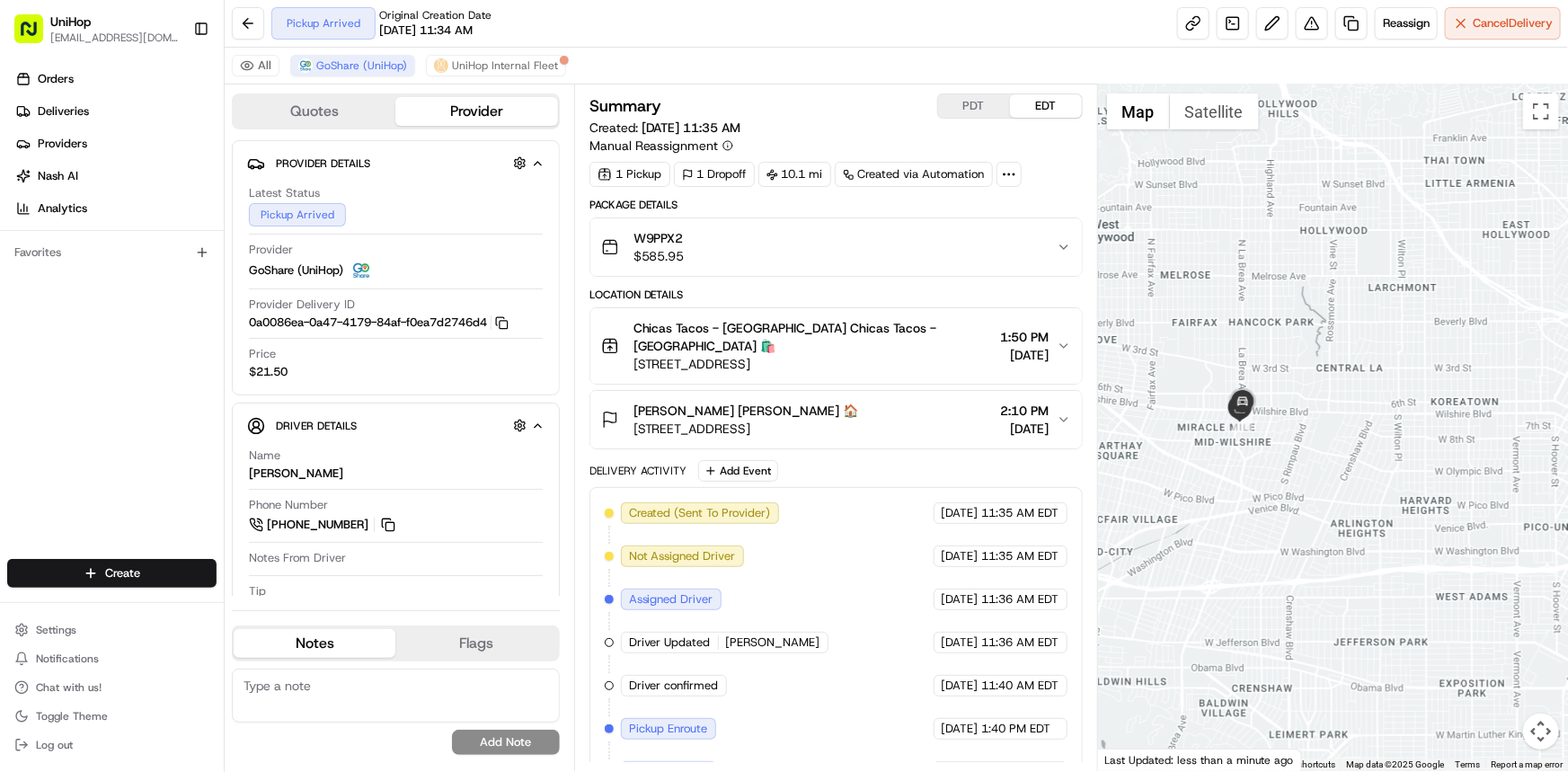
drag, startPoint x: 1214, startPoint y: 468, endPoint x: 1245, endPoint y: 457, distance: 32.9
click at [1240, 461] on div at bounding box center [1332, 428] width 470 height 687
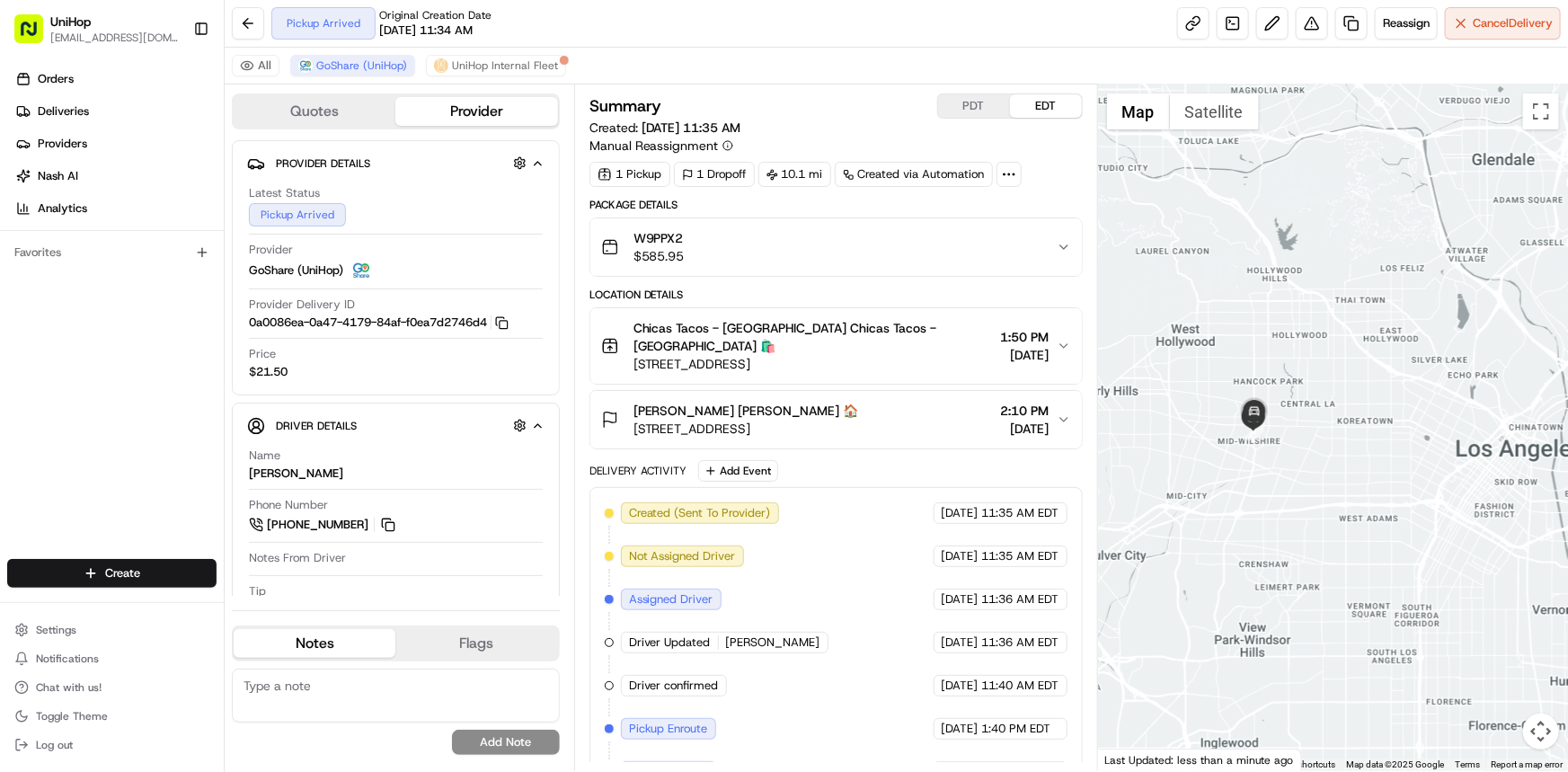
drag, startPoint x: 1334, startPoint y: 475, endPoint x: 1350, endPoint y: 465, distance: 18.9
click at [1343, 469] on div at bounding box center [1332, 428] width 470 height 687
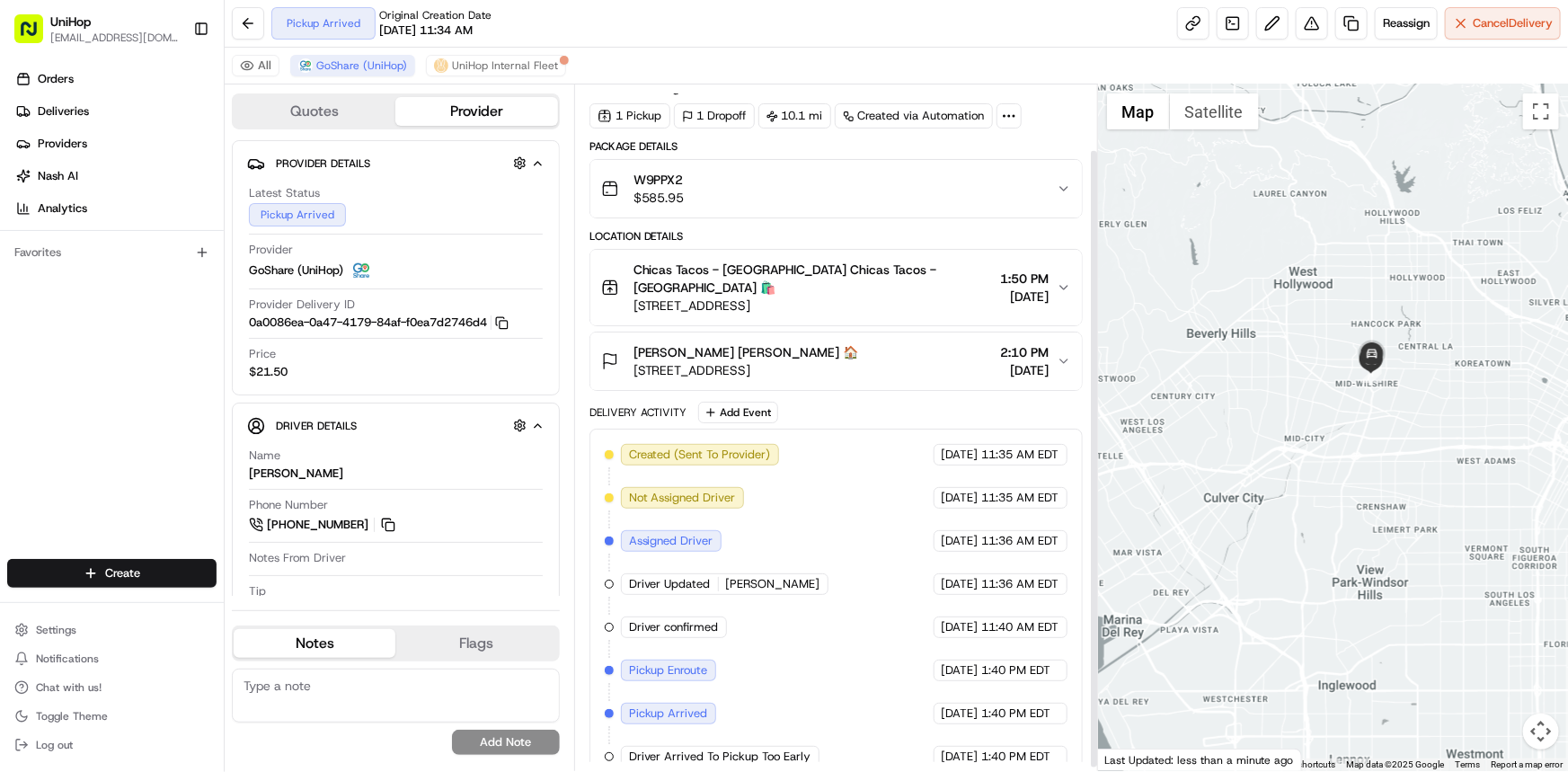
scroll to position [76, 0]
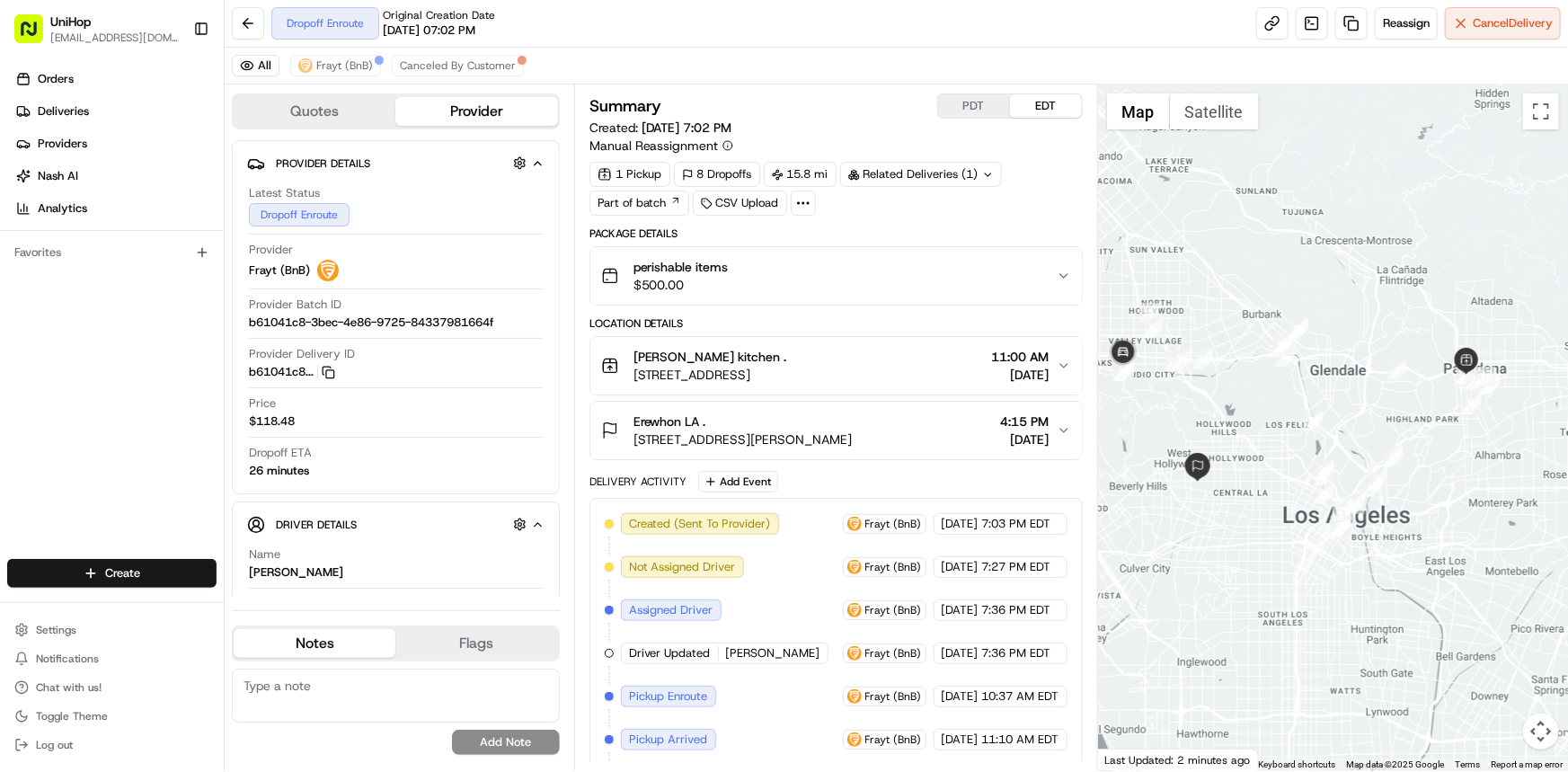
drag, startPoint x: 1333, startPoint y: 302, endPoint x: 1311, endPoint y: 279, distance: 31.8
click at [1317, 290] on div at bounding box center [1332, 428] width 470 height 687
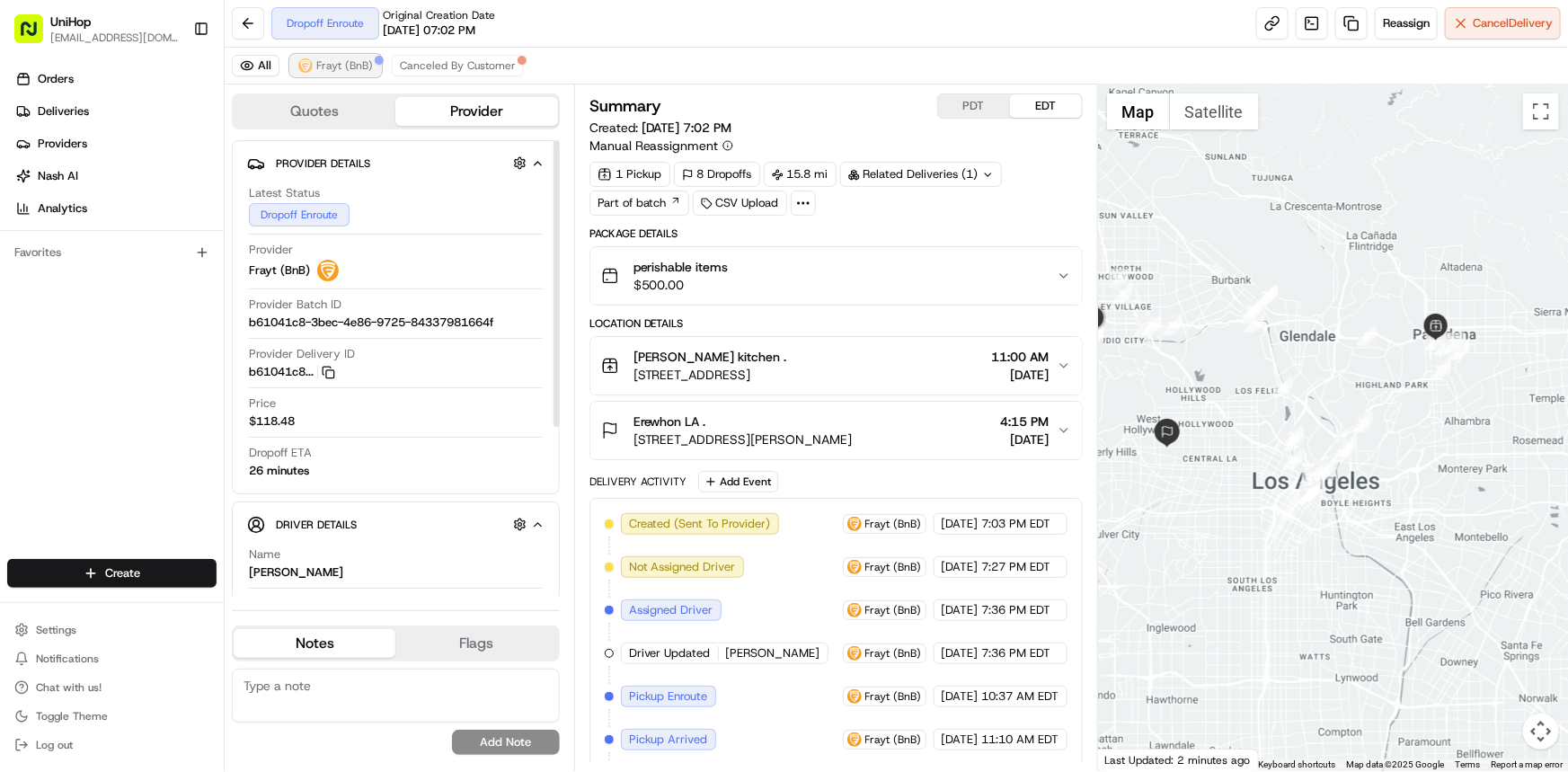
click at [343, 60] on span "Frayt (BnB)" at bounding box center [344, 66] width 57 height 15
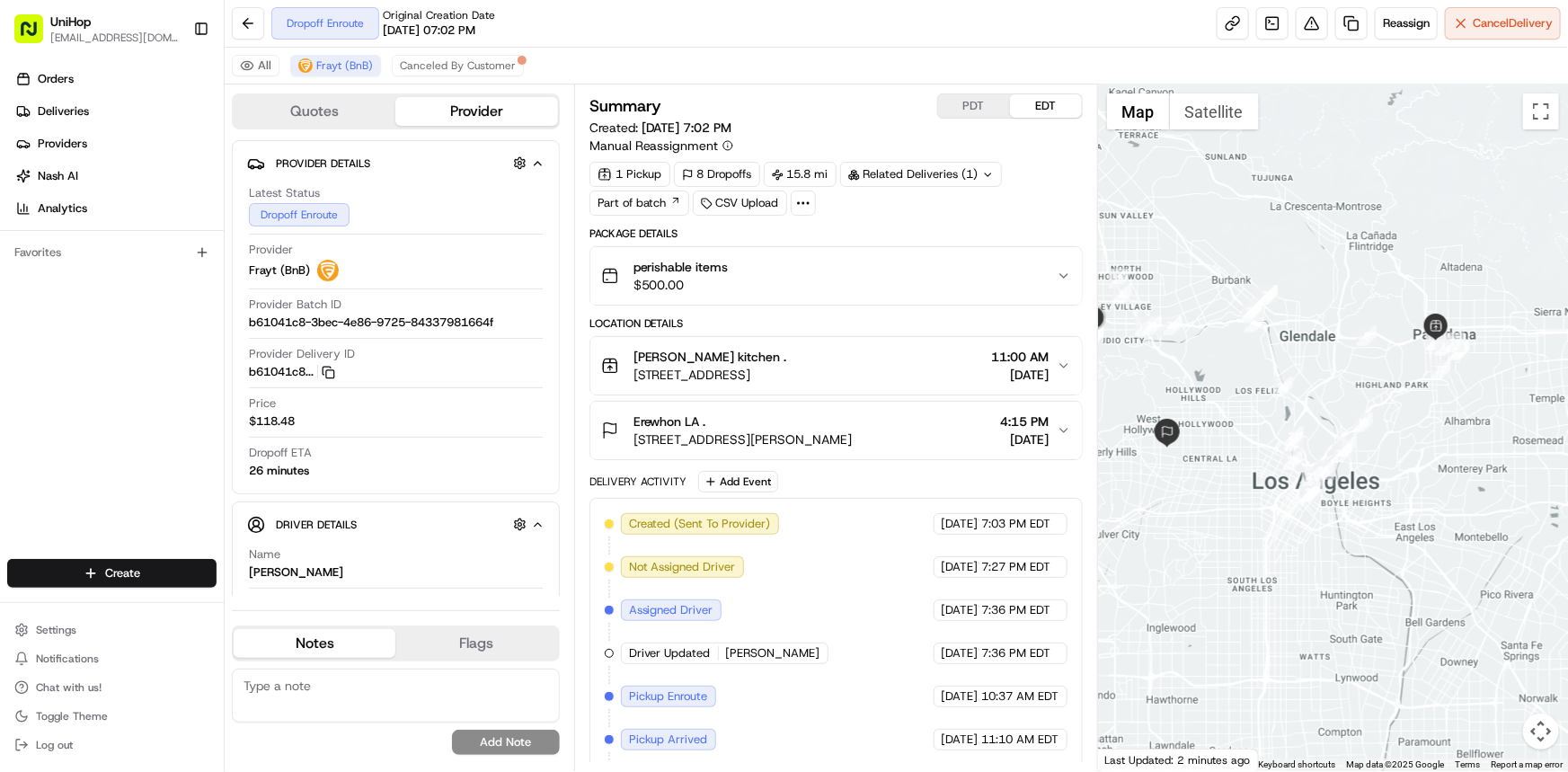
click at [1411, 458] on div at bounding box center [1332, 428] width 470 height 687
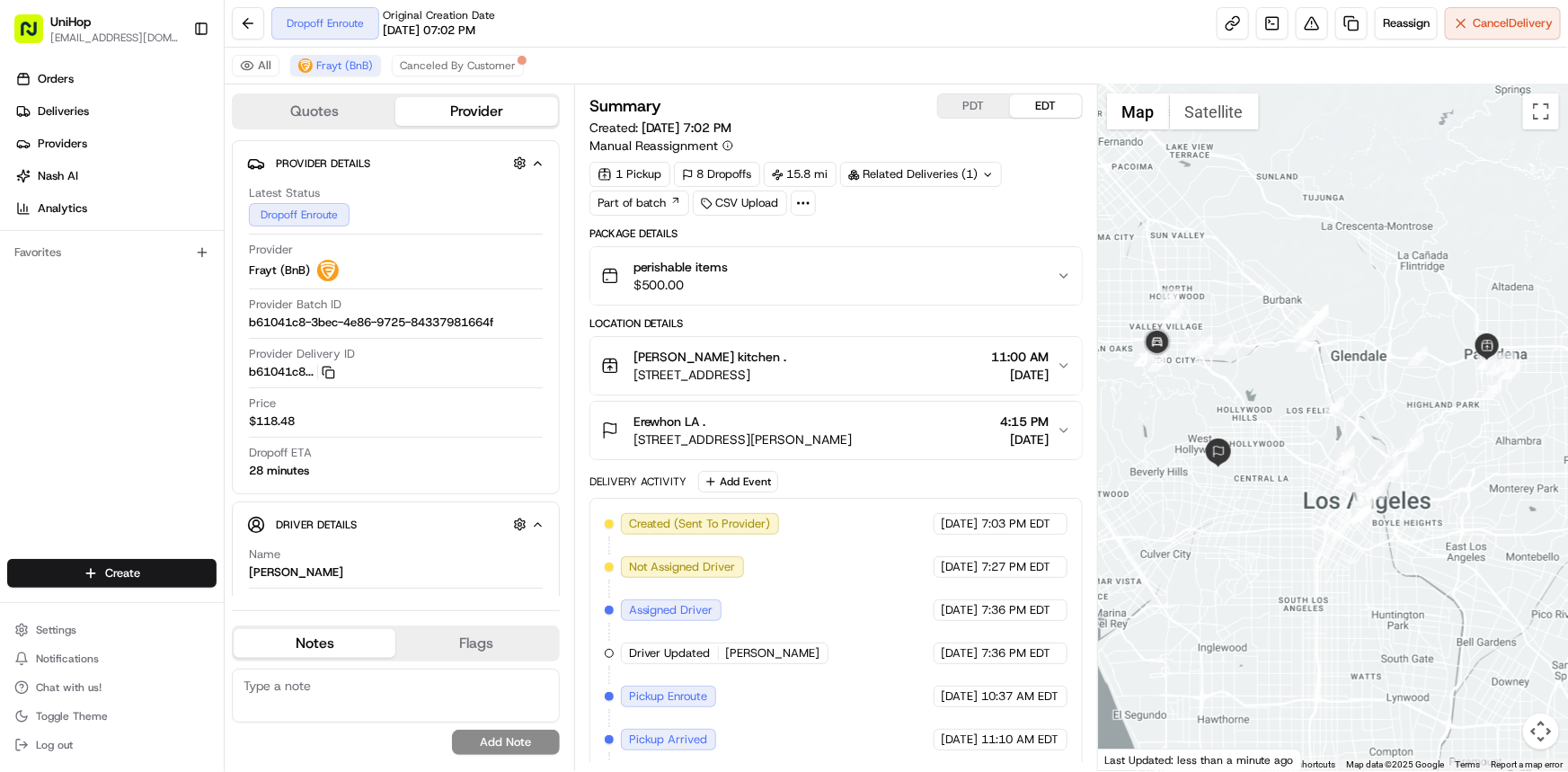
drag, startPoint x: 1265, startPoint y: 419, endPoint x: 1284, endPoint y: 384, distance: 39.8
click at [1284, 384] on div at bounding box center [1332, 428] width 470 height 687
click at [0, 312] on div "Orders Deliveries Providers [PERSON_NAME] Analytics Favorites" at bounding box center [111, 313] width 224 height 513
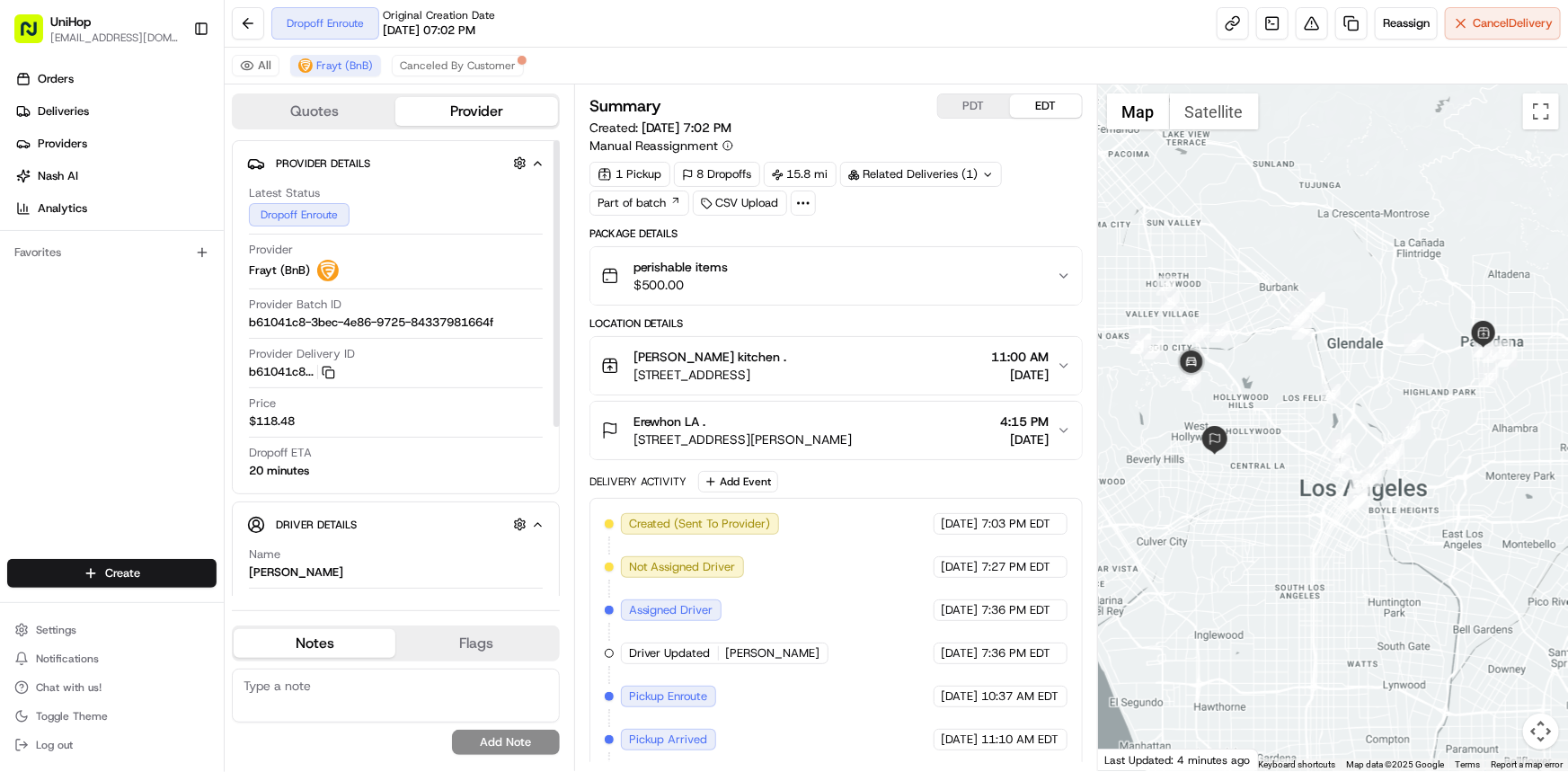
click at [1321, 548] on div at bounding box center [1332, 428] width 470 height 687
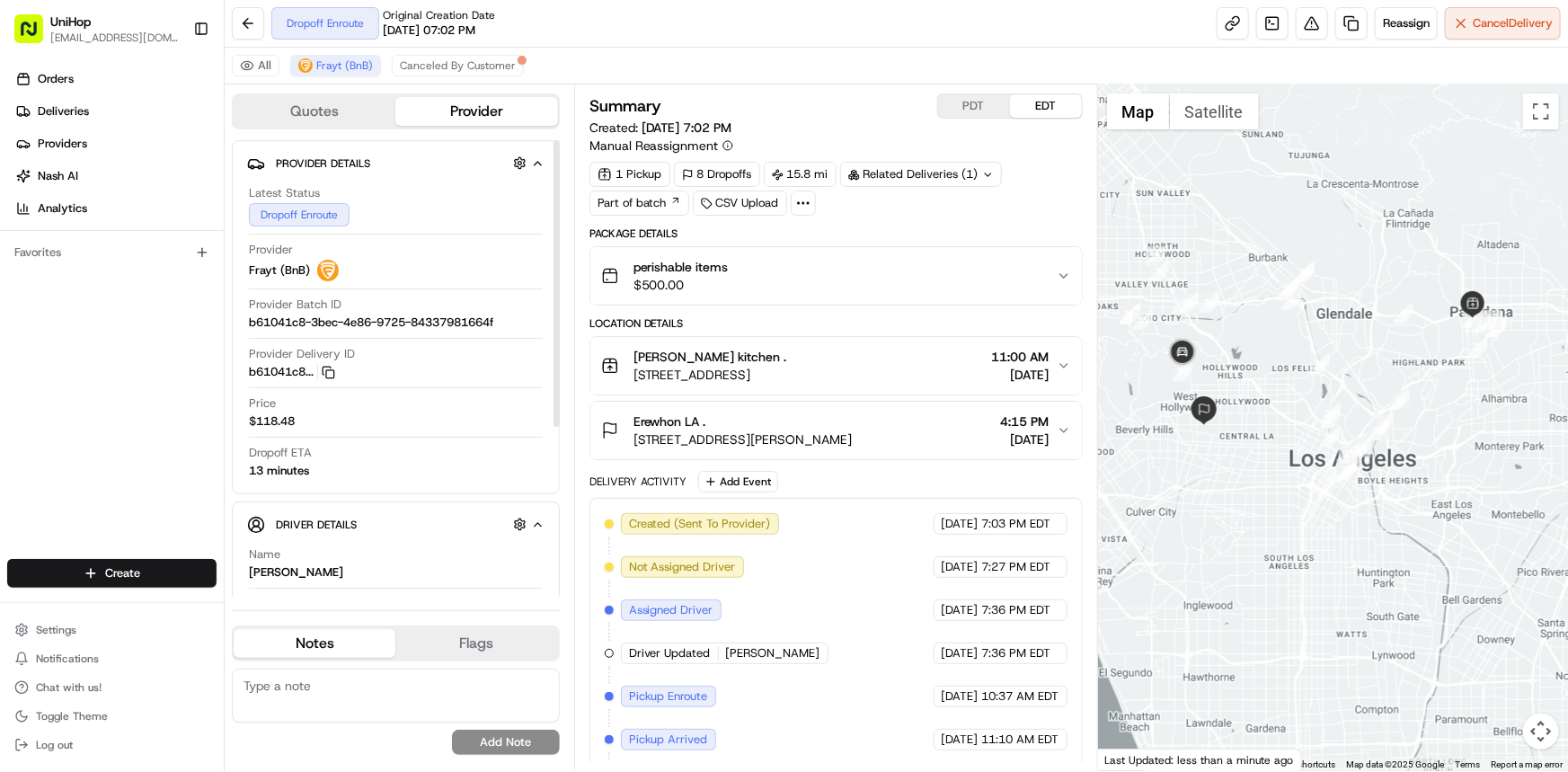
drag, startPoint x: 1222, startPoint y: 479, endPoint x: 1213, endPoint y: 476, distance: 9.5
click at [1211, 475] on div at bounding box center [1332, 428] width 470 height 687
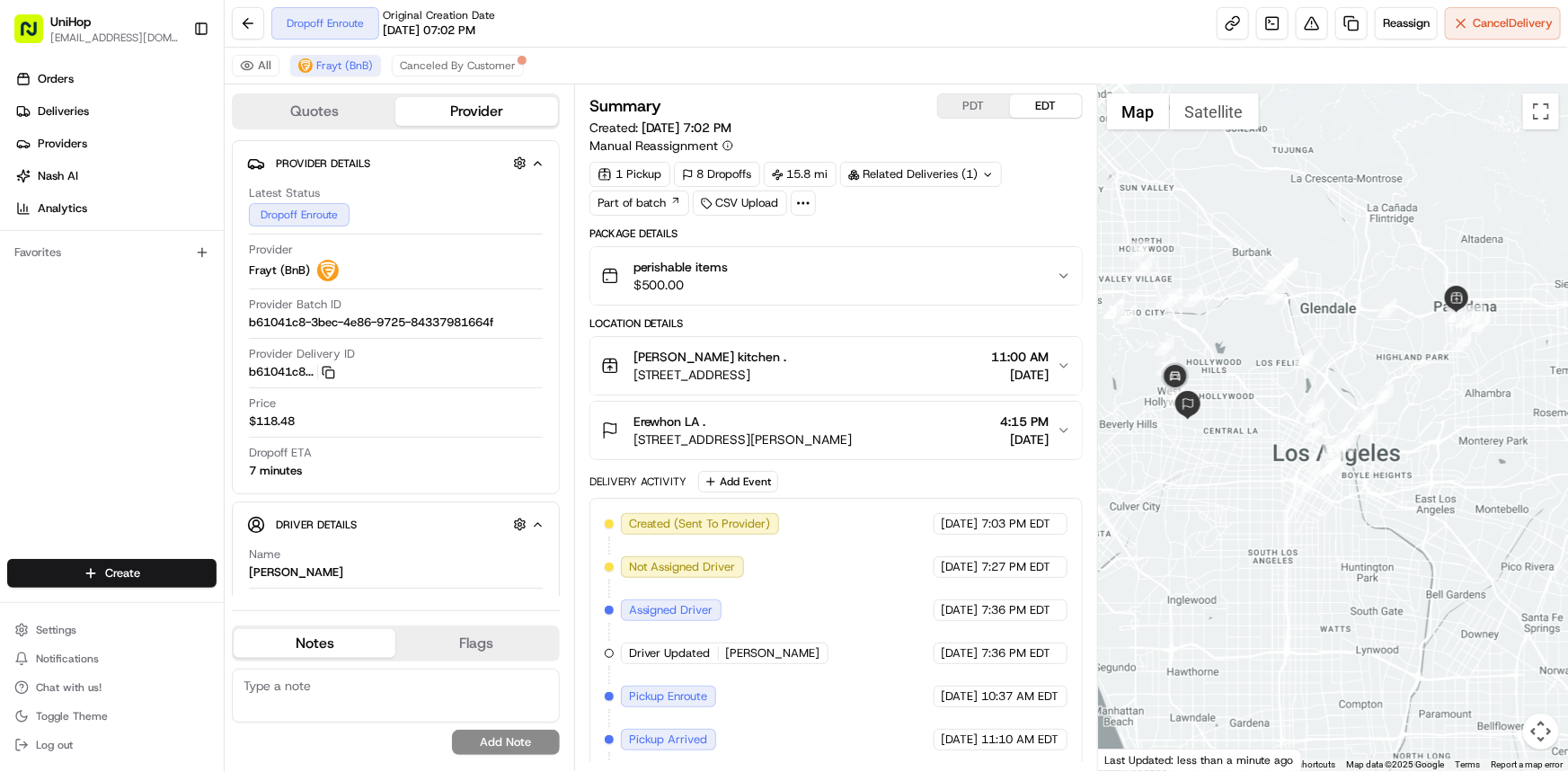
drag, startPoint x: 1356, startPoint y: 406, endPoint x: 1320, endPoint y: 458, distance: 63.2
click at [1320, 458] on div at bounding box center [1332, 428] width 470 height 687
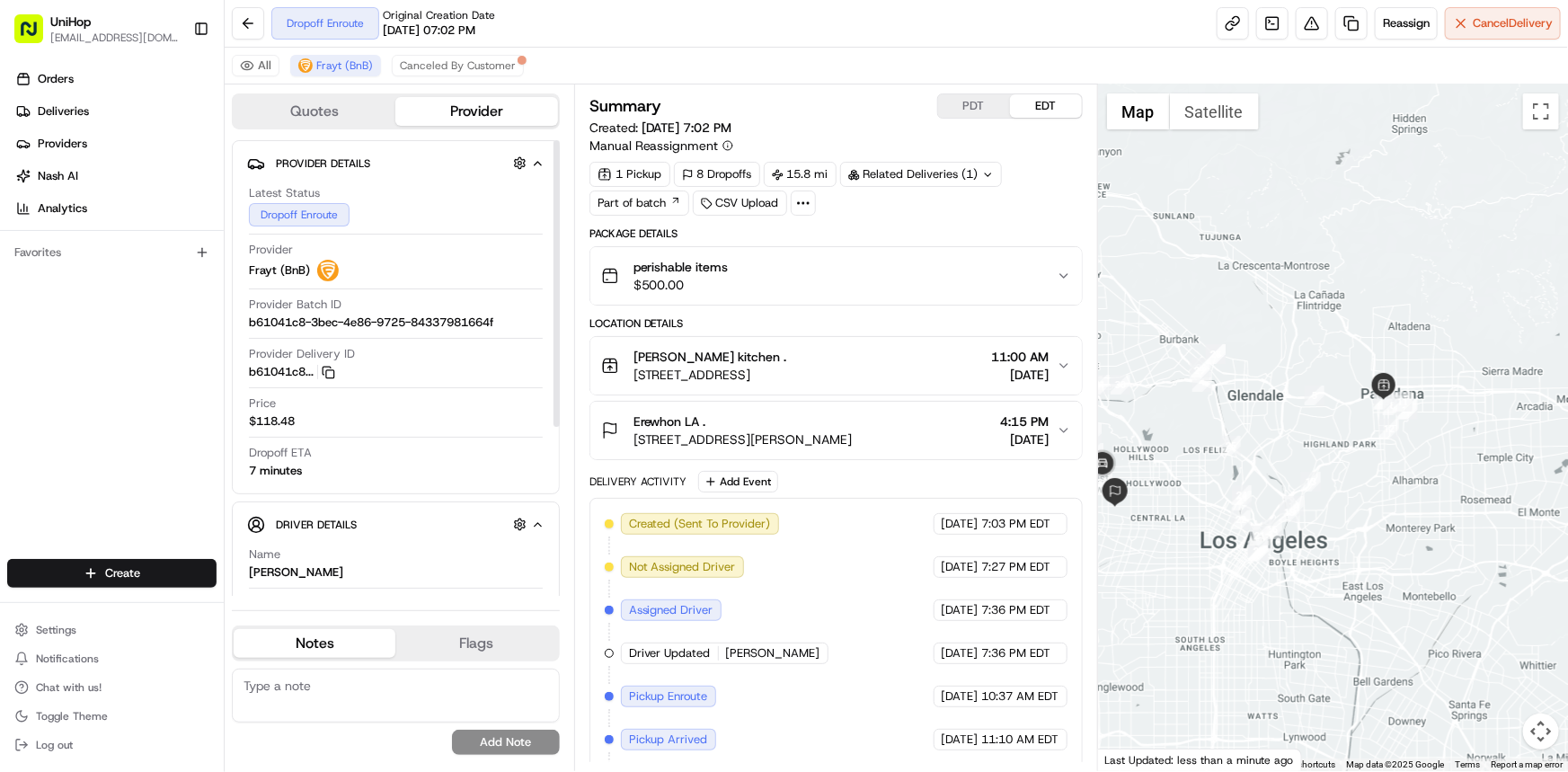
drag, startPoint x: 1373, startPoint y: 527, endPoint x: 1365, endPoint y: 510, distance: 18.8
click at [1365, 511] on div at bounding box center [1332, 428] width 470 height 687
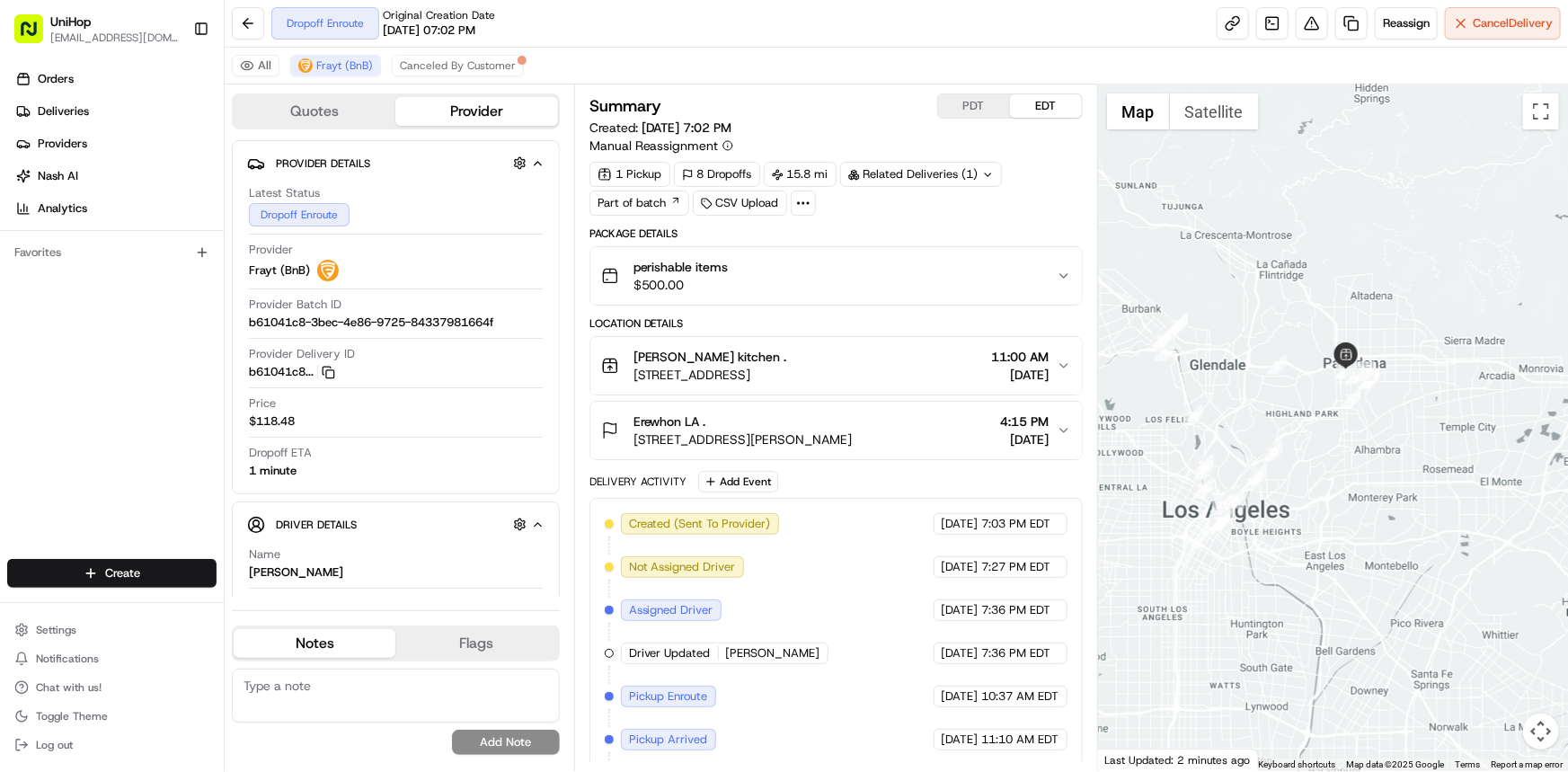
drag, startPoint x: 1328, startPoint y: 515, endPoint x: 1068, endPoint y: 404, distance: 282.7
click at [1327, 525] on div at bounding box center [1332, 428] width 470 height 687
